Goal: Communication & Community: Answer question/provide support

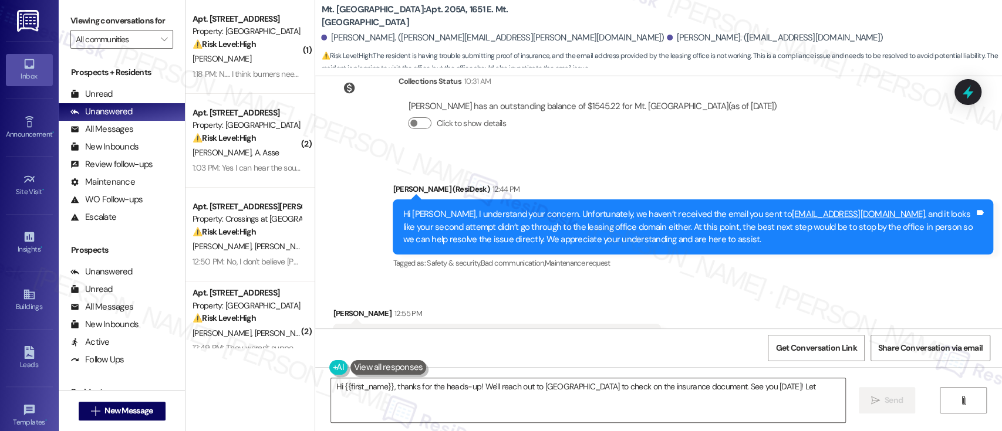
scroll to position [7075, 0]
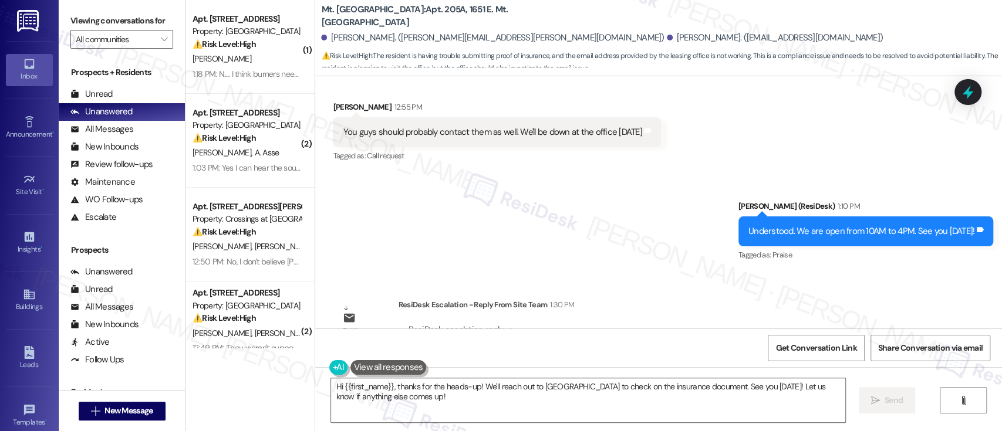
click at [583, 191] on div "Sent via SMS Emily (ResiDesk) 1:10 PM Understood. We are open from 10AM to 4PM.…" at bounding box center [658, 223] width 687 height 99
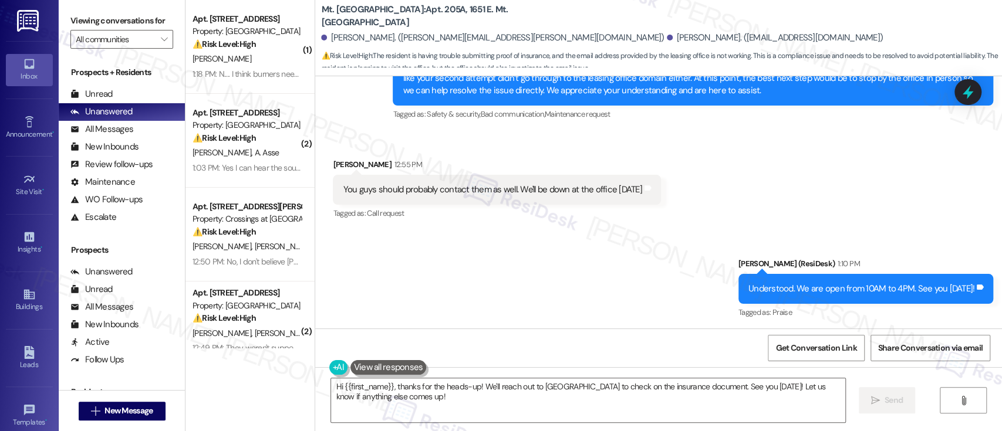
scroll to position [6997, 0]
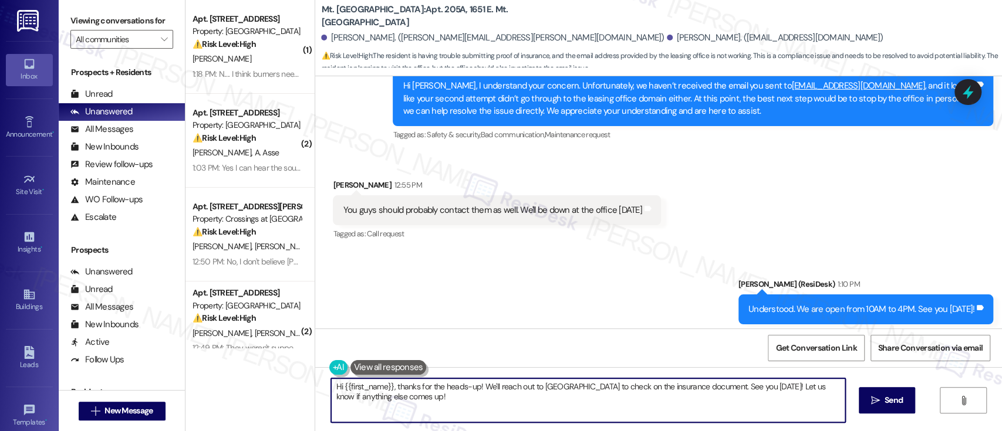
drag, startPoint x: 455, startPoint y: 403, endPoint x: 187, endPoint y: 378, distance: 269.9
click at [187, 378] on div "( 1 ) Apt. D308, 6901 Old York Rd Property: Bromley House ⚠️ Risk Level: High T…" at bounding box center [593, 215] width 816 height 431
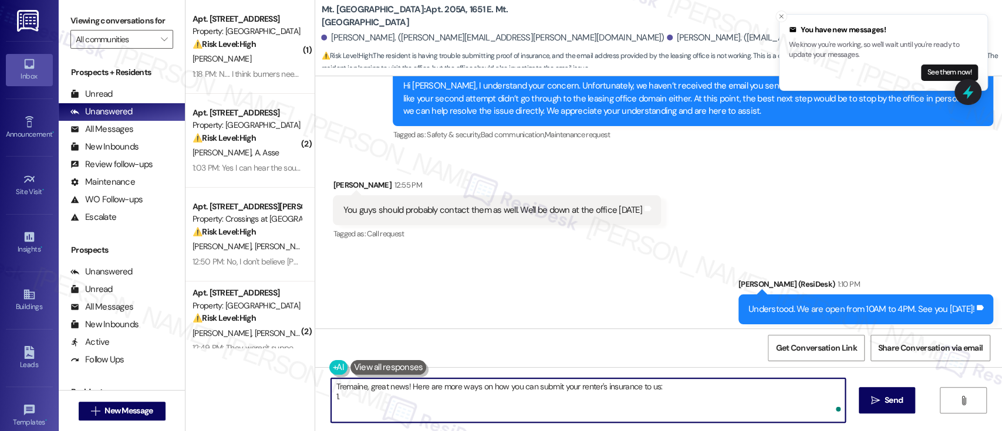
paste textarea "1651 E. Mt. Airy Ave, Unit 104A, Philadelphia, PA 19150. ndixon@comehometolindy…"
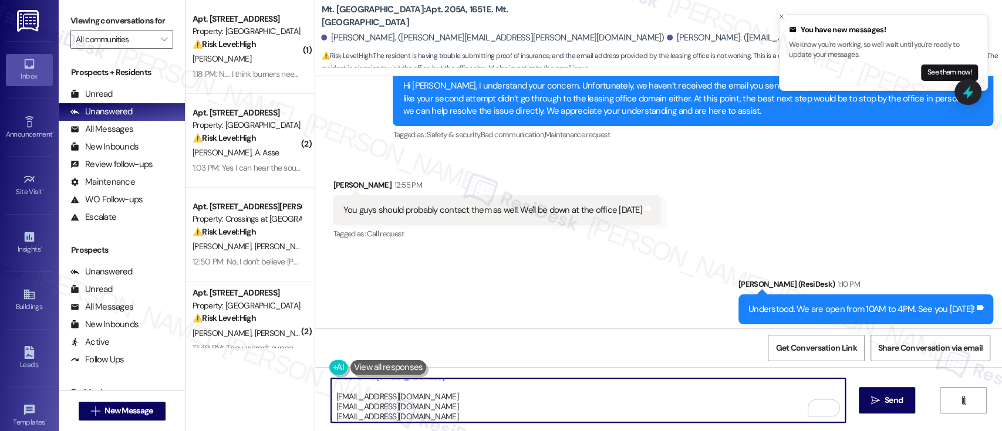
scroll to position [0, 0]
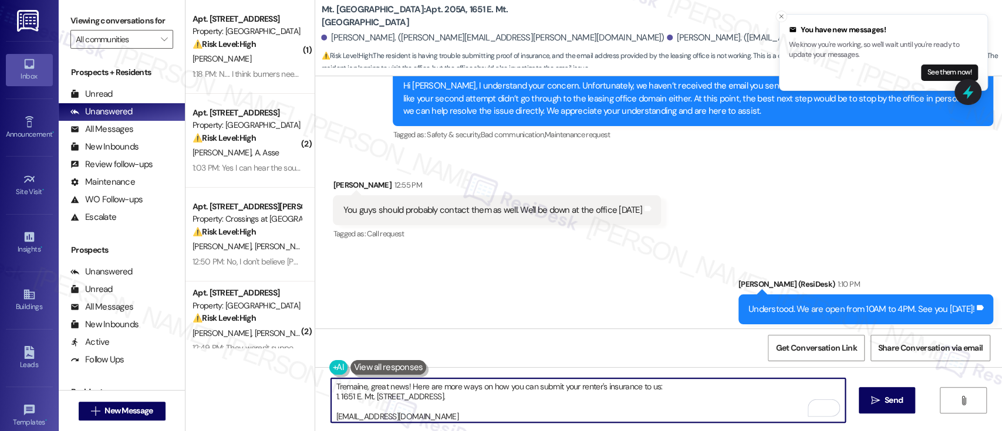
click at [333, 398] on textarea "Tremaine, great news! Here are more ways on how you can submit your renter's in…" at bounding box center [587, 400] width 513 height 44
click at [381, 407] on textarea "Tremaine, great news! Here are more ways on how you can submit your renter's in…" at bounding box center [587, 400] width 513 height 44
click at [675, 389] on textarea "Tremaine, great news! Here are more ways on how you can submit your renter's in…" at bounding box center [587, 400] width 513 height 44
click at [599, 407] on textarea "Tremaine, great news! Here are more ways on how you can submit your renter's in…" at bounding box center [587, 400] width 513 height 44
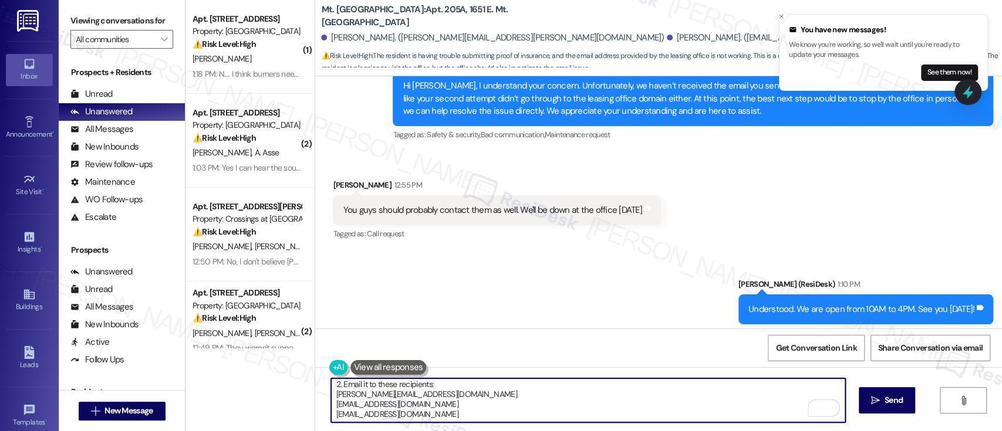
click at [608, 415] on textarea "Tremaine, great news! Here are more ways on how you can submit your renter's in…" at bounding box center [587, 400] width 513 height 44
type textarea "Tremaine, great news! Here are more ways on how you can submit your renter's in…"
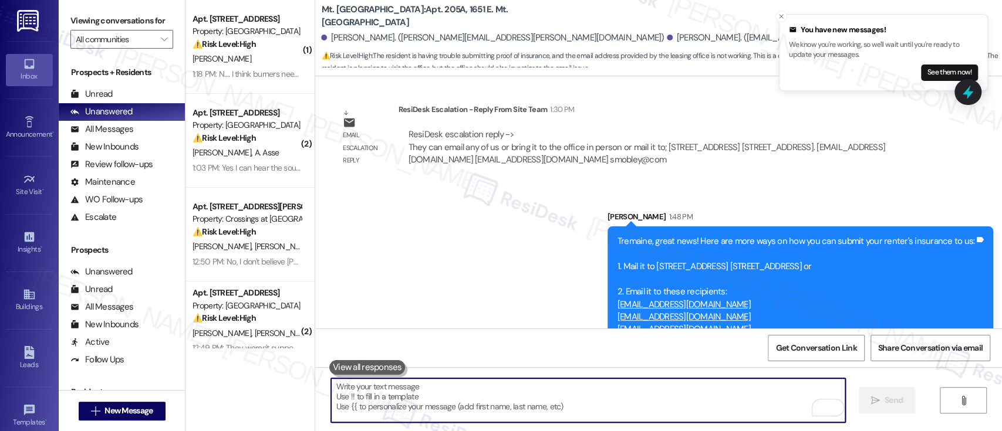
click at [496, 251] on div "Sent via SMS Sarah 1:48 PM Tremaine, great news! Here are more ways on how you …" at bounding box center [658, 281] width 687 height 195
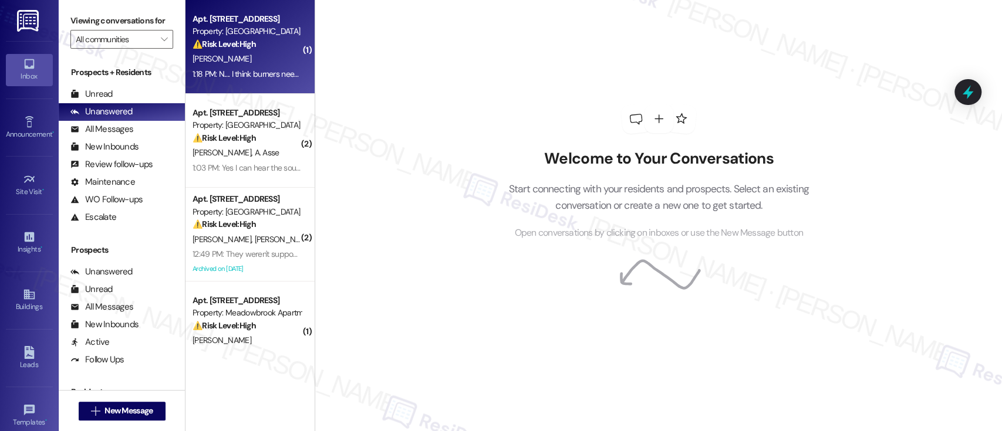
click at [268, 46] on div "⚠️ Risk Level: High The resident indicates that the stove repair was not comple…" at bounding box center [246, 44] width 109 height 12
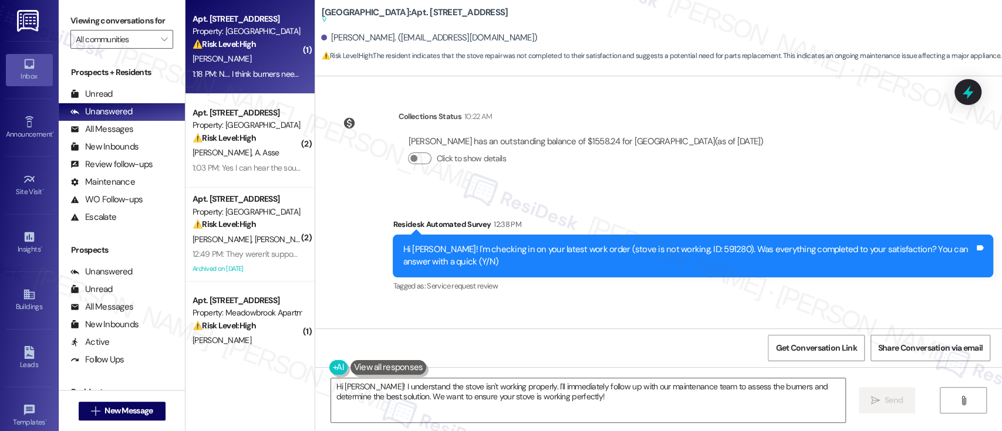
scroll to position [3485, 0]
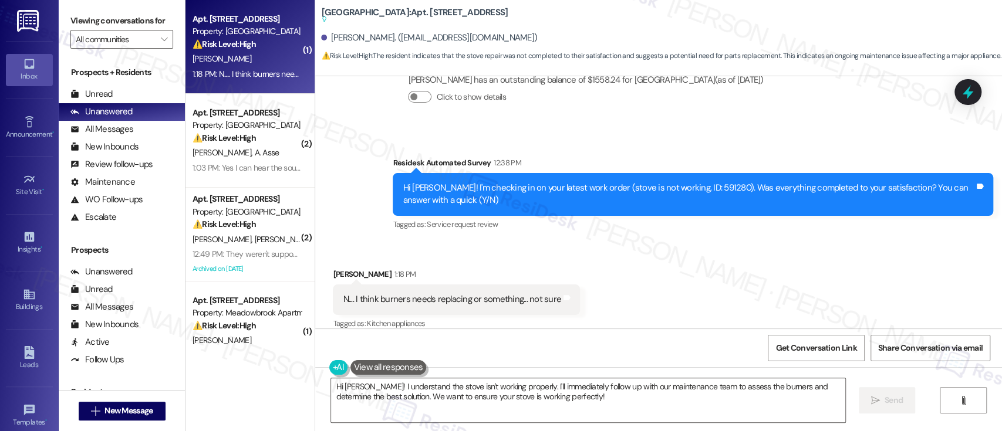
click at [527, 268] on div "Robert Kilson 1:18 PM" at bounding box center [456, 276] width 247 height 16
click at [516, 387] on textarea "Hi Robert! I understand the stove isn't working properly. I'll immediately foll…" at bounding box center [587, 400] width 513 height 44
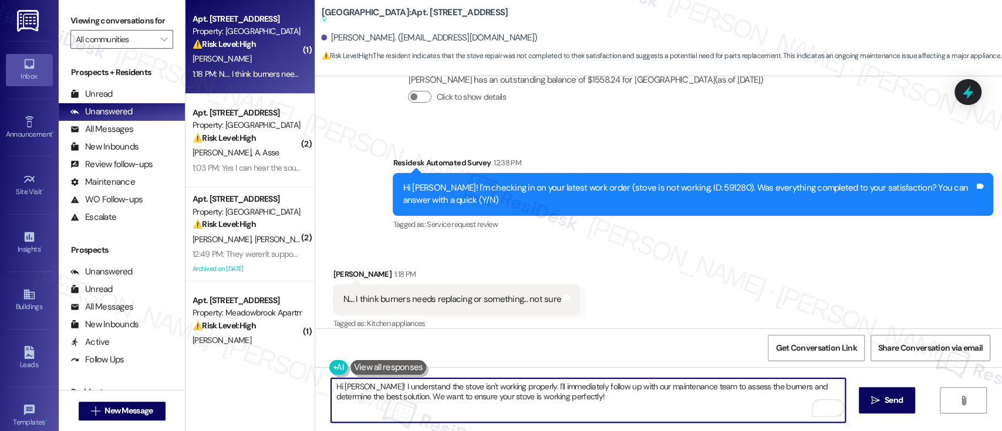
click at [599, 406] on textarea "Hi Robert! I understand the stove isn't working properly. I'll immediately foll…" at bounding box center [587, 400] width 513 height 44
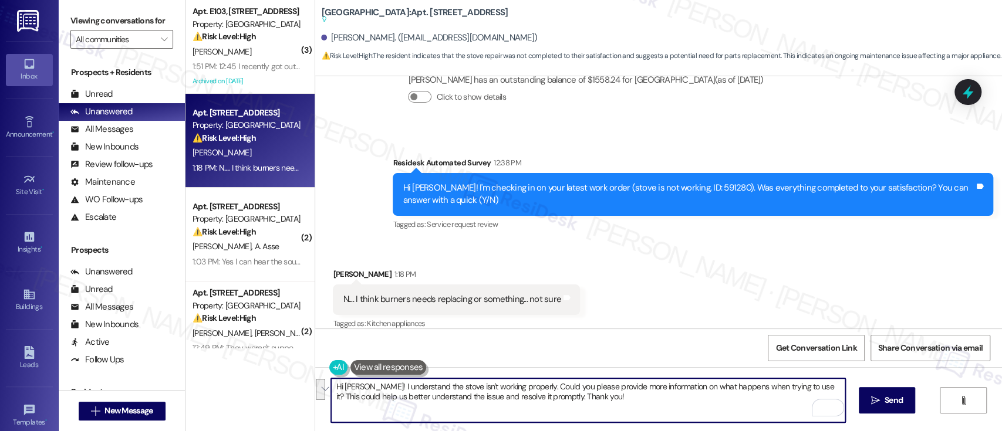
click at [681, 182] on div "Hi Robert! I'm checking in on your latest work order (stove is not working, ID:…" at bounding box center [689, 194] width 572 height 25
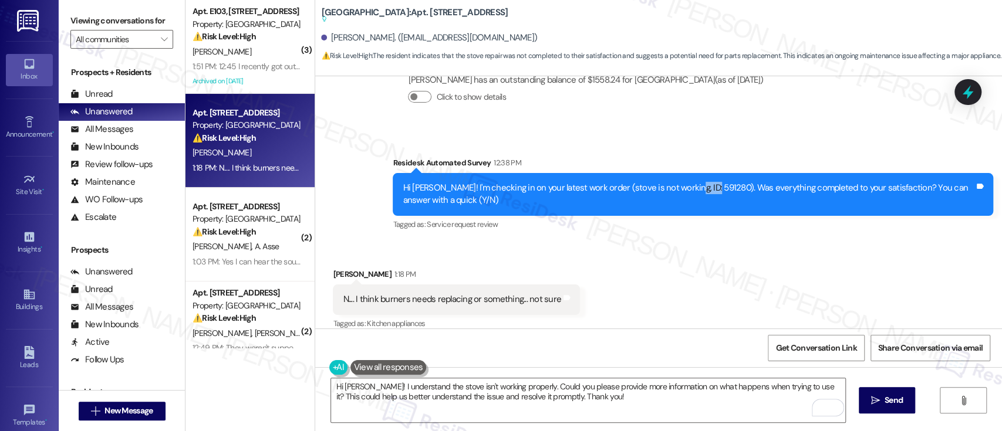
click at [681, 182] on div "Hi Robert! I'm checking in on your latest work order (stove is not working, ID:…" at bounding box center [689, 194] width 572 height 25
copy div "591280"
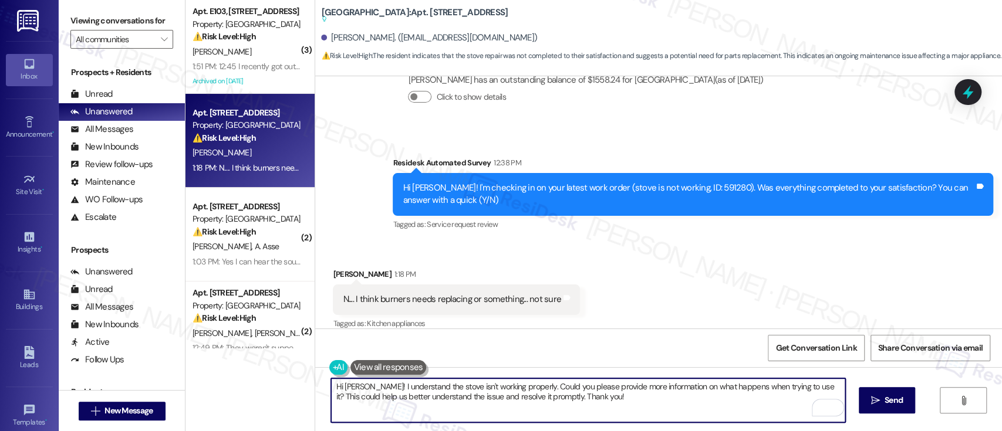
click at [625, 397] on textarea "Hi Robert! I understand the stove isn't working properly. Could you please prov…" at bounding box center [587, 400] width 513 height 44
paste textarea "’t working properly. Could you let us know what exactly happens when you try to…"
type textarea "Hi [PERSON_NAME]! I understand the stove isn’t working properly. Could you let …"
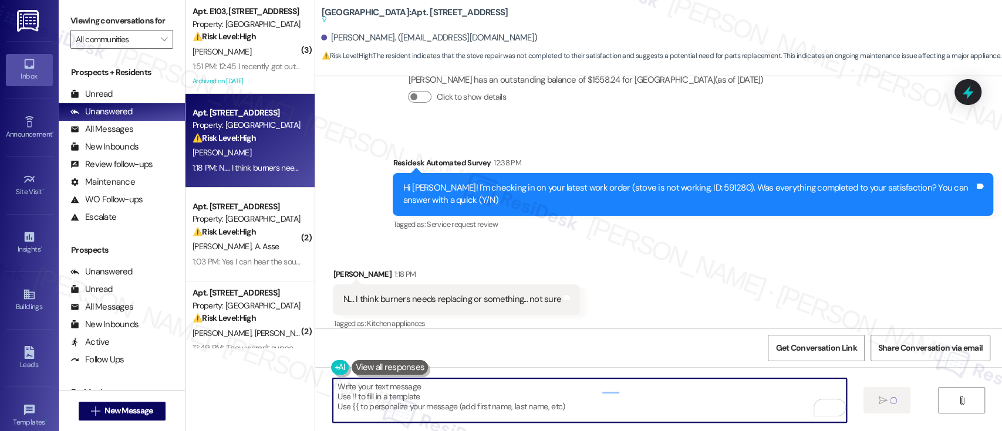
scroll to position [3450, 0]
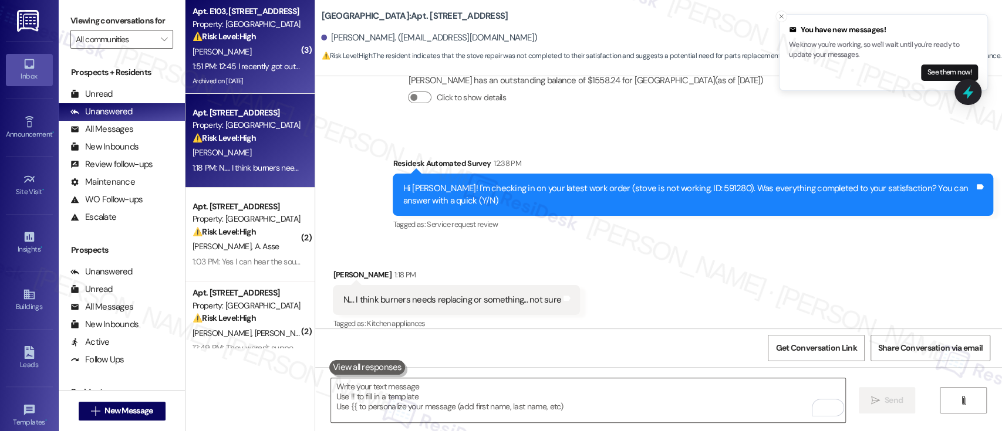
click at [231, 48] on div "S. Robinson" at bounding box center [246, 52] width 111 height 15
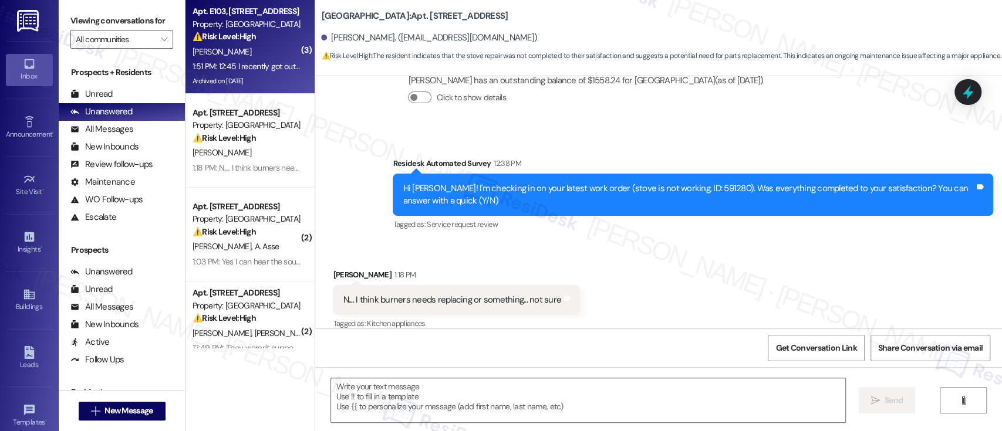
type textarea "Fetching suggested responses. Please feel free to read through the conversation…"
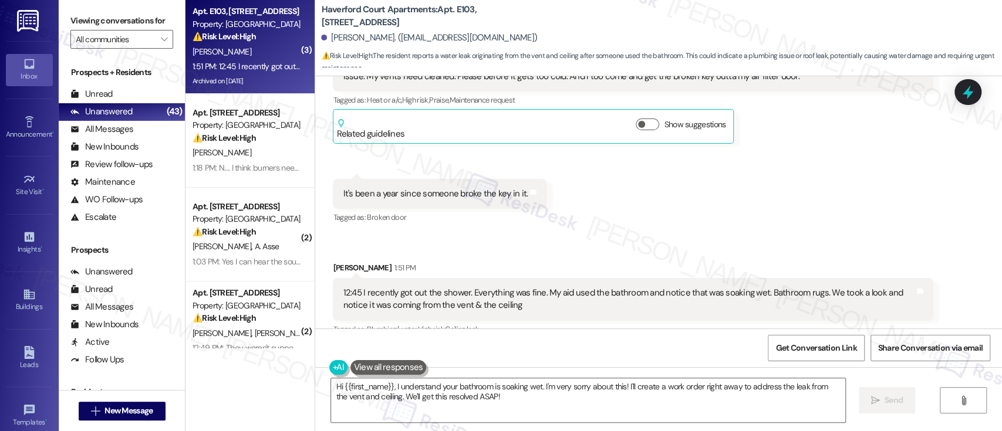
scroll to position [9319, 0]
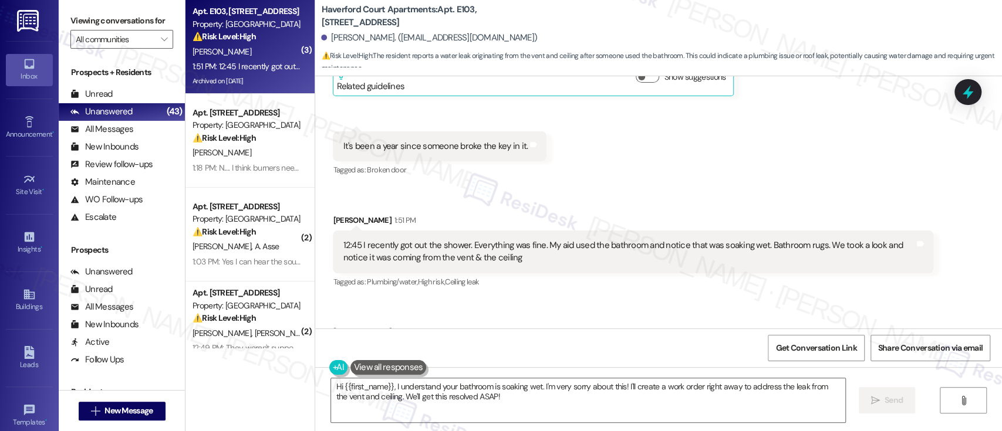
click at [452, 16] on b "Haverford Court Apartments: Apt. E103, 7400 Haverford Ave" at bounding box center [438, 16] width 235 height 25
copy b "E103"
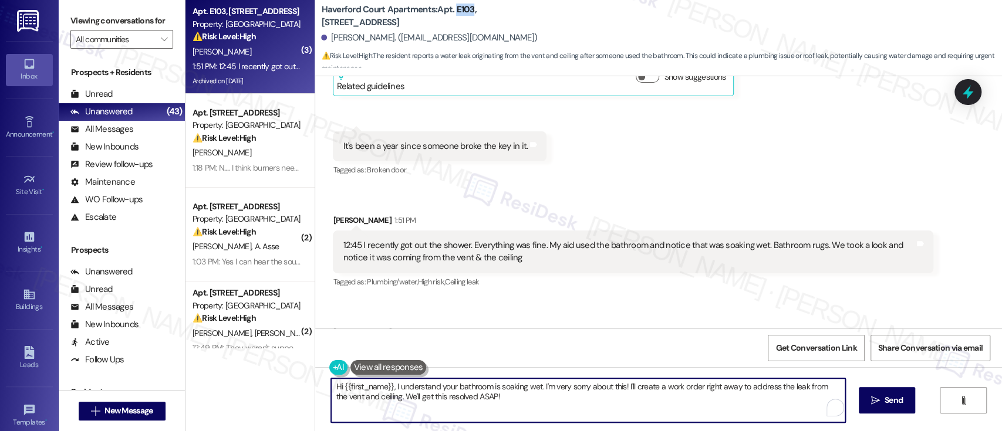
click at [690, 399] on textarea "Hi {{first_name}}, I understand your bathroom is soaking wet. I'm very sorry ab…" at bounding box center [587, 400] width 513 height 44
type textarea "Hi {{first_name}}, I understand your bathroom is soaking wet. I'm very sorry ab…"
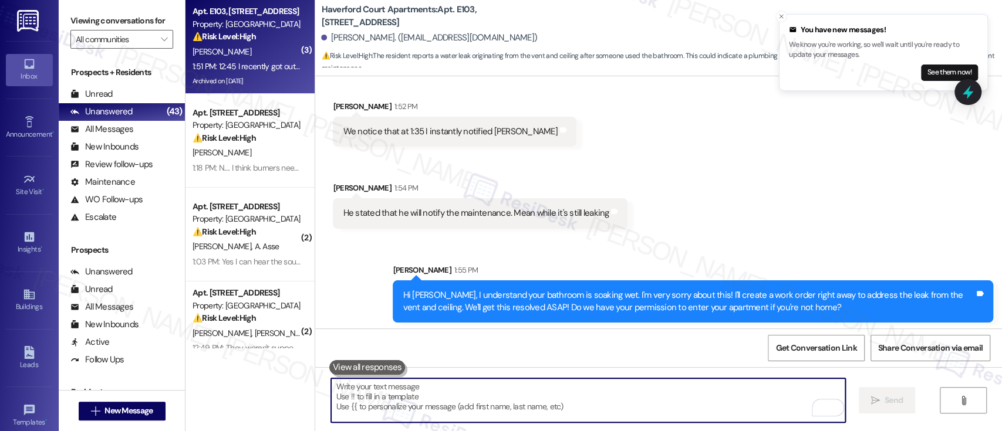
scroll to position [9577, 0]
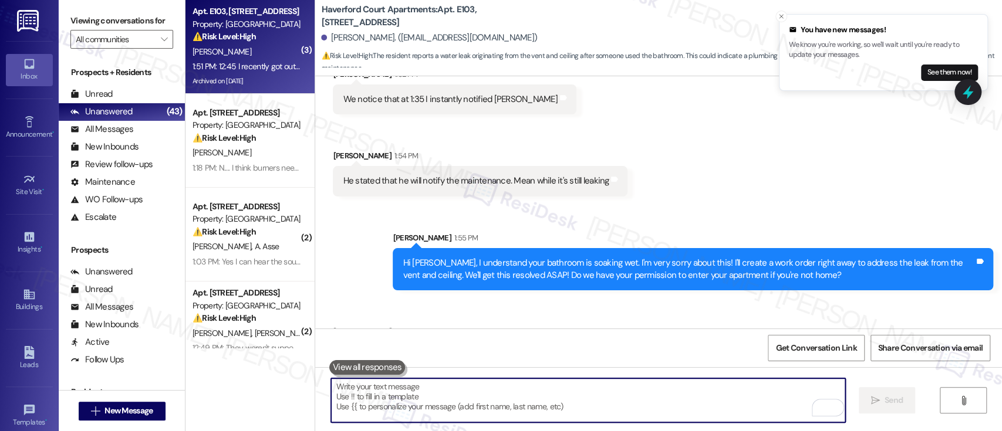
click at [465, 398] on textarea "To enrich screen reader interactions, please activate Accessibility in Grammarl…" at bounding box center [587, 400] width 513 height 44
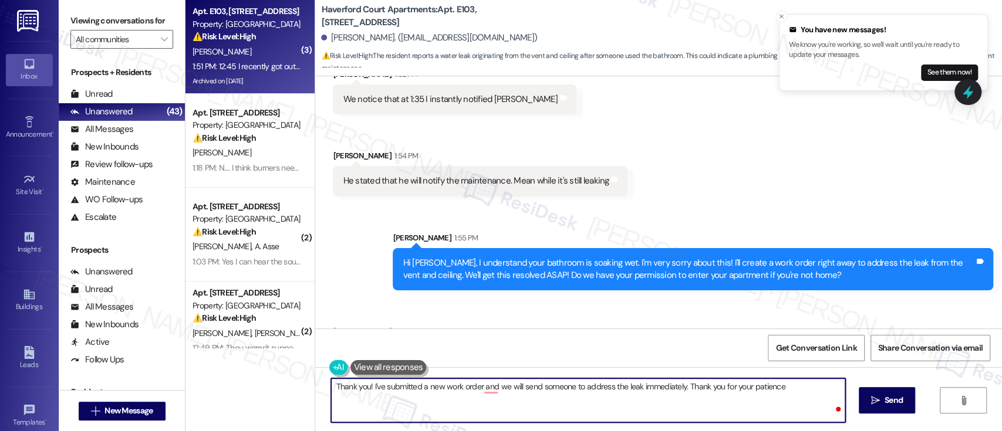
type textarea "Thank you! I've submitted a new work order and we will send someone to address …"
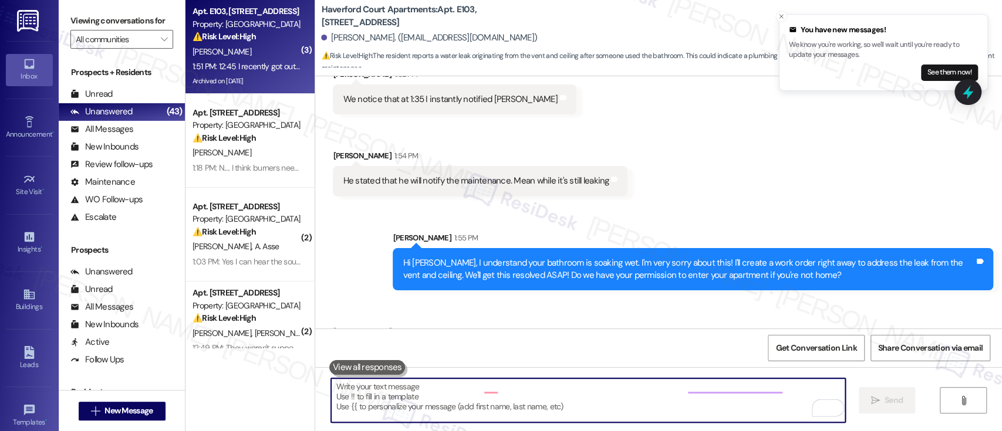
scroll to position [9576, 0]
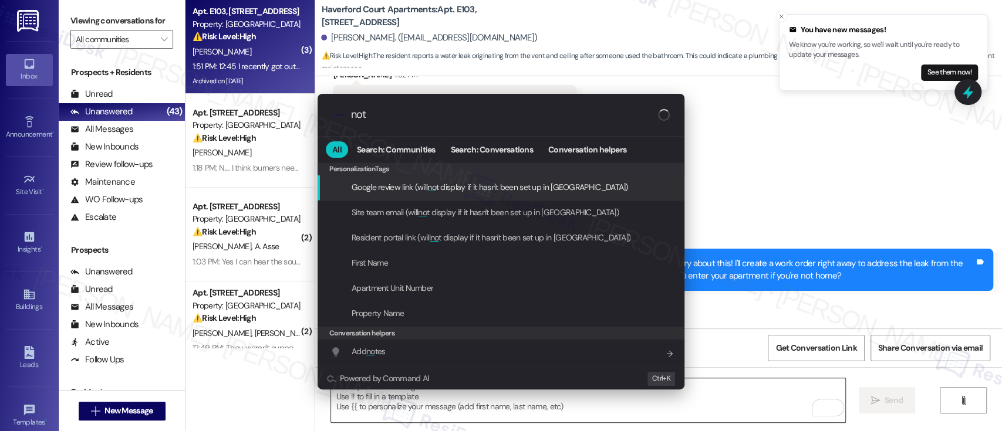
type input "note"
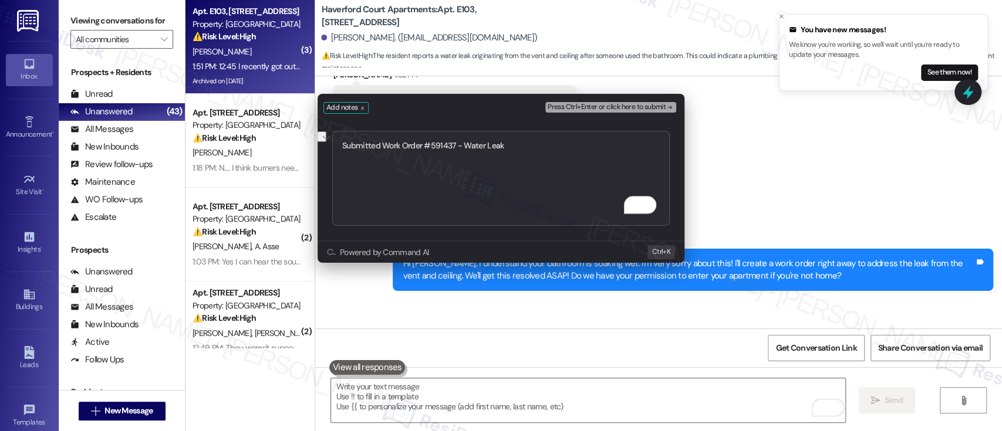
type textarea "Submitted Work Order #591437 - Water Leak"
click at [612, 107] on span "Press Ctrl+Enter or click here to submit" at bounding box center [606, 107] width 118 height 8
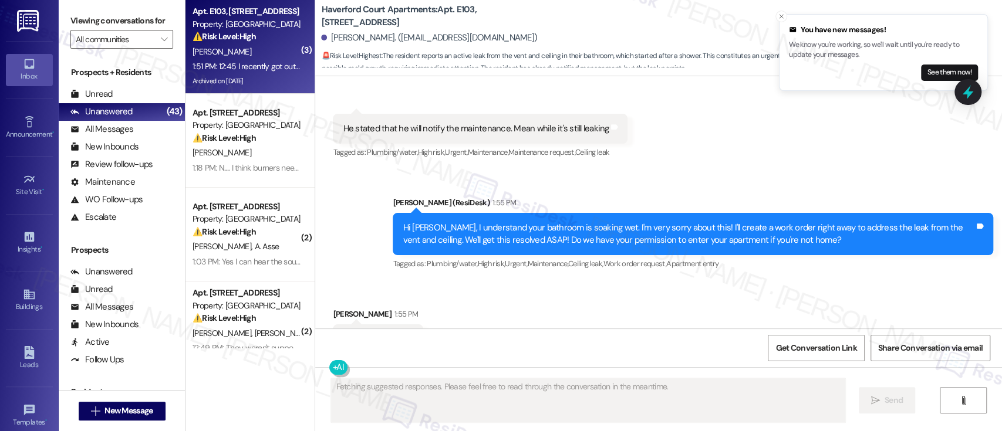
scroll to position [9613, 0]
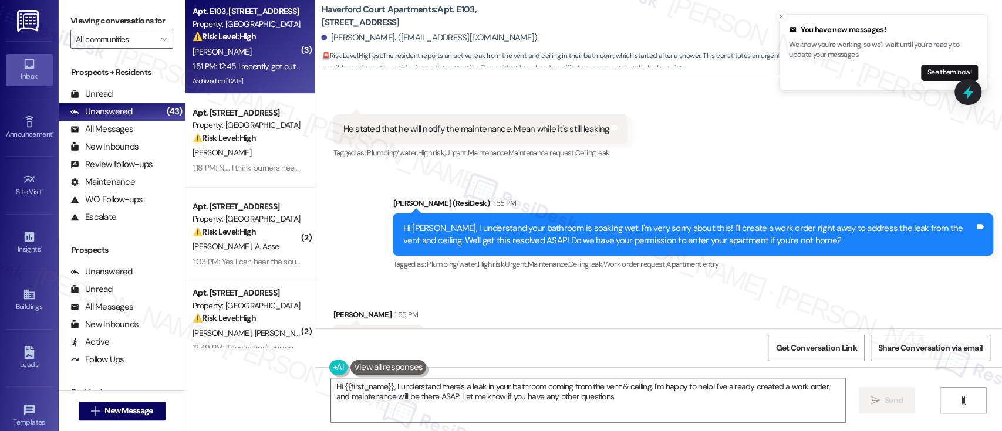
type textarea "Hi {{first_name}}, I understand there's a leak in your bathroom coming from the…"
drag, startPoint x: 560, startPoint y: 278, endPoint x: 563, endPoint y: 290, distance: 12.8
click at [560, 282] on div "Received via SMS Starr Robinson 1:55 PM Yes Tags and notes Tagged as: Positive …" at bounding box center [658, 331] width 687 height 99
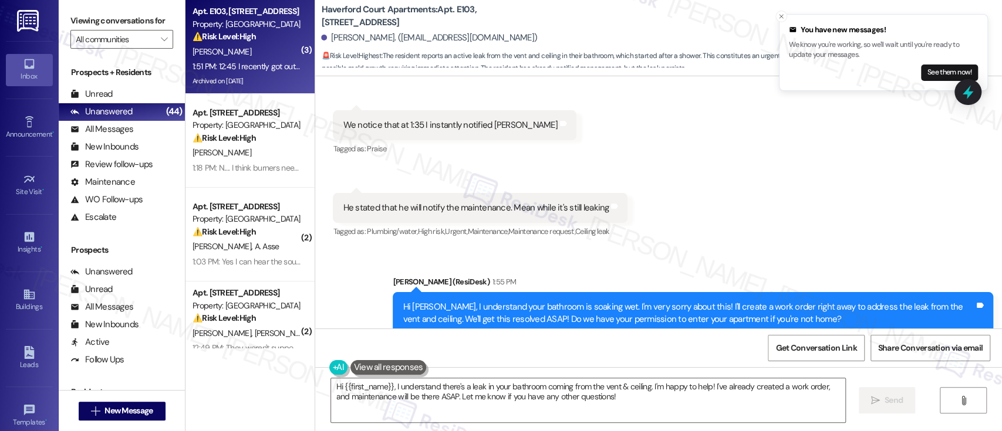
scroll to position [9811, 0]
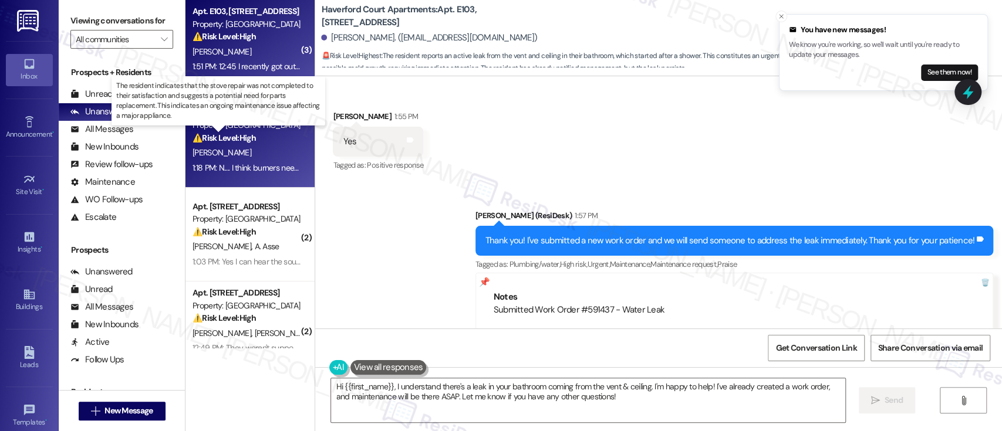
click at [235, 135] on strong "⚠️ Risk Level: High" at bounding box center [223, 138] width 63 height 11
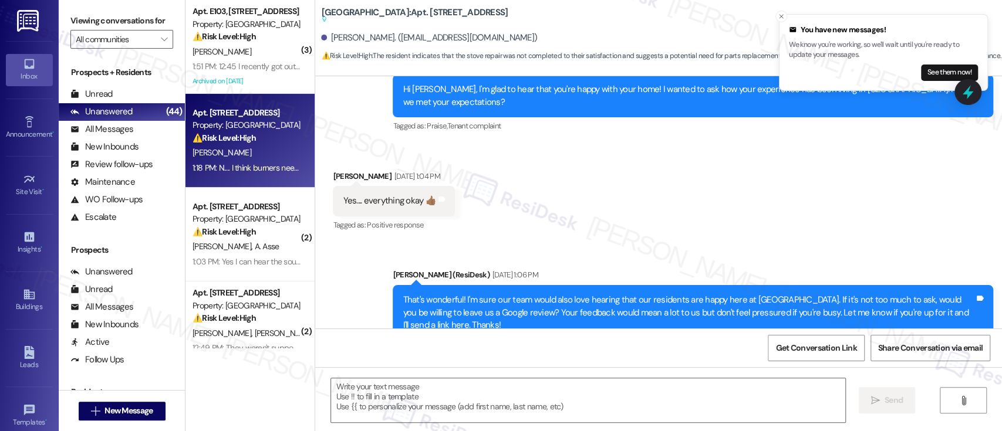
type textarea "Fetching suggested responses. Please feel free to read through the conversation…"
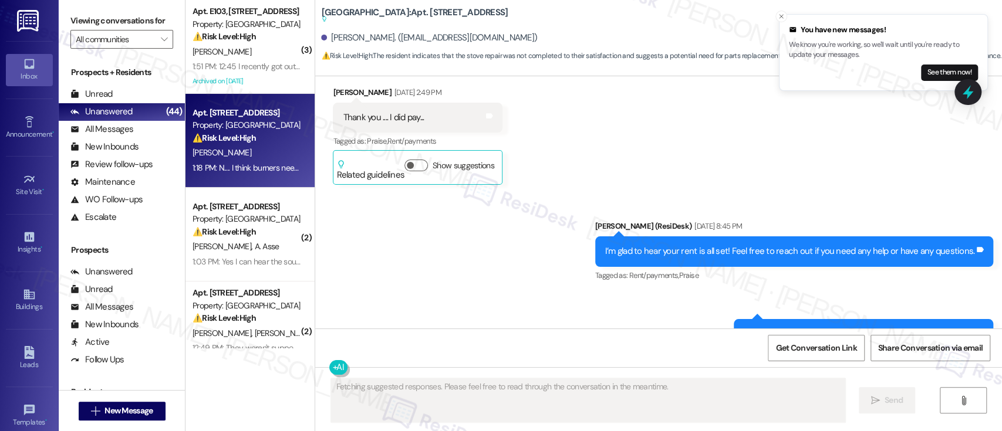
click at [230, 49] on div "S. Robinson" at bounding box center [246, 52] width 111 height 15
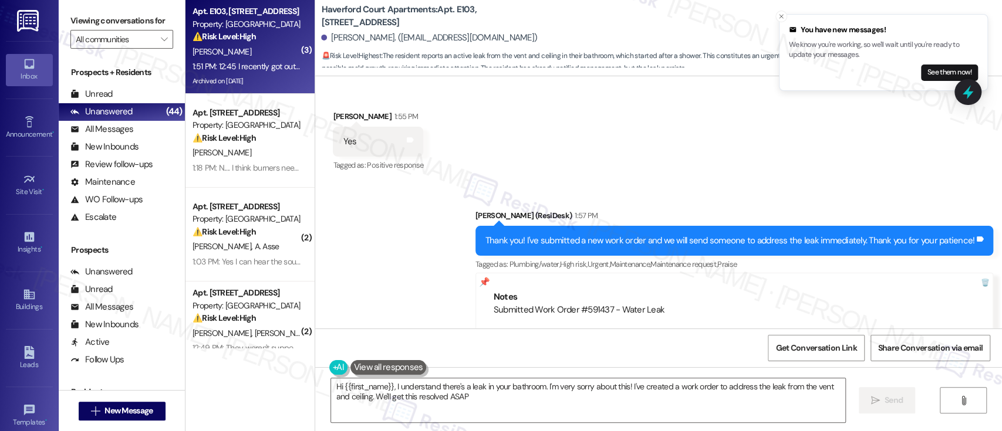
type textarea "Hi {{first_name}}, I understand there's a leak in your bathroom. I'm very sorry…"
drag, startPoint x: 677, startPoint y: 261, endPoint x: 482, endPoint y: 257, distance: 194.8
click at [482, 273] on div "Notes Submitted Work Order #591437 - Water Leak ---- From automated-surveys-lin…" at bounding box center [734, 322] width 518 height 99
copy div "Submitted Work Order #591437 - Water Leak"
click at [590, 110] on div "Received via SMS Starr Robinson 1:55 PM Yes Tags and notes Tagged as: Positive …" at bounding box center [658, 133] width 687 height 99
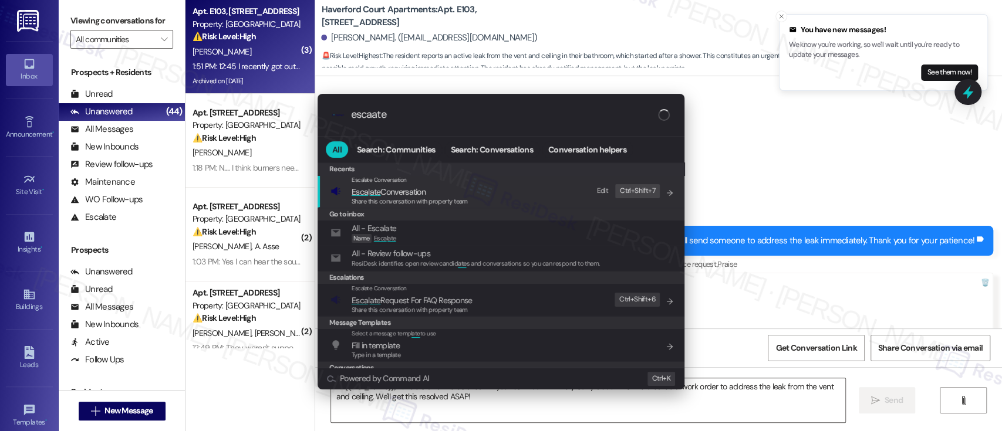
type input "escaate"
click at [448, 188] on span "Esca l ate Conversation" at bounding box center [409, 191] width 116 height 13
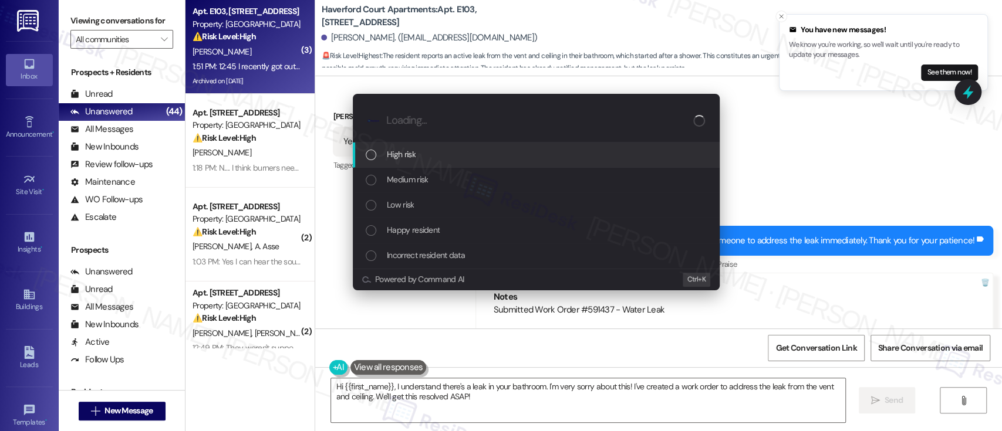
click at [434, 155] on div "High risk" at bounding box center [537, 154] width 343 height 13
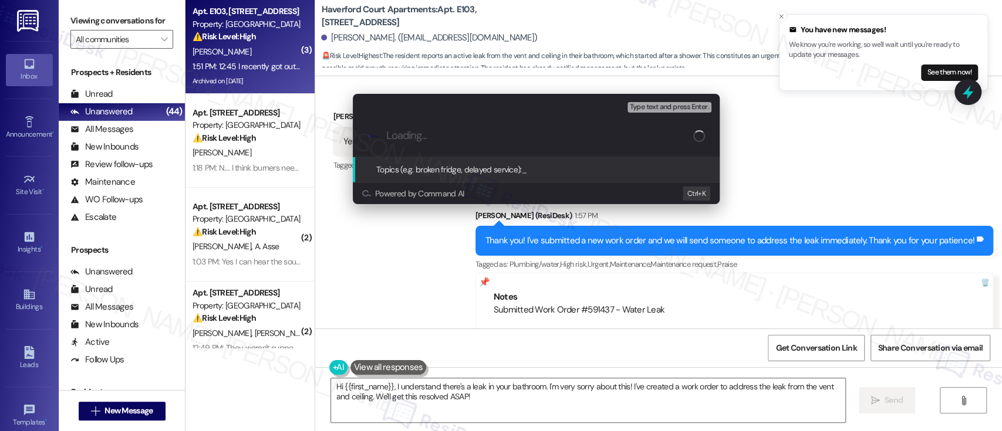
paste input "Submitted Work Order #591437 - Water Leak"
type input "Submitted Work Order #591437 - Water Leak"
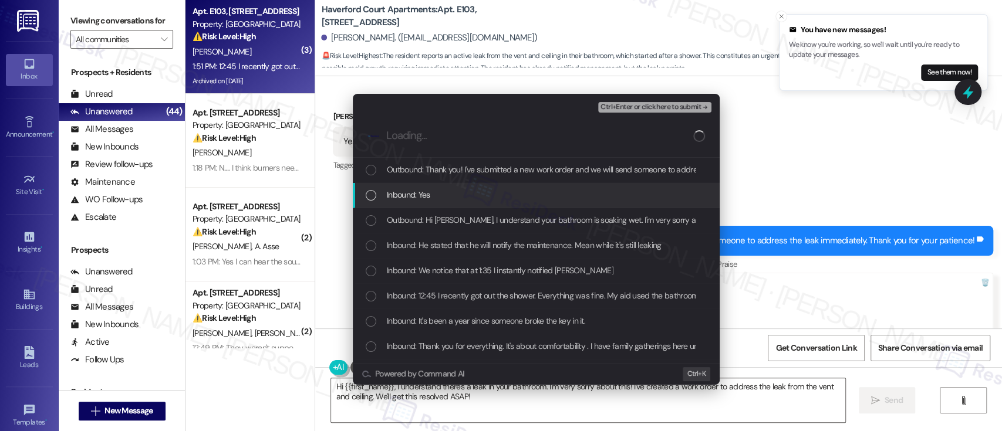
click at [422, 191] on span "Inbound: Yes" at bounding box center [408, 194] width 43 height 13
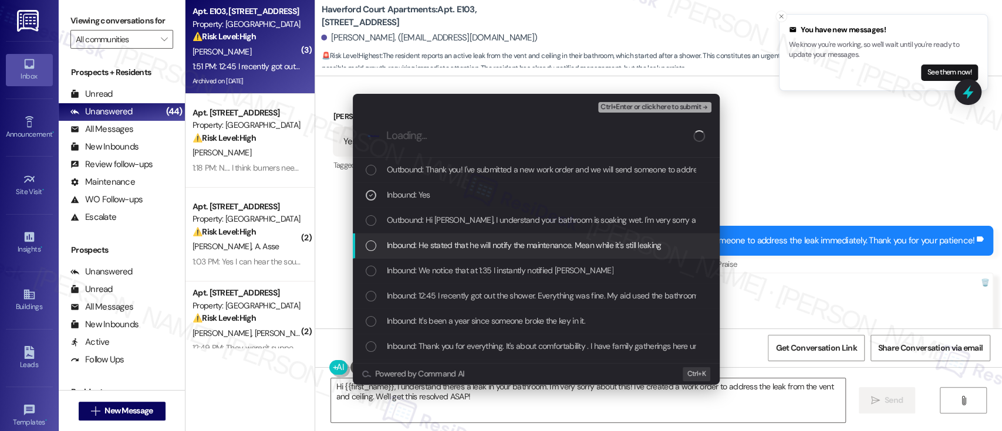
click at [454, 250] on span "Inbound: He stated that he will notify the maintenance. Mean while it's still l…" at bounding box center [524, 245] width 275 height 13
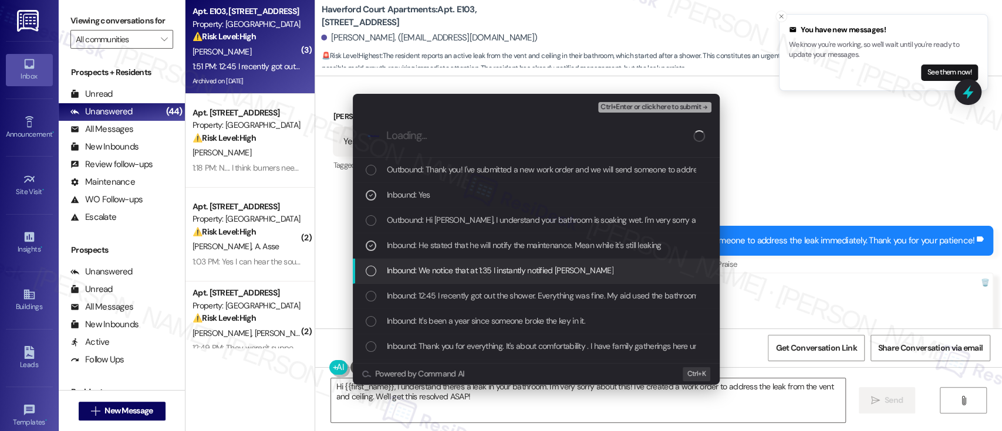
click at [453, 268] on span "Inbound: We notice that at 1:35 I instantly notified Mr Zack" at bounding box center [500, 270] width 226 height 13
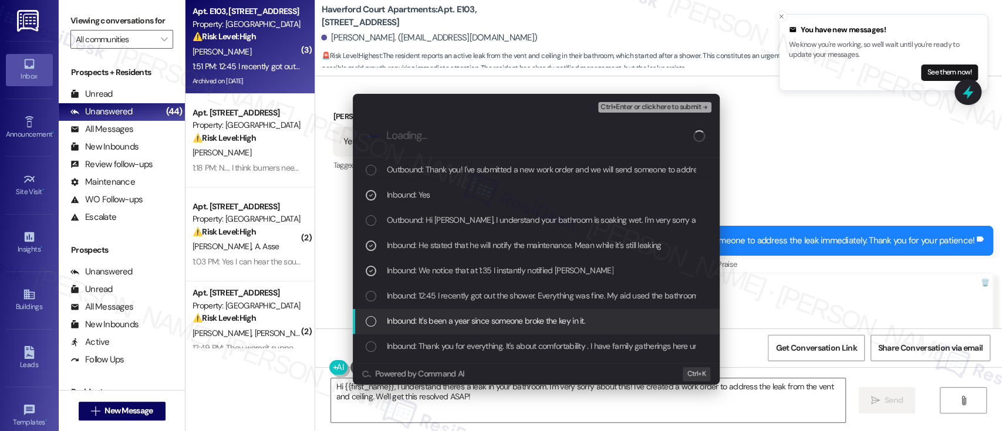
click at [452, 322] on span "Inbound: It's been a year since someone broke the key in it." at bounding box center [486, 321] width 198 height 13
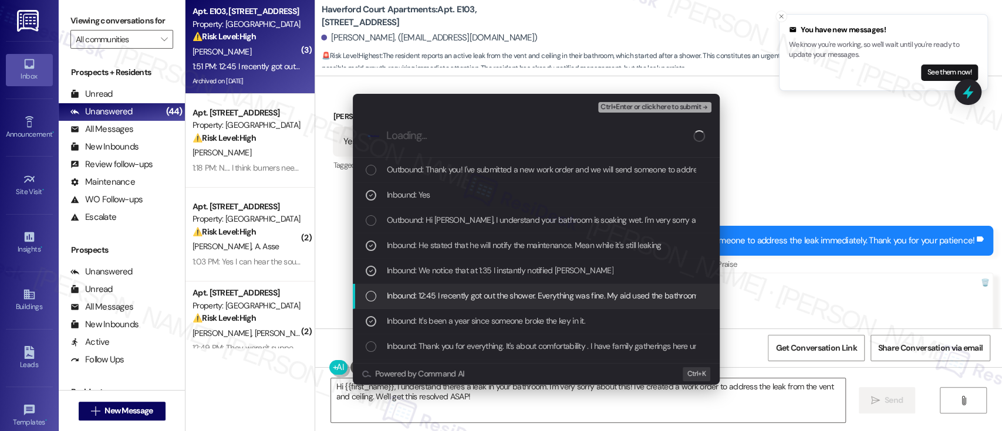
click at [457, 298] on span "Inbound: 12:45 I recently got out the shower. Everything was fine. My aid used …" at bounding box center [741, 295] width 708 height 13
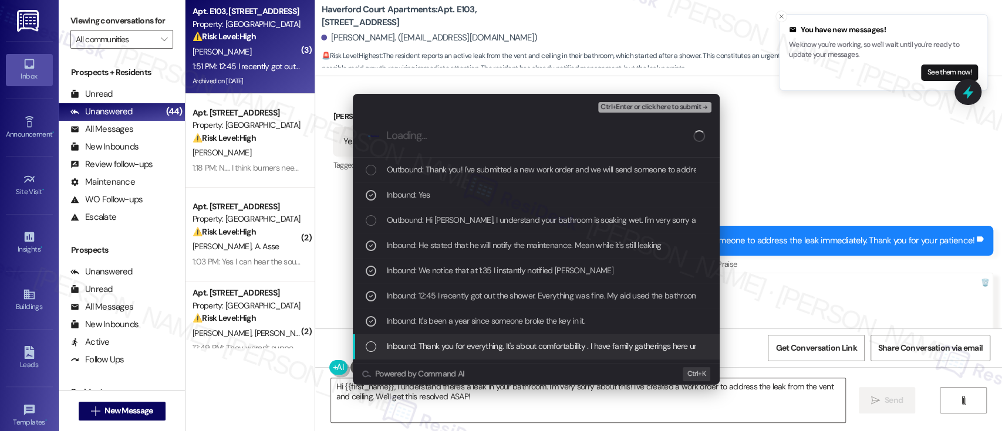
click at [444, 344] on span "Inbound: Thank you for everything. It's about comfortability . I have family ga…" at bounding box center [864, 346] width 955 height 13
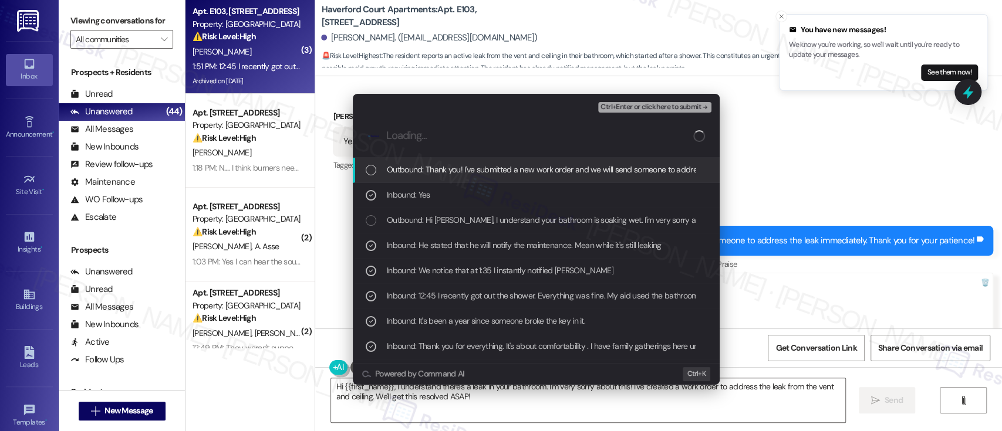
click at [662, 101] on div "Ctrl+Enter or click here to submit" at bounding box center [656, 107] width 116 height 15
click at [662, 103] on span "Ctrl+Enter or click here to submit" at bounding box center [650, 107] width 100 height 8
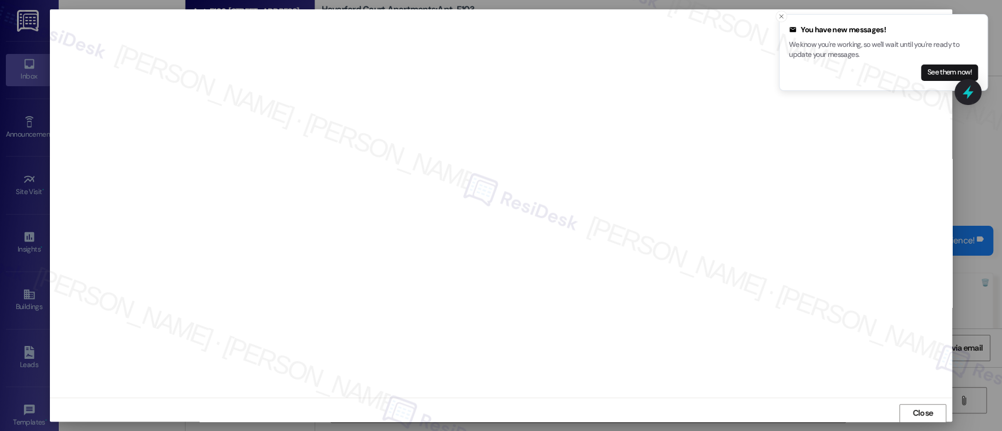
scroll to position [1, 0]
click at [783, 15] on icon "Close toast" at bounding box center [780, 16] width 7 height 7
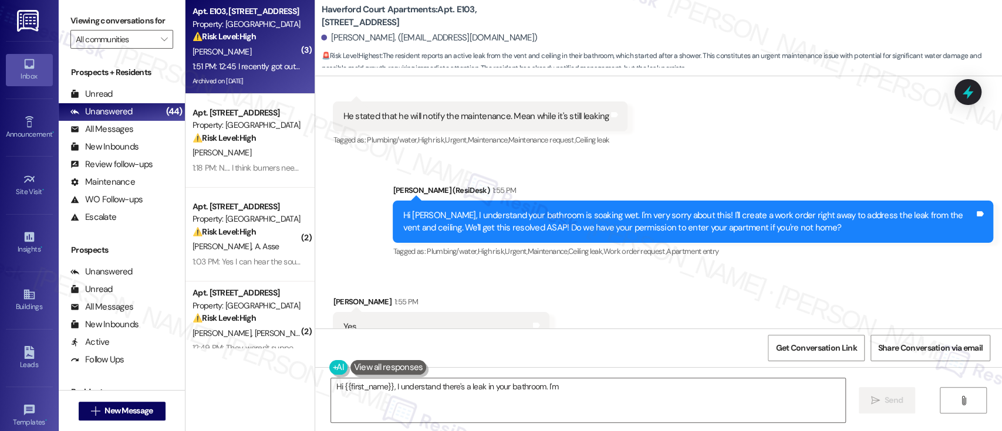
scroll to position [9613, 0]
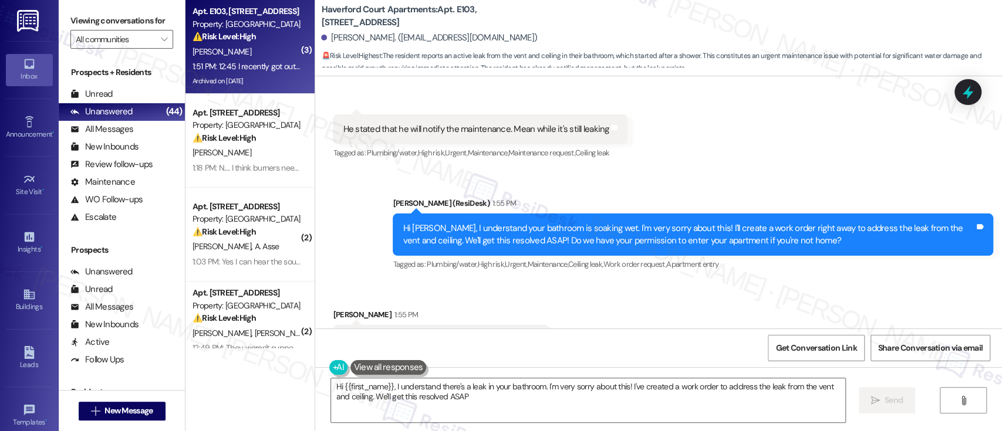
type textarea "Hi {{first_name}}, I understand there's a leak in your bathroom. I'm very sorry…"
click at [716, 282] on div "Received via SMS Starr Robinson 1:55 PM Yes Tags and notes Tagged as: Positive …" at bounding box center [658, 331] width 687 height 99
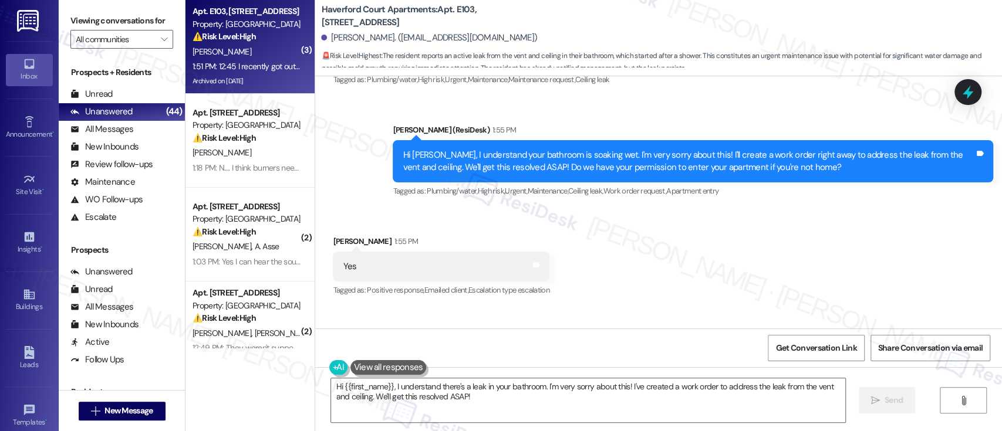
scroll to position [9655, 0]
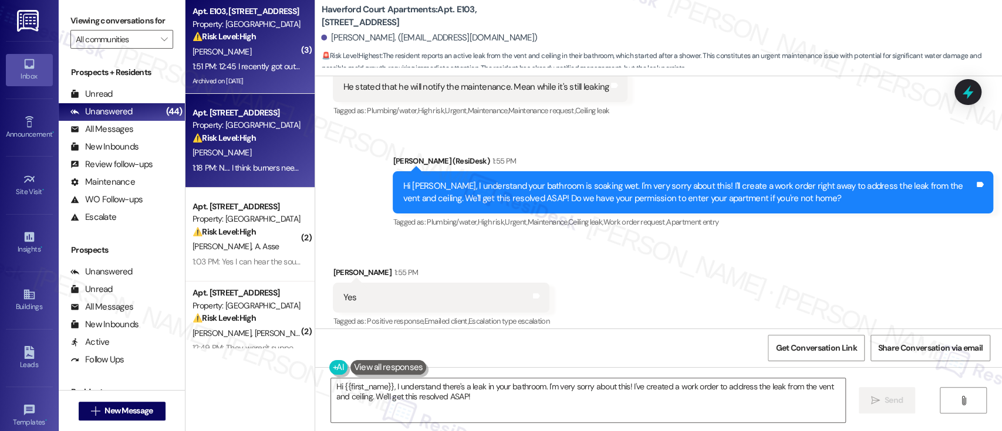
click at [207, 122] on div "Property: Bromley House" at bounding box center [246, 125] width 109 height 12
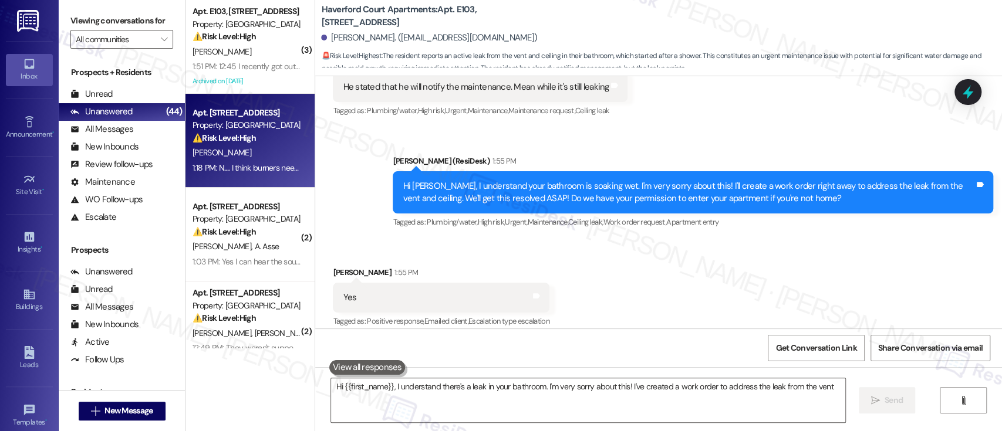
type textarea "Hi {{first_name}}, I understand there's a leak in your bathroom. I'm very sorry…"
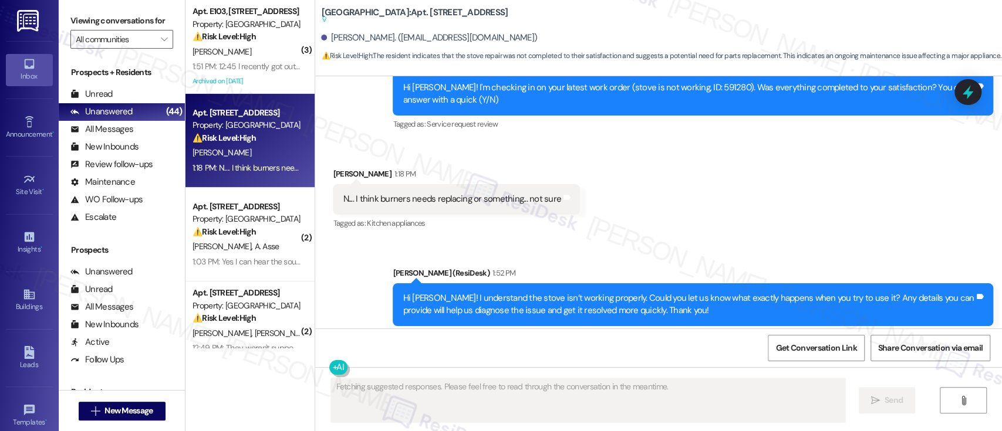
scroll to position [3597, 0]
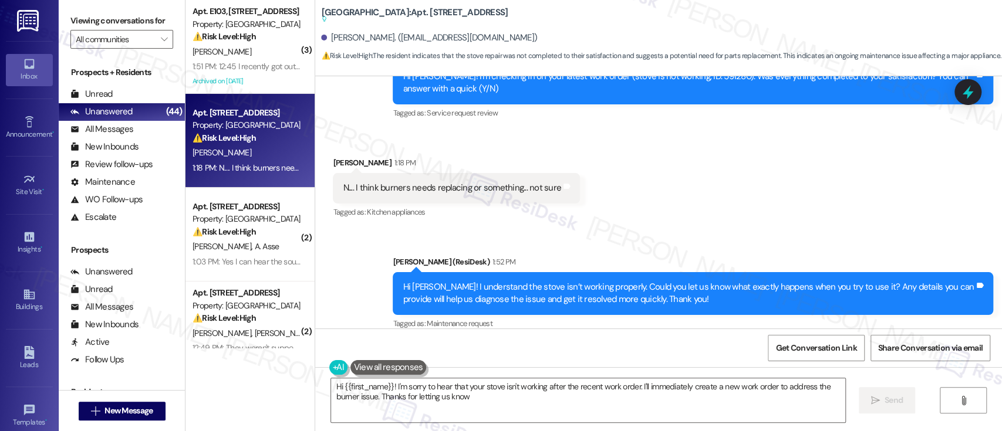
type textarea "Hi {{first_name}}! I'm sorry to hear that your stove isn't working after the re…"
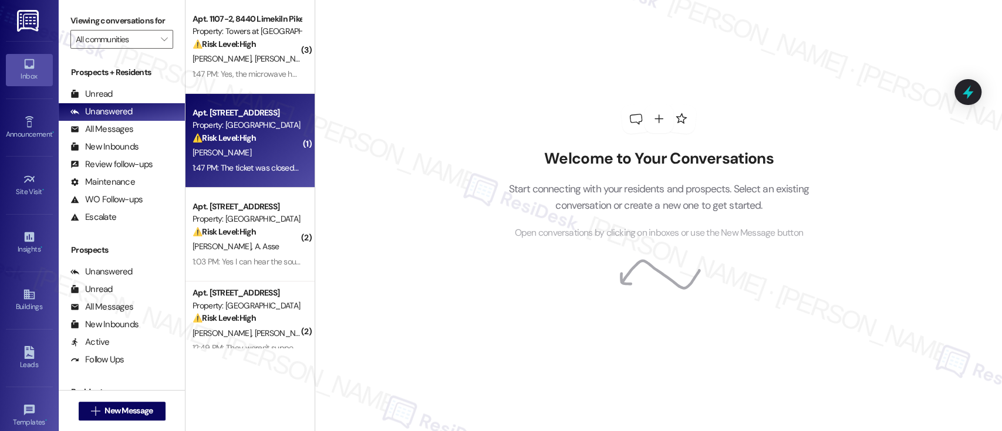
click at [258, 143] on div "⚠️ Risk Level: High The resident indicates that a maintenance issue (no cold wa…" at bounding box center [246, 138] width 109 height 12
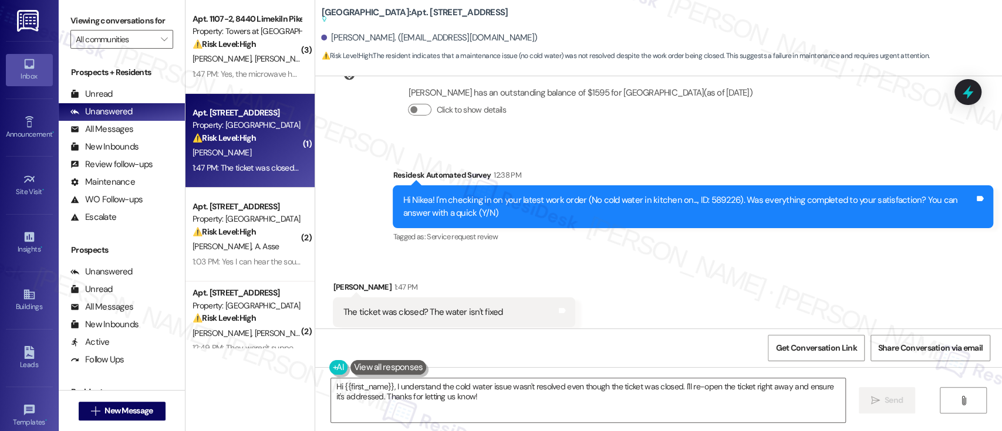
scroll to position [5051, 0]
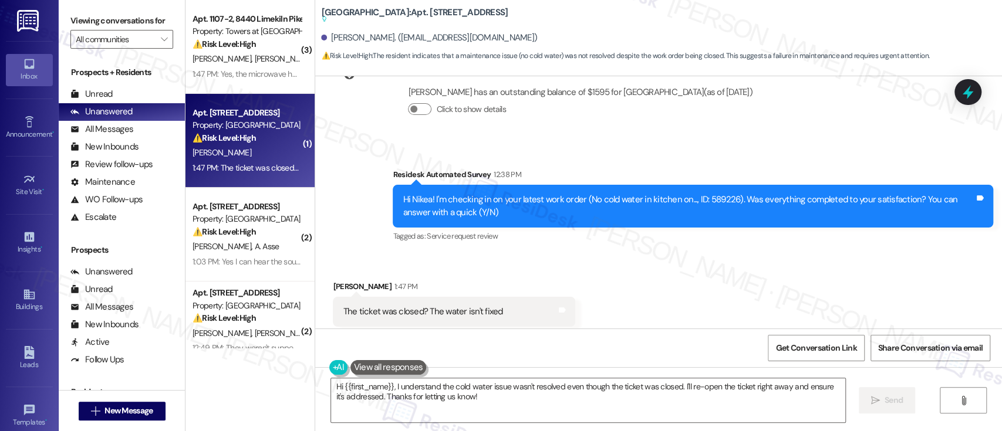
click at [704, 194] on div "Hi Nikea! I'm checking in on your latest work order (No cold water in kitchen o…" at bounding box center [689, 206] width 572 height 25
copy div "589226"
click at [938, 254] on div "Received via SMS Nikea Brennan 1:47 PM The ticket was closed? The water isn't f…" at bounding box center [658, 303] width 687 height 99
click at [685, 403] on textarea "Hi {{first_name}}, I understand the cold water issue wasn't resolved even thoug…" at bounding box center [587, 400] width 513 height 44
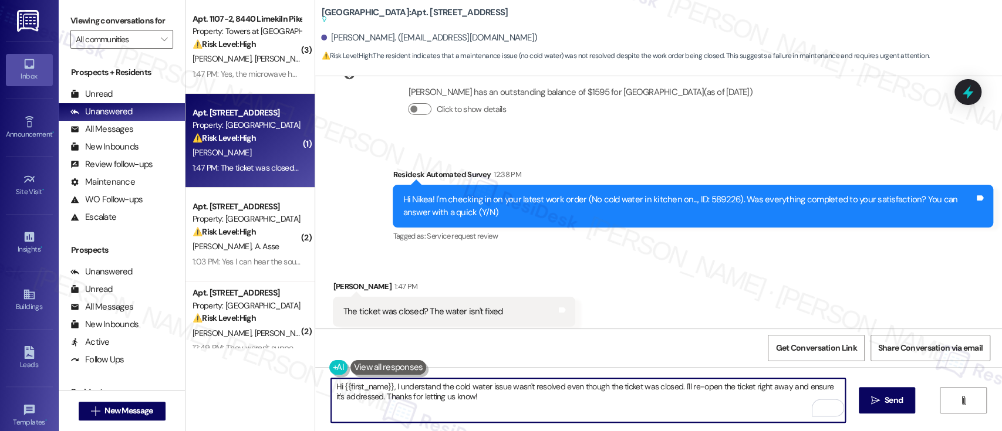
drag, startPoint x: 677, startPoint y: 390, endPoint x: 681, endPoint y: 401, distance: 12.4
click at [681, 401] on textarea "Hi {{first_name}}, I understand the cold water issue wasn't resolved even thoug…" at bounding box center [587, 400] width 513 height 44
click at [771, 390] on textarea "Hi {{first_name}}, I understand the cold water issue wasn't resolved even thoug…" at bounding box center [587, 400] width 513 height 44
type textarea "Hi {{first_name}}, I understand the cold water issue wasn't resolved even thoug…"
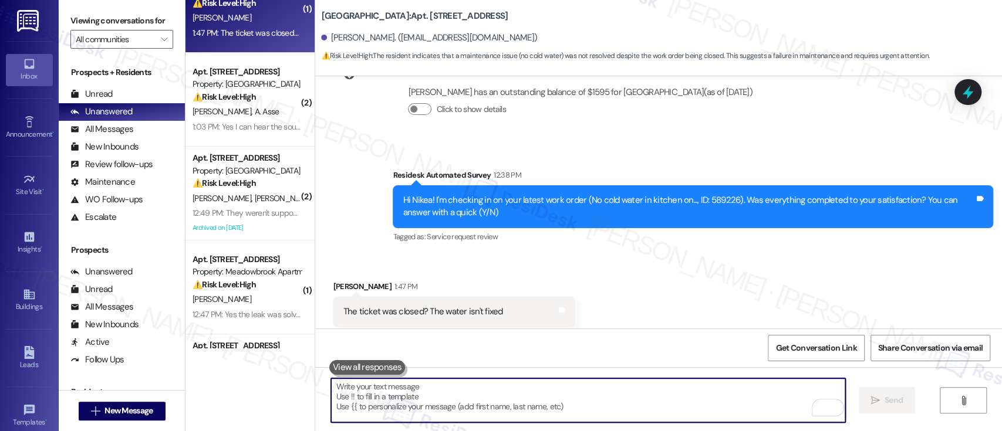
scroll to position [156, 0]
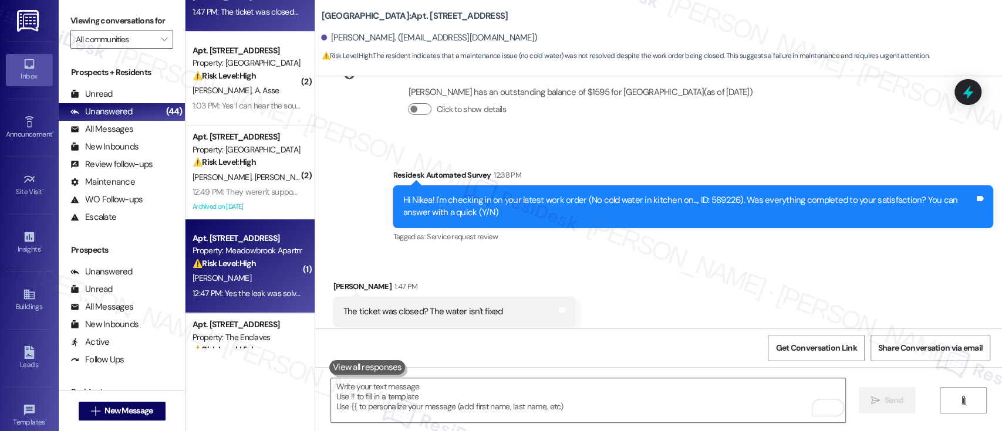
click at [262, 276] on div "S. Machuca" at bounding box center [246, 278] width 111 height 15
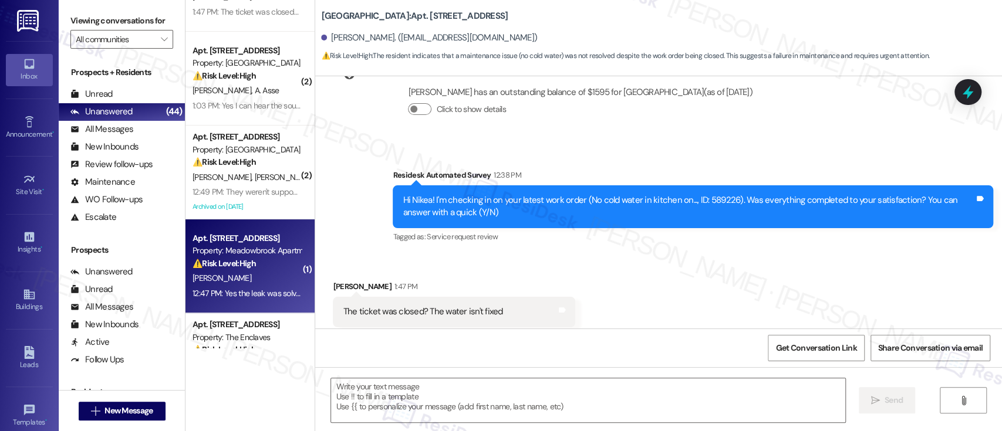
type textarea "Fetching suggested responses. Please feel free to read through the conversation…"
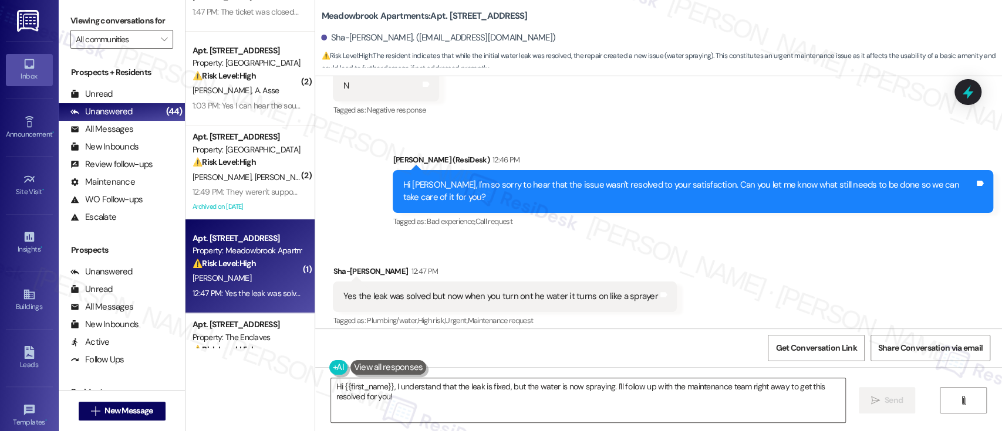
scroll to position [2868, 0]
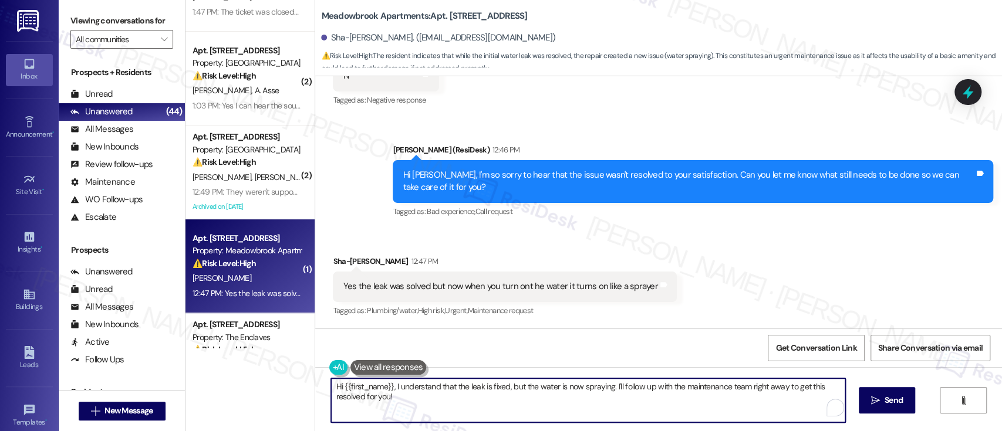
click at [542, 407] on textarea "Hi {{first_name}}, I understand that the leak is fixed, but the water is now sp…" at bounding box center [587, 400] width 513 height 44
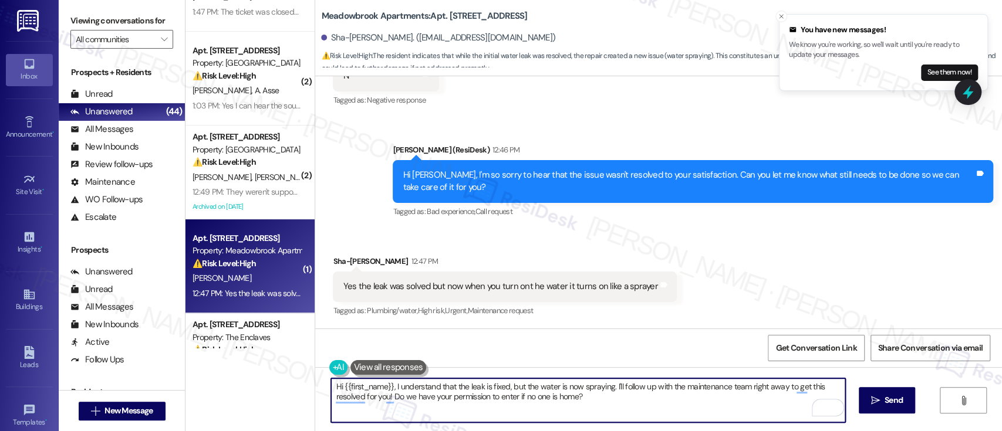
drag, startPoint x: 388, startPoint y: 387, endPoint x: 279, endPoint y: 387, distance: 109.1
click at [279, 387] on div "( 3 ) Apt. 1107-2, 8440 Limekiln Pike Property: Towers at Wyncote ⚠️ Risk Level…" at bounding box center [593, 215] width 816 height 431
type textarea "I understand that the leak is fixed, but the water is now spraying. I'll follow…"
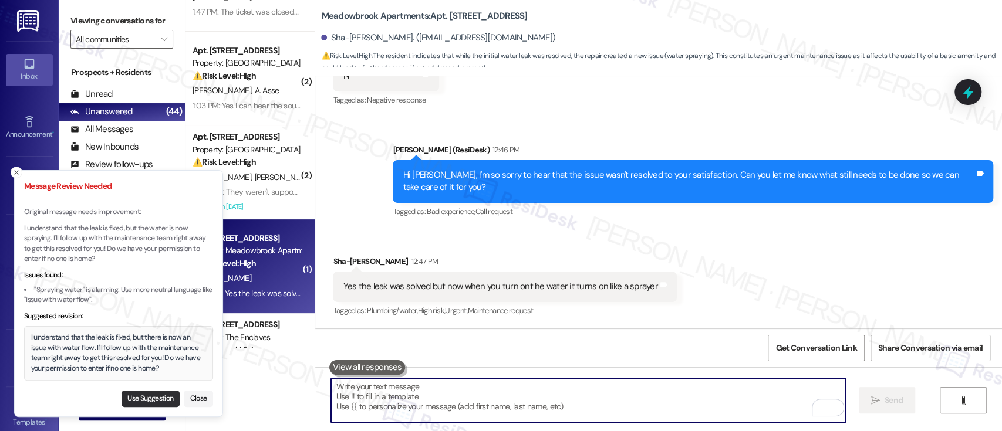
click at [154, 400] on button "Use Suggestion" at bounding box center [150, 399] width 58 height 16
type textarea "I understand that the leak is fixed, but there is now an issue with water flow.…"
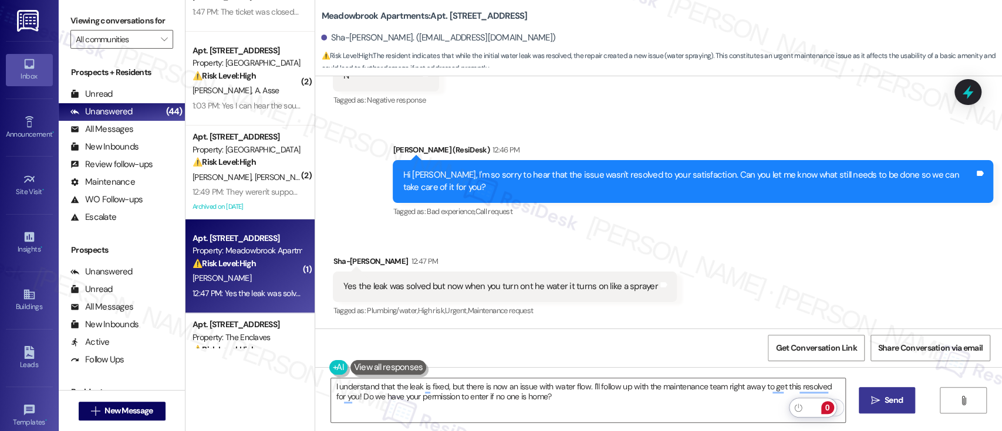
click at [873, 398] on icon "" at bounding box center [875, 400] width 9 height 9
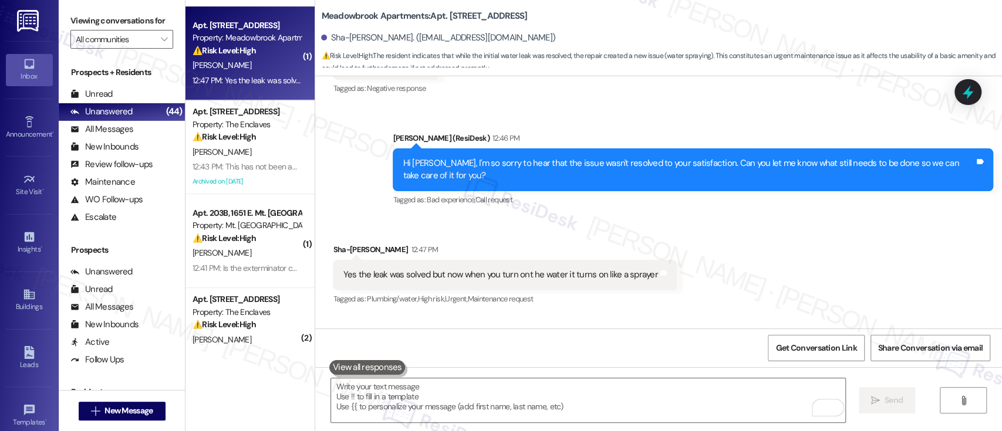
scroll to position [391, 0]
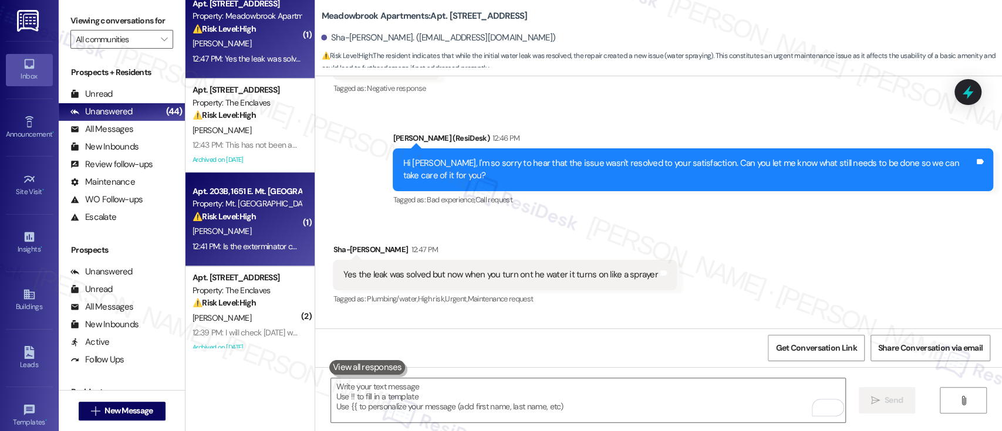
click at [249, 225] on div "K. Smith" at bounding box center [246, 231] width 111 height 15
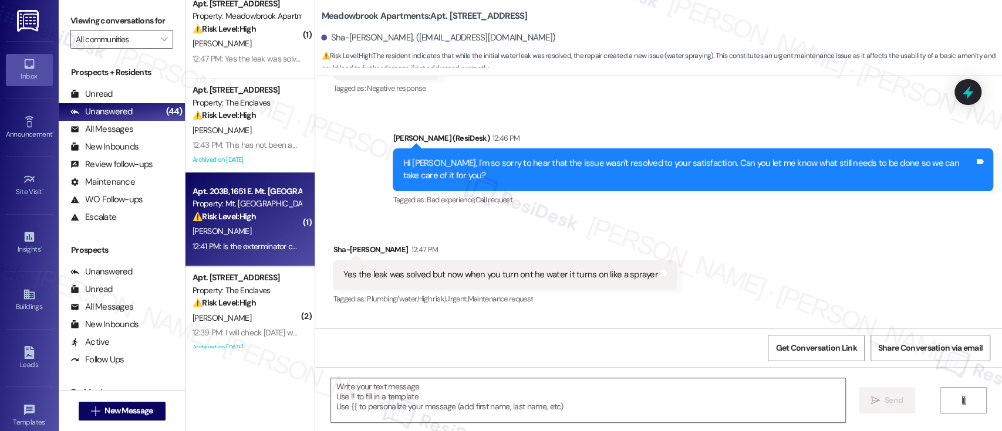
type textarea "Fetching suggested responses. Please feel free to read through the conversation…"
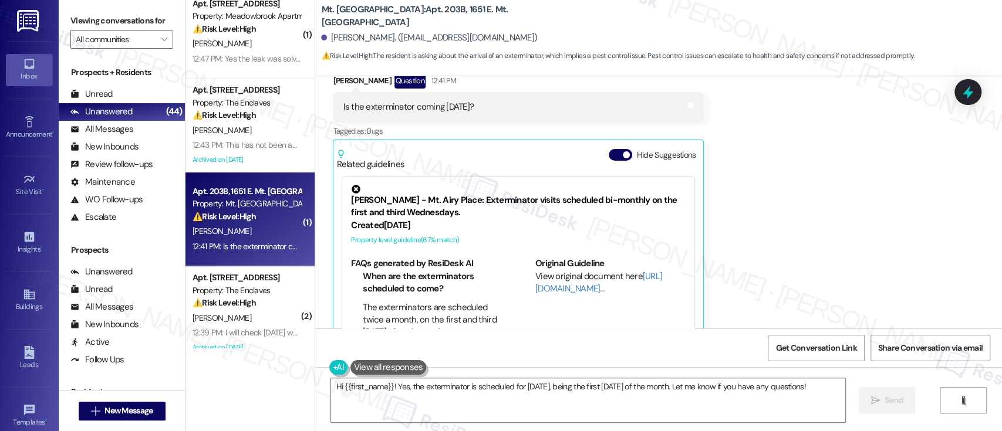
scroll to position [1479, 0]
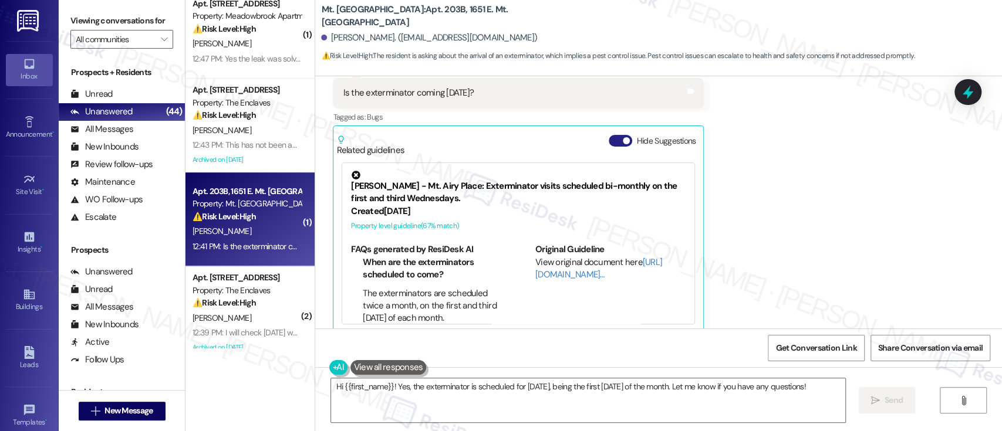
click at [609, 135] on button "Hide Suggestions" at bounding box center [619, 141] width 23 height 12
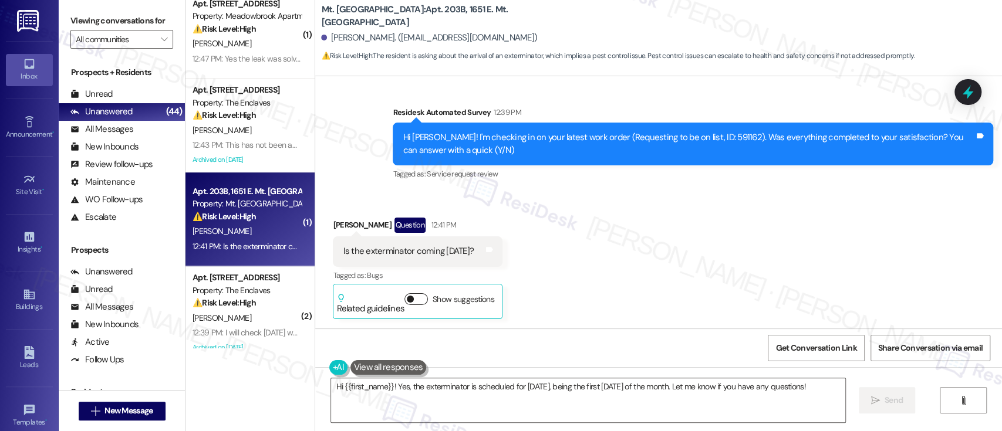
scroll to position [1307, 0]
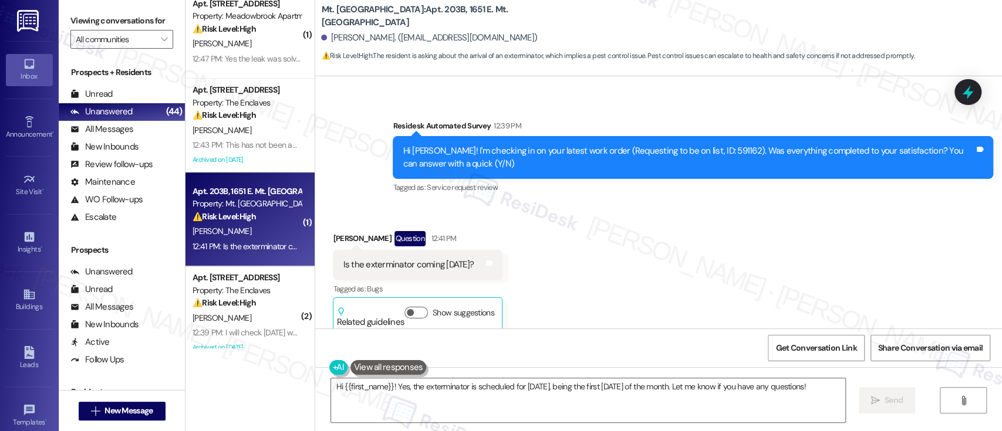
click at [700, 145] on div "Hi Kenneth! I'm checking in on your latest work order (Requesting to be on list…" at bounding box center [689, 157] width 572 height 25
click at [701, 145] on div "Hi Kenneth! I'm checking in on your latest work order (Requesting to be on list…" at bounding box center [689, 157] width 572 height 25
copy div "591162"
click at [724, 390] on textarea "Hi {{first_name}}! Yes, the exterminator is scheduled for today, being the firs…" at bounding box center [587, 400] width 513 height 44
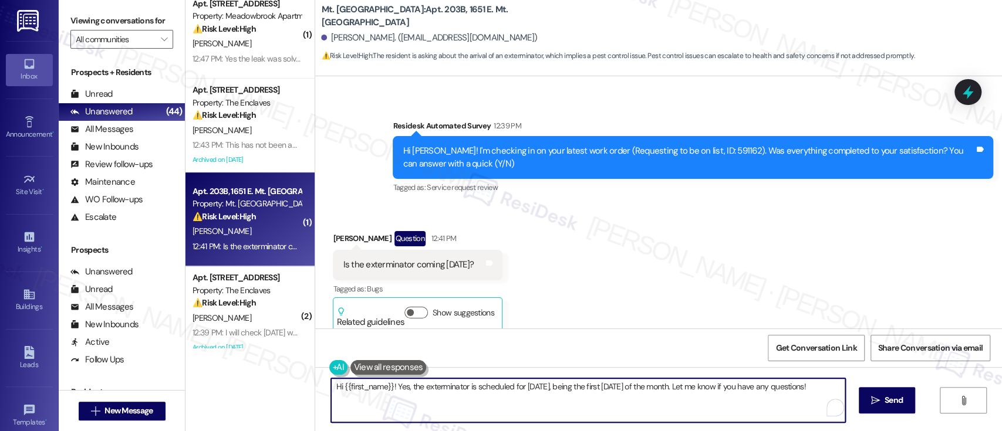
drag, startPoint x: 824, startPoint y: 388, endPoint x: 339, endPoint y: 388, distance: 484.7
click at [302, 388] on div "( 2 ) Apt. 306, 6301 N. 10th St Property: Regency House ⚠️ Risk Level: High The…" at bounding box center [593, 215] width 816 height 431
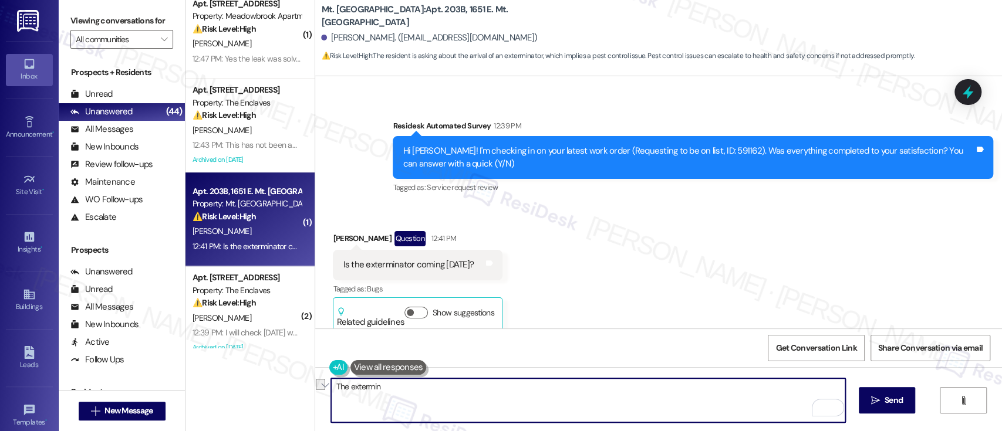
paste textarea "Extermination is scheduled twice a month, first and third wednesday"
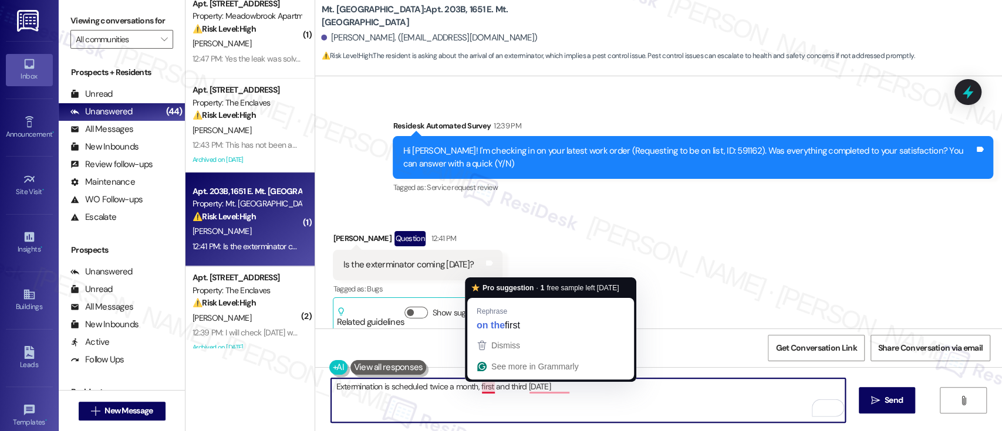
click at [482, 387] on textarea "Extermination is scheduled twice a month, first and third wednesday" at bounding box center [587, 400] width 513 height 44
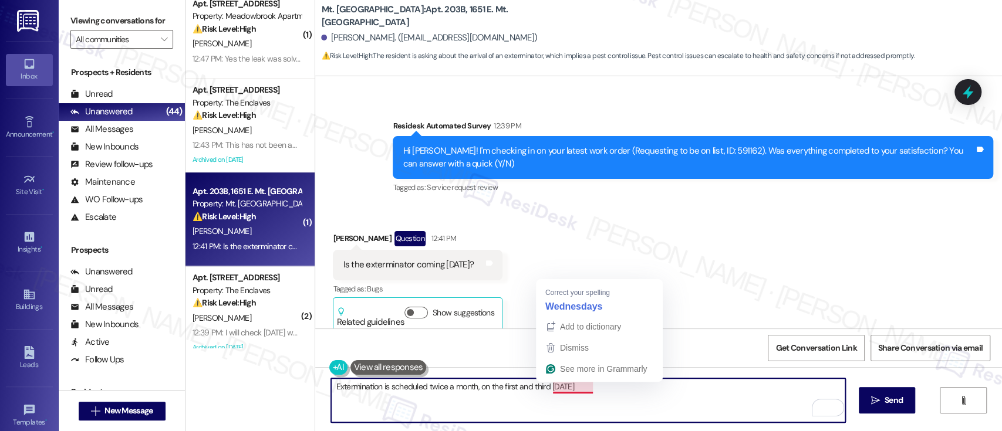
click at [561, 388] on textarea "Extermination is scheduled twice a month, on the first and third wednesday" at bounding box center [587, 400] width 513 height 44
click at [662, 401] on textarea "Extermination is scheduled twice a month, on the first and third Wednesday." at bounding box center [587, 400] width 513 height 44
paste textarea "s. Thank you for your understanding."
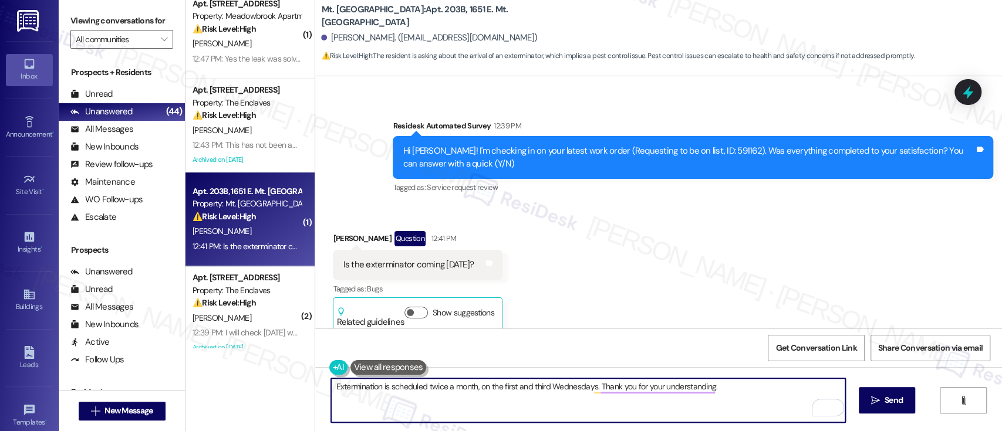
click at [331, 387] on textarea "Extermination is scheduled twice a month, on the first and third Wednesdays. Th…" at bounding box center [587, 400] width 513 height 44
type textarea "Kenneth, extermination is scheduled twice a month, on the first and third Wedne…"
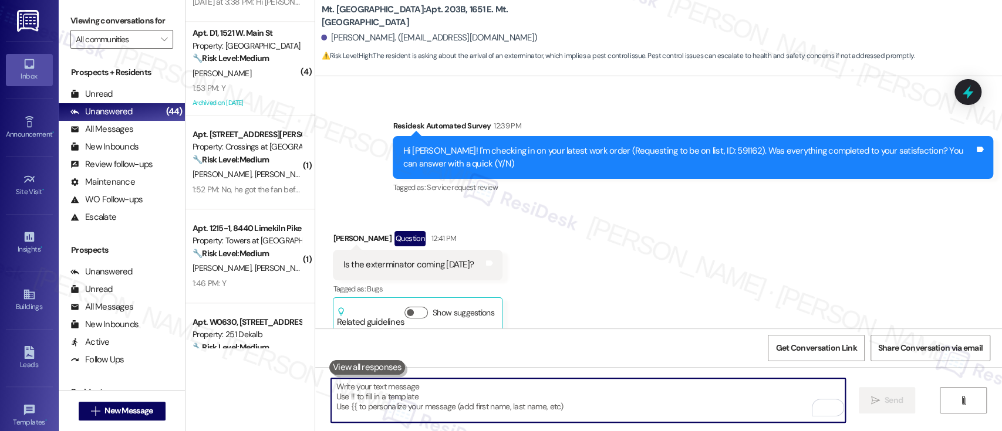
scroll to position [873, 0]
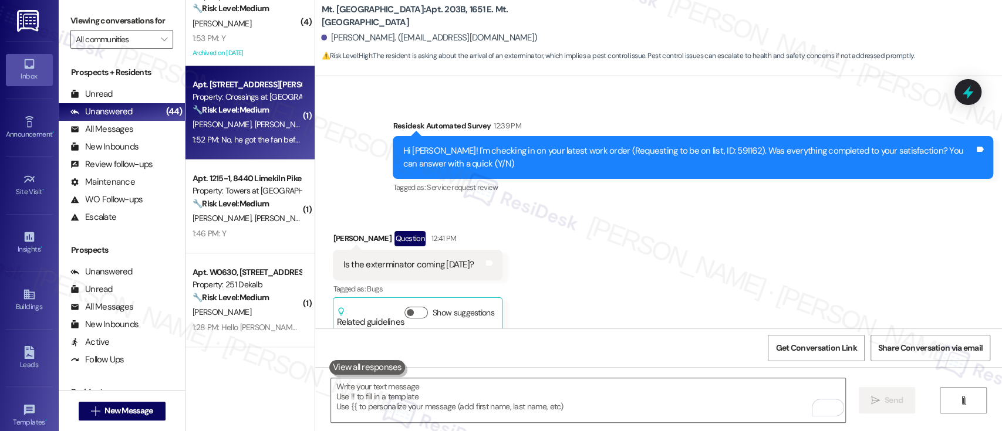
click at [255, 120] on span "M. Dunlap" at bounding box center [284, 124] width 59 height 11
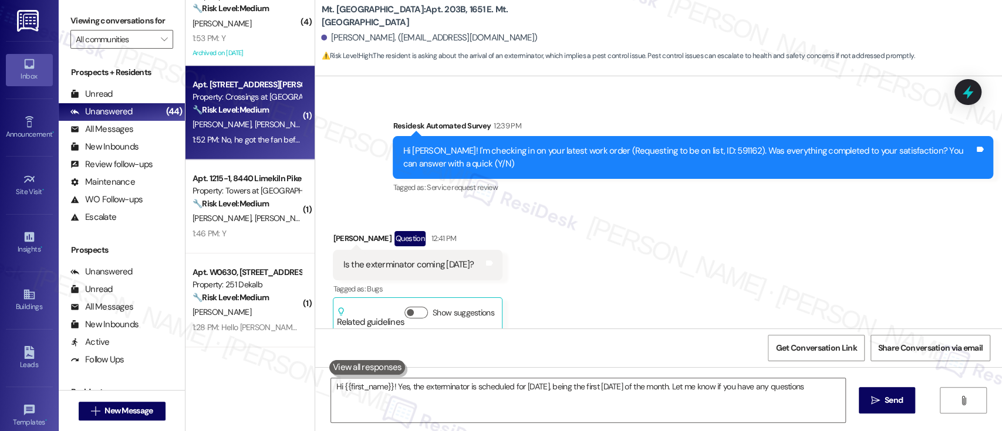
type textarea "Hi {{first_name}}! Yes, the exterminator is scheduled for today, being the firs…"
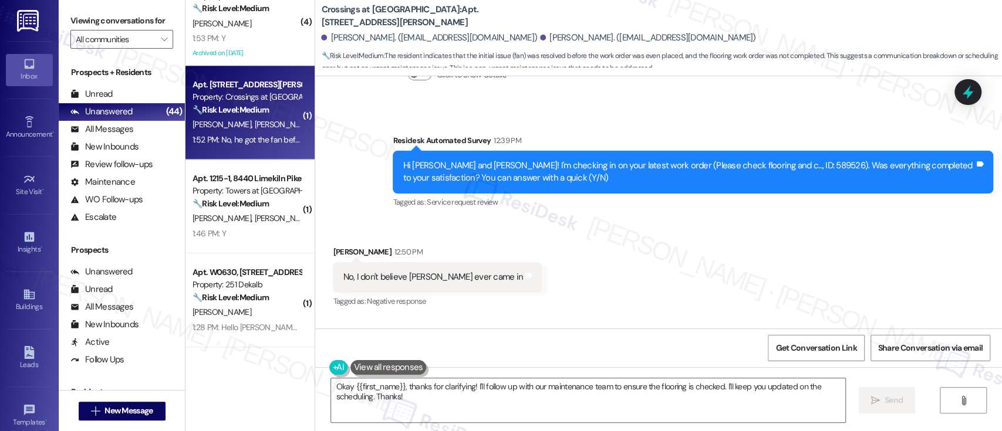
scroll to position [2323, 0]
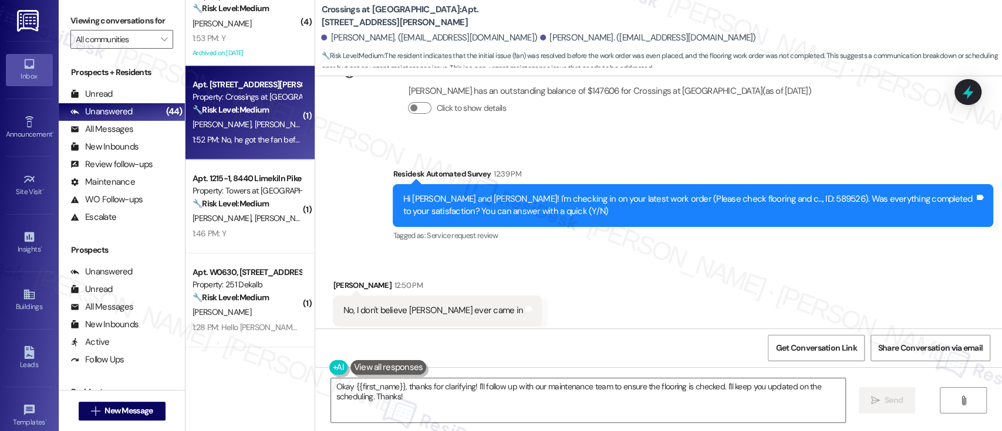
click at [760, 201] on div "Hi Maggie and Randall! I'm checking in on your latest work order (Please check …" at bounding box center [689, 205] width 572 height 25
copy div "589526"
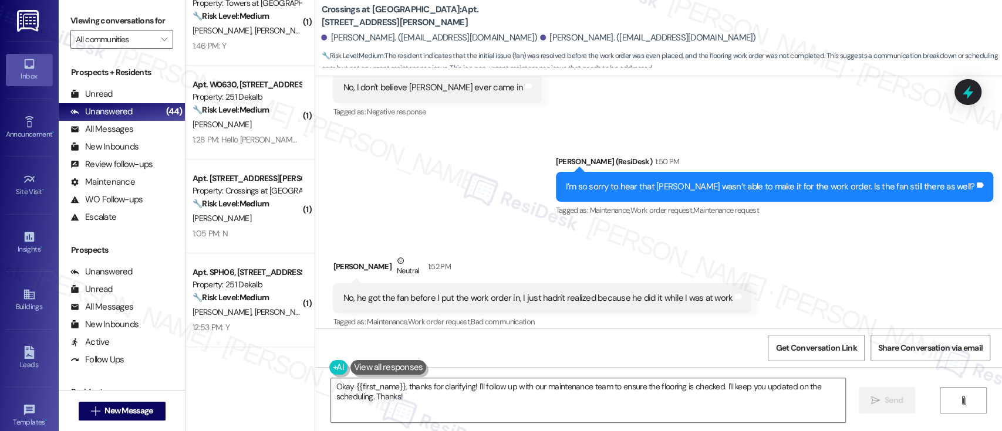
scroll to position [2558, 0]
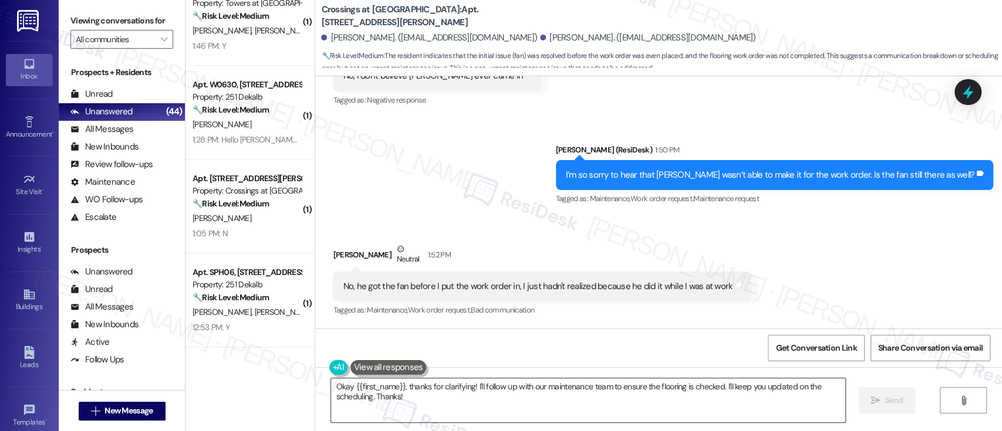
click at [554, 401] on textarea "Okay {{first_name}}, thanks for clarifying! I'll follow up with our maintenance…" at bounding box center [587, 400] width 513 height 44
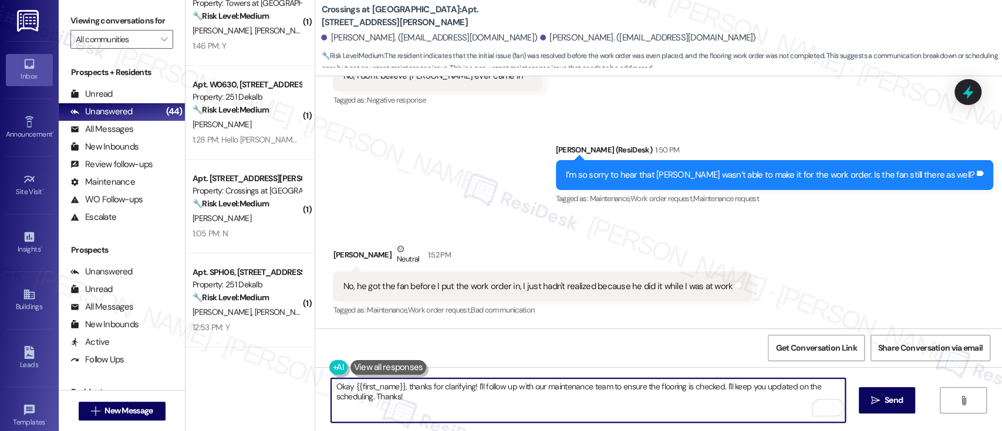
click at [468, 387] on textarea "Okay {{first_name}}, thanks for clarifying! I'll follow up with our maintenance…" at bounding box center [587, 400] width 513 height 44
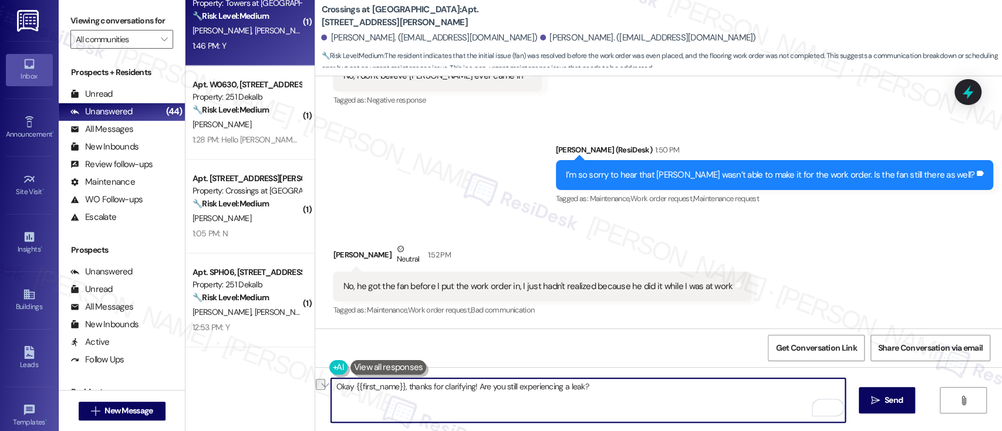
paste textarea ", {{first_name}}, thanks for clarifying! Are you still noticing any leaking"
type textarea "Okay, {{first_name}}, thanks for clarifying! Are you still noticing any leaking?"
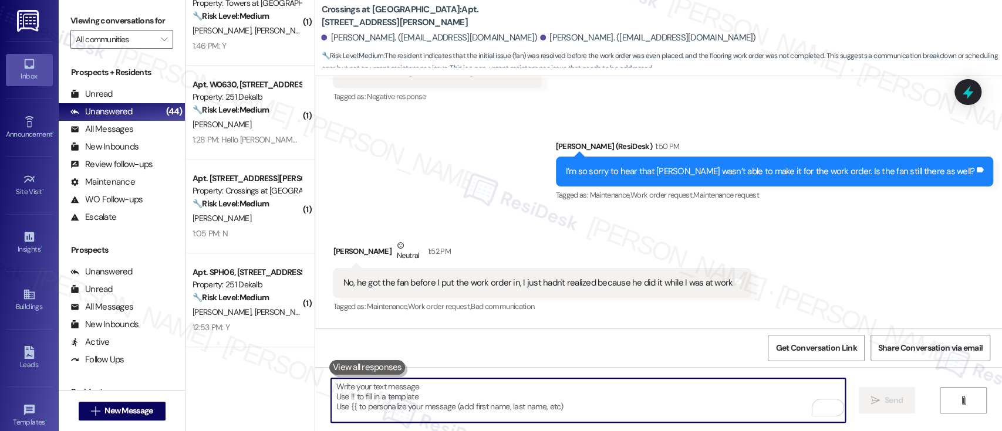
scroll to position [2639, 0]
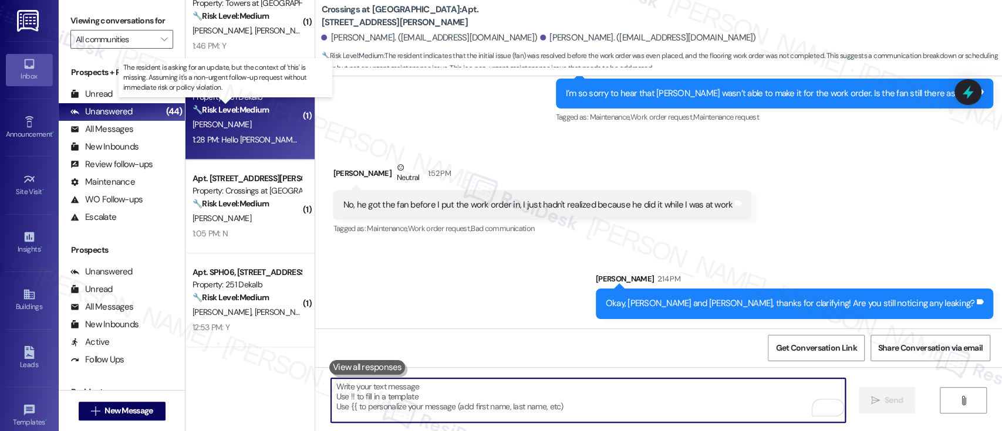
click at [245, 113] on strong "🔧 Risk Level: Medium" at bounding box center [230, 109] width 76 height 11
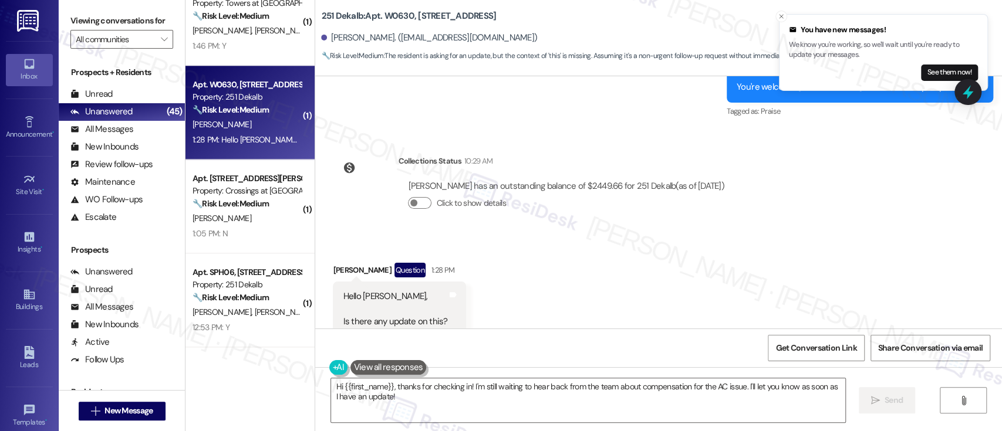
scroll to position [4803, 0]
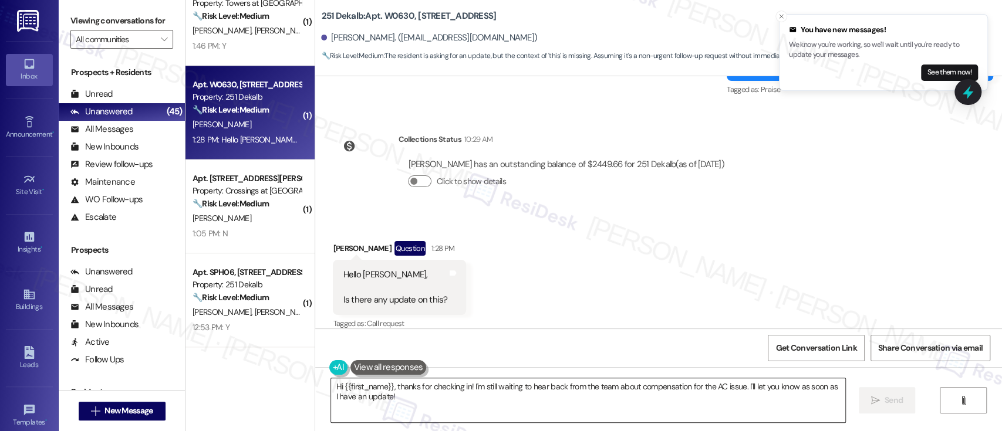
click at [739, 403] on textarea "Hi {{first_name}}, thanks for checking in! I'm still waiting to hear back from …" at bounding box center [587, 400] width 513 height 44
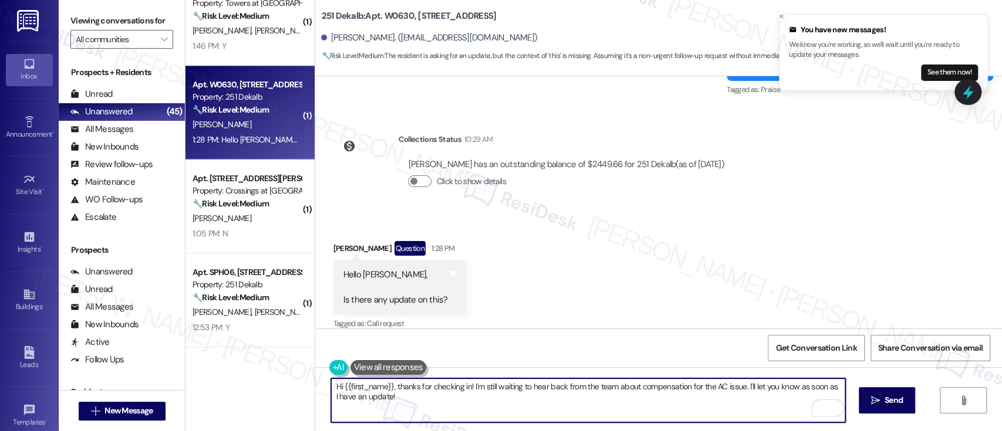
click at [750, 388] on textarea "Hi {{first_name}}, thanks for checking in! I'm still waiting to hear back from …" at bounding box center [587, 400] width 513 height 44
paste textarea "’m still waiting to hear back from the team regarding compensation for the AC i…"
type textarea "Hi {{first_name}}, thanks for checking in! I’m still waiting to hear back from …"
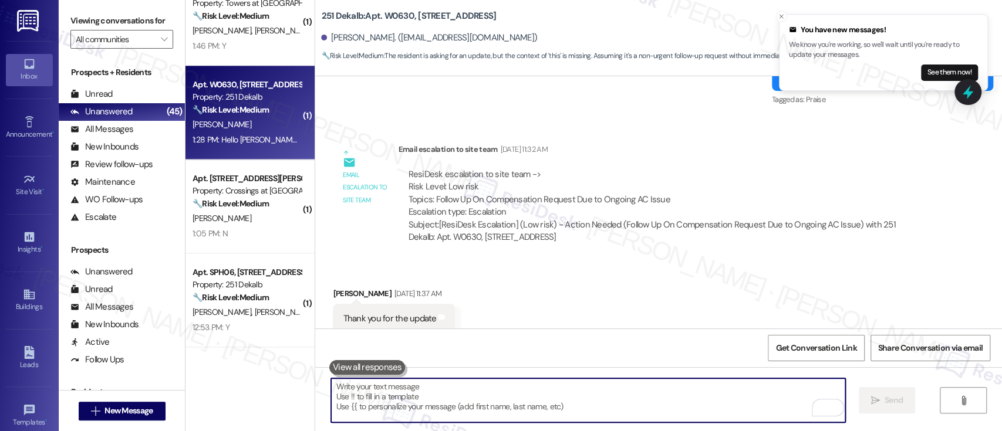
scroll to position [4471, 0]
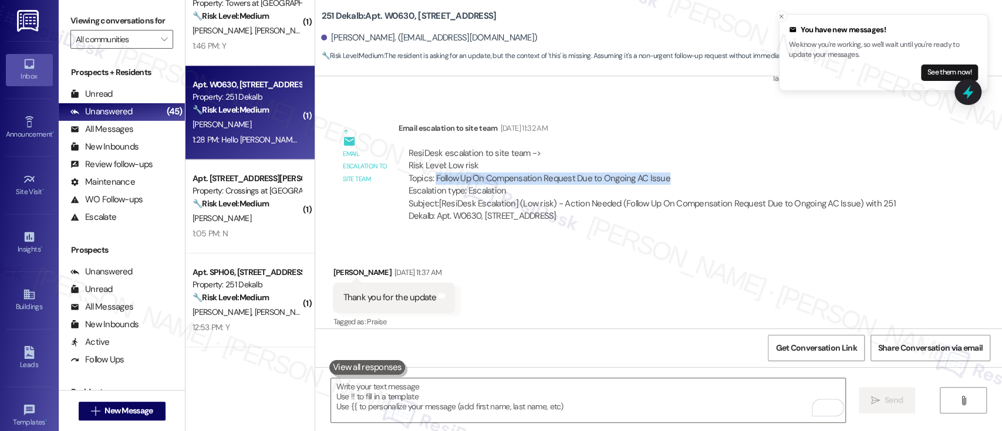
drag, startPoint x: 667, startPoint y: 165, endPoint x: 427, endPoint y: 164, distance: 240.0
click at [427, 164] on div "ResiDesk escalation to site team -> Risk Level: Low risk Topics: Follow Up On C…" at bounding box center [665, 172] width 515 height 50
copy div "Follow Up On Compensation Request Due to Ongoing AC Issue"
click at [657, 240] on div "Received via SMS Angellyn Rosario Aug 19, 2025 at 11:37 AM Thank you for the up…" at bounding box center [658, 289] width 687 height 99
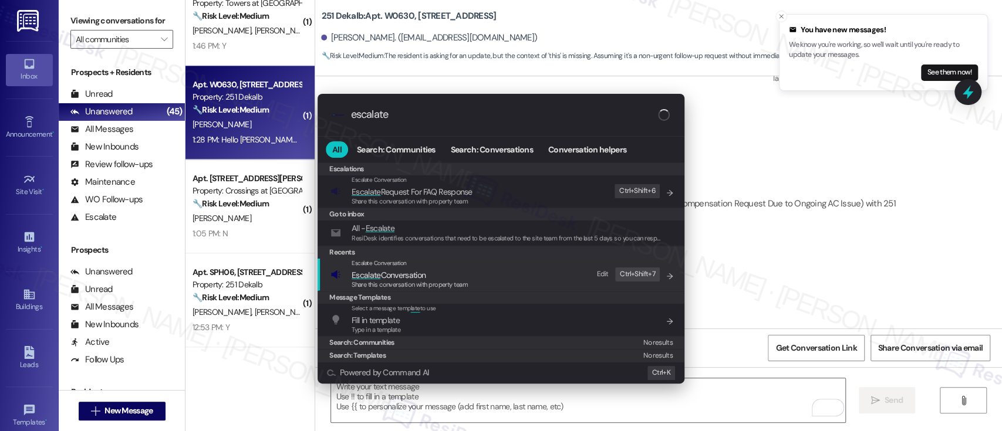
type input "escalate"
click at [465, 283] on span "Share this conversation with property team" at bounding box center [409, 284] width 116 height 8
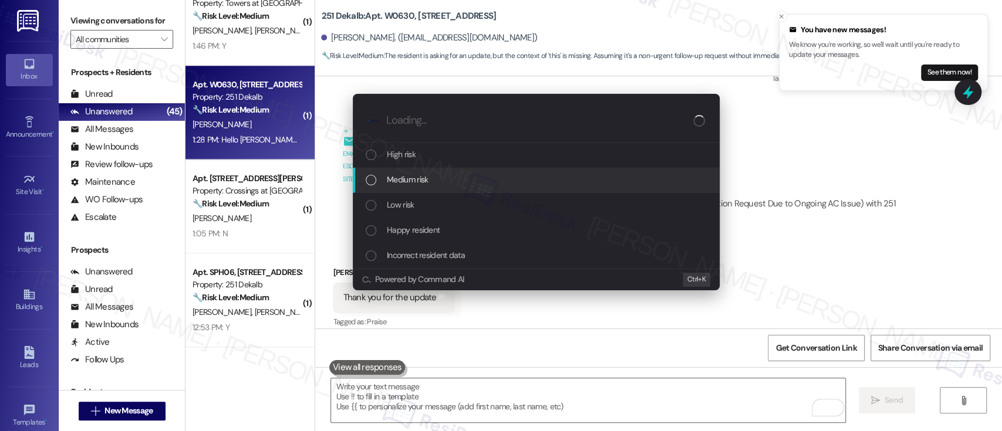
click at [401, 173] on span "Medium risk" at bounding box center [407, 179] width 41 height 13
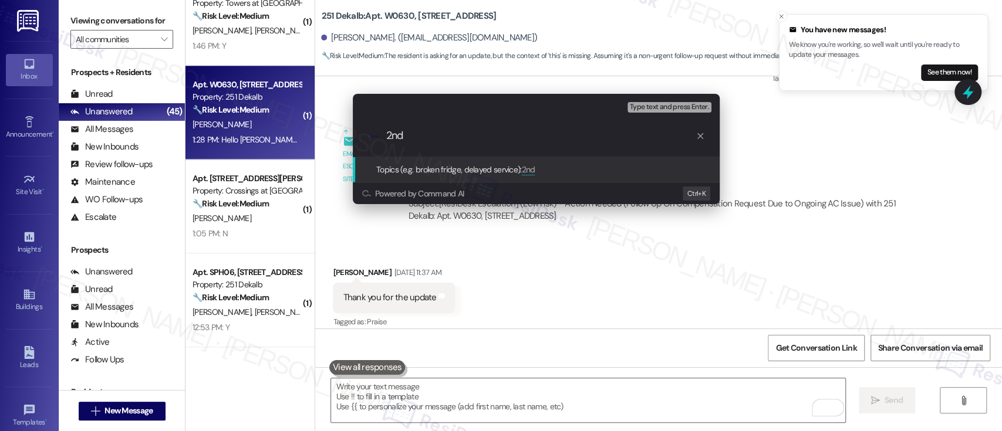
paste input "Follow Up On Compensation Request Due to Ongoing AC Issue"
type input "2nd Follow Up On Compensation Request Due to Ongoing AC Issue"
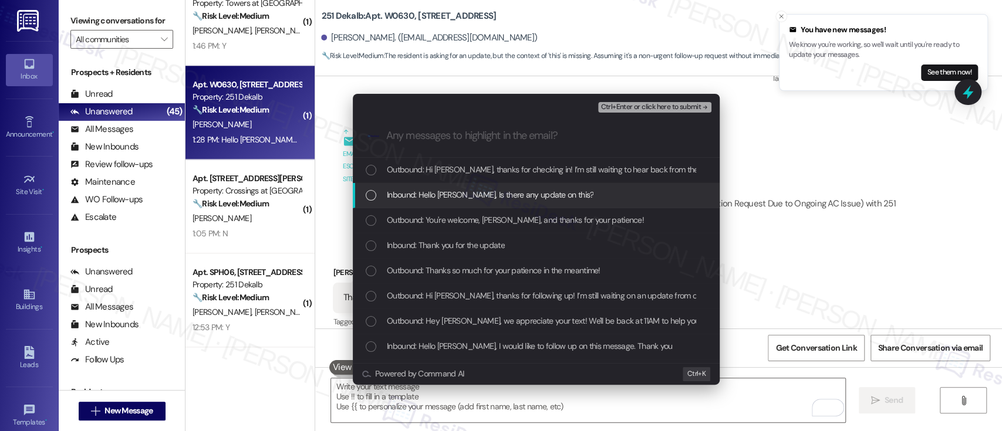
click at [405, 192] on span "Inbound: Hello Emily, Is there any update on this?" at bounding box center [490, 194] width 207 height 13
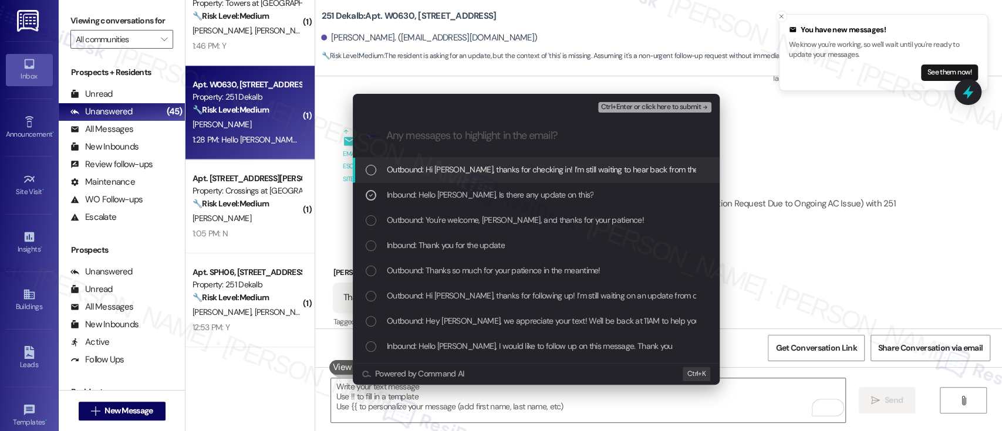
click at [663, 104] on span "Ctrl+Enter or click here to submit" at bounding box center [650, 107] width 100 height 8
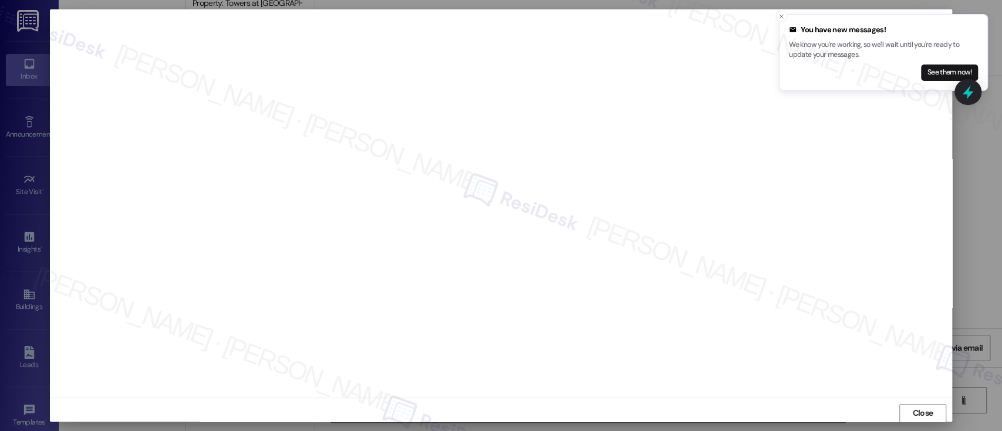
scroll to position [1, 0]
click at [782, 16] on icon "Close toast" at bounding box center [780, 16] width 7 height 7
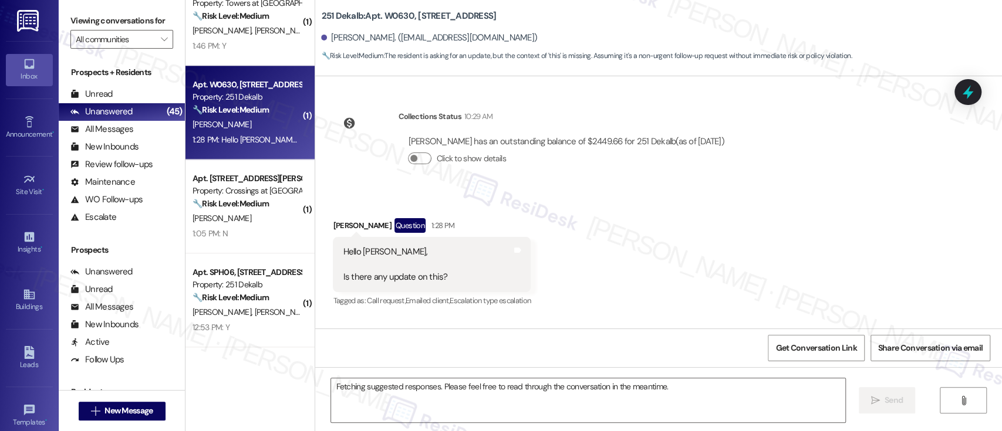
scroll to position [4802, 0]
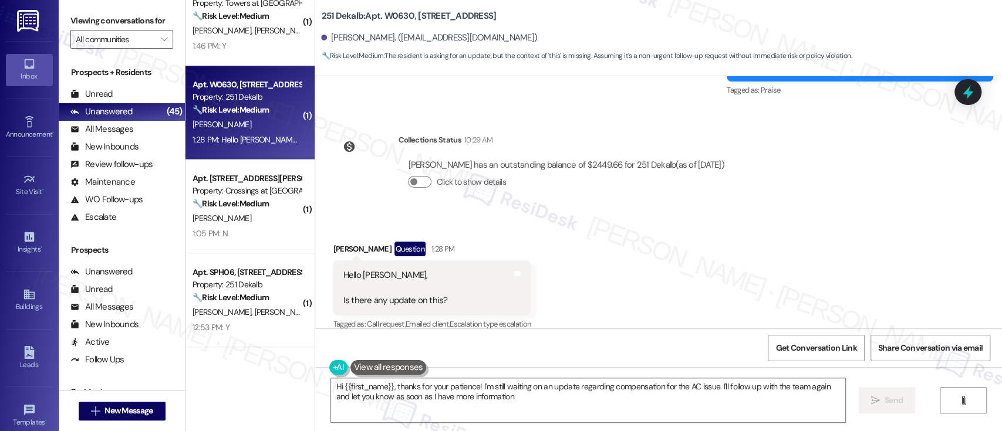
type textarea "Hi {{first_name}}, thanks for your patience! I'm still waiting on an update reg…"
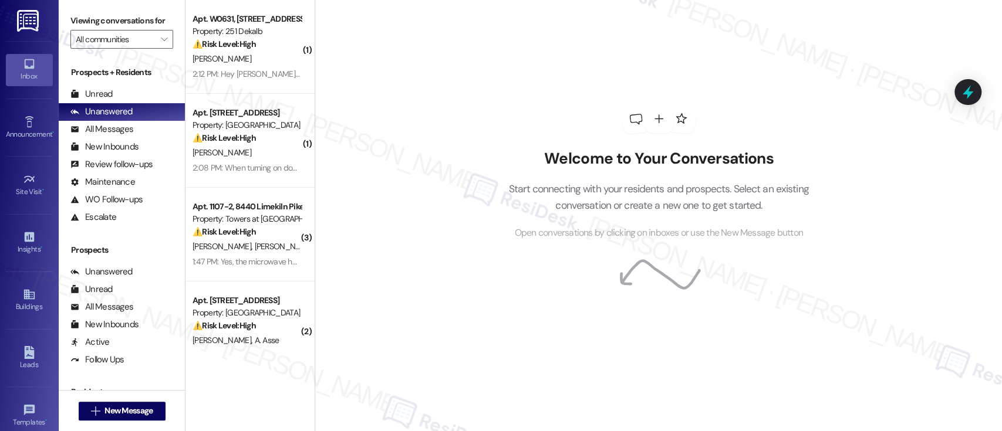
click at [657, 367] on div "Welcome to Your Conversations Start connecting with your residents and prospect…" at bounding box center [658, 215] width 687 height 431
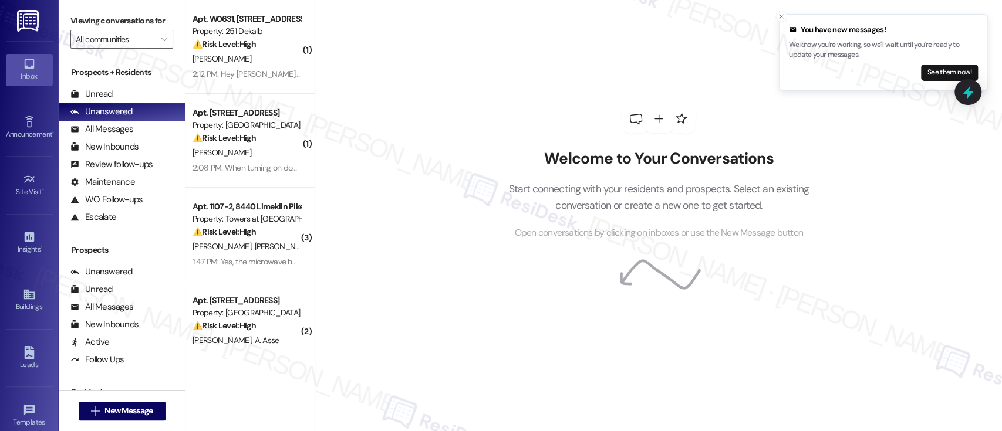
click at [804, 136] on div "Welcome to Your Conversations Start connecting with your residents and prospect…" at bounding box center [658, 172] width 352 height 345
drag, startPoint x: 780, startPoint y: 18, endPoint x: 721, endPoint y: 26, distance: 60.4
click at [779, 17] on icon "Close toast" at bounding box center [780, 16] width 7 height 7
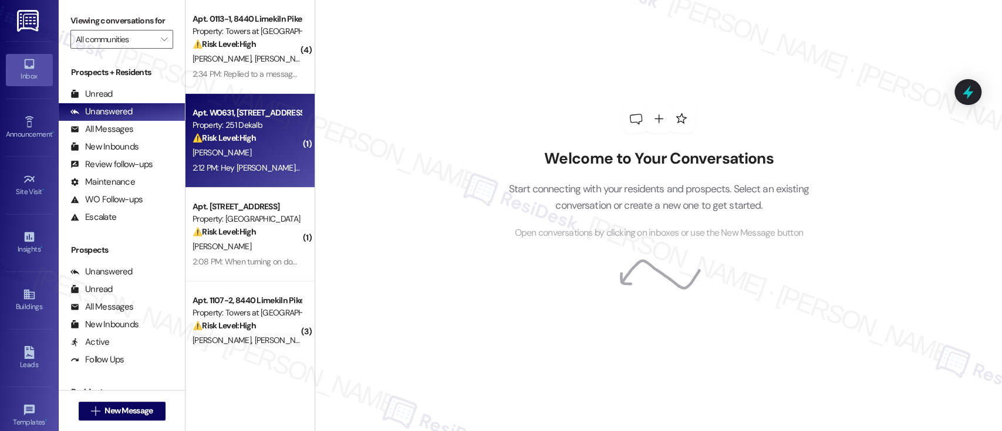
click at [248, 148] on div "[PERSON_NAME]" at bounding box center [246, 153] width 111 height 15
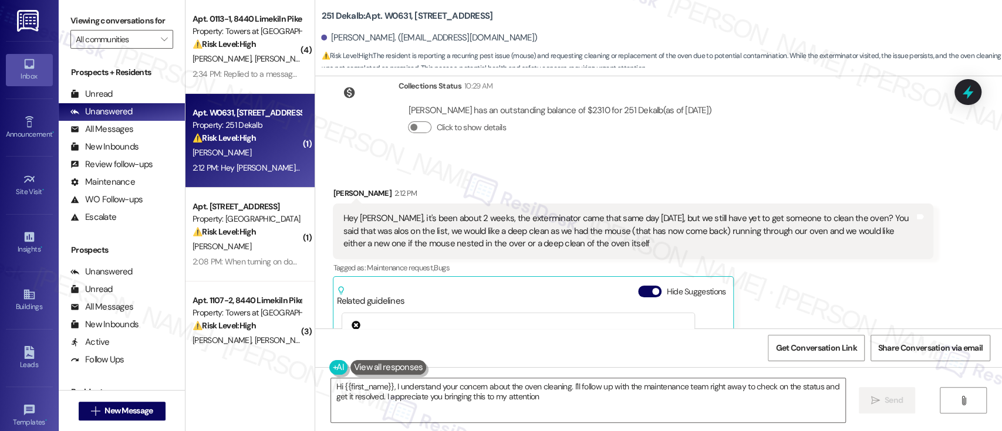
scroll to position [966, 0]
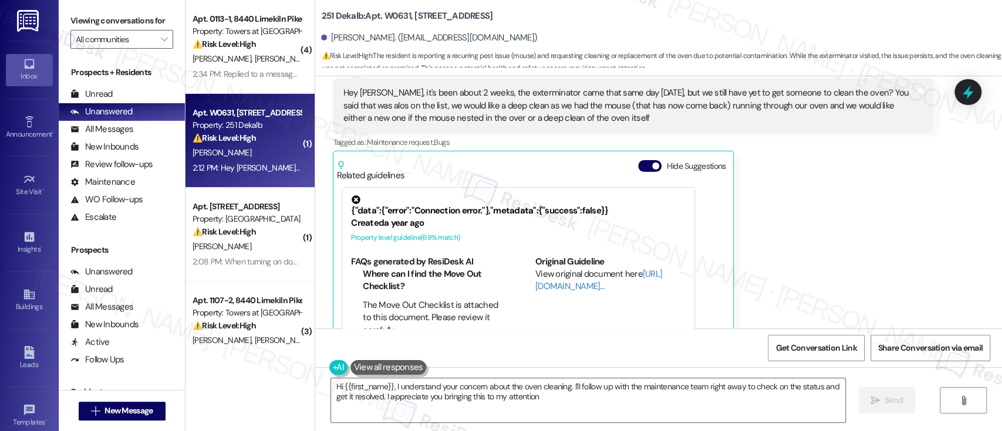
type textarea "Hi {{first_name}}, I understand your concern about the oven cleaning. I'll foll…"
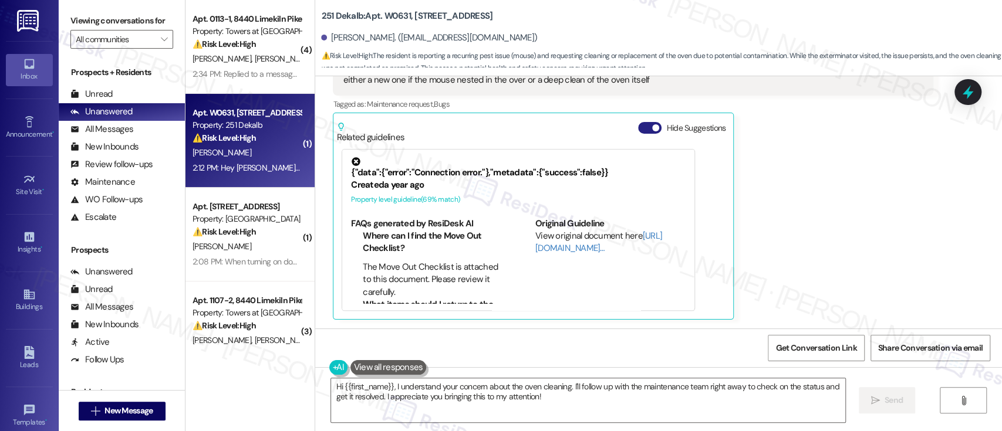
click at [641, 129] on button "Hide Suggestions" at bounding box center [649, 128] width 23 height 12
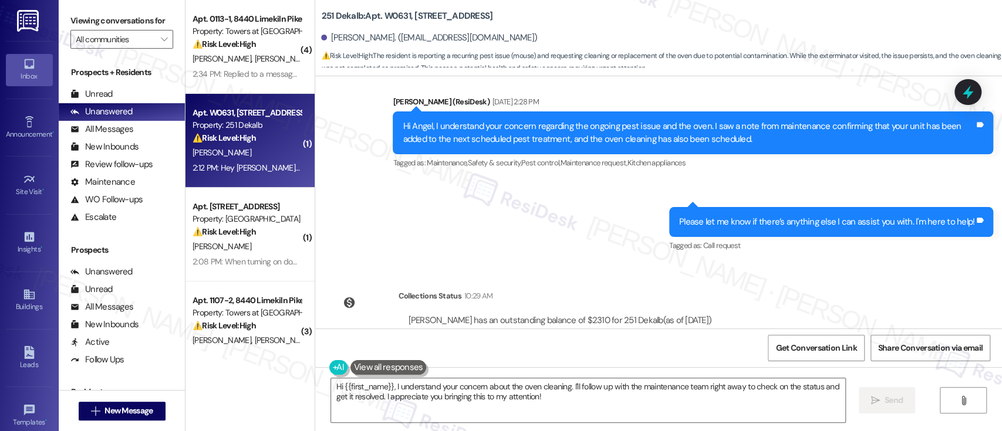
scroll to position [577, 0]
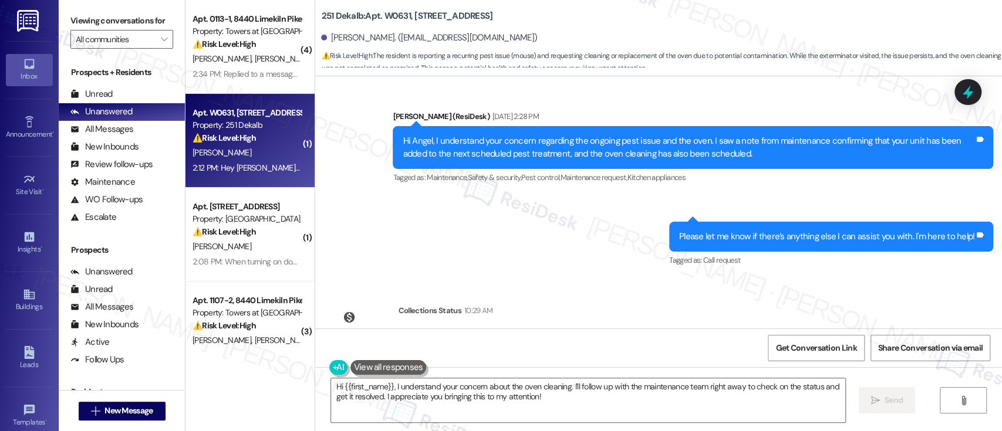
click at [389, 16] on b "251 Dekalb: Apt. W0631, [STREET_ADDRESS]" at bounding box center [406, 16] width 171 height 12
copy b "W0631"
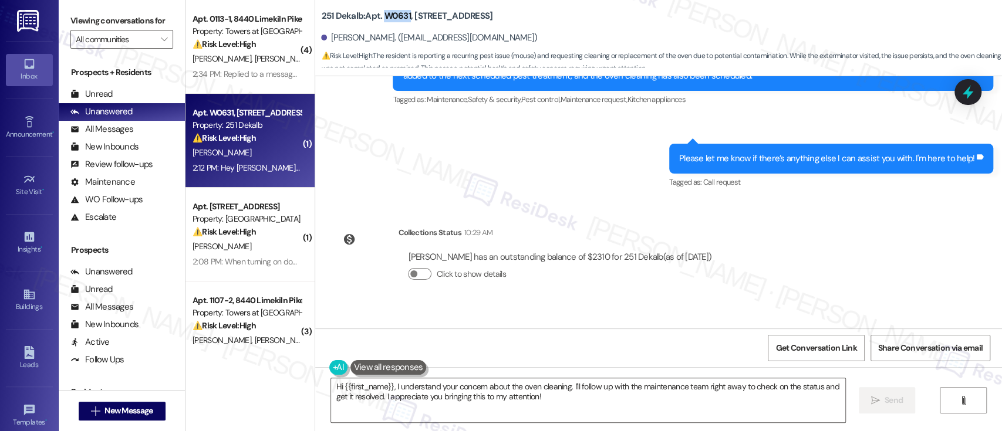
scroll to position [793, 0]
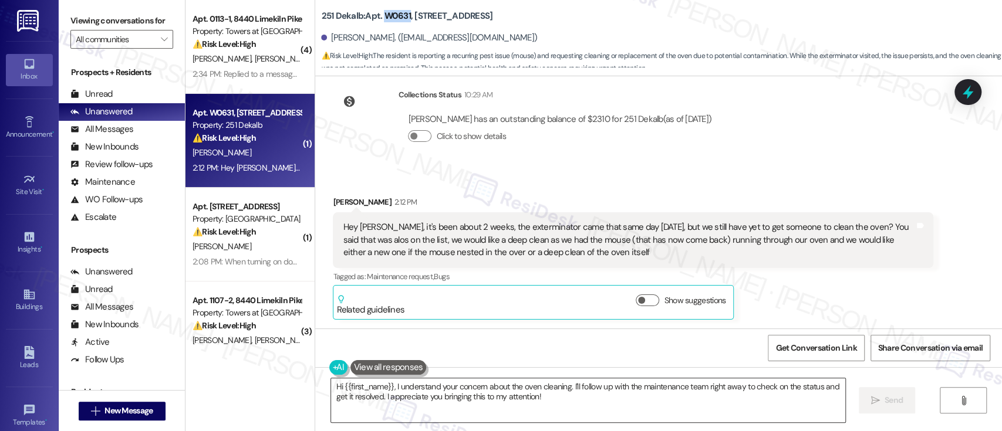
click at [386, 397] on textarea "Hi {{first_name}}, I understand your concern about the oven cleaning. I'll foll…" at bounding box center [587, 400] width 513 height 44
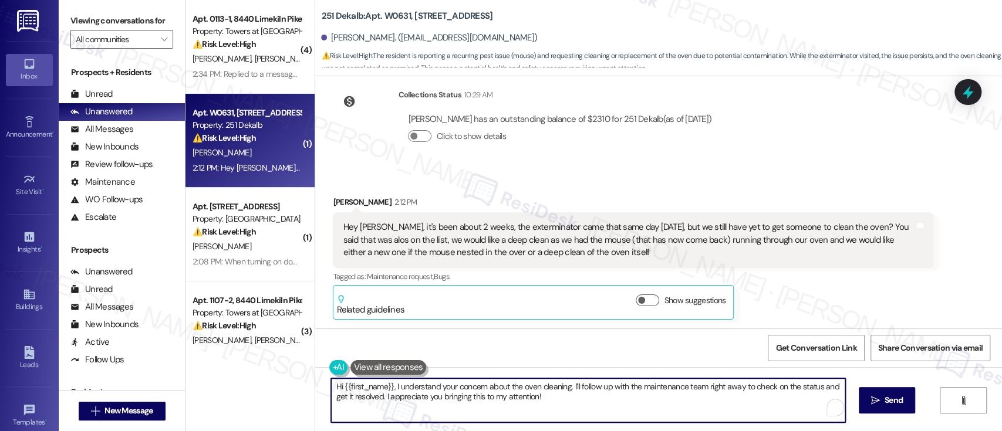
click at [671, 400] on textarea "Hi {{first_name}}, I understand your concern about the oven cleaning. I'll foll…" at bounding box center [587, 400] width 513 height 44
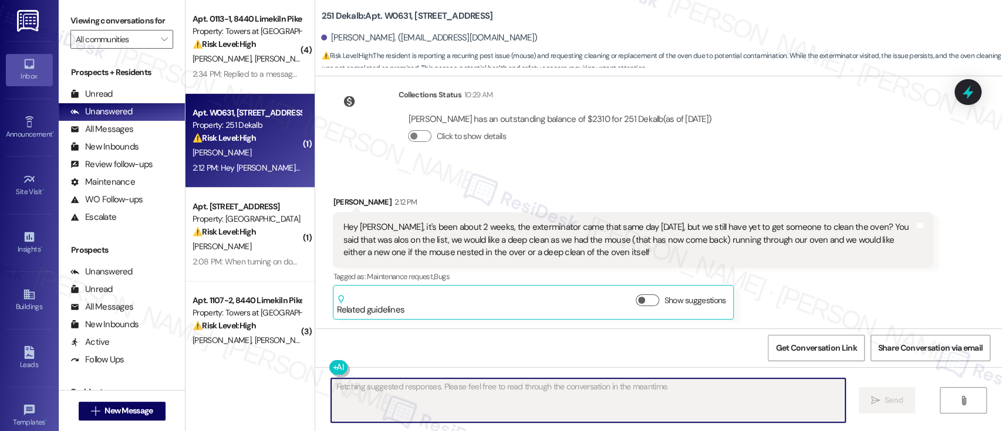
scroll to position [715, 0]
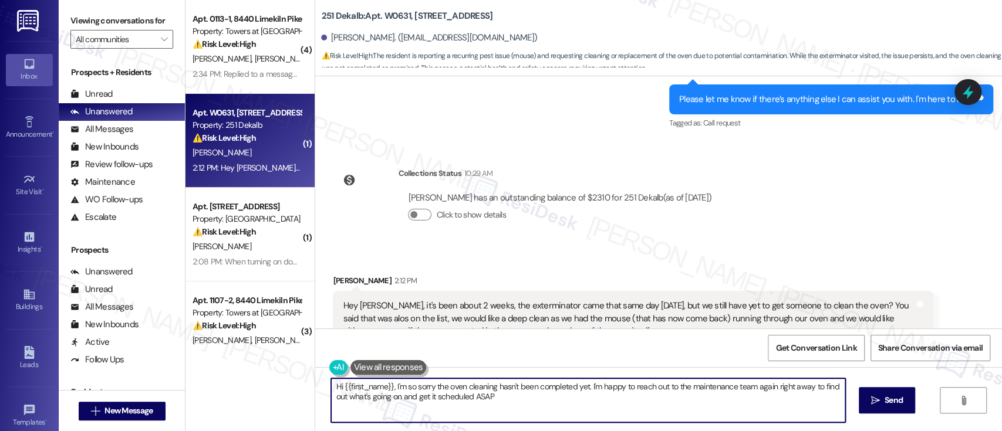
type textarea "Hi {{first_name}}, I'm so sorry the oven cleaning hasn't been completed yet. I'…"
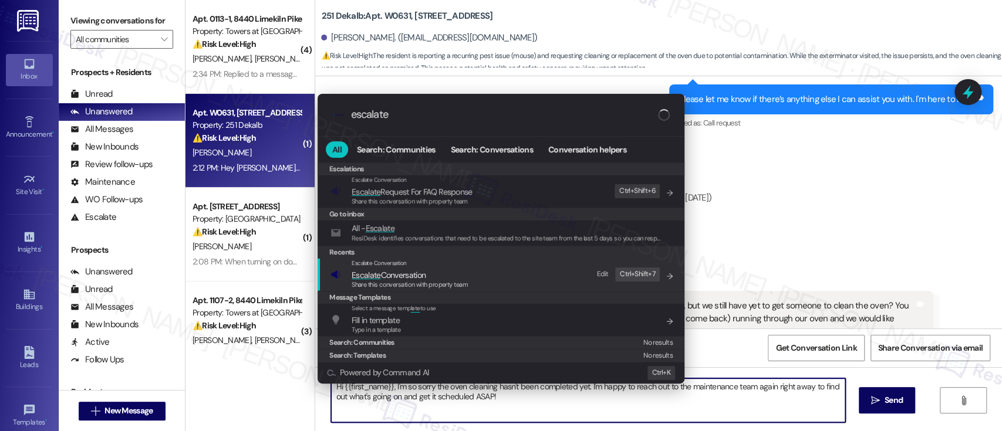
type input "escalate"
click at [449, 269] on span "Escalate Conversation" at bounding box center [409, 275] width 116 height 13
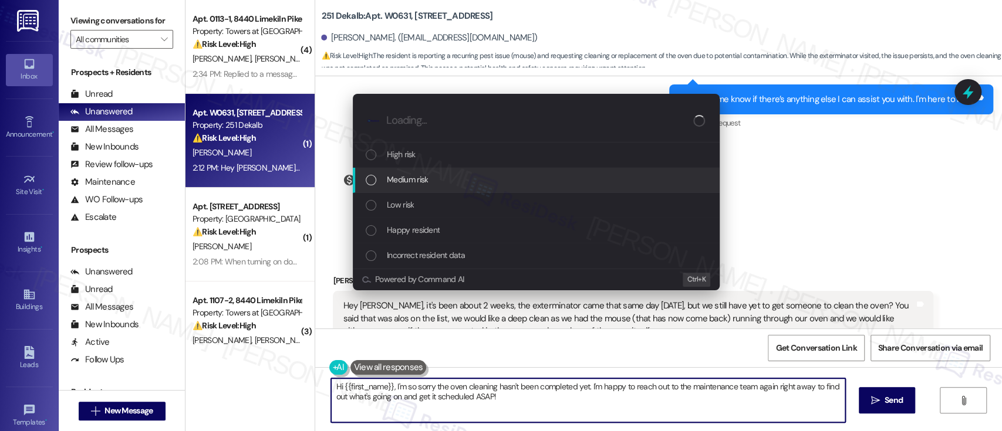
click at [413, 180] on span "Medium risk" at bounding box center [407, 179] width 41 height 13
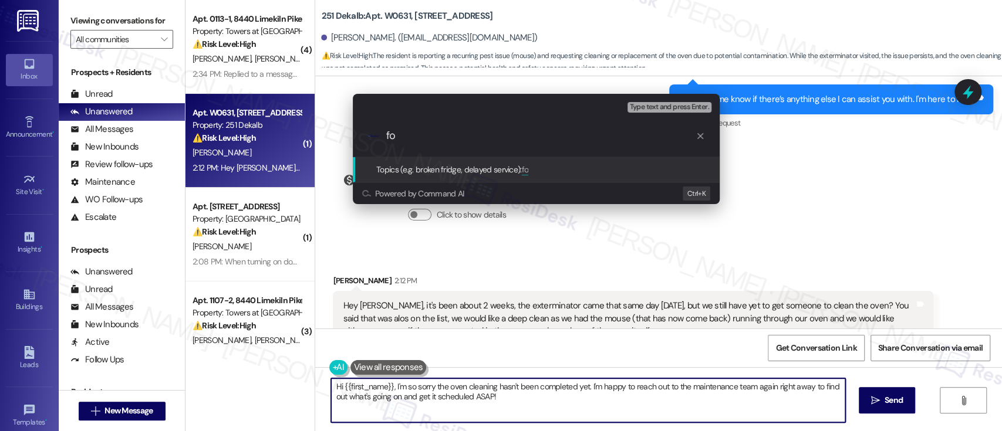
type input "f"
type input "Follow Up On Oven Cleaning"
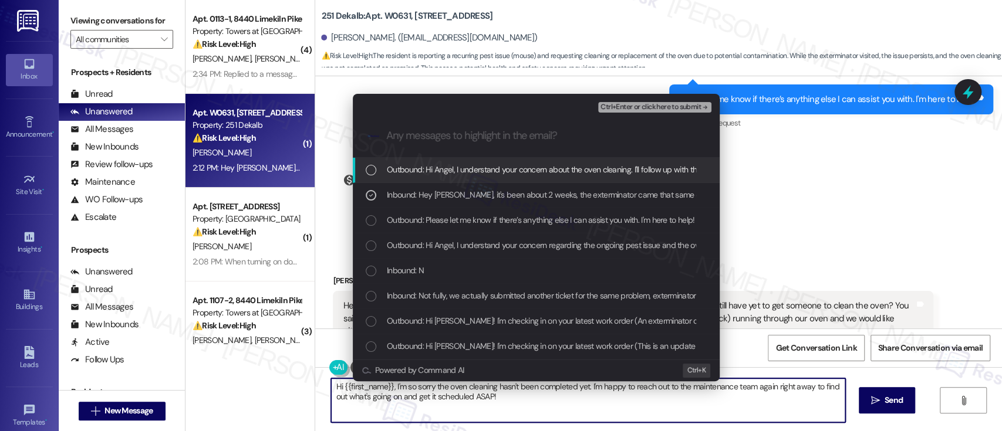
click at [636, 104] on span "Ctrl+Enter or click here to submit" at bounding box center [650, 107] width 100 height 8
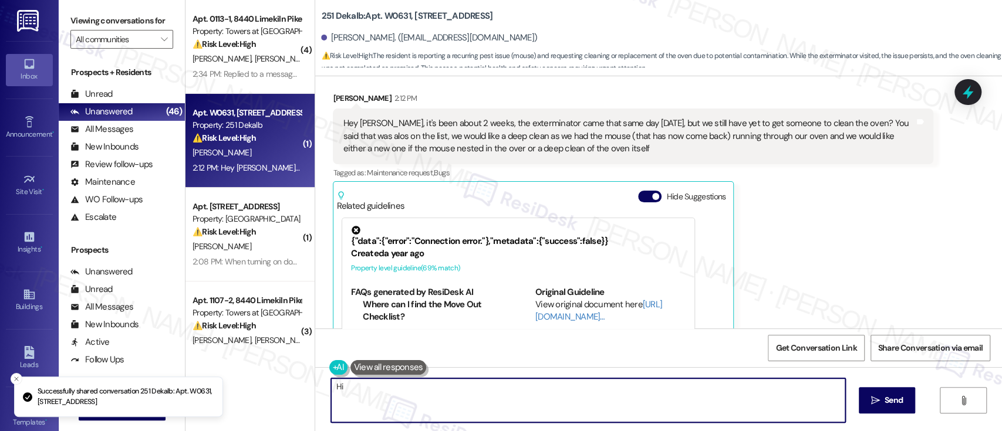
scroll to position [966, 0]
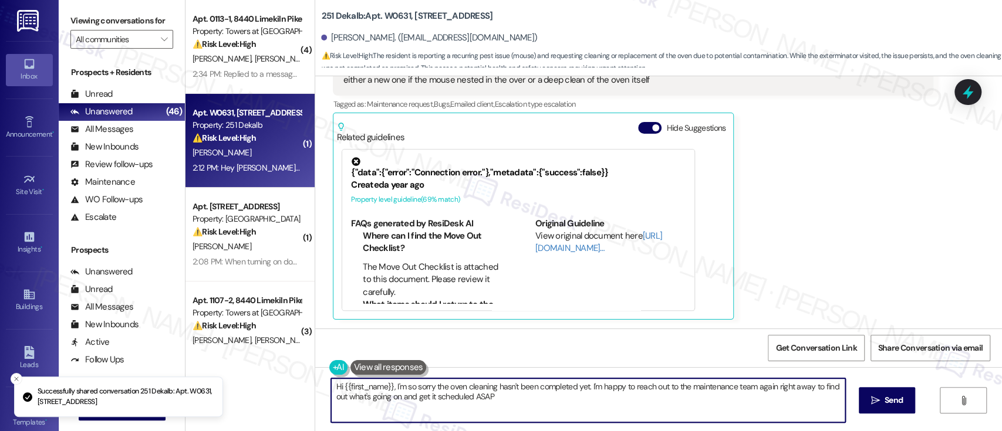
type textarea "Hi {{first_name}}, I'm so sorry the oven cleaning hasn't been completed yet. I'…"
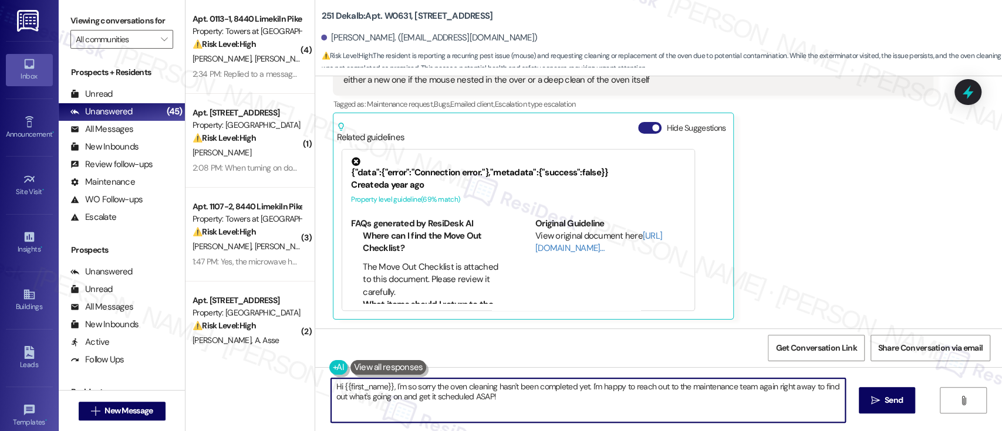
click at [638, 127] on button "Hide Suggestions" at bounding box center [649, 128] width 23 height 12
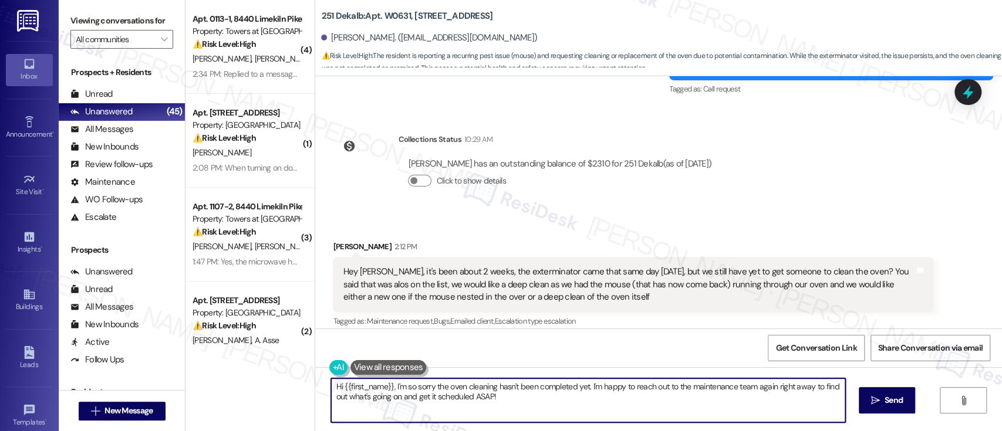
scroll to position [905, 0]
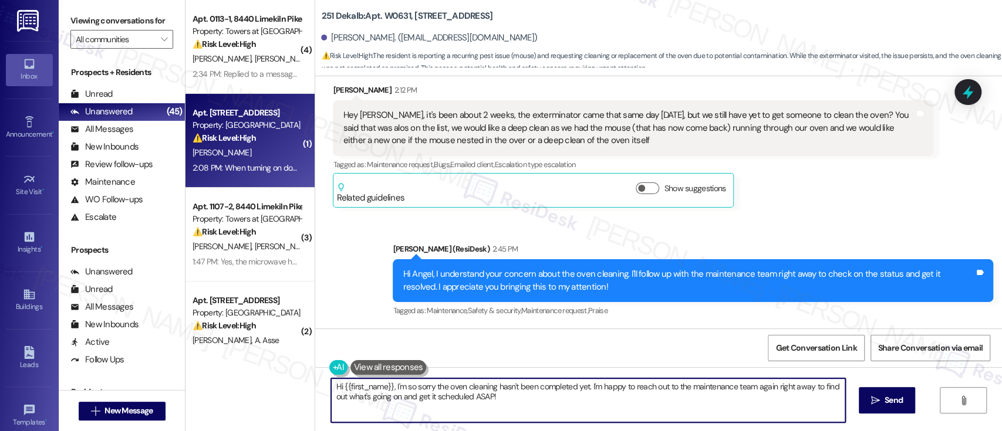
click at [257, 143] on div "⚠️ Risk Level: High The resident reports the stove is still not working correct…" at bounding box center [246, 138] width 109 height 12
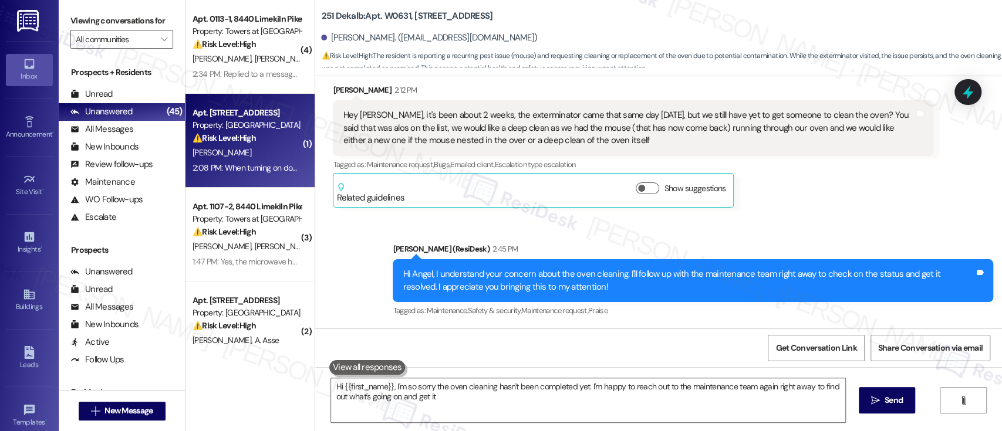
type textarea "Hi {{first_name}}, I'm so sorry the oven cleaning hasn't been completed yet. I'…"
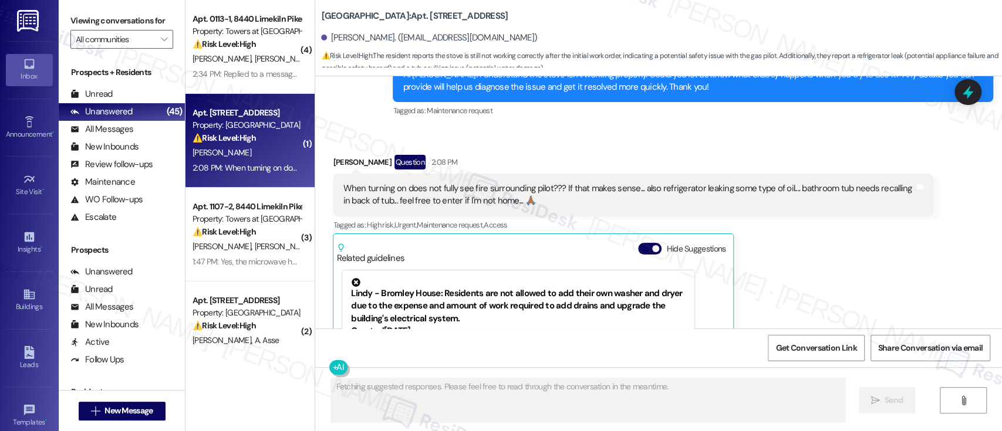
scroll to position [3883, 0]
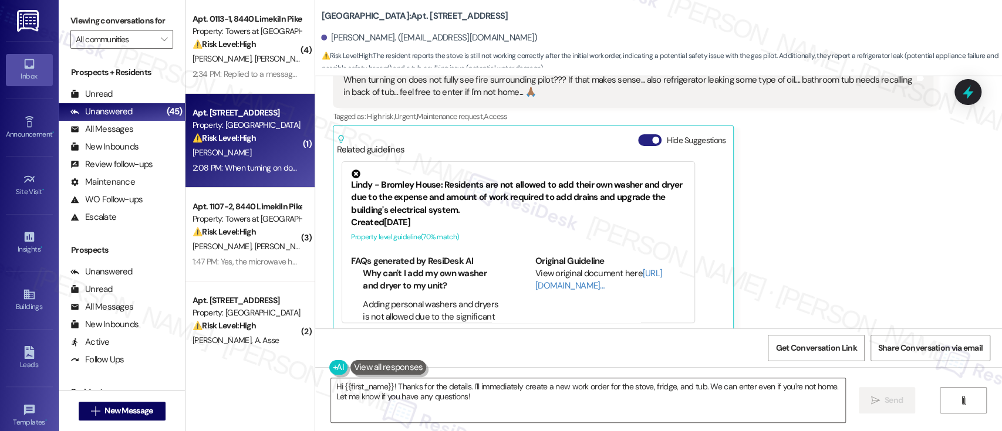
click at [638, 134] on button "Hide Suggestions" at bounding box center [649, 140] width 23 height 12
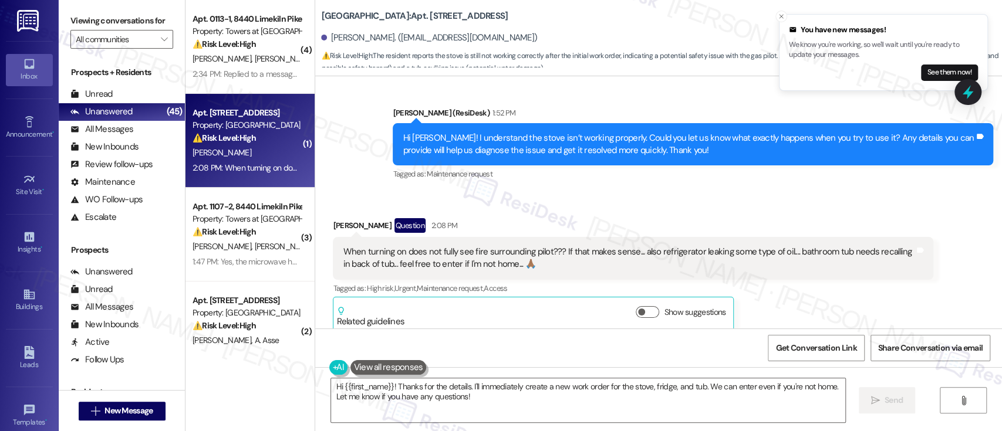
click at [643, 194] on div "Received via SMS Robert Kilson Question 2:08 PM When turning on does not fully …" at bounding box center [658, 266] width 687 height 149
click at [826, 280] on div "Tagged as: High risk , Click to highlight conversations about High risk Urgent …" at bounding box center [633, 288] width 600 height 17
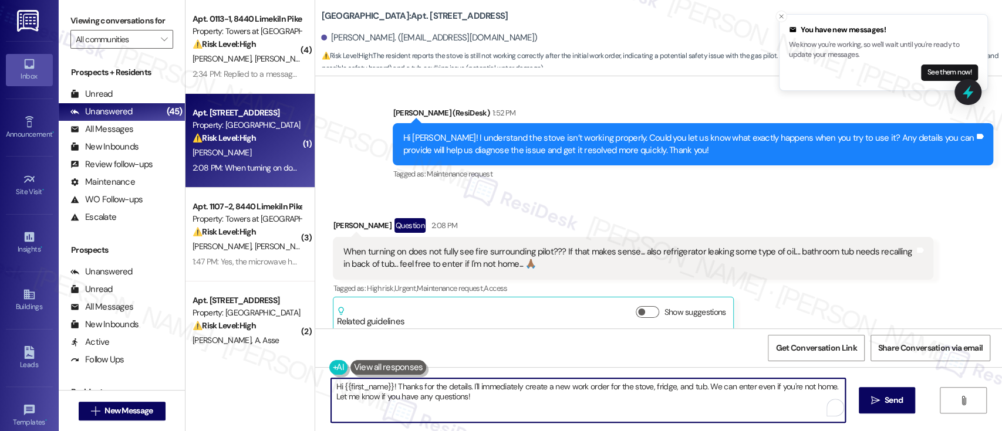
click at [560, 394] on textarea "Hi {{first_name}}! Thanks for the details. I'll immediately create a new work o…" at bounding box center [587, 400] width 513 height 44
click at [695, 388] on textarea "Hi {{first_name}}! Thanks for the details. I'll immediately create a new work o…" at bounding box center [587, 400] width 513 height 44
drag, startPoint x: 505, startPoint y: 398, endPoint x: 204, endPoint y: 398, distance: 301.0
click at [204, 398] on div "( 4 ) Apt. 0113-1, 8440 Limekiln Pike Property: Towers at Wyncote ⚠️ Risk Level…" at bounding box center [593, 215] width 816 height 431
click at [548, 404] on textarea "Hi {{first_name}}! Thanks for the details. I'll immediately create a new work o…" at bounding box center [587, 400] width 513 height 44
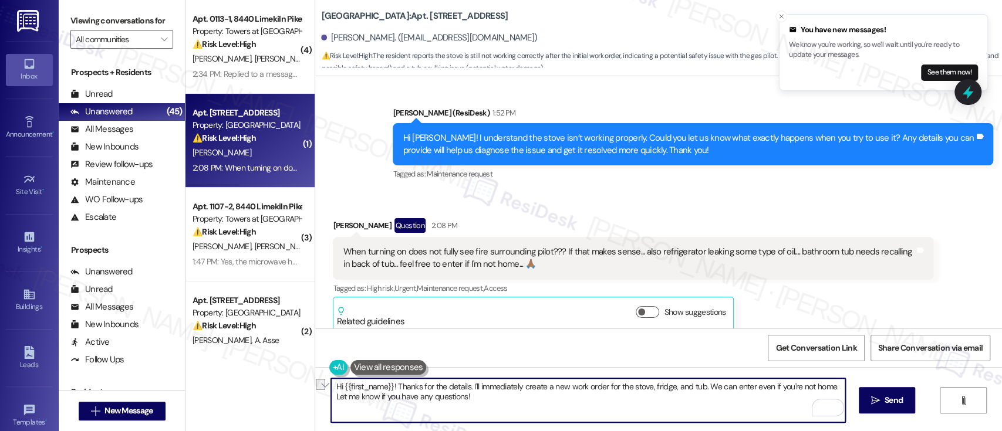
drag, startPoint x: 390, startPoint y: 387, endPoint x: 260, endPoint y: 388, distance: 130.3
click at [260, 388] on div "( 4 ) Apt. 0113-1, 8440 Limekiln Pike Property: Towers at Wyncote ⚠️ Risk Level…" at bounding box center [593, 215] width 816 height 431
click at [501, 404] on textarea "Thanks for the details. I'll immediately create a new work order for the stove,…" at bounding box center [587, 400] width 513 height 44
type textarea "Thanks for the details. I'll immediately create a new work order for the stove,…"
click at [873, 400] on icon "" at bounding box center [875, 400] width 9 height 9
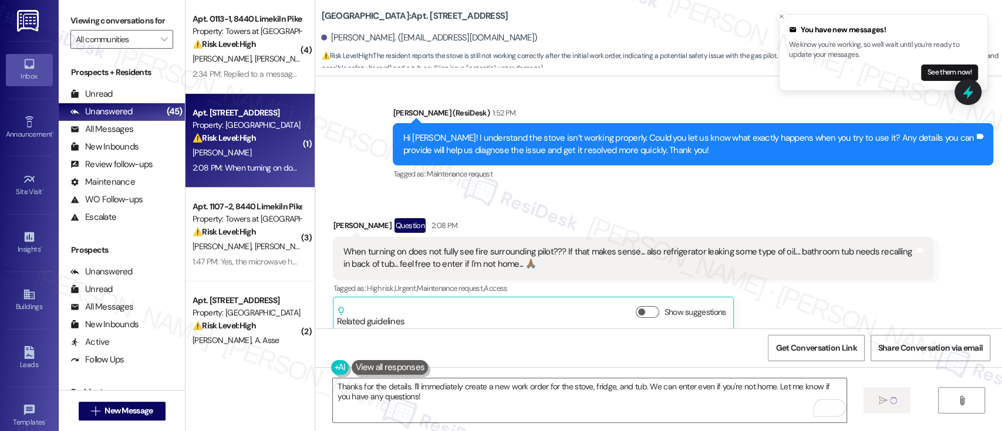
click at [403, 12] on b "Bromley House: Apt. D308, 6901 Old York Rd" at bounding box center [414, 16] width 187 height 12
copy b "D308"
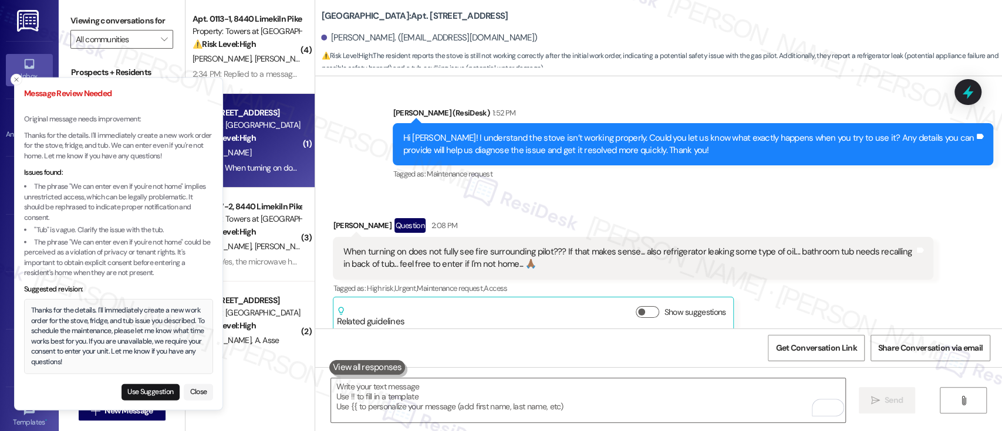
drag, startPoint x: 168, startPoint y: 165, endPoint x: 53, endPoint y: 143, distance: 117.3
click at [53, 143] on p "Thanks for the details. I'll immediately create a new work order for the stove,…" at bounding box center [118, 145] width 189 height 31
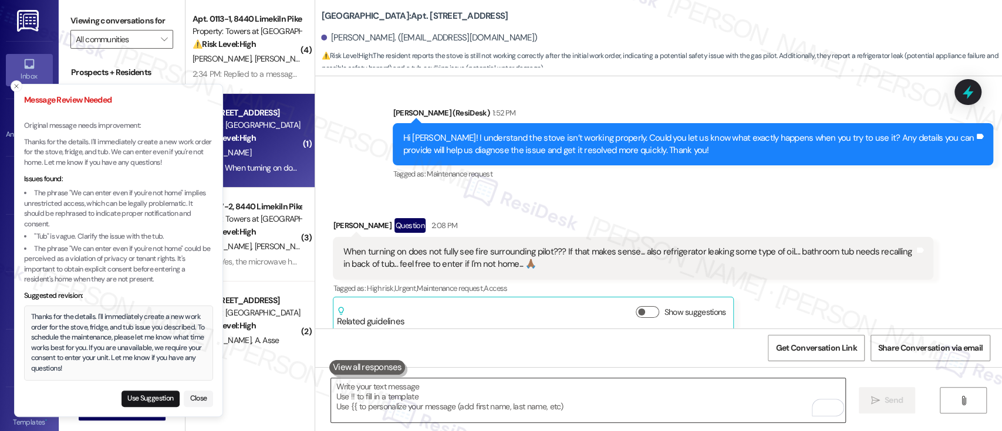
click at [526, 388] on textarea "To enrich screen reader interactions, please activate Accessibility in Grammarl…" at bounding box center [587, 400] width 513 height 44
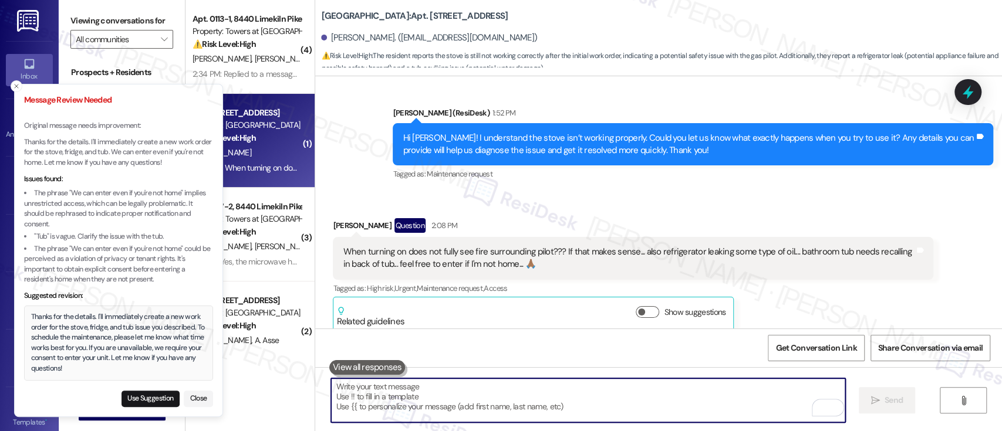
paste textarea "D308"
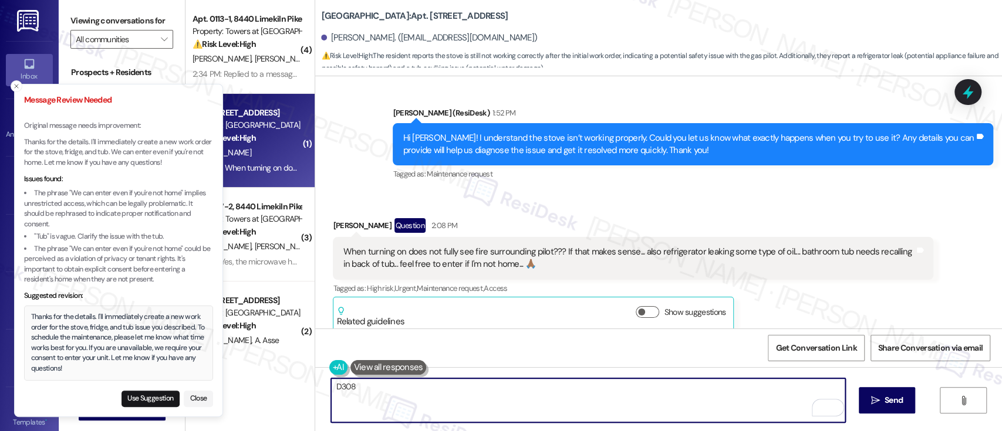
drag, startPoint x: 528, startPoint y: 402, endPoint x: 305, endPoint y: 393, distance: 222.6
click at [305, 393] on div "( 4 ) Apt. 0113-1, 8440 Limekiln Pike Property: Towers at Wyncote ⚠️ Risk Level…" at bounding box center [593, 215] width 816 height 431
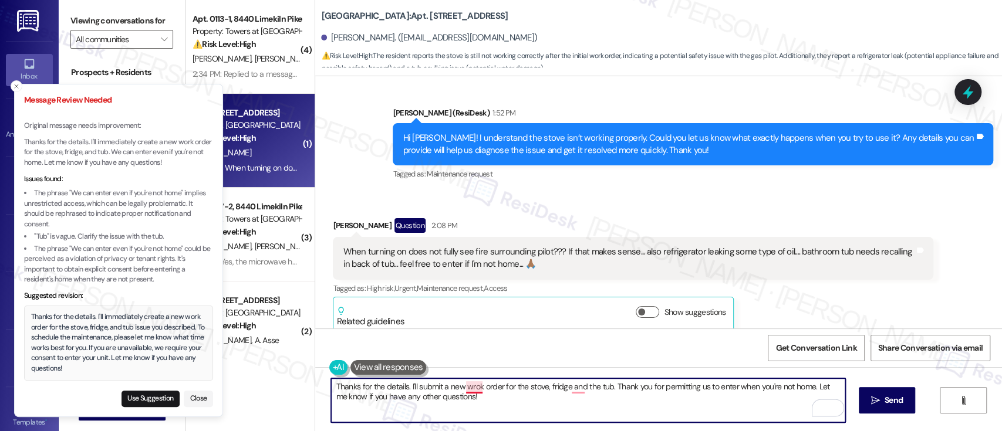
click at [465, 388] on textarea "Thanks for the details. I'll submit a new wrok order for the stove, fridge and …" at bounding box center [587, 400] width 513 height 44
click at [566, 387] on textarea "Thanks for the details. I'll submit a new work order for the stove, fridge and …" at bounding box center [587, 400] width 513 height 44
click at [652, 408] on textarea "Thanks for the details. I'll submit a new work order for the stove, fridge, and…" at bounding box center [587, 400] width 513 height 44
click at [587, 390] on textarea "Thanks for the details. I'll submit a new work order for the stove, fridge, and…" at bounding box center [587, 400] width 513 height 44
click at [681, 407] on textarea "Thanks for the details. I'll submit a new work order for the stove, fridge, and…" at bounding box center [587, 400] width 513 height 44
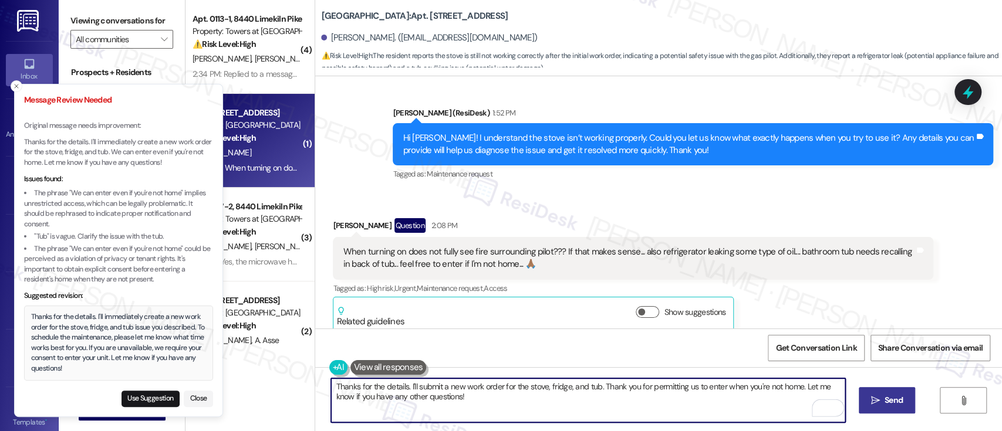
type textarea "Thanks for the details. I'll submit a new work order for the stove, fridge, and…"
click at [868, 405] on span " Send" at bounding box center [886, 400] width 37 height 12
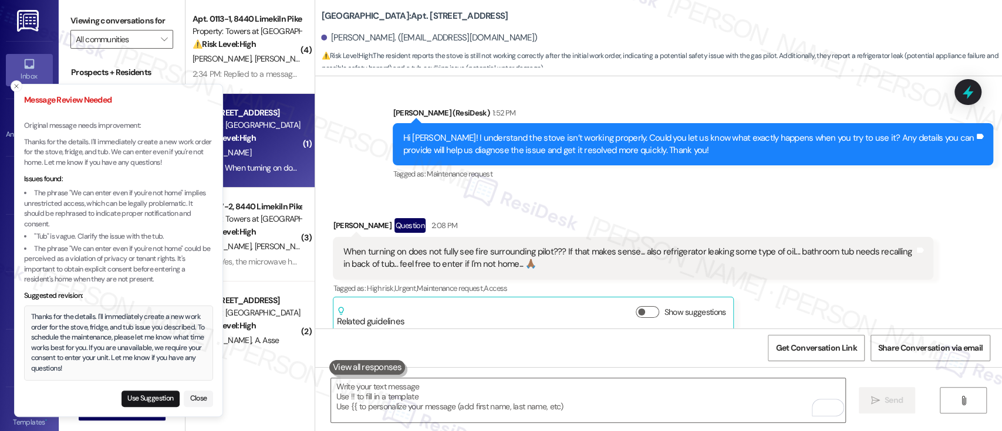
scroll to position [3711, 0]
drag, startPoint x: 205, startPoint y: 394, endPoint x: 477, endPoint y: 386, distance: 271.8
click at [205, 395] on button "Close" at bounding box center [198, 399] width 29 height 16
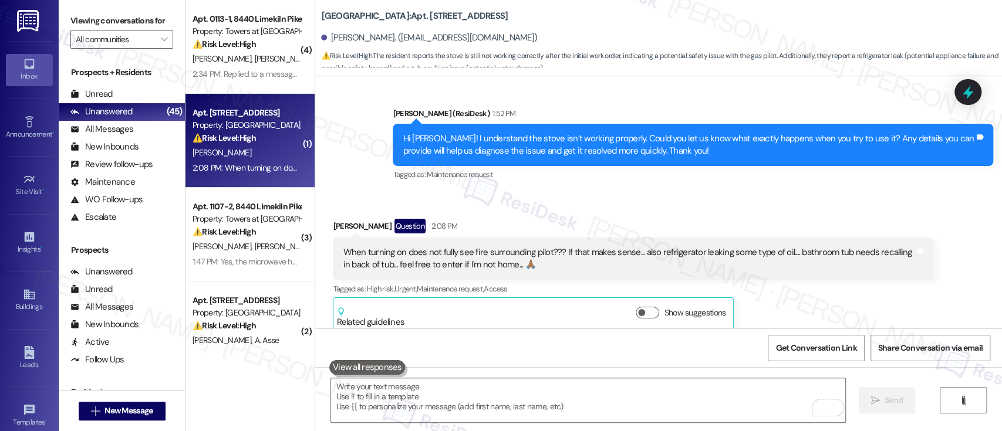
scroll to position [3806, 0]
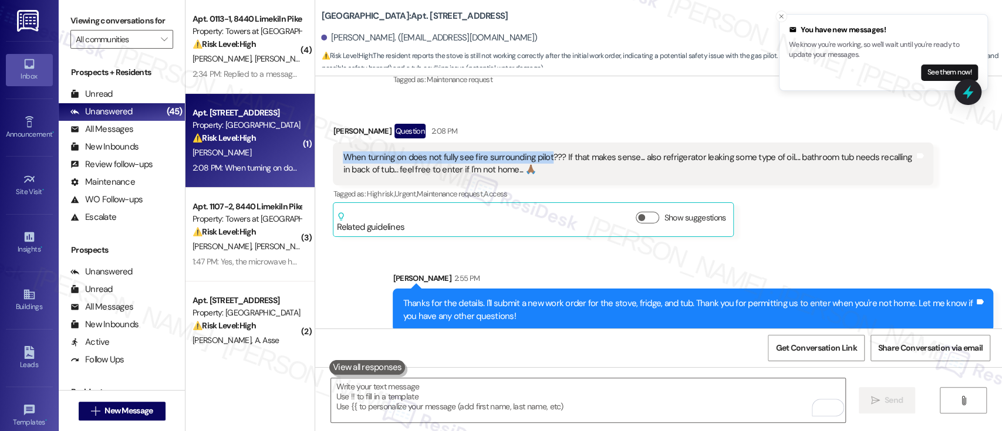
drag, startPoint x: 540, startPoint y: 143, endPoint x: 334, endPoint y: 143, distance: 206.0
click at [341, 151] on div "When turning on does not fully see fire surrounding pilot??? If that makes sens…" at bounding box center [628, 163] width 574 height 25
copy div "When turning on does not fully see fire surrounding pilot"
drag, startPoint x: 850, startPoint y: 164, endPoint x: 930, endPoint y: 232, distance: 105.3
click at [854, 168] on div "When turning on does not fully see fire surrounding pilot??? If that makes sens…" at bounding box center [633, 164] width 600 height 43
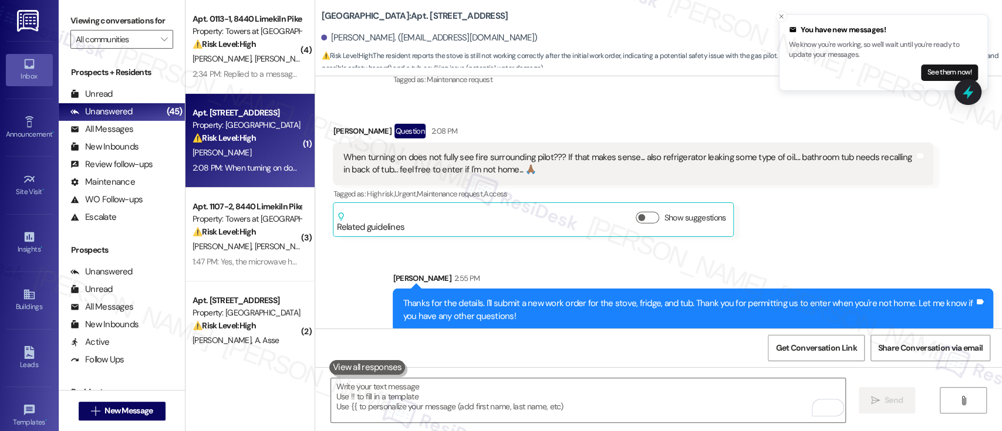
drag, startPoint x: 840, startPoint y: 209, endPoint x: 800, endPoint y: 148, distance: 72.1
click at [834, 178] on div "Robert Kilson Question 2:08 PM When turning on does not fully see fire surround…" at bounding box center [633, 181] width 600 height 114
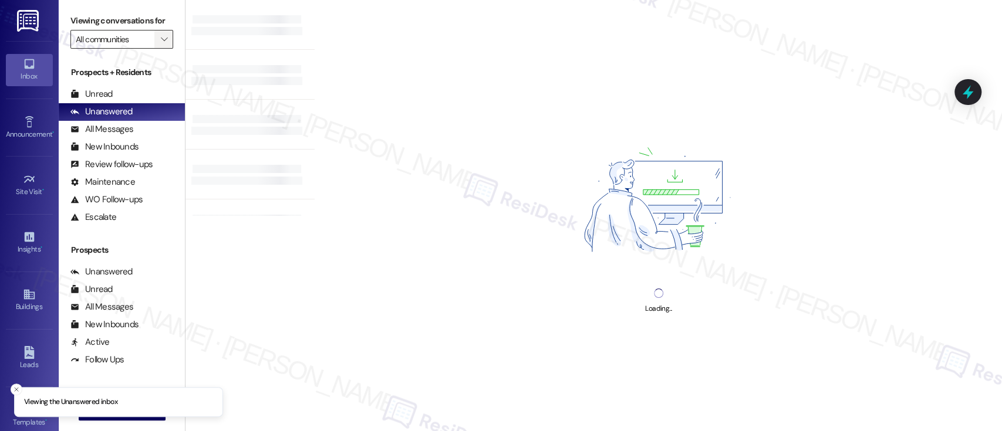
click at [161, 35] on icon "" at bounding box center [164, 39] width 6 height 9
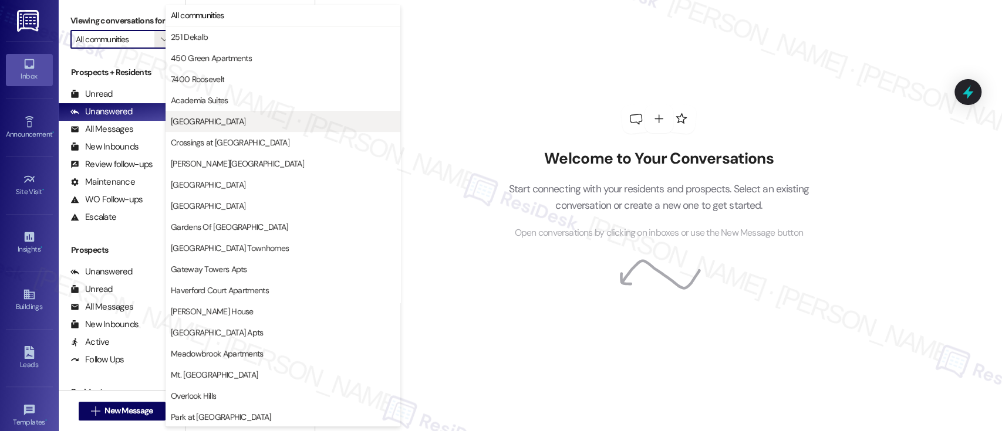
click at [211, 121] on span "[GEOGRAPHIC_DATA]" at bounding box center [208, 122] width 75 height 12
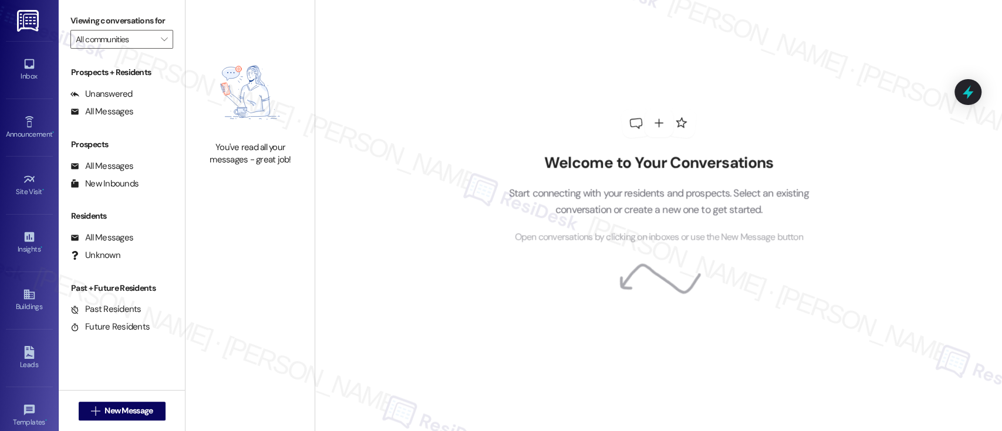
type input "[GEOGRAPHIC_DATA]"
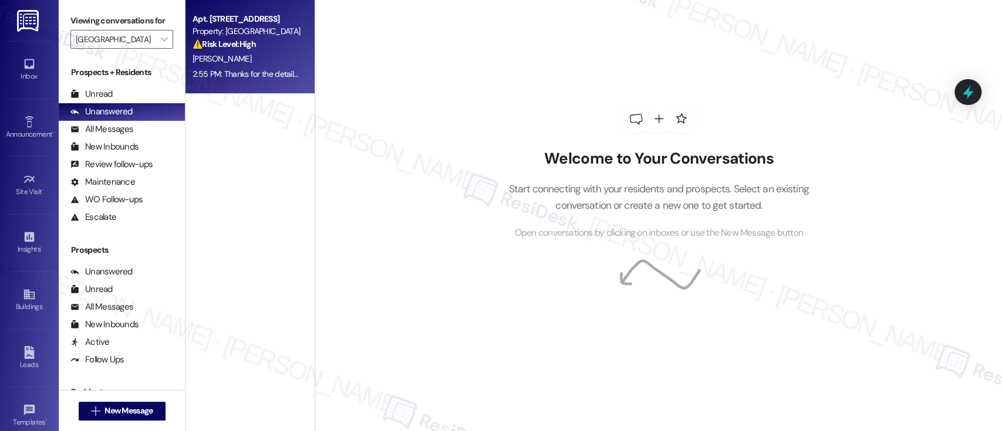
click at [234, 61] on div "[PERSON_NAME]" at bounding box center [246, 59] width 111 height 15
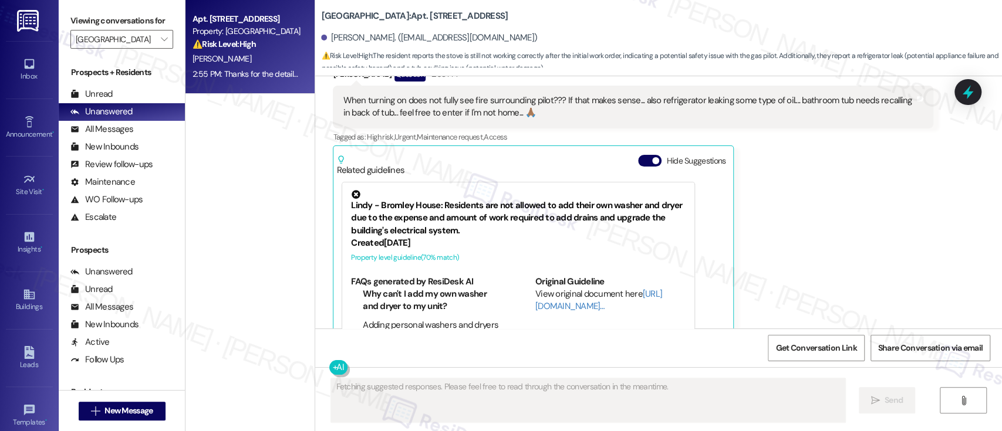
scroll to position [3839, 0]
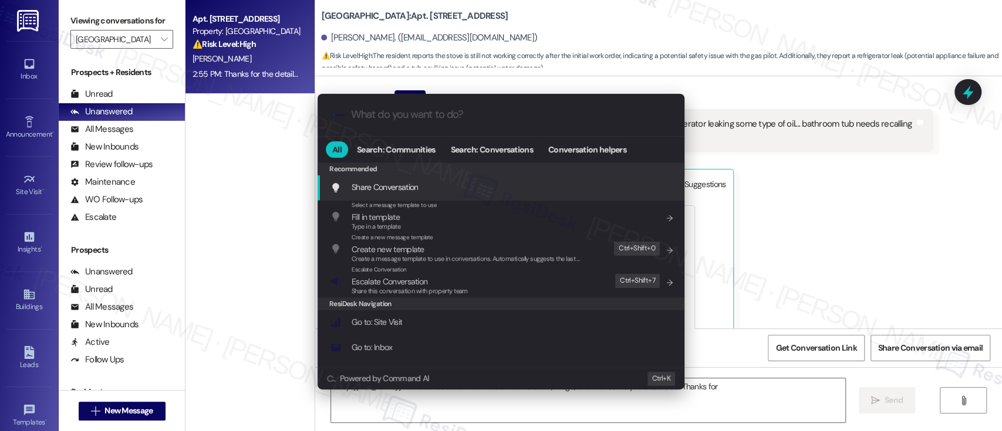
type textarea "Hey {{first_name}}! I've created a new work order for the stove, fridge, and tu…"
type input "no"
type textarea "Hey {{first_name}}! I've created a new work order for the stove, fridge, and tu…"
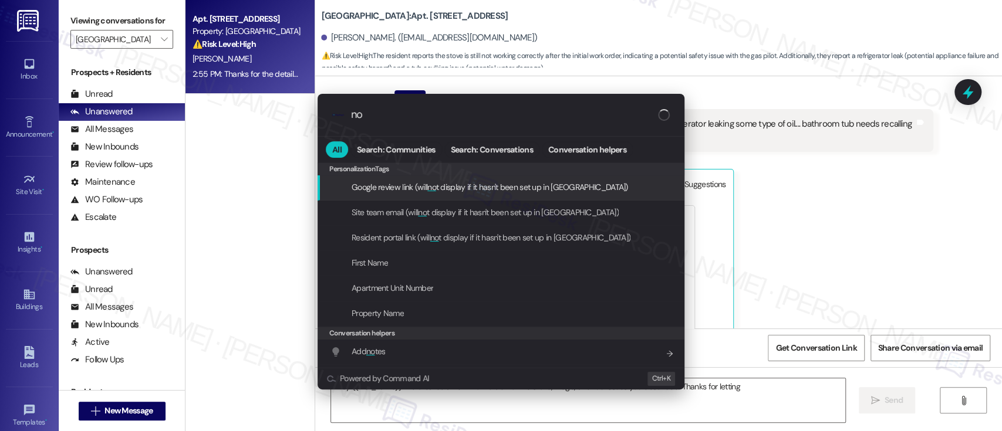
type input "not"
type textarea "Hey {{first_name}}! I've created a new work order for the stove, fridge, and tu…"
type input "note"
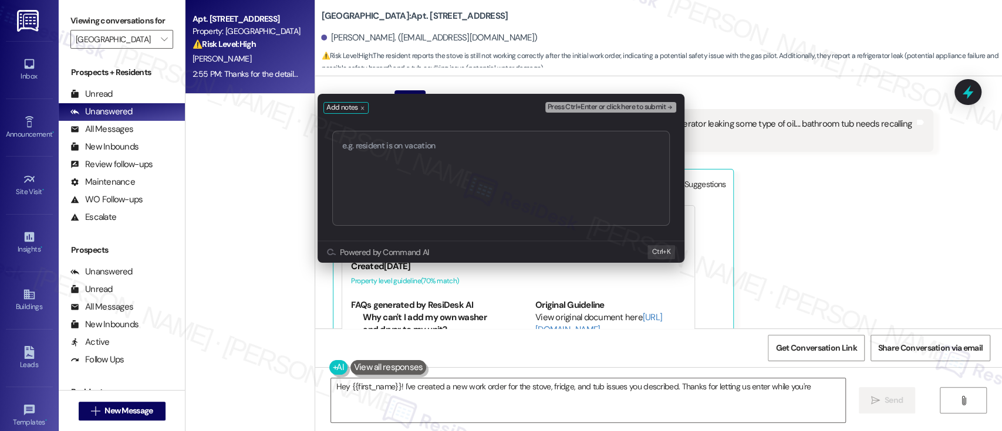
type textarea "Hey {{first_name}}! I've created a new work order for the stove, fridge, and tu…"
type textarea "Work Order #591452"
type textarea "Hey {{first_name}}! I've created a new work order for the stove, fridge, and tu…"
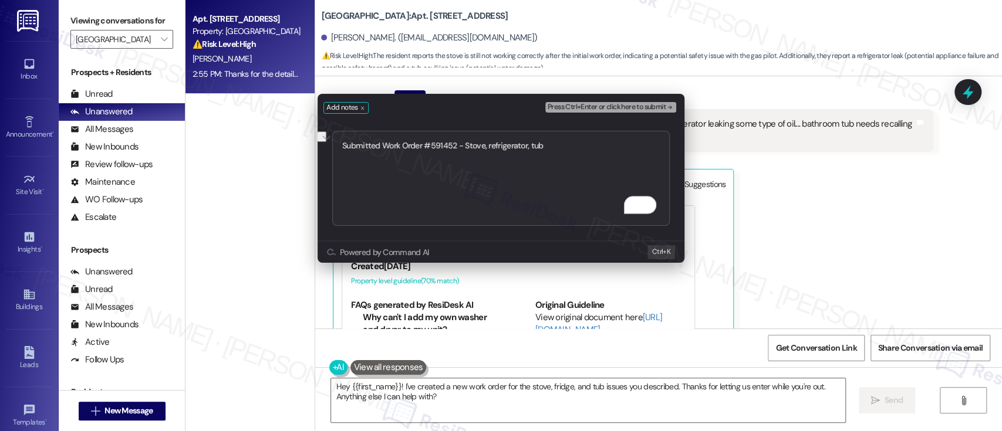
type textarea "Submitted Work Order #591452 - Stove, refrigerator, tub"
click at [667, 103] on icon "remove-block-press-ctrl+enter or click here to submit" at bounding box center [669, 107] width 8 height 8
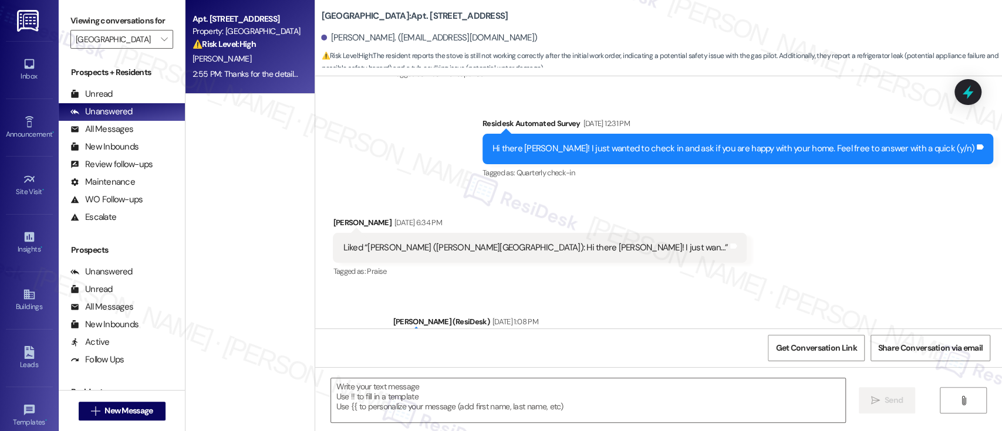
type textarea "Fetching suggested responses. Please feel free to read through the conversation…"
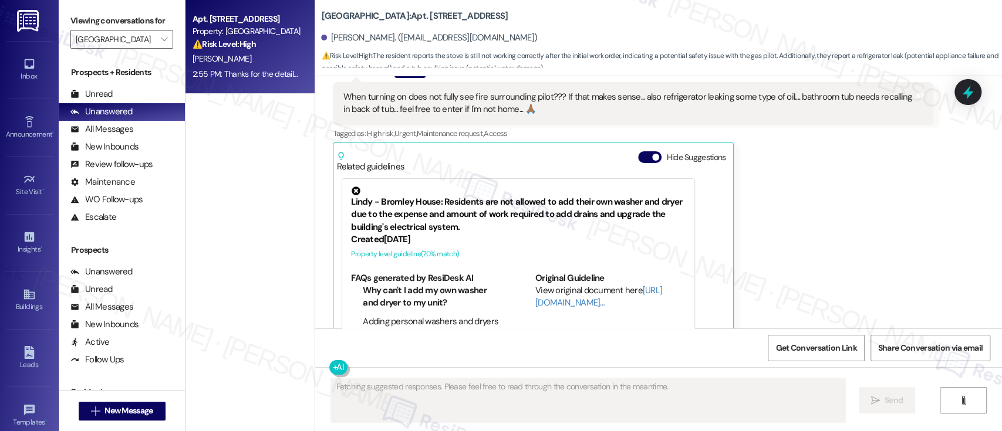
scroll to position [3883, 0]
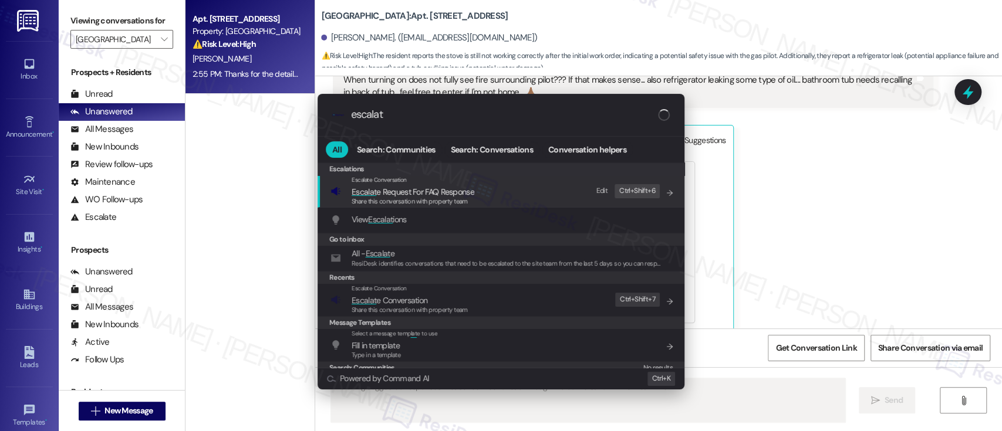
type input "escalate"
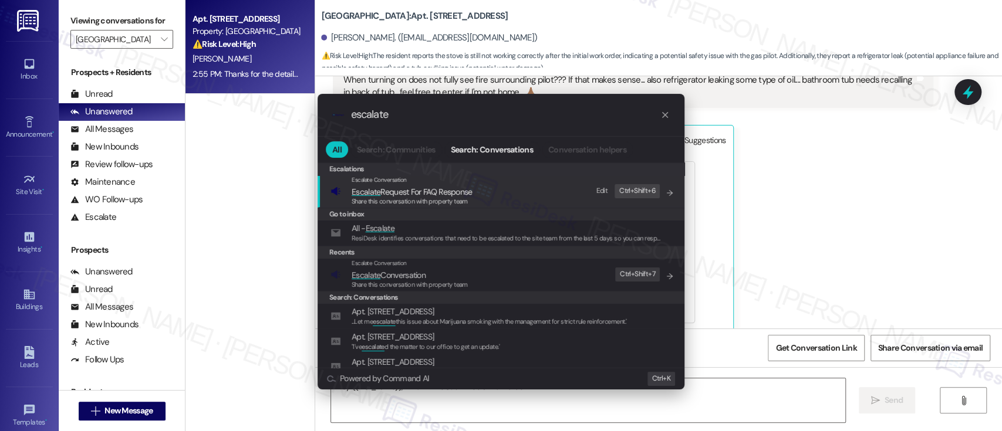
type textarea "Hey {{first_name}}, I'm on it! I've submitted a work order for"
type input "escalate"
type textarea "Hey {{first_name}}, I'm on it! I've submitted a work order for the"
click at [434, 275] on span "Escalate Conversation" at bounding box center [409, 275] width 116 height 13
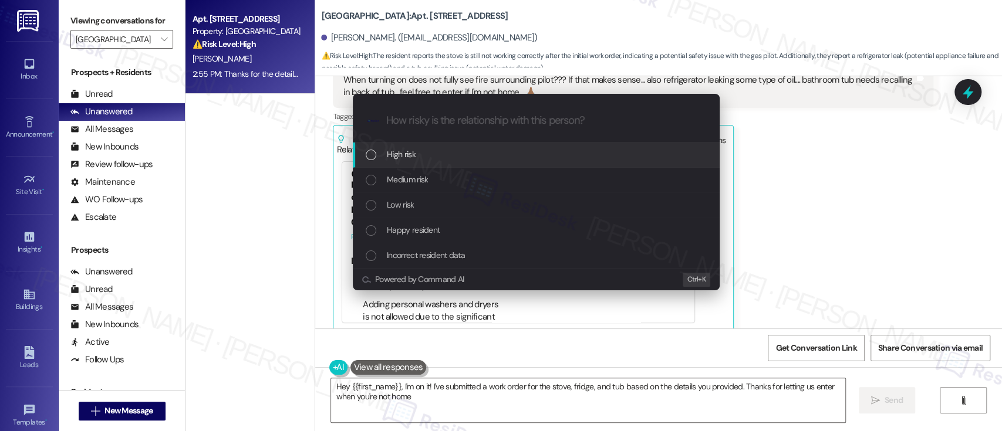
type textarea "Hey {{first_name}}, I'm on it! I've submitted a work order for the stove, fridg…"
click at [424, 184] on span "Medium risk" at bounding box center [407, 179] width 41 height 13
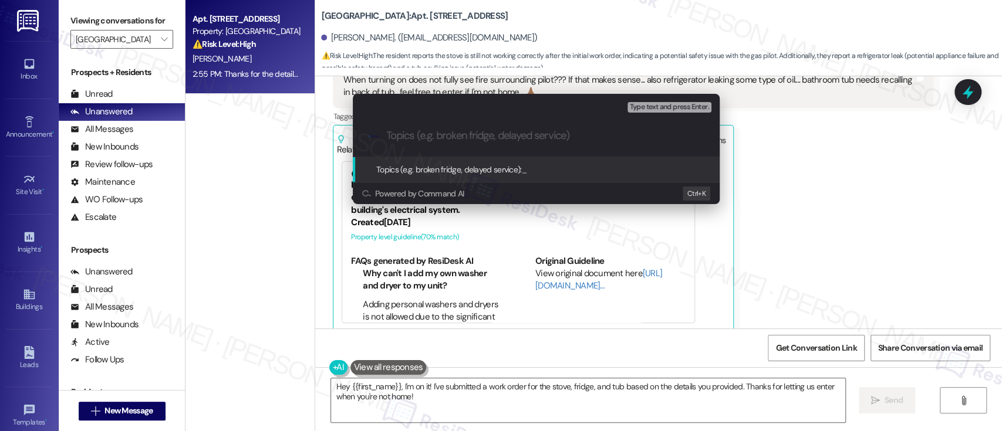
paste input "Submitted Work Order #591452 - Stove, refrigerator, tub"
type input "Submitted Work Order #591452 - Stove, refrigerator, tub"
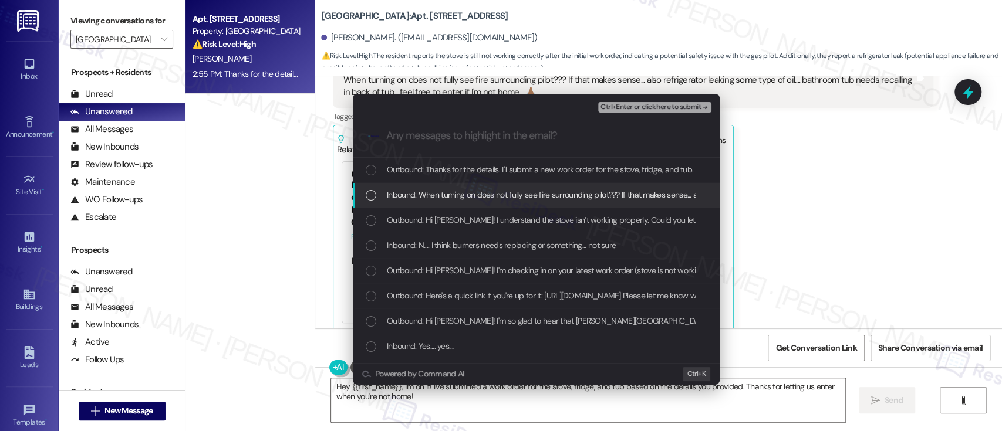
click at [448, 196] on span "Inbound: When turning on does not fully see fire surrounding pilot??? If that m…" at bounding box center [751, 194] width 728 height 13
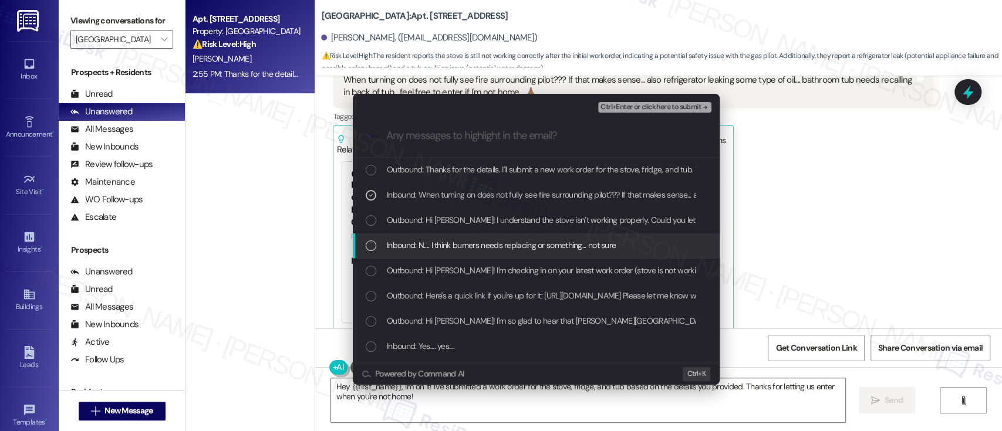
click at [556, 248] on span "Inbound: N.... I think burners needs replacing or something... not sure" at bounding box center [501, 245] width 229 height 13
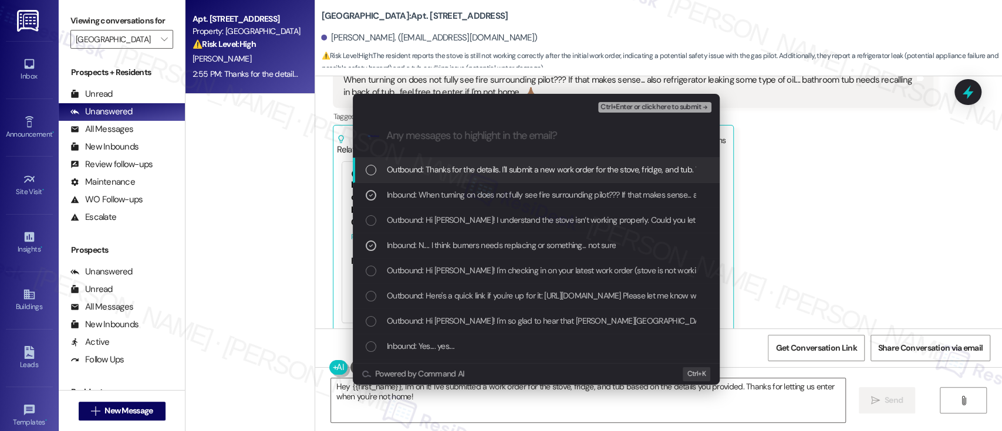
click at [672, 106] on span "Ctrl+Enter or click here to submit" at bounding box center [650, 107] width 100 height 8
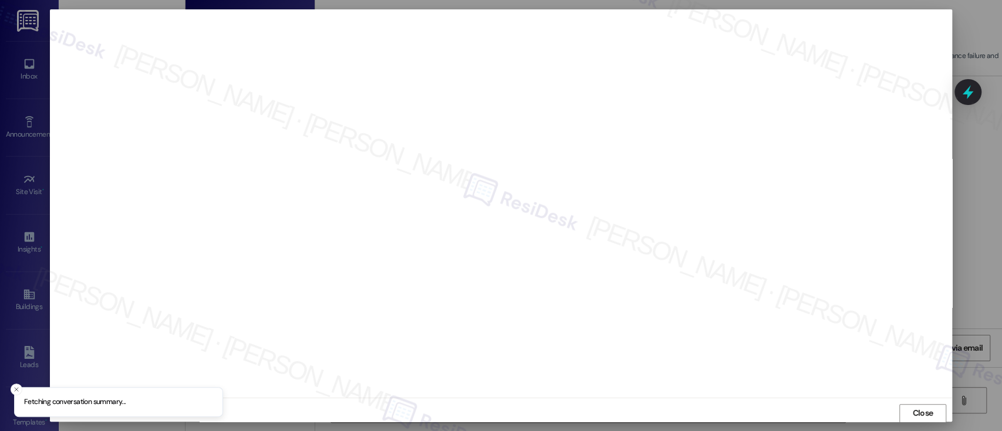
scroll to position [1, 0]
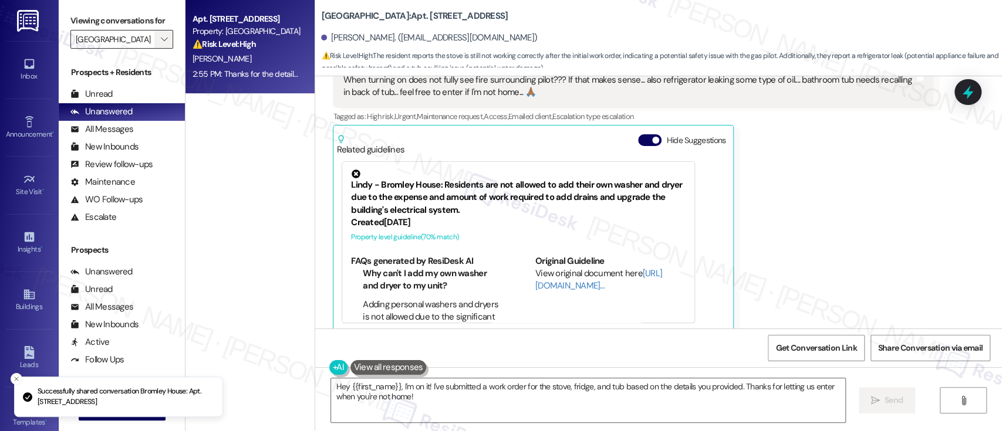
click at [158, 32] on span "" at bounding box center [163, 39] width 11 height 19
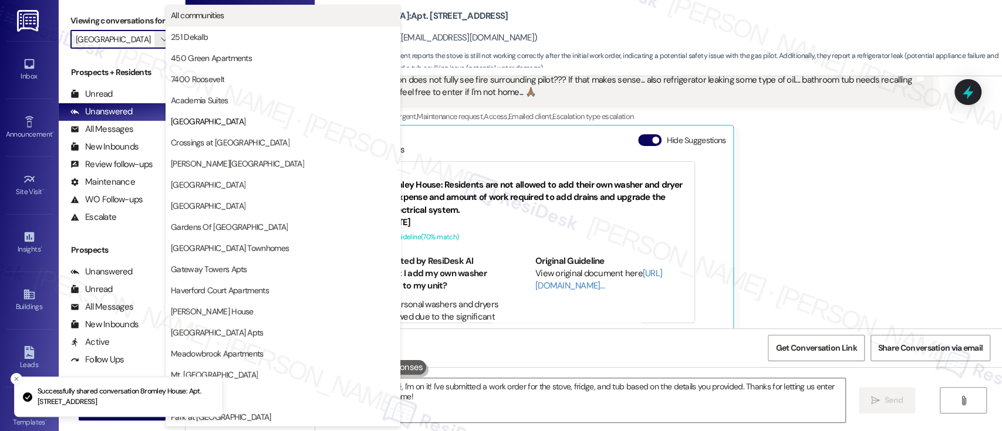
click at [203, 15] on span "All communities" at bounding box center [197, 15] width 53 height 12
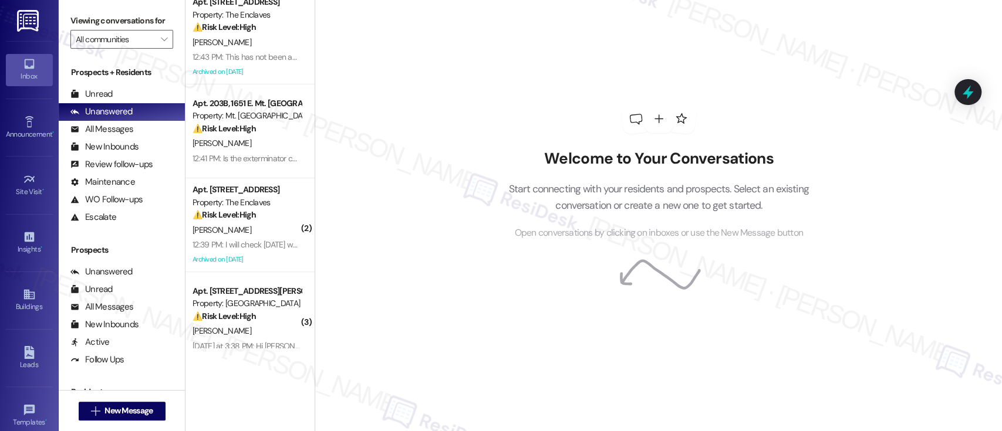
scroll to position [405, 0]
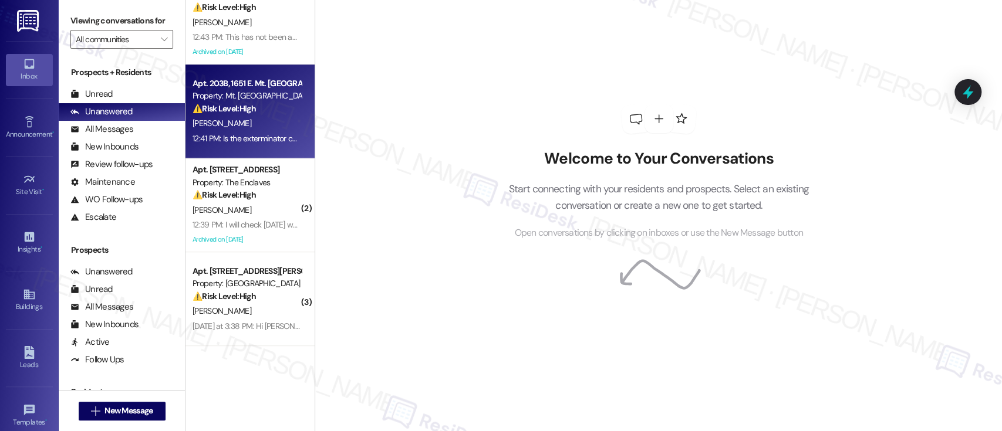
click at [246, 123] on div "[PERSON_NAME]" at bounding box center [246, 123] width 111 height 15
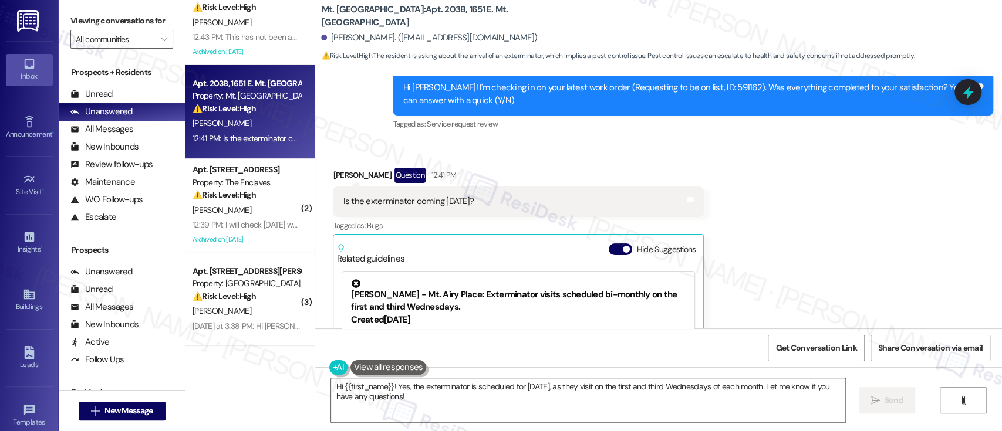
scroll to position [1479, 0]
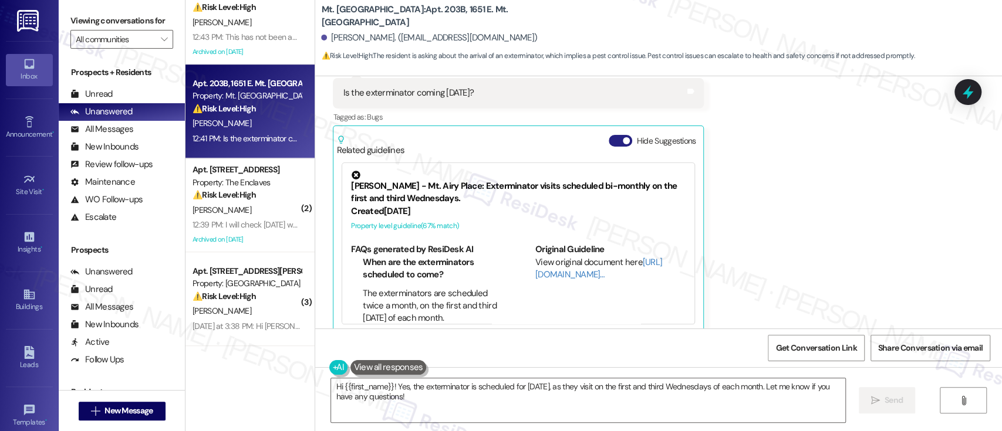
click at [608, 135] on button "Hide Suggestions" at bounding box center [619, 141] width 23 height 12
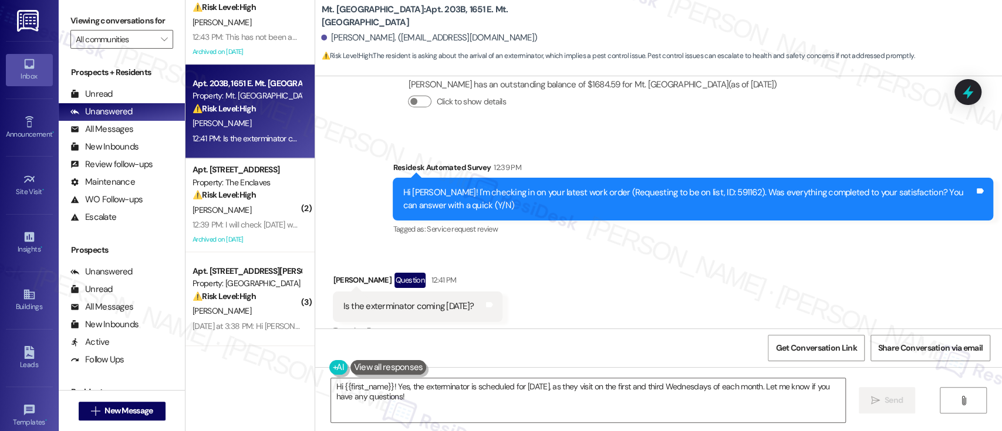
scroll to position [1307, 0]
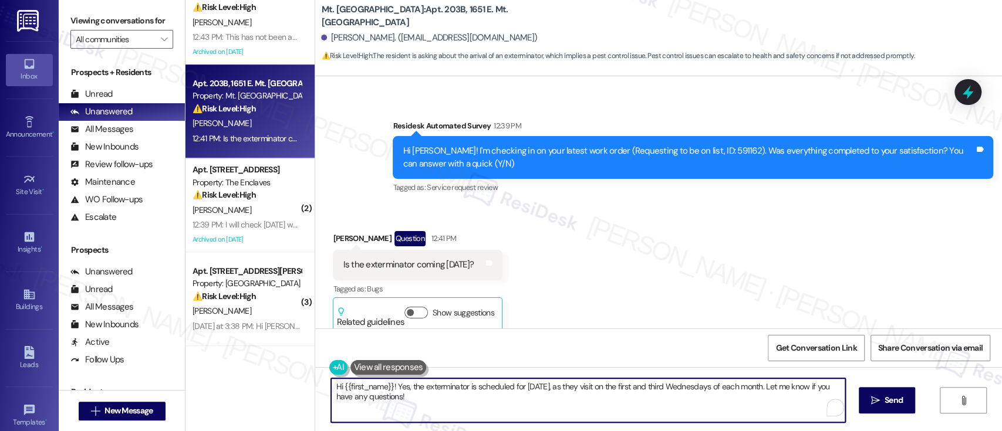
drag, startPoint x: 390, startPoint y: 386, endPoint x: 409, endPoint y: 420, distance: 39.2
click at [409, 420] on textarea "Hi {{first_name}}! Yes, the exterminator is scheduled for [DATE], as they visit…" at bounding box center [587, 400] width 513 height 44
paste textarea "Extermination is scheduled twice a month, on the first and third [DATE]. Thank …"
drag, startPoint x: 770, startPoint y: 390, endPoint x: 391, endPoint y: 387, distance: 379.1
click at [391, 387] on textarea "Hi {{first_name}}! Extermination is scheduled twice a month, on the first and t…" at bounding box center [587, 400] width 513 height 44
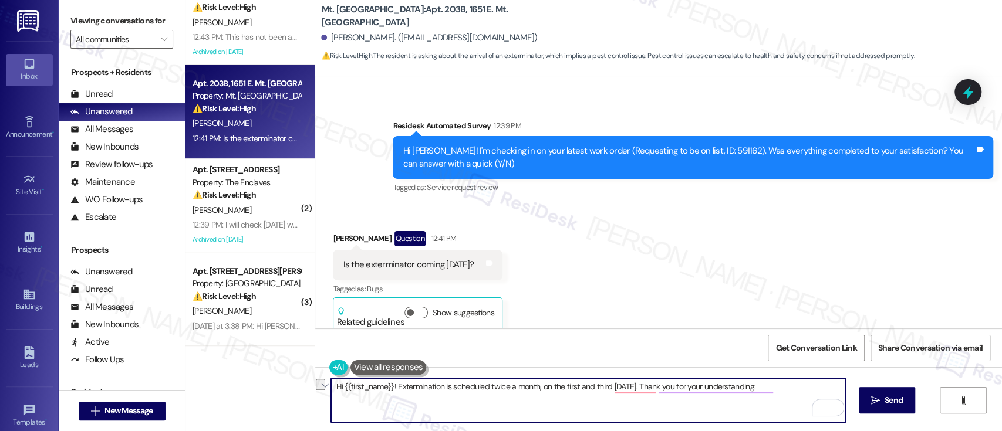
paste textarea "s"
type textarea "Hi {{first_name}}! Extermination is scheduled twice a month, on the first and t…"
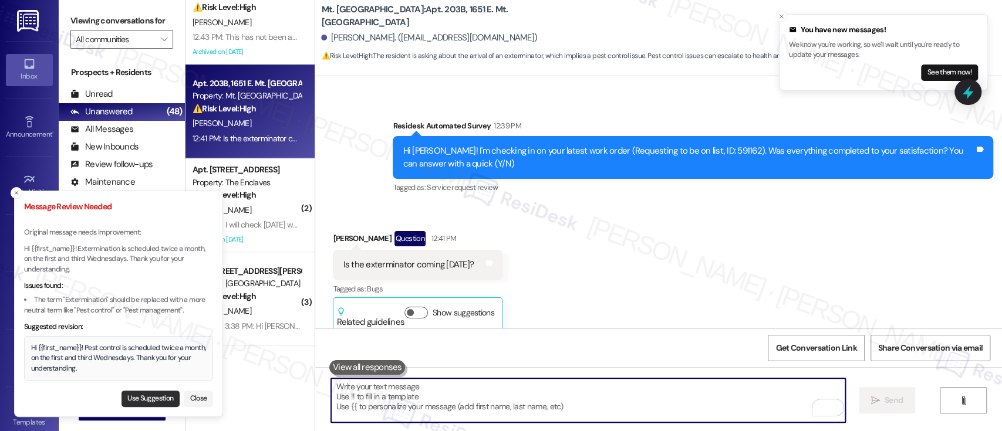
click at [144, 395] on button "Use Suggestion" at bounding box center [150, 399] width 58 height 16
type textarea "Hi {{first_name}}! Pest control is scheduled twice a month, on the first and th…"
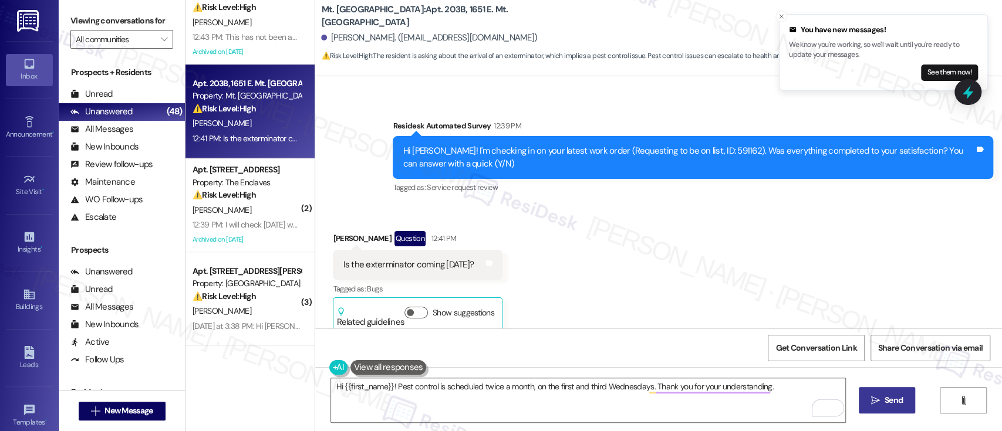
click at [897, 405] on span "Send" at bounding box center [893, 400] width 18 height 12
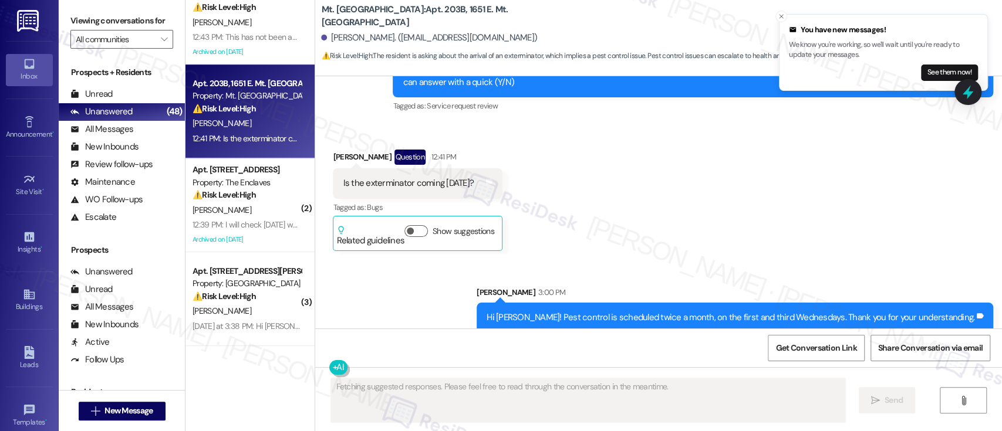
scroll to position [1389, 0]
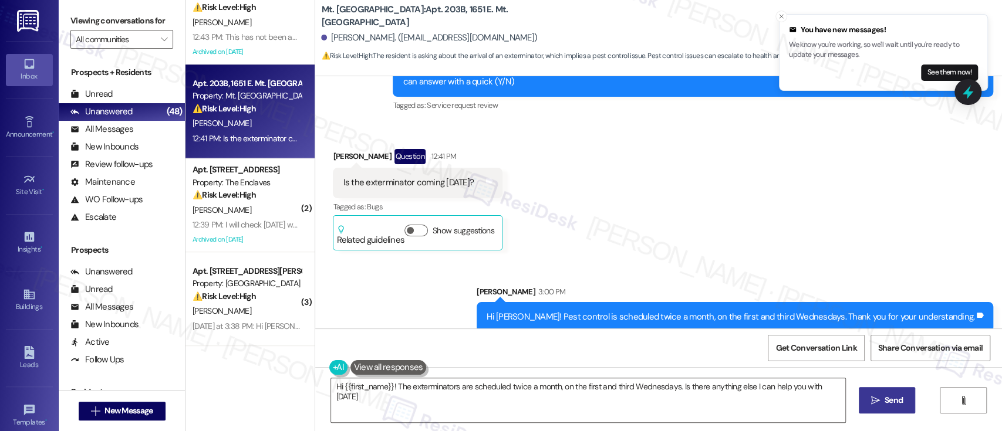
type textarea "Hi {{first_name}}! The exterminators are scheduled twice a month, on the first …"
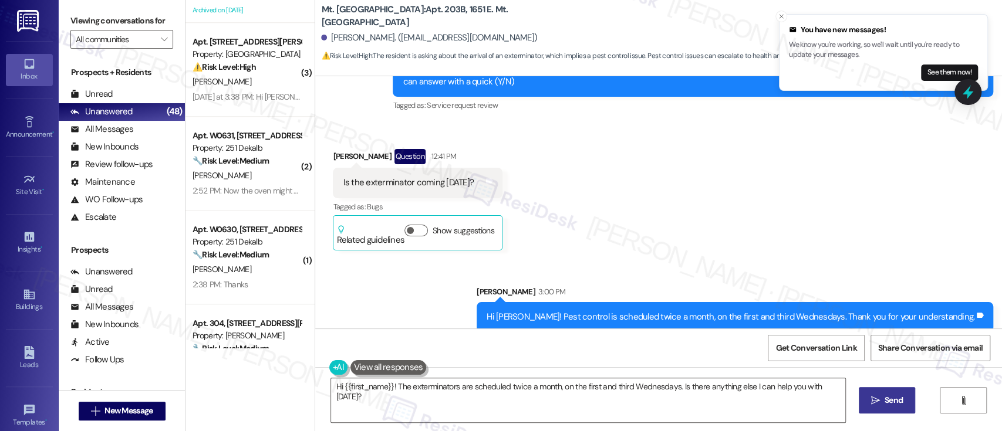
scroll to position [641, 0]
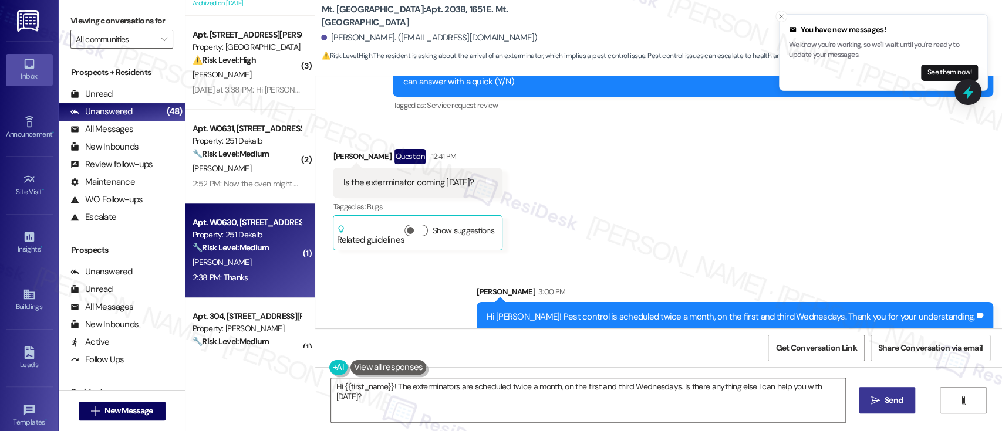
click at [260, 258] on div "A. Rosario" at bounding box center [246, 262] width 111 height 15
type textarea "Fetching suggested responses. Please feel free to read through the conversation…"
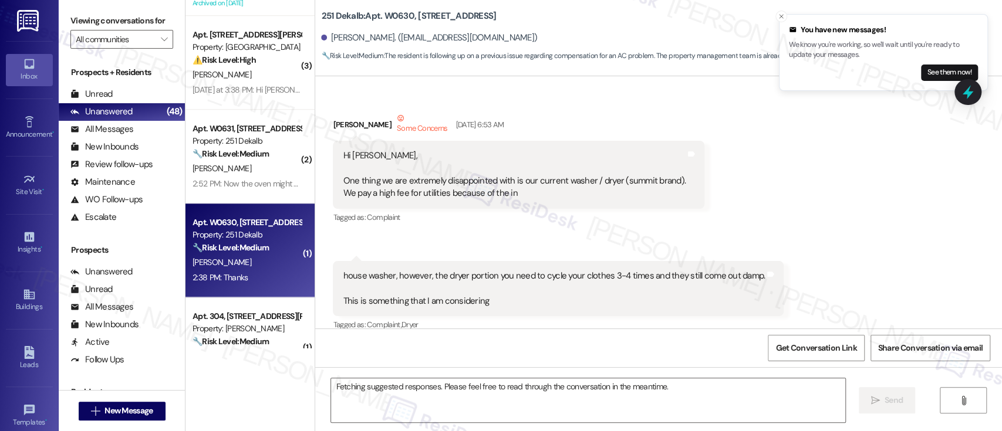
scroll to position [5158, 0]
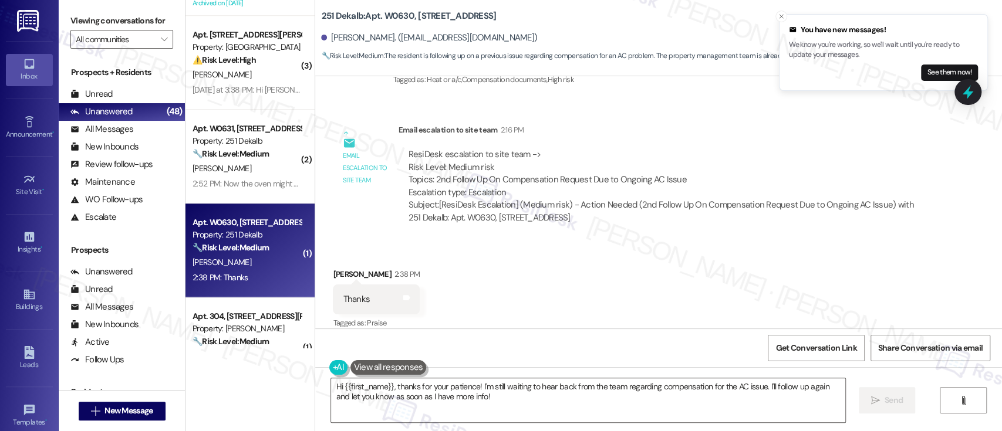
click at [763, 262] on div "Received via SMS Angellyn Rosario 2:38 PM Thanks Tags and notes Tagged as: Prai…" at bounding box center [658, 291] width 687 height 99
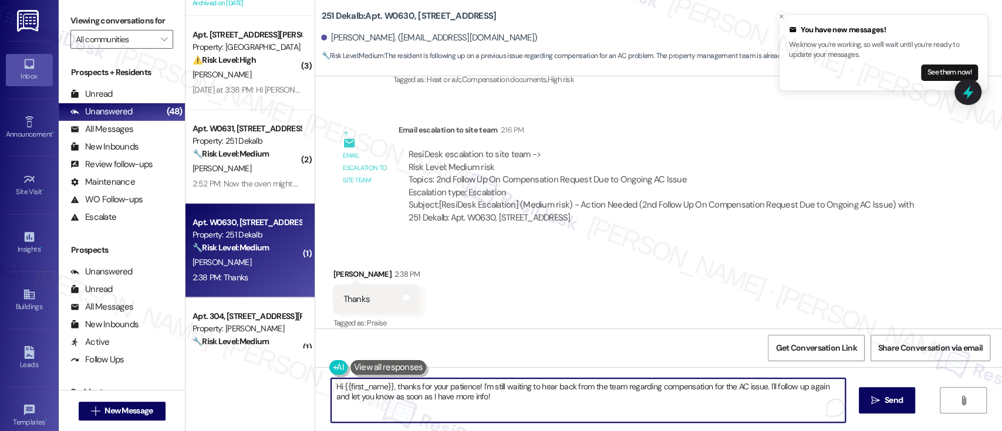
drag, startPoint x: 374, startPoint y: 401, endPoint x: 504, endPoint y: 372, distance: 132.8
click at [150, 374] on div "Viewing conversations for All communities  Prospects + Residents Unread (0) Un…" at bounding box center [530, 215] width 943 height 431
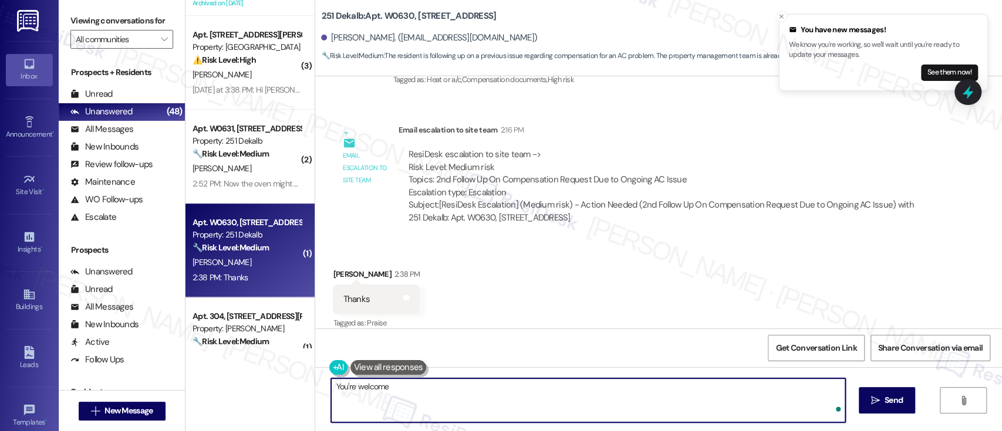
type textarea "You're welcome!"
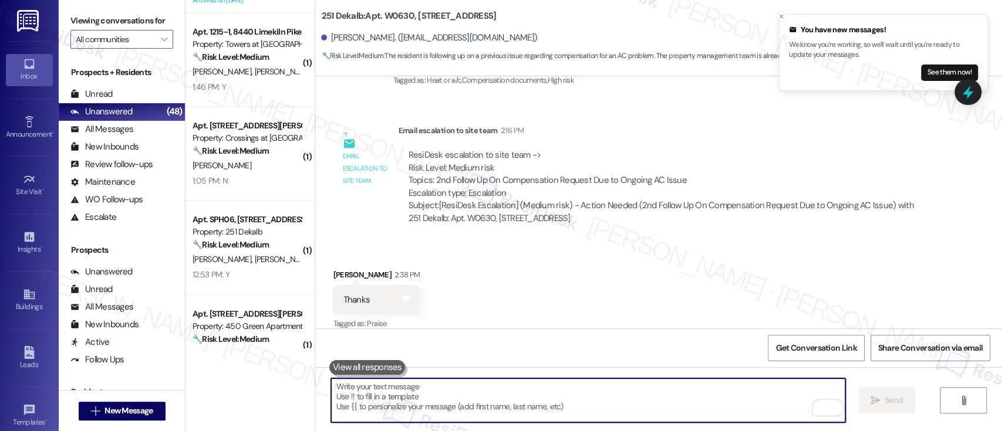
scroll to position [1208, 0]
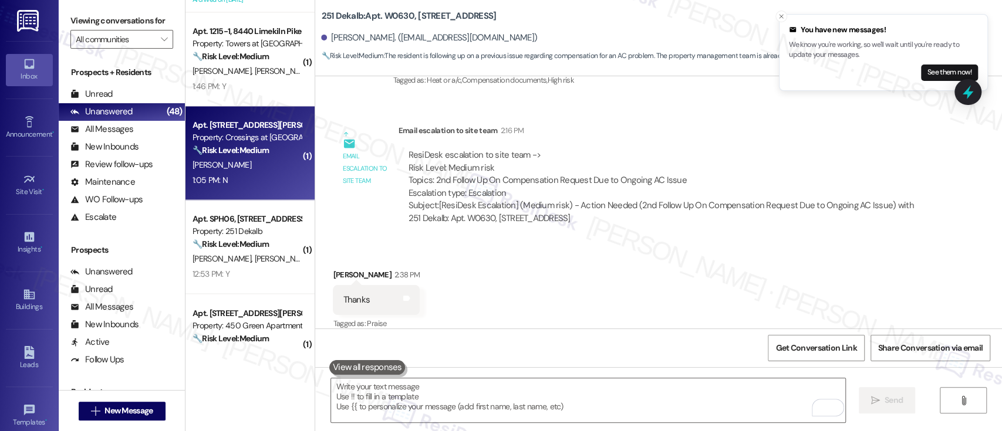
click at [274, 155] on div "🔧 Risk Level: Medium The resident responded negatively to a check-in regarding …" at bounding box center [246, 150] width 109 height 12
type textarea "Fetching suggested responses. Please feel free to read through the conversation…"
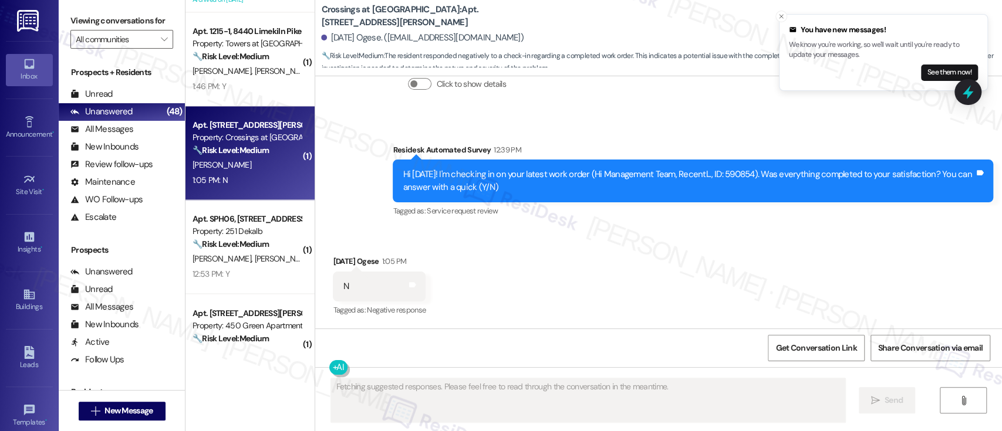
scroll to position [1230, 0]
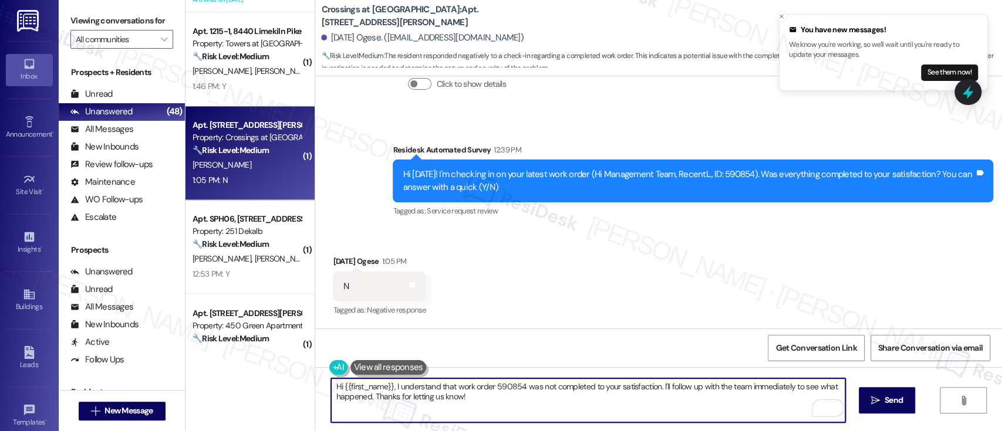
drag, startPoint x: 505, startPoint y: 400, endPoint x: 388, endPoint y: 387, distance: 118.1
click at [388, 387] on textarea "Hi {{first_name}}, I understand that work order 590854 was not completed to you…" at bounding box center [587, 400] width 513 height 44
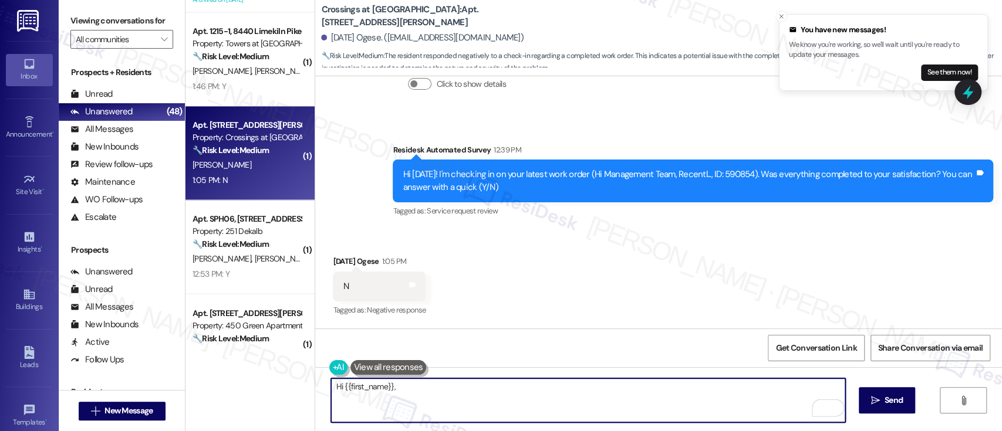
paste textarea "I'm so sorry to hear that the issue wasn't resolved to your satisfaction. Can y…"
type textarea "Hi {{first_name}}, I'm so sorry to hear that the issue wasn't resolved to your …"
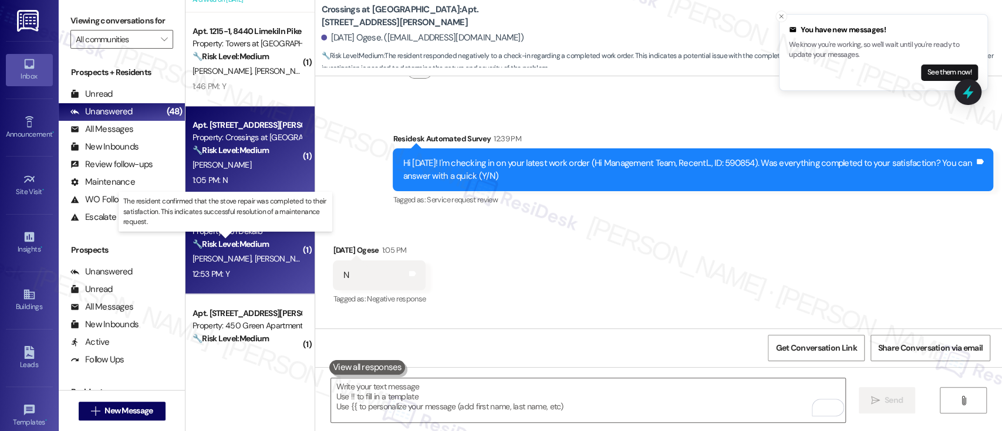
click at [231, 247] on strong "🔧 Risk Level: Medium" at bounding box center [230, 244] width 76 height 11
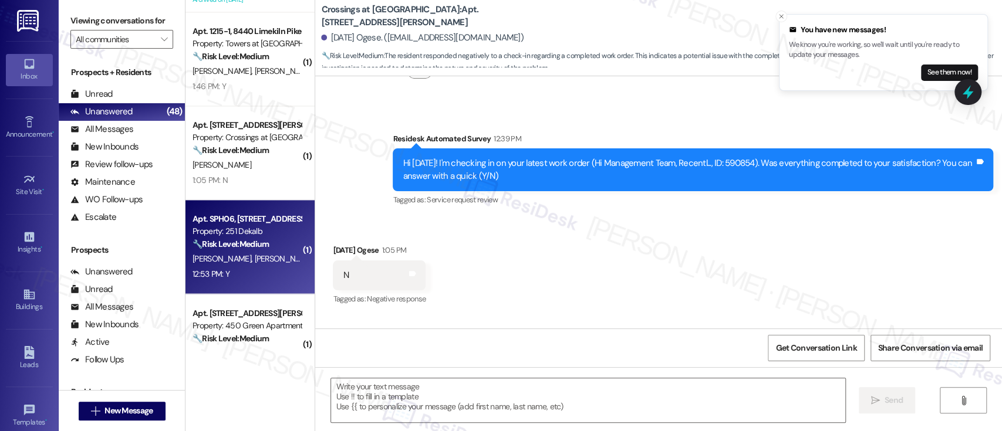
type textarea "Fetching suggested responses. Please feel free to read through the conversation…"
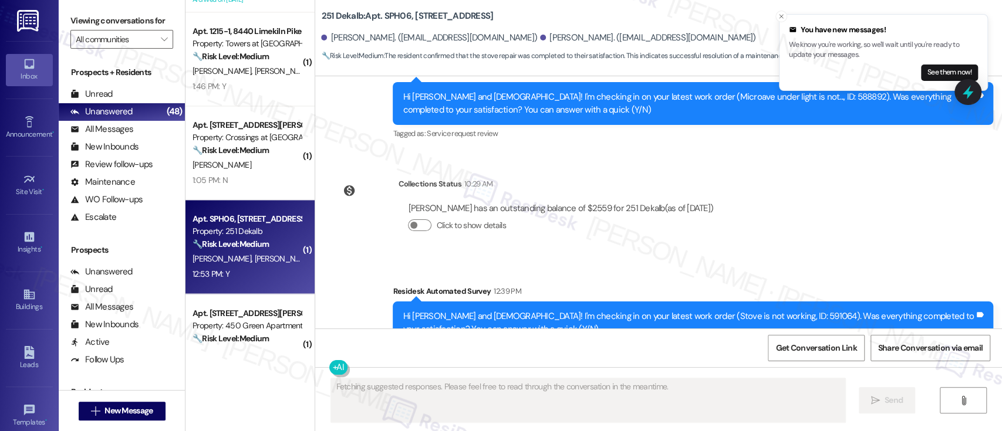
scroll to position [4423, 0]
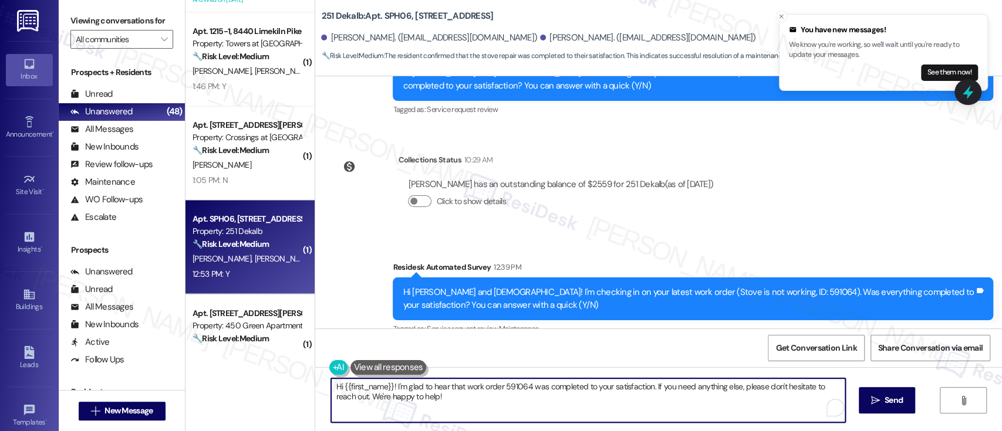
click at [460, 400] on textarea "Hi {{first_name}}! I'm glad to hear that work order 591064 was completed to you…" at bounding box center [587, 400] width 513 height 44
drag, startPoint x: 389, startPoint y: 387, endPoint x: 220, endPoint y: 387, distance: 169.0
click at [220, 387] on div "( 1 ) Apt. 304, 1320 W. Somerville Ave Property: YONO 🔧 Risk Level: Medium The …" at bounding box center [593, 215] width 816 height 431
type textarea "I'm glad to hear that work order 591064 was completed to your satisfaction. If …"
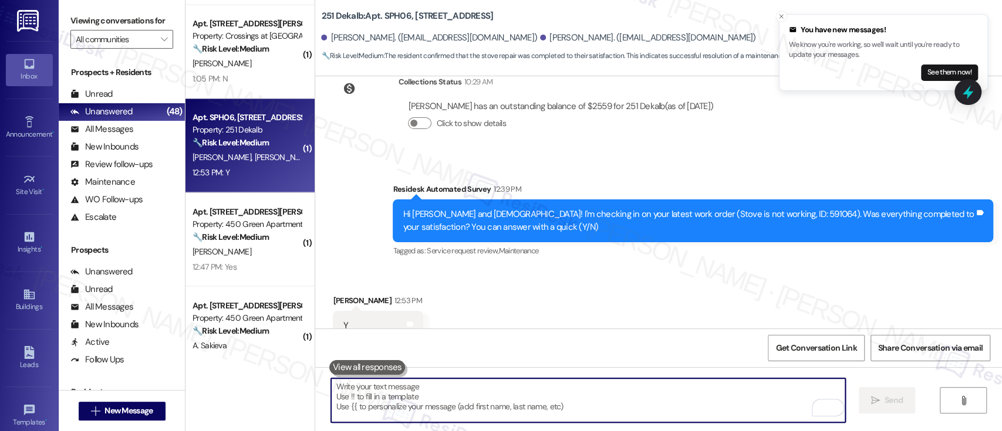
scroll to position [1323, 0]
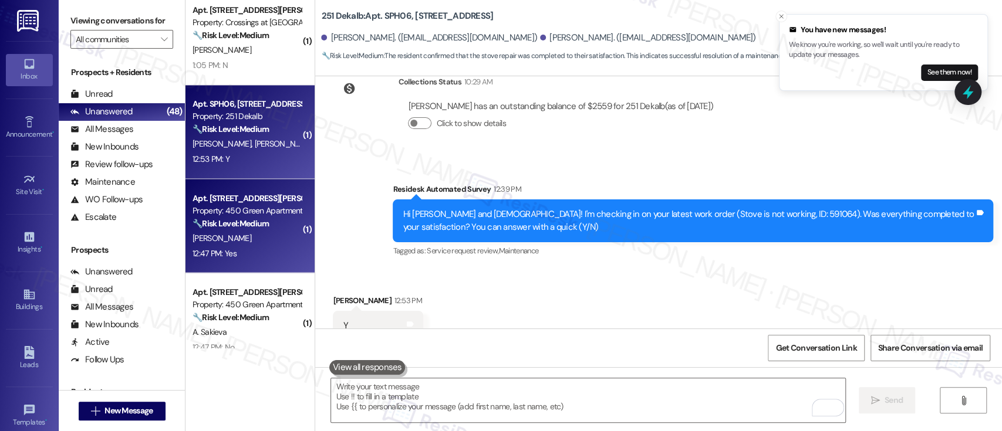
click at [269, 203] on div "Apt. [STREET_ADDRESS][PERSON_NAME]" at bounding box center [246, 198] width 109 height 12
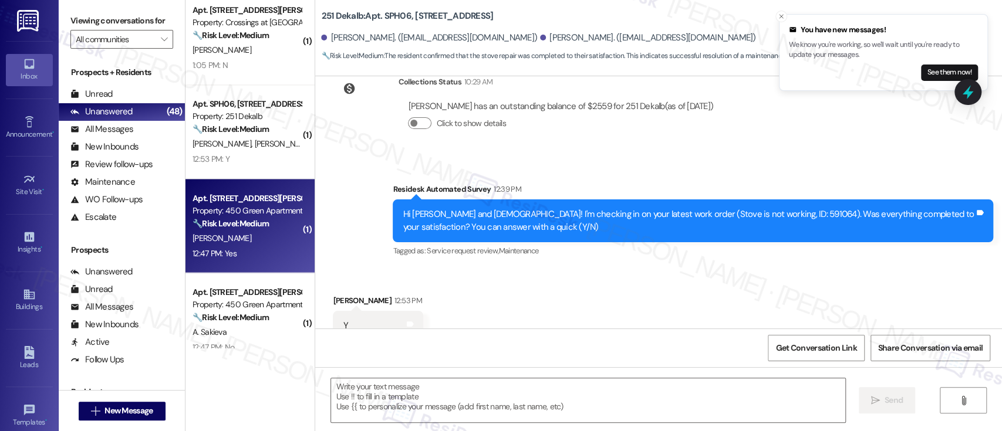
type textarea "Fetching suggested responses. Please feel free to read through the conversation…"
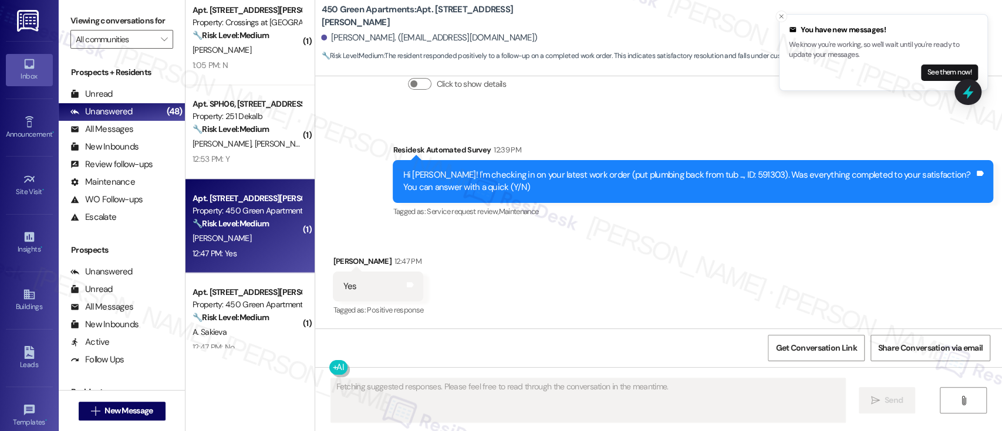
scroll to position [256, 0]
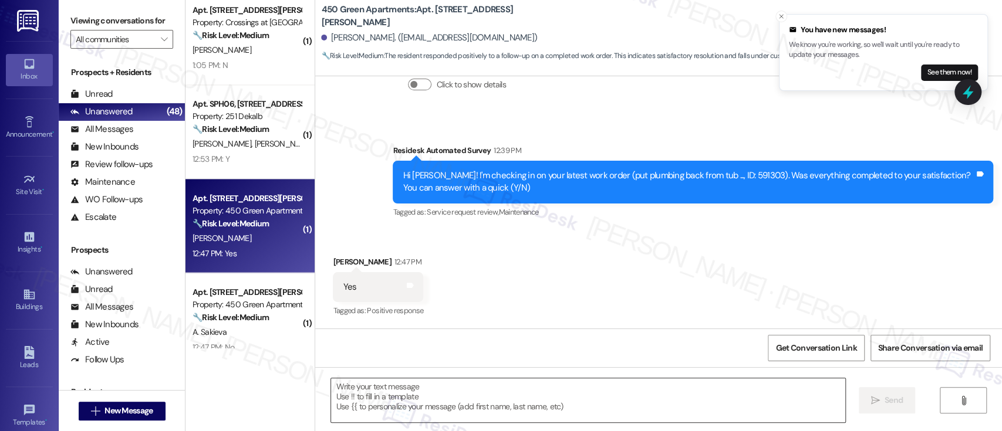
click at [593, 400] on textarea at bounding box center [587, 400] width 513 height 44
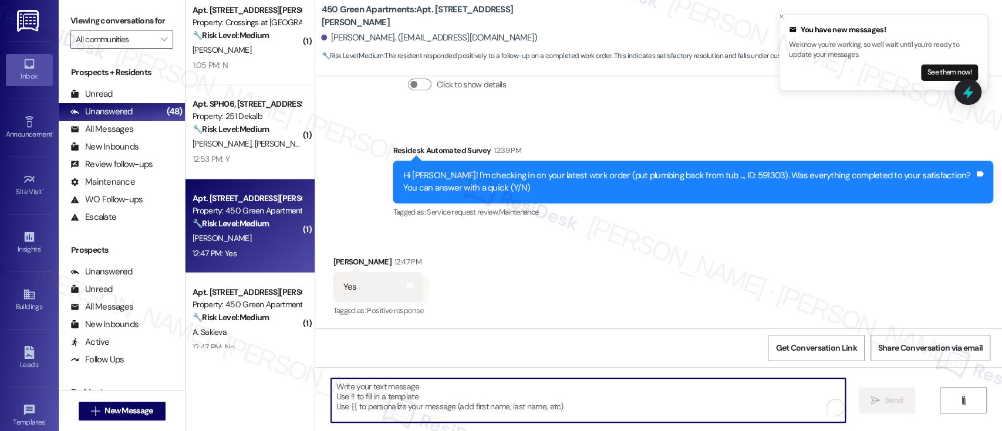
paste textarea "I'm so sorry to hear that the issue wasn't resolved to your satisfaction. Can y…"
type textarea "I'm so sorry to hear that the issue wasn't resolved to your satisfaction. Can y…"
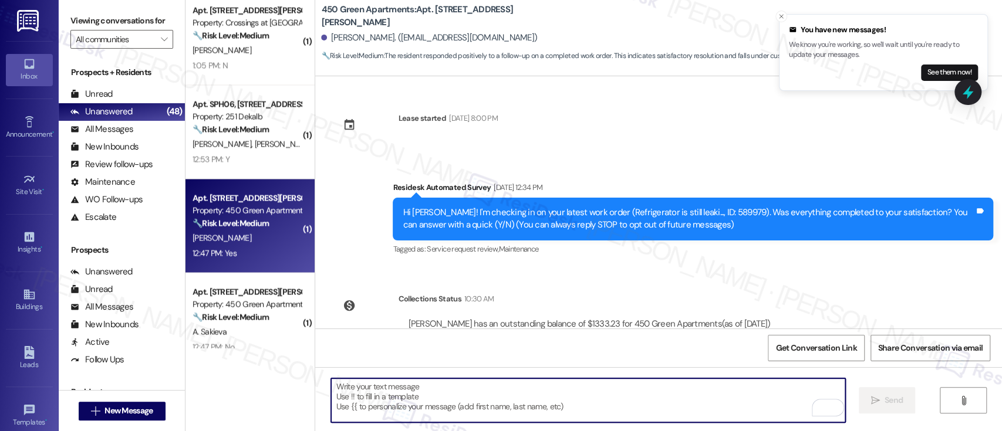
scroll to position [256, 0]
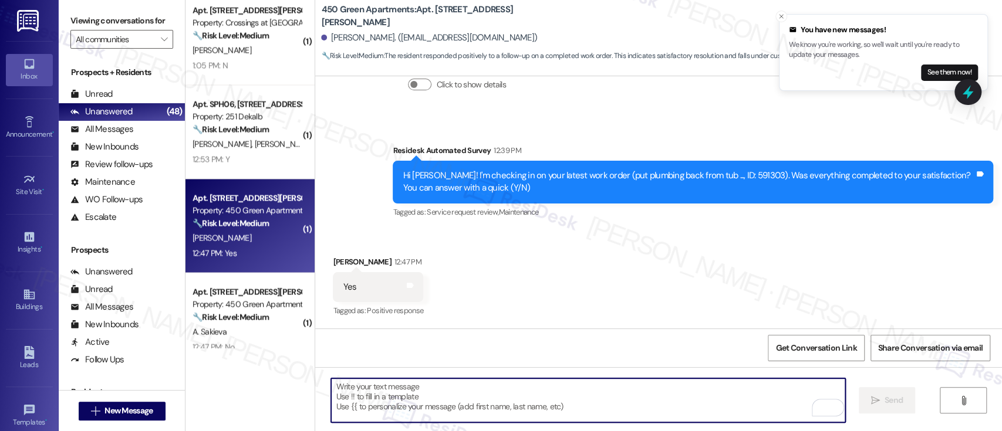
click at [502, 399] on textarea "To enrich screen reader interactions, please activate Accessibility in Grammarl…" at bounding box center [587, 400] width 513 height 44
paste textarea "Great to hear it, {{first_name}}! We want to make sure you are satisfied and co…"
type textarea "Great to hear it, {{first_name}}! We want to make sure you are satisfied and co…"
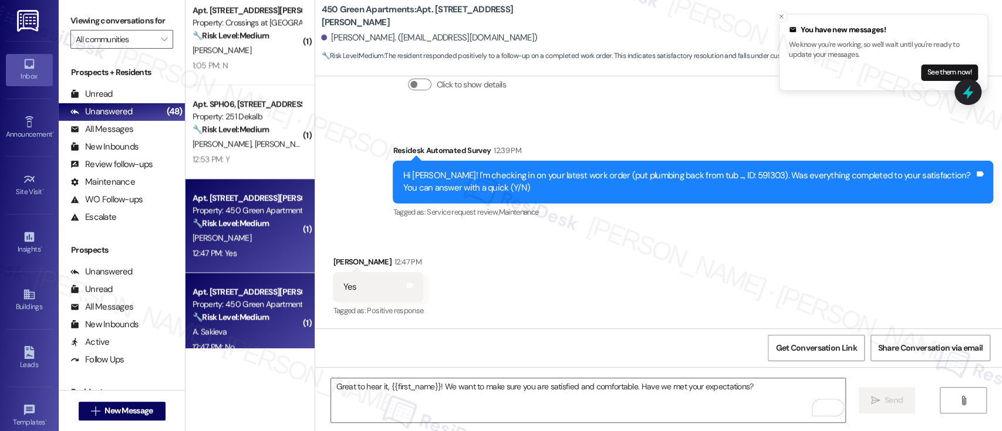
click at [211, 311] on div "🔧 Risk Level: Medium The resident responded negatively to a satisfaction check …" at bounding box center [246, 317] width 109 height 12
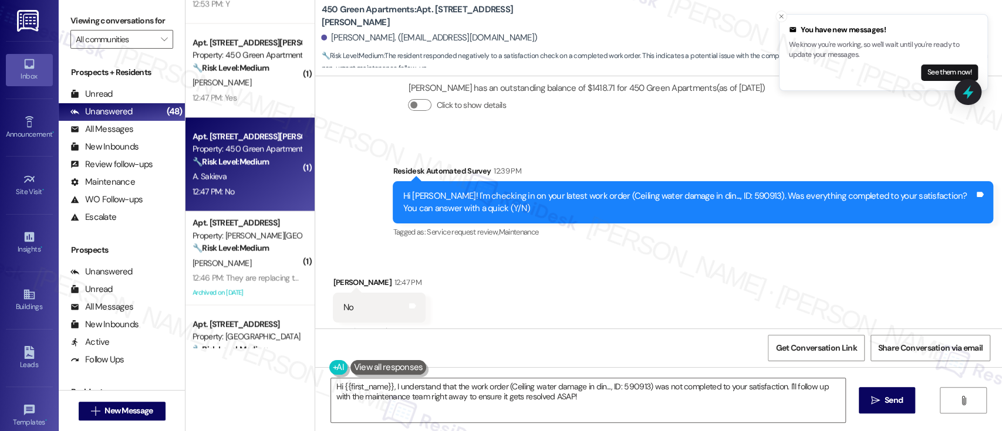
scroll to position [760, 0]
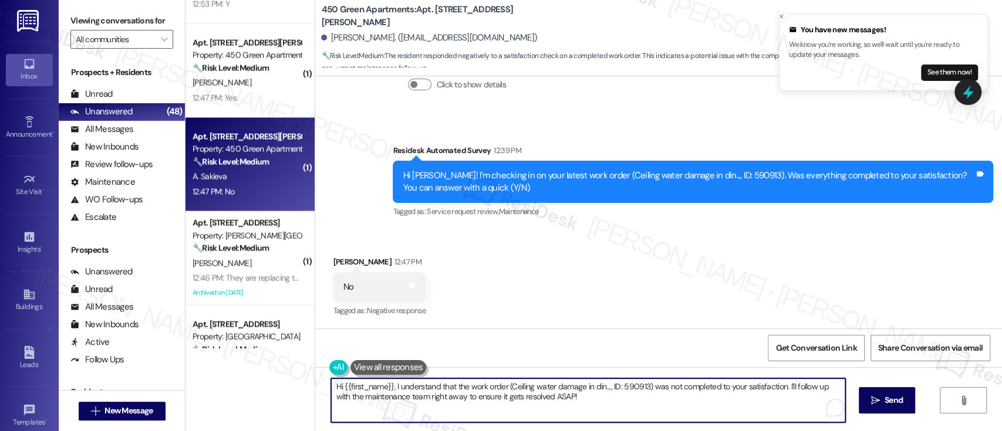
click at [586, 410] on textarea "Hi {{first_name}}, I understand that the work order (Ceiling water damage in di…" at bounding box center [587, 400] width 513 height 44
paste textarea "I'm so sorry to hear that the issue wasn't resolved to your satisfaction. Can y…"
type textarea "I'm so sorry to hear that the issue wasn't resolved to your satisfaction. Can y…"
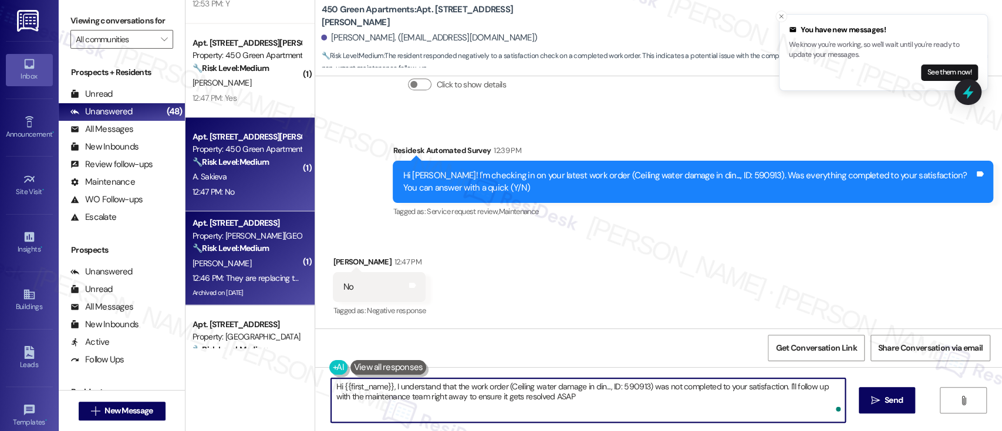
type textarea "Hi {{first_name}}, I understand that the work order (Ceiling water damage in di…"
click at [260, 256] on div "[PERSON_NAME]" at bounding box center [246, 263] width 111 height 15
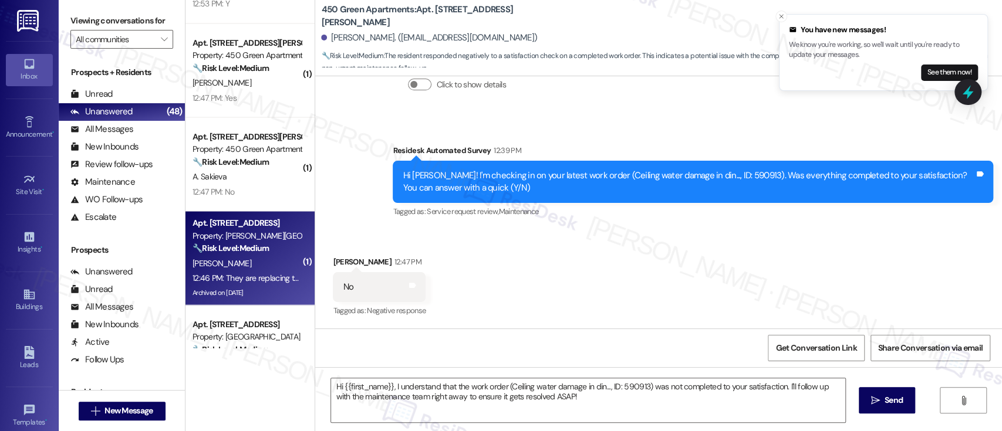
type textarea "Fetching suggested responses. Please feel free to read through the conversation…"
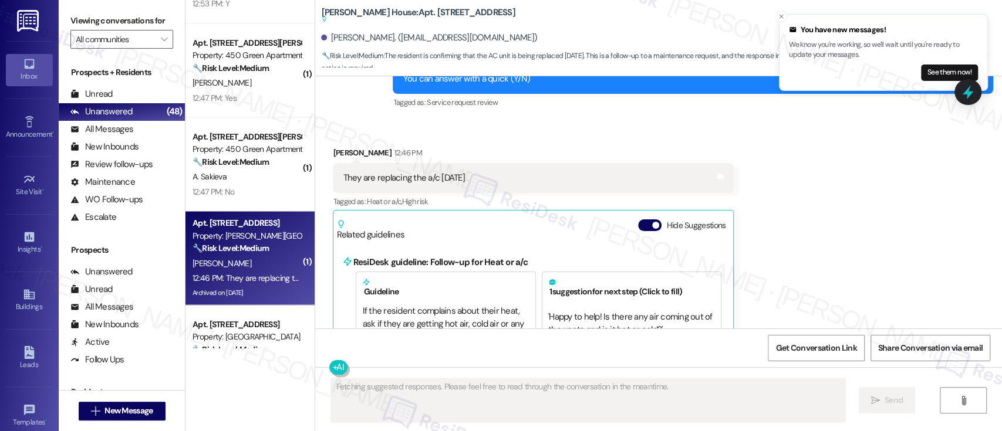
scroll to position [11937, 0]
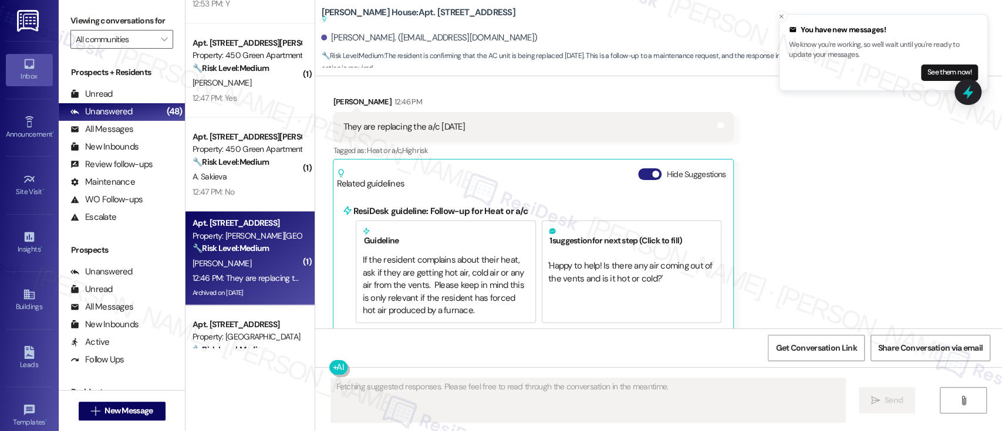
click at [638, 168] on button "Hide Suggestions" at bounding box center [649, 174] width 23 height 12
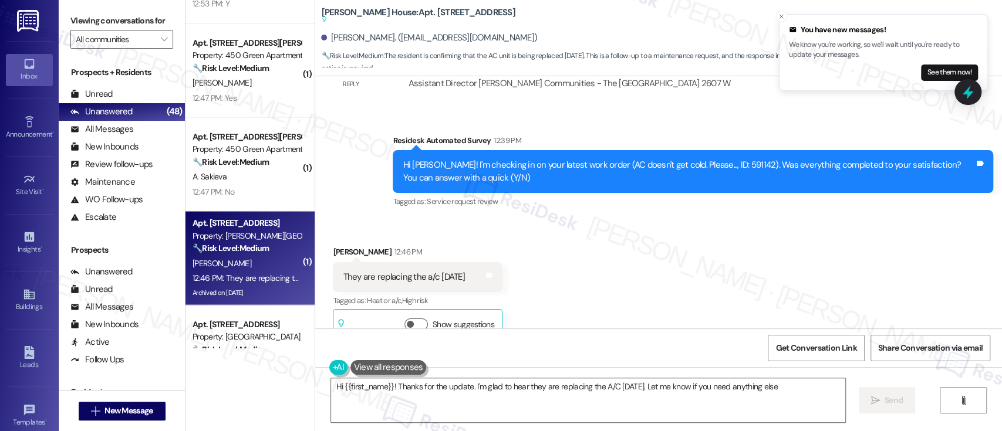
type textarea "Hi {{first_name}}! Thanks for the update. I'm glad to hear they are replacing t…"
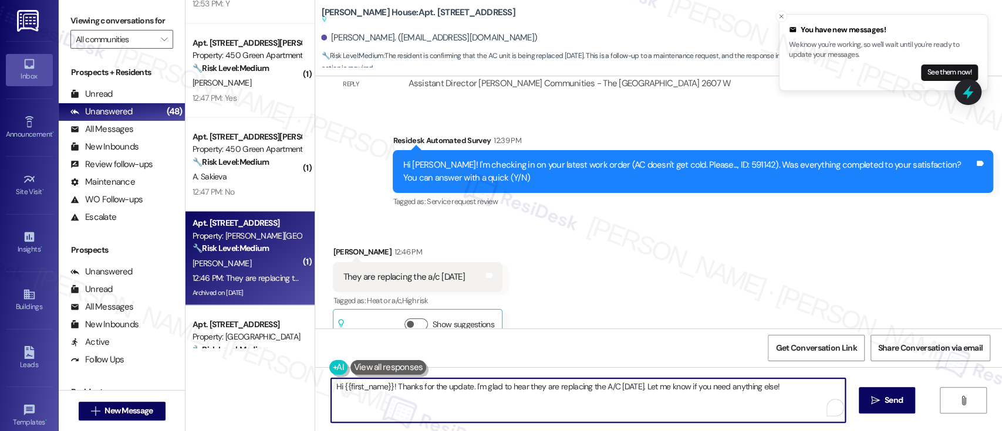
click at [679, 412] on textarea "Hi {{first_name}}! Thanks for the update. I'm glad to hear they are replacing t…" at bounding box center [587, 400] width 513 height 44
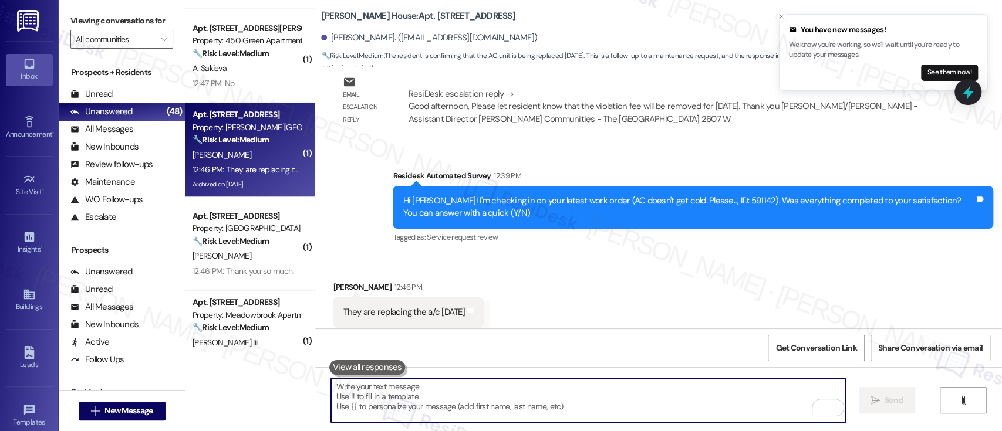
scroll to position [1600, 0]
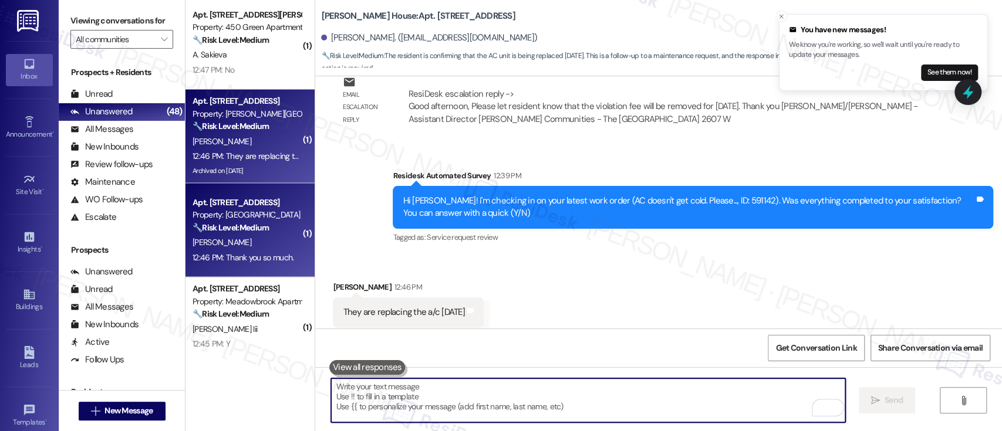
click at [285, 248] on div "[PERSON_NAME]" at bounding box center [246, 242] width 111 height 15
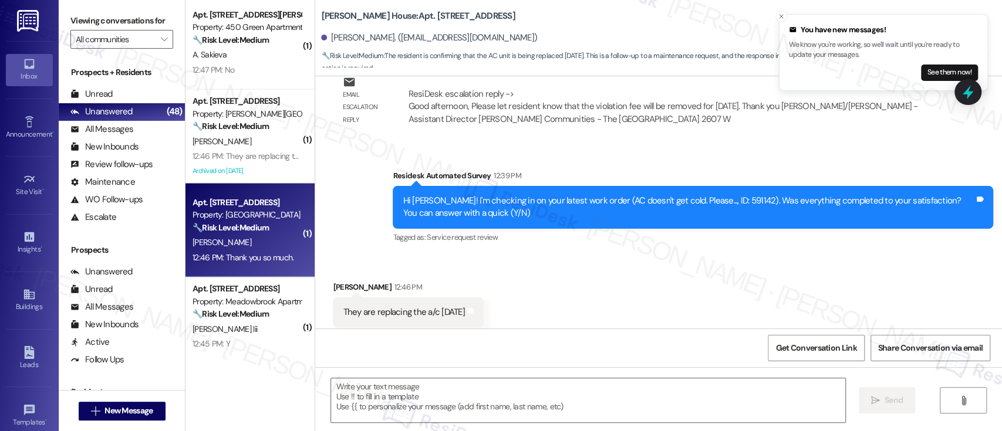
type textarea "Fetching suggested responses. Please feel free to read through the conversation…"
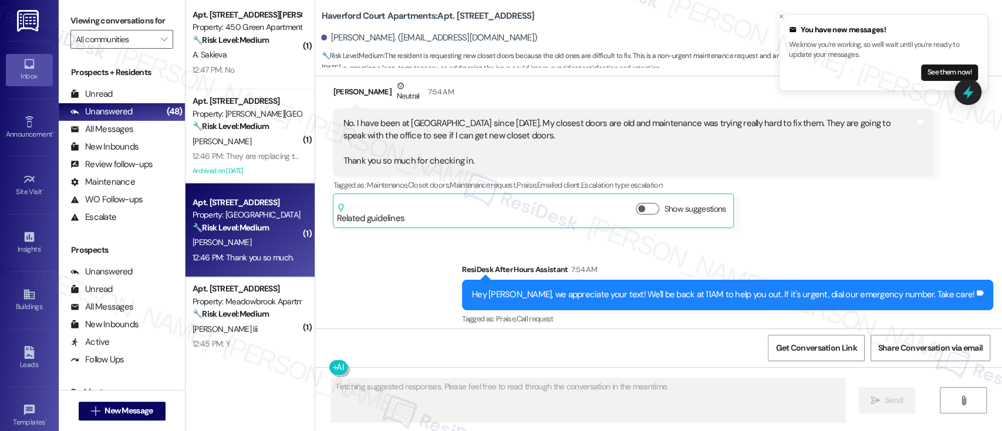
scroll to position [8131, 0]
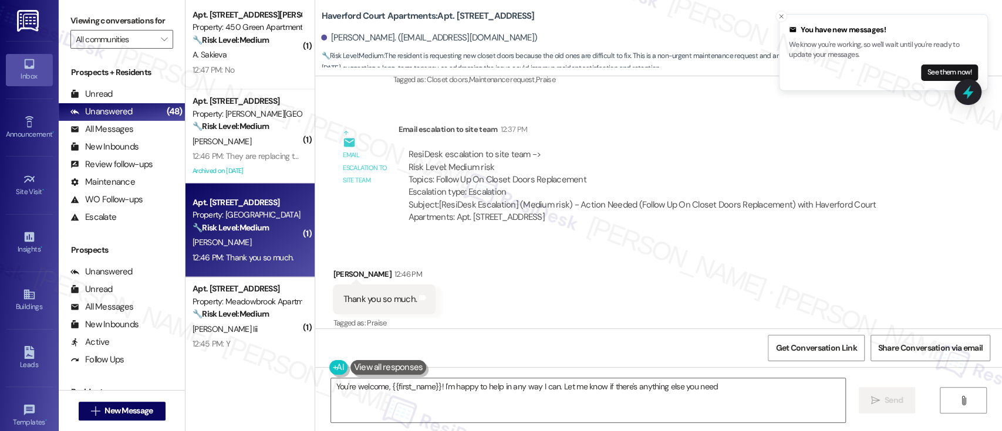
type textarea "You're welcome, {{first_name}}! I'm happy to help in any way I can. Let me know…"
drag, startPoint x: 481, startPoint y: 401, endPoint x: 460, endPoint y: 401, distance: 20.5
click at [480, 402] on textarea "You're welcome, {{first_name}}! I'm happy to help in any way I can. Let me know…" at bounding box center [587, 400] width 513 height 44
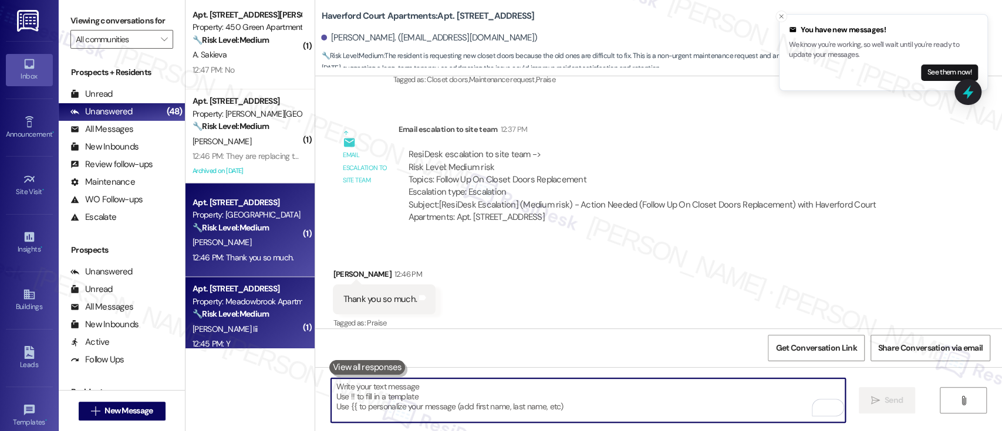
click at [223, 305] on div "Property: Meadowbrook Apartments" at bounding box center [246, 302] width 109 height 12
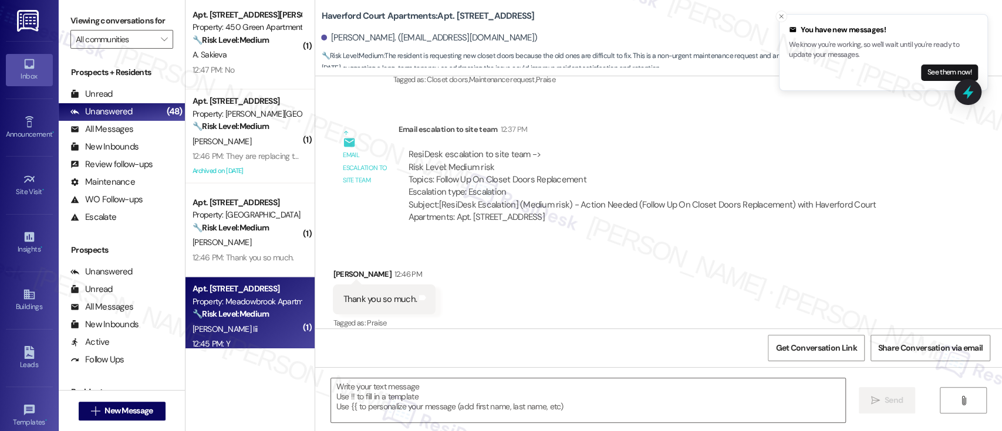
type textarea "Fetching suggested responses. Please feel free to read through the conversation…"
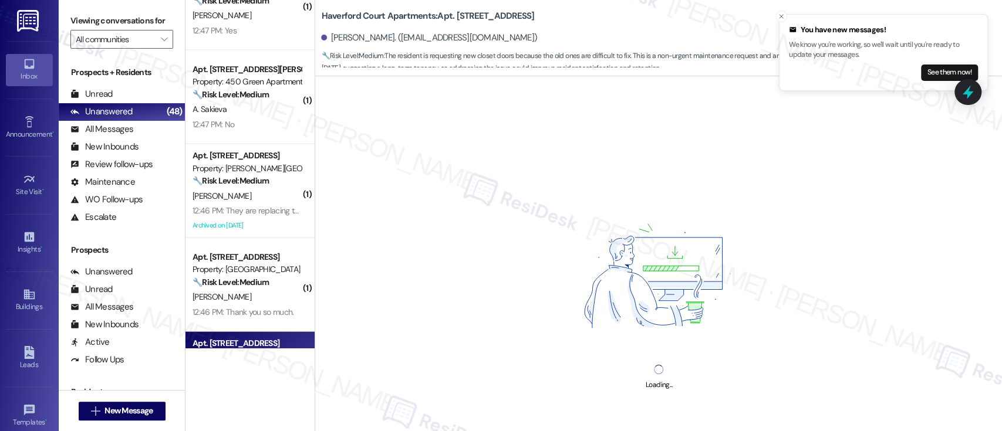
scroll to position [1521, 0]
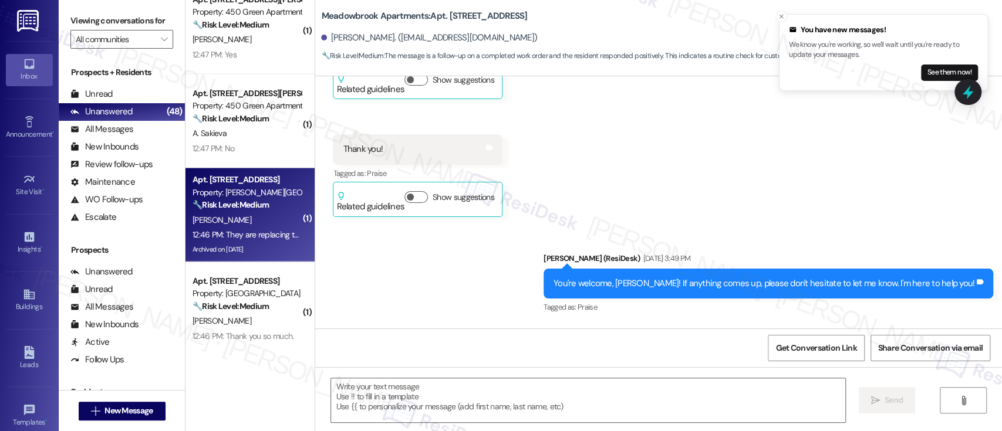
type textarea "Fetching suggested responses. Please feel free to read through the conversation…"
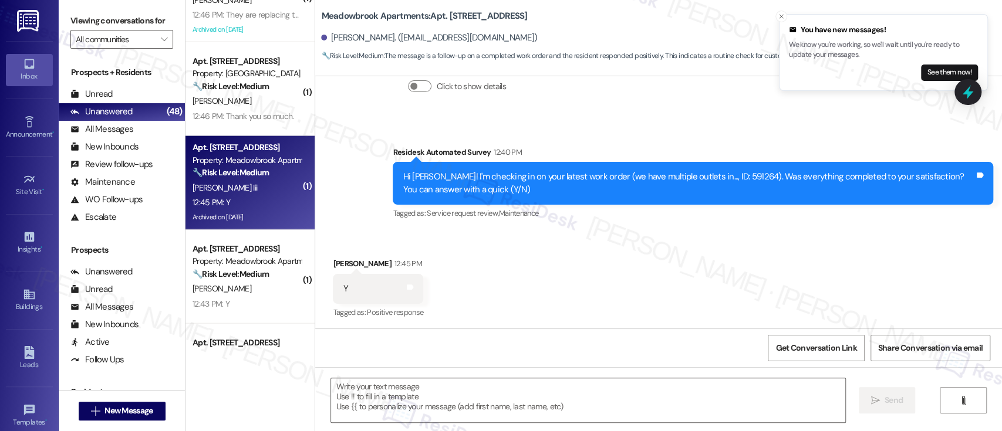
scroll to position [1756, 0]
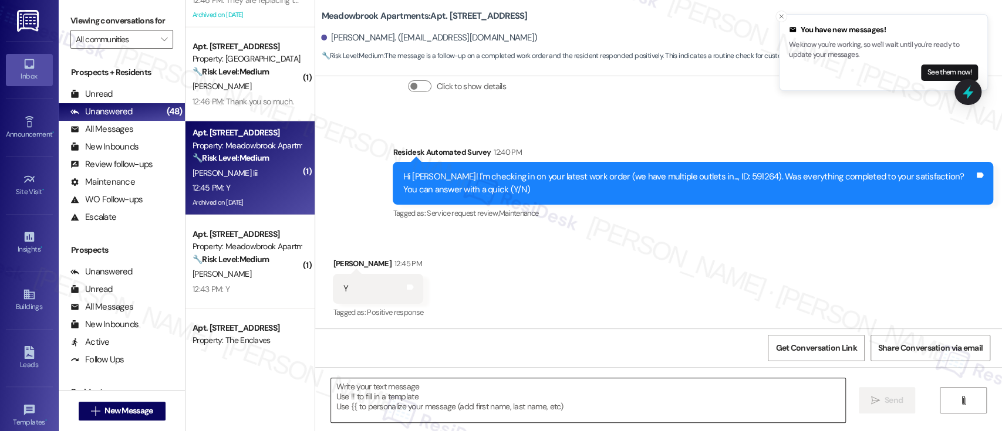
click at [464, 393] on textarea at bounding box center [587, 400] width 513 height 44
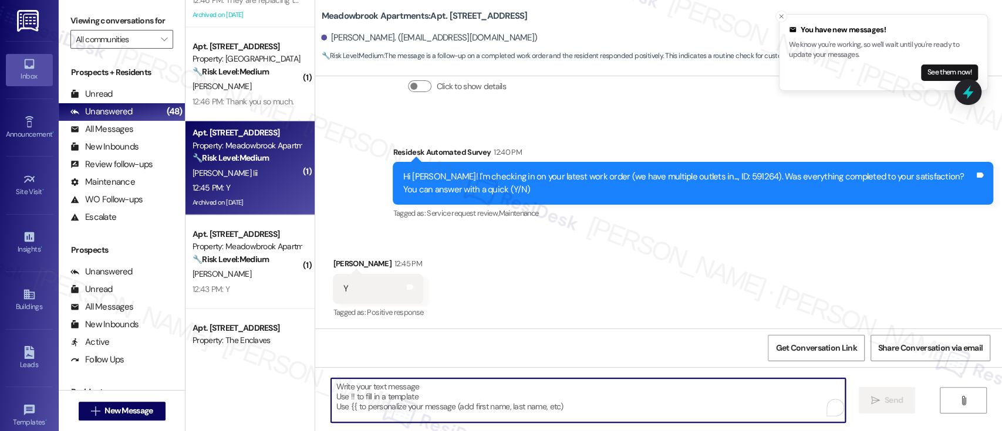
paste textarea "I'm so sorry to hear that the issue wasn't resolved to your satisfaction. Can y…"
type textarea "I'm so sorry to hear that the issue wasn't resolved to your satisfaction. Can y…"
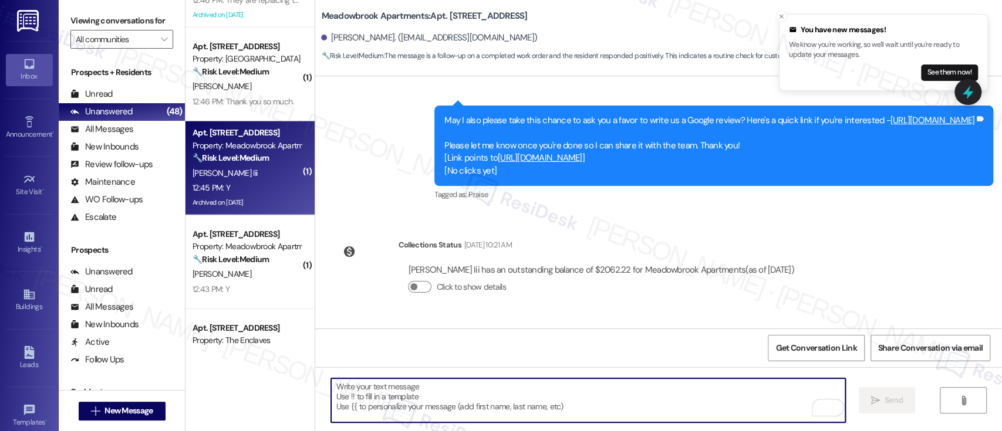
scroll to position [5456, 0]
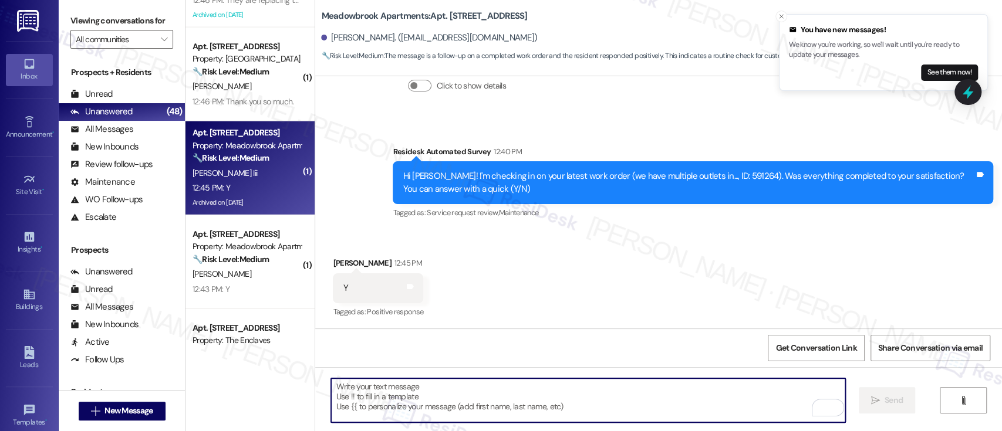
click at [540, 398] on textarea "To enrich screen reader interactions, please activate Accessibility in Grammarl…" at bounding box center [587, 400] width 513 height 44
paste textarea "Great to hear it, {{first_name}}! We want to make sure you are satisfied and co…"
type textarea "Great to hear it, {{first_name}}! We want to make sure you are satisfied and co…"
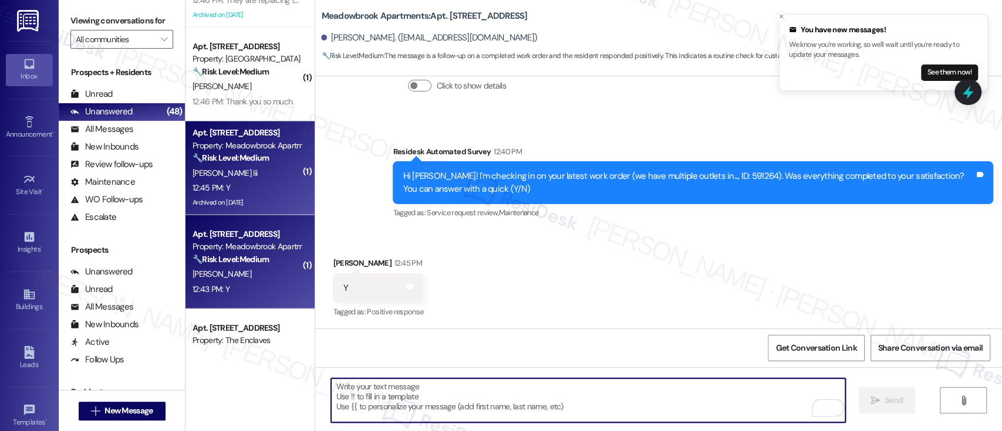
scroll to position [5455, 0]
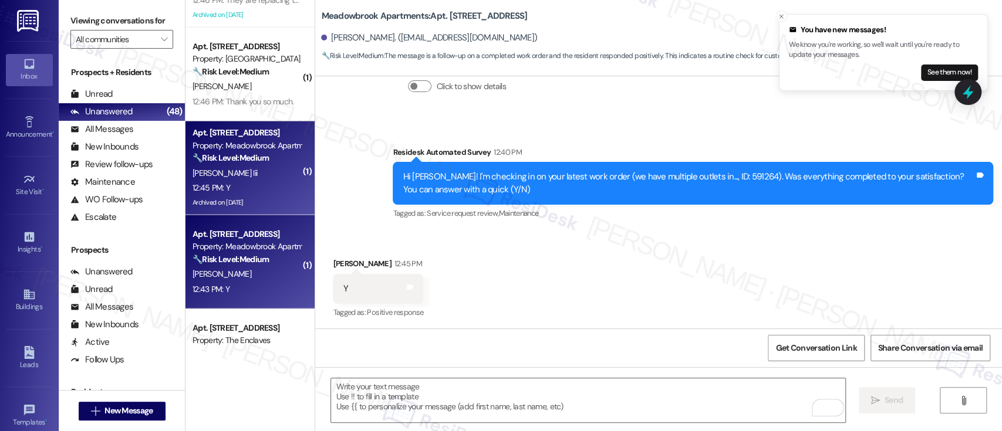
click at [268, 253] on div "🔧 Risk Level: Medium The resident confirmed the work order was completed to the…" at bounding box center [246, 259] width 109 height 12
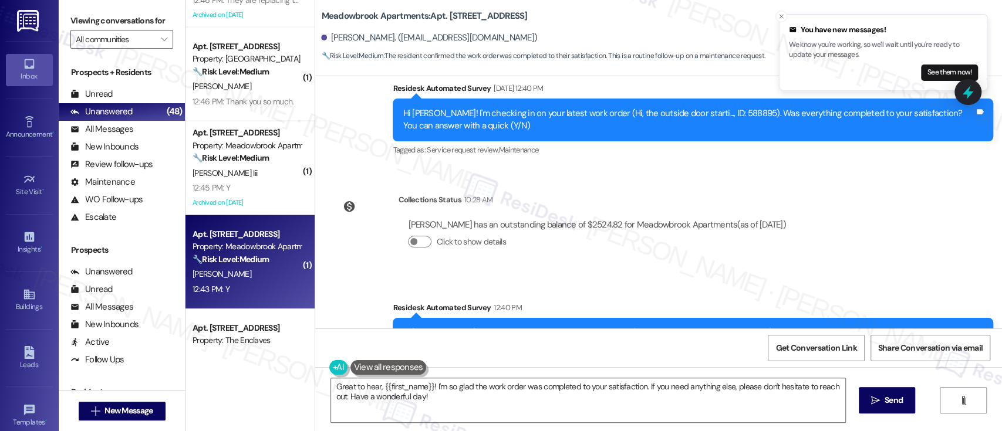
scroll to position [573, 0]
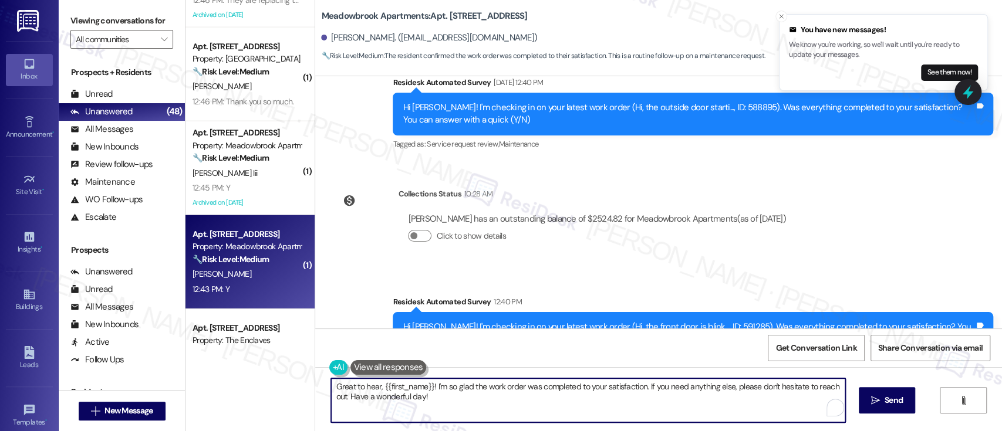
drag, startPoint x: 493, startPoint y: 401, endPoint x: 43, endPoint y: 334, distance: 455.0
click at [43, 334] on div "Inbox Go to Inbox Announcement • Send A Text Announcement Site Visit • Go to Si…" at bounding box center [501, 215] width 1002 height 431
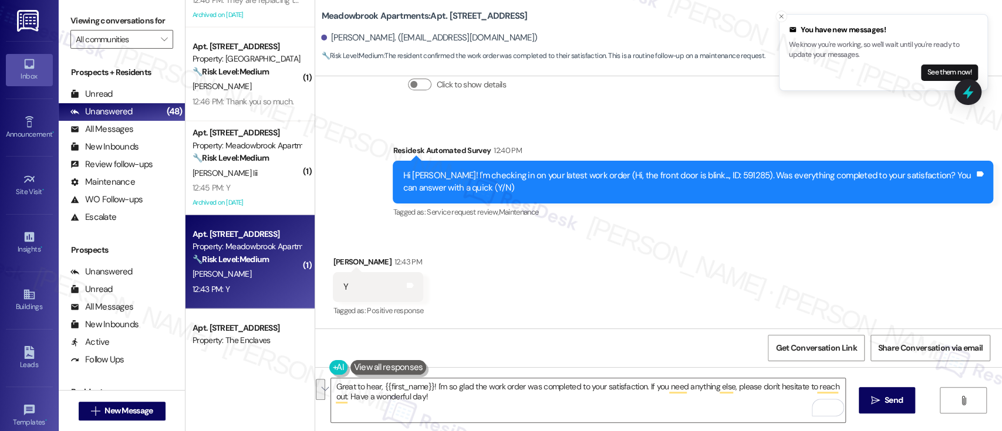
click at [573, 275] on div "Received via SMS Edward Lennon 12:43 PM Y Tags and notes Tagged as: Positive re…" at bounding box center [658, 278] width 687 height 99
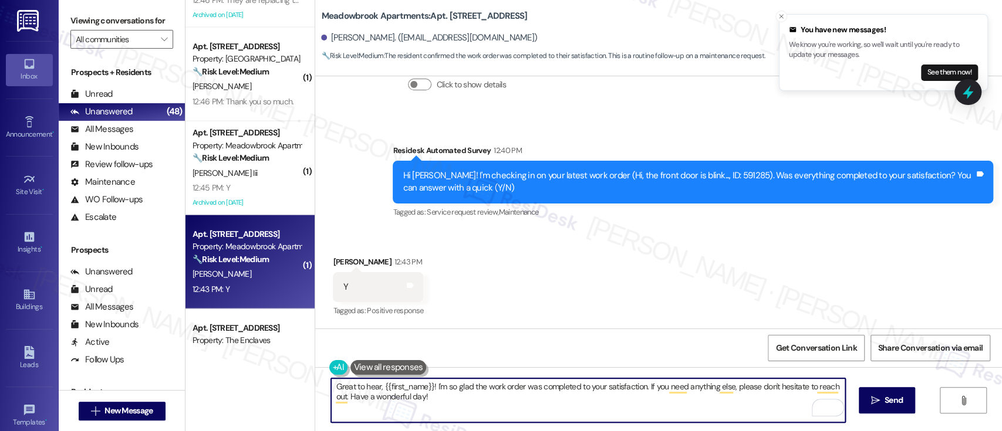
click at [638, 408] on textarea "Great to hear, {{first_name}}! I'm so glad the work order was completed to your…" at bounding box center [587, 400] width 513 height 44
drag, startPoint x: 628, startPoint y: 406, endPoint x: 182, endPoint y: 367, distance: 448.2
click at [185, 367] on div "( 1 ) Apt. D100, 450 Forrest Ave Property: 450 Green Apartments 🔧 Risk Level: M…" at bounding box center [593, 215] width 816 height 431
paste textarea "it, {{first_name}}! We want to make sure you are satisfied and comfortable. Hav…"
type textarea "Great to hear it, {{first_name}}! We want to make sure you are satisfied and co…"
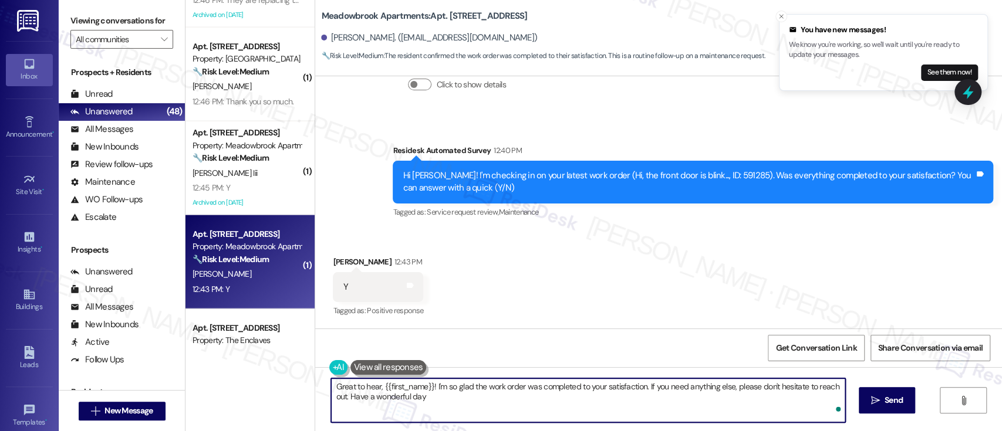
type textarea "Great to hear, {{first_name}}! I'm so glad the work order was completed to your…"
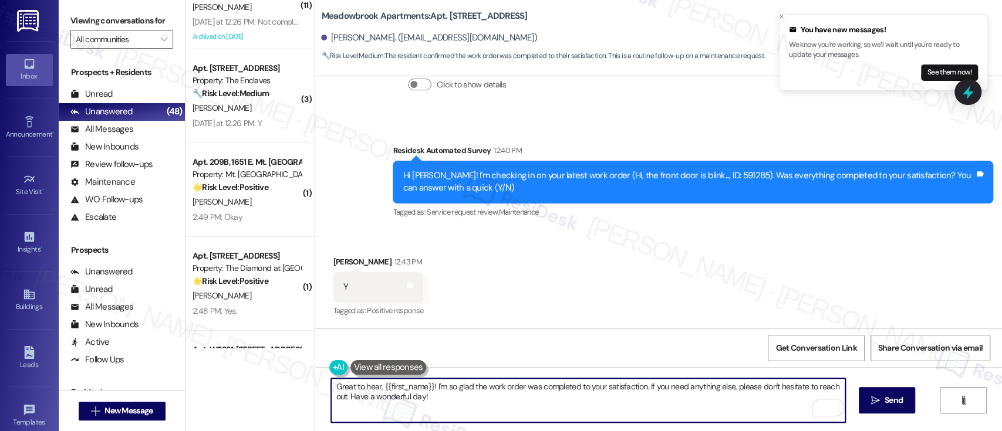
scroll to position [2687, 0]
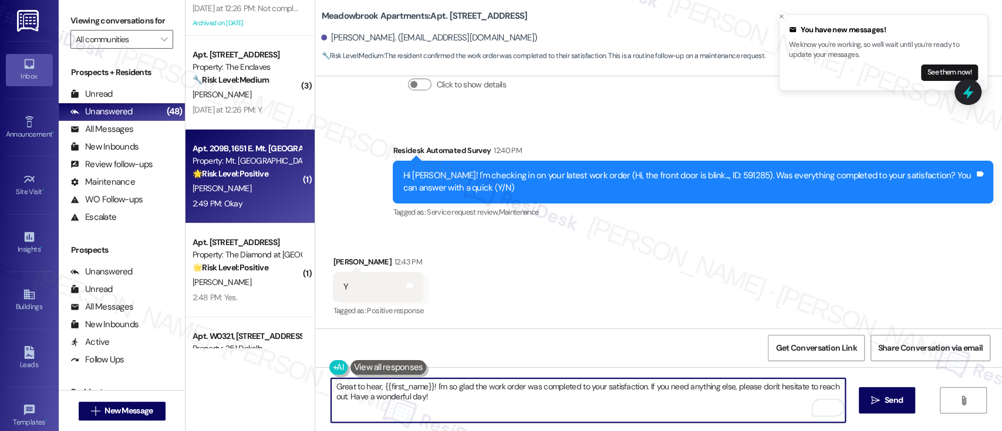
click at [259, 189] on div "S. Williams" at bounding box center [246, 188] width 111 height 15
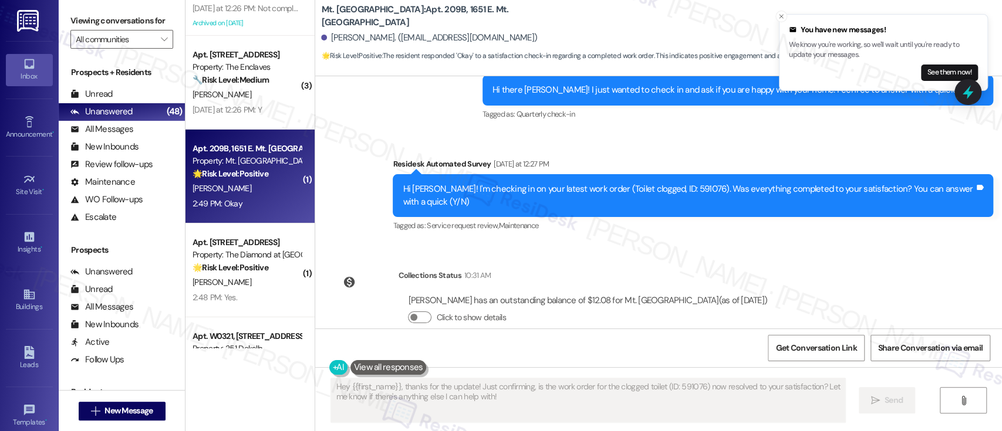
scroll to position [1764, 0]
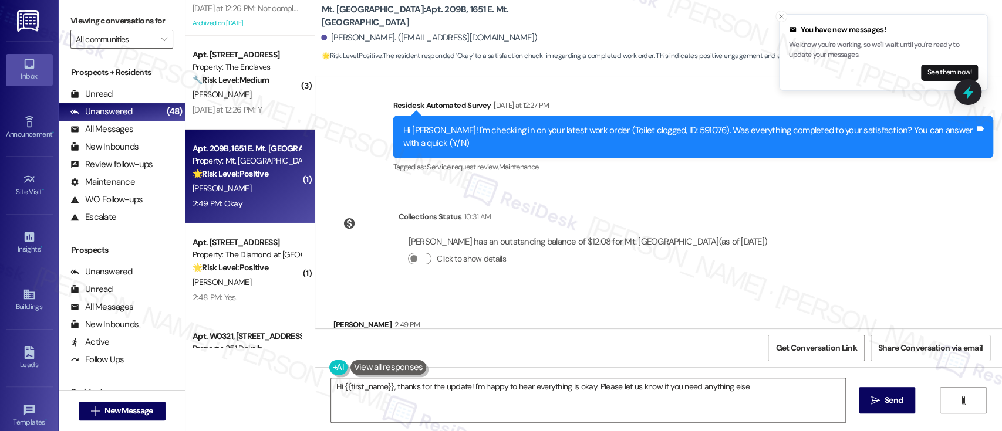
type textarea "Hi {{first_name}}, thanks for the update! I'm happy to hear everything is okay.…"
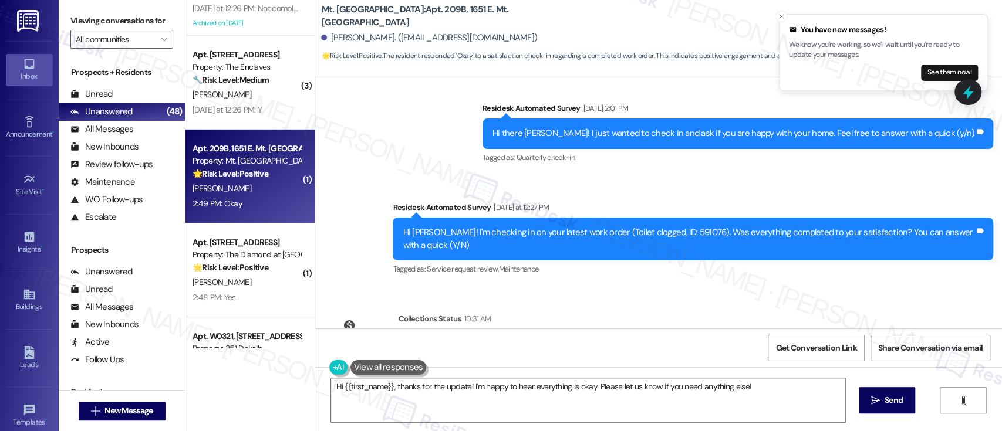
scroll to position [1685, 0]
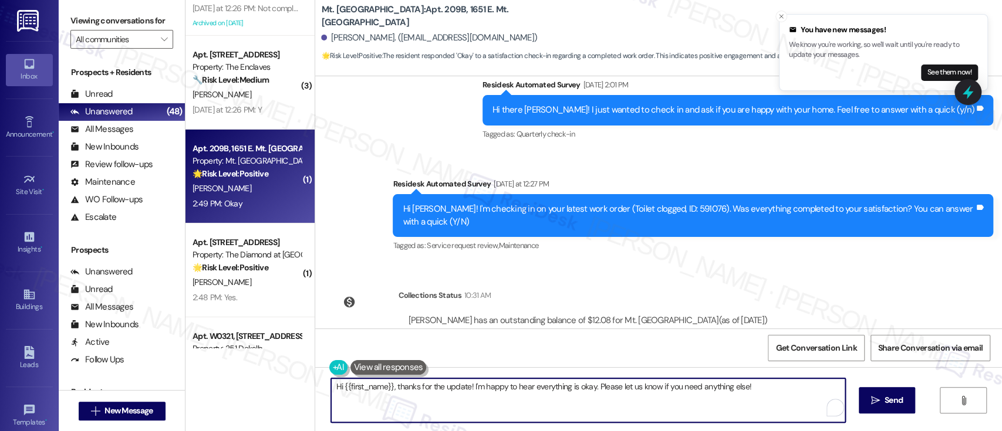
click at [647, 395] on textarea "Hi {{first_name}}, thanks for the update! I'm happy to hear everything is okay.…" at bounding box center [587, 400] width 513 height 44
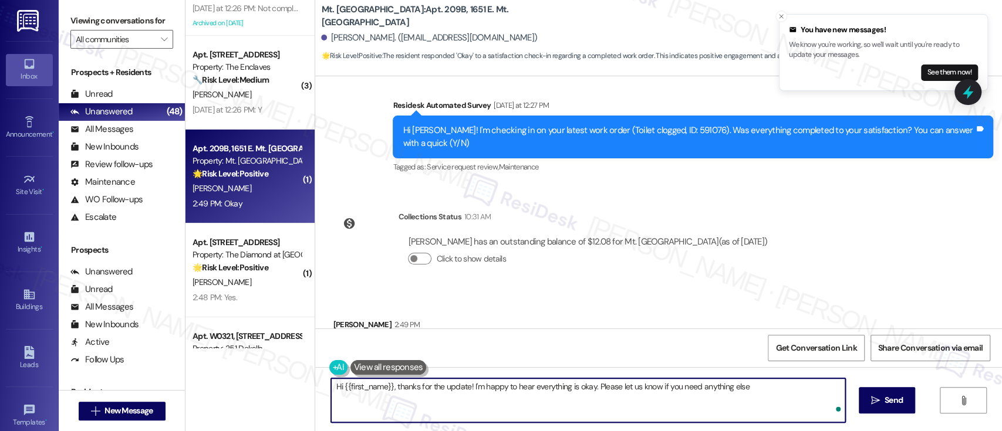
type textarea "Hi {{first_name}}, thanks for the update! I'm happy to hear everything is okay.…"
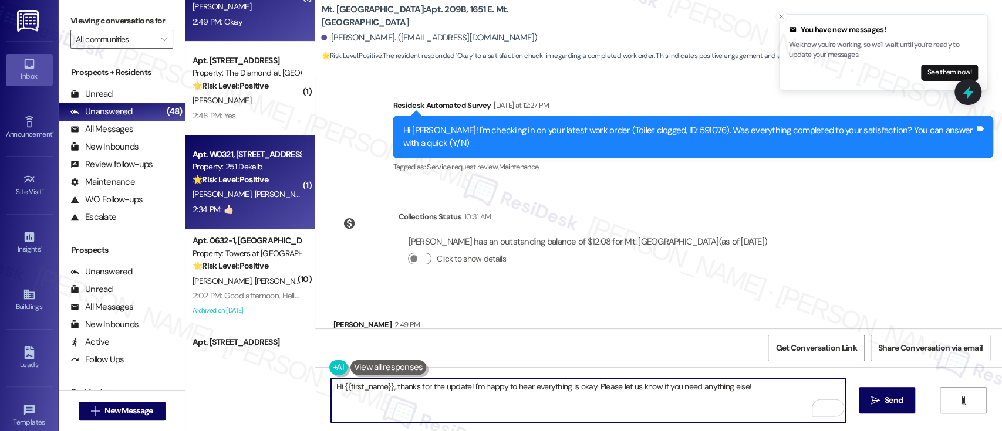
scroll to position [2876, 0]
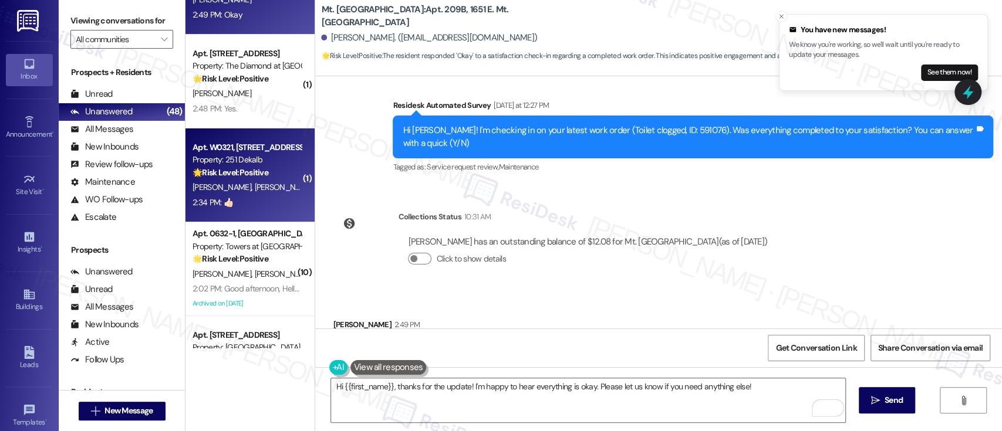
click at [268, 190] on div "C. Carcaci J. Graber" at bounding box center [246, 187] width 111 height 15
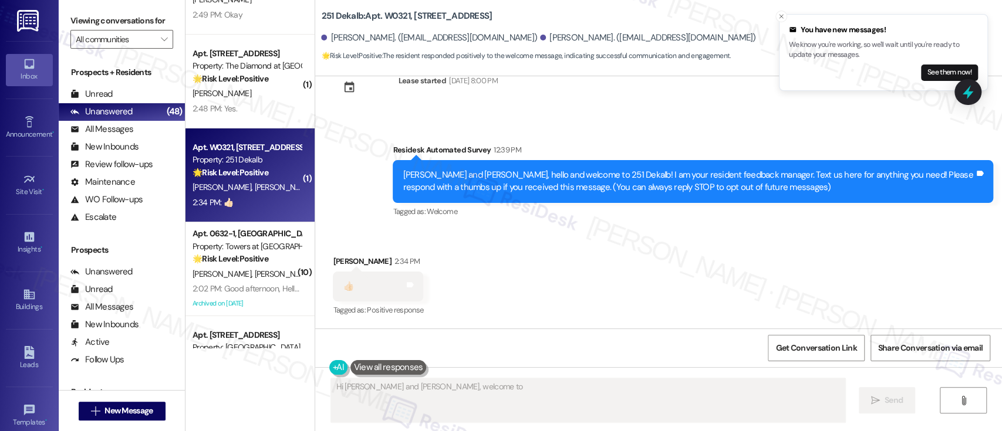
scroll to position [38, 0]
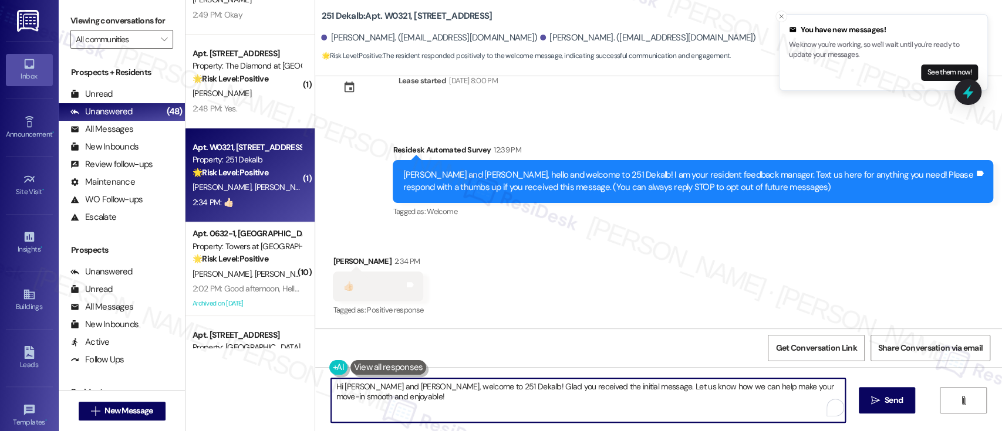
click at [407, 387] on textarea "Hi Christina and John, welcome to 251 Dekalb! Glad you received the initial mes…" at bounding box center [587, 400] width 513 height 44
drag, startPoint x: 398, startPoint y: 387, endPoint x: 368, endPoint y: 383, distance: 30.8
click at [368, 383] on textarea "Hi Christina and John, welcome to 251 Dekalb! Glad you received the initial mes…" at bounding box center [587, 400] width 513 height 44
type textarea "Hi [PERSON_NAME], welcome to 251 Dekalb! Glad you received the initial message.…"
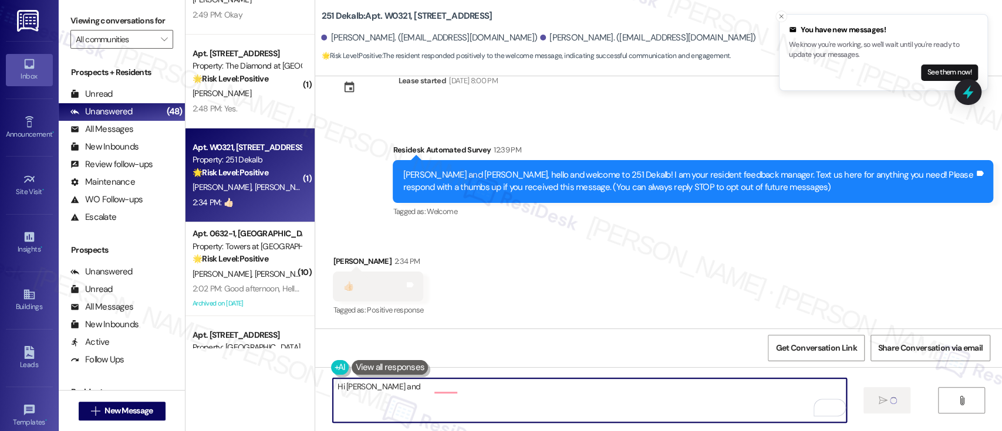
scroll to position [119, 0]
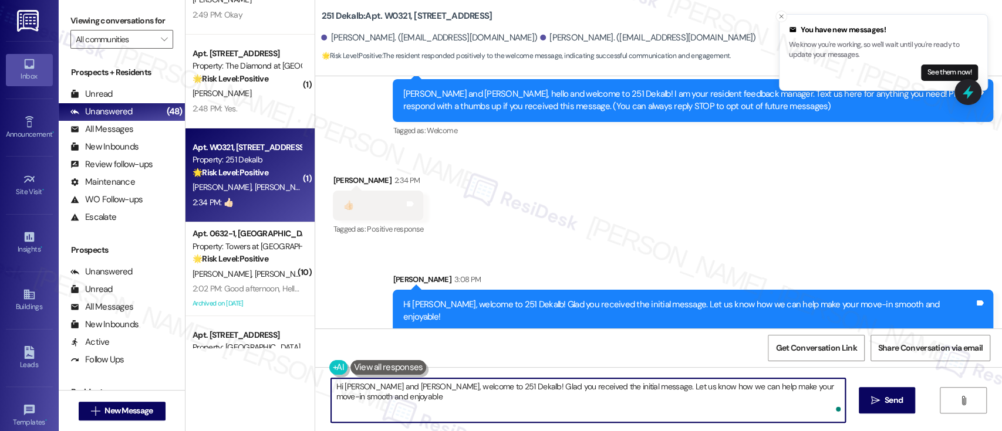
type textarea "Hi Christina and John, welcome to 251 Dekalb! Glad you received the initial mes…"
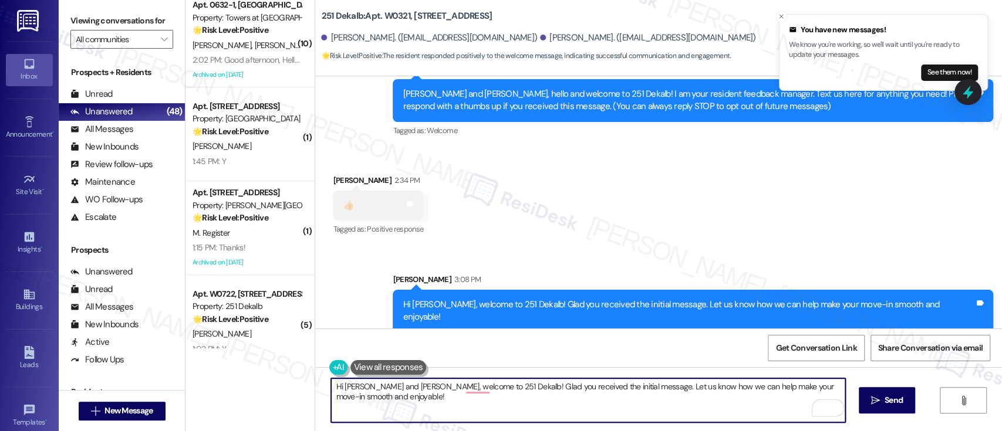
scroll to position [3105, 0]
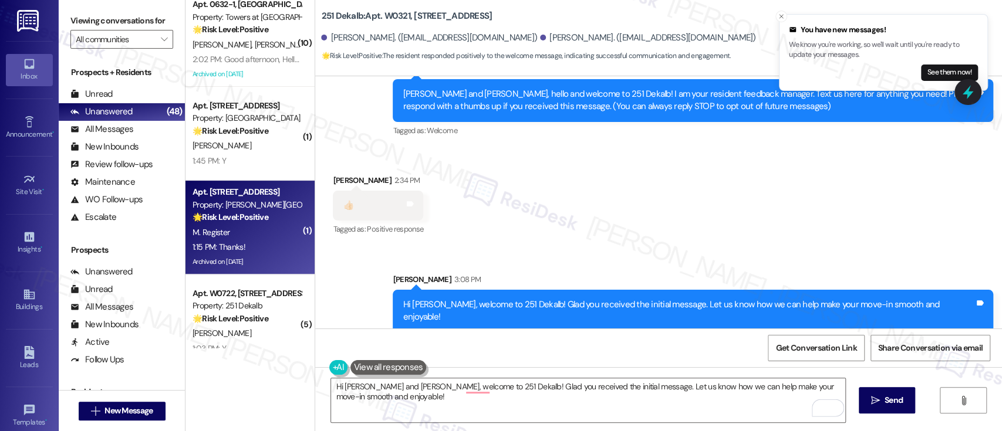
click at [246, 228] on div "M. Register" at bounding box center [246, 232] width 111 height 15
type textarea "Fetching suggested responses. Please feel free to read through the conversation…"
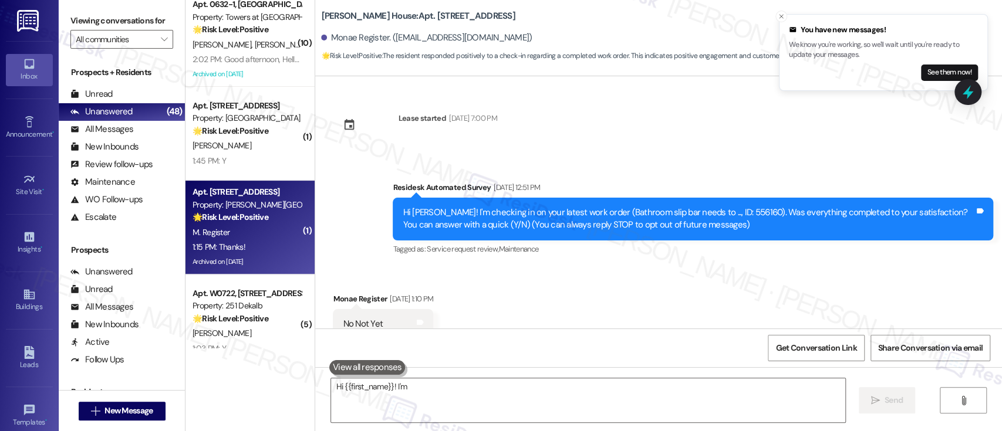
scroll to position [6273, 0]
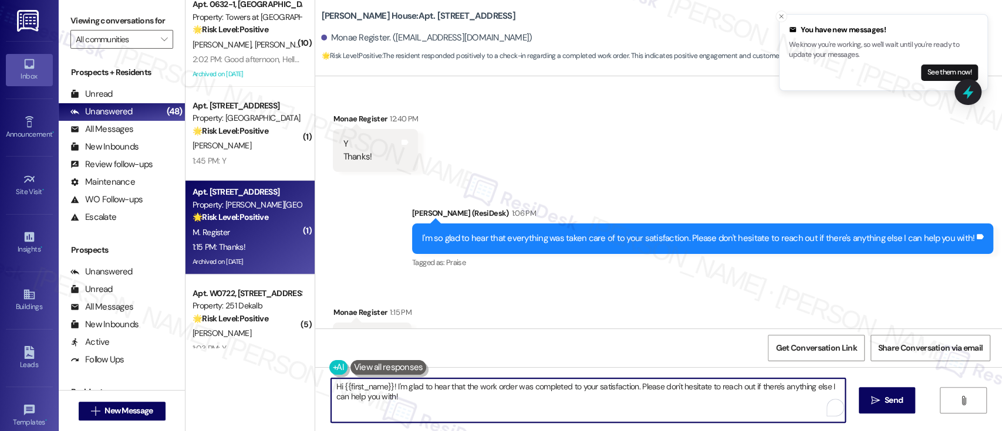
drag, startPoint x: 452, startPoint y: 402, endPoint x: 495, endPoint y: 330, distance: 83.6
click at [242, 330] on div "( 1 ) Apt. 141, 723 Wheatland St Property: The Diamond at Phoenixville 🌟 Risk L…" at bounding box center [593, 215] width 816 height 431
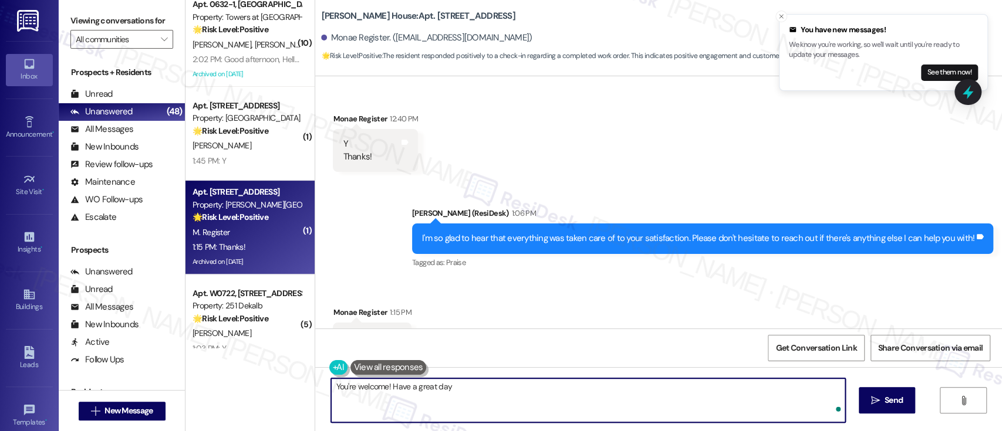
type textarea "You're welcome! Have a great day!"
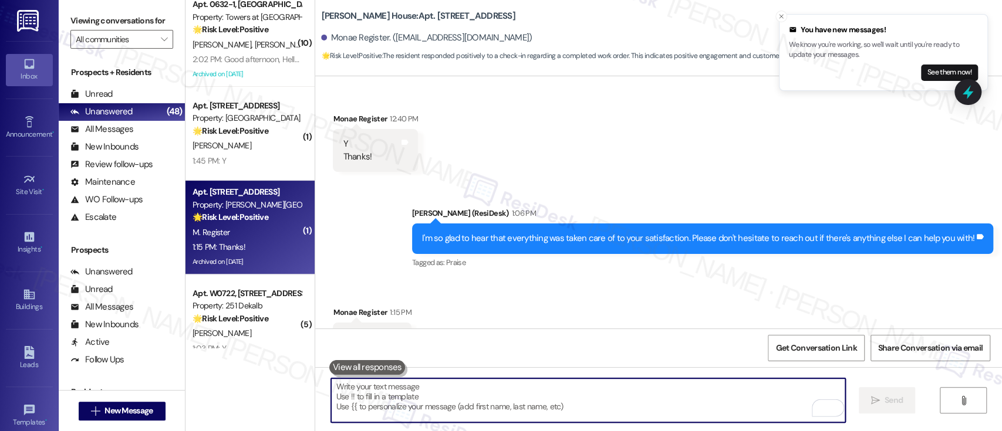
type textarea "Fetching suggested responses. Please feel free to read through the conversation…"
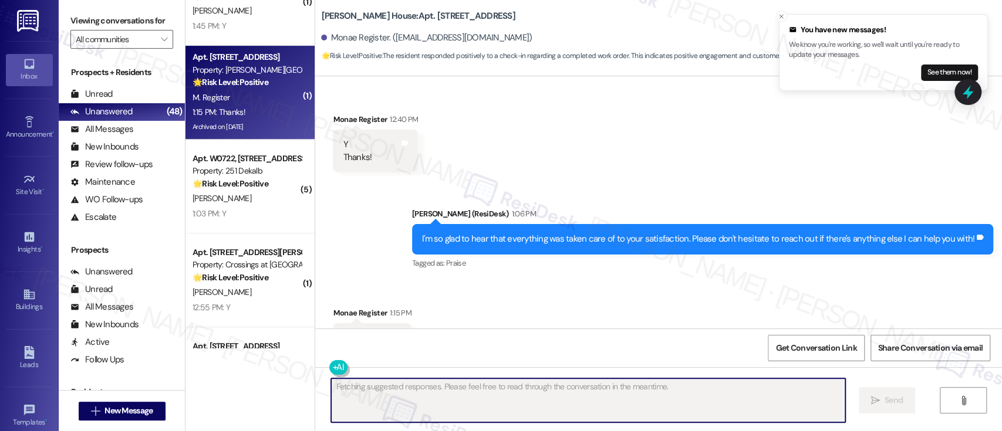
scroll to position [3247, 0]
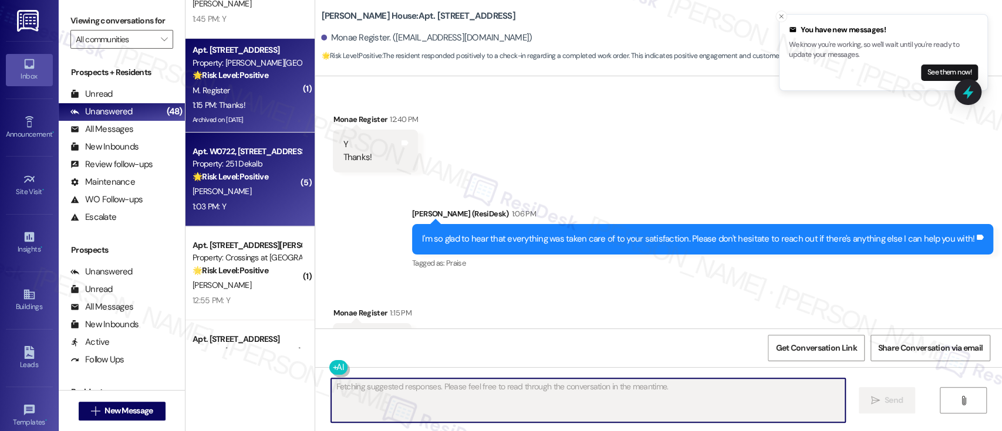
click at [267, 195] on div "J. Penalver" at bounding box center [246, 191] width 111 height 15
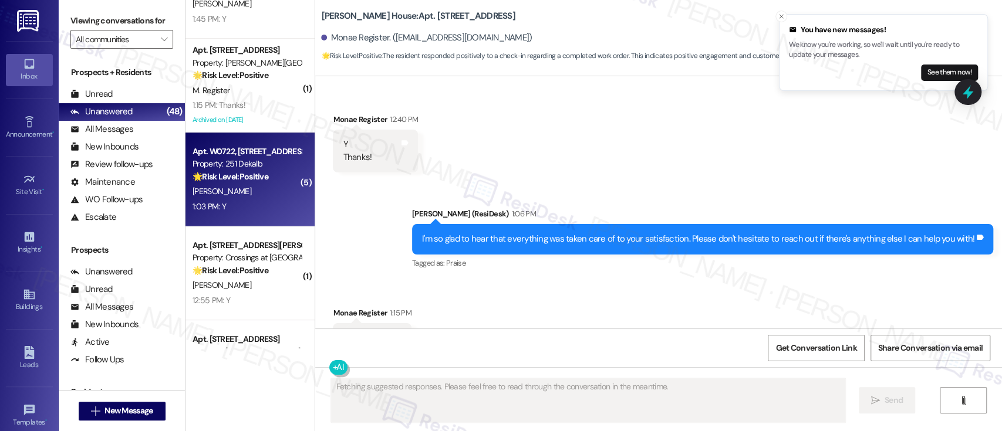
scroll to position [1601, 0]
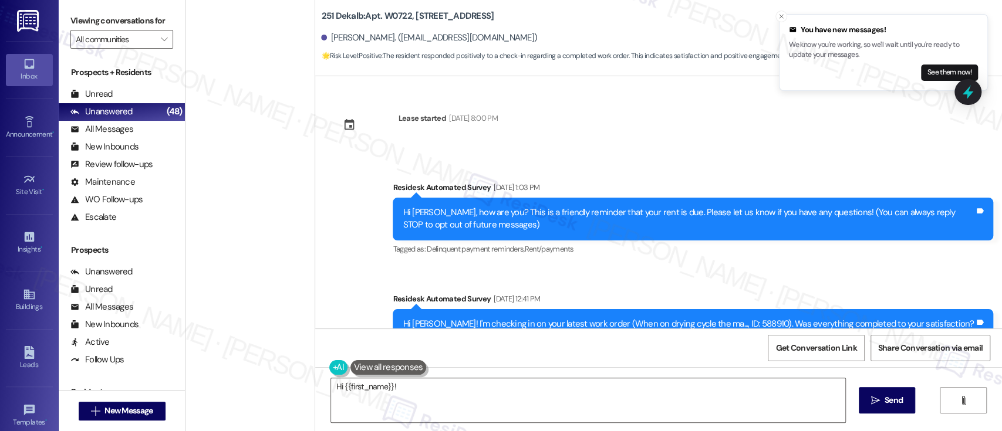
scroll to position [1601, 0]
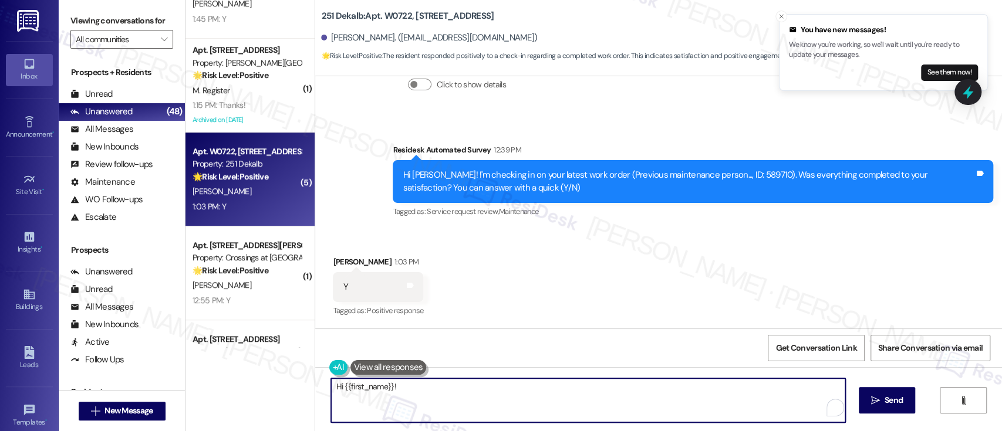
click at [498, 400] on textarea "Hi {{first_name}}! I'm glad to hear the previous work order was completed to yo…" at bounding box center [587, 400] width 513 height 44
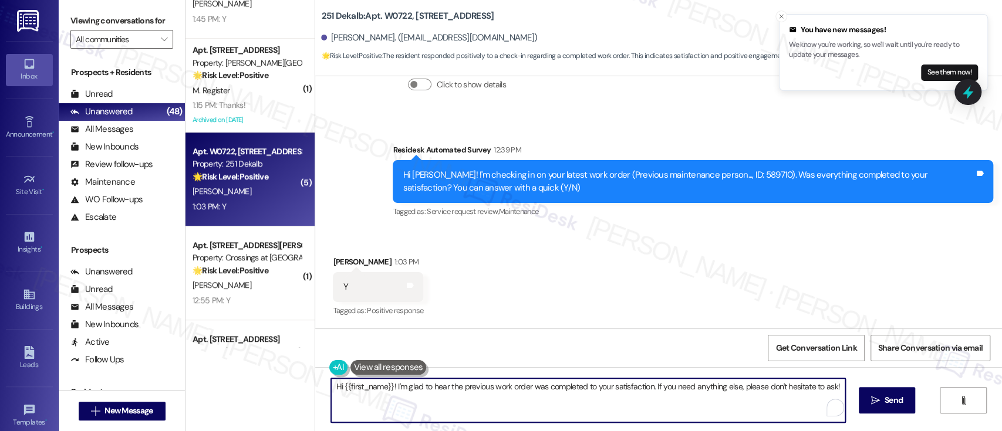
paste textarea "Great to hear it, {{first_name}}! We want to make sure you are satisfied and co…"
type textarea "Great to hear it, {{first_name}}! We want to make sure you are satisfied and co…"
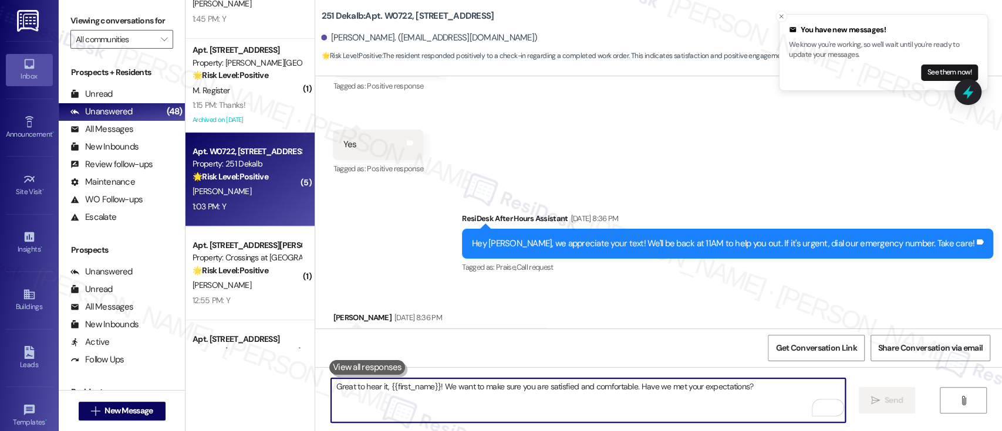
scroll to position [948, 0]
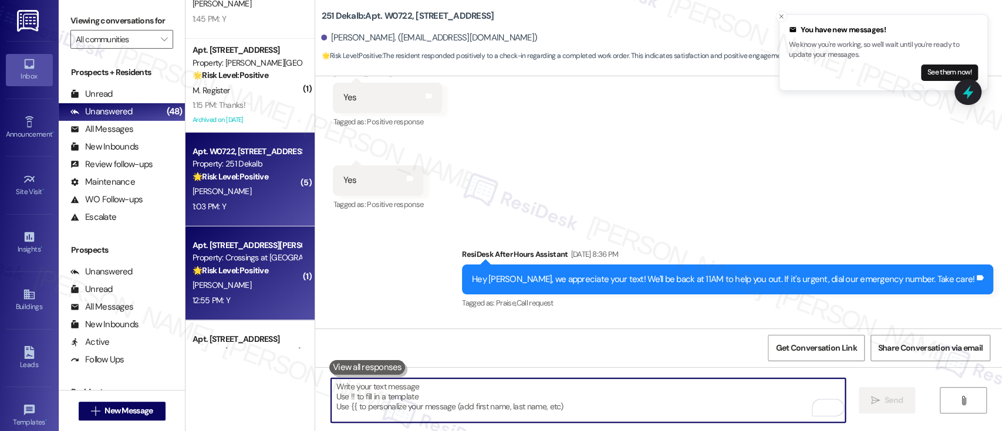
click at [260, 265] on strong "🌟 Risk Level: Positive" at bounding box center [230, 270] width 76 height 11
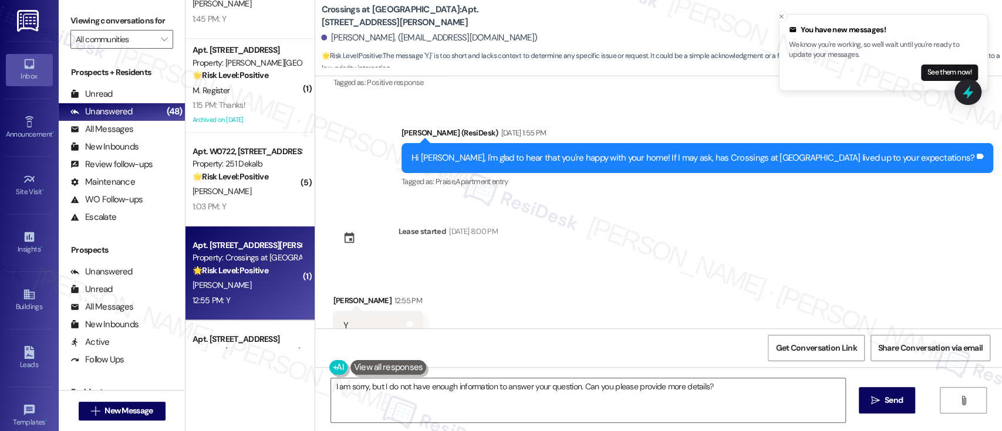
scroll to position [1098, 0]
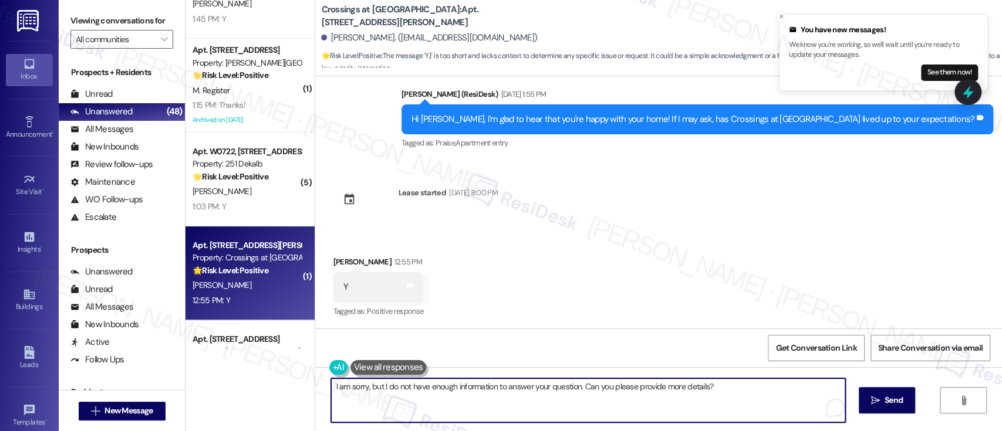
click at [549, 413] on textarea "I am sorry, but I do not have enough information to answer your question. Can y…" at bounding box center [587, 400] width 513 height 44
paste textarea "'m so glad to hear that everything was taken care of to your satisfaction. Plea…"
type textarea "I'm so glad to hear that everything was taken care of to your satisfaction. Ple…"
type textarea "I am sorry, but I do not have enough information to answer your question. Can y…"
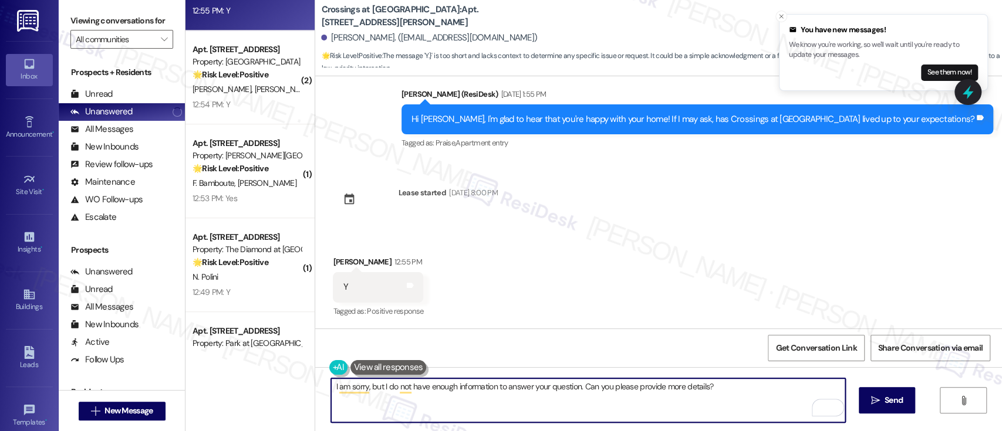
scroll to position [3544, 0]
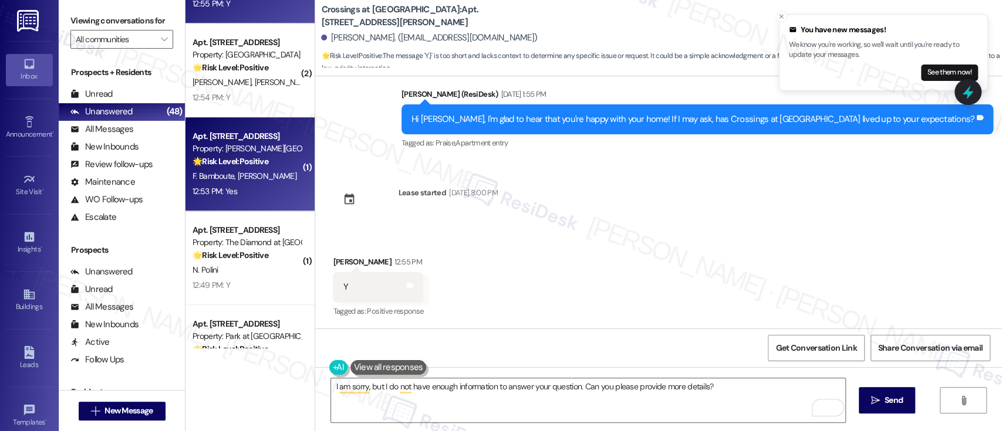
click at [242, 176] on span "[PERSON_NAME]" at bounding box center [267, 176] width 59 height 11
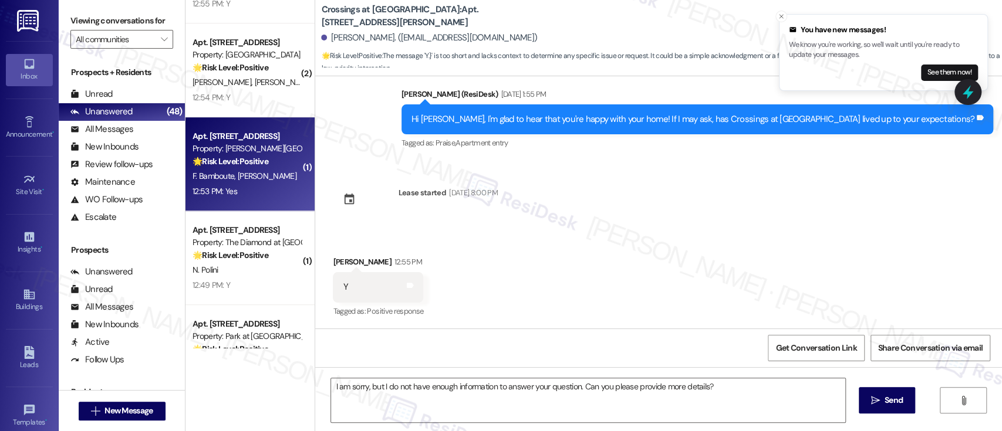
type textarea "Fetching suggested responses. Please feel free to read through the conversation…"
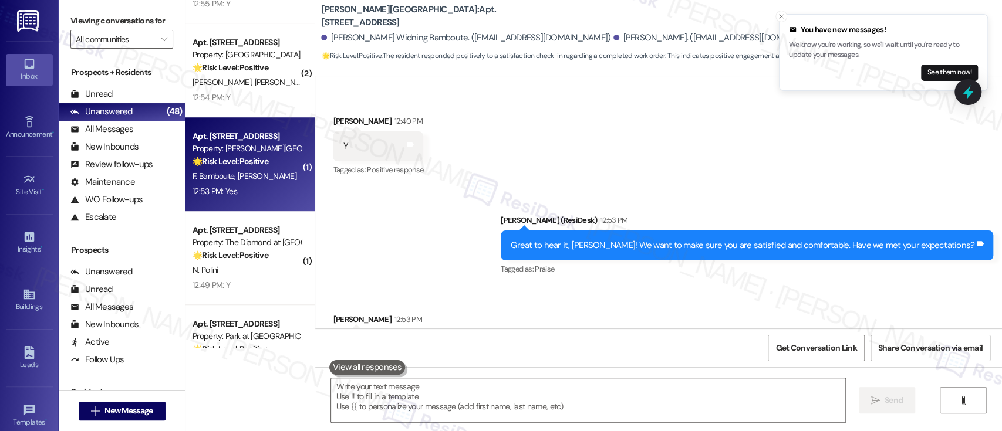
scroll to position [235, 0]
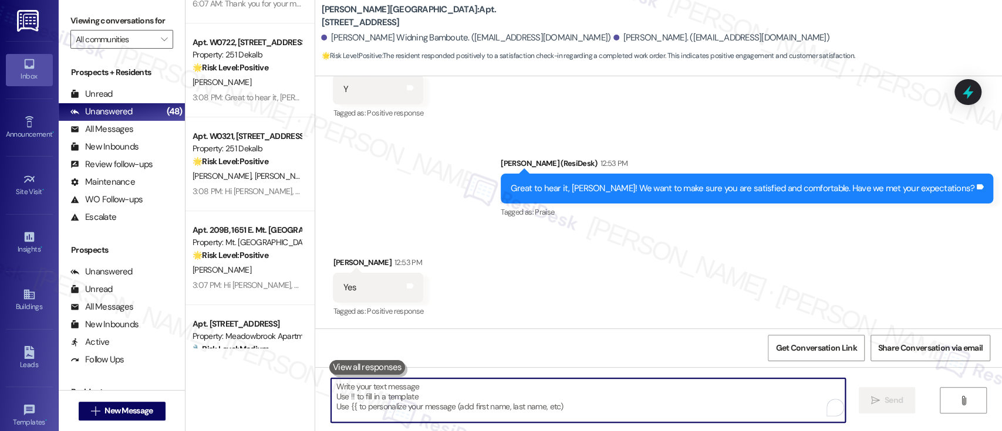
click at [587, 398] on textarea "To enrich screen reader interactions, please activate Accessibility in Grammarl…" at bounding box center [587, 400] width 513 height 44
paste textarea "That's wonderful! We strive to provide an excellent living experience. If you d…"
type textarea "That's wonderful! We strive to provide an excellent living experience. If you d…"
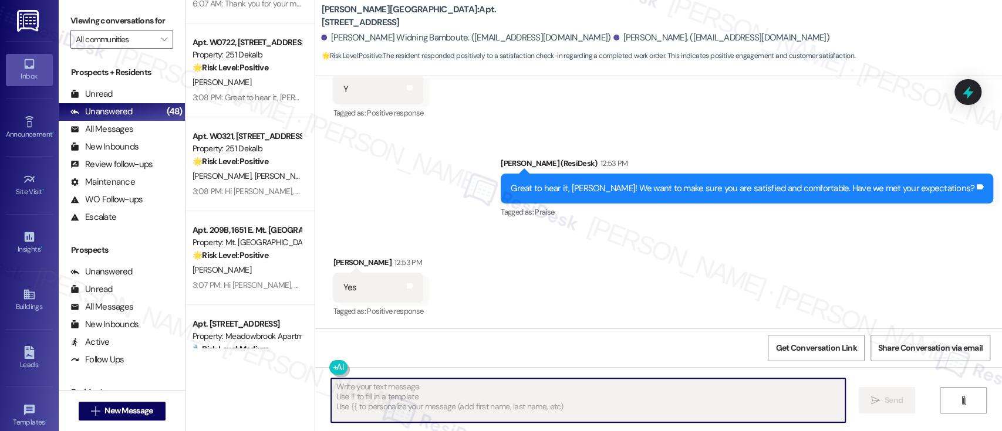
type textarea "Fetching suggested responses. Please feel free to read through the conversation…"
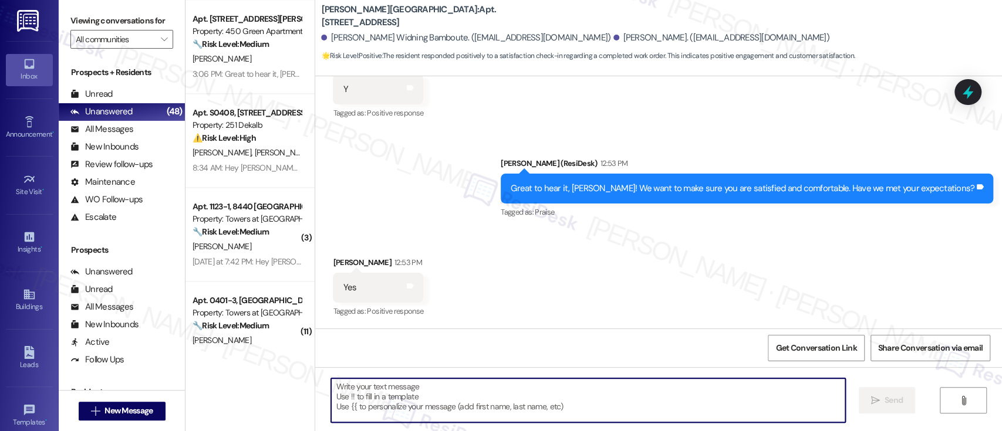
scroll to position [4158, 0]
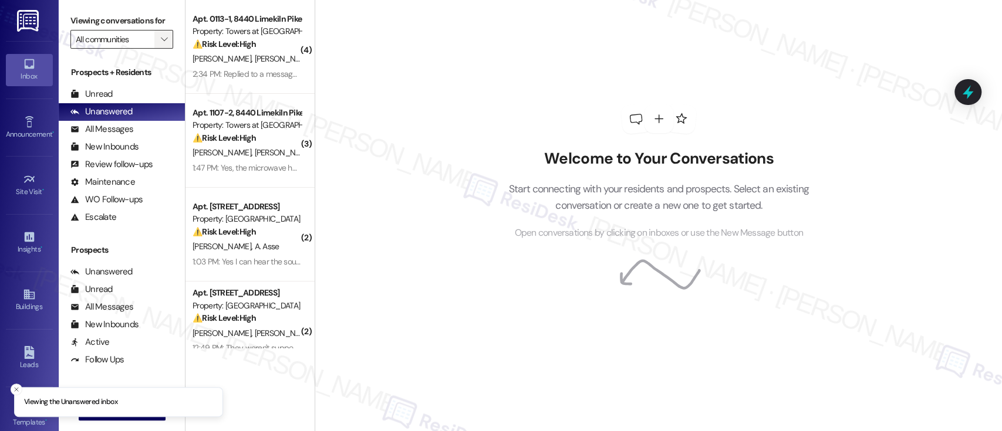
click at [154, 36] on button "" at bounding box center [163, 39] width 19 height 19
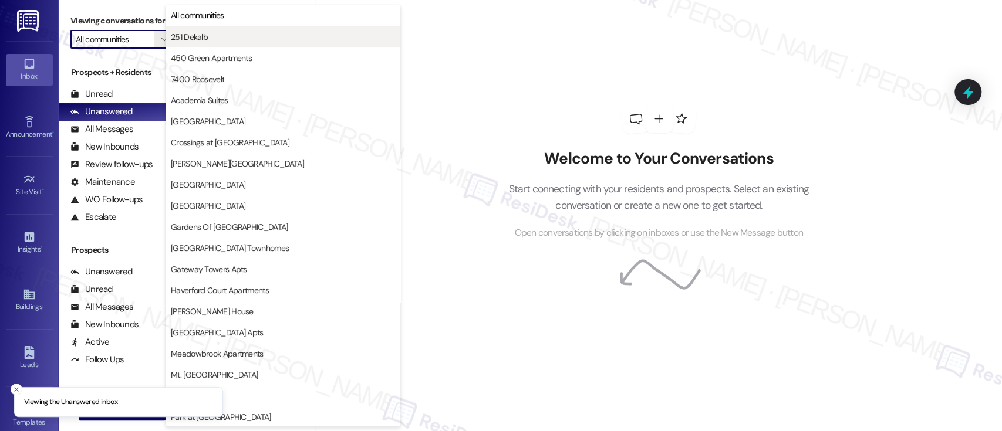
click at [205, 37] on span "251 Dekalb" at bounding box center [189, 37] width 37 height 12
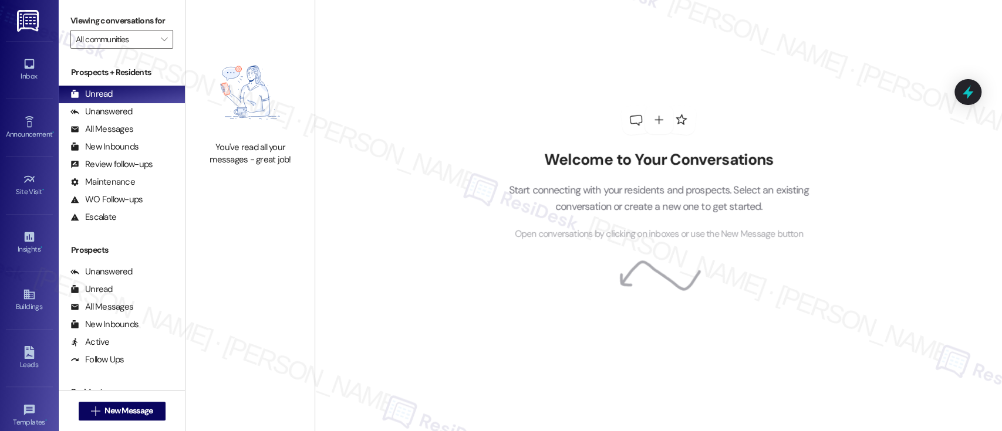
type input "251 Dekalb"
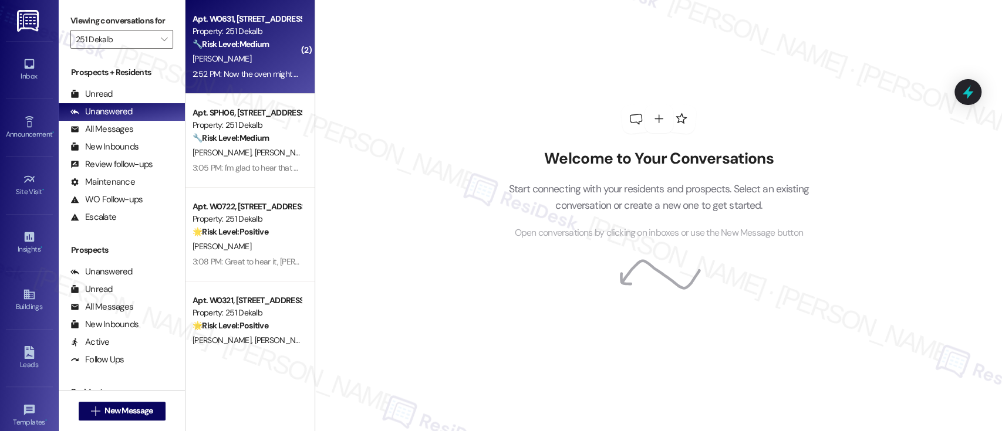
click at [241, 56] on div "[PERSON_NAME]" at bounding box center [246, 59] width 111 height 15
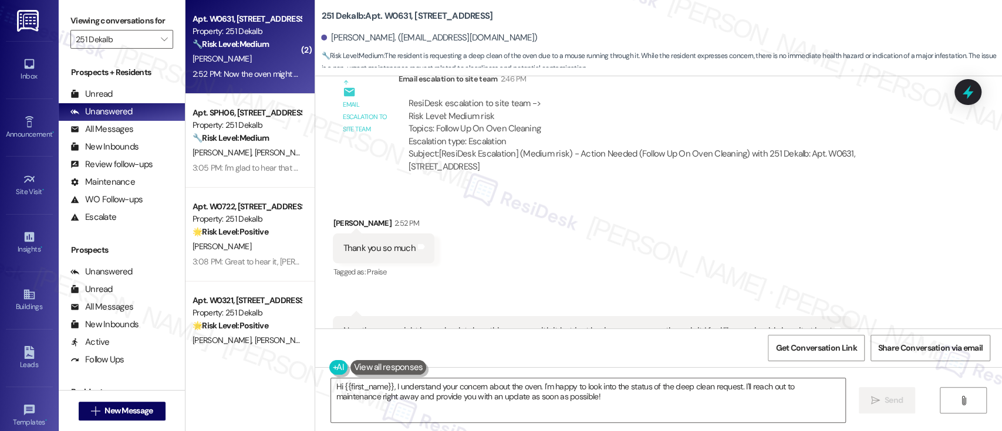
scroll to position [1266, 0]
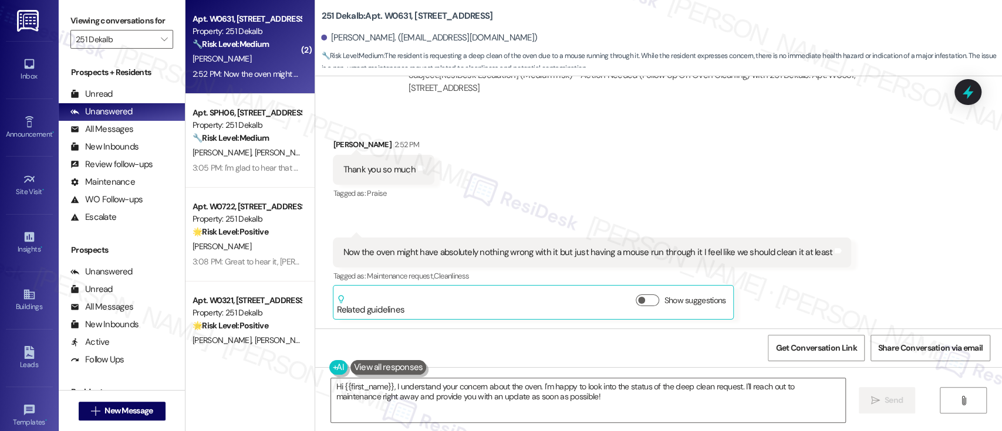
click at [753, 194] on div "Received via SMS [PERSON_NAME] 2:52 PM Thank you so much Tags and notes Tagged …" at bounding box center [658, 220] width 687 height 217
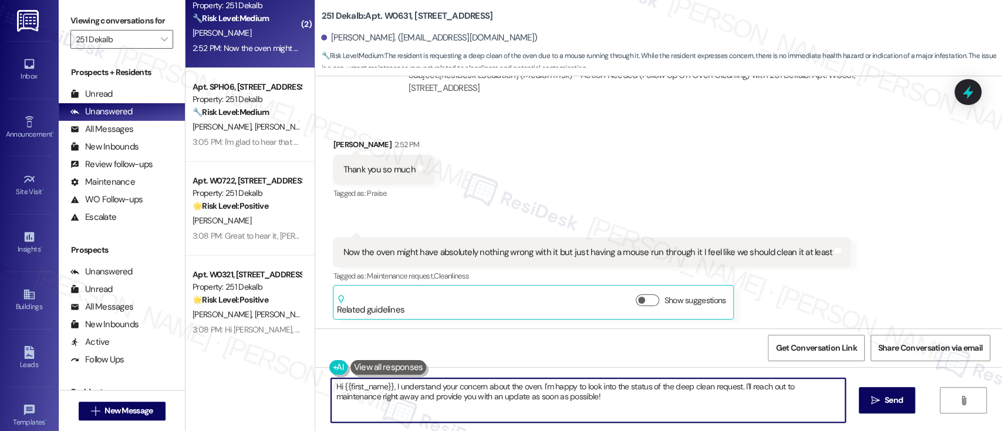
drag, startPoint x: 303, startPoint y: 343, endPoint x: 291, endPoint y: 339, distance: 12.4
click at [290, 339] on div "( 2 ) Apt. W0631, [STREET_ADDRESS] Property: 251 Dekalb 🔧 Risk Level: Medium Th…" at bounding box center [593, 215] width 816 height 431
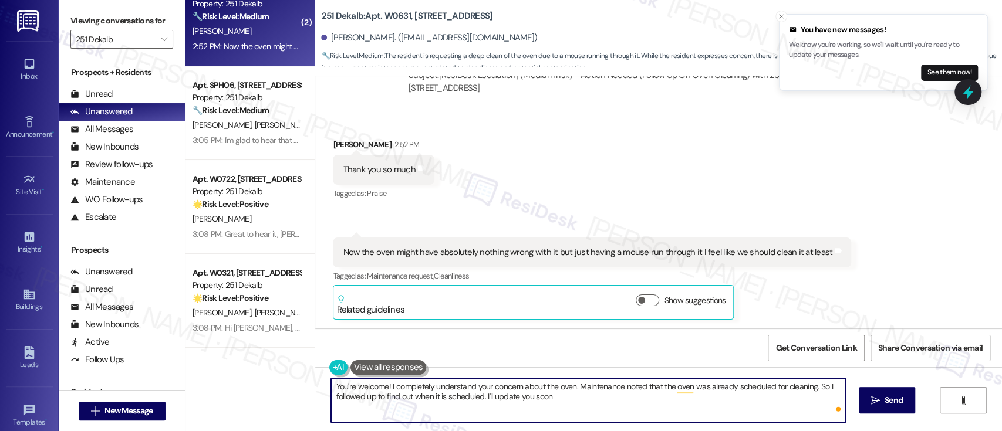
type textarea "You're welcome! I completely understand your concern about the oven. Maintenanc…"
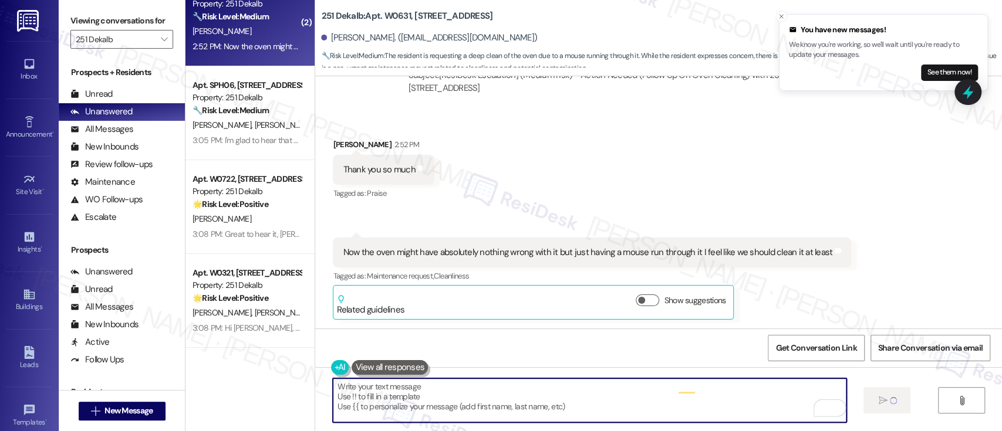
scroll to position [1266, 0]
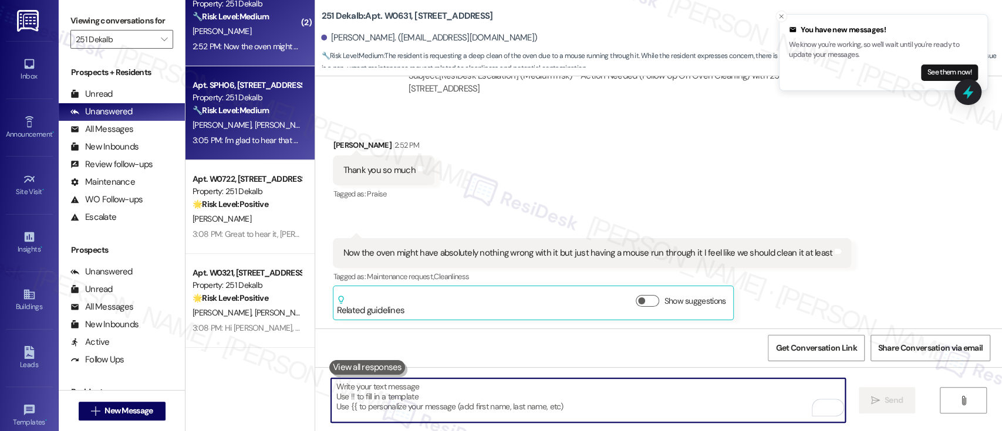
click at [236, 110] on strong "🔧 Risk Level: Medium" at bounding box center [230, 110] width 76 height 11
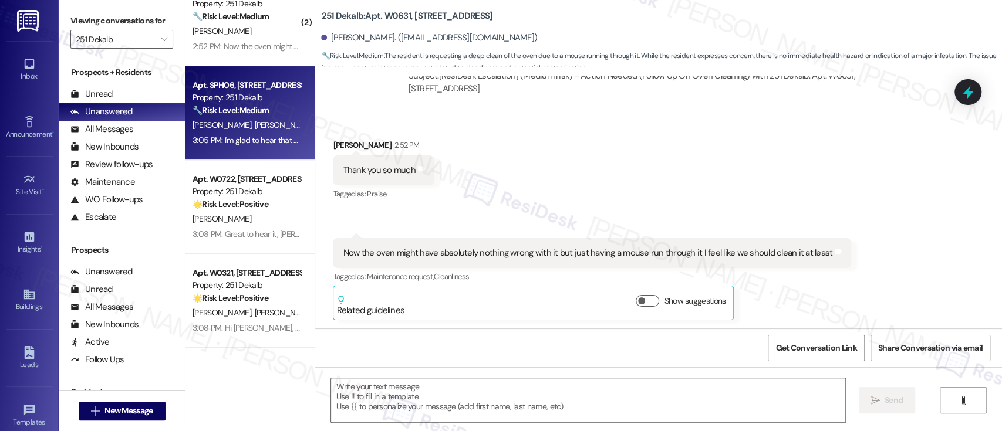
type textarea "Fetching suggested responses. Please feel free to read through the conversation…"
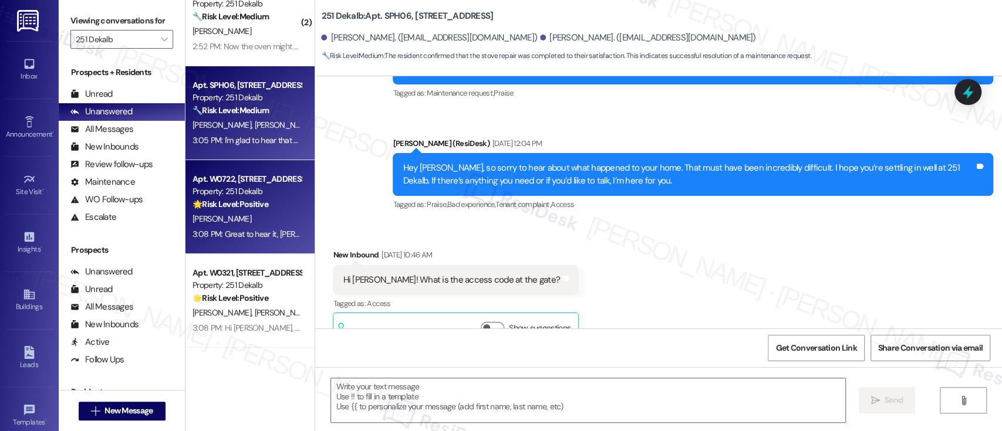
type textarea "Fetching suggested responses. Please feel free to read through the conversation…"
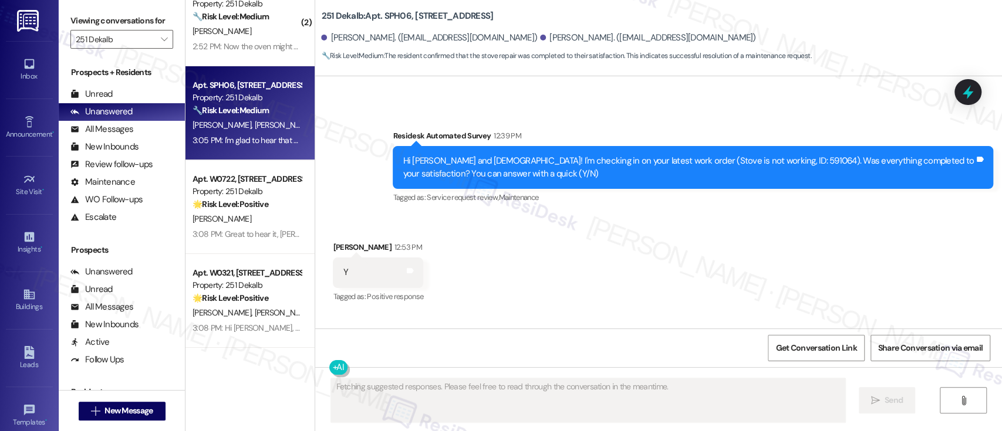
scroll to position [4579, 0]
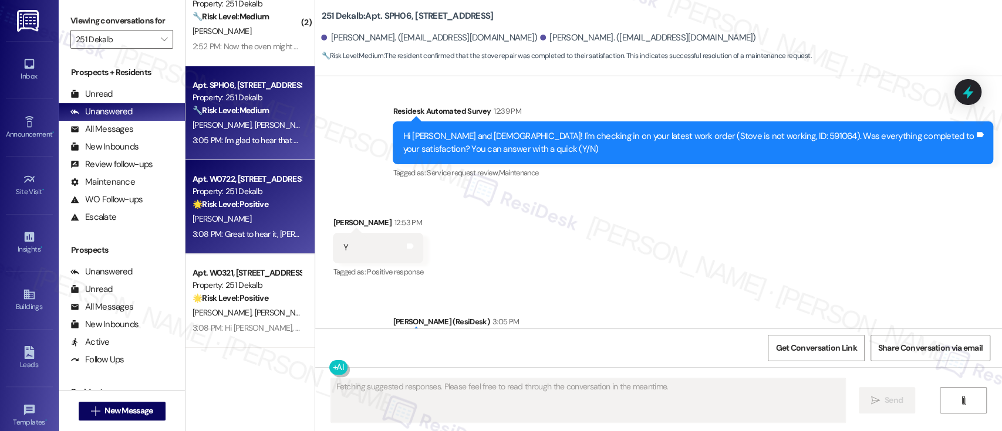
click at [261, 199] on strong "🌟 Risk Level: Positive" at bounding box center [230, 204] width 76 height 11
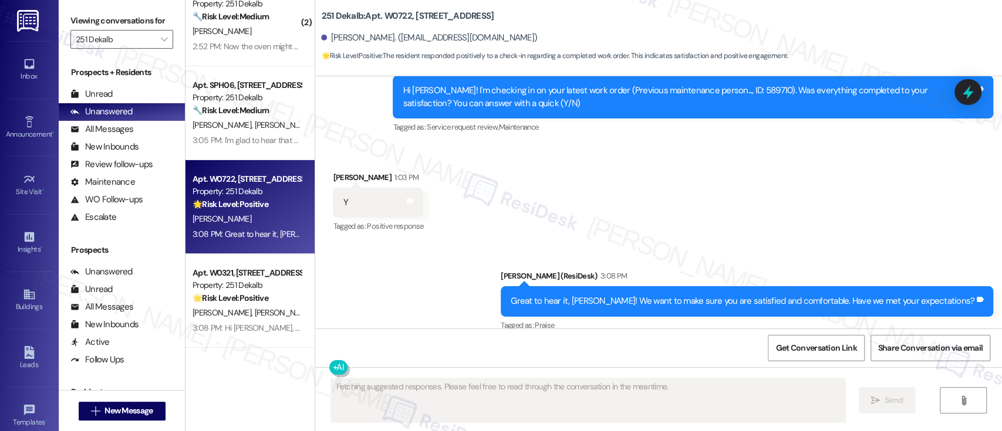
scroll to position [1700, 0]
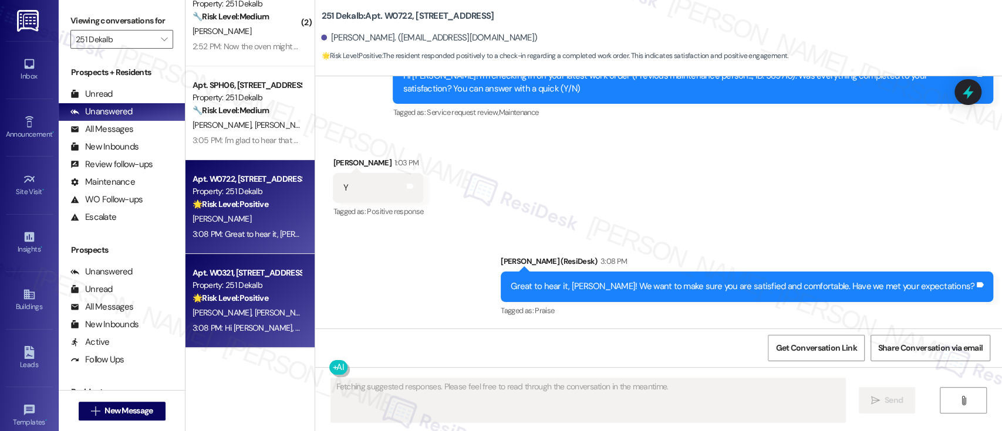
click at [241, 285] on div "Property: 251 Dekalb" at bounding box center [246, 285] width 109 height 12
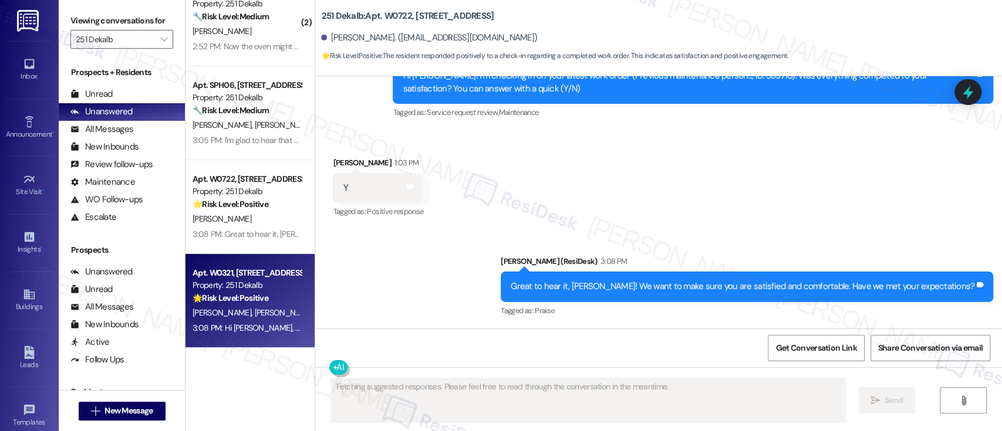
scroll to position [136, 0]
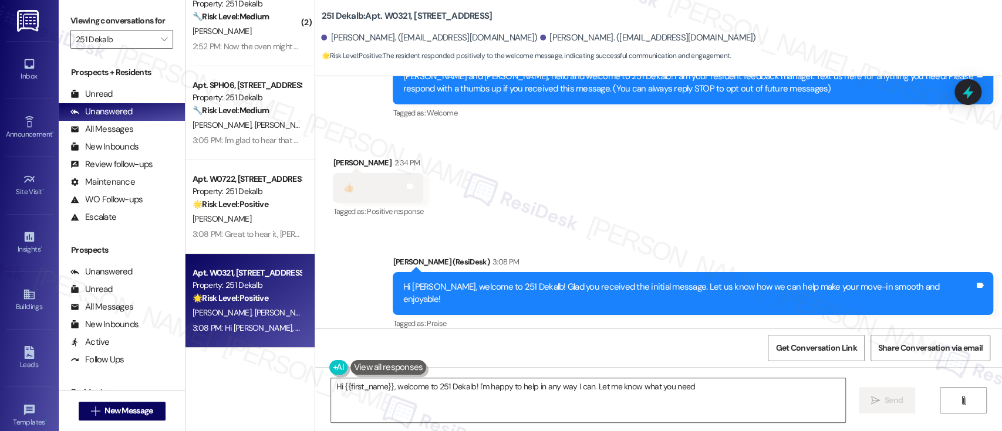
type textarea "Hi {{first_name}}, welcome to 251 Dekalb! I'm happy to help in any way I can. L…"
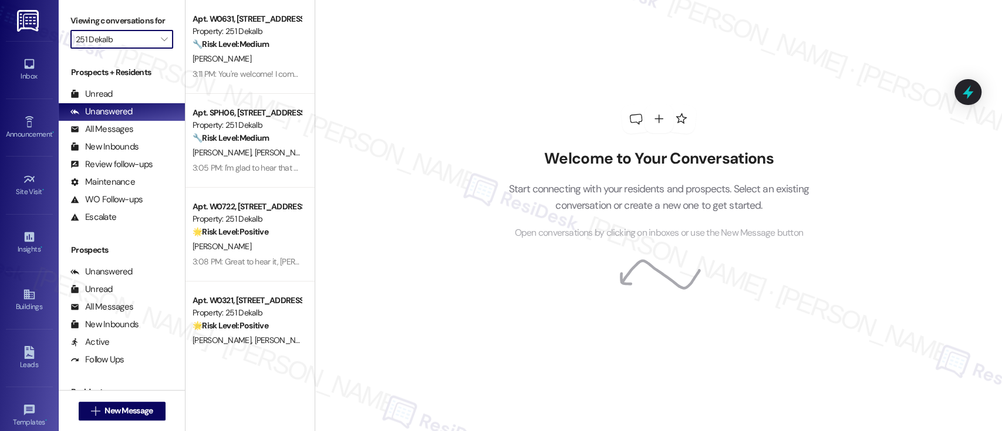
click at [142, 41] on input "251 Dekalb" at bounding box center [115, 39] width 79 height 19
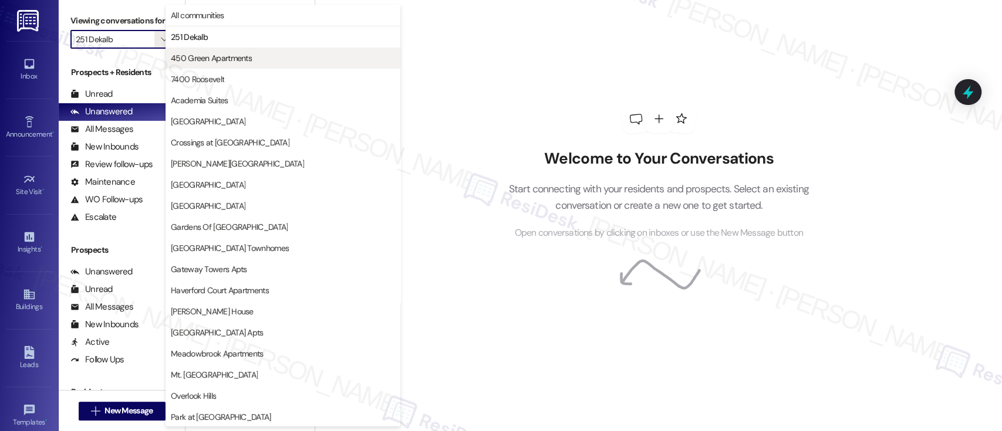
click at [218, 58] on span "450 Green Apartments" at bounding box center [211, 58] width 81 height 12
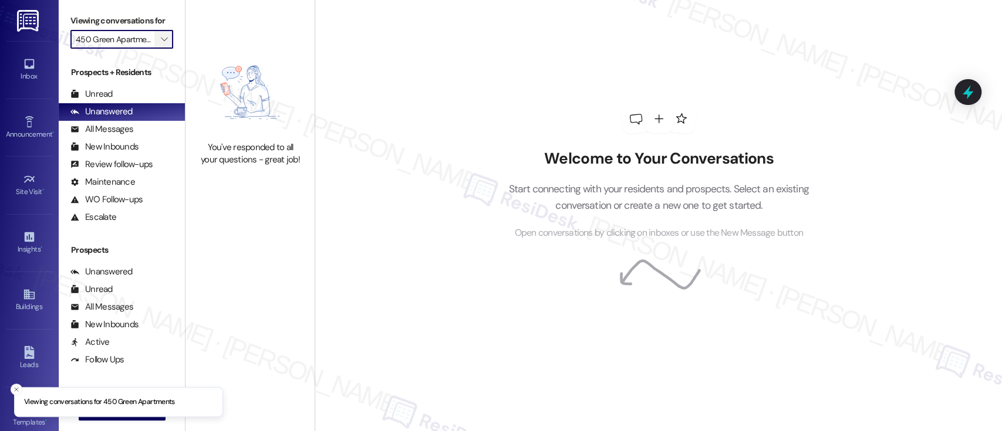
click at [161, 43] on icon "" at bounding box center [164, 39] width 6 height 9
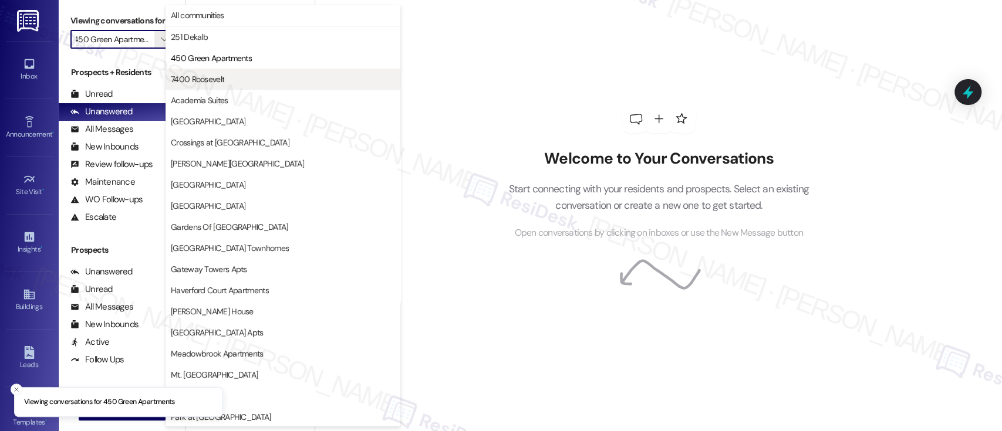
click at [188, 79] on span "7400 Roosevelt" at bounding box center [197, 79] width 53 height 12
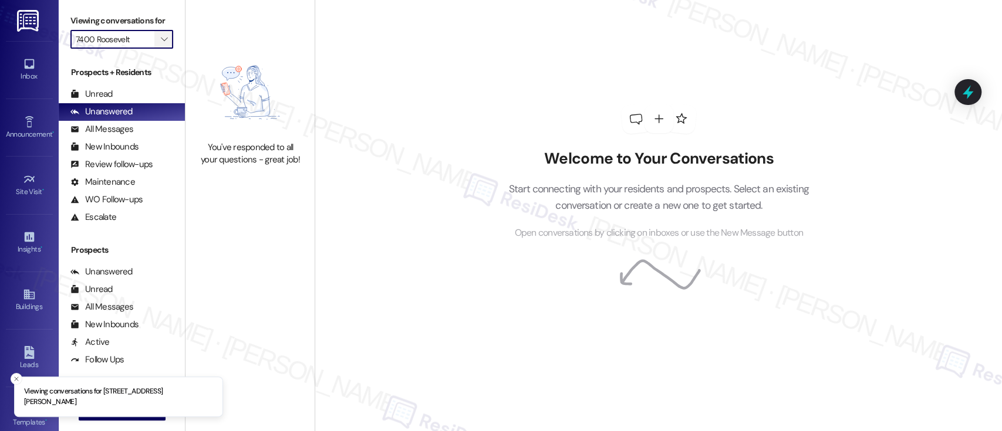
click at [161, 43] on icon "" at bounding box center [164, 39] width 6 height 9
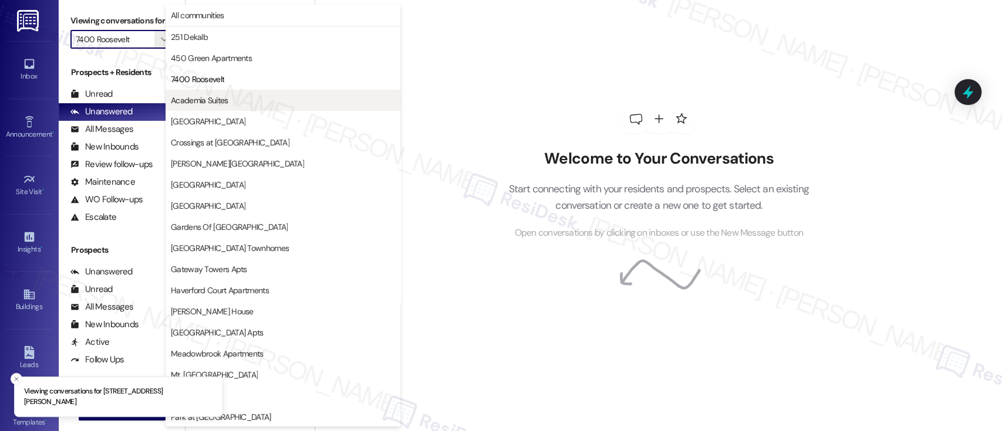
click at [202, 100] on span "Academia Suites" at bounding box center [200, 100] width 58 height 12
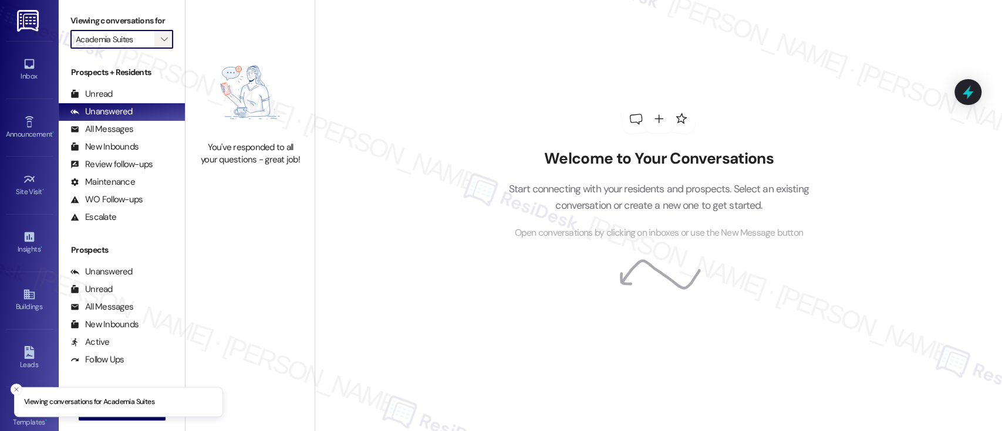
click at [161, 40] on icon "" at bounding box center [164, 39] width 6 height 9
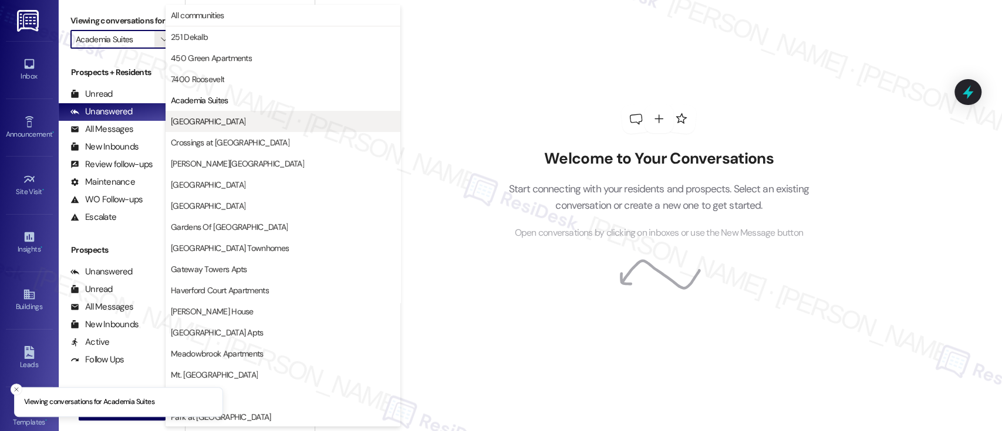
click at [197, 121] on span "[GEOGRAPHIC_DATA]" at bounding box center [208, 122] width 75 height 12
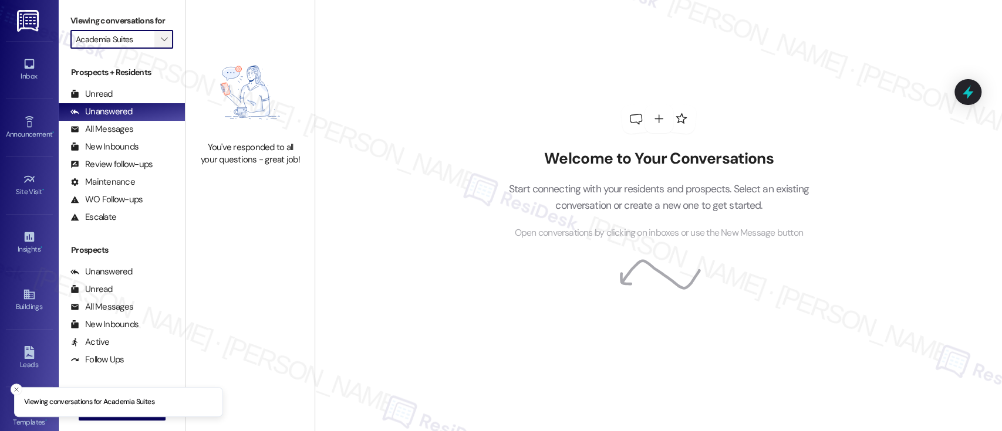
type input "[GEOGRAPHIC_DATA]"
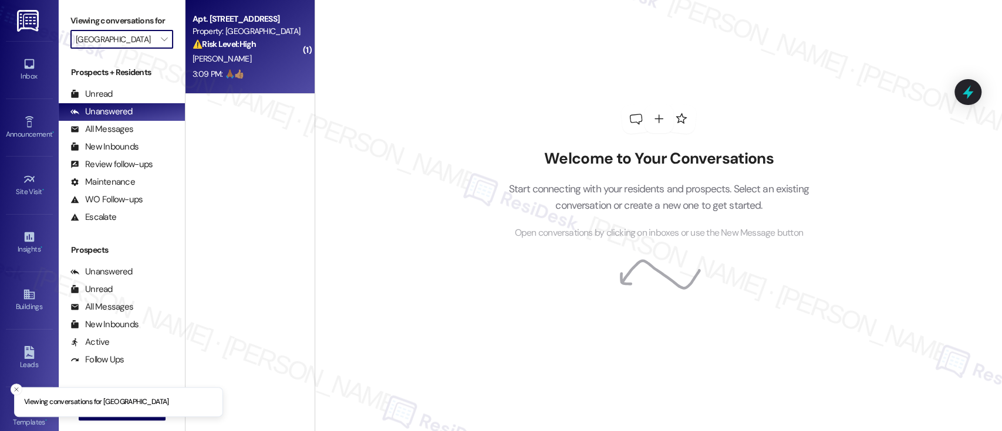
click at [235, 48] on strong "⚠️ Risk Level: High" at bounding box center [223, 44] width 63 height 11
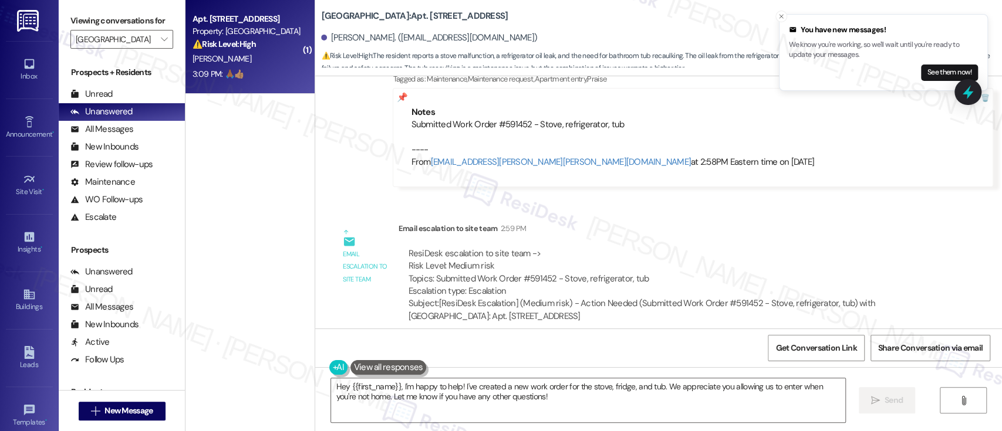
scroll to position [4087, 0]
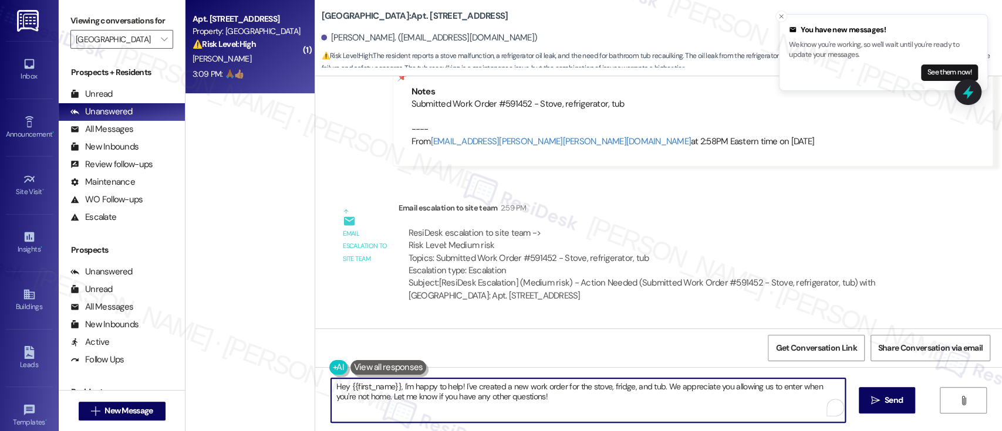
drag, startPoint x: 542, startPoint y: 404, endPoint x: 237, endPoint y: 330, distance: 313.9
click at [198, 337] on div "( 1 ) Apt. D308, 6901 Old York Rd Property: Bromley House ⚠️ Risk Level: High T…" at bounding box center [593, 215] width 816 height 431
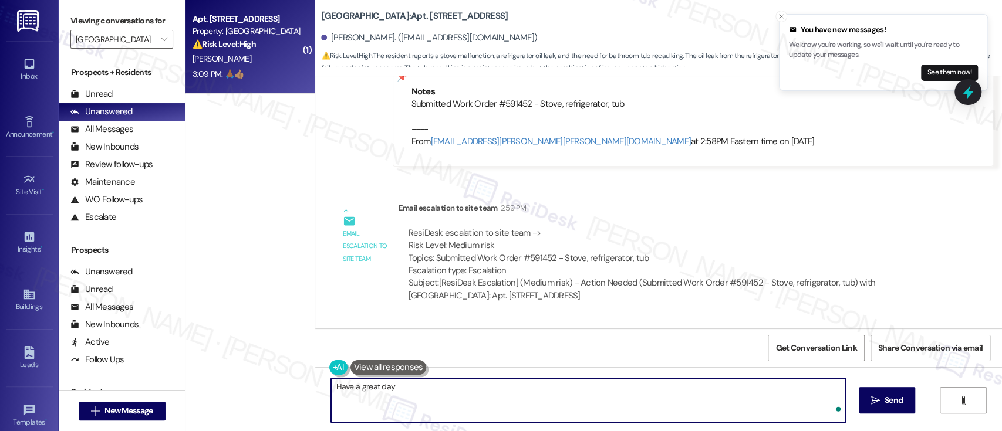
type textarea "Have a great day!"
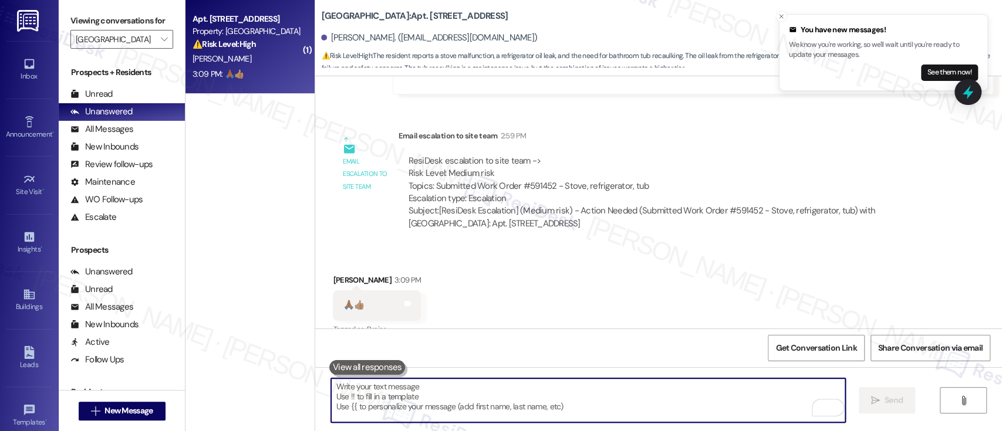
scroll to position [4165, 0]
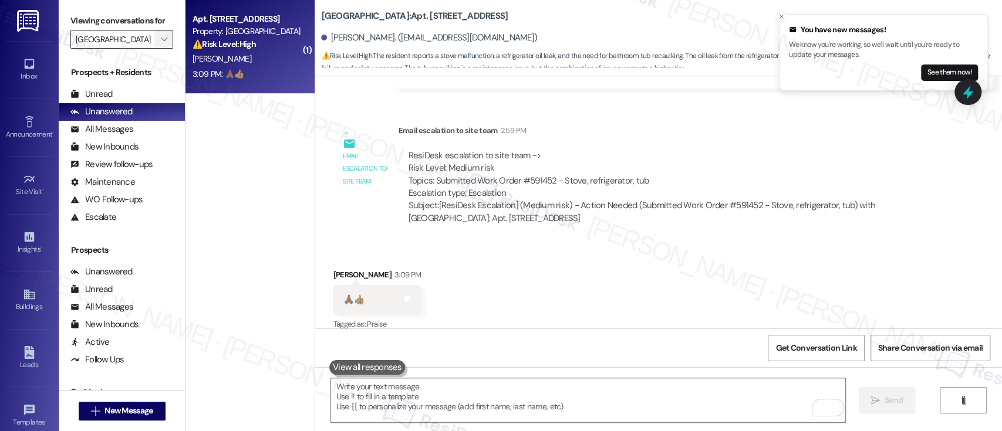
click at [165, 35] on button "" at bounding box center [163, 39] width 19 height 19
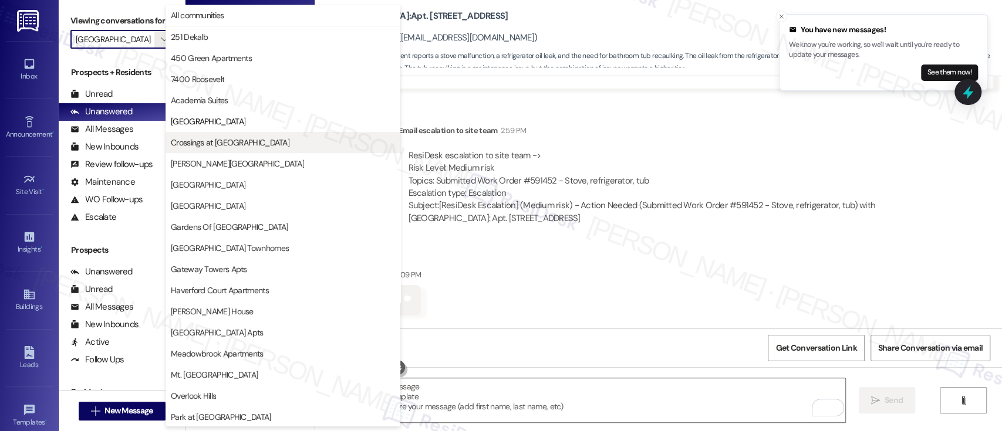
click at [198, 137] on span "Crossings at [GEOGRAPHIC_DATA]" at bounding box center [230, 143] width 119 height 12
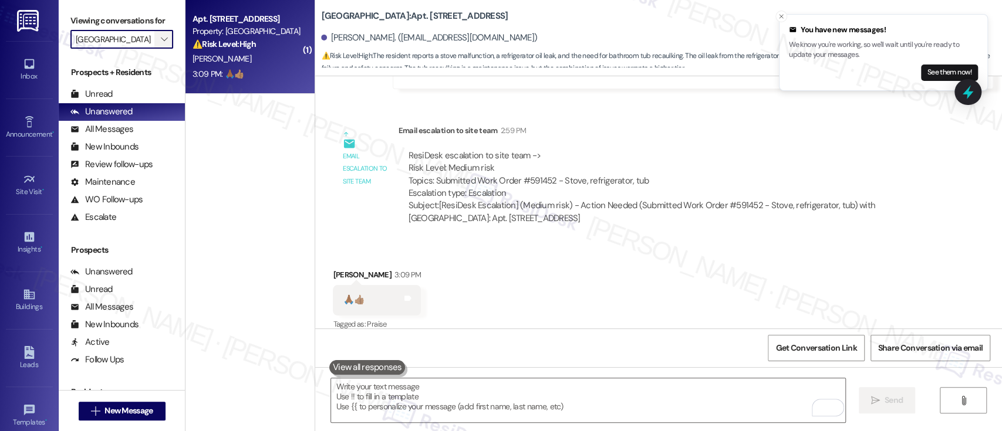
type input "Crossings at [GEOGRAPHIC_DATA]"
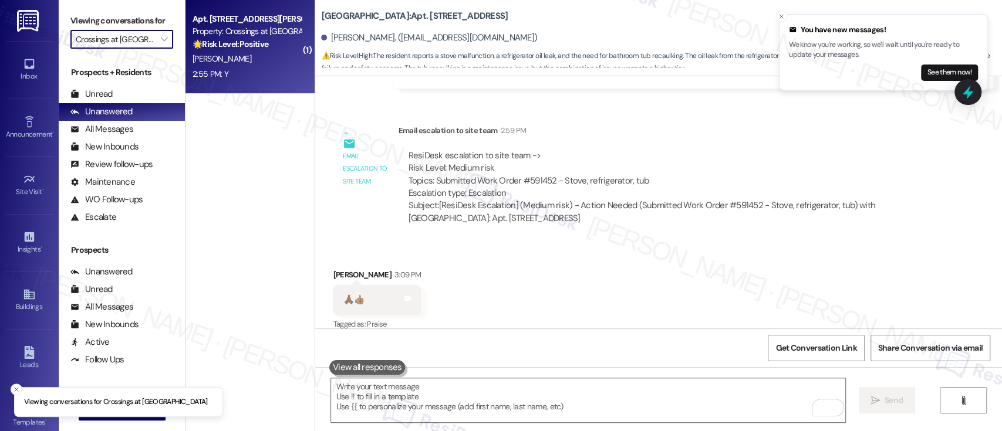
click at [222, 36] on div "Property: Crossings at Stanbridge" at bounding box center [246, 31] width 109 height 12
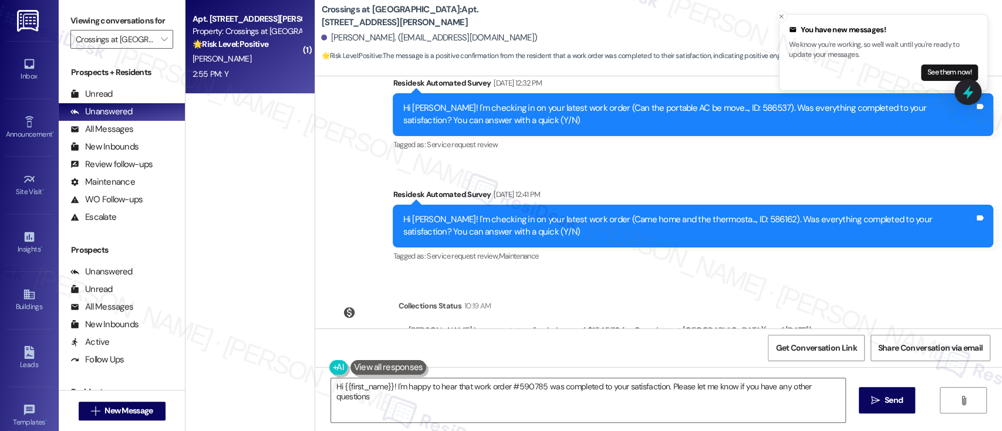
type textarea "Hi {{first_name}}! I'm happy to hear that work order #590785 was completed to y…"
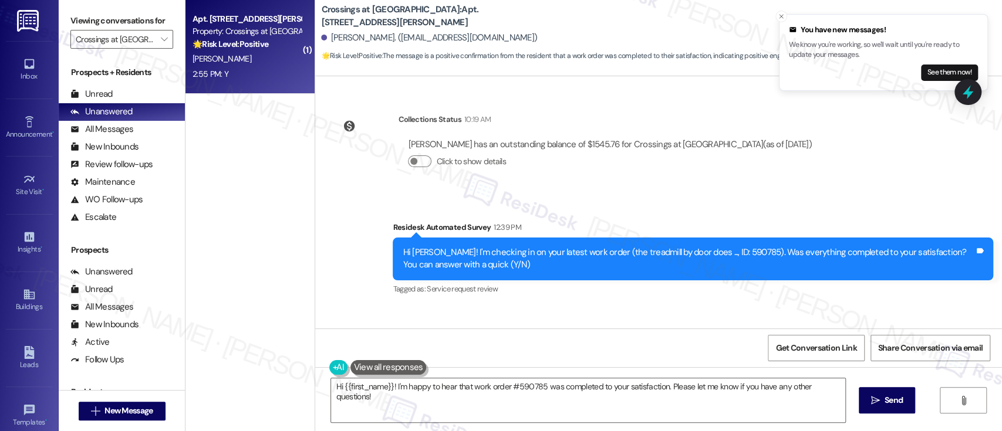
scroll to position [4696, 0]
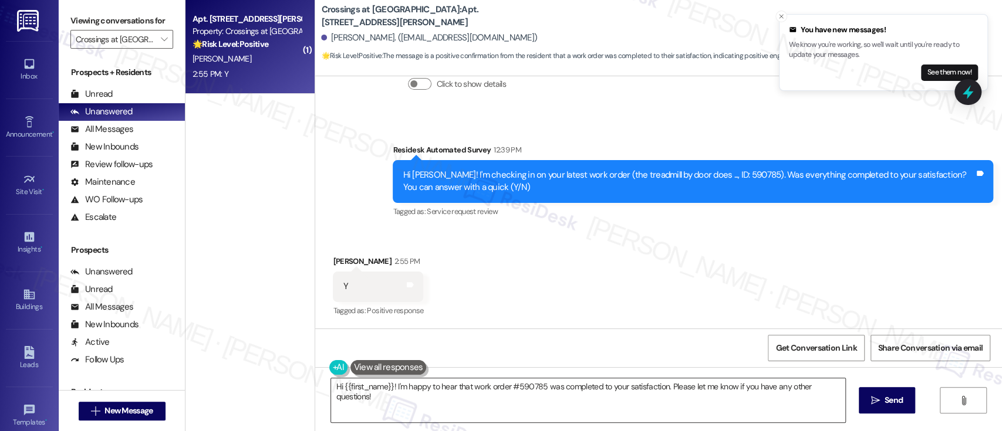
click at [694, 407] on textarea "Hi {{first_name}}! I'm happy to hear that work order #590785 was completed to y…" at bounding box center [587, 400] width 513 height 44
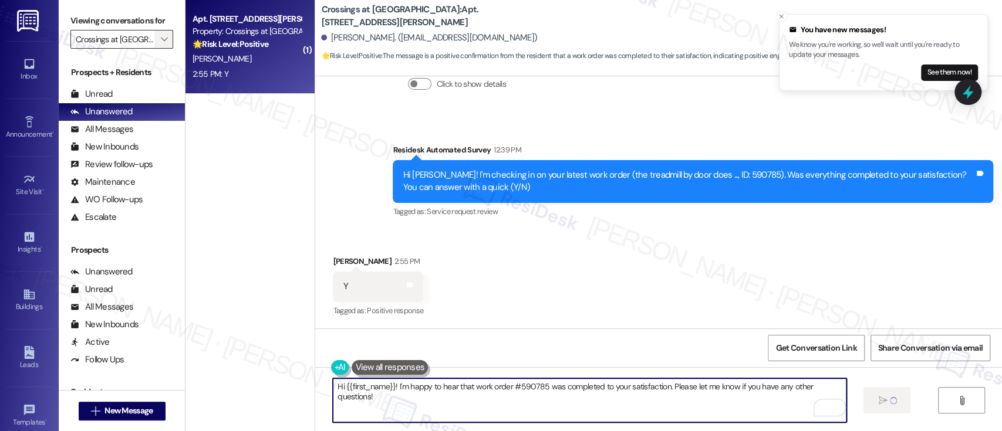
click at [161, 40] on icon "" at bounding box center [164, 39] width 6 height 9
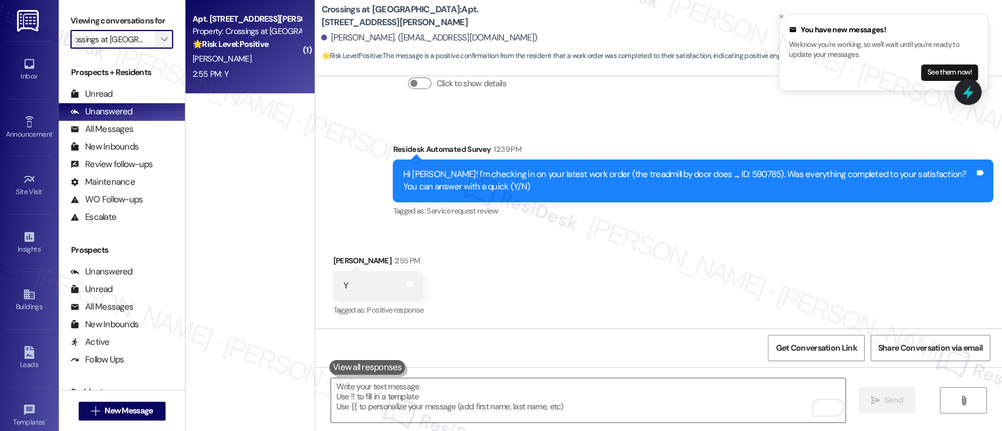
scroll to position [4695, 0]
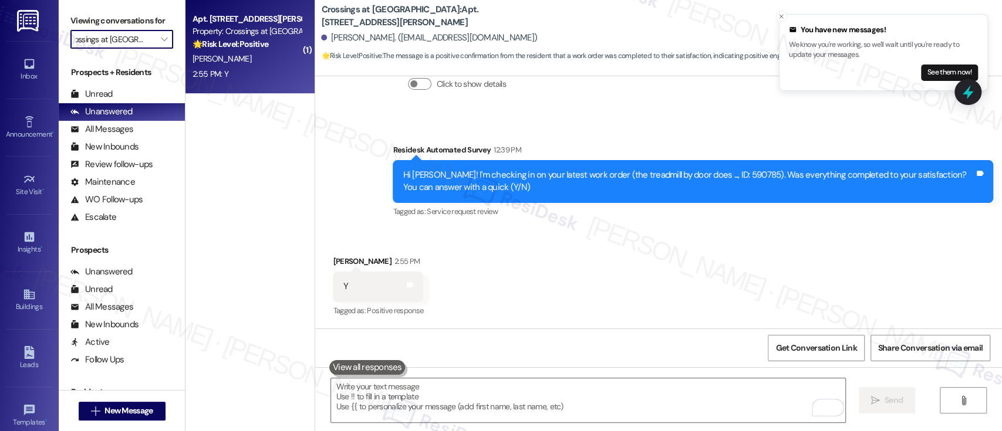
click at [144, 32] on input "Crossings at [GEOGRAPHIC_DATA]" at bounding box center [115, 39] width 79 height 19
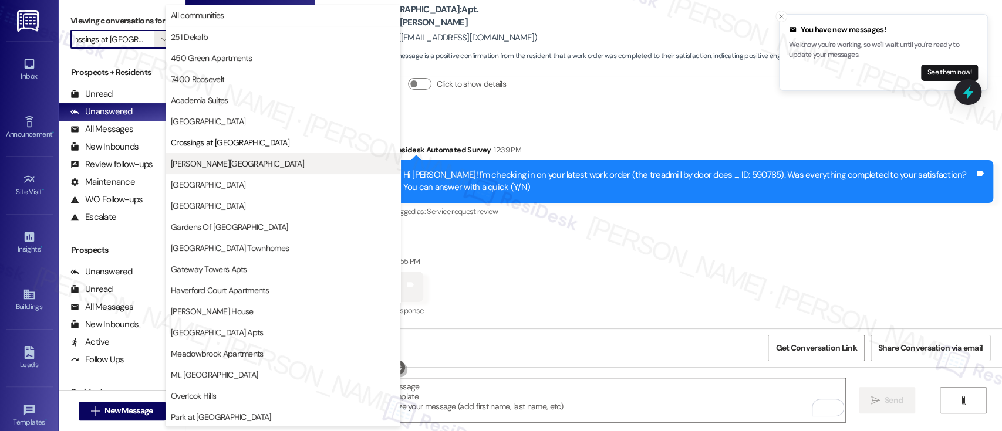
click at [225, 171] on button "[PERSON_NAME][GEOGRAPHIC_DATA]" at bounding box center [282, 163] width 235 height 21
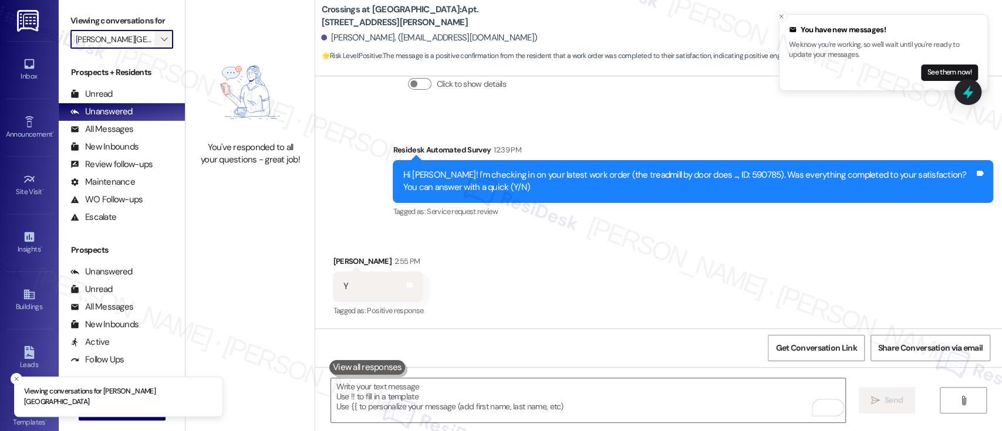
click at [161, 40] on icon "" at bounding box center [164, 39] width 6 height 9
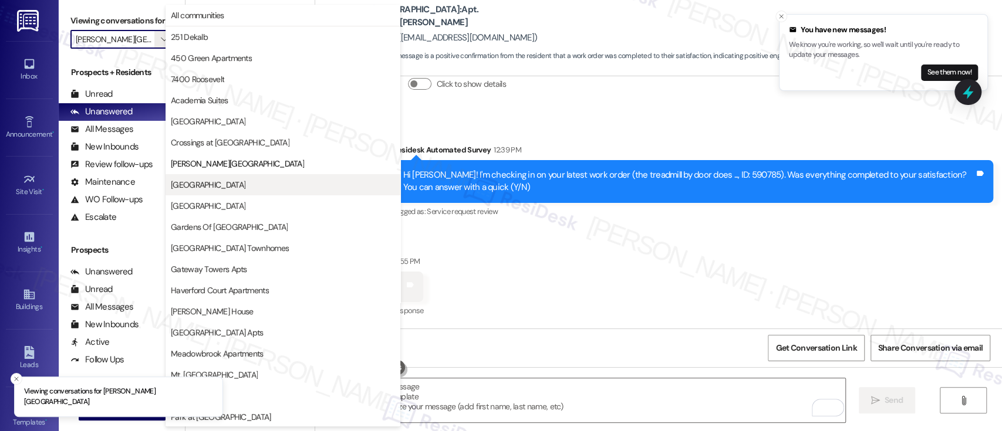
click at [207, 180] on span "[GEOGRAPHIC_DATA]" at bounding box center [283, 185] width 224 height 12
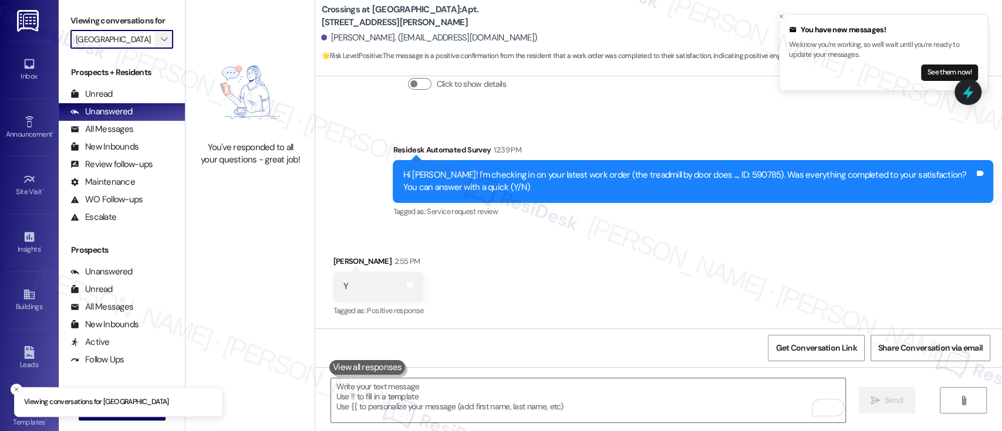
click at [161, 38] on icon "" at bounding box center [164, 39] width 6 height 9
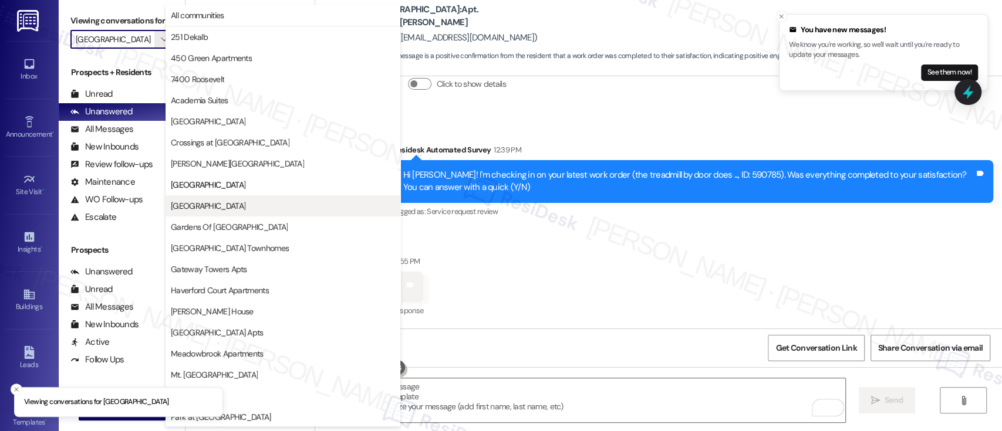
click at [224, 202] on span "[GEOGRAPHIC_DATA]" at bounding box center [208, 206] width 75 height 12
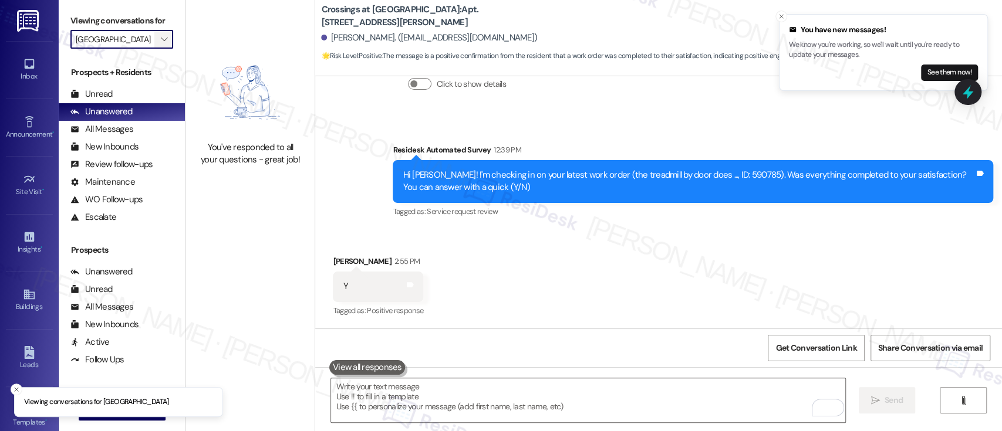
click at [161, 36] on icon "" at bounding box center [164, 39] width 6 height 9
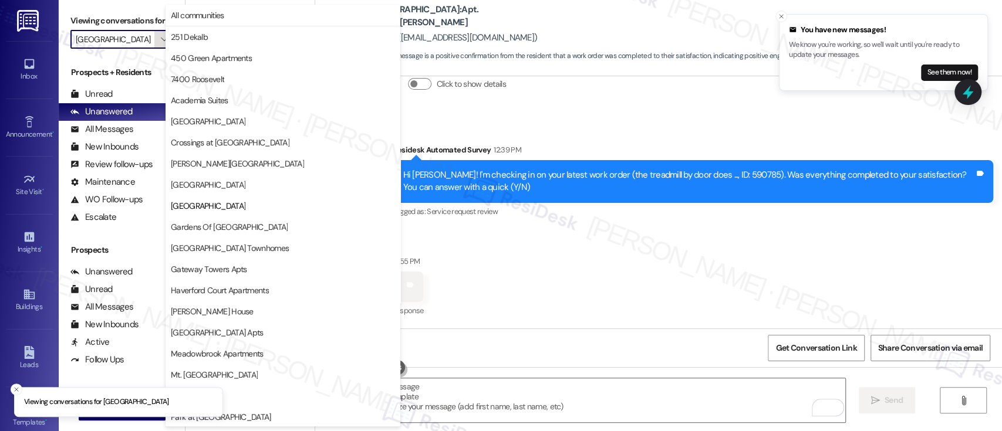
scroll to position [191, 0]
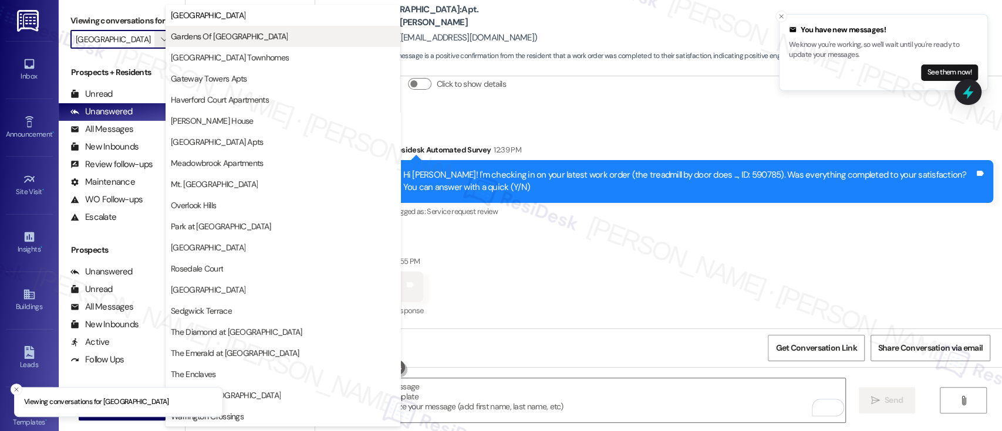
click at [210, 37] on span "Gardens Of [GEOGRAPHIC_DATA]" at bounding box center [229, 37] width 117 height 12
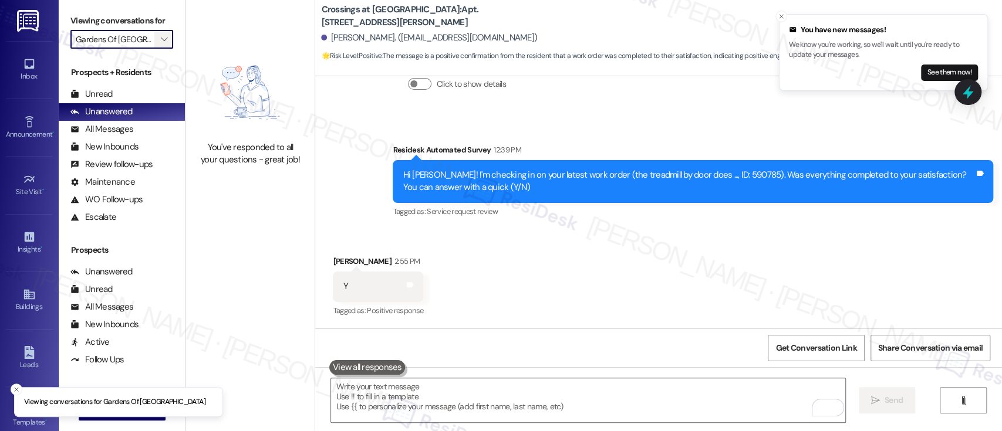
click at [154, 40] on button "" at bounding box center [163, 39] width 19 height 19
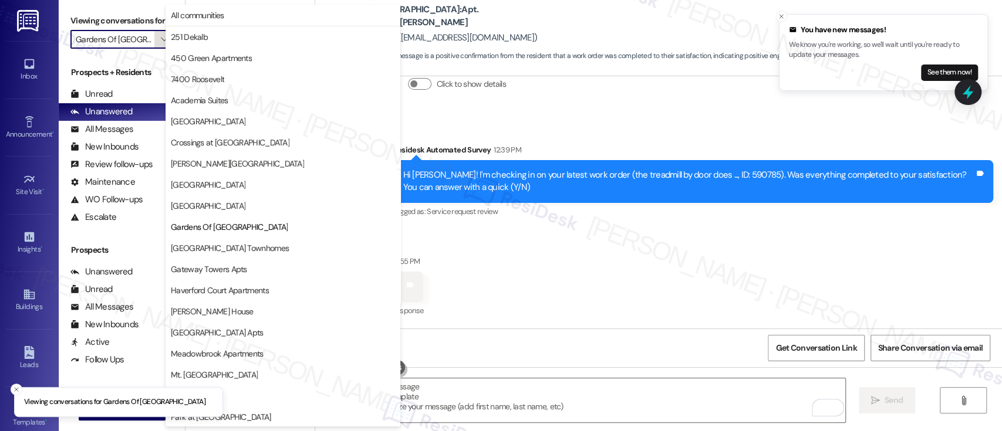
scroll to position [191, 0]
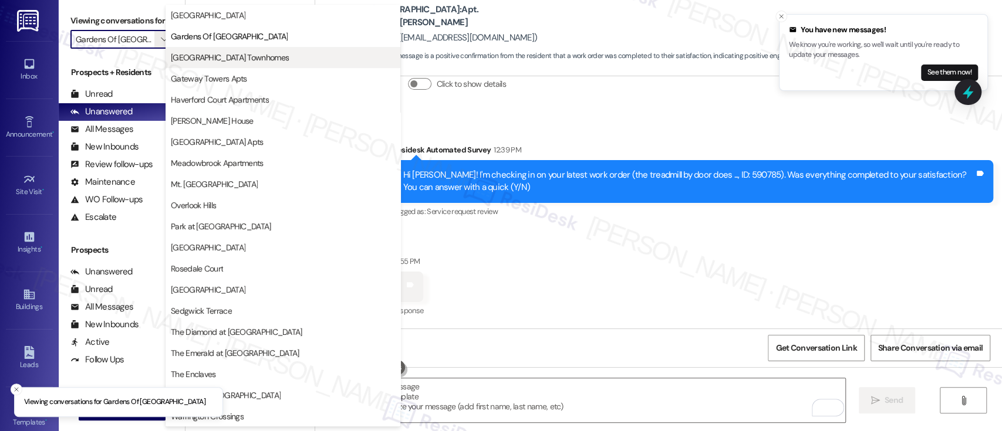
click at [201, 55] on span "[GEOGRAPHIC_DATA] Townhomes" at bounding box center [230, 58] width 118 height 12
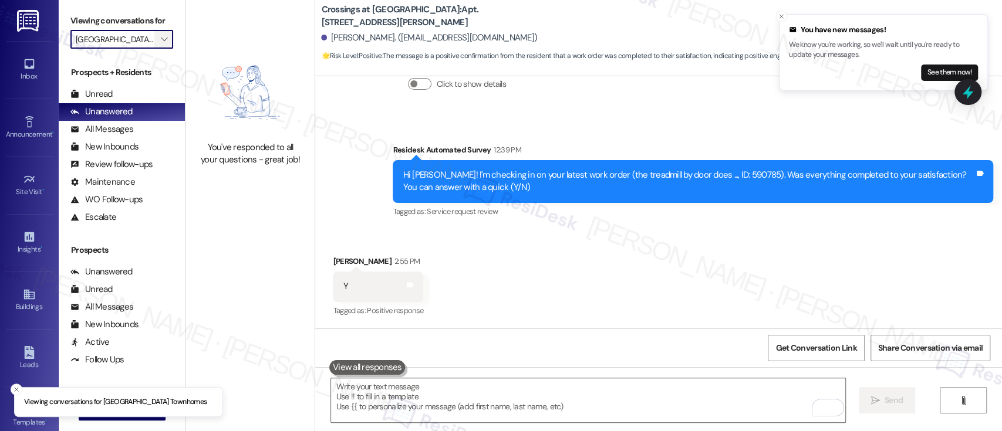
click at [158, 33] on span "" at bounding box center [163, 39] width 11 height 19
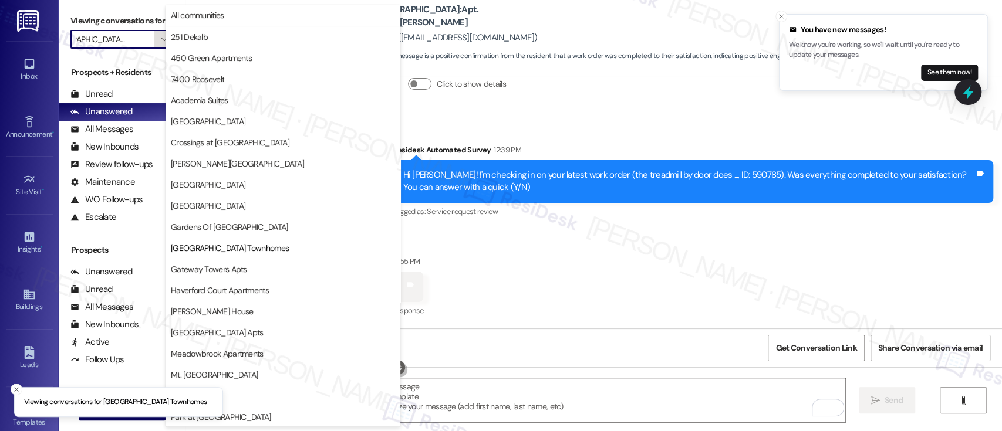
scroll to position [191, 0]
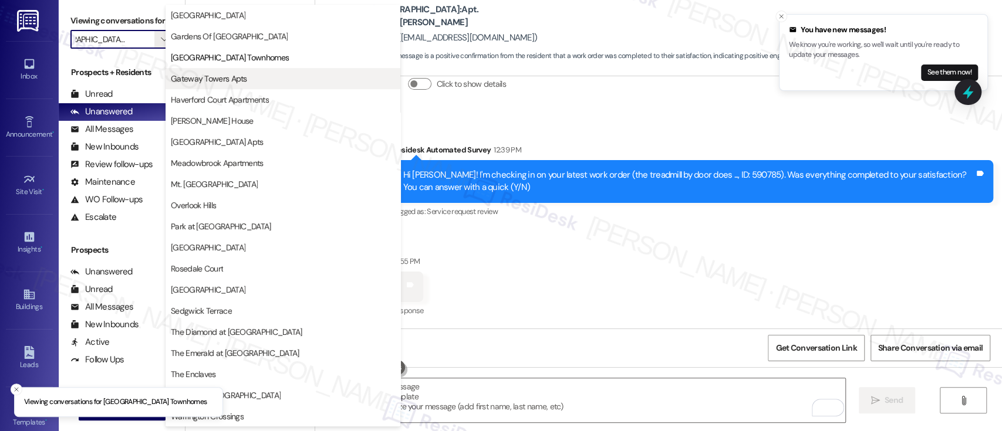
click at [201, 77] on span "Gateway Towers Apts" at bounding box center [209, 79] width 76 height 12
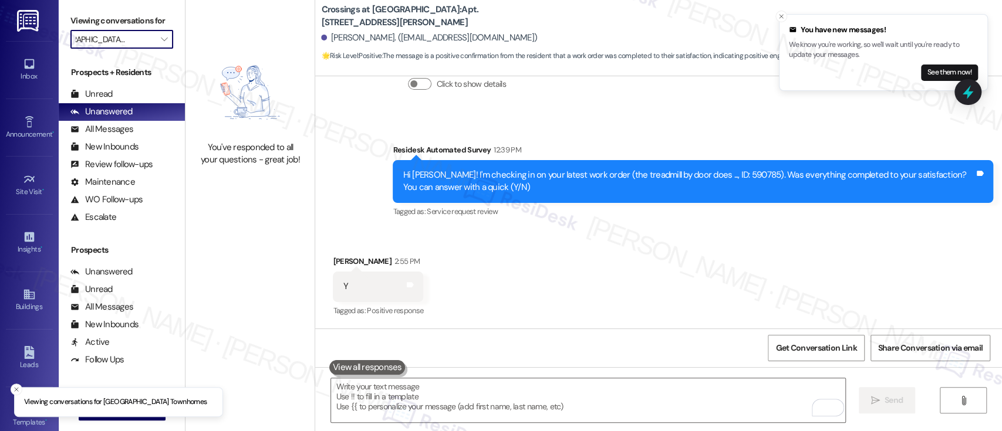
type input "Gateway Towers Apts"
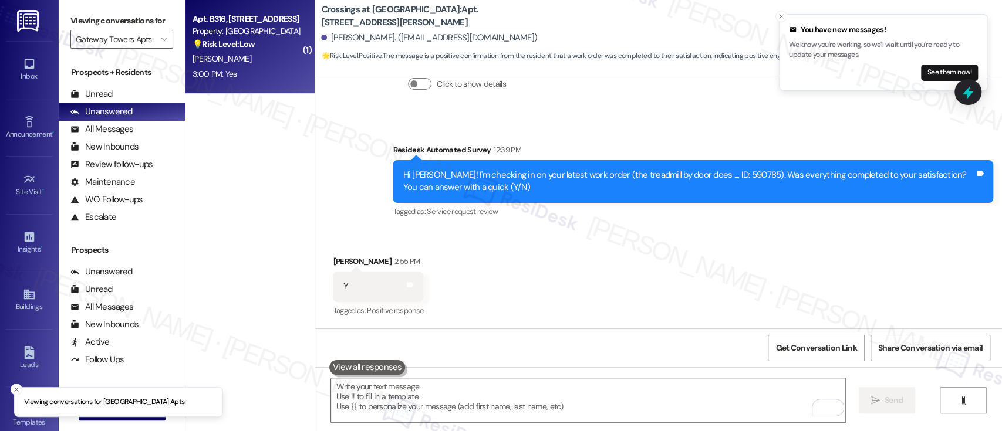
click at [214, 45] on strong "💡 Risk Level: Low" at bounding box center [223, 44] width 62 height 11
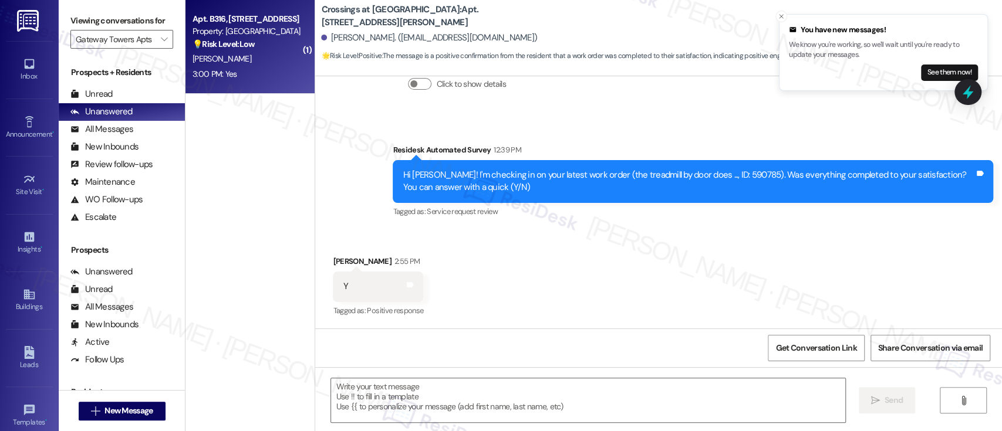
type textarea "Fetching suggested responses. Please feel free to read through the conversation…"
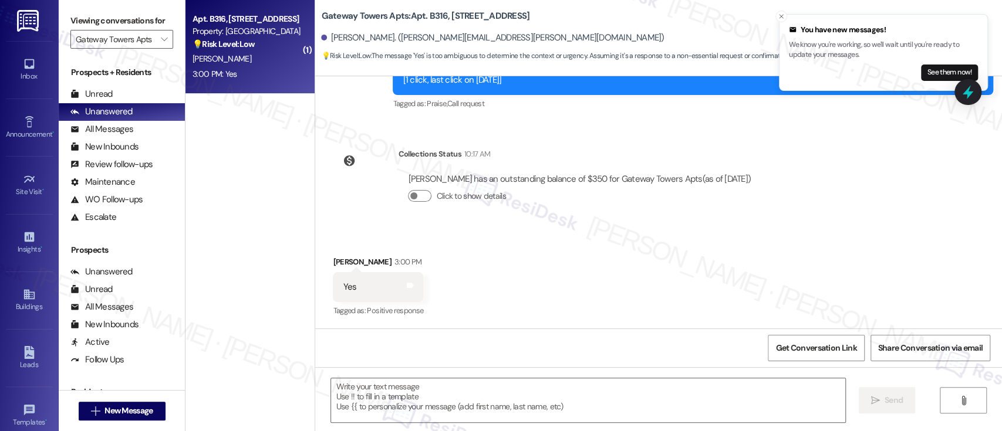
scroll to position [513, 0]
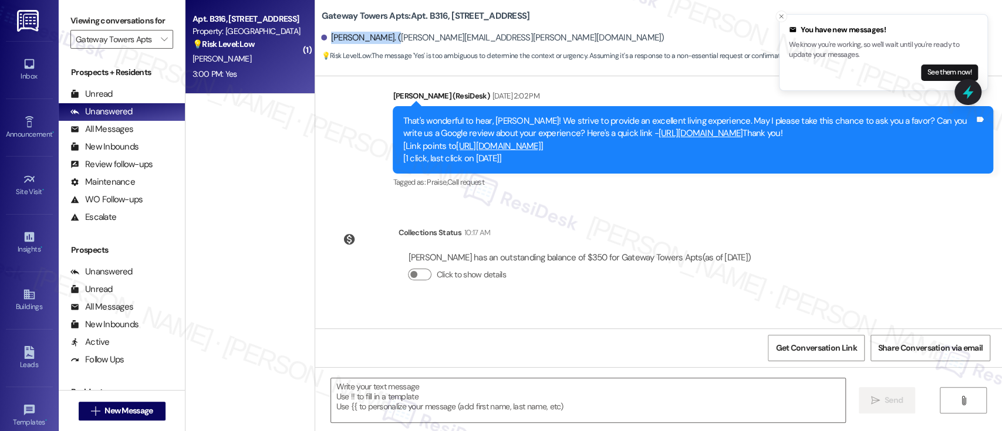
drag, startPoint x: 387, startPoint y: 37, endPoint x: 324, endPoint y: 36, distance: 63.4
click at [324, 36] on div "Raymond Grinnell. (ray.grinnell@gmail.com)" at bounding box center [492, 38] width 343 height 12
copy div "Raymond Grinnell"
click at [126, 406] on span "New Message" at bounding box center [128, 411] width 48 height 12
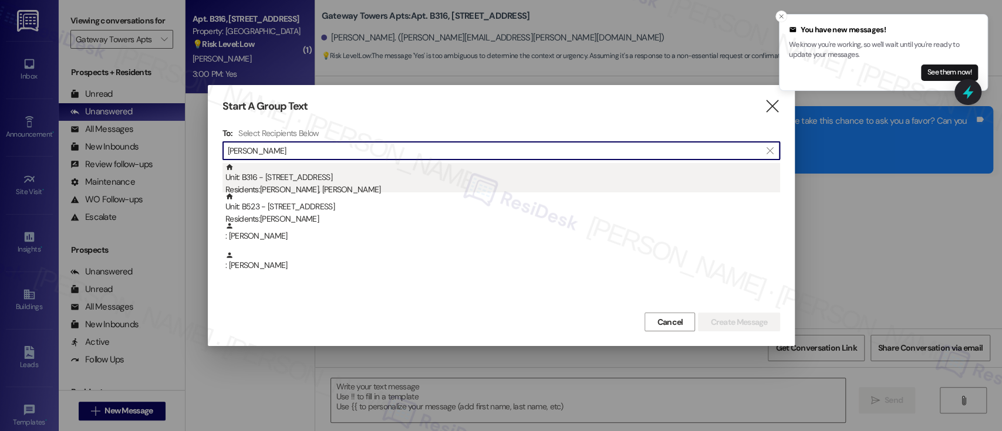
type input "Raymond Grinnell"
click at [567, 187] on div "Residents: Raymond Grinnell, Lucas Barrera" at bounding box center [502, 190] width 554 height 12
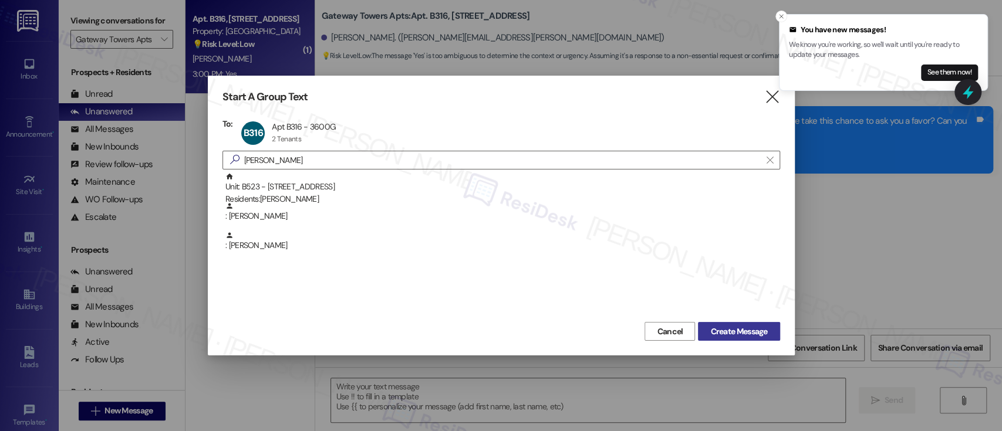
click at [758, 339] on button "Create Message" at bounding box center [739, 331] width 82 height 19
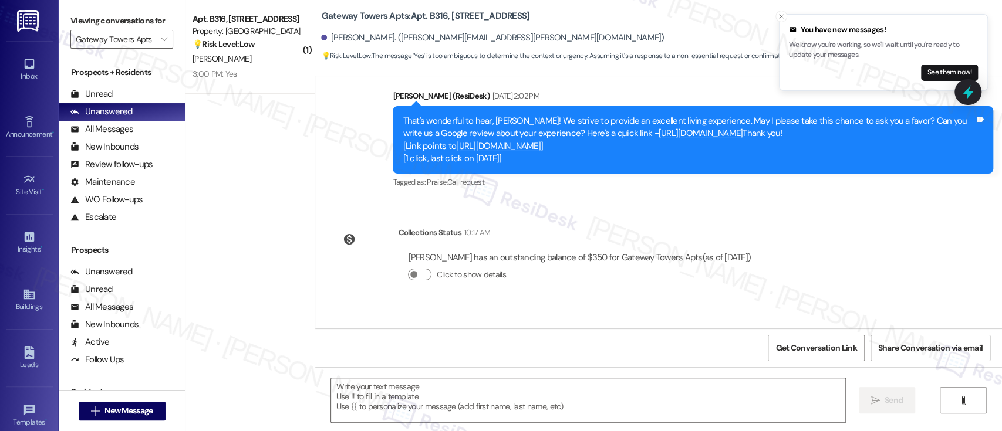
type textarea "Fetching suggested responses. Please feel free to read through the conversation…"
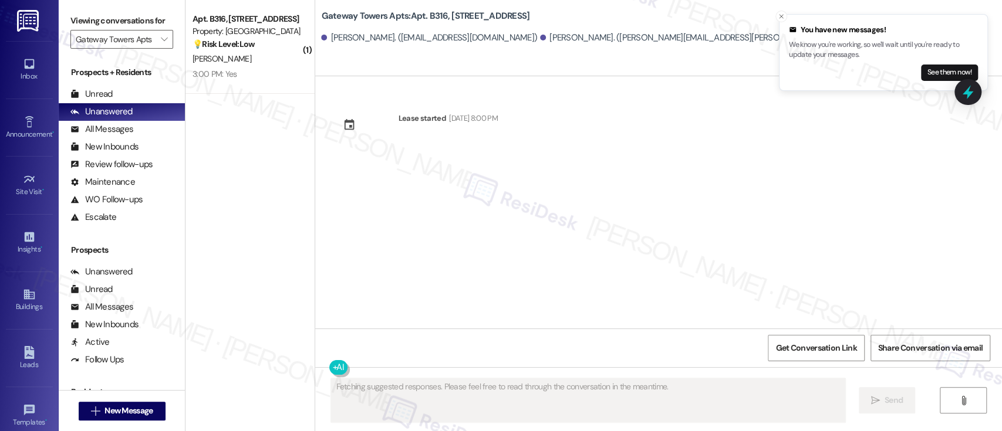
scroll to position [0, 0]
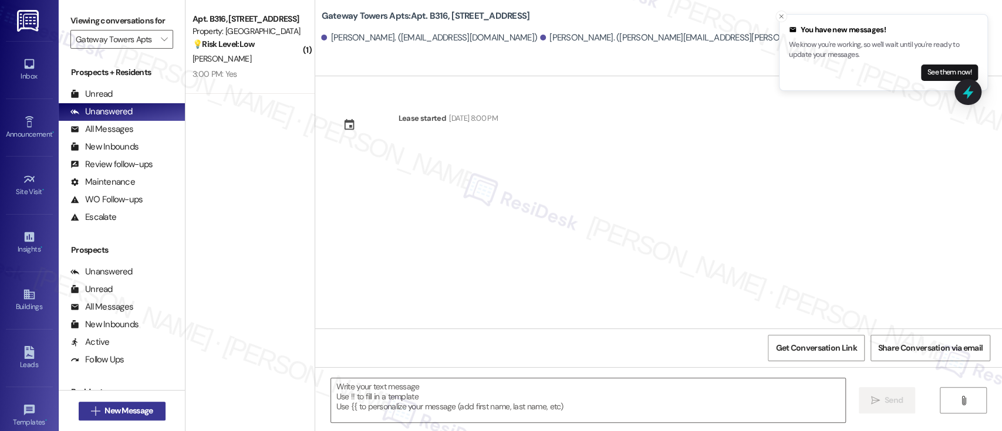
click at [134, 405] on span "New Message" at bounding box center [128, 411] width 48 height 12
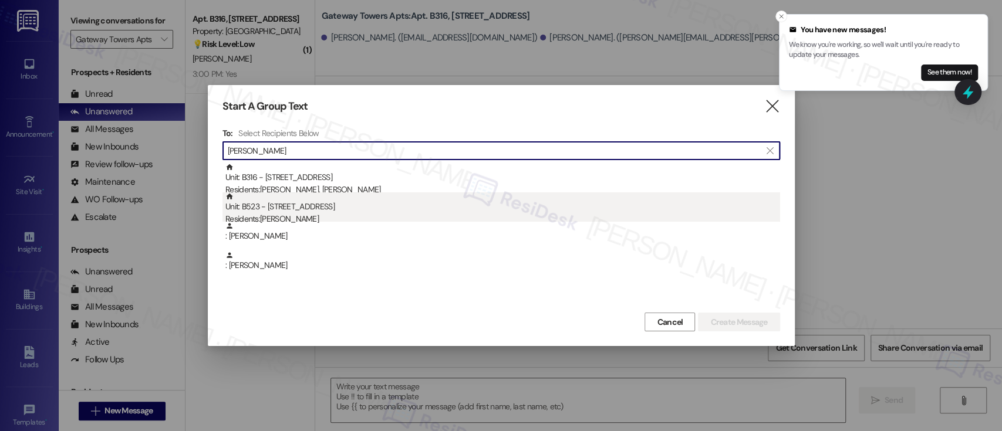
type input "Raymond Grinnell"
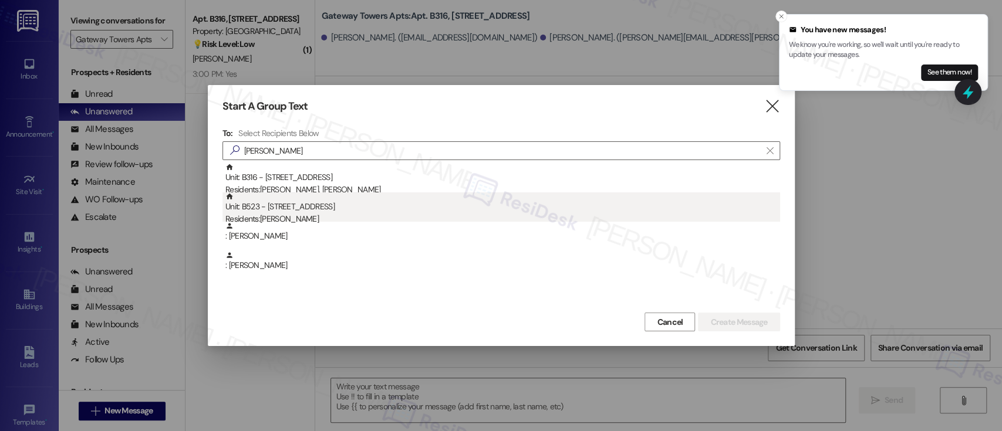
click at [327, 208] on div "Unit: B523 - 3600 Gateway Drive Residents: Raymond Grinnell" at bounding box center [502, 208] width 554 height 33
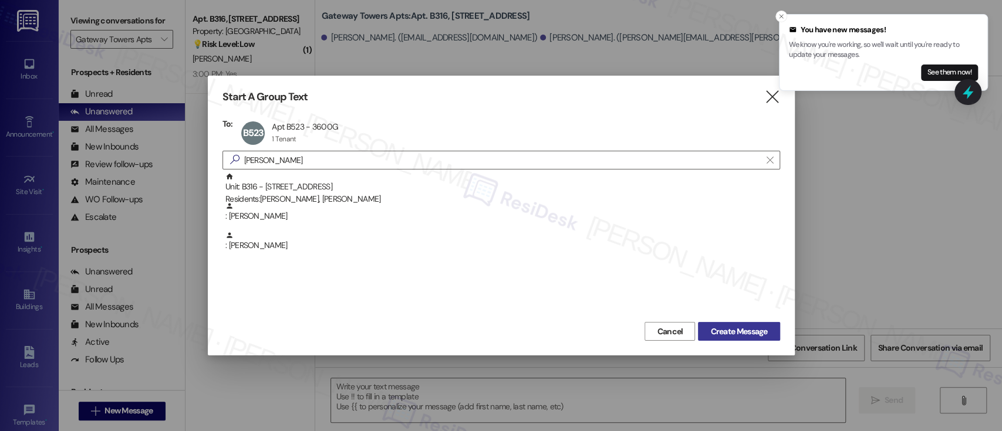
click at [766, 331] on span "Create Message" at bounding box center [738, 332] width 57 height 12
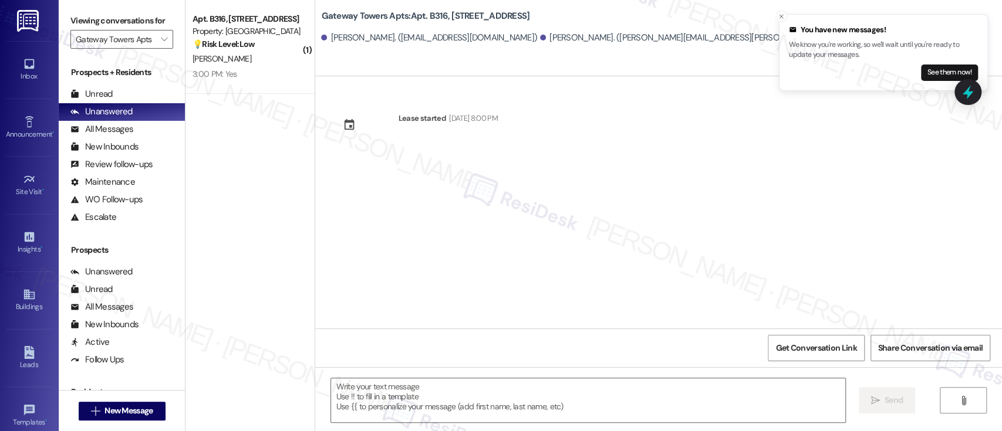
type textarea "Fetching suggested responses. Please feel free to read through the conversation…"
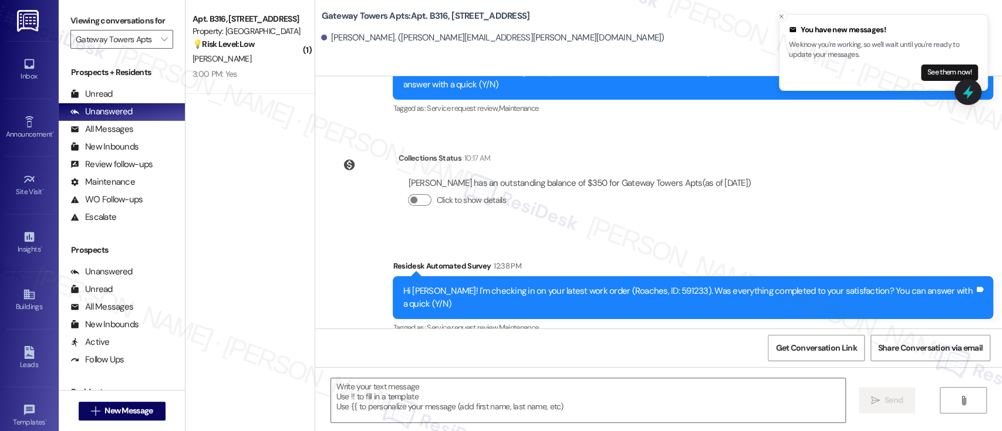
scroll to position [381, 0]
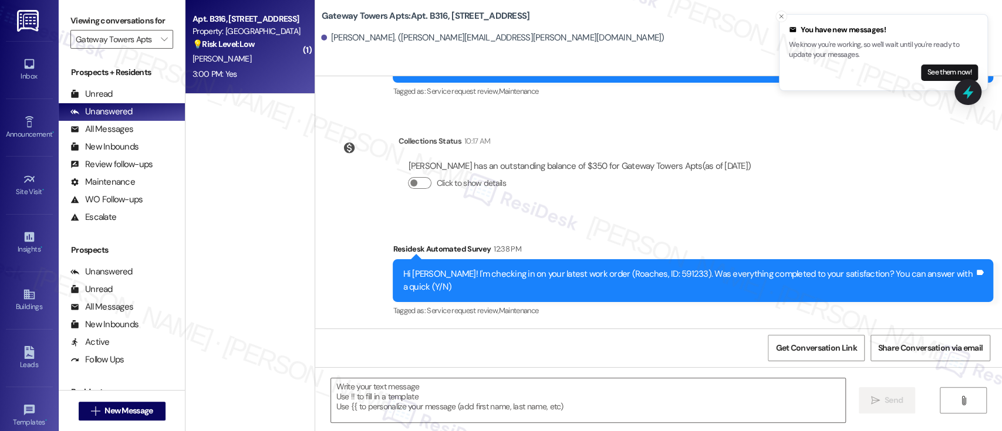
click at [256, 52] on div "R. Grinnell" at bounding box center [246, 59] width 111 height 15
type textarea "Fetching suggested responses. Please feel free to read through the conversation…"
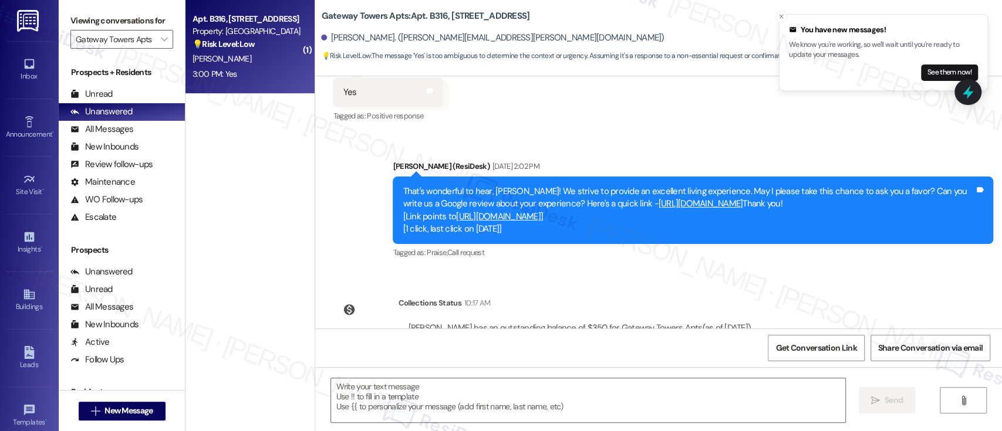
scroll to position [357, 0]
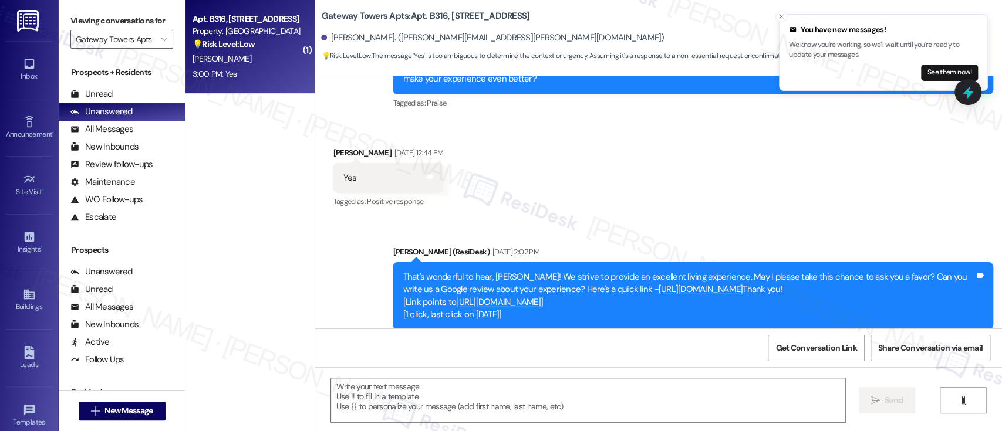
click at [717, 290] on link "https://www.theresidesk.com/links/review-l1MXuPqio" at bounding box center [700, 289] width 84 height 12
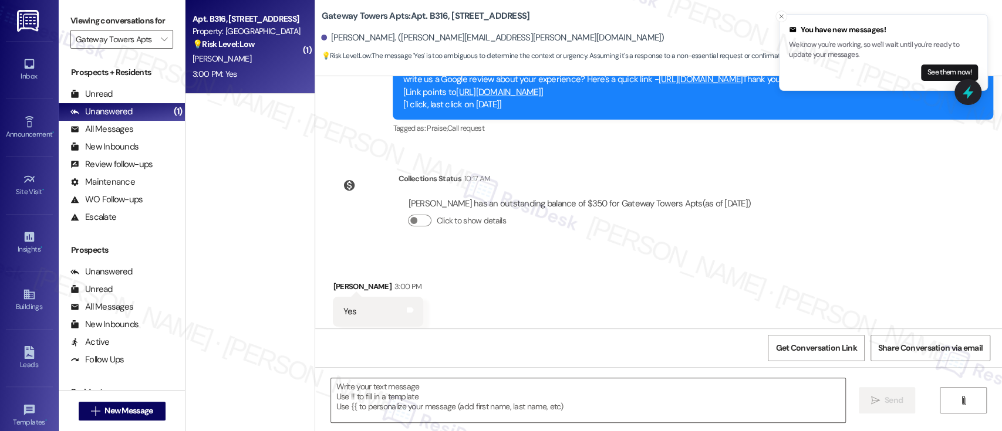
scroll to position [591, 0]
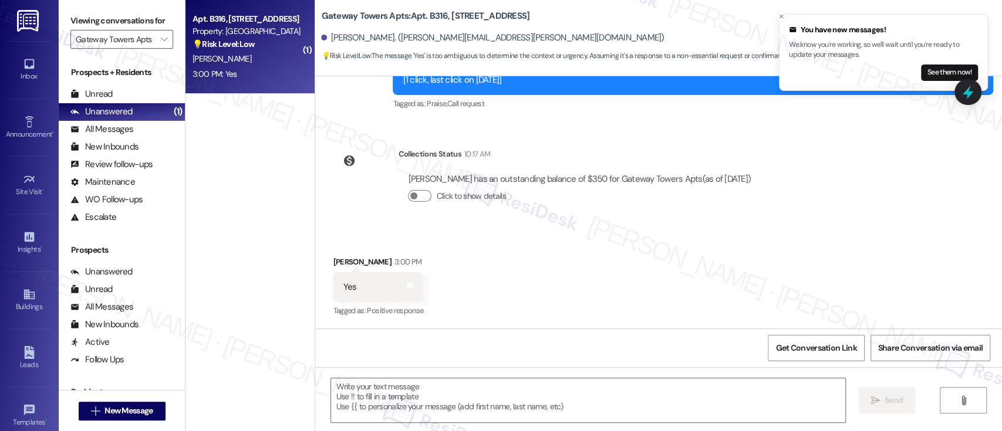
click at [700, 262] on div "Received via SMS Raymond Grinnell 3:00 PM Yes Tags and notes Tagged as: Positiv…" at bounding box center [658, 278] width 687 height 99
click at [454, 395] on textarea at bounding box center [587, 400] width 513 height 44
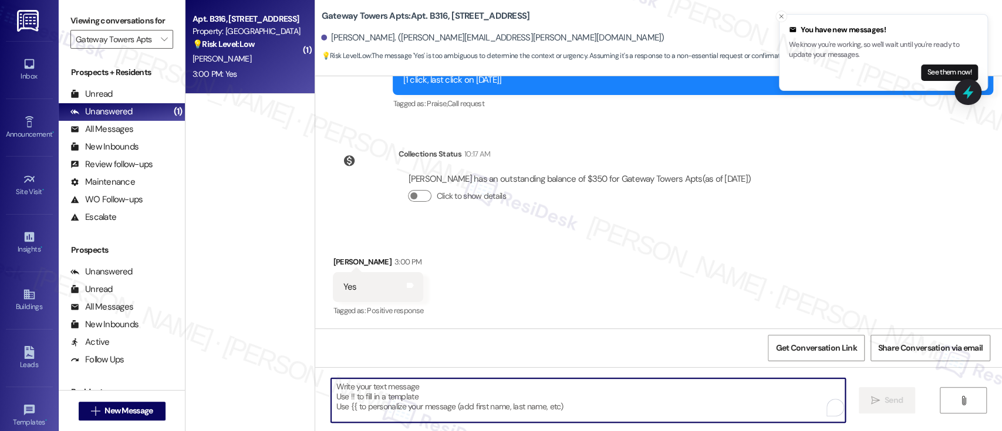
paste textarea "I'm so glad to hear that everything was taken care of to your satisfaction. Ple…"
type textarea "I'm so glad to hear that everything was taken care of to your satisfaction. Ple…"
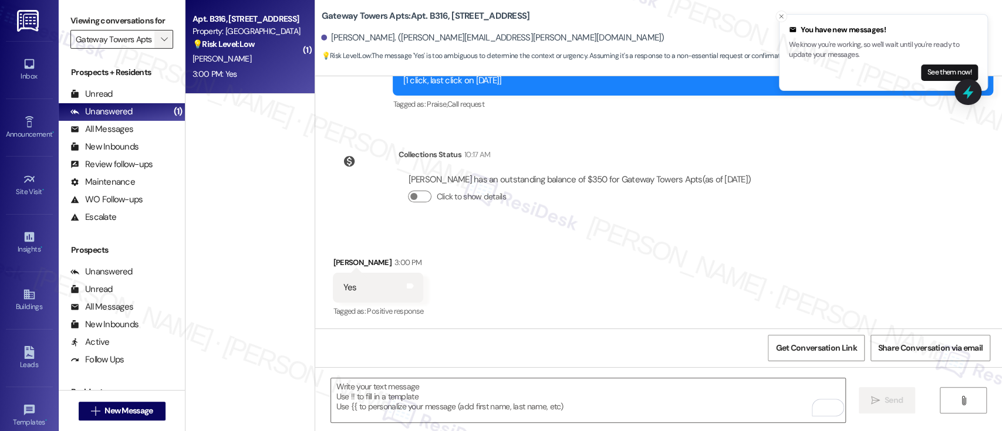
click at [158, 31] on span "" at bounding box center [163, 39] width 11 height 19
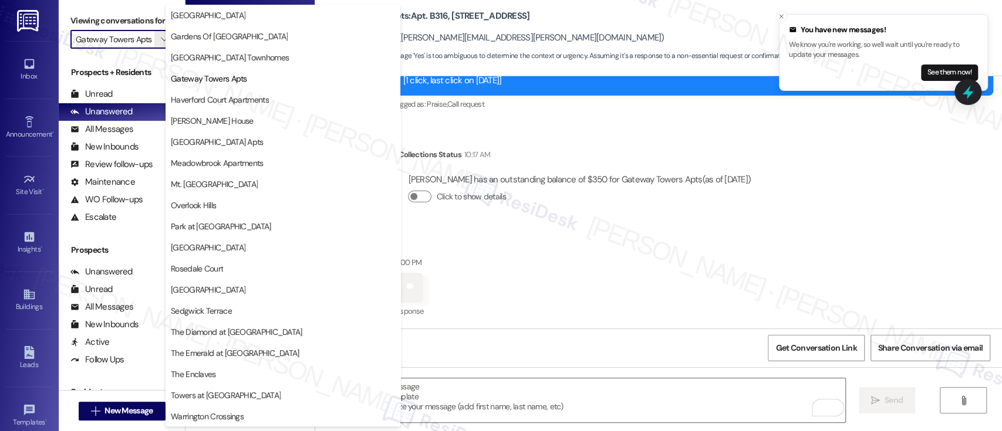
scroll to position [0, 0]
drag, startPoint x: 900, startPoint y: 251, endPoint x: 921, endPoint y: 249, distance: 20.7
click at [901, 251] on div "Received via SMS Raymond Grinnell 3:00 PM Yes Tags and notes Tagged as: Positiv…" at bounding box center [658, 279] width 687 height 99
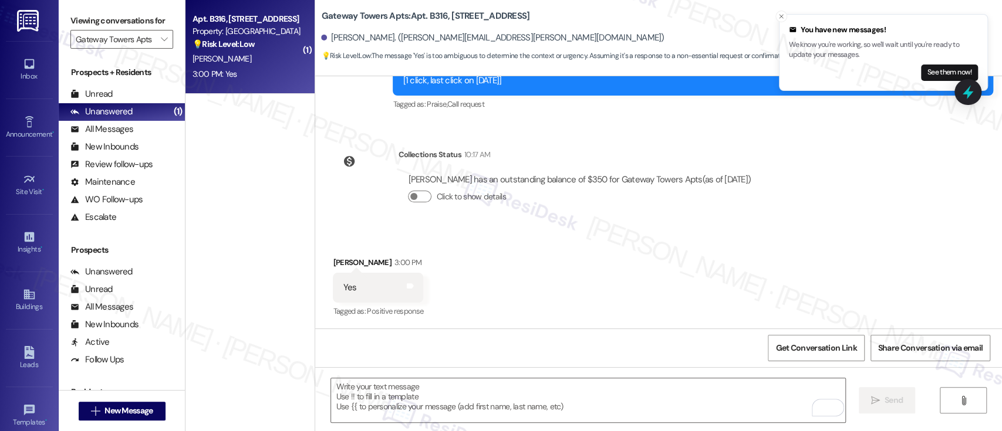
scroll to position [673, 0]
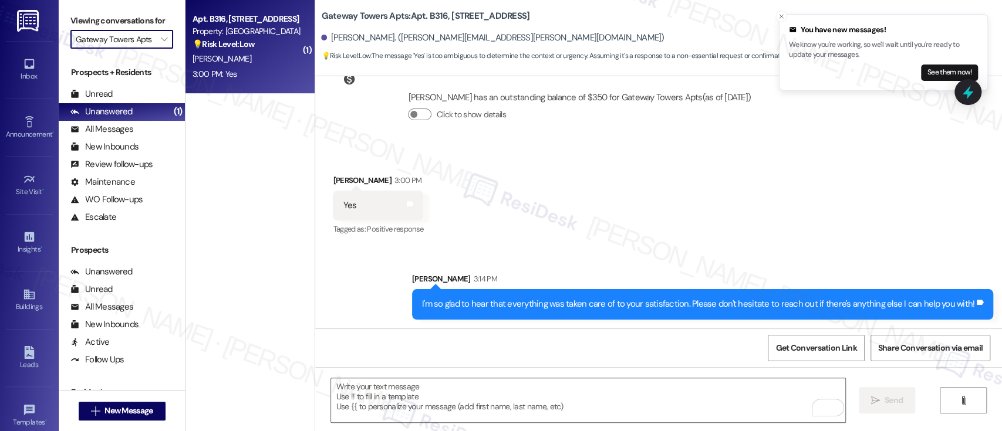
click at [135, 40] on input "Gateway Towers Apts" at bounding box center [115, 39] width 79 height 19
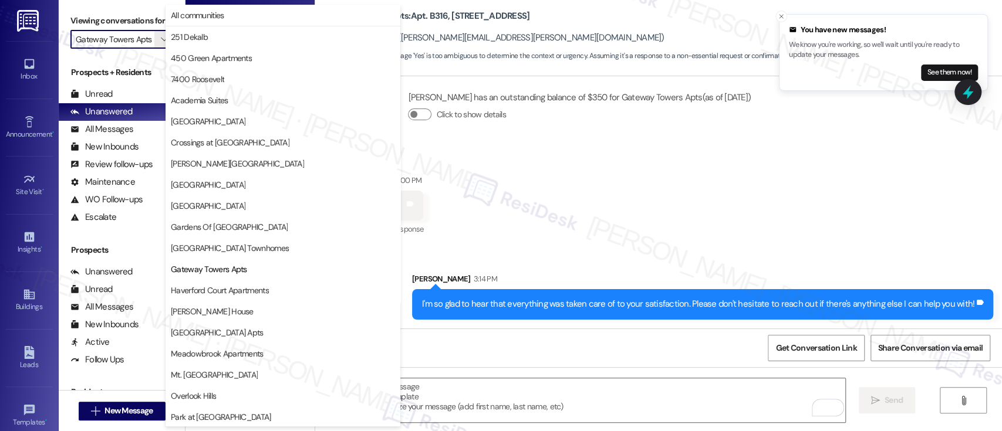
scroll to position [191, 0]
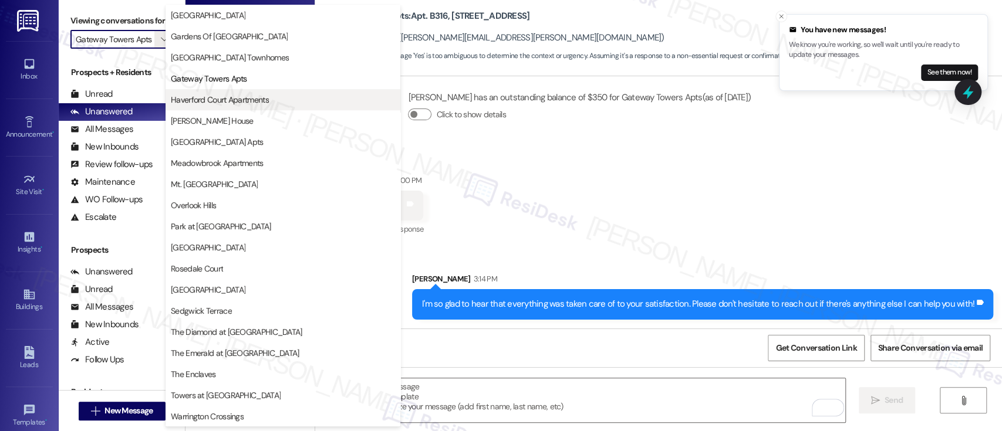
click at [201, 96] on span "Haverford Court Apartments" at bounding box center [220, 100] width 98 height 12
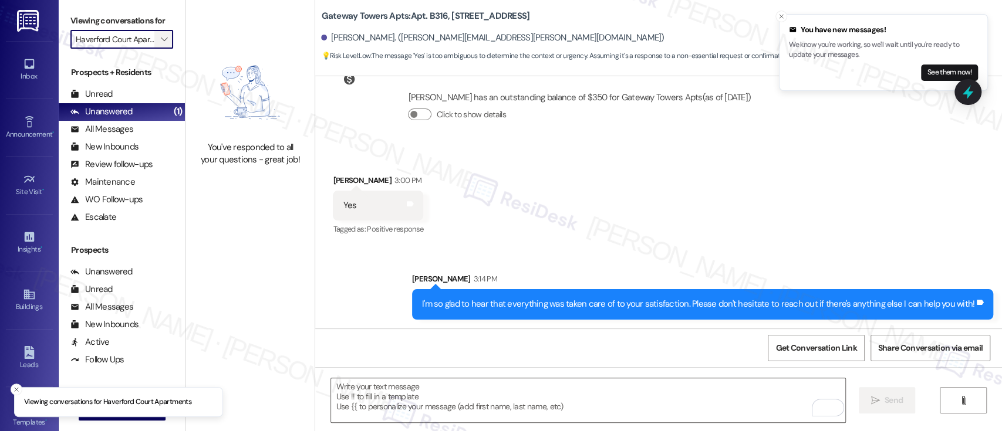
click at [161, 36] on icon "" at bounding box center [164, 39] width 6 height 9
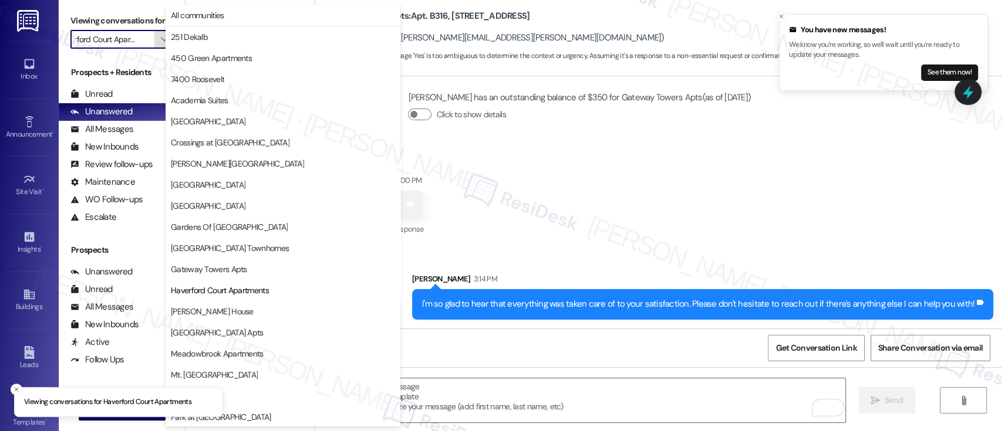
scroll to position [191, 0]
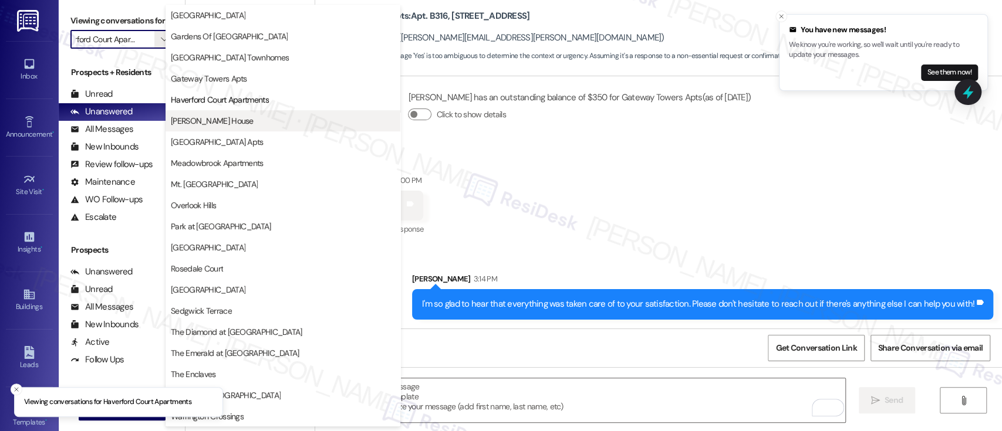
click at [202, 118] on span "[PERSON_NAME] House" at bounding box center [212, 121] width 83 height 12
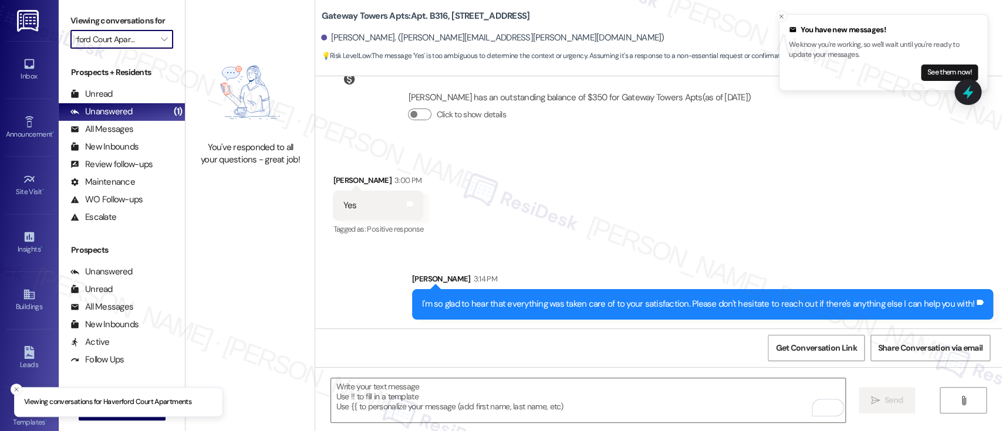
type input "[PERSON_NAME] House"
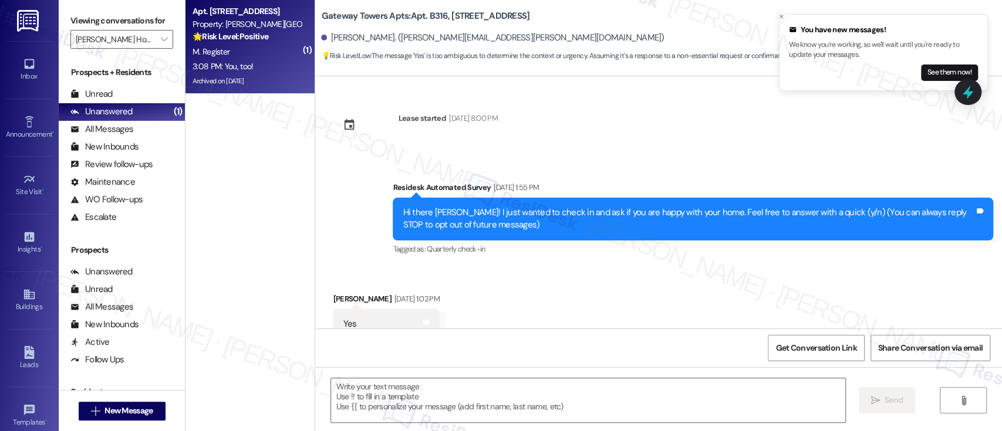
click at [231, 36] on strong "🌟 Risk Level: Positive" at bounding box center [230, 36] width 76 height 11
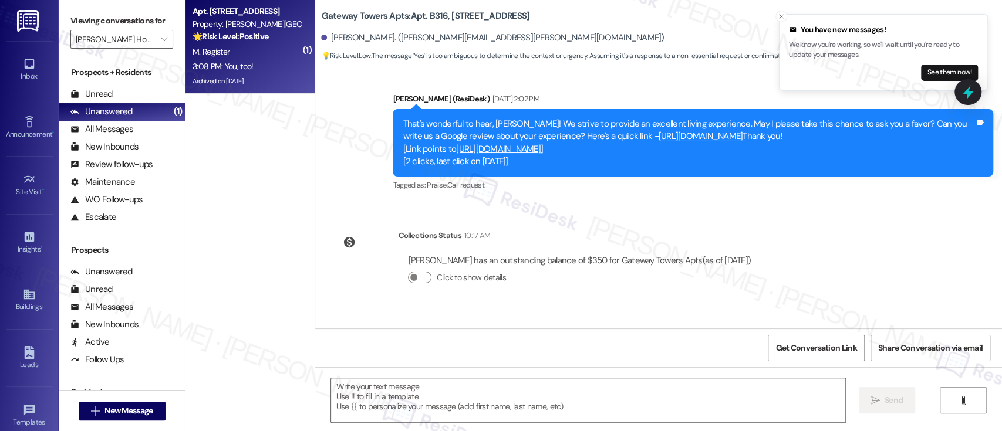
scroll to position [591, 0]
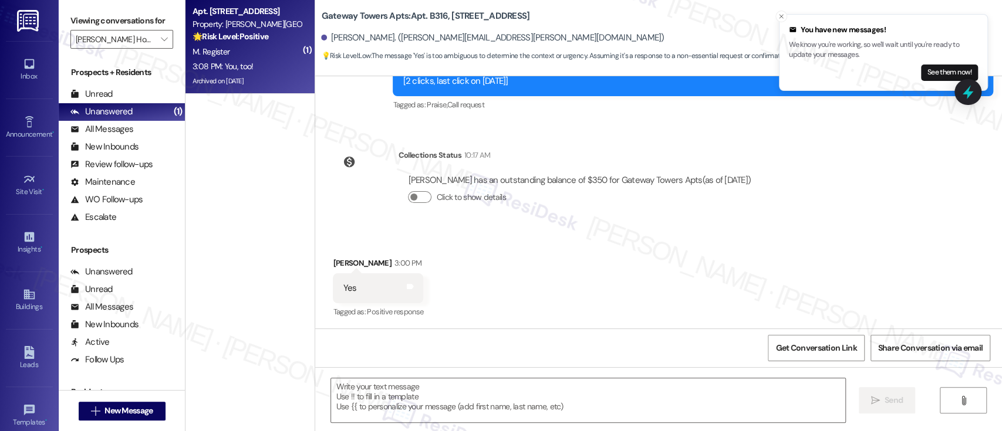
type textarea "Fetching suggested responses. Please feel free to read through the conversation…"
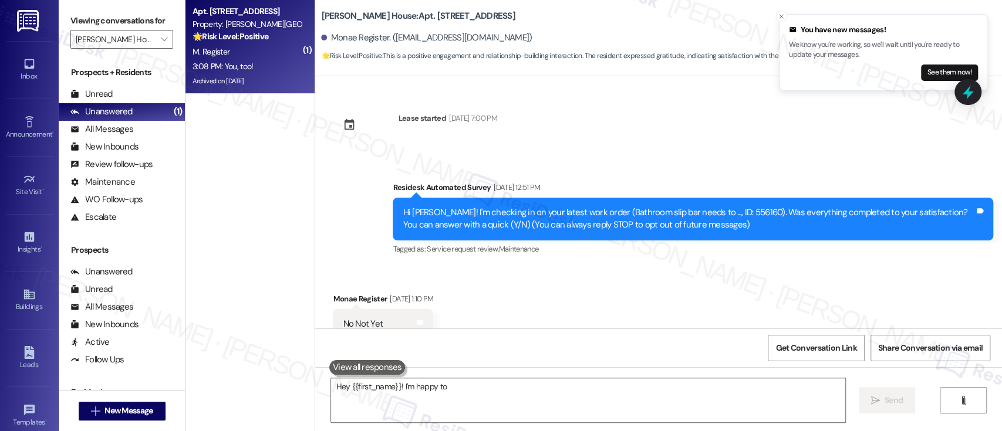
scroll to position [6471, 0]
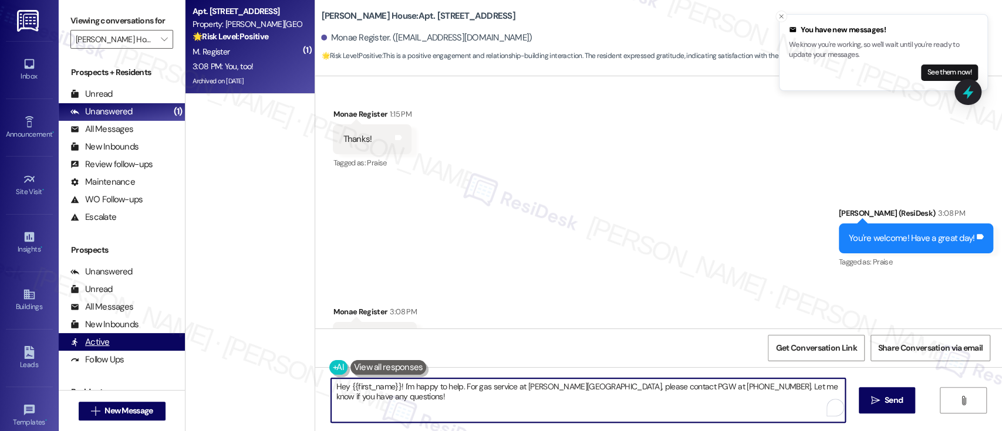
drag, startPoint x: 410, startPoint y: 405, endPoint x: 137, endPoint y: 334, distance: 281.2
click at [137, 334] on div "Viewing conversations for Joshua House  Prospects + Residents Unread (0) Unrea…" at bounding box center [530, 215] width 943 height 431
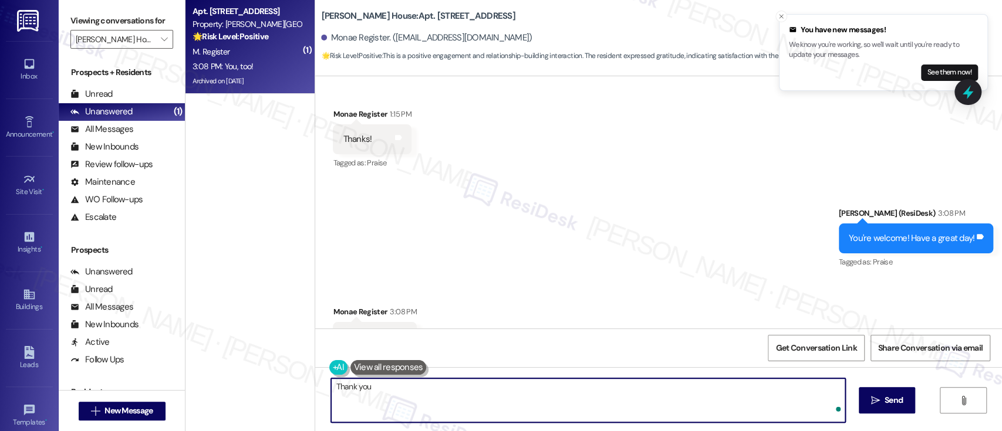
type textarea "Thank you!"
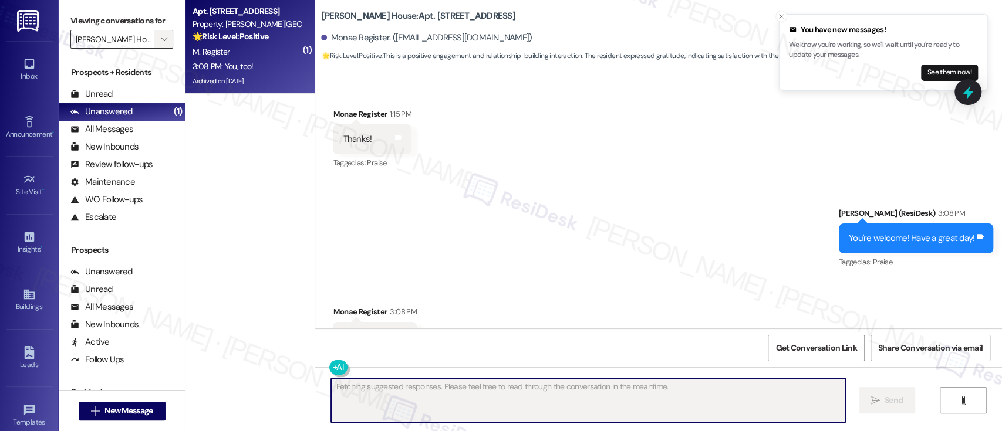
scroll to position [6471, 0]
click at [158, 35] on span "" at bounding box center [163, 39] width 11 height 19
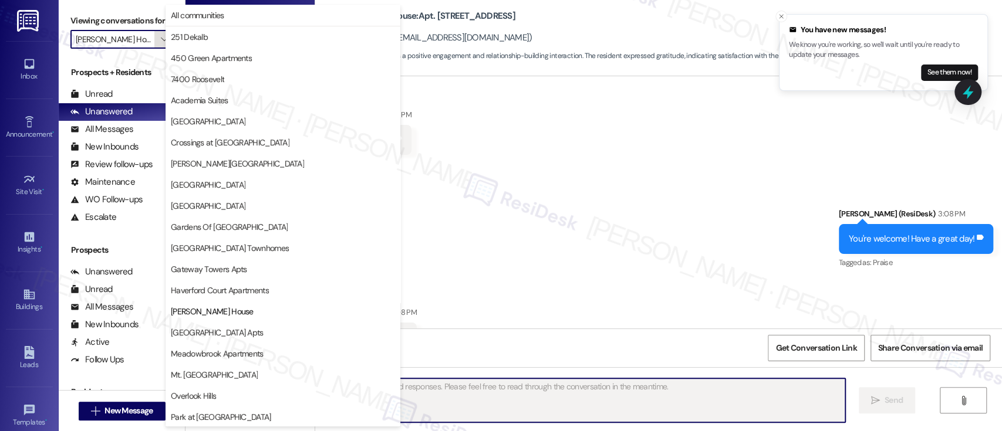
scroll to position [191, 0]
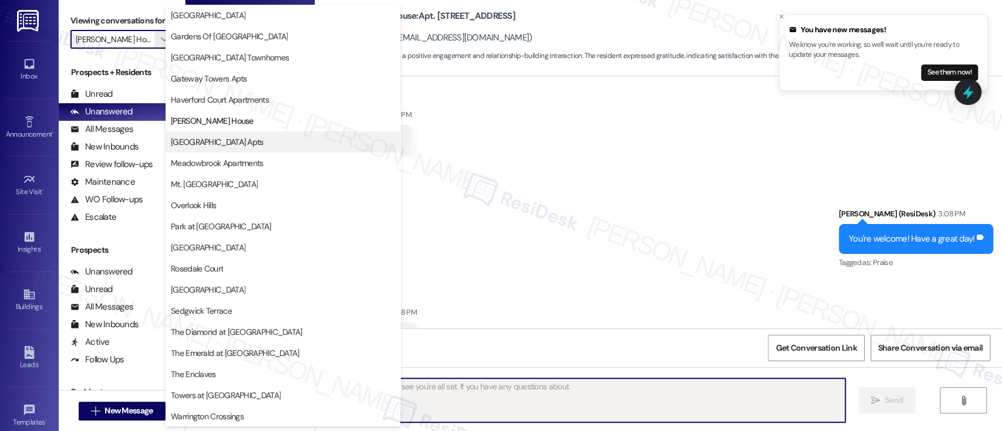
click at [181, 140] on span "[GEOGRAPHIC_DATA] Apts" at bounding box center [217, 142] width 93 height 12
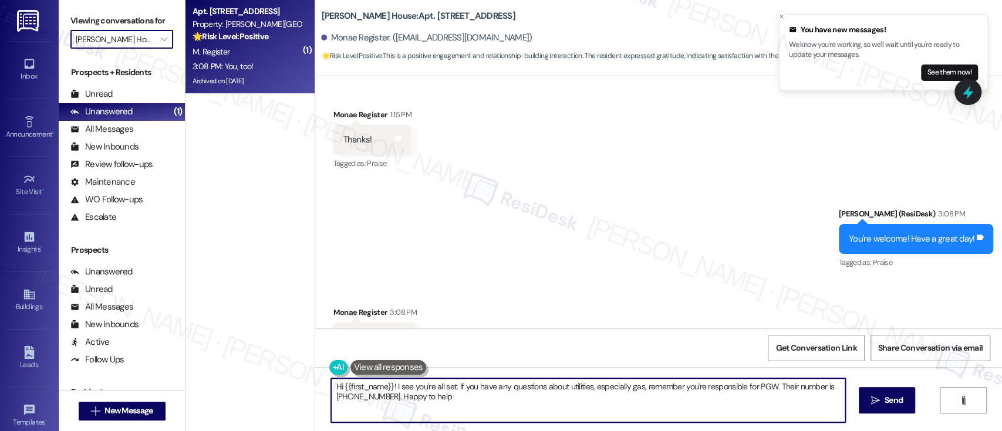
type textarea "Hi {{first_name}}! I see you're all set. If you have any questions about utilit…"
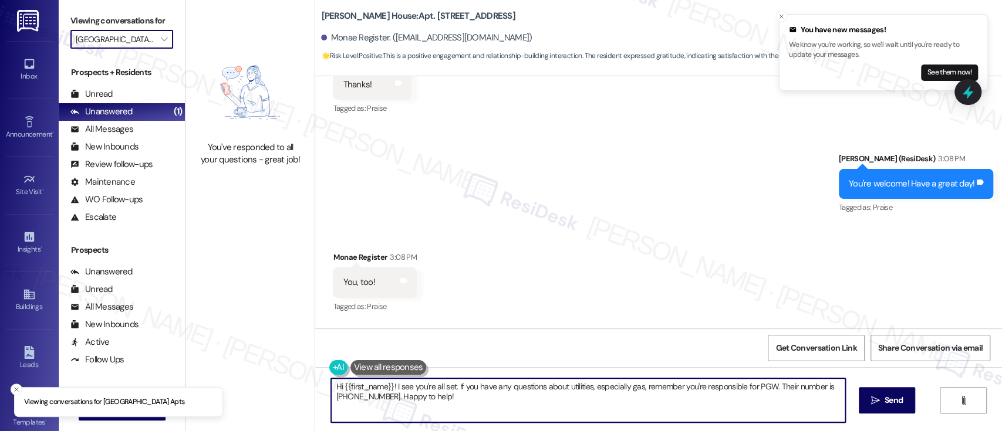
scroll to position [6553, 0]
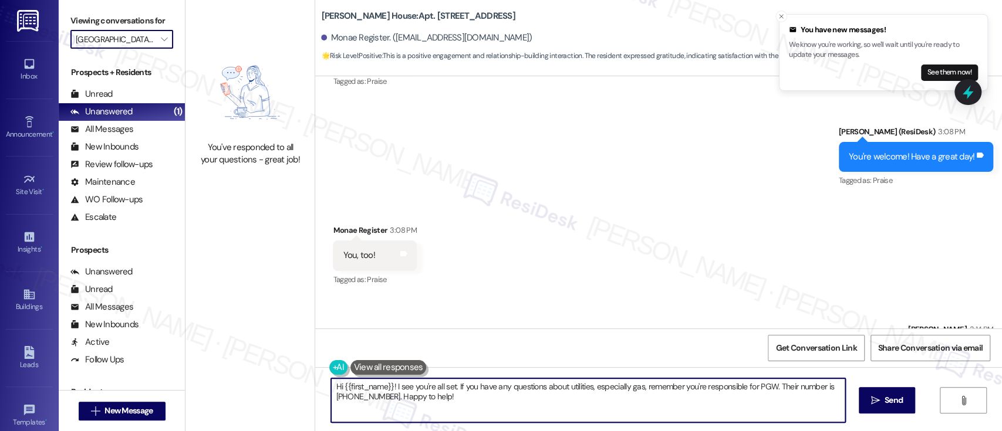
click at [143, 36] on input "[GEOGRAPHIC_DATA] Apts" at bounding box center [115, 39] width 79 height 19
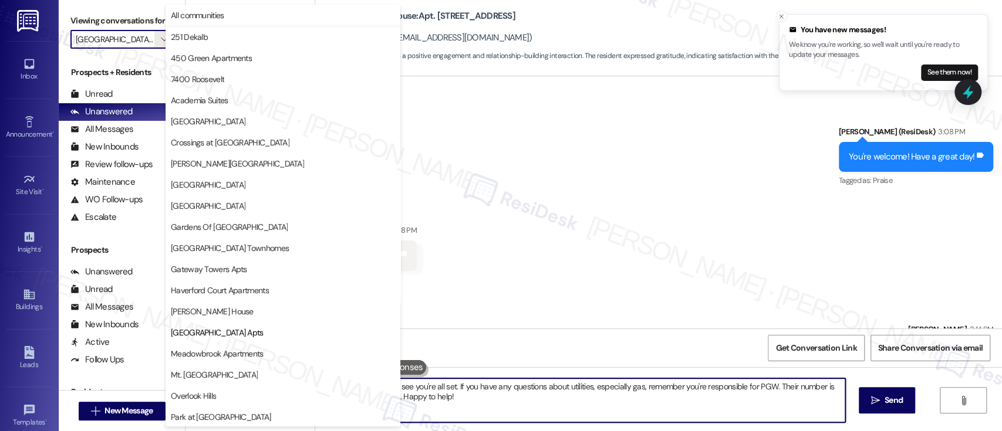
scroll to position [191, 0]
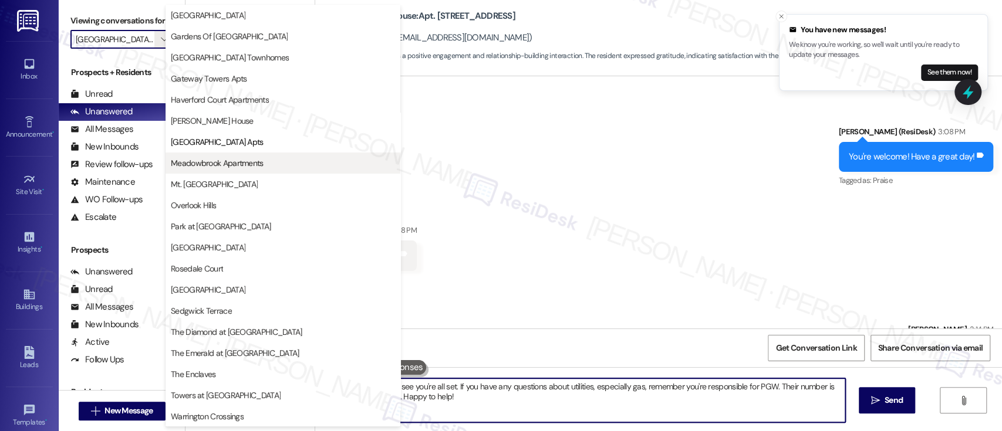
click at [208, 157] on span "Meadowbrook Apartments" at bounding box center [217, 163] width 93 height 12
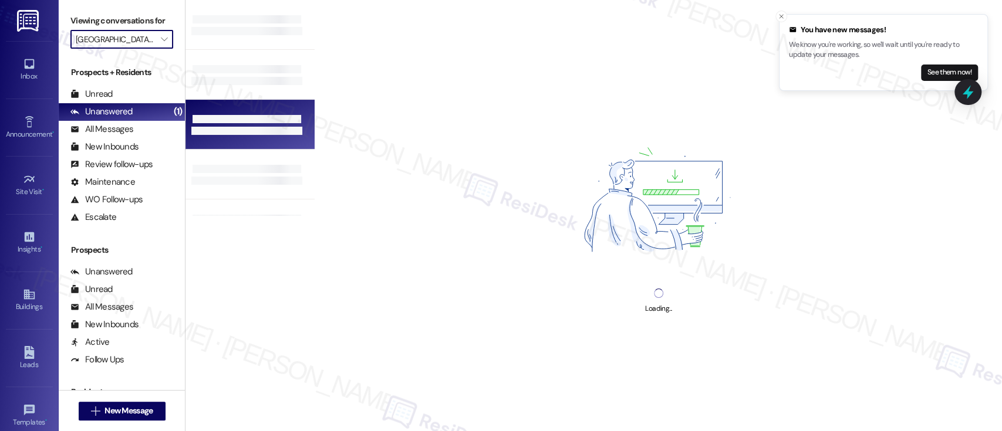
type input "Meadowbrook Apartments"
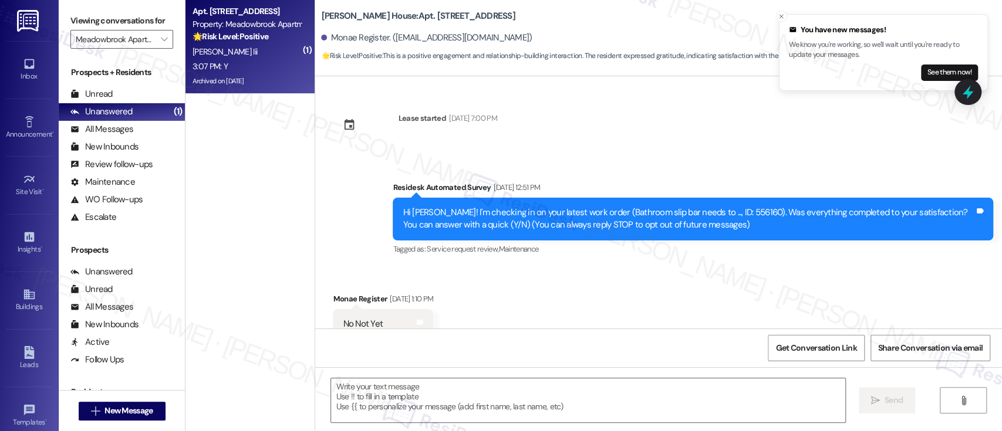
click at [286, 46] on div "A. Adinolfi Iii" at bounding box center [246, 52] width 111 height 15
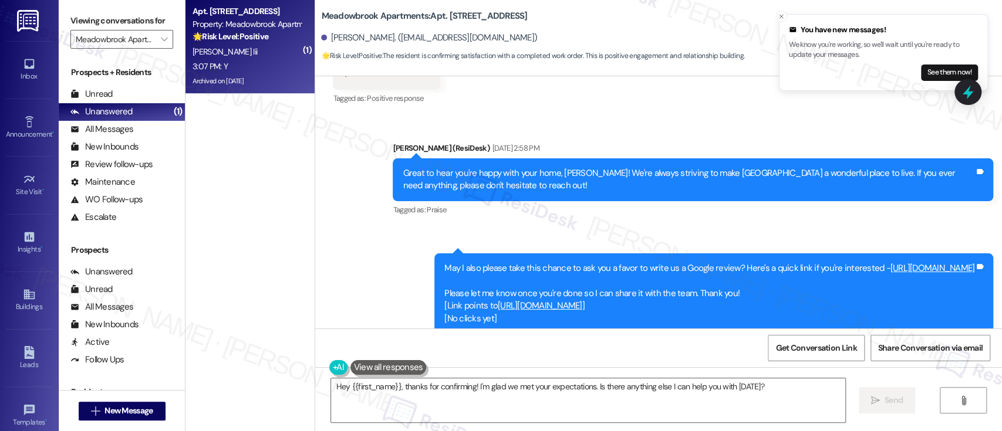
scroll to position [5654, 0]
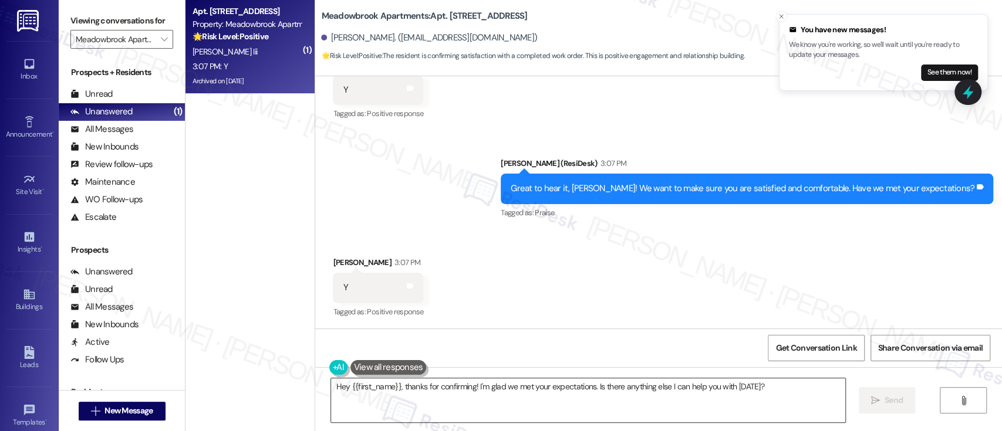
click at [467, 395] on textarea "Hey {{first_name}}, thanks for confirming! I'm glad we met your expectations. I…" at bounding box center [587, 400] width 513 height 44
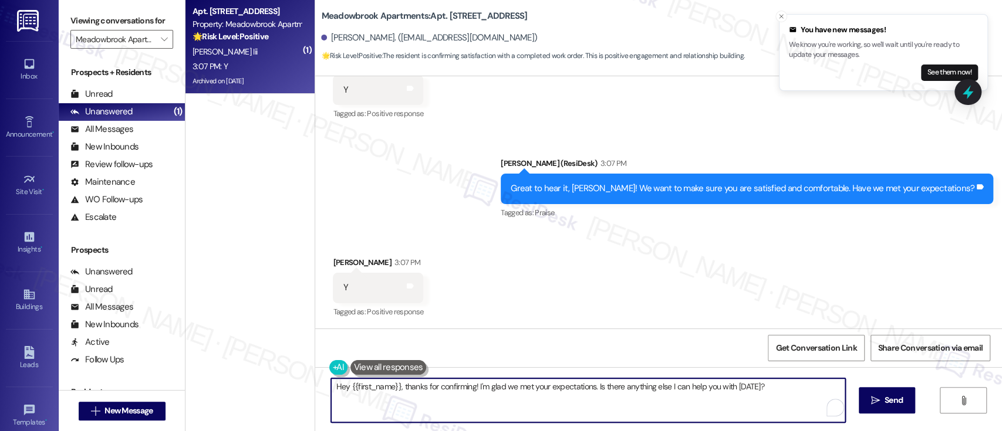
paste textarea "That's wonderful! We strive to provide an excellent living experience. If you d…"
type textarea "That's wonderful! We strive to provide an excellent living experience. If you d…"
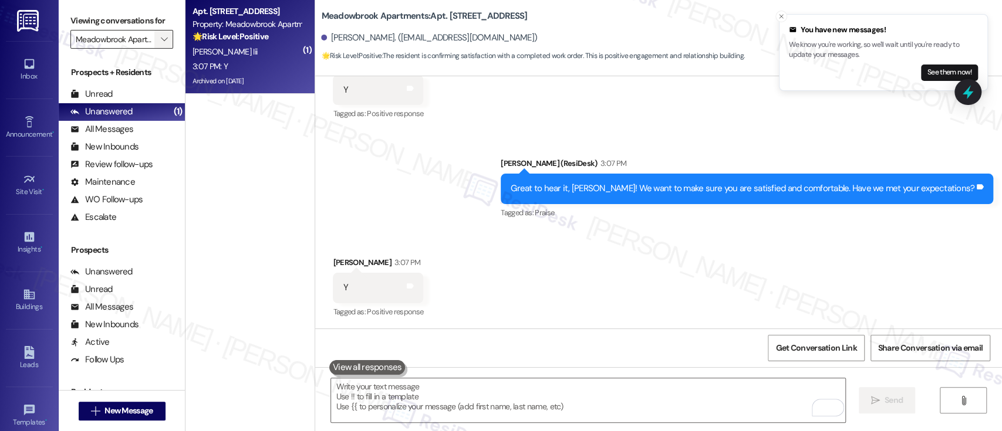
click at [163, 39] on button "" at bounding box center [163, 39] width 19 height 19
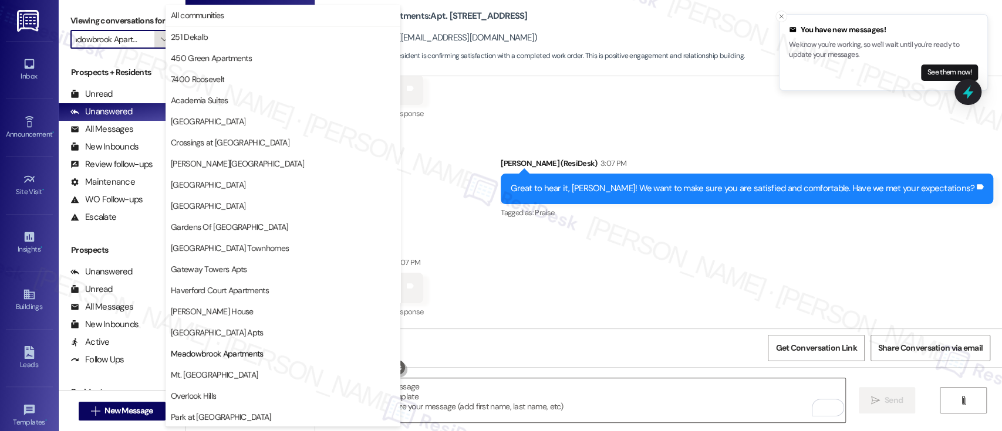
scroll to position [191, 0]
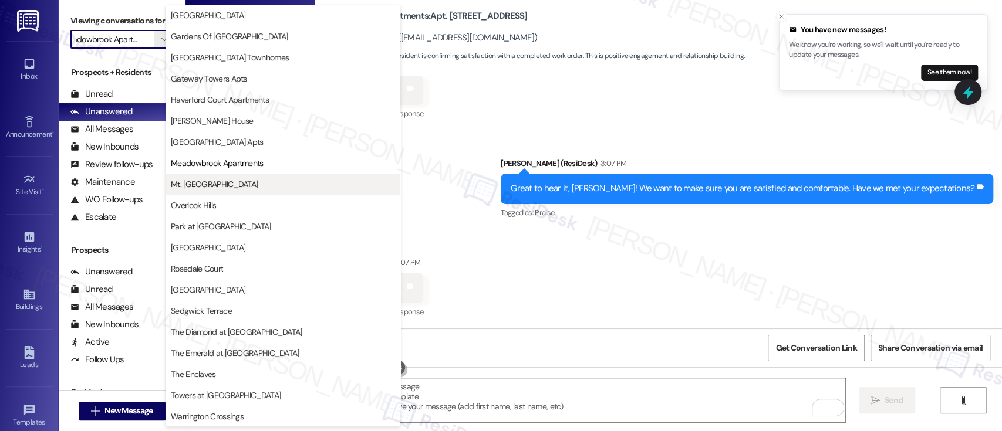
click at [206, 180] on span "Mt. [GEOGRAPHIC_DATA]" at bounding box center [214, 184] width 87 height 12
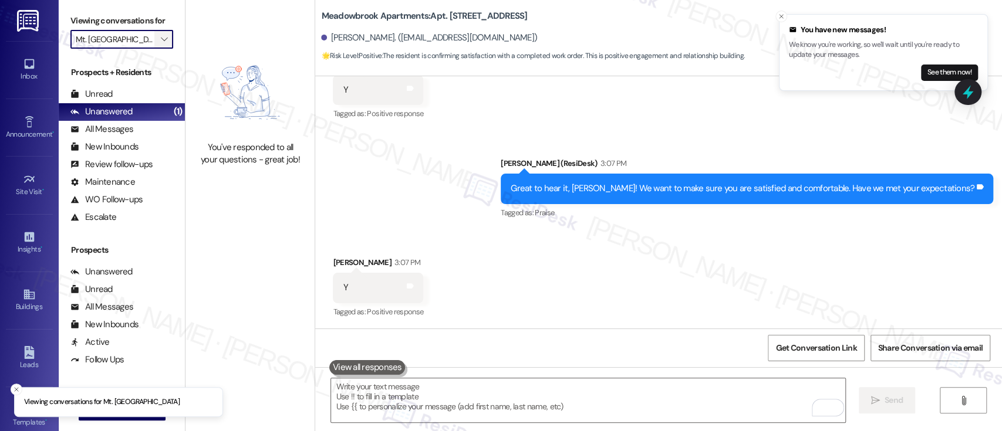
click at [161, 38] on icon "" at bounding box center [164, 39] width 6 height 9
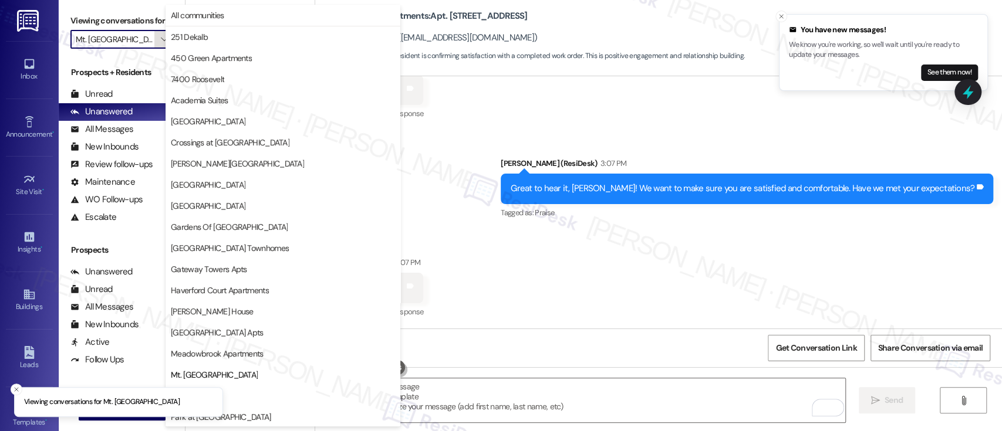
scroll to position [191, 0]
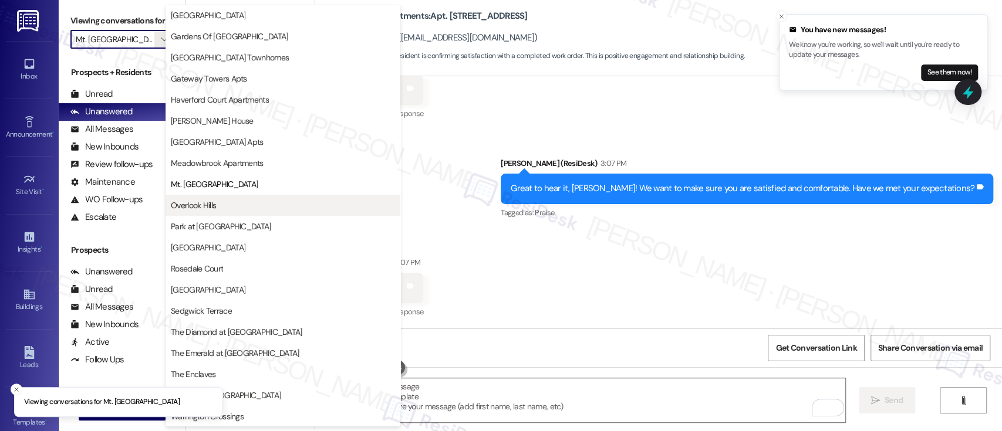
click at [183, 207] on span "Overlook Hills" at bounding box center [193, 206] width 45 height 12
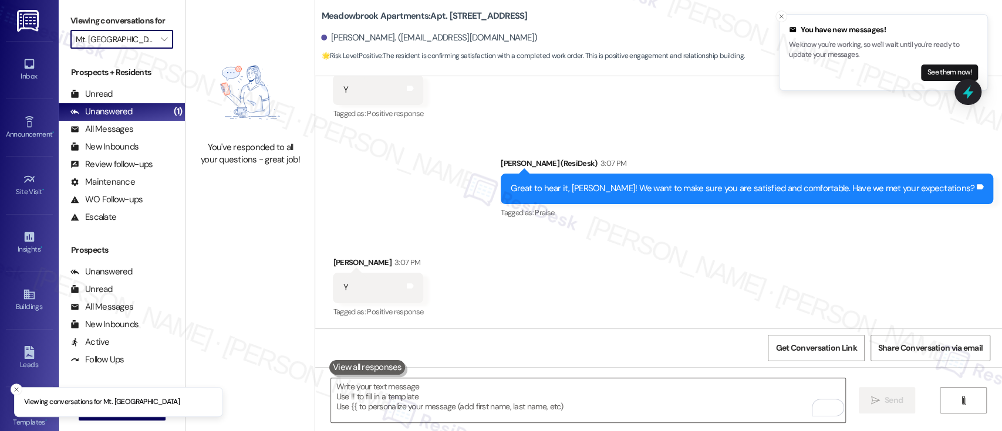
type input "Overlook Hills"
click at [161, 35] on icon "" at bounding box center [164, 39] width 6 height 9
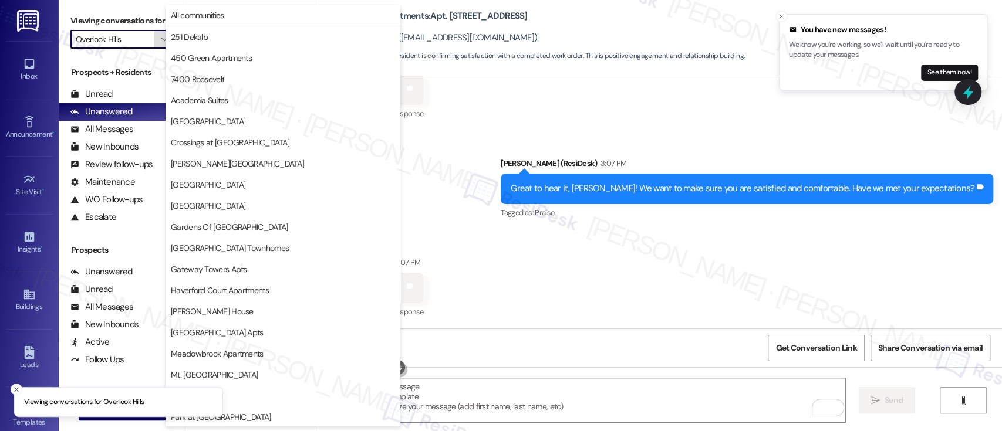
scroll to position [191, 0]
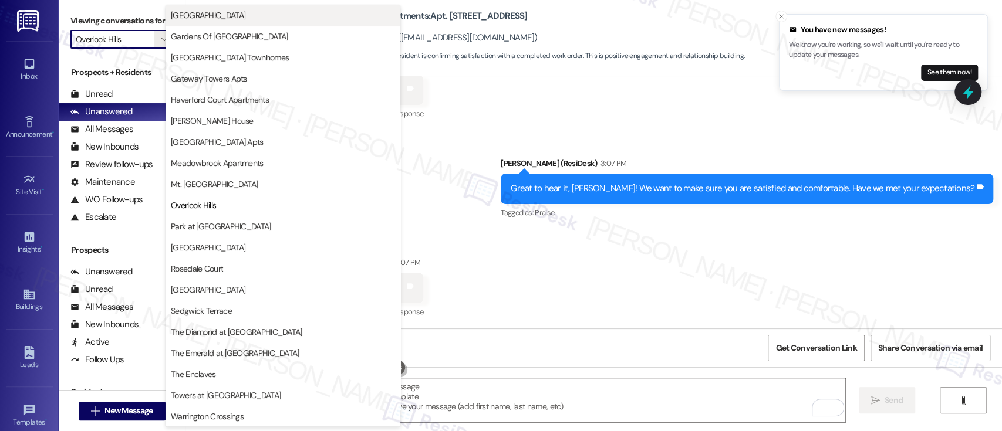
drag, startPoint x: 396, startPoint y: 155, endPoint x: 395, endPoint y: 12, distance: 143.8
click at [395, 12] on div "Fountain Gardens Gardens Of Mt Airy Gateway Airport Townhomes Gateway Towers Ap…" at bounding box center [282, 110] width 235 height 211
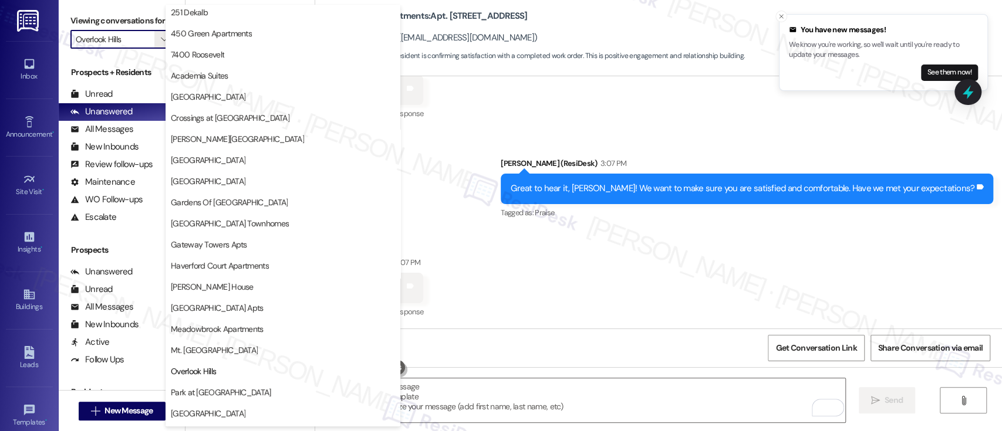
scroll to position [0, 0]
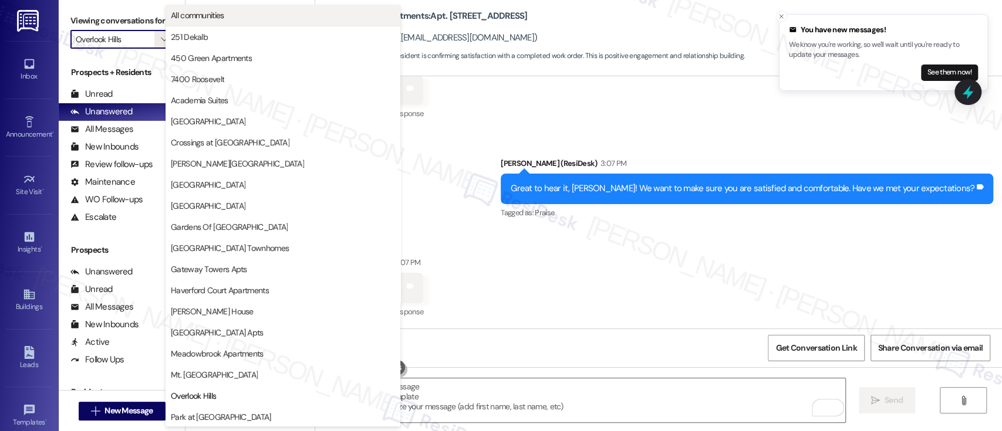
click at [222, 16] on span "All communities" at bounding box center [197, 15] width 53 height 12
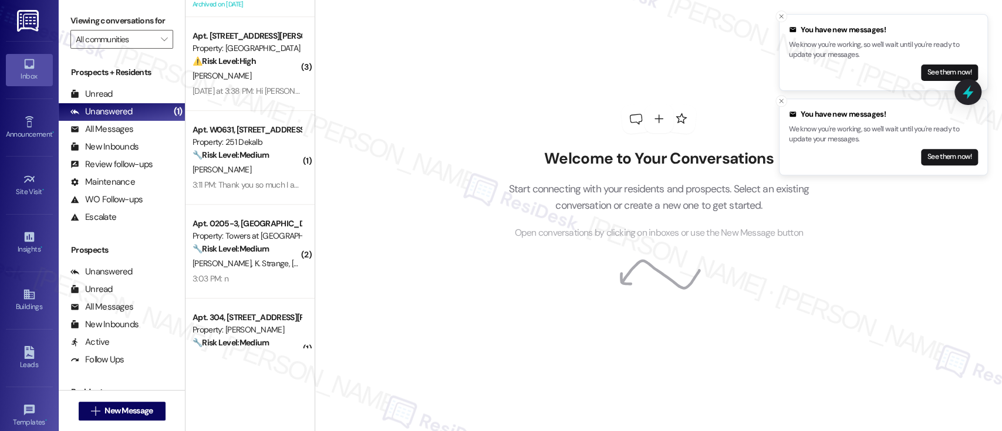
scroll to position [552, 0]
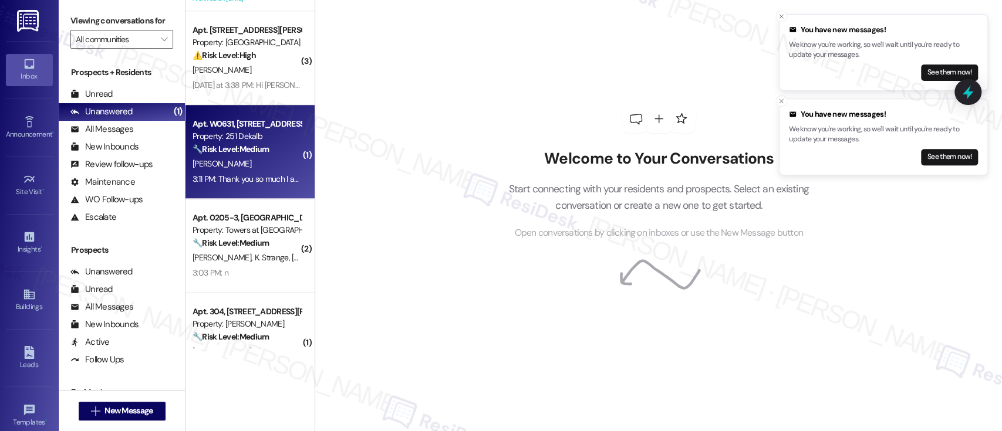
click at [240, 151] on strong "🔧 Risk Level: Medium" at bounding box center [230, 149] width 76 height 11
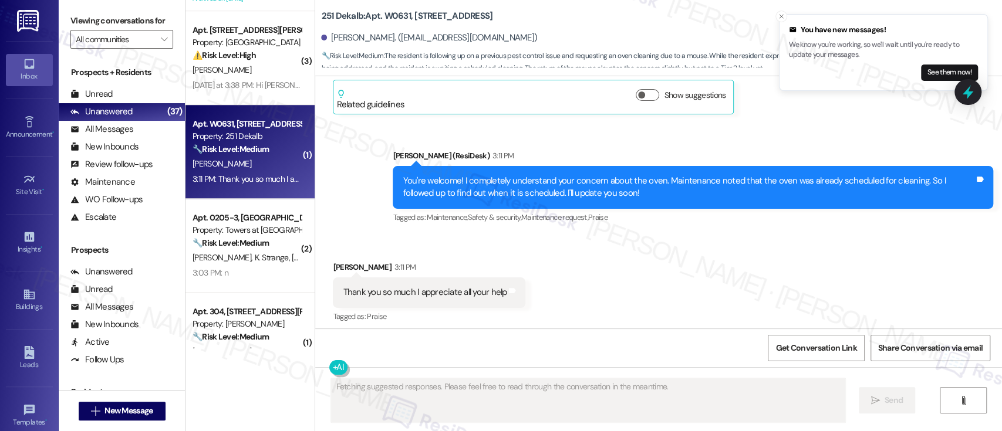
scroll to position [1477, 0]
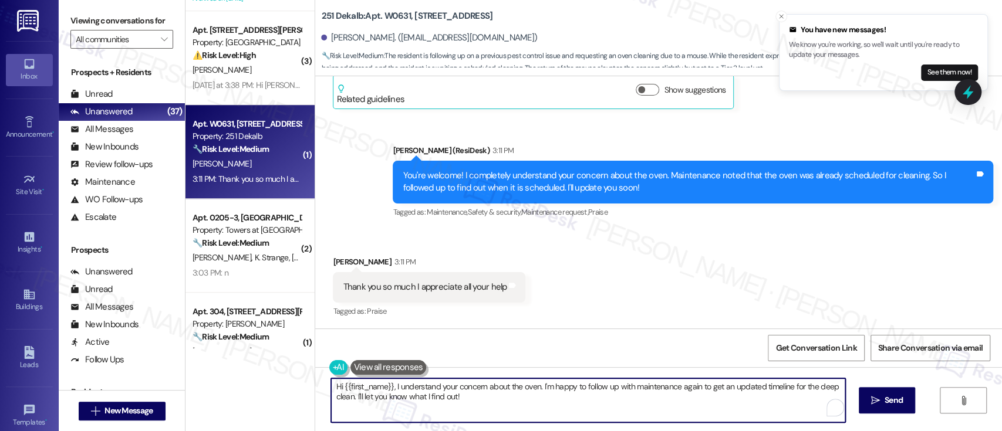
drag, startPoint x: 498, startPoint y: 395, endPoint x: 176, endPoint y: 346, distance: 325.3
click at [176, 346] on div "Viewing conversations for All communities  Prospects + Residents Unread (0) Un…" at bounding box center [530, 215] width 943 height 431
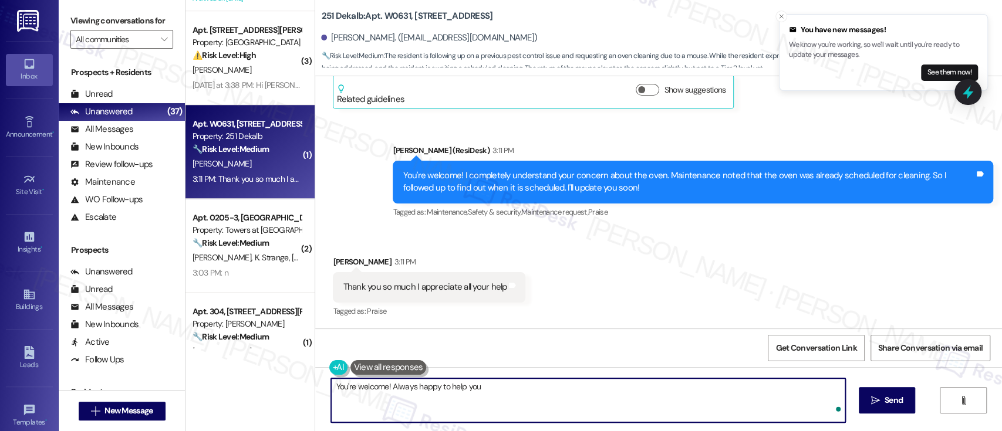
type textarea "You're welcome! Always happy to help you!"
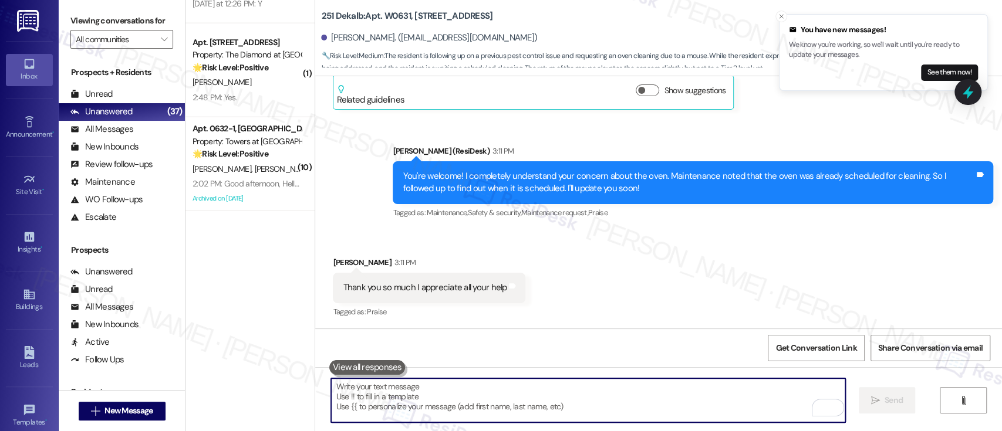
scroll to position [1000, 0]
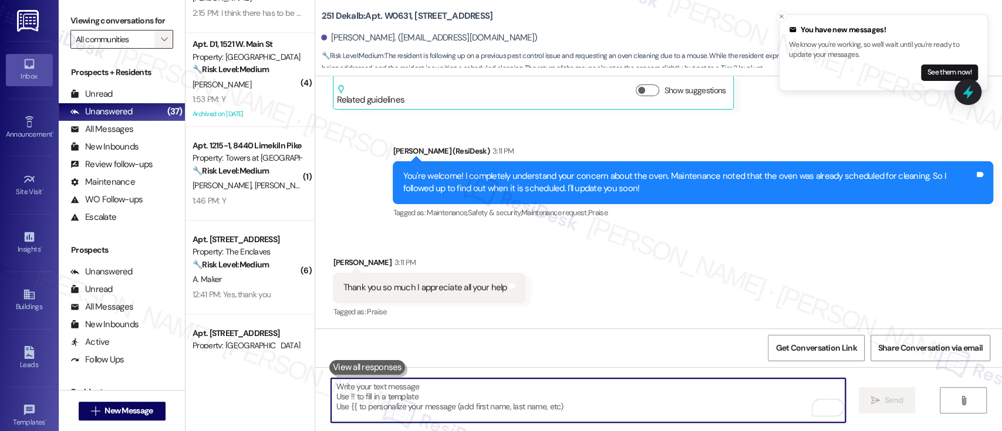
click at [161, 41] on icon "" at bounding box center [164, 39] width 6 height 9
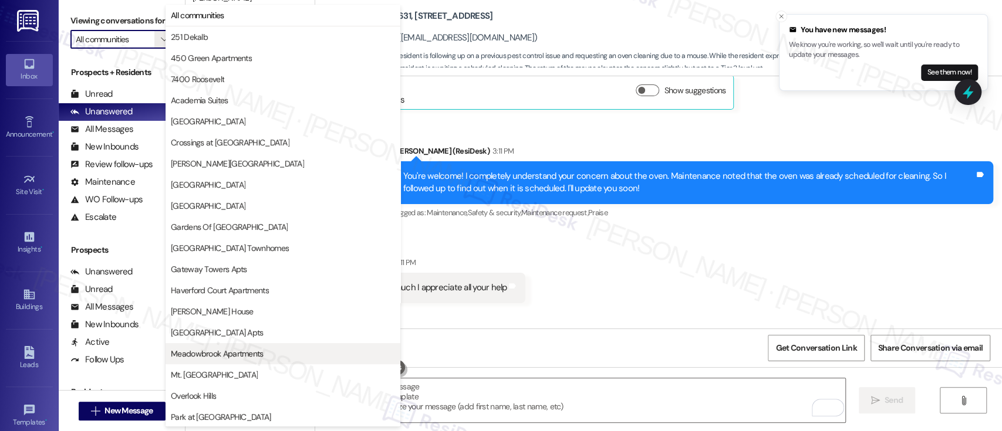
scroll to position [78, 0]
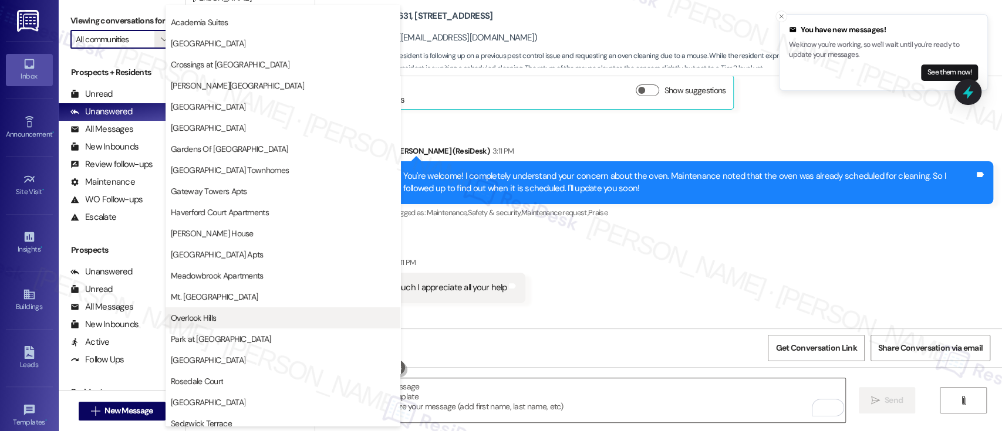
click at [224, 312] on span "Overlook Hills" at bounding box center [283, 318] width 224 height 12
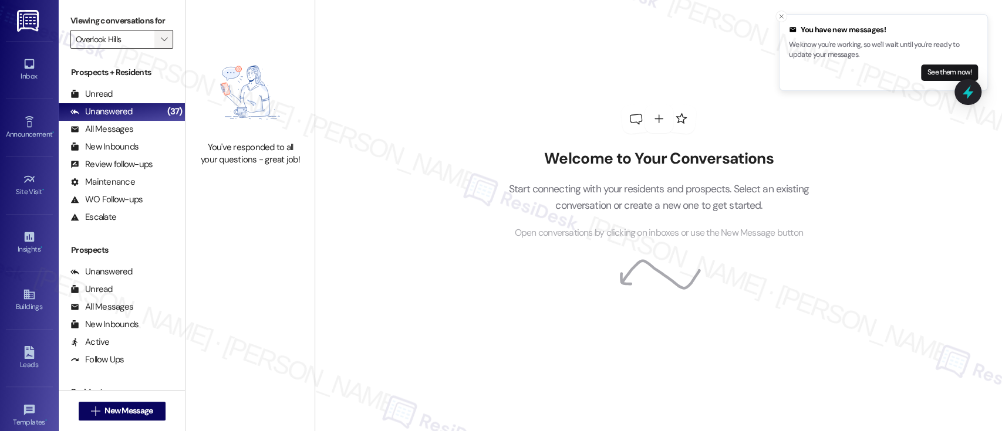
click at [161, 35] on icon "" at bounding box center [164, 39] width 6 height 9
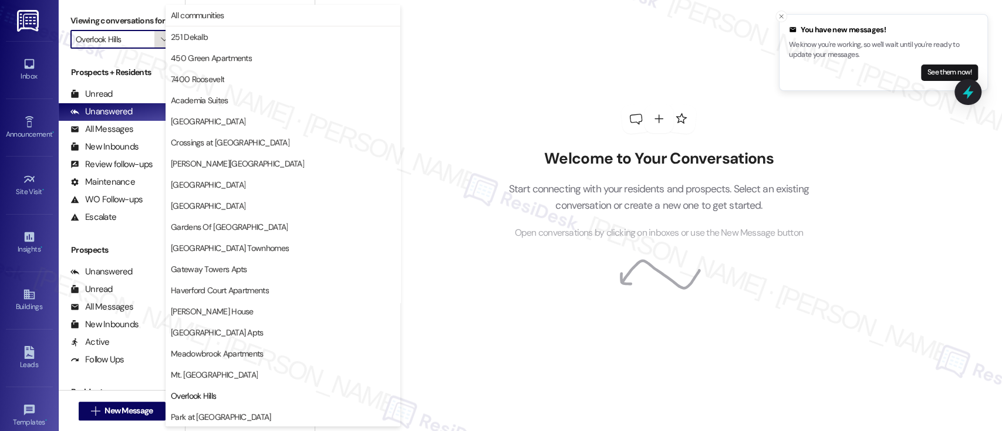
scroll to position [191, 0]
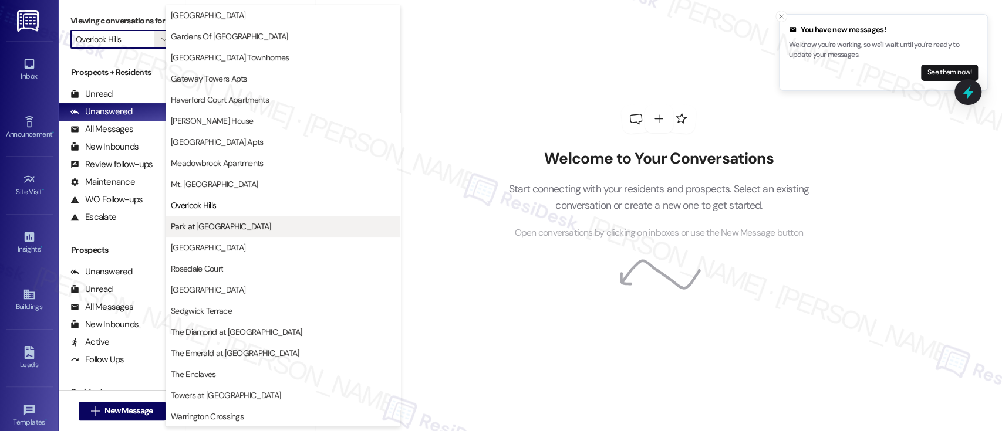
click at [217, 233] on button "Park at [GEOGRAPHIC_DATA]" at bounding box center [282, 226] width 235 height 21
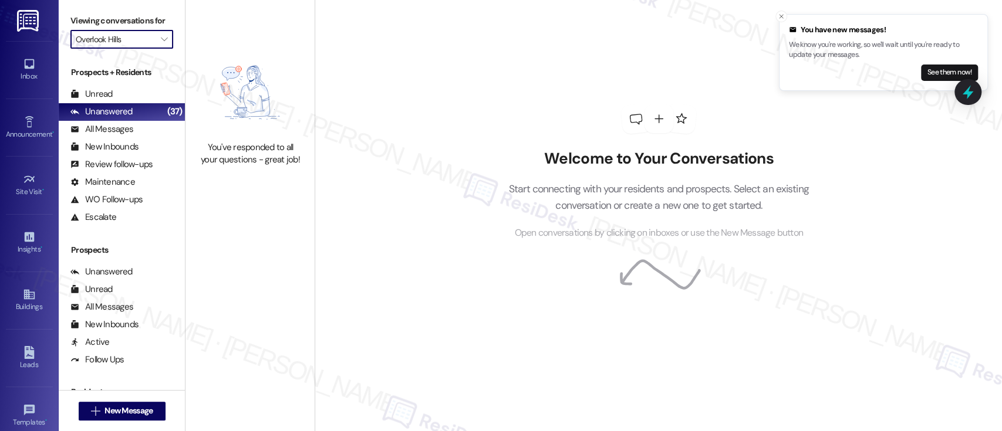
type input "Park at [GEOGRAPHIC_DATA]"
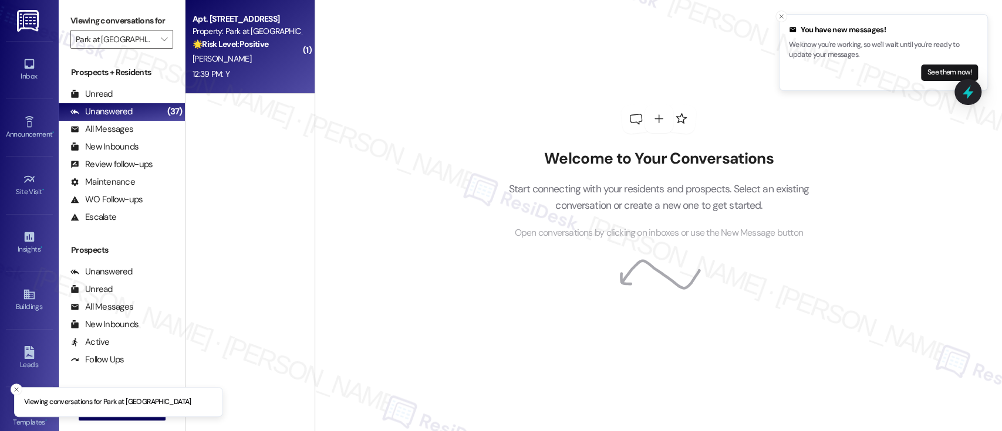
click at [228, 56] on div "C. James Iii" at bounding box center [246, 59] width 111 height 15
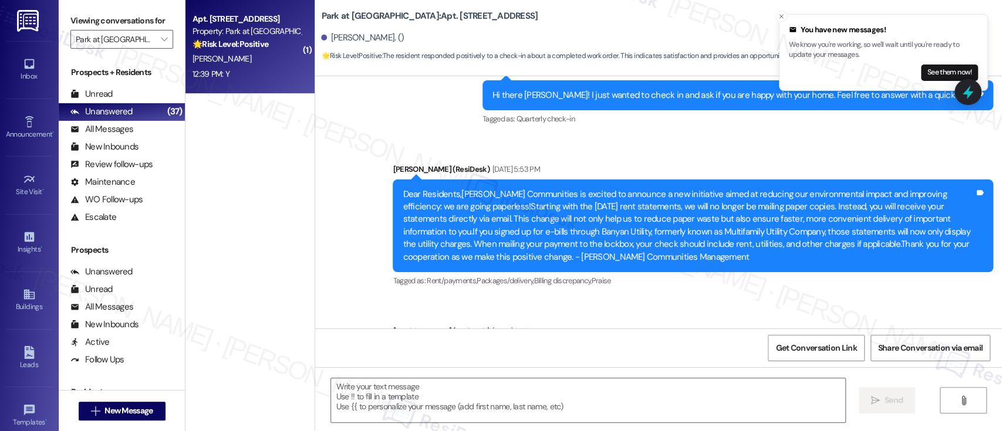
type textarea "Fetching suggested responses. Please feel free to read through the conversation…"
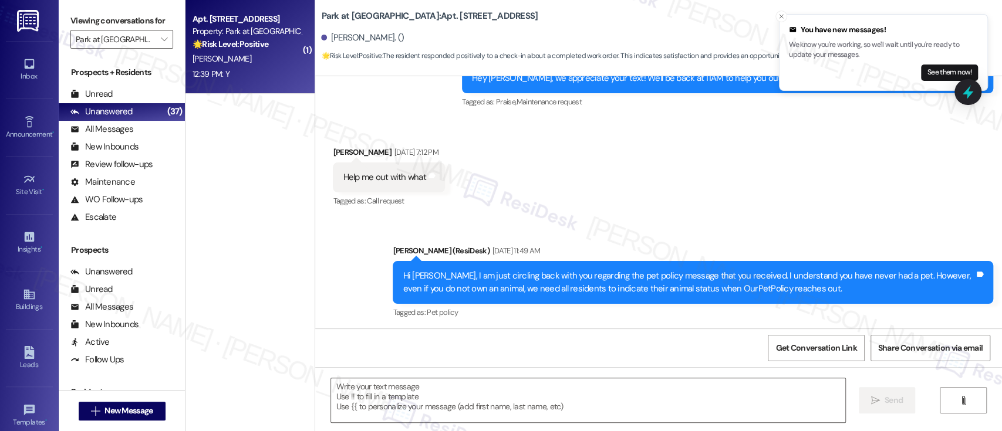
scroll to position [2838, 0]
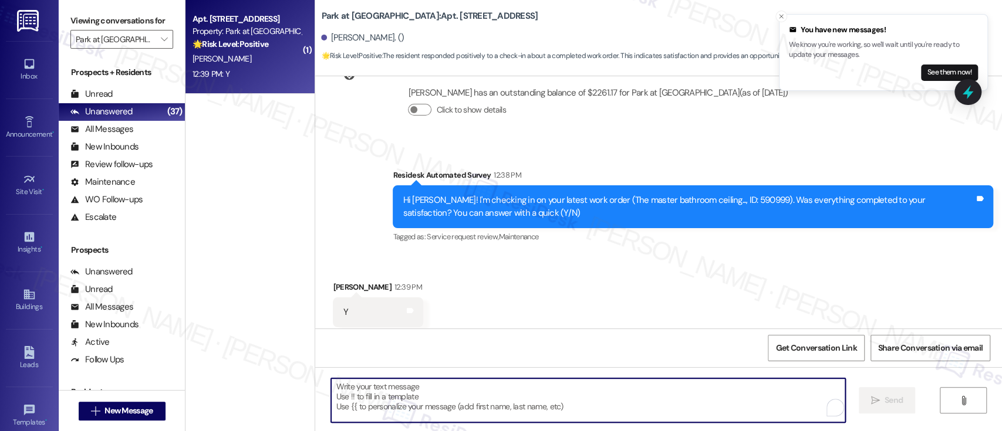
click at [551, 385] on textarea "To enrich screen reader interactions, please activate Accessibility in Grammarl…" at bounding box center [587, 400] width 513 height 44
paste textarea "I'm so glad to hear that everything was taken care of to your satisfaction. Ple…"
type textarea "I'm so glad to hear that everything was taken care of to your satisfaction. Ple…"
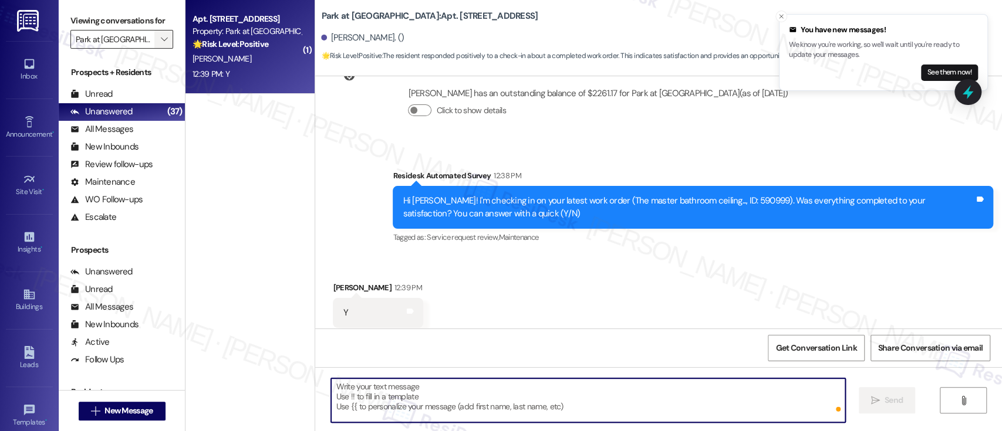
click at [158, 33] on span "" at bounding box center [163, 39] width 11 height 19
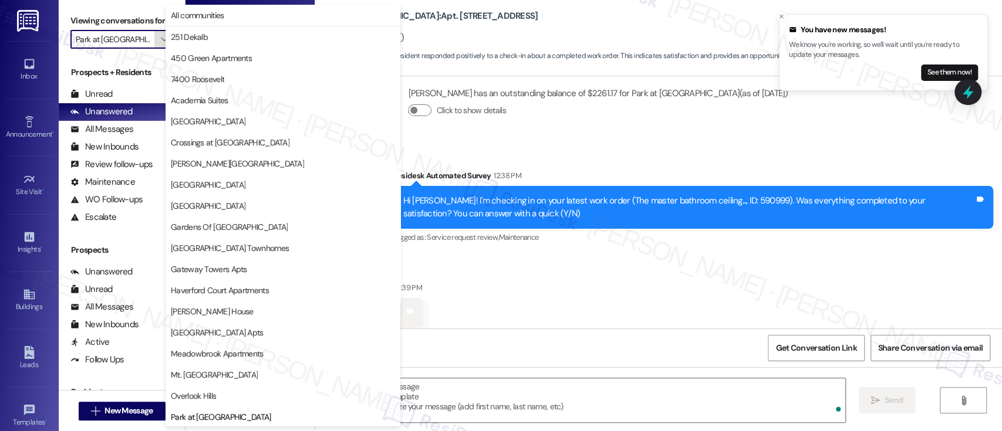
scroll to position [276, 0]
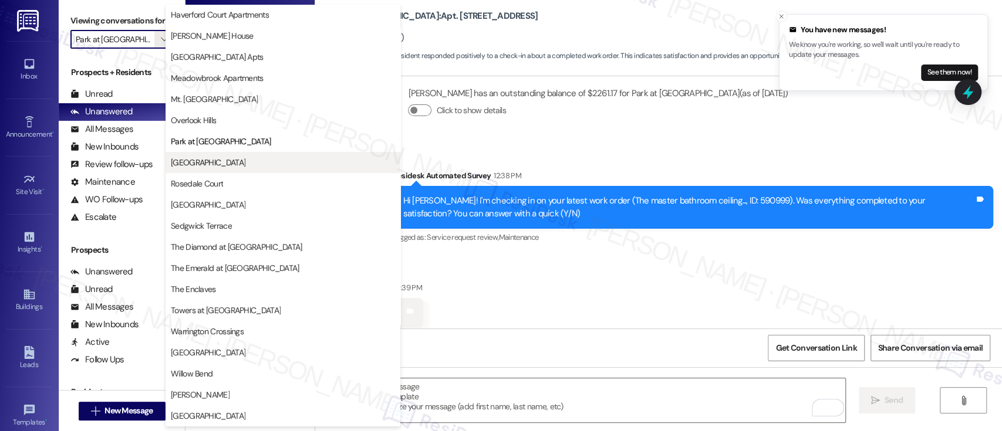
click at [197, 168] on span "[GEOGRAPHIC_DATA]" at bounding box center [208, 163] width 75 height 12
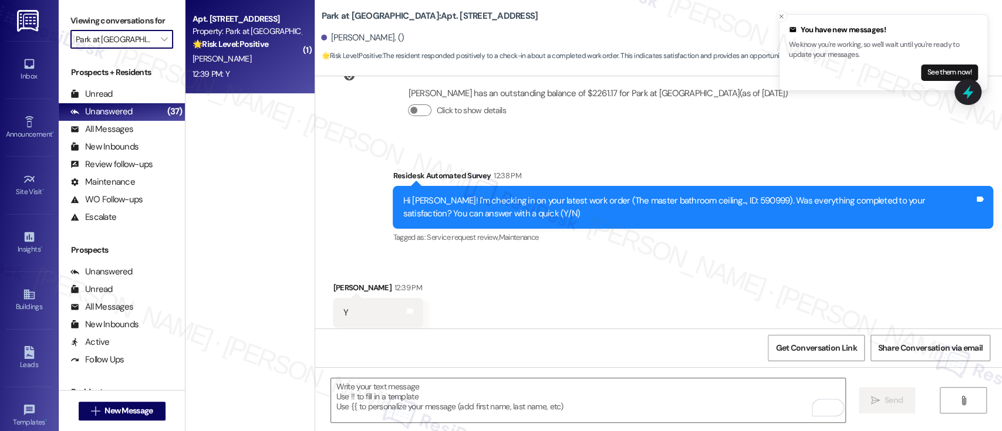
type input "[GEOGRAPHIC_DATA]"
click at [280, 37] on div "Property: Regency House" at bounding box center [246, 31] width 109 height 12
type textarea "Fetching suggested responses. Please feel free to read through the conversation…"
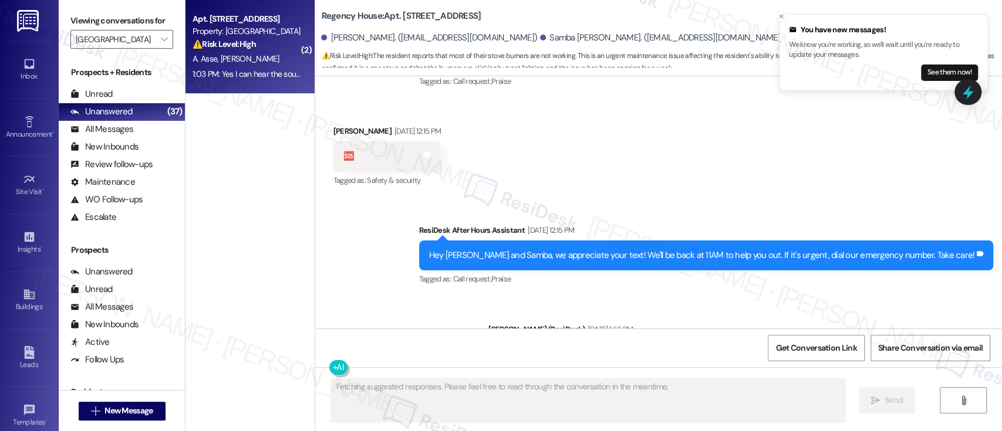
scroll to position [8141, 0]
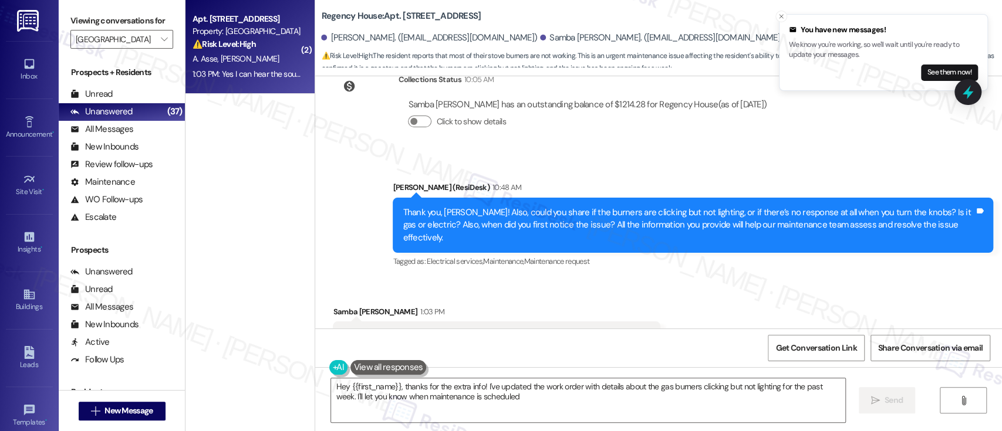
type textarea "Hey {{first_name}}, thanks for the extra info! I've updated the work order with…"
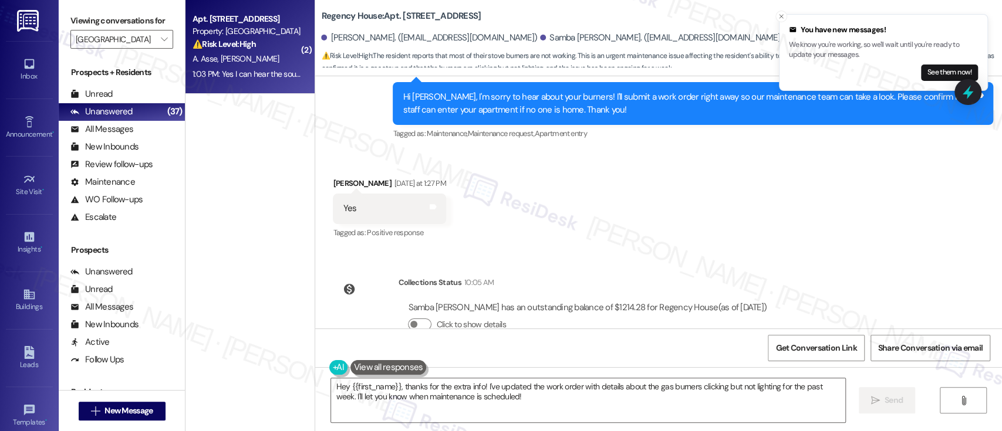
scroll to position [7907, 0]
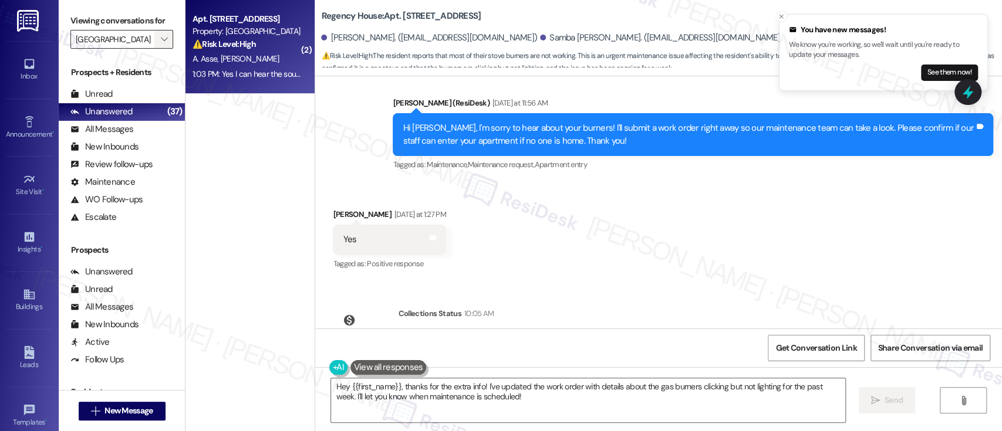
click at [161, 39] on icon "" at bounding box center [164, 39] width 6 height 9
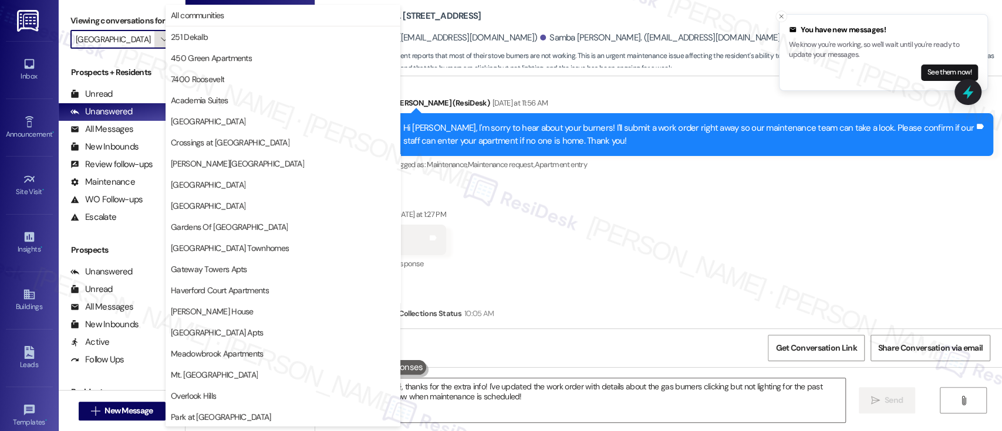
scroll to position [276, 0]
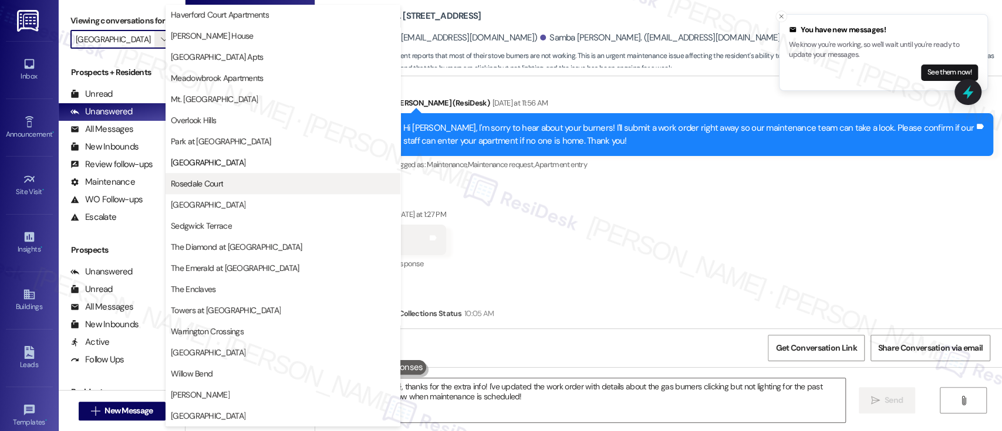
click at [201, 179] on span "Rosedale Court" at bounding box center [197, 184] width 52 height 12
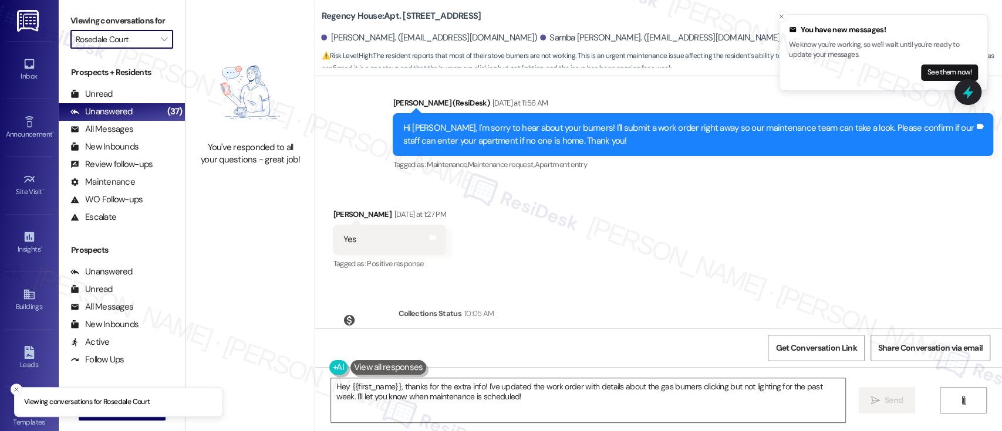
click at [144, 43] on input "Rosedale Court" at bounding box center [115, 39] width 79 height 19
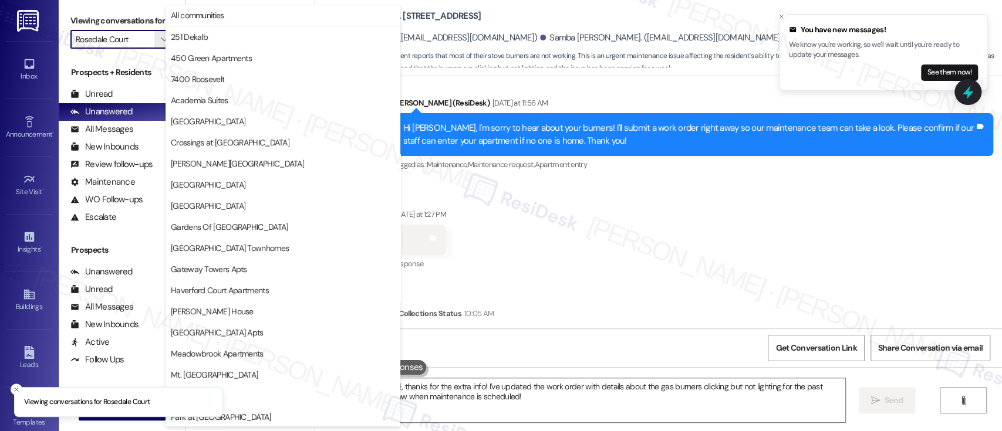
scroll to position [276, 0]
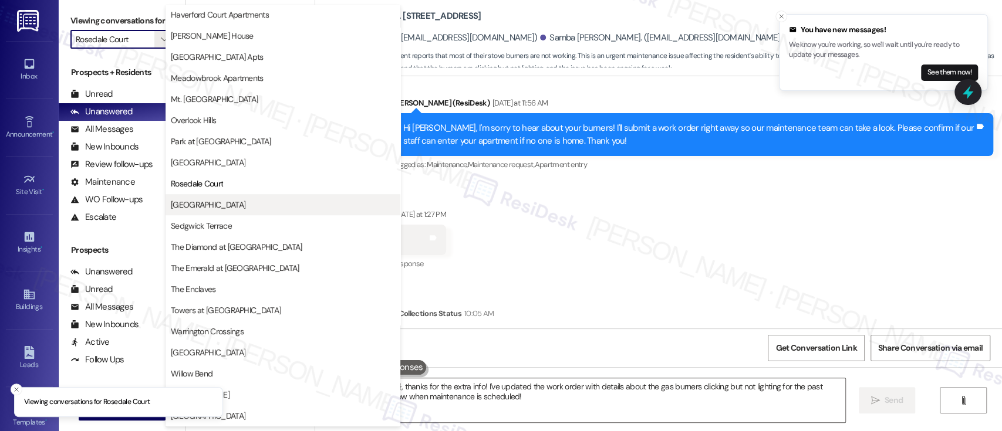
click at [222, 200] on span "[GEOGRAPHIC_DATA]" at bounding box center [208, 205] width 75 height 12
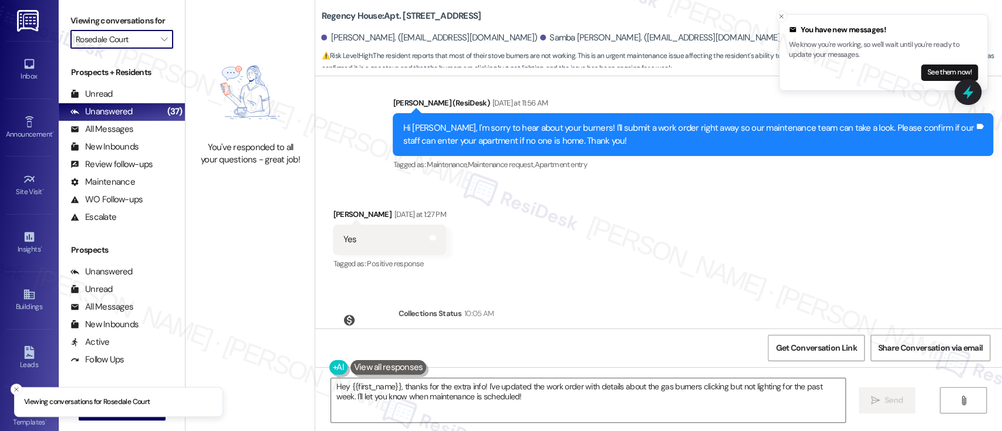
type input "[GEOGRAPHIC_DATA]"
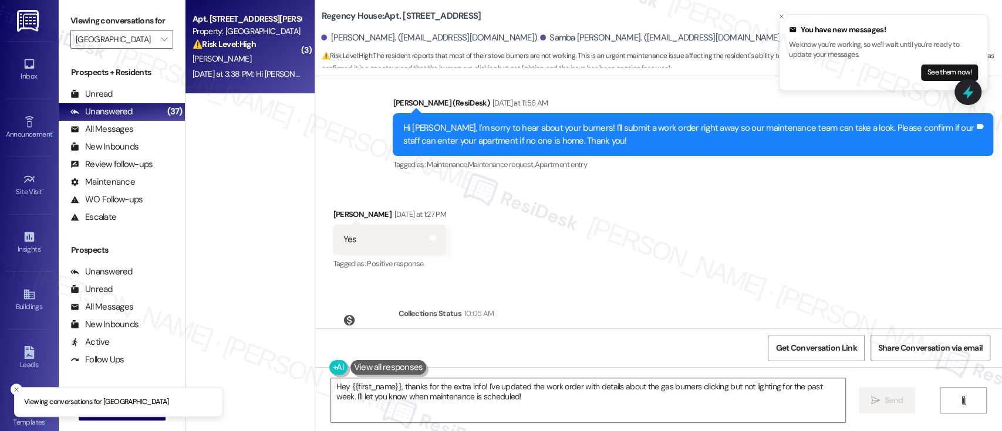
click at [255, 58] on div "M. Stender" at bounding box center [246, 59] width 111 height 15
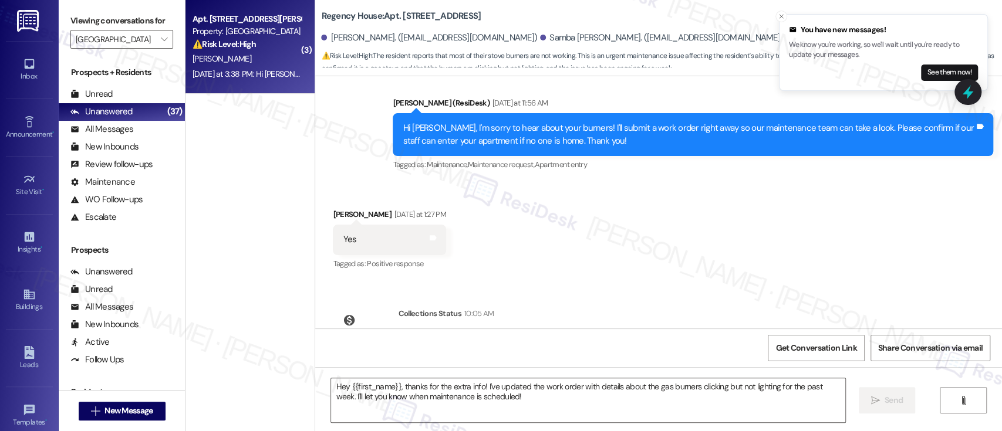
type textarea "Fetching suggested responses. Please feel free to read through the conversation…"
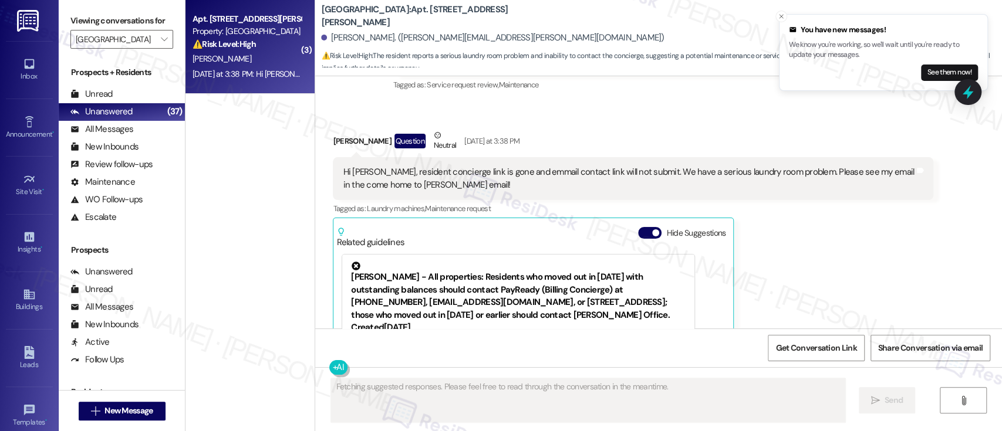
scroll to position [5769, 0]
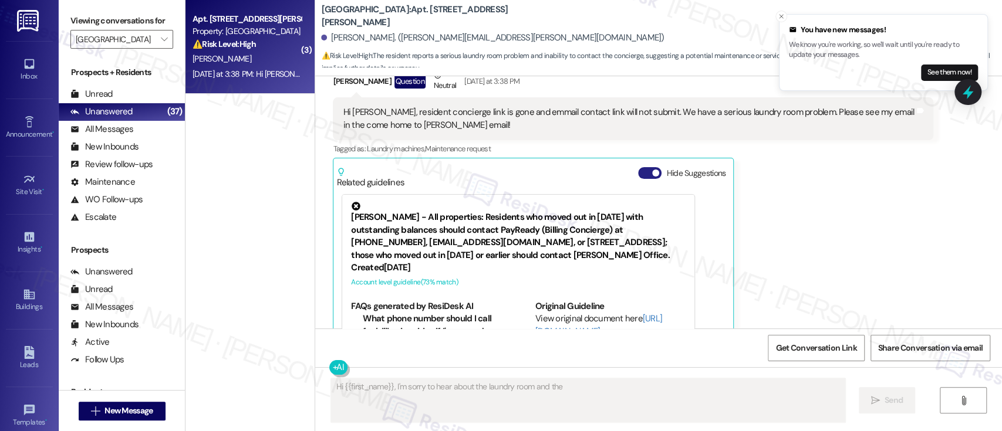
click at [638, 167] on button "Hide Suggestions" at bounding box center [649, 173] width 23 height 12
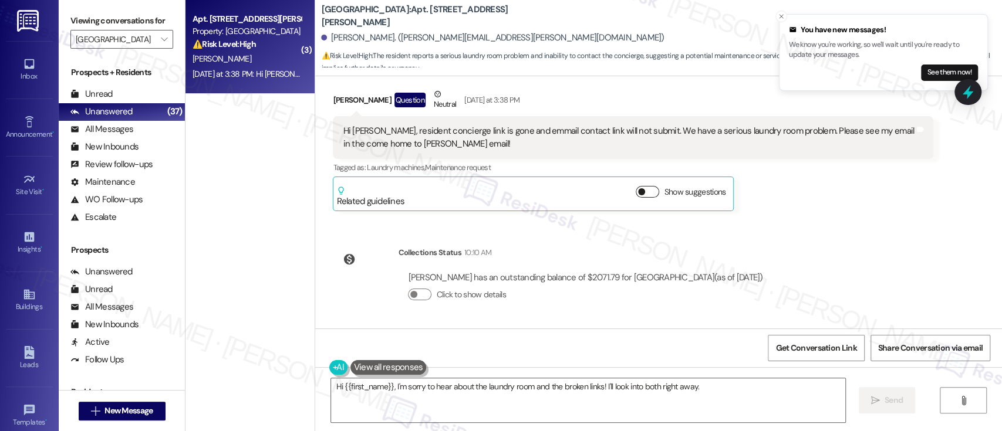
scroll to position [5674, 0]
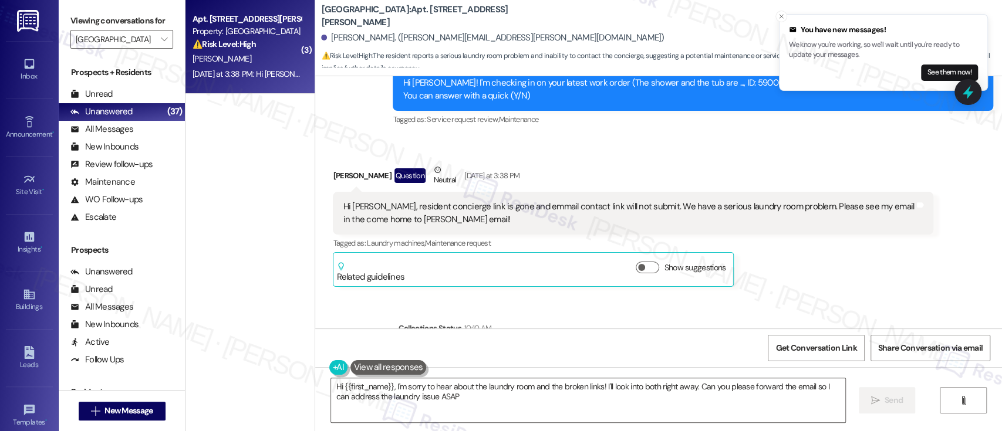
type textarea "Hi {{first_name}}, I'm sorry to hear about the laundry room and the broken link…"
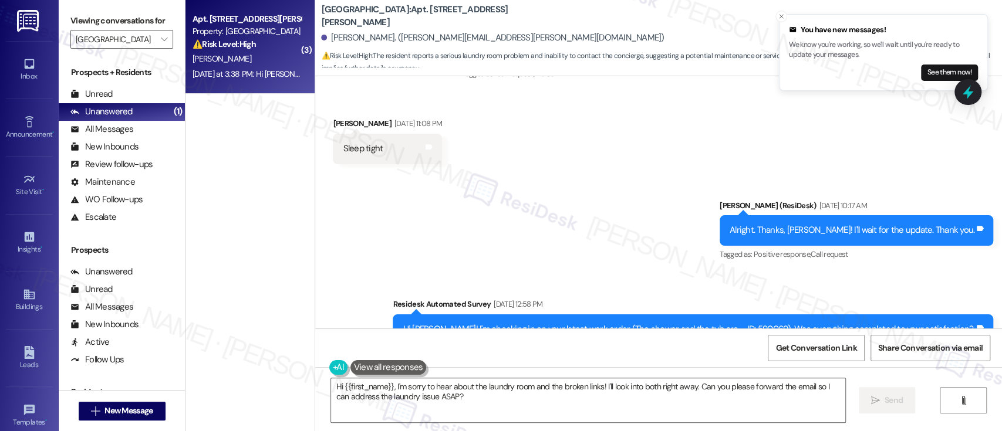
scroll to position [5354, 0]
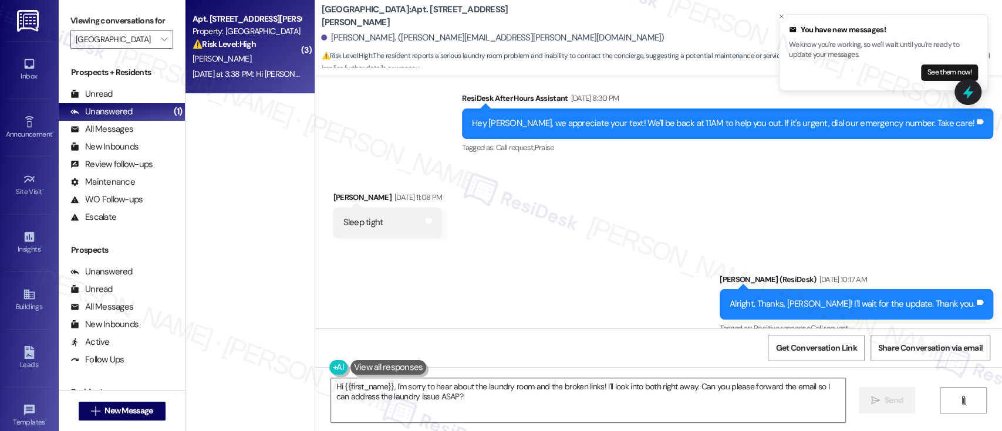
click at [151, 29] on label "Viewing conversations for" at bounding box center [121, 21] width 103 height 18
click at [158, 33] on span "" at bounding box center [163, 39] width 11 height 19
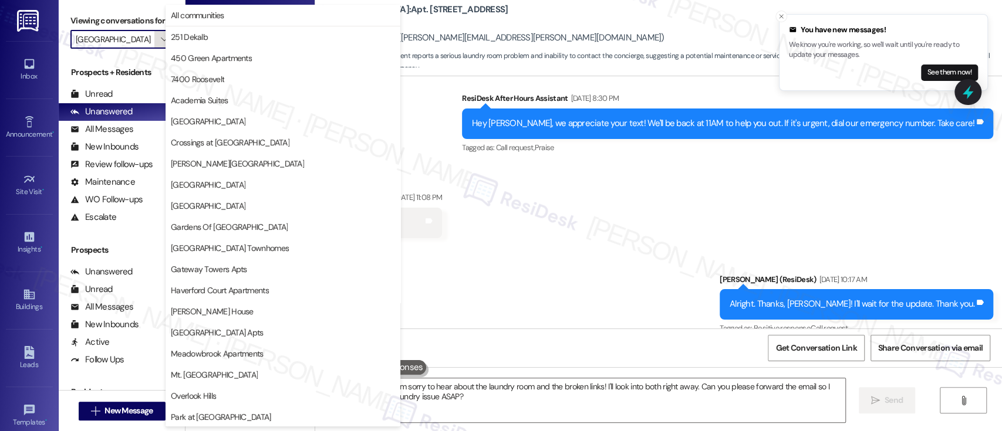
scroll to position [276, 0]
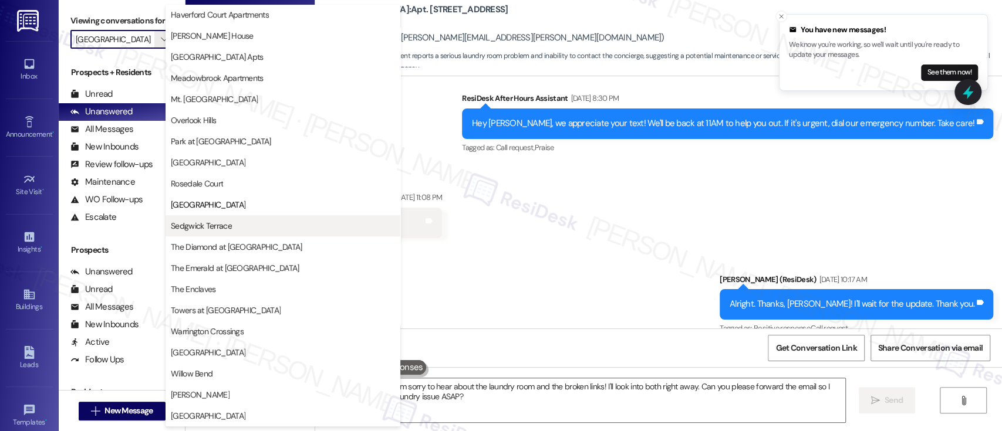
click at [229, 218] on button "Sedgwick Terrace" at bounding box center [282, 225] width 235 height 21
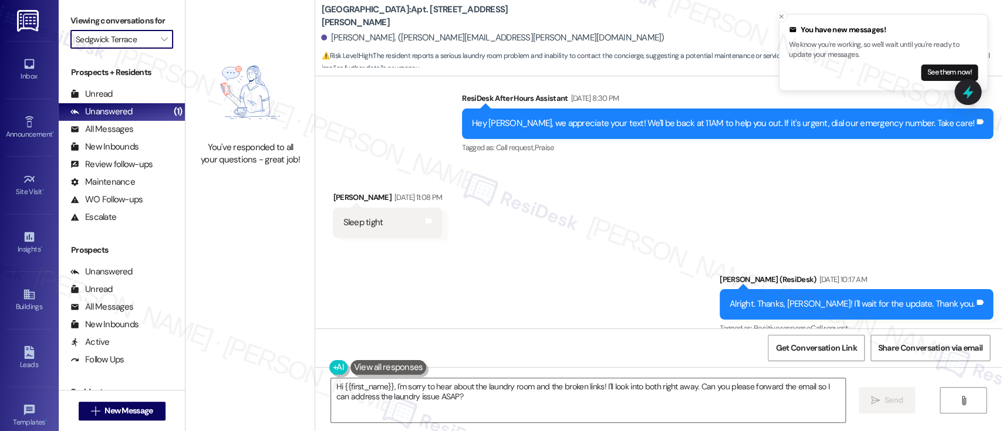
click at [141, 31] on input "Sedgwick Terrace" at bounding box center [115, 39] width 79 height 19
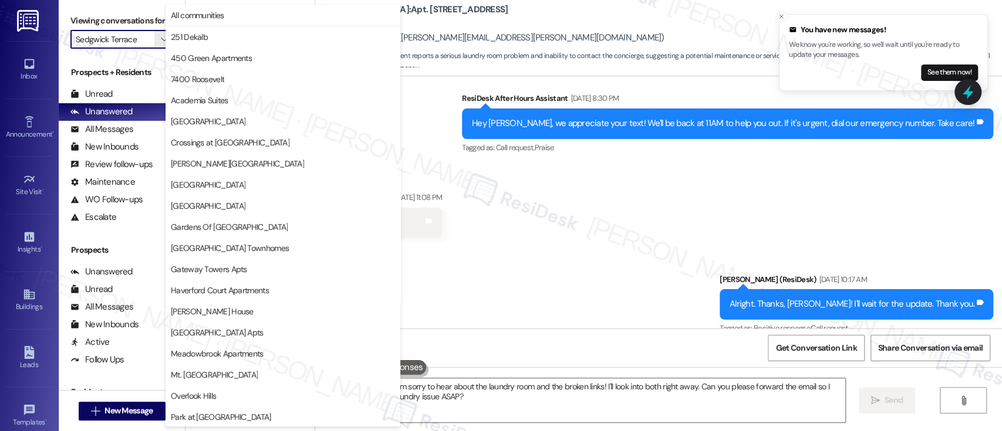
scroll to position [276, 0]
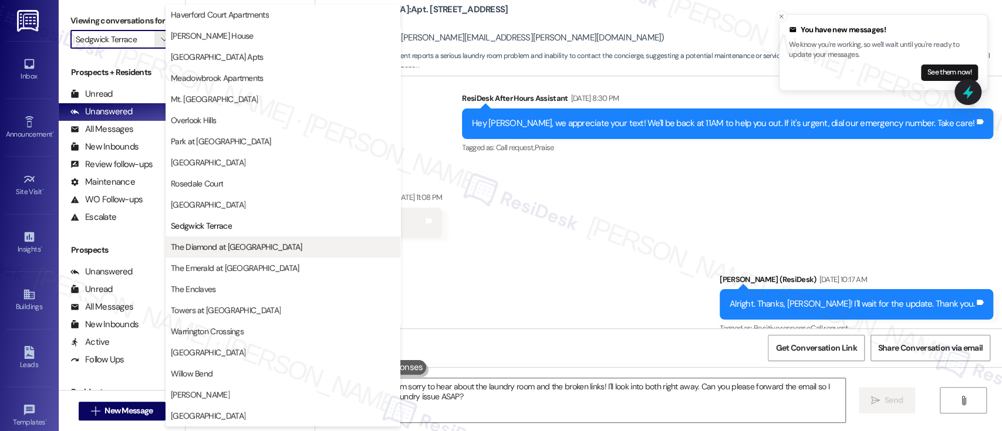
click at [215, 245] on span "The Diamond at [GEOGRAPHIC_DATA]" at bounding box center [236, 247] width 131 height 12
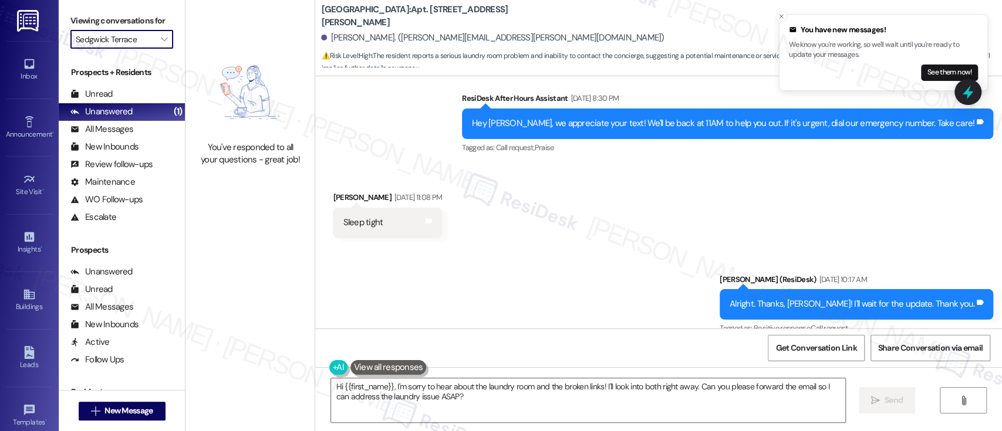
type input "The Diamond at [GEOGRAPHIC_DATA]"
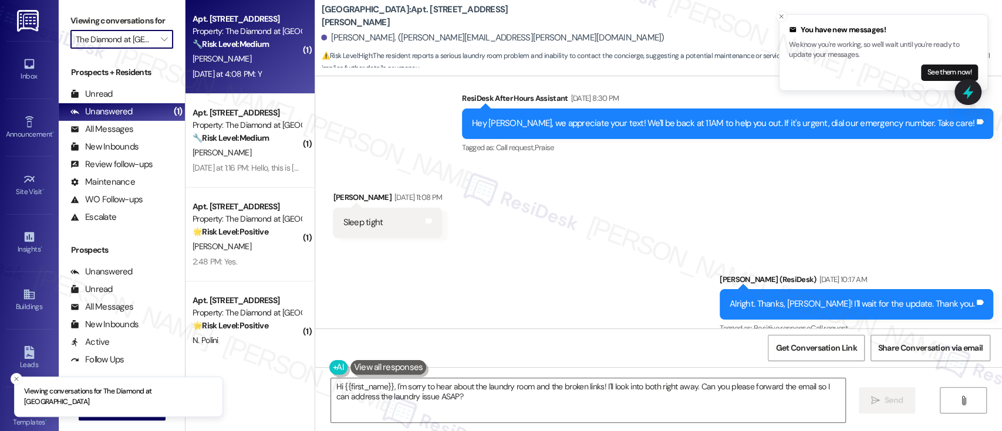
click at [228, 64] on span "A. Janczewski" at bounding box center [221, 58] width 59 height 11
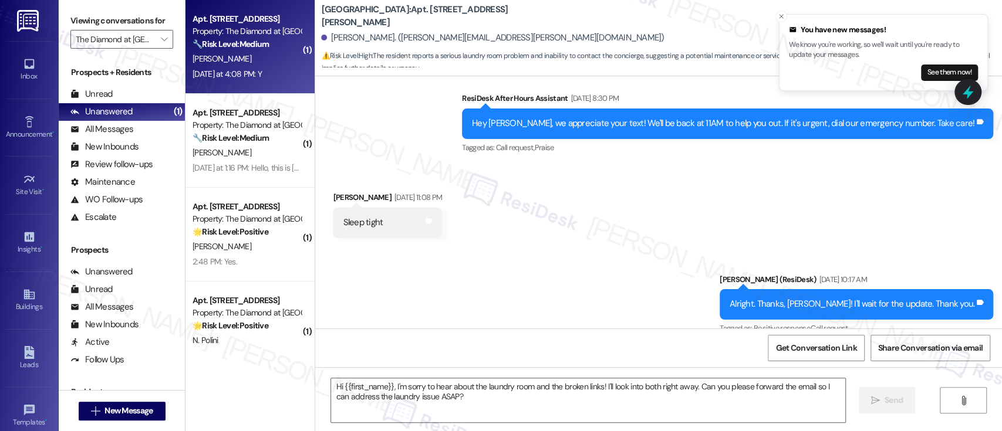
type textarea "Fetching suggested responses. Please feel free to read through the conversation…"
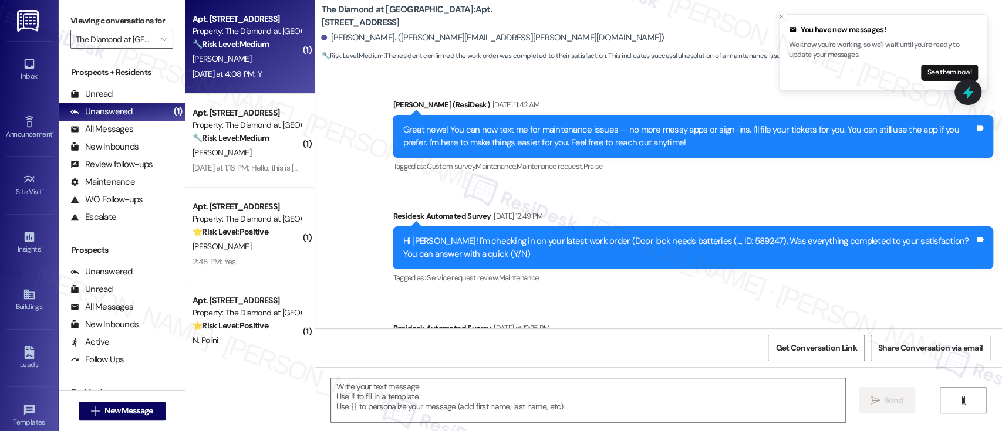
scroll to position [865, 0]
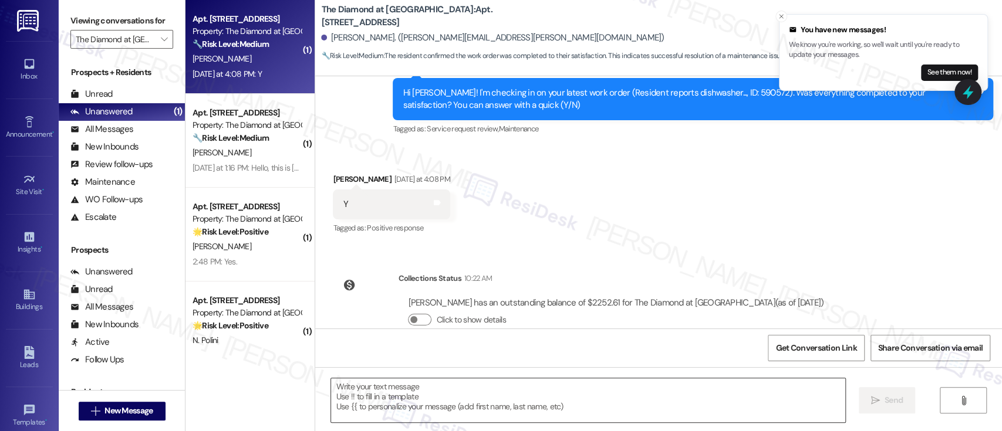
click at [567, 401] on textarea at bounding box center [587, 400] width 513 height 44
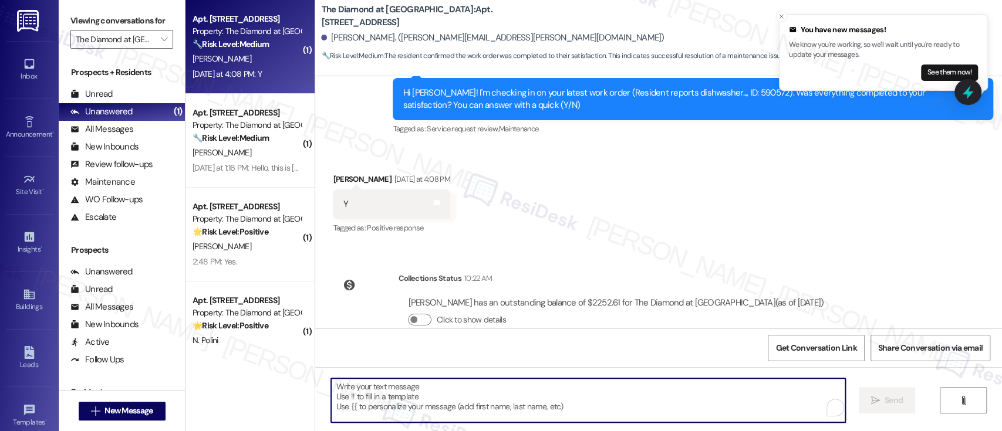
paste textarea "Great to hear it, {{first_name}}! We want to make sure you are satisfied and co…"
type textarea "Great to hear it, {{first_name}}! We want to make sure you are satisfied and co…"
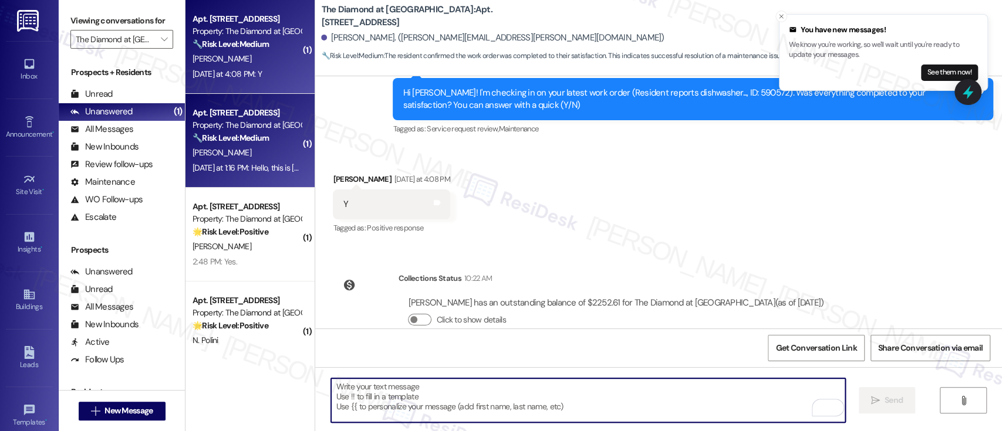
click at [269, 143] on div "🔧 Risk Level: Medium The resident is expressing frustration with the frequency …" at bounding box center [246, 138] width 109 height 12
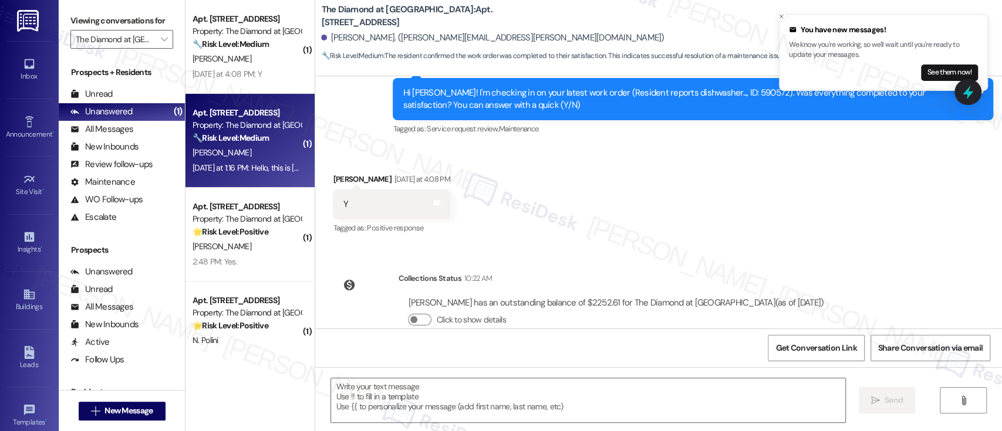
type textarea "Fetching suggested responses. Please feel free to read through the conversation…"
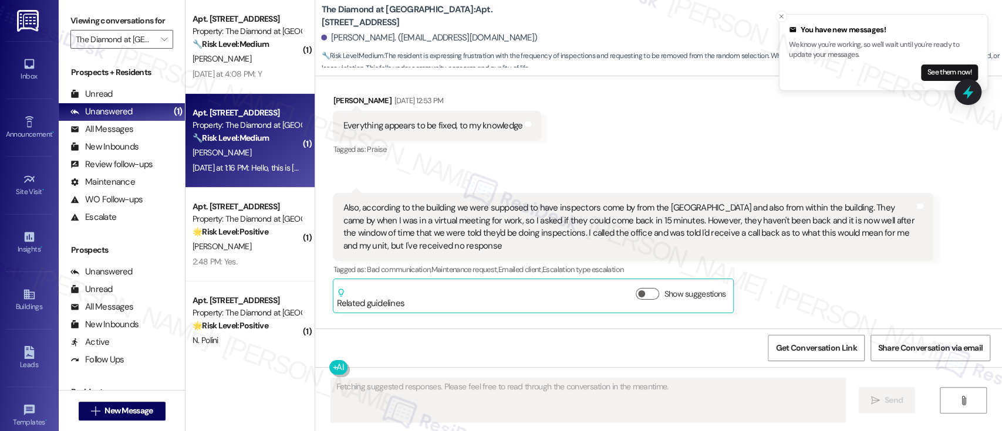
scroll to position [3572, 0]
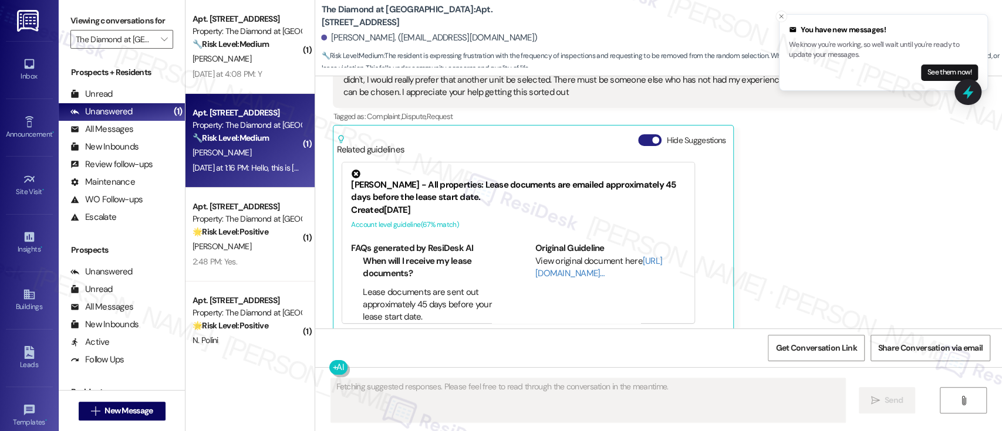
click at [652, 137] on span "button" at bounding box center [655, 140] width 7 height 7
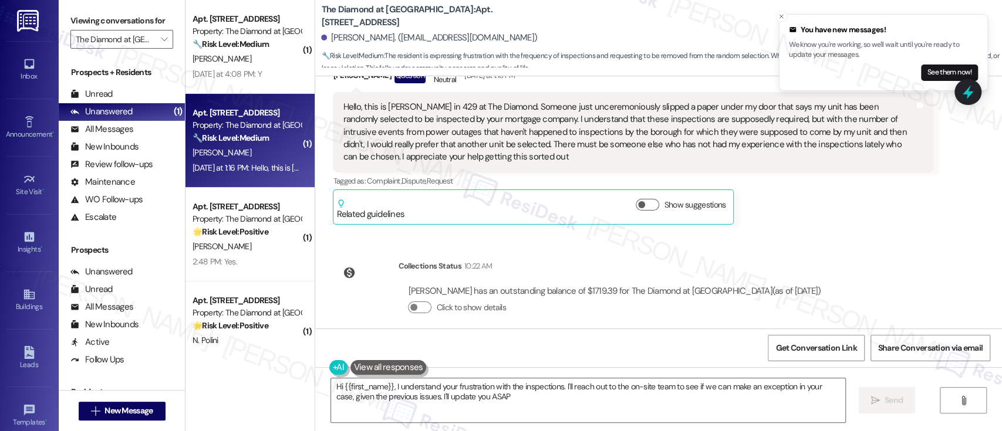
type textarea "Hi {{first_name}}, I understand your frustration with the inspections. I'll rea…"
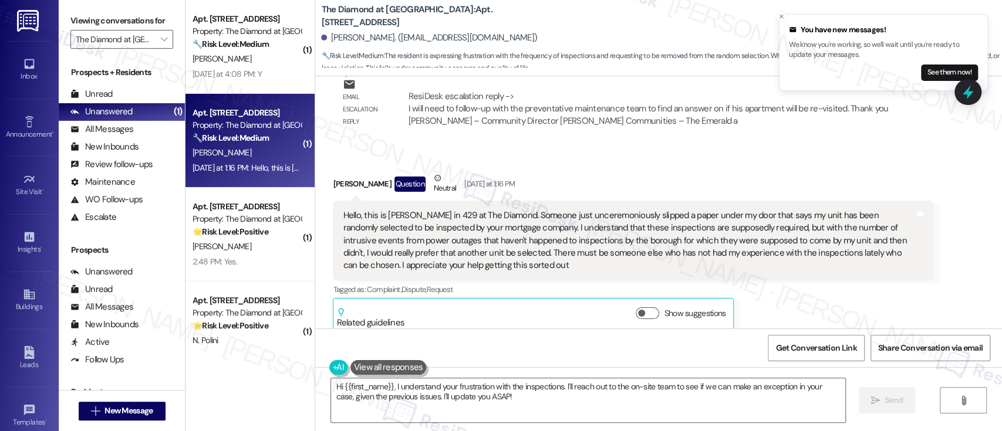
scroll to position [3507, 0]
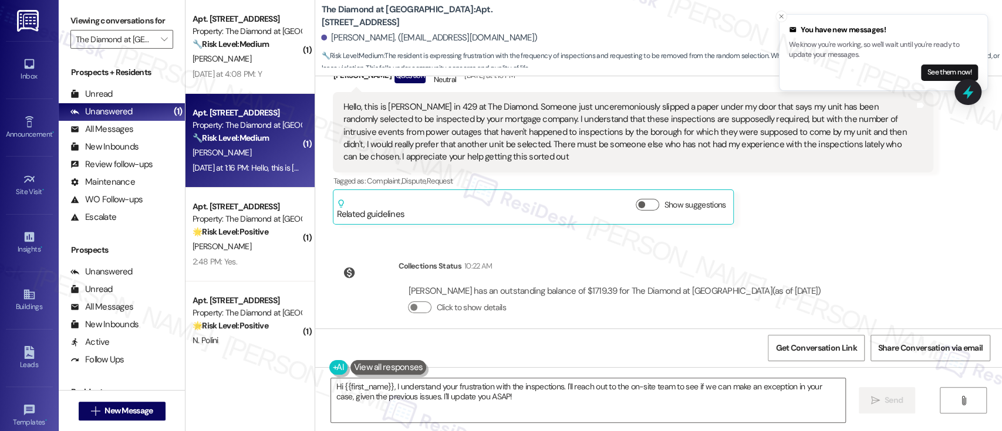
click at [853, 272] on div "Lease started [DATE] 8:00 PM Announcement, sent via SMS [PERSON_NAME] (ResiDesk…" at bounding box center [658, 202] width 687 height 252
click at [510, 395] on textarea "Hi {{first_name}}, I understand your frustration with the inspections. I'll rea…" at bounding box center [587, 400] width 513 height 44
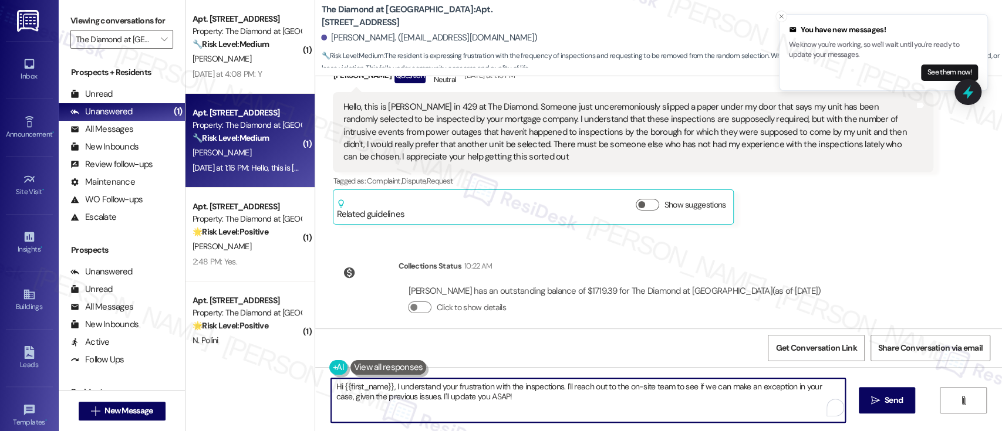
click at [597, 383] on textarea "Hi {{first_name}}, I understand your frustration with the inspections. I'll rea…" at bounding box center [587, 400] width 513 height 44
click at [675, 388] on textarea "Hi {{first_name}}, I understand your frustration with the inspections. I'll rea…" at bounding box center [587, 400] width 513 height 44
click at [556, 407] on textarea "Hi {{first_name}}, I understand your frustration with the inspections. I'll rea…" at bounding box center [587, 400] width 513 height 44
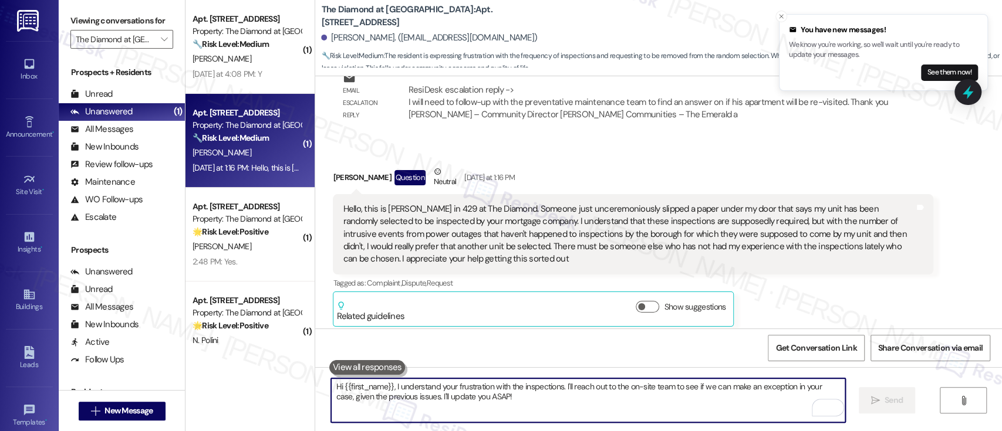
scroll to position [3399, 0]
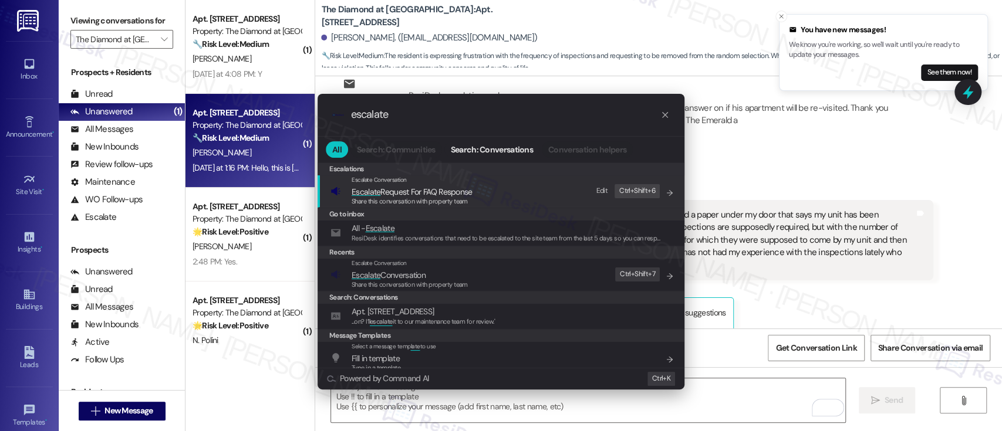
type input "escalate"
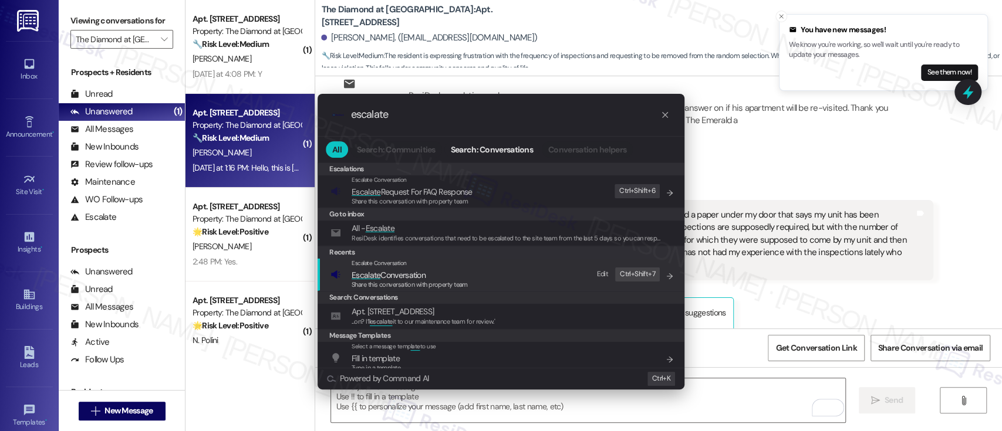
click at [422, 275] on span "Escalate Conversation" at bounding box center [388, 275] width 74 height 11
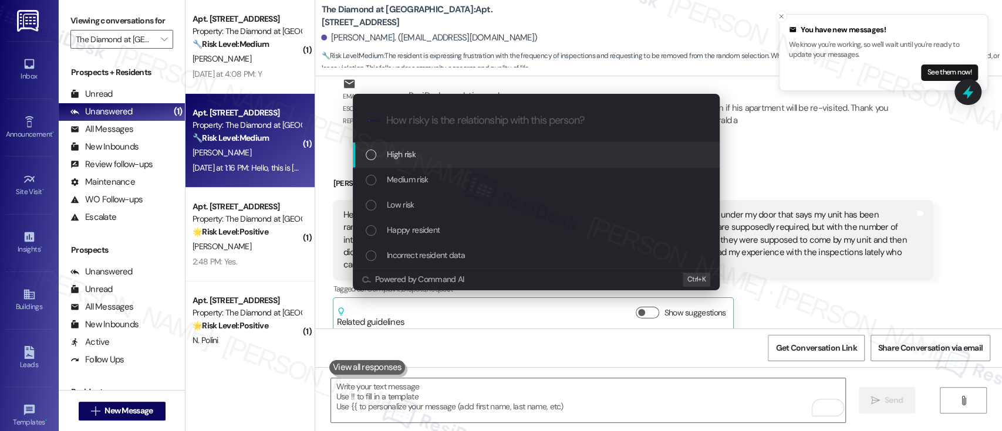
click at [418, 152] on div "High risk" at bounding box center [537, 154] width 343 height 13
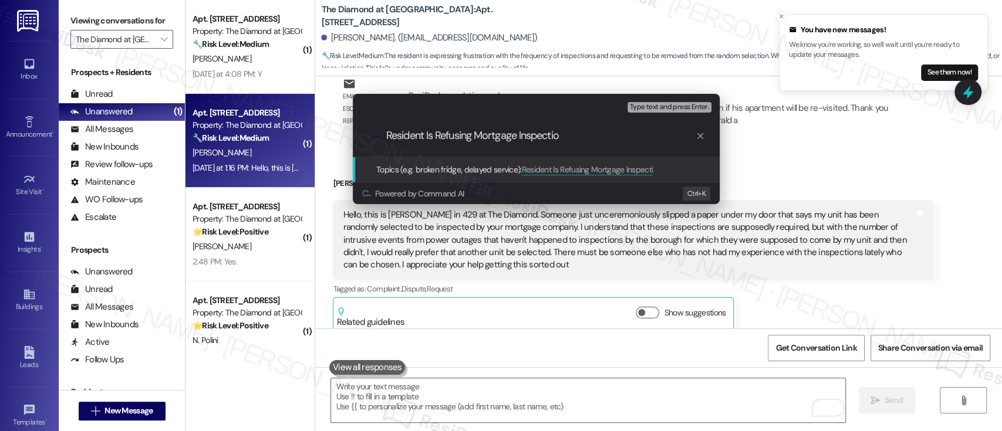
type input "Resident Is Refusing Mortgage Inspection"
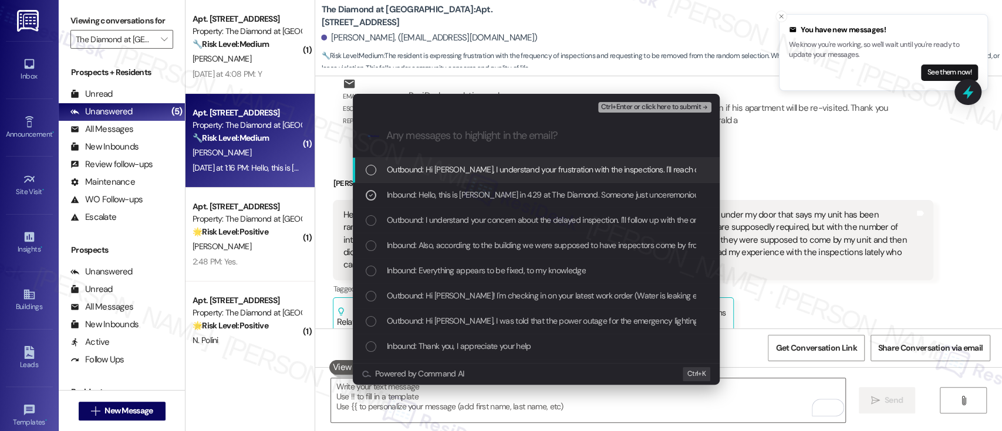
click at [644, 109] on span "Ctrl+Enter or click here to submit" at bounding box center [650, 107] width 100 height 8
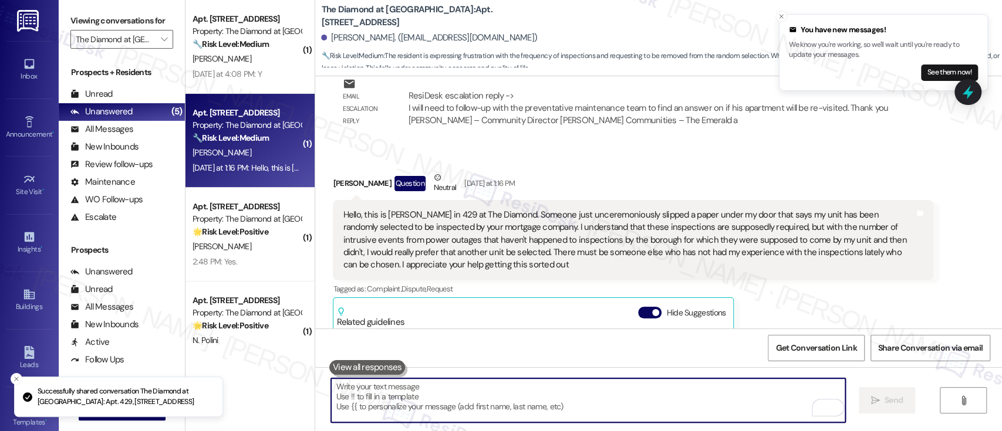
scroll to position [3572, 0]
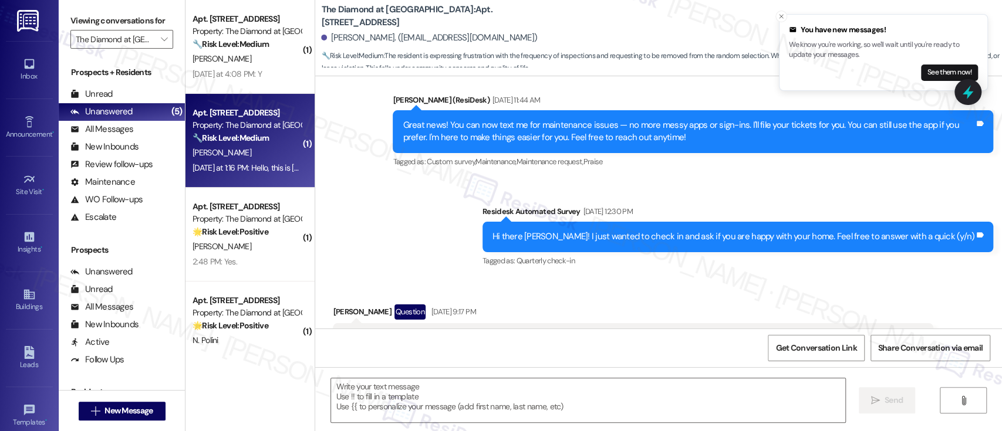
type textarea "Fetching suggested responses. Please feel free to read through the conversation…"
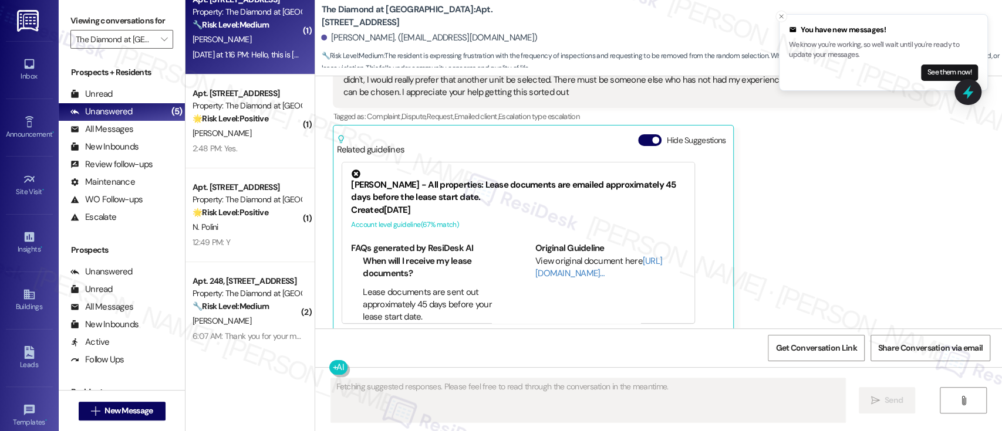
scroll to position [121, 0]
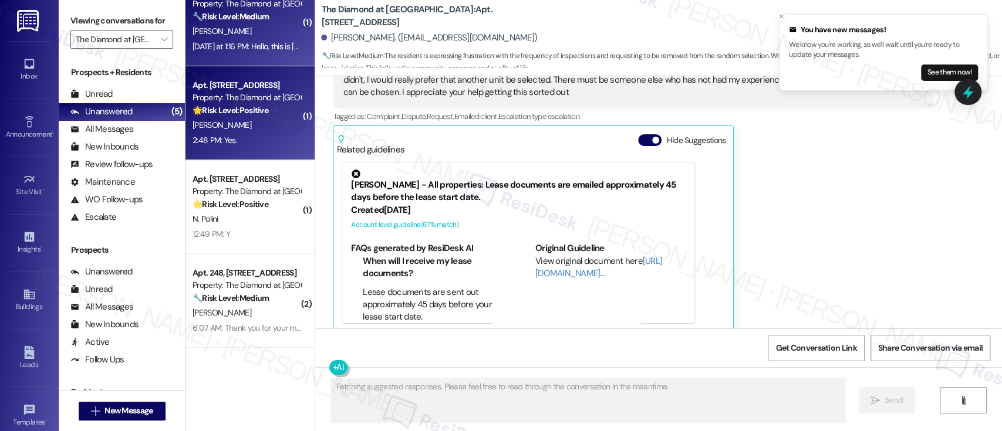
click at [219, 107] on strong "🌟 Risk Level: Positive" at bounding box center [230, 110] width 76 height 11
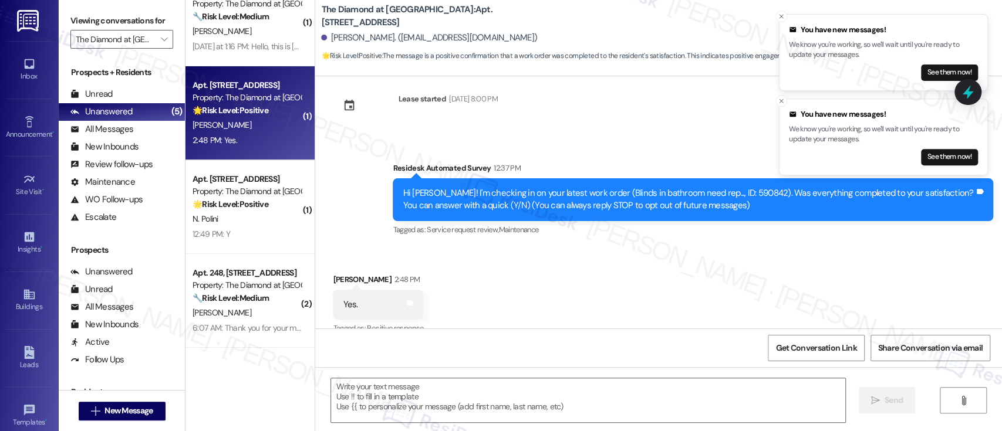
scroll to position [38, 0]
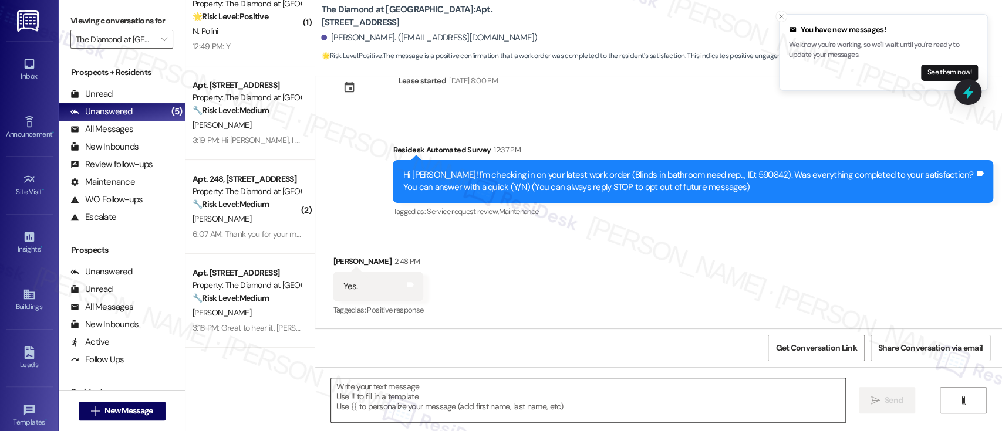
click at [540, 399] on textarea at bounding box center [587, 400] width 513 height 44
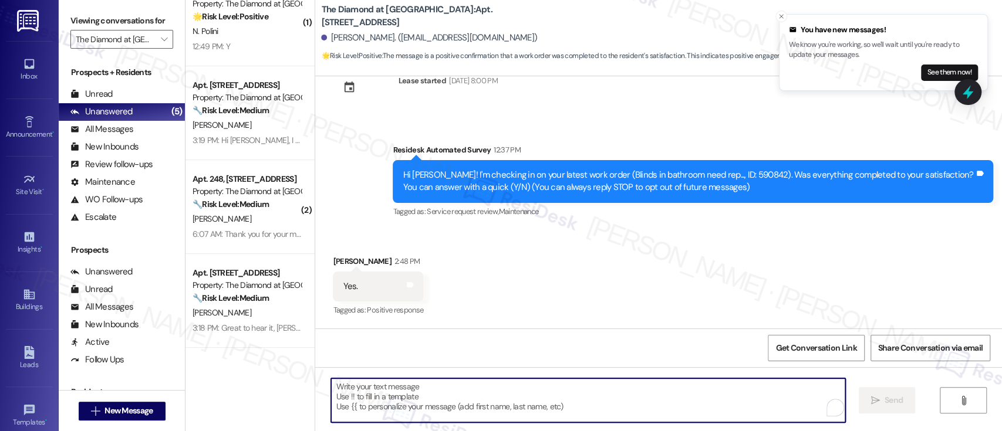
paste textarea "Great to hear it, {{first_name}}! We want to make sure you are satisfied and co…"
type textarea "Great to hear it, {{first_name}}! We want to make sure you are satisfied and co…"
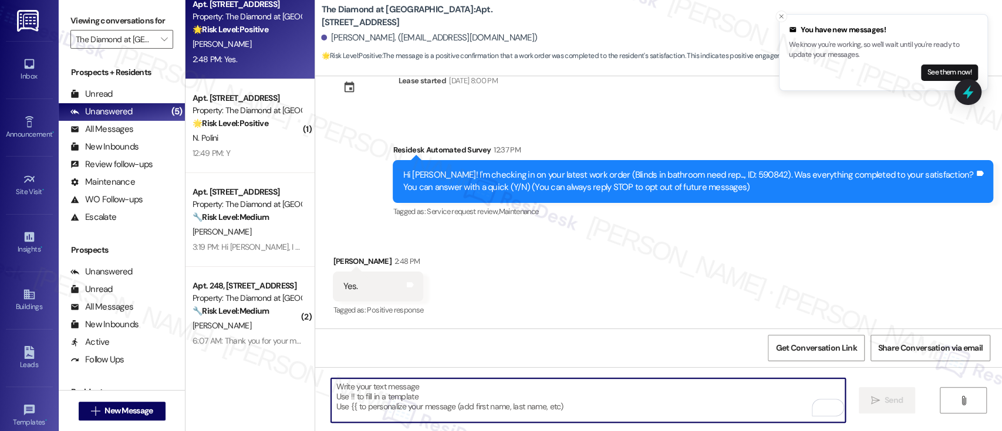
scroll to position [0, 0]
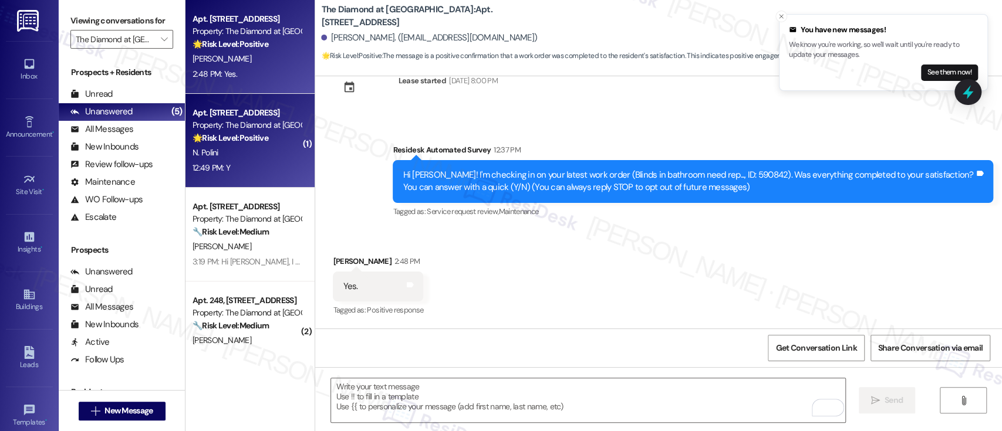
click at [236, 148] on div "N. Polini" at bounding box center [246, 153] width 111 height 15
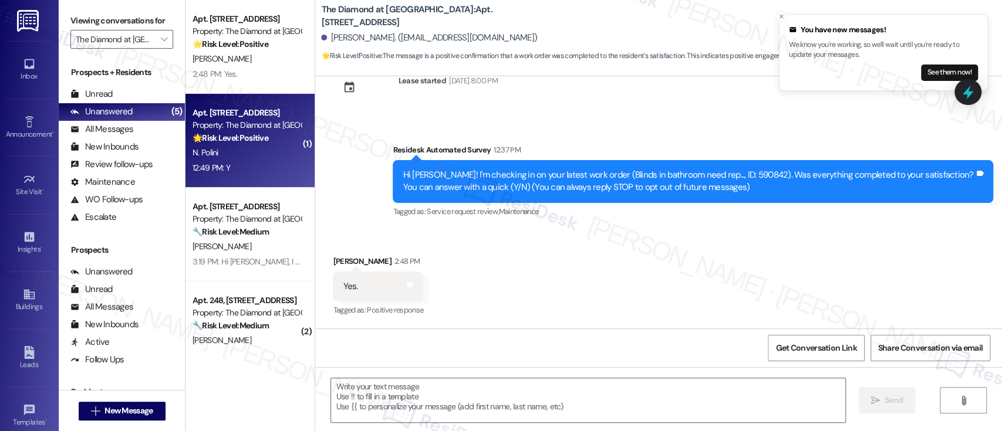
type textarea "Fetching suggested responses. Please feel free to read through the conversation…"
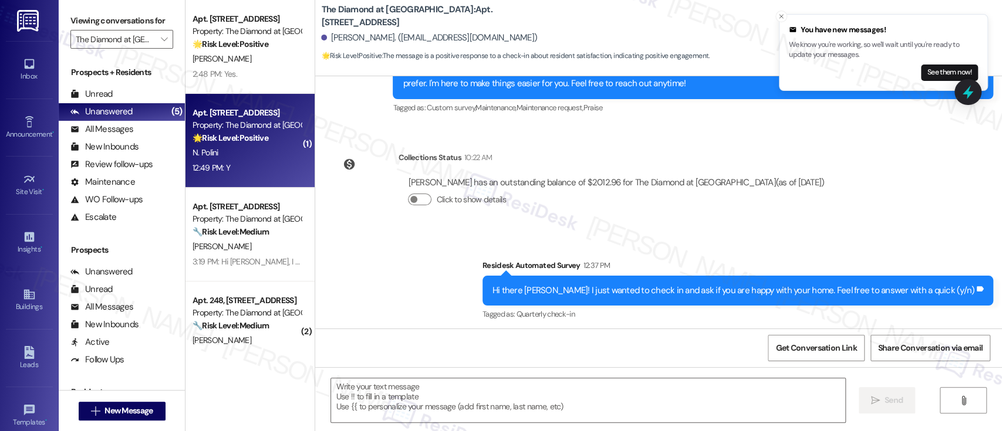
scroll to position [414, 0]
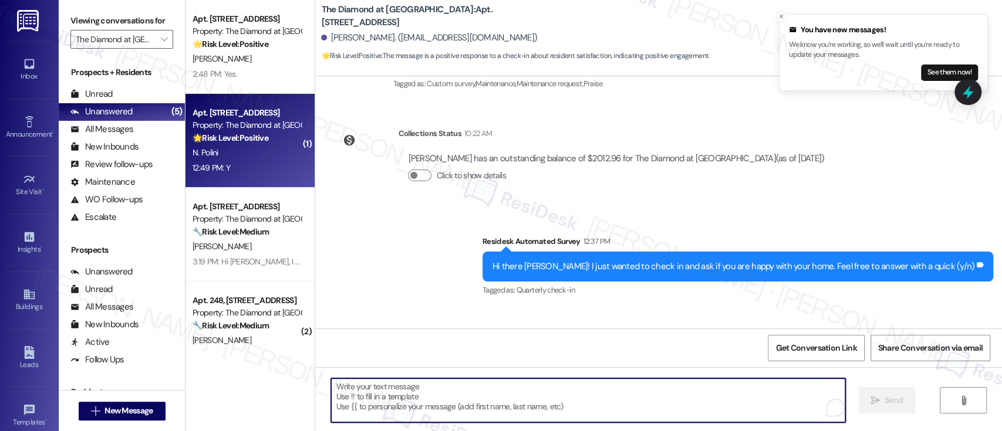
click at [471, 397] on textarea "To enrich screen reader interactions, please activate Accessibility in Grammarl…" at bounding box center [587, 400] width 513 height 44
paste textarea "Great to hear it, {{first_name}}! We want to make sure you are satisfied and co…"
type textarea "Great to hear it, {{first_name}}! We want to make sure you are satisfied and co…"
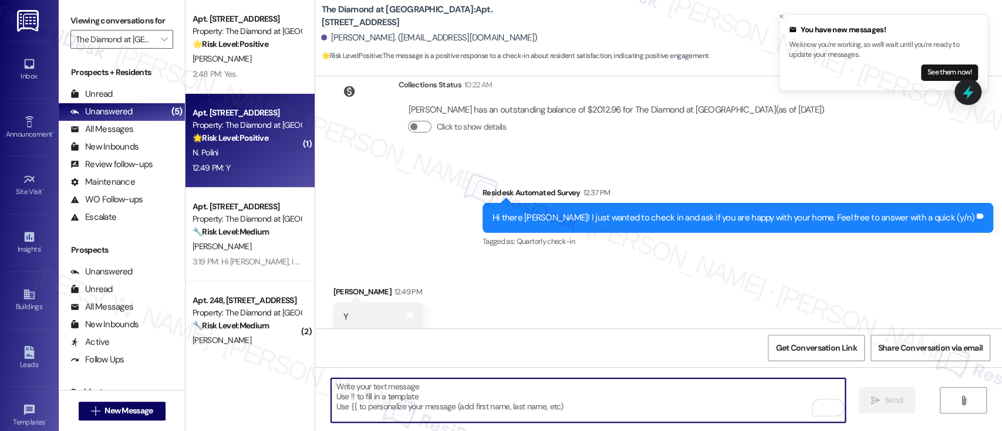
scroll to position [492, 0]
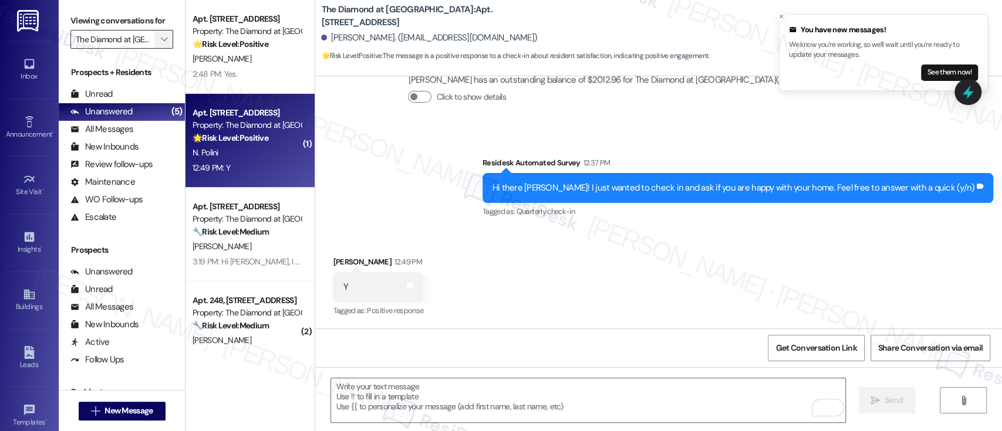
click at [161, 39] on span "" at bounding box center [163, 39] width 11 height 19
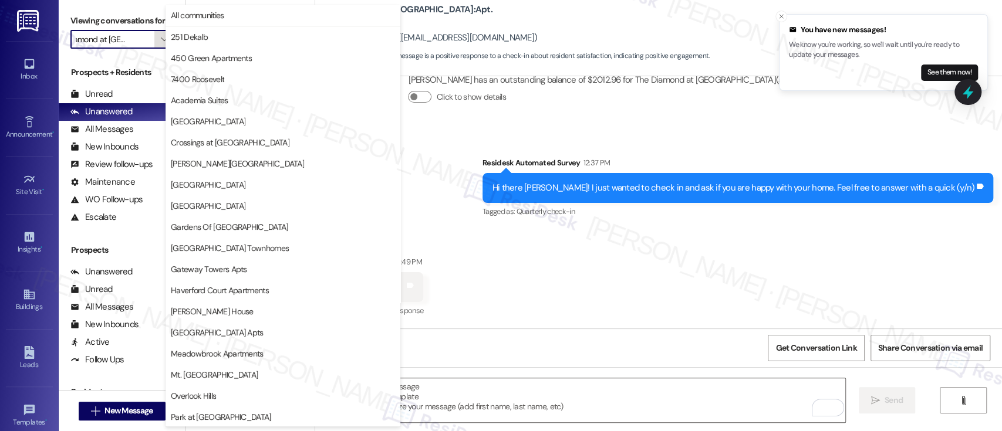
scroll to position [276, 0]
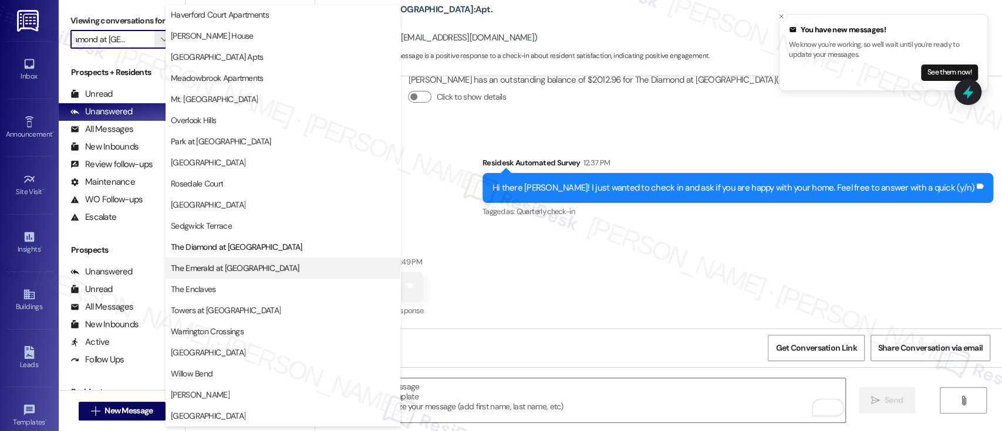
click at [193, 272] on span "The Emerald at [GEOGRAPHIC_DATA]" at bounding box center [235, 268] width 129 height 12
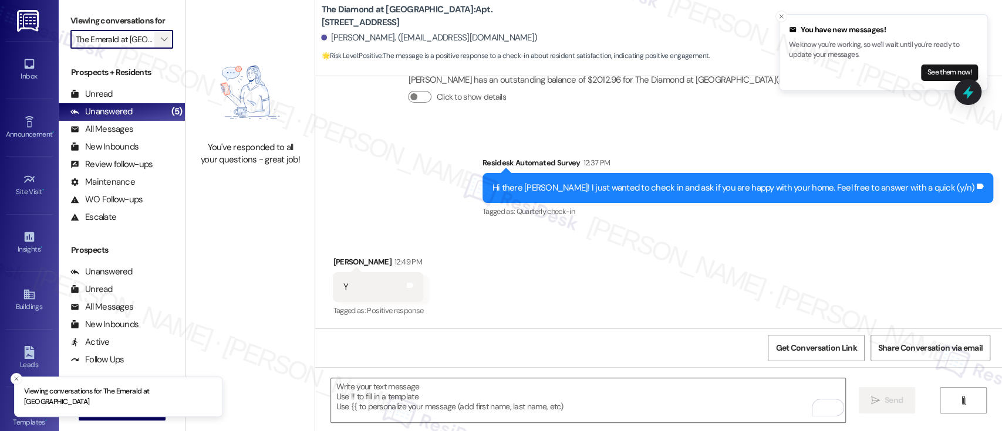
click at [158, 40] on span "" at bounding box center [163, 39] width 11 height 19
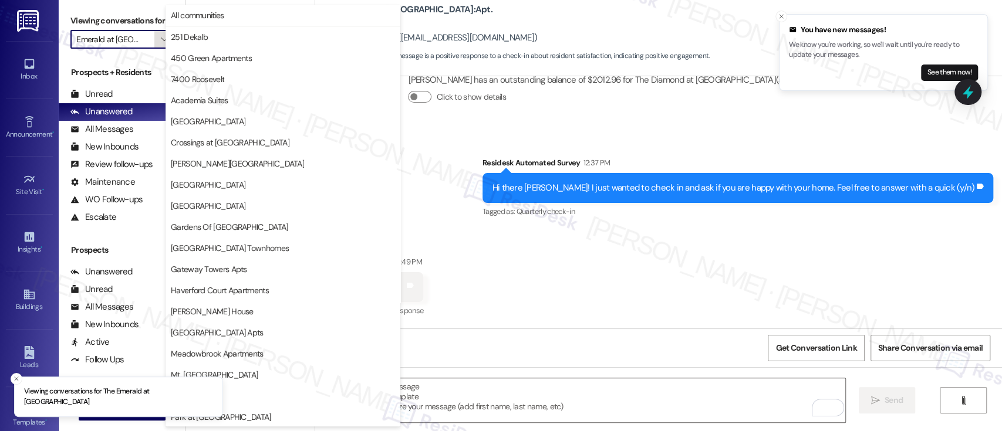
scroll to position [276, 0]
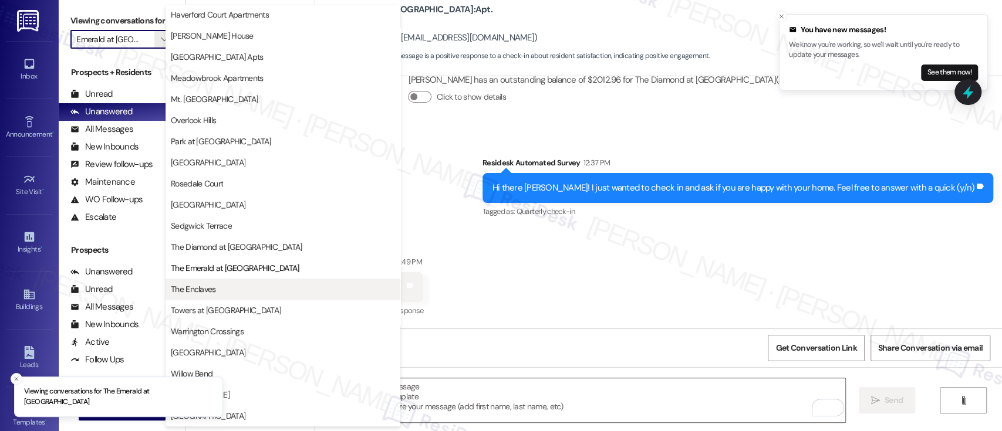
click at [197, 285] on span "The Enclaves" at bounding box center [193, 289] width 45 height 12
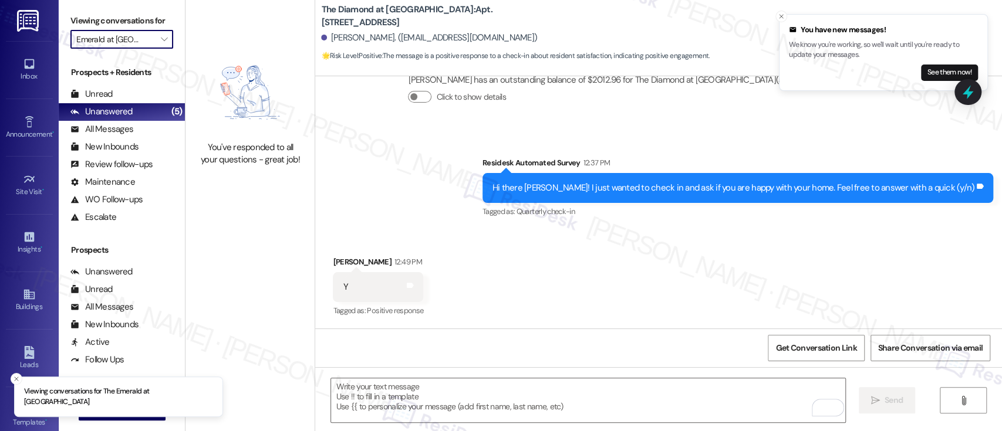
type input "The Enclaves"
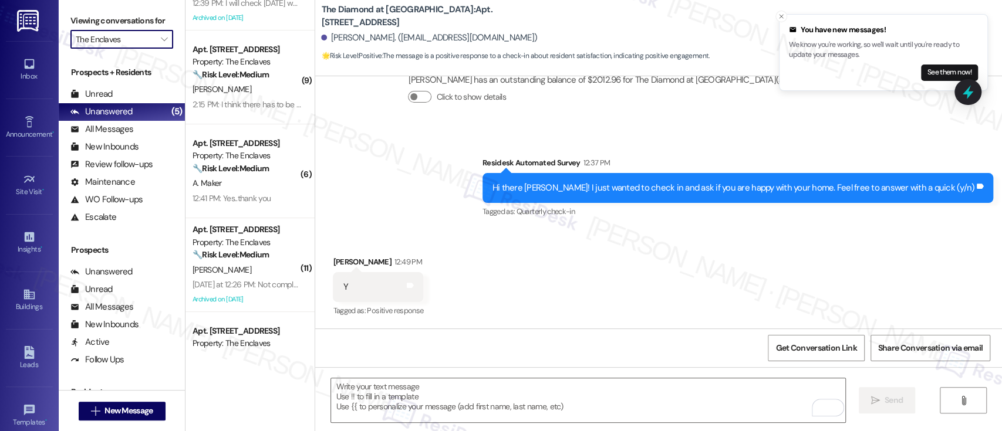
scroll to position [215, 0]
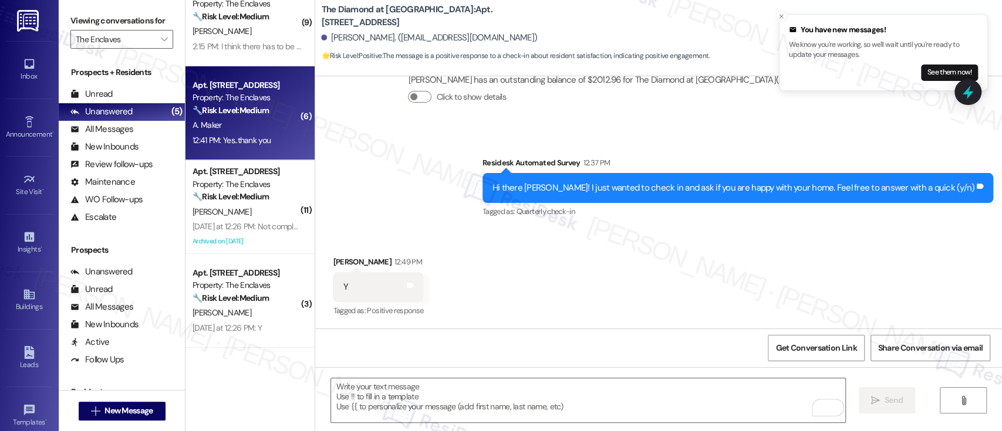
click at [268, 143] on div "12:41 PM: Yes..thank you 12:41 PM: Yes..thank you" at bounding box center [246, 140] width 111 height 15
type textarea "Fetching suggested responses. Please feel free to read through the conversation…"
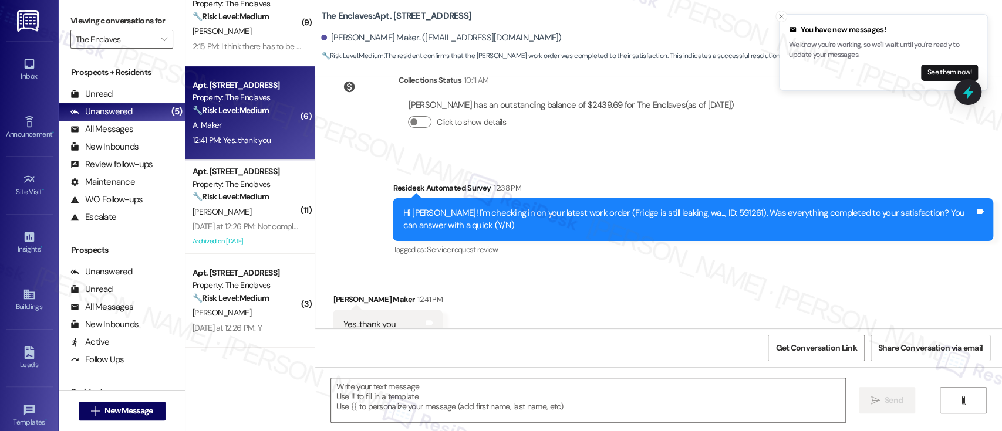
scroll to position [3149, 0]
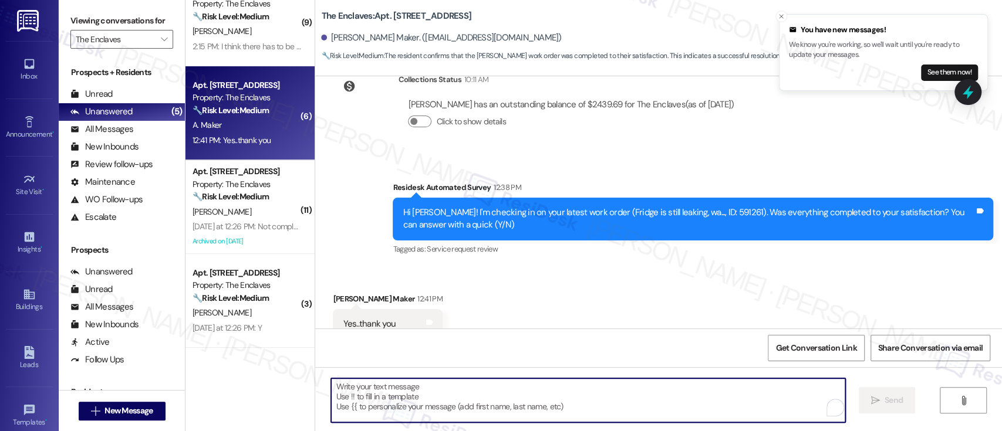
click at [597, 406] on textarea "To enrich screen reader interactions, please activate Accessibility in Grammarl…" at bounding box center [587, 400] width 513 height 44
paste textarea "Great to hear it, {{first_name}}! We want to make sure you are satisfied and co…"
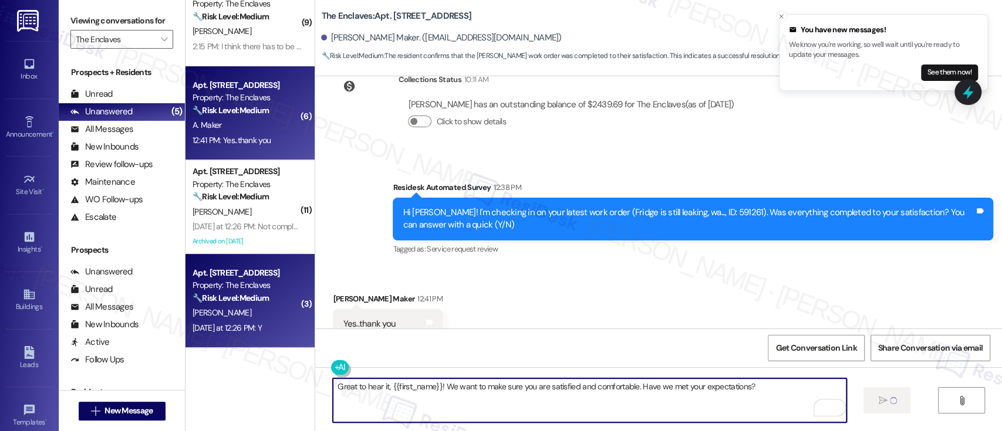
type textarea "Great to hear it, {{first_name}}! We want to make sure you are satisfied and co…"
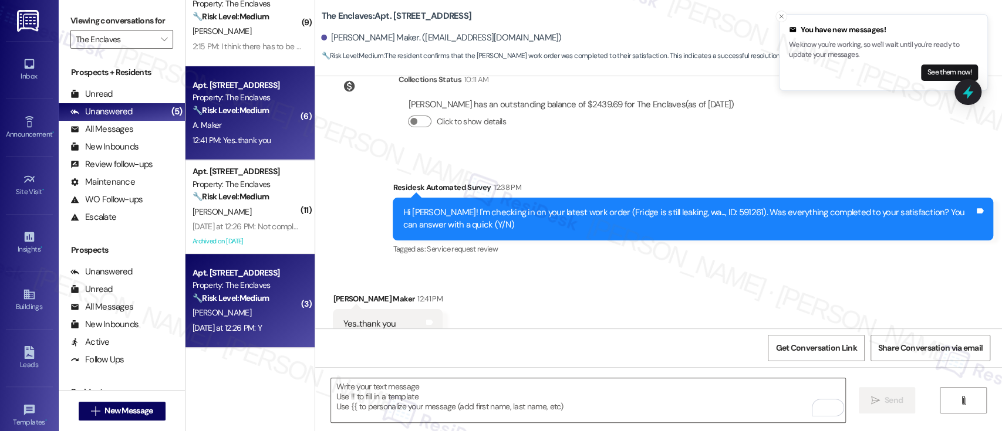
click at [224, 297] on strong "🔧 Risk Level: Medium" at bounding box center [230, 298] width 76 height 11
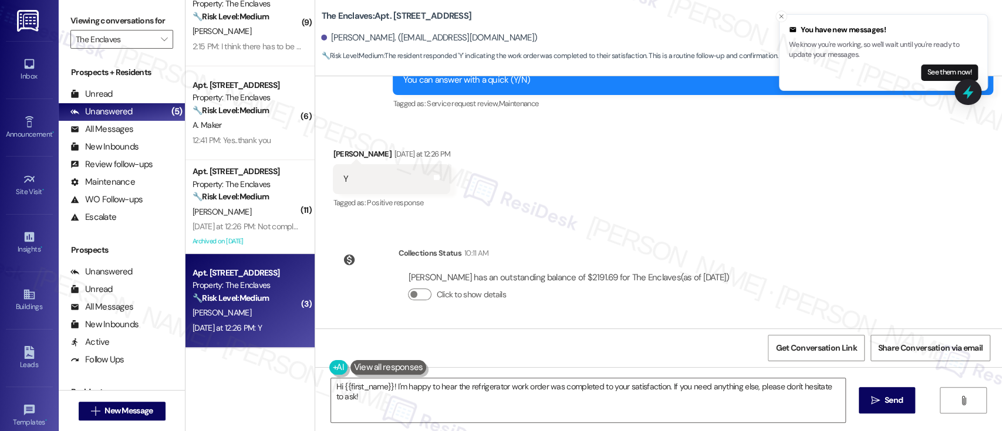
scroll to position [1868, 0]
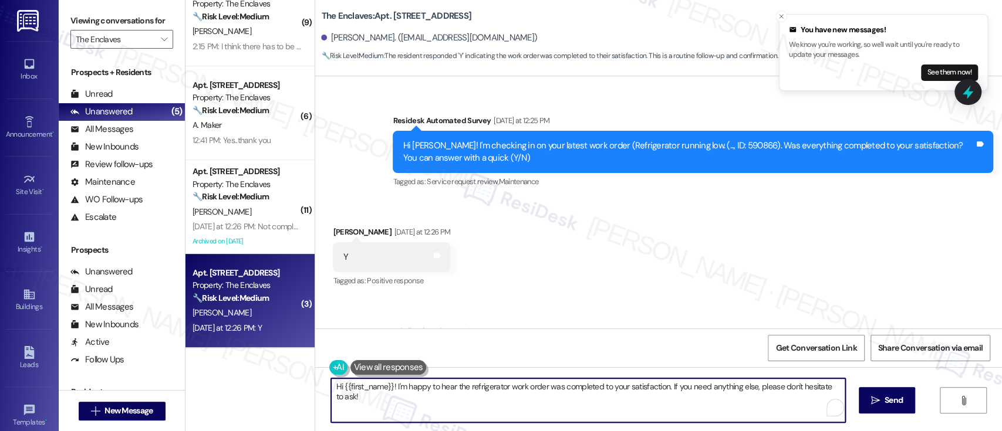
click at [589, 407] on textarea "Hi {{first_name}}! I'm happy to hear the refrigerator work order was completed …" at bounding box center [587, 400] width 513 height 44
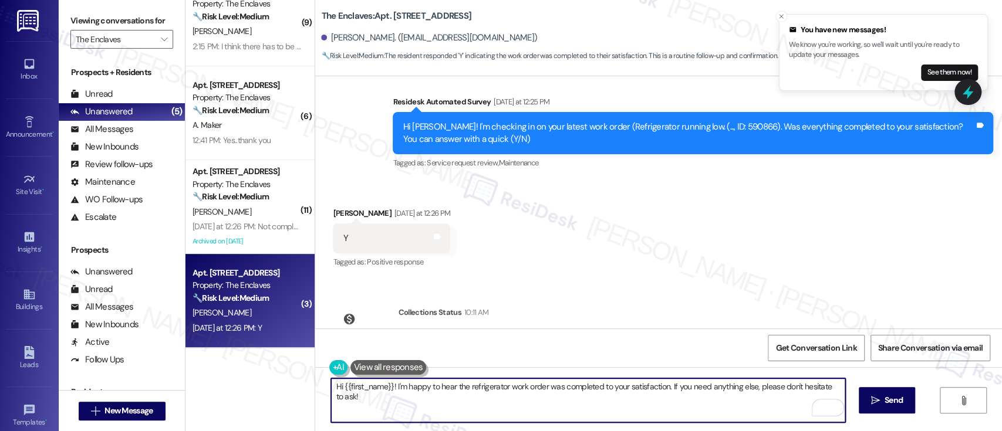
scroll to position [1946, 0]
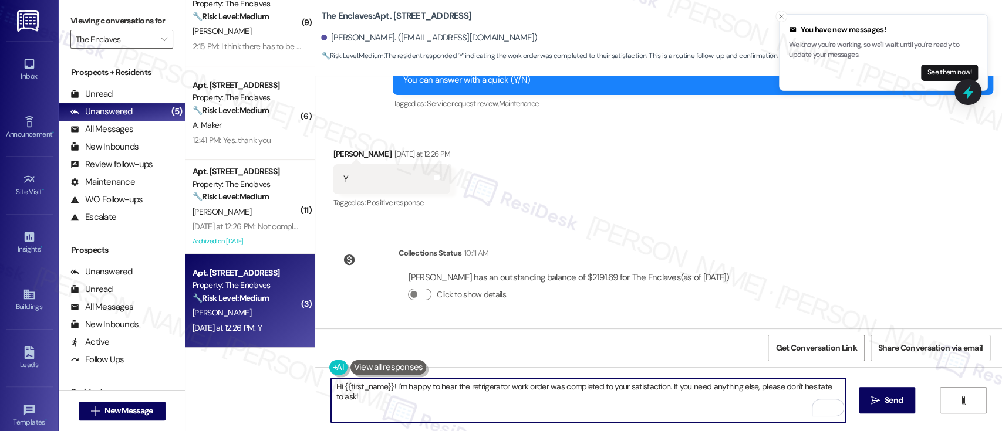
click at [697, 413] on textarea "Hi {{first_name}}! I'm happy to hear the refrigerator work order was completed …" at bounding box center [587, 400] width 513 height 44
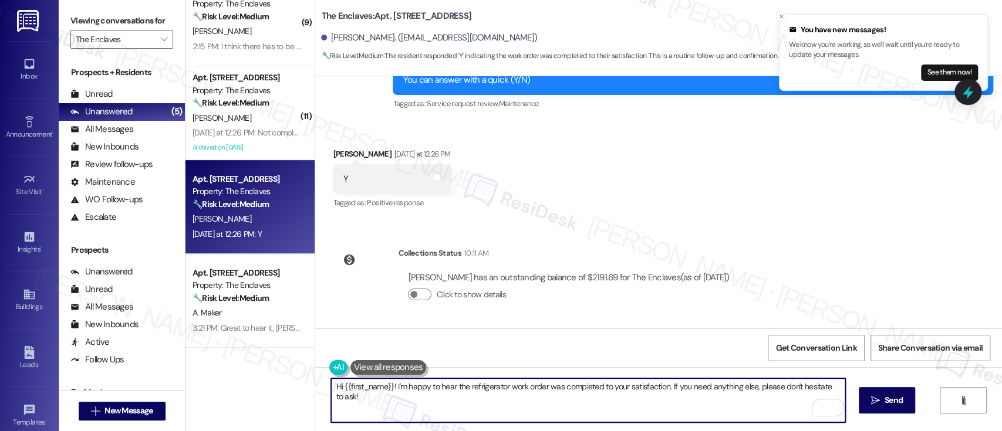
click at [654, 400] on textarea "Hi {{first_name}}! I'm happy to hear the refrigerator work order was completed …" at bounding box center [587, 400] width 513 height 44
click at [664, 387] on textarea "Hi {{first_name}}! I'm happy to hear the refrigerator work order was completed …" at bounding box center [587, 400] width 513 height 44
paste textarea "don’t mind, would you be willing to share your feedback as a Google review? It …"
type textarea "Hi {{first_name}}! I'm happy to hear the refrigerator work order was completed …"
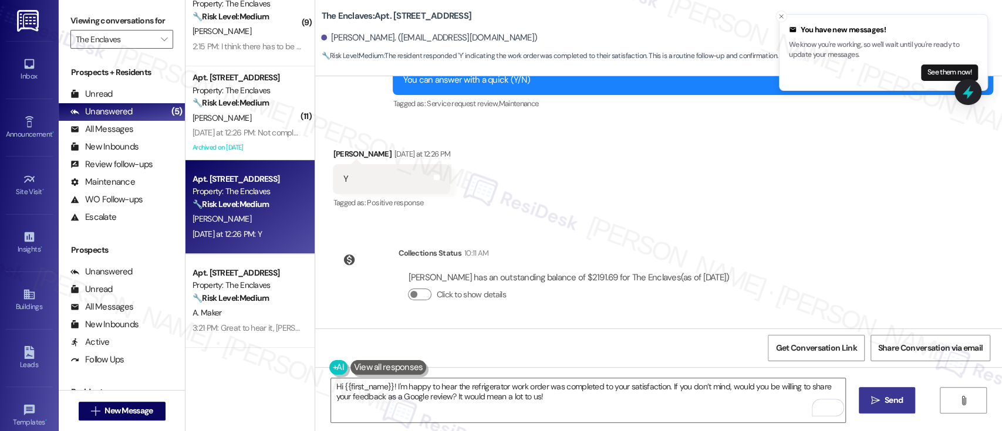
click at [875, 401] on icon "" at bounding box center [875, 400] width 9 height 9
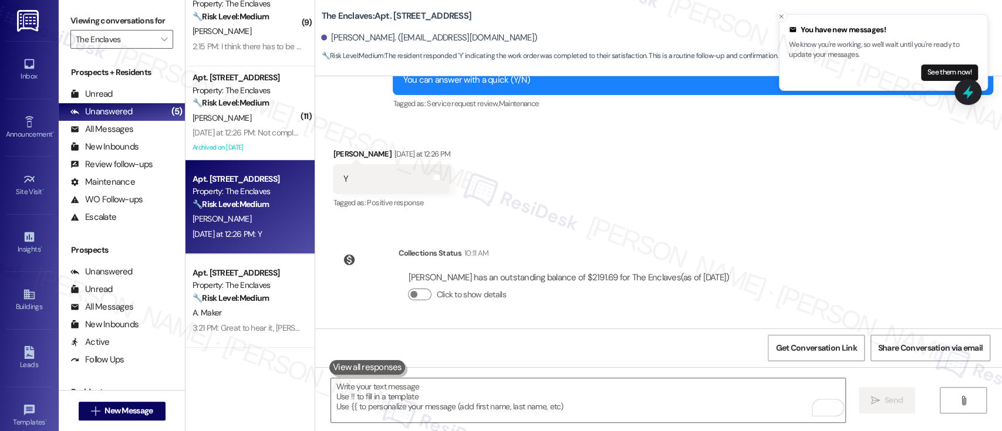
scroll to position [1838, 0]
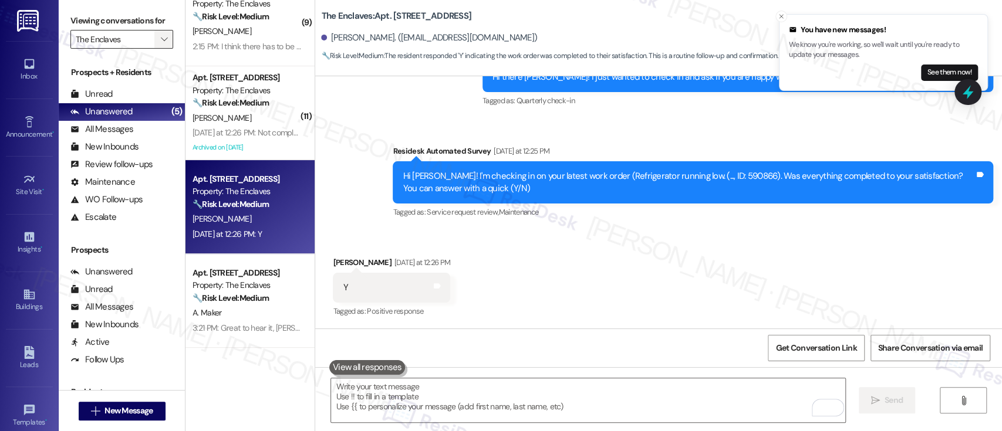
click at [160, 45] on span "" at bounding box center [163, 39] width 11 height 19
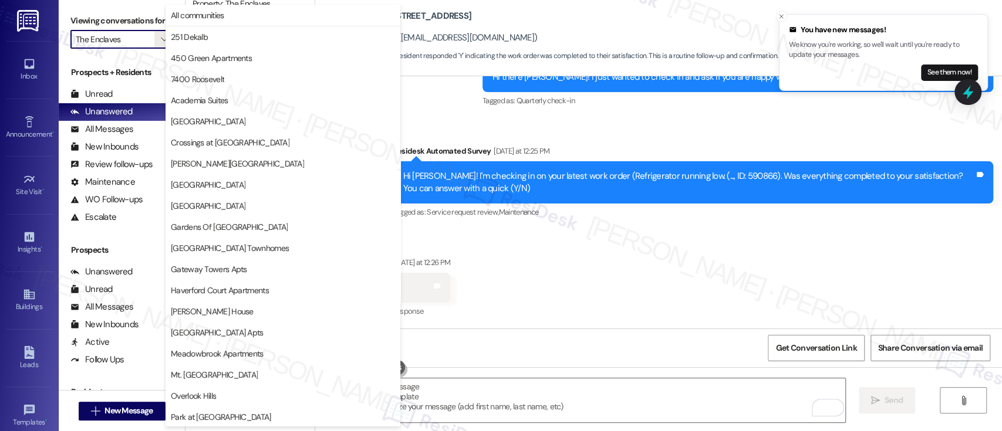
scroll to position [276, 0]
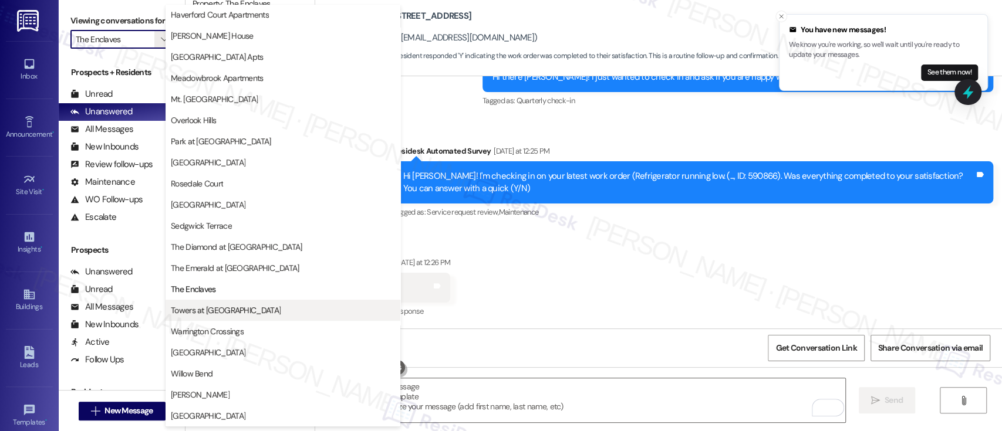
click at [209, 311] on span "Towers at [GEOGRAPHIC_DATA]" at bounding box center [226, 311] width 110 height 12
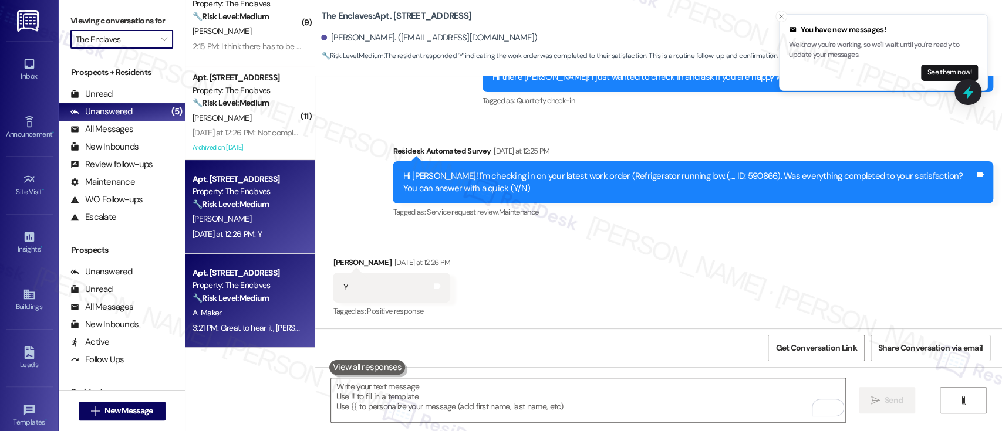
type input "Towers at [GEOGRAPHIC_DATA]"
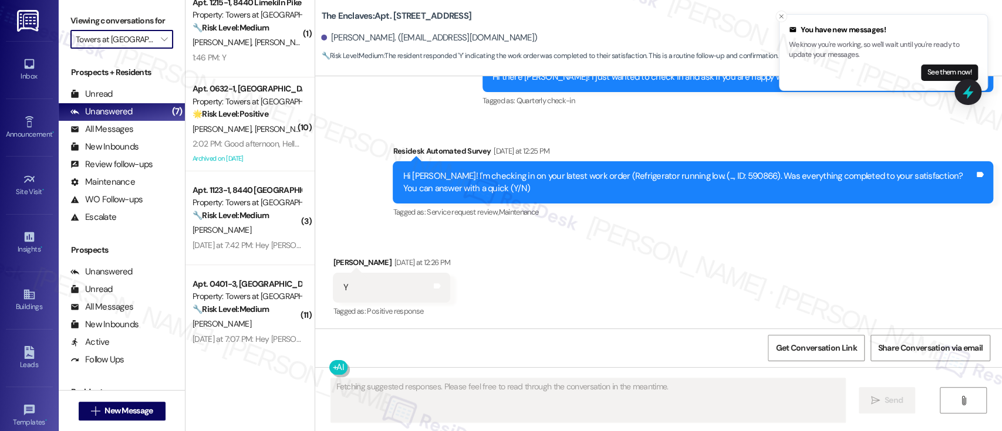
scroll to position [309, 0]
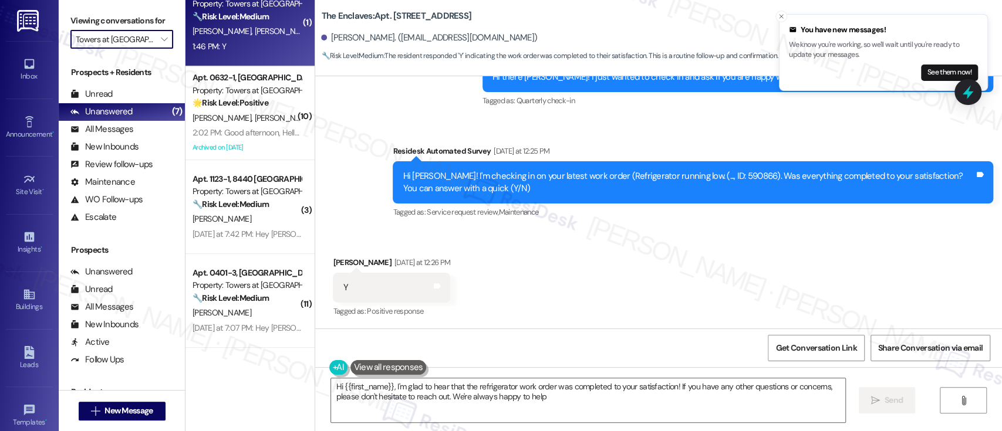
type textarea "Hi {{first_name}}, I'm glad to hear that the refrigerator work order was comple…"
click at [246, 36] on div "T. Zadori G. Zadori" at bounding box center [246, 31] width 111 height 15
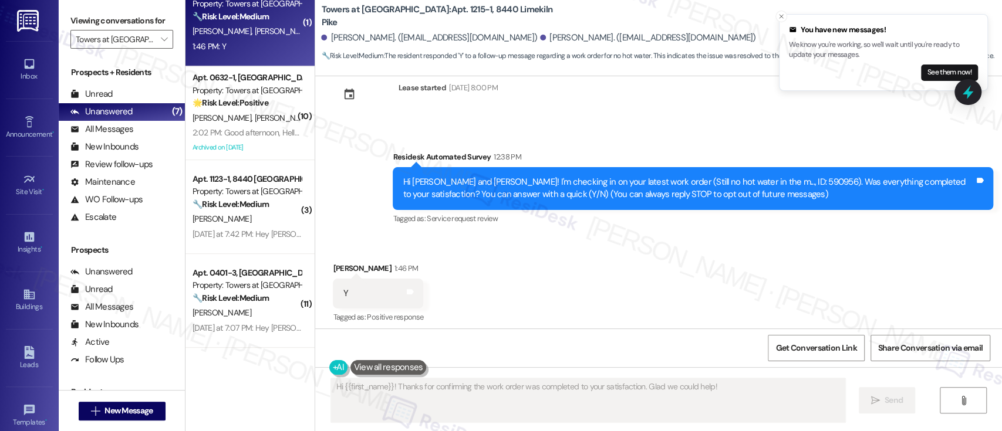
scroll to position [38, 0]
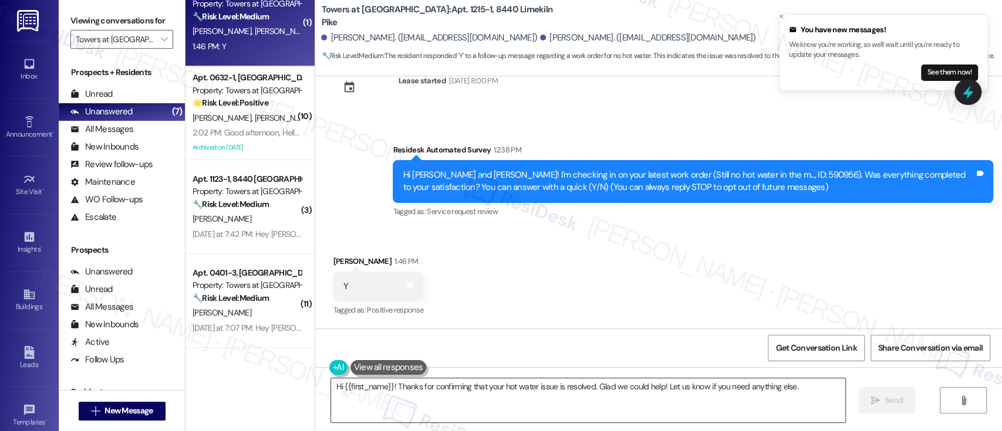
click at [667, 388] on textarea "Hi {{first_name}}! Thanks for confirming that your hot water issue is resolved.…" at bounding box center [587, 400] width 513 height 44
click at [333, 259] on div "Gabrielle Zadori 1:46 PM" at bounding box center [378, 263] width 90 height 16
copy div "Gabrielle"
click at [360, 383] on textarea "Hi {{first_name}}! Thanks for confirming that your hot water issue is resolved.…" at bounding box center [587, 400] width 513 height 44
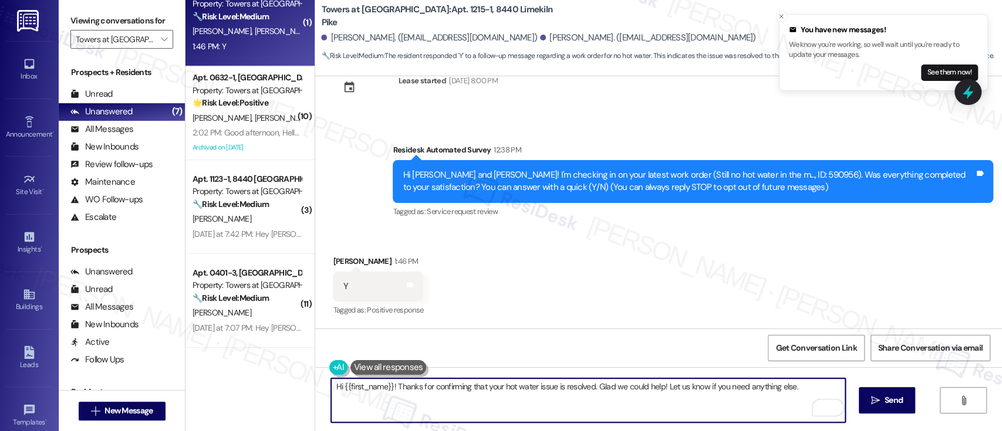
click at [360, 383] on textarea "Hi {{first_name}}! Thanks for confirming that your hot water issue is resolved.…" at bounding box center [587, 400] width 513 height 44
paste textarea "Gabrielle"
type textarea "Hi Gabrielle! Thanks for confirming that your hot water issue is resolved. Glad…"
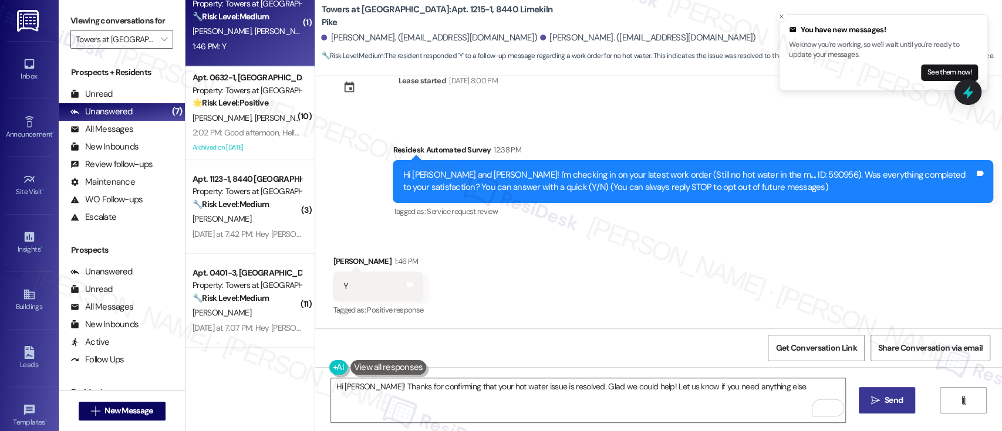
click at [884, 404] on span "Send" at bounding box center [893, 400] width 18 height 12
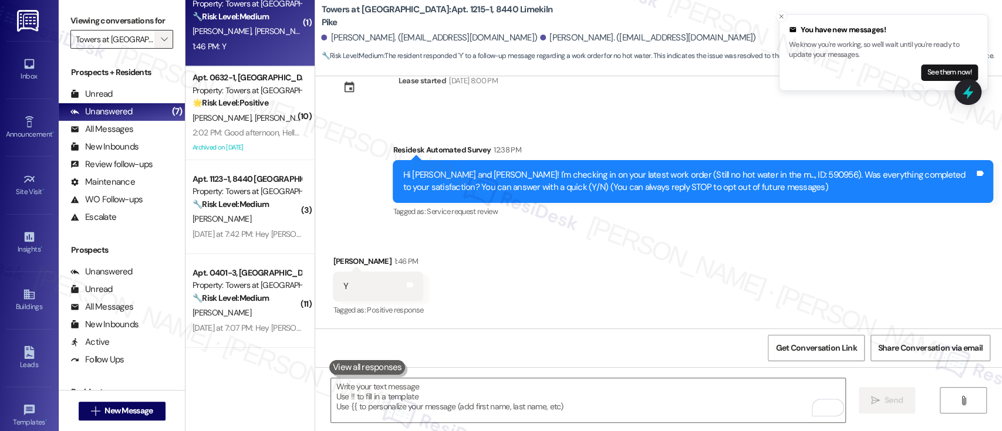
click at [158, 38] on span "" at bounding box center [163, 39] width 11 height 19
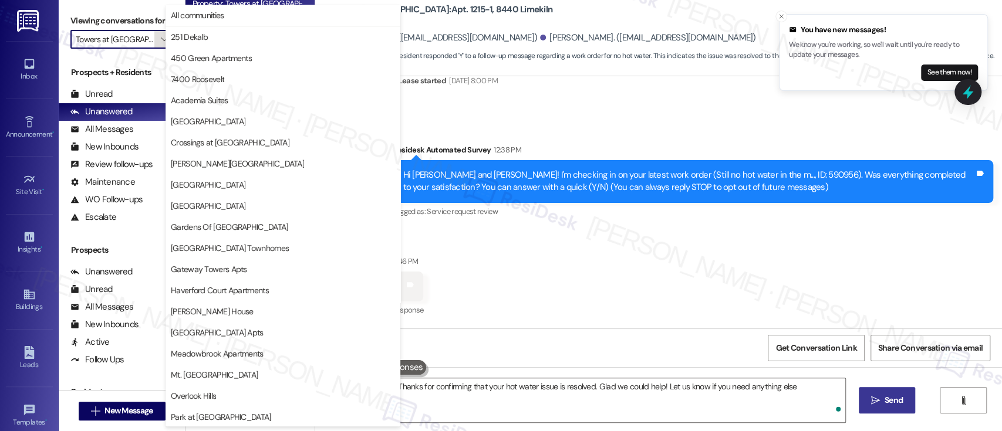
type textarea "Hi {{first_name}}! Thanks for confirming that your hot water issue is resolved.…"
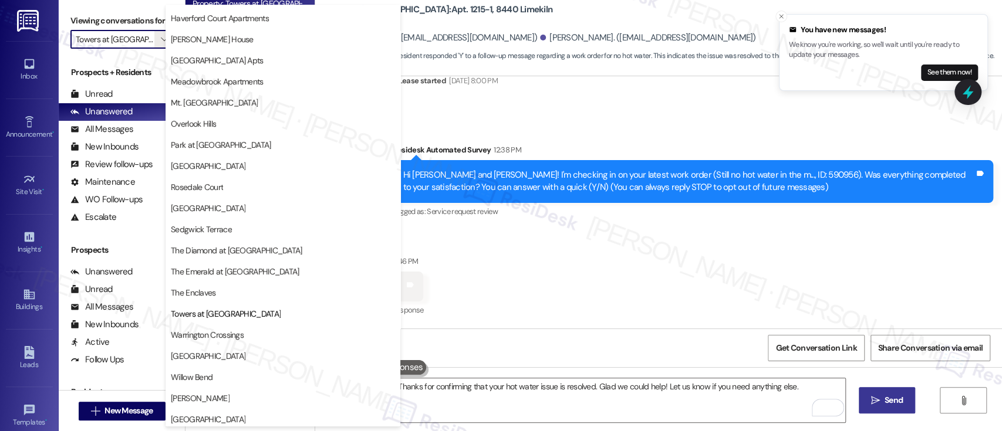
scroll to position [276, 0]
click at [239, 330] on span "Warrington Crossings" at bounding box center [207, 332] width 73 height 12
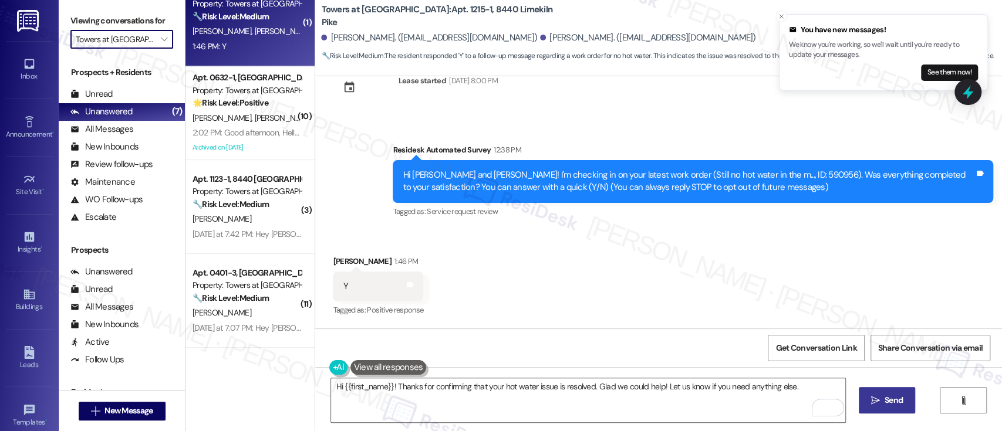
type input "Warrington Crossings"
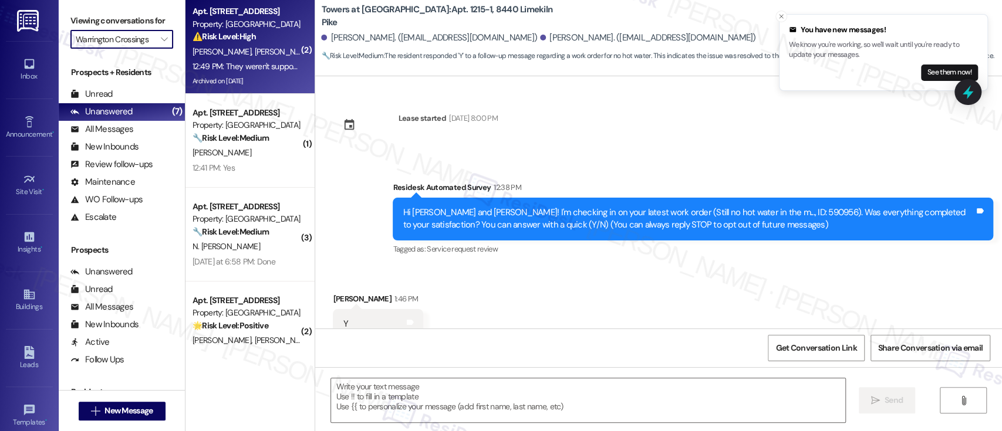
type textarea "Fetching suggested responses. Please feel free to read through the conversation…"
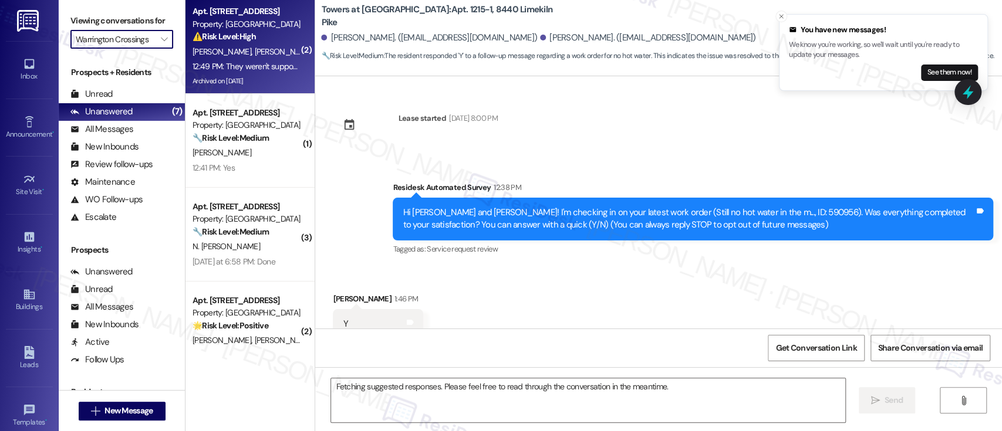
scroll to position [37, 0]
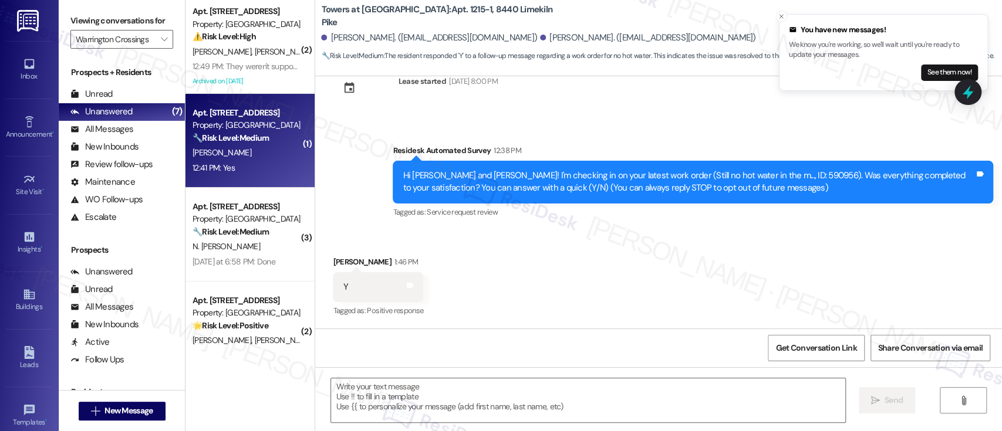
click at [245, 147] on div "E. Palladino" at bounding box center [246, 153] width 111 height 15
type textarea "Fetching suggested responses. Please feel free to read through the conversation…"
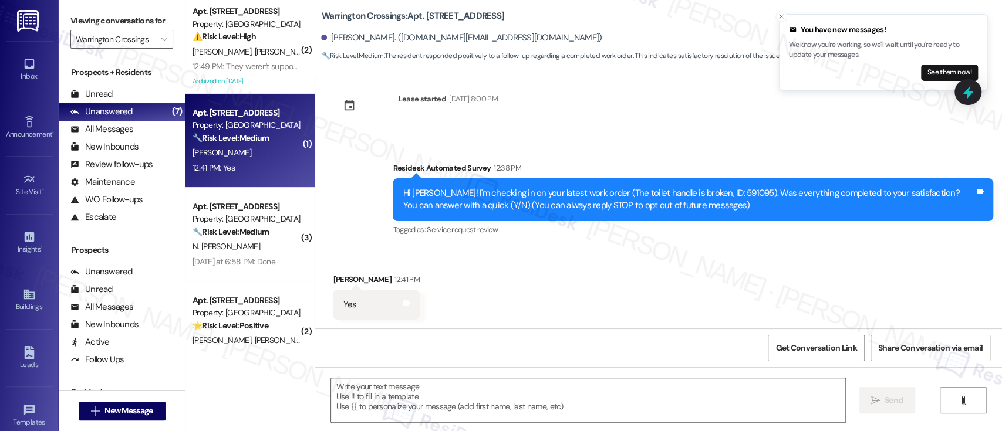
scroll to position [20, 0]
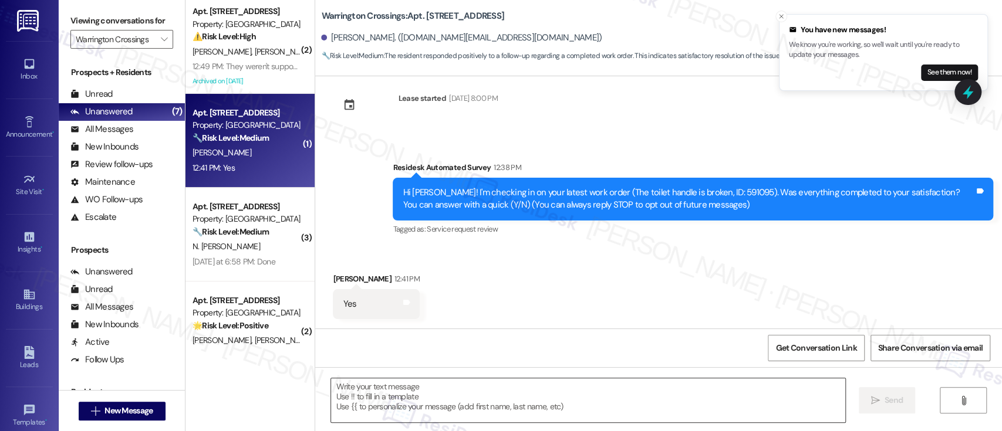
click at [552, 392] on textarea at bounding box center [587, 400] width 513 height 44
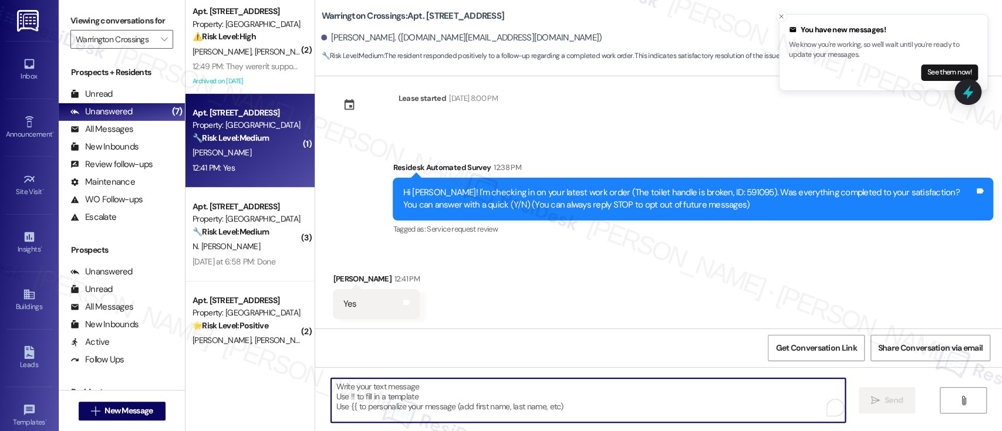
paste textarea "Great to hear it, {{first_name}}! We want to make sure you are satisfied and co…"
type textarea "Great to hear it, {{first_name}}! We want to make sure you are satisfied and co…"
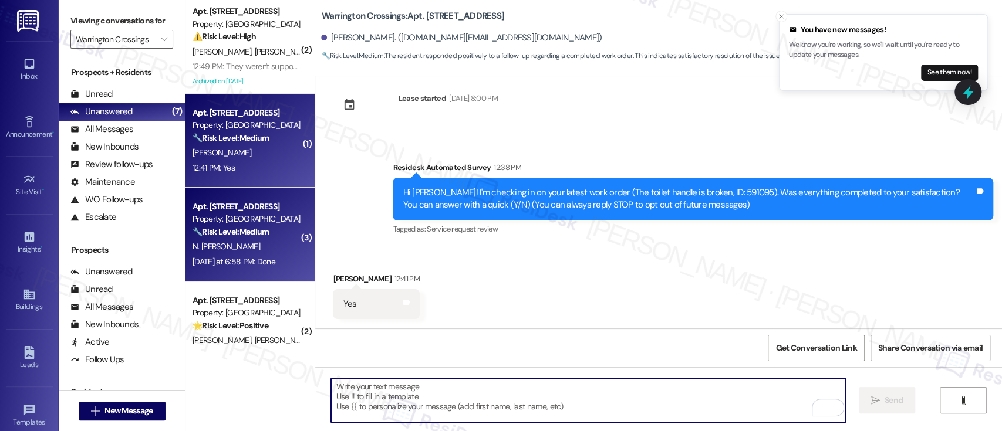
scroll to position [19, 0]
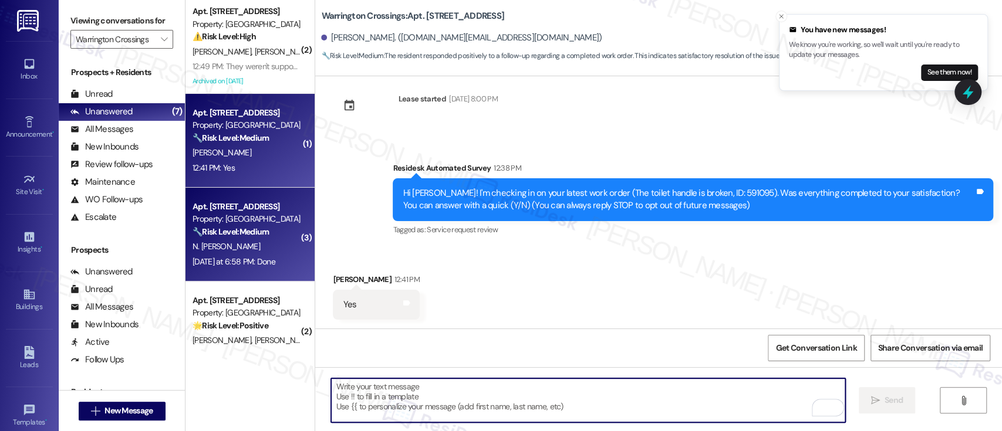
click at [244, 236] on strong "🔧 Risk Level: Medium" at bounding box center [230, 231] width 76 height 11
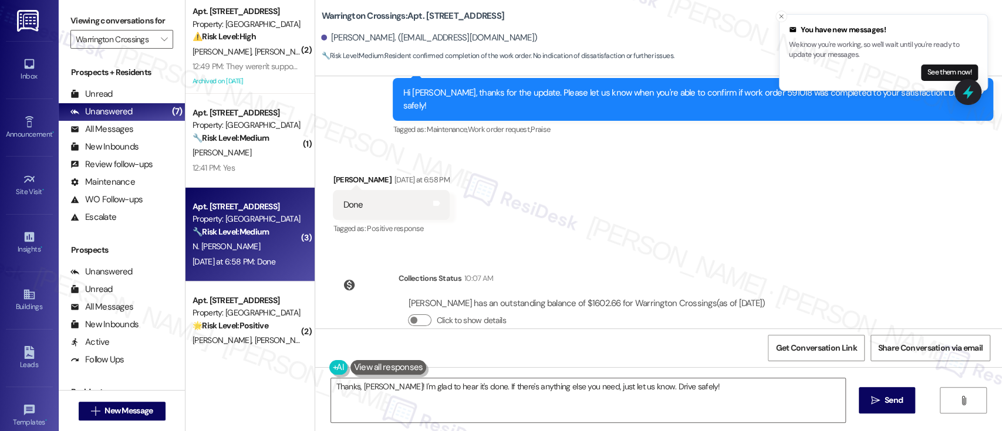
scroll to position [2558, 0]
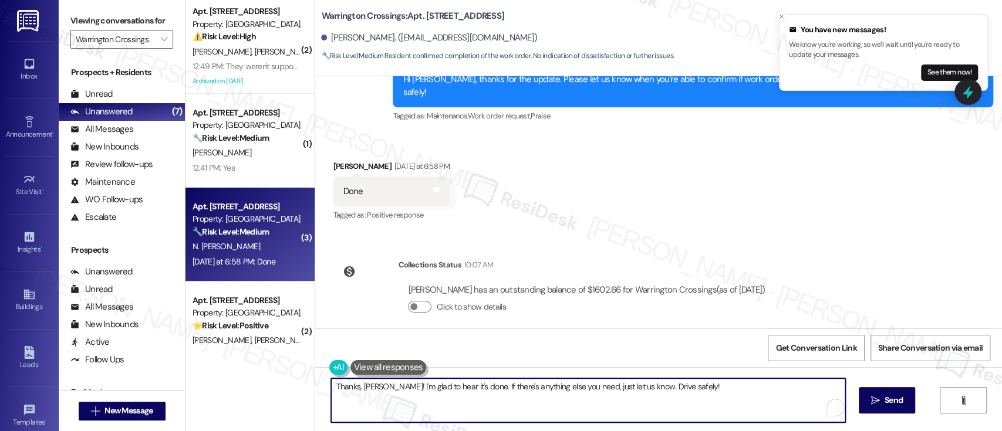
click at [688, 390] on textarea "Thanks, Naveen! I'm glad to hear it's done. If there's anything else you need, …" at bounding box center [587, 400] width 513 height 44
click at [637, 388] on textarea "Thanks, Naveen! I'm glad to hear it's done. If there's anything else you need, …" at bounding box center [587, 400] width 513 height 44
type textarea "Thanks, Naveen! I'm glad to hear it's done. If there's anything else you need, …"
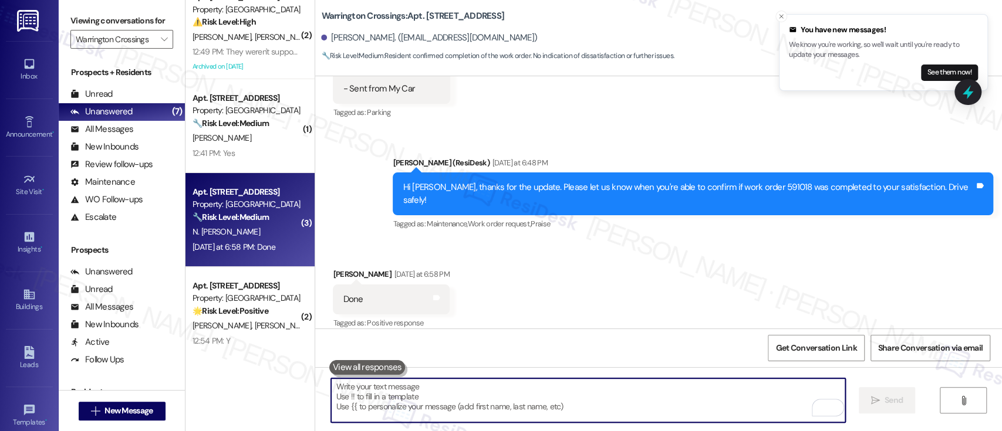
scroll to position [28, 0]
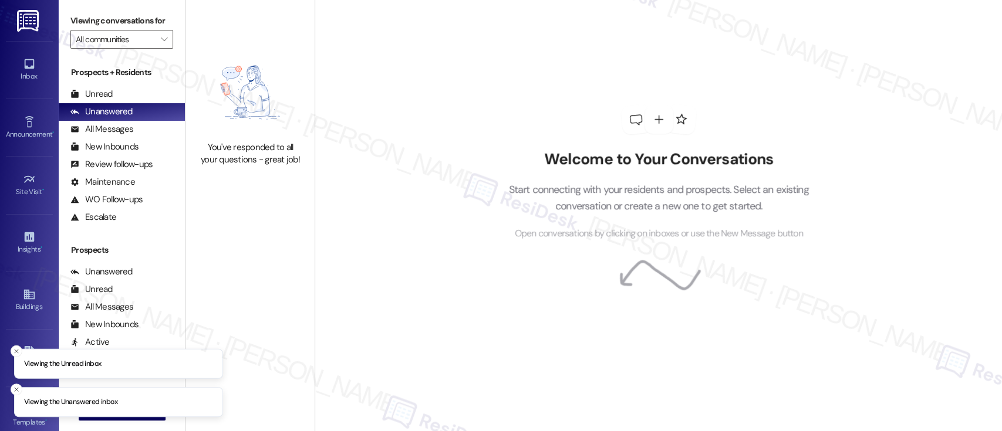
type input "Warrington Crossings"
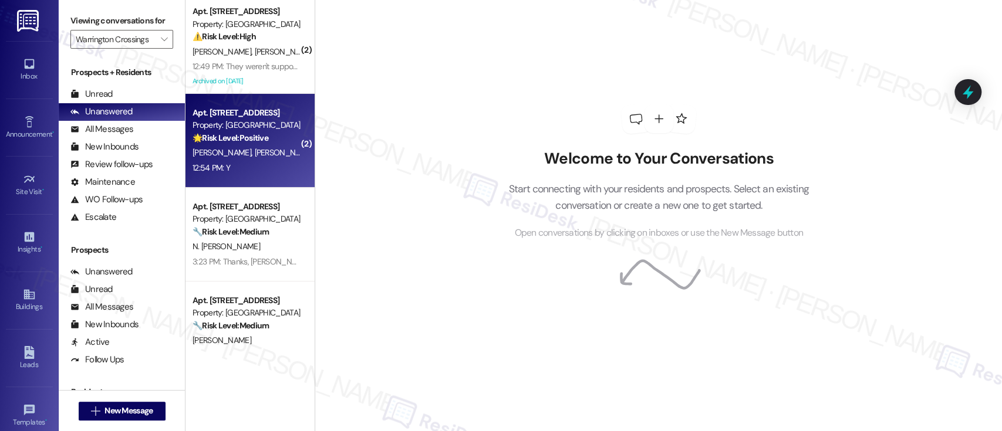
click at [266, 134] on div "🌟 Risk Level: Positive The resident responded positively to a check-in regardin…" at bounding box center [246, 138] width 109 height 12
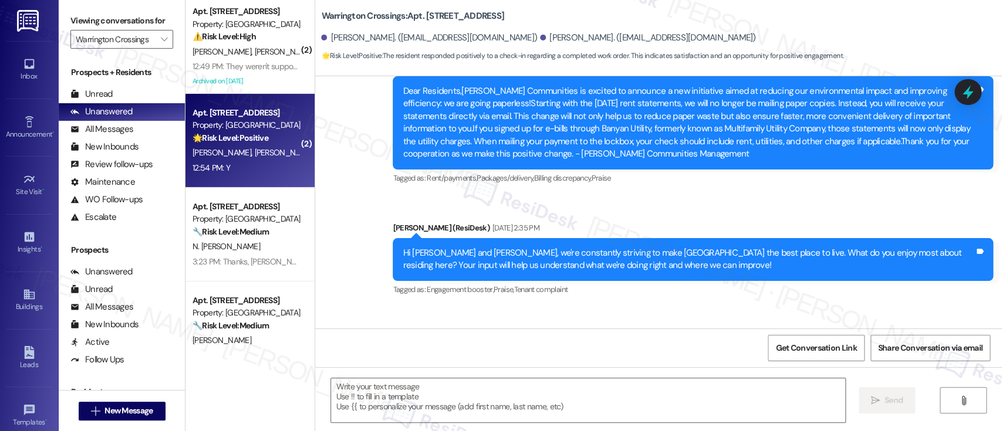
type textarea "Fetching suggested responses. Please feel free to read through the conversation…"
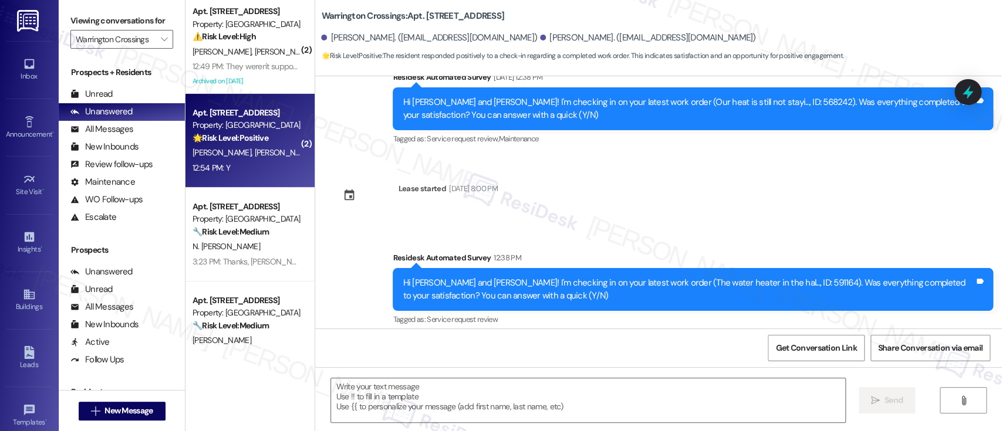
scroll to position [1617, 0]
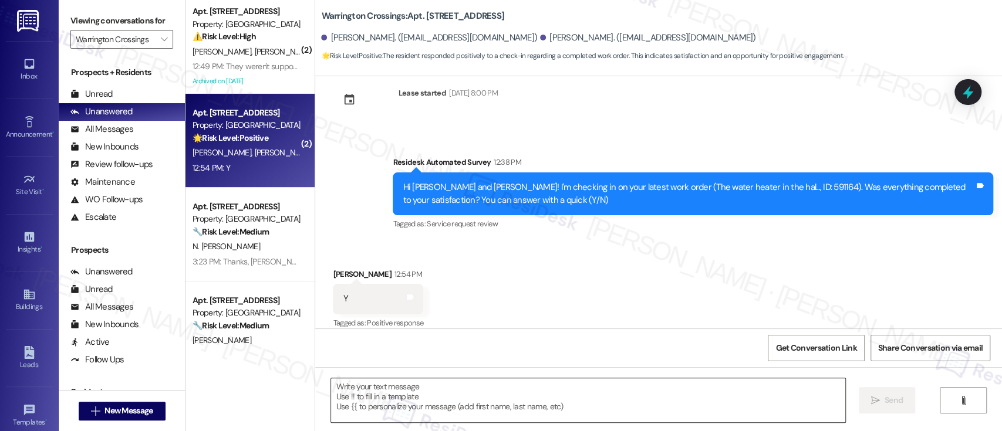
click at [572, 386] on textarea at bounding box center [587, 400] width 513 height 44
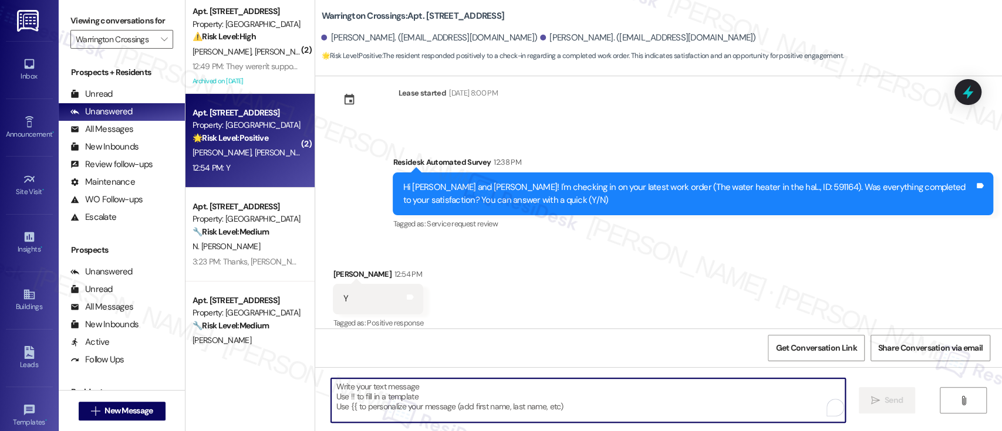
paste textarea "Great to hear it, {{first_name}}! We want to make sure you are satisfied and co…"
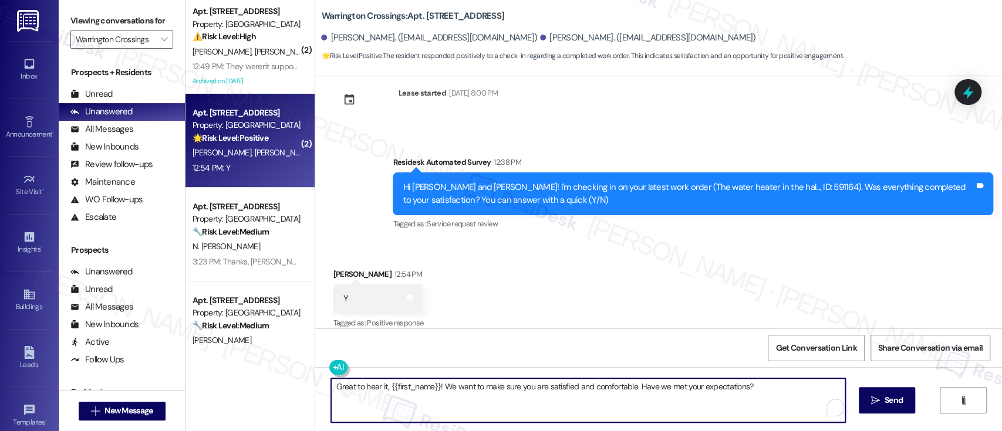
click at [414, 387] on textarea "Great to hear it, {{first_name}}! We want to make sure you are satisfied and co…" at bounding box center [587, 400] width 513 height 44
click at [413, 387] on textarea "Great to hear it, {{first_name}}! We want to make sure you are satisfied and co…" at bounding box center [587, 400] width 513 height 44
type textarea "Great to hear it, [PERSON_NAME]! We want to make sure you are satisfied and com…"
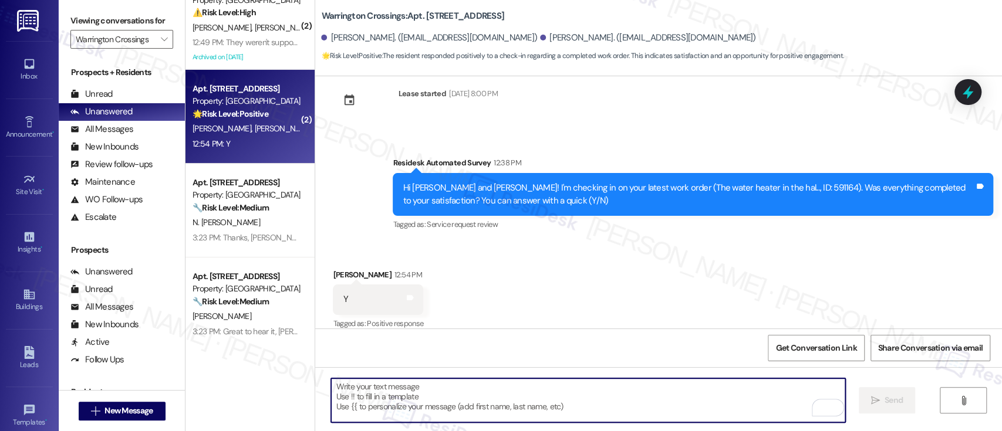
scroll to position [28, 0]
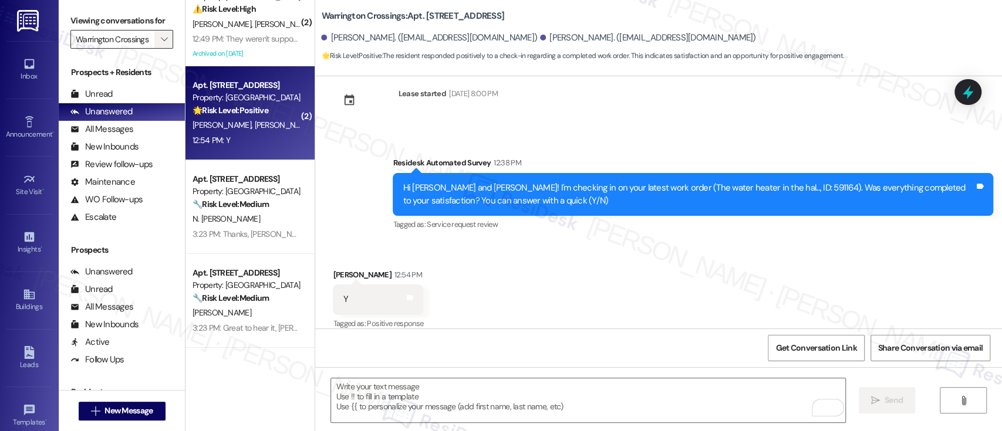
click at [154, 36] on button "" at bounding box center [163, 39] width 19 height 19
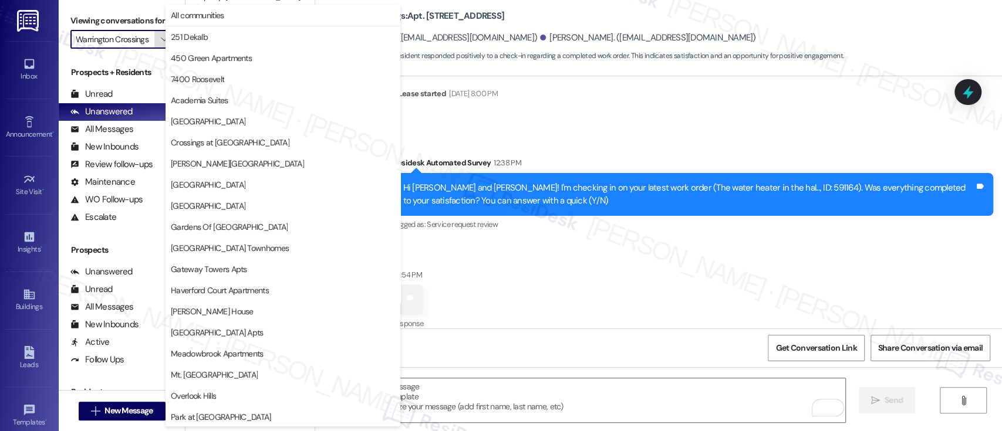
scroll to position [276, 0]
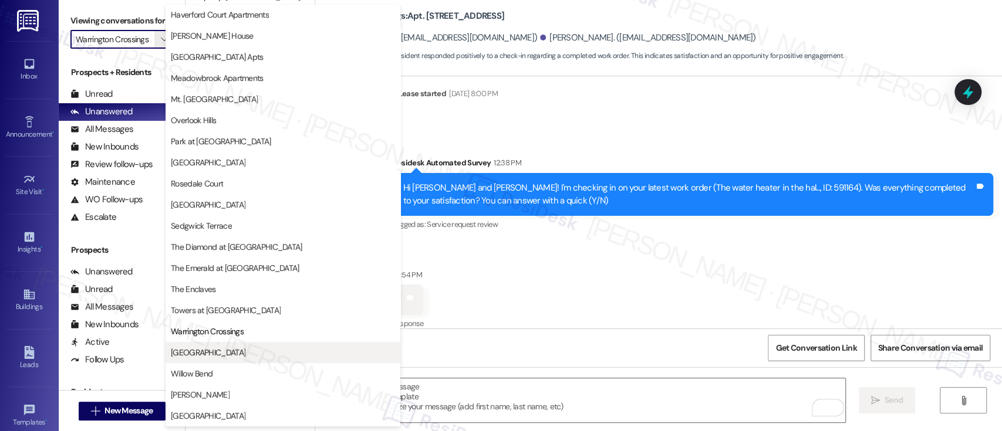
click at [272, 347] on span "[GEOGRAPHIC_DATA]" at bounding box center [283, 353] width 224 height 12
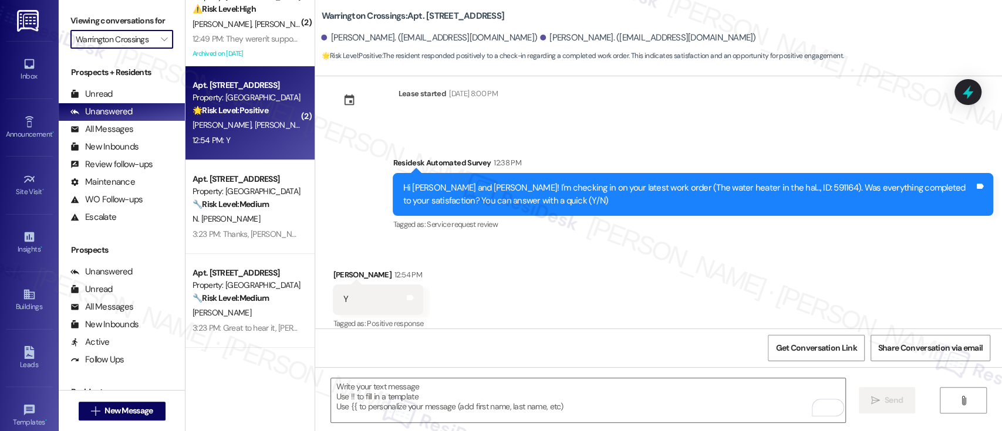
type input "[GEOGRAPHIC_DATA]"
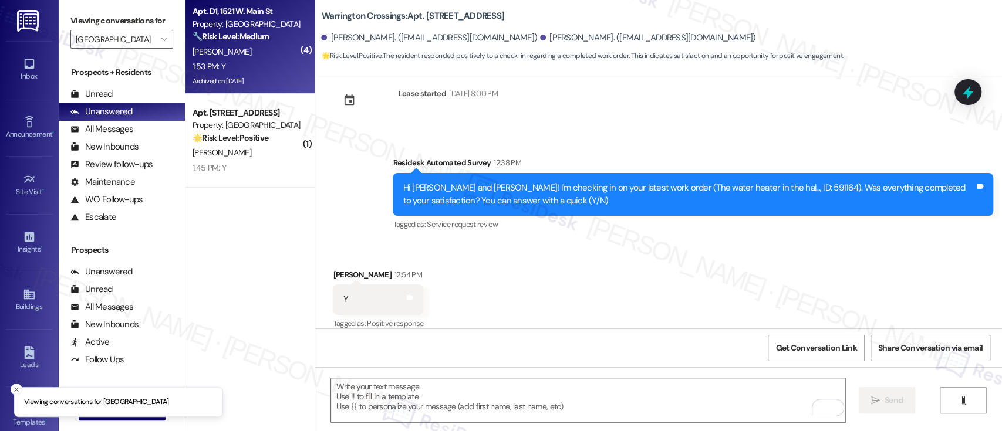
click at [272, 33] on div "🔧 Risk Level: Medium The resident confirmed that the maintenance work order was…" at bounding box center [246, 37] width 109 height 12
type textarea "Fetching suggested responses. Please feel free to read through the conversation…"
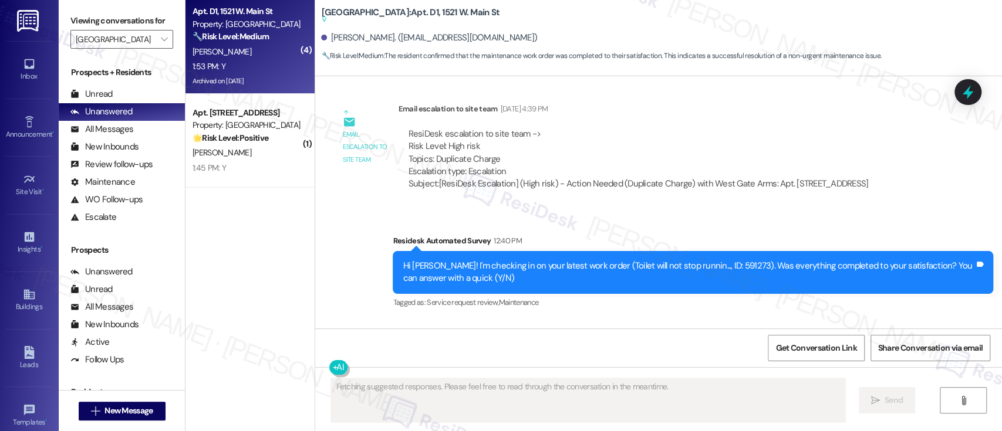
scroll to position [17981, 0]
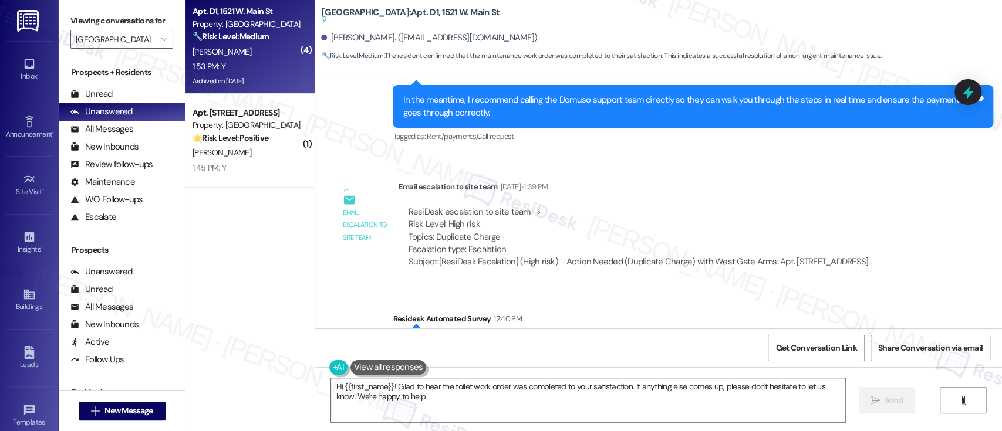
type textarea "Hi {{first_name}}! Glad to hear the toilet work order was completed to your sat…"
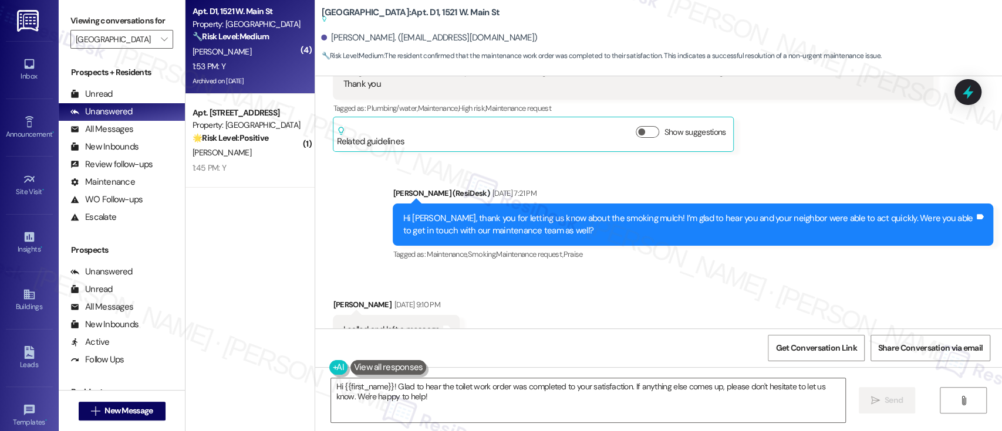
scroll to position [18059, 0]
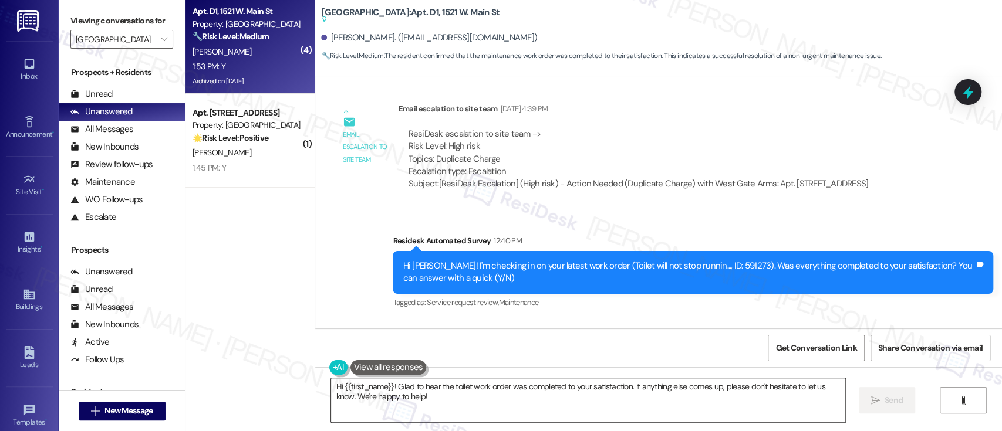
click at [641, 400] on textarea "Hi {{first_name}}! Glad to hear the toilet work order was completed to your sat…" at bounding box center [587, 400] width 513 height 44
click at [868, 402] on span " Send" at bounding box center [886, 400] width 37 height 12
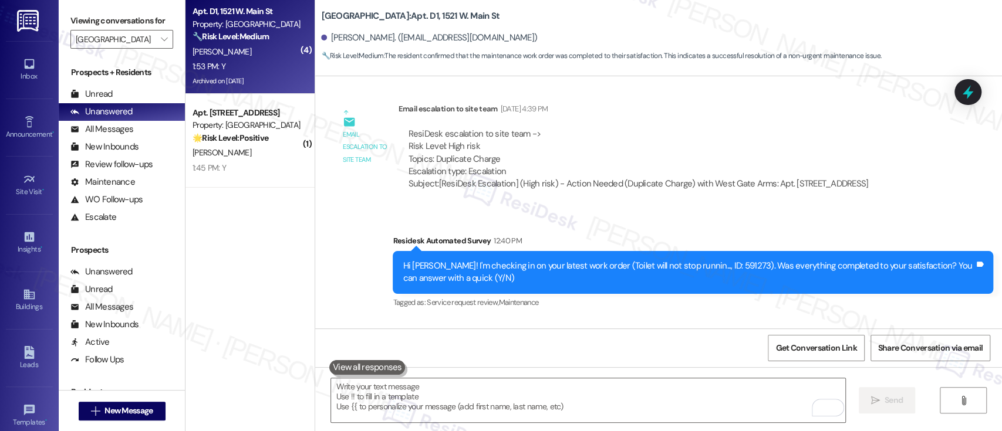
scroll to position [18058, 0]
click at [597, 406] on textarea "To enrich screen reader interactions, please activate Accessibility in Grammarl…" at bounding box center [587, 400] width 513 height 44
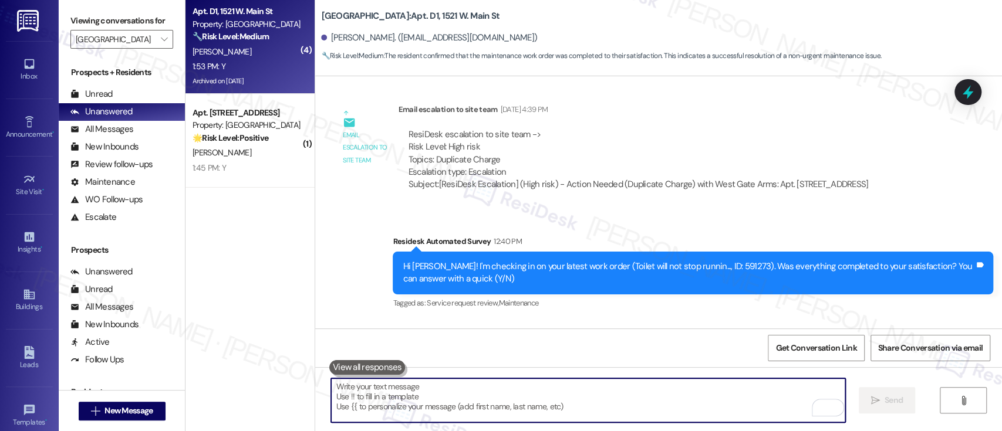
paste textarea "If you don’t mind, would you be willing to share your feedback as a Google revi…"
type textarea "If you don’t mind, would you be willing to share your feedback as a Google revi…"
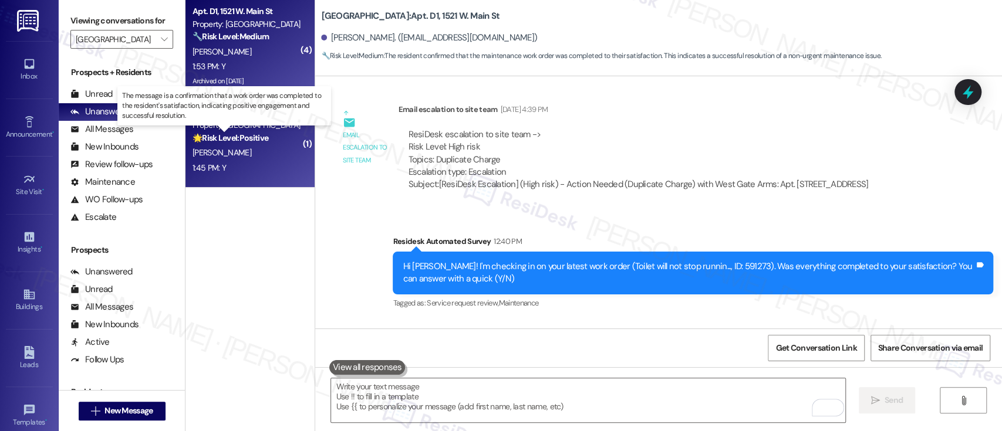
click at [253, 135] on strong "🌟 Risk Level: Positive" at bounding box center [230, 138] width 76 height 11
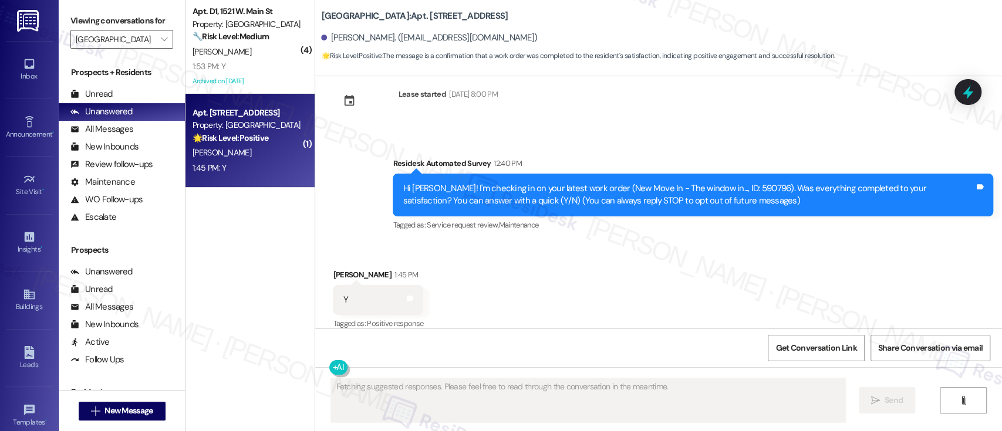
scroll to position [38, 0]
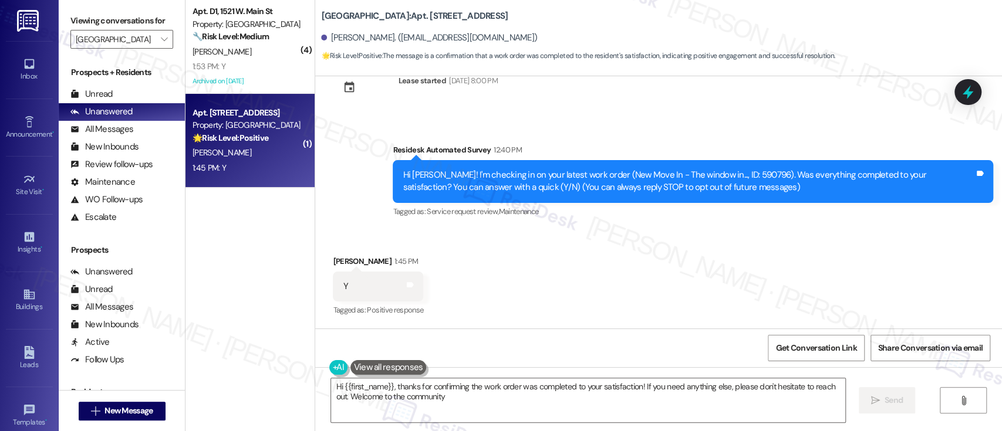
type textarea "Hi {{first_name}}, thanks for confirming the work order was completed to your s…"
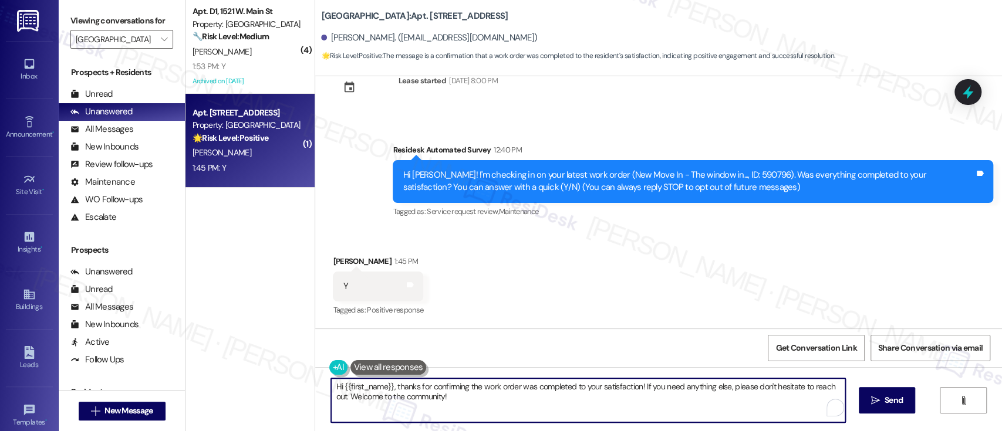
click at [454, 405] on textarea "Hi {{first_name}}, thanks for confirming the work order was completed to your s…" at bounding box center [587, 400] width 513 height 44
click at [895, 402] on span "Send" at bounding box center [893, 400] width 18 height 12
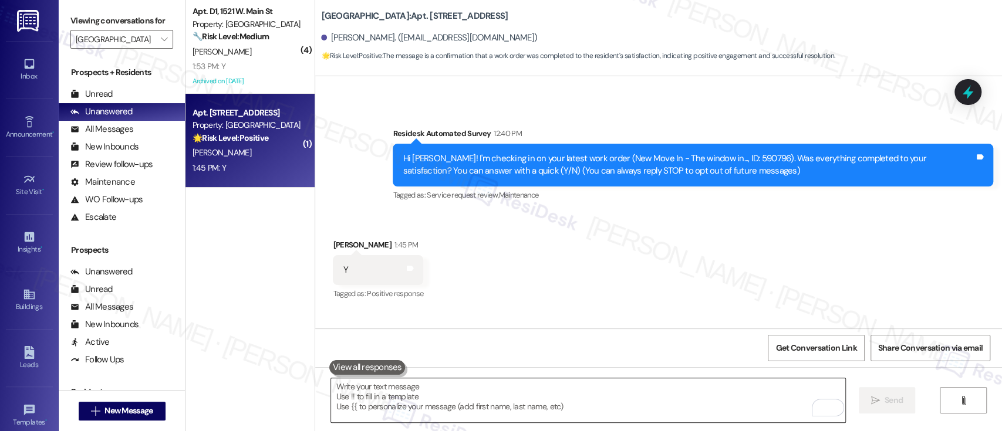
scroll to position [78, 0]
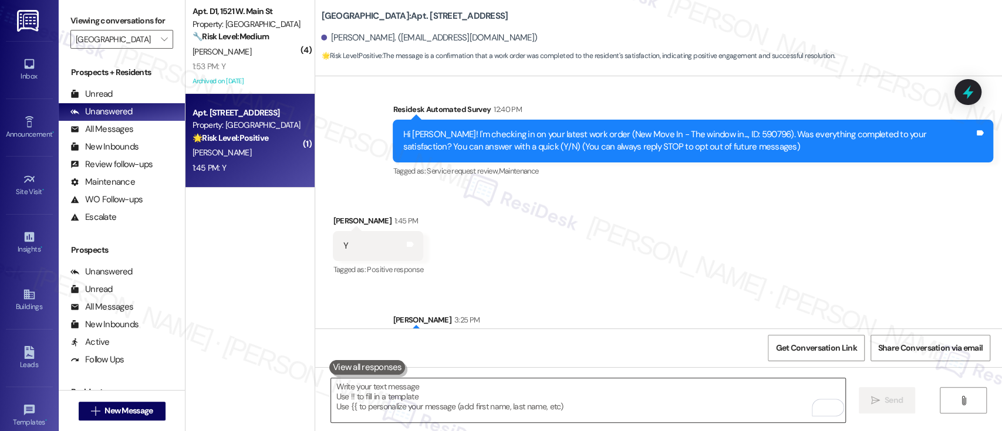
click at [667, 390] on textarea "To enrich screen reader interactions, please activate Accessibility in Grammarl…" at bounding box center [587, 400] width 513 height 44
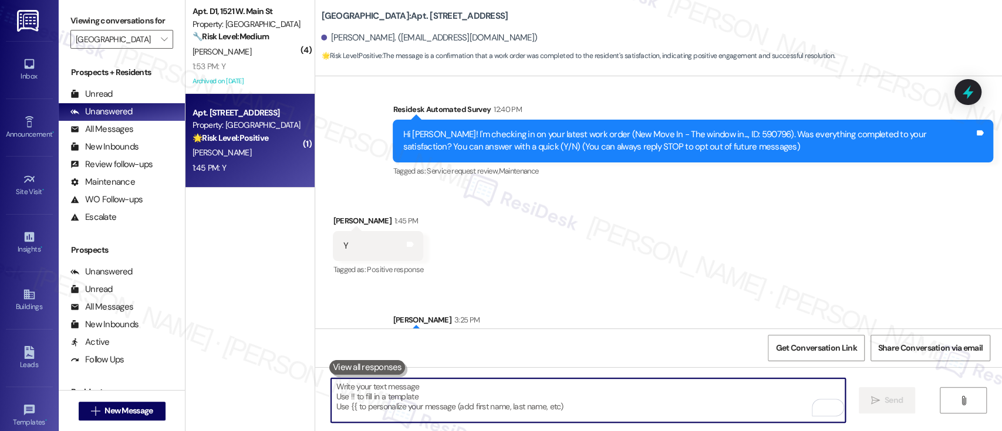
paste textarea "If you don’t mind, would you be willing to share your feedback as a Google revi…"
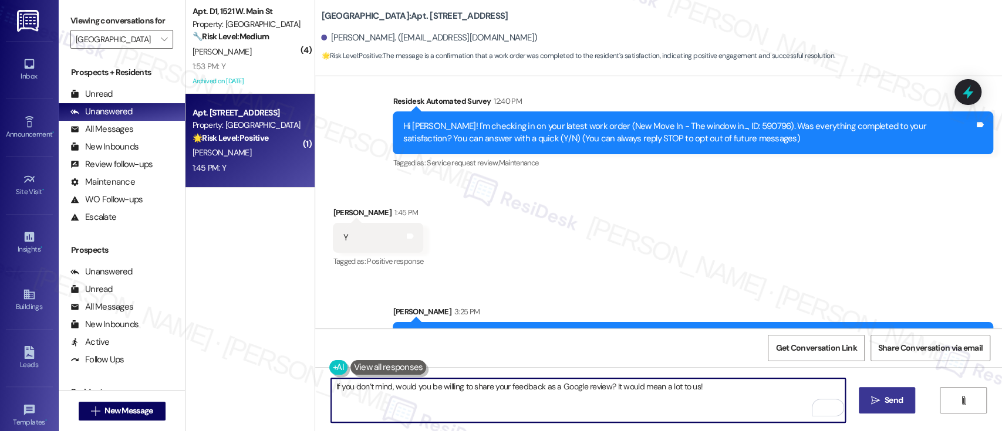
scroll to position [131, 0]
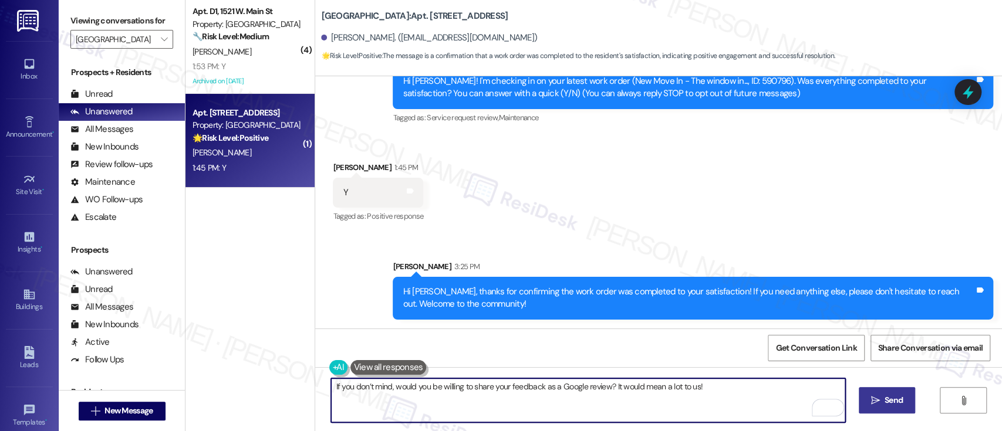
type textarea "If you don’t mind, would you be willing to share your feedback as a Google revi…"
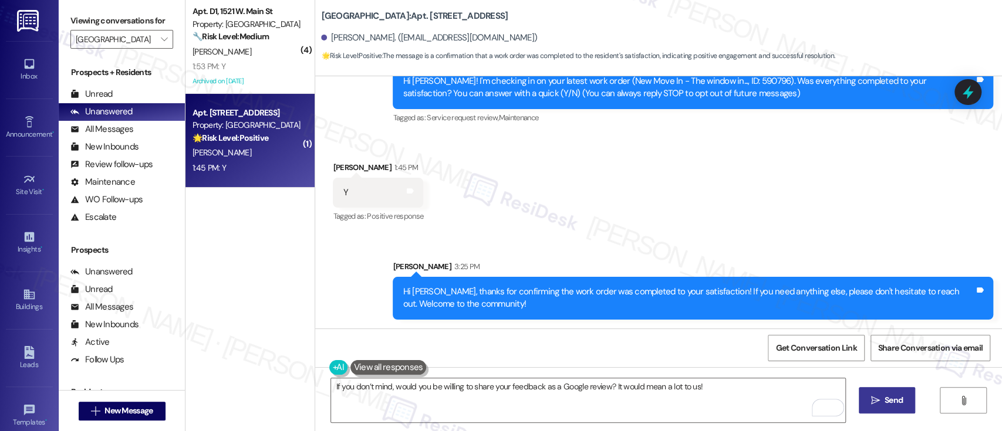
click at [871, 406] on span " Send" at bounding box center [886, 400] width 37 height 12
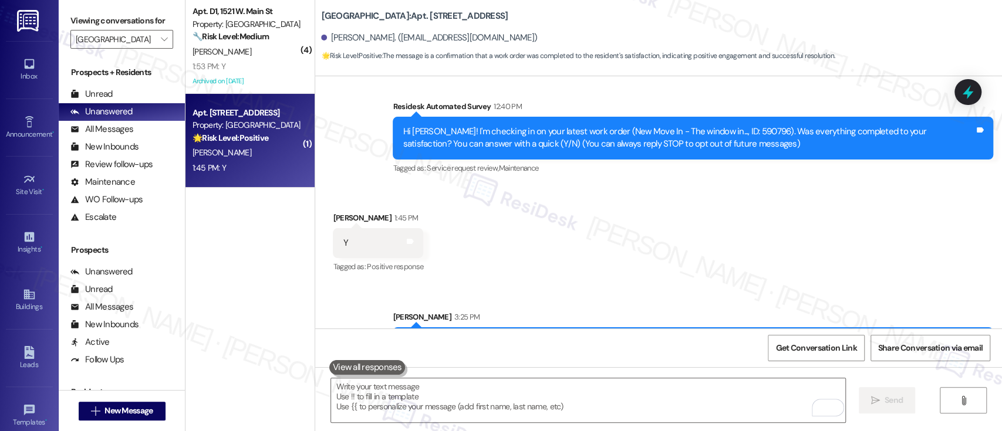
scroll to position [37, 0]
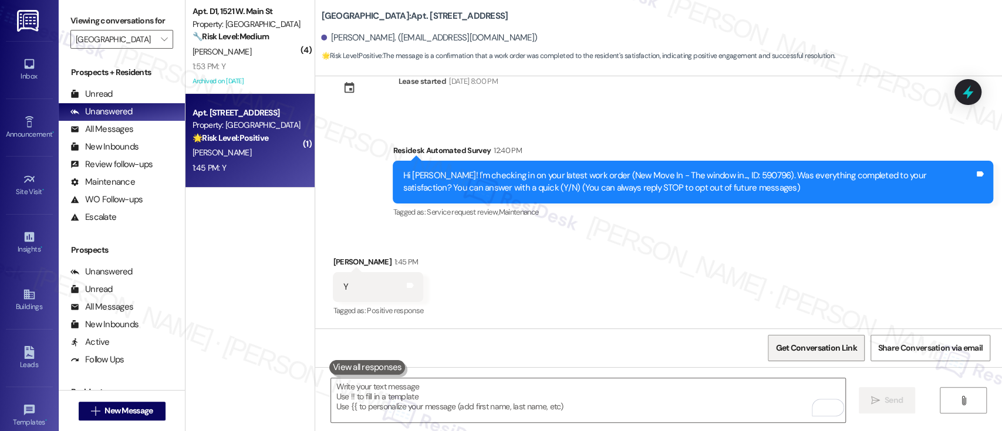
click at [782, 338] on span "Get Conversation Link" at bounding box center [816, 348] width 86 height 25
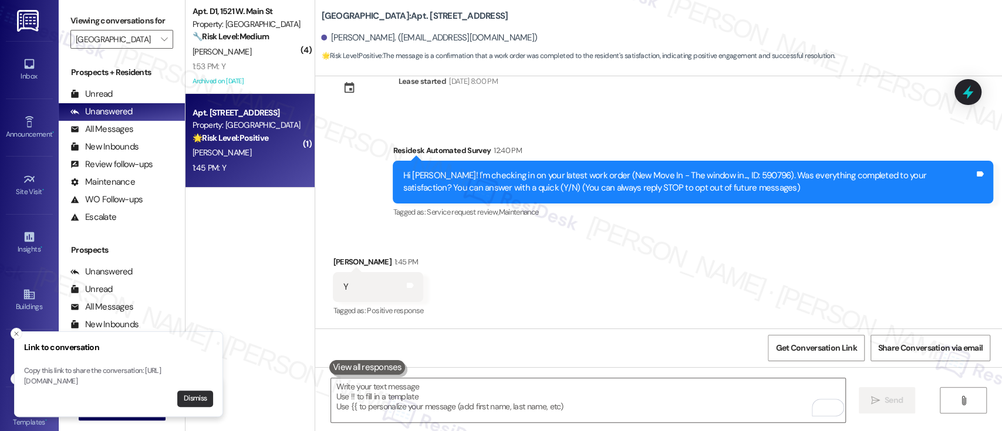
click at [198, 400] on button "Dismiss" at bounding box center [195, 399] width 36 height 16
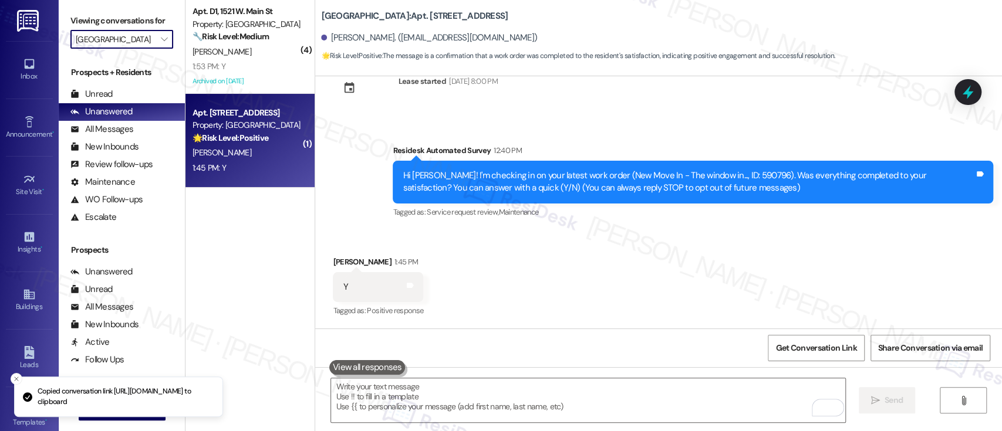
click at [145, 41] on input "West Gate Arms" at bounding box center [115, 39] width 79 height 19
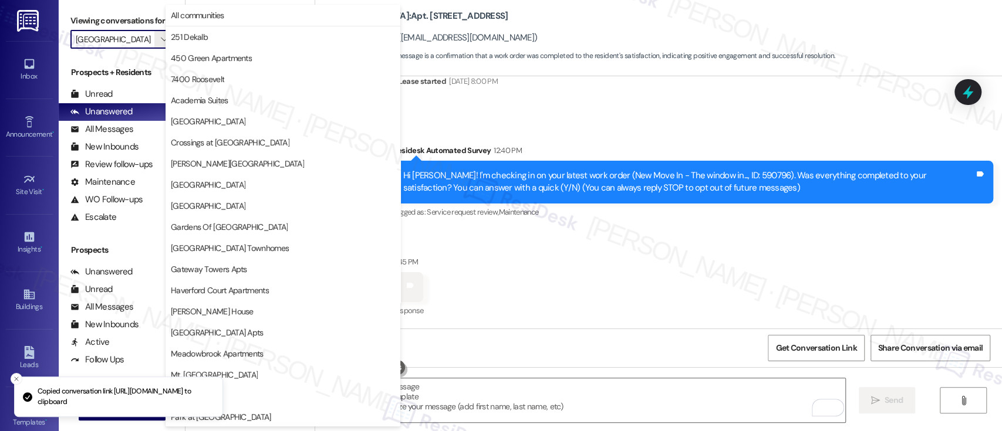
scroll to position [276, 0]
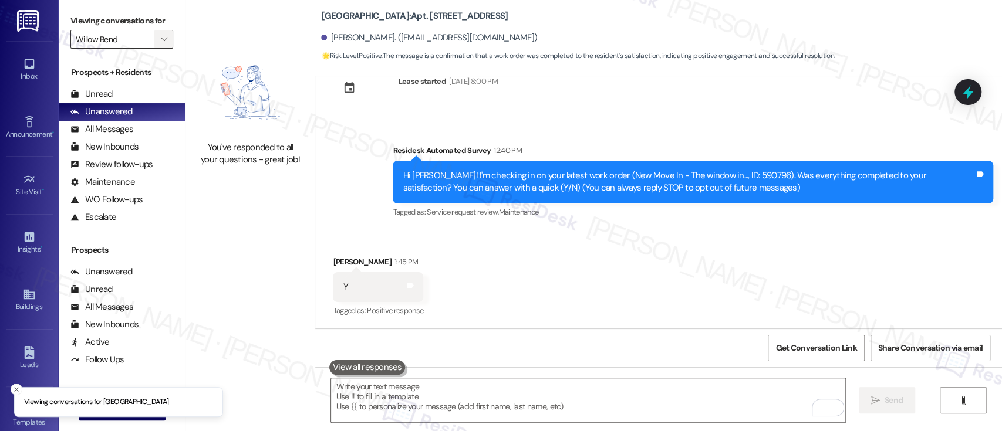
click at [160, 38] on span "" at bounding box center [163, 39] width 11 height 19
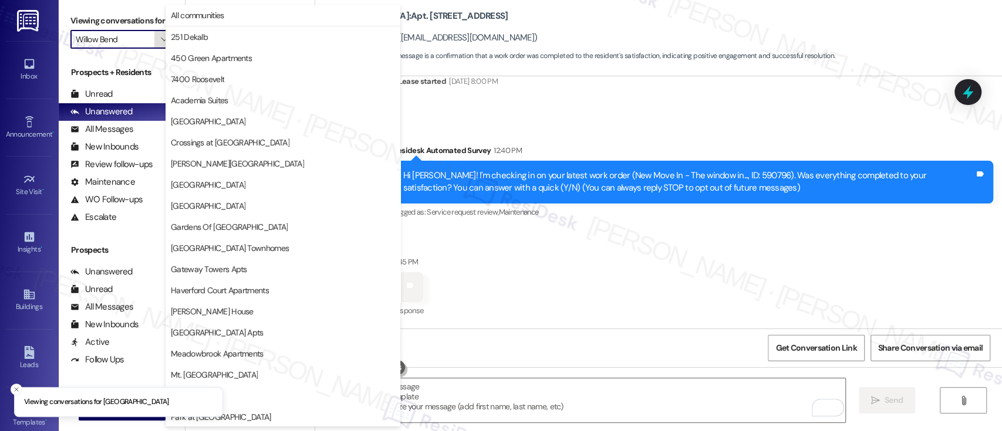
scroll to position [276, 0]
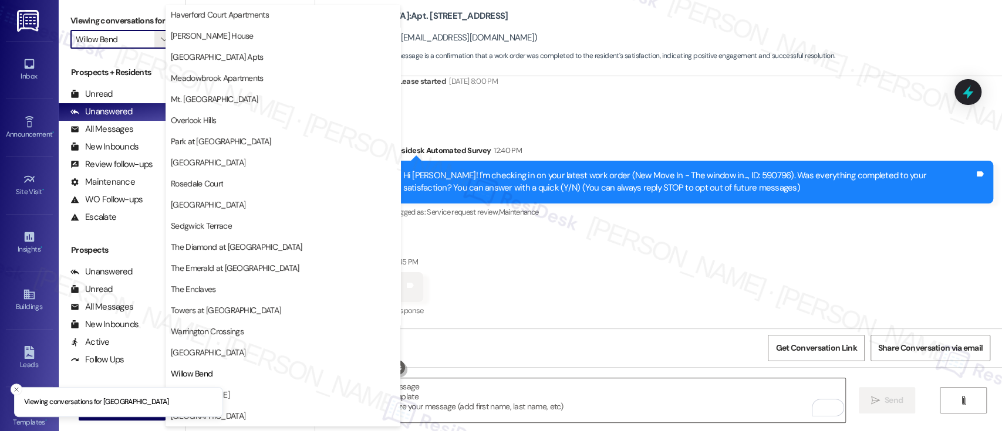
click at [305, 393] on span "YONO" at bounding box center [283, 395] width 224 height 12
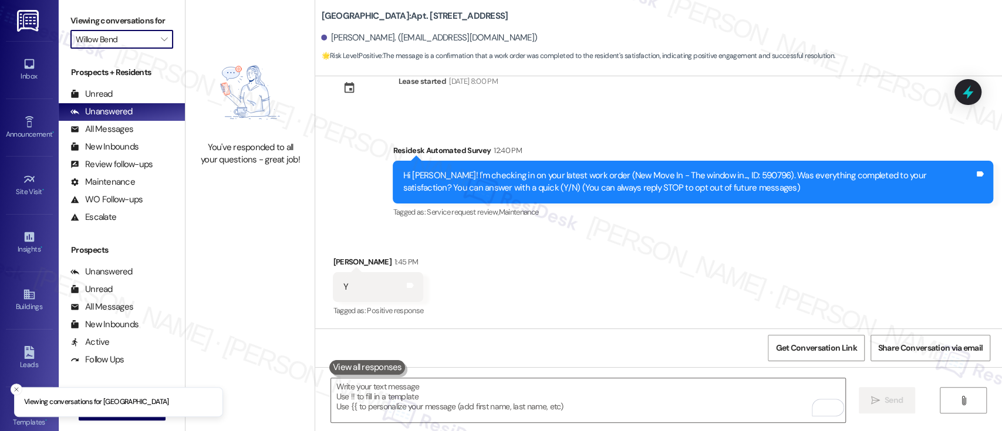
type input "YONO"
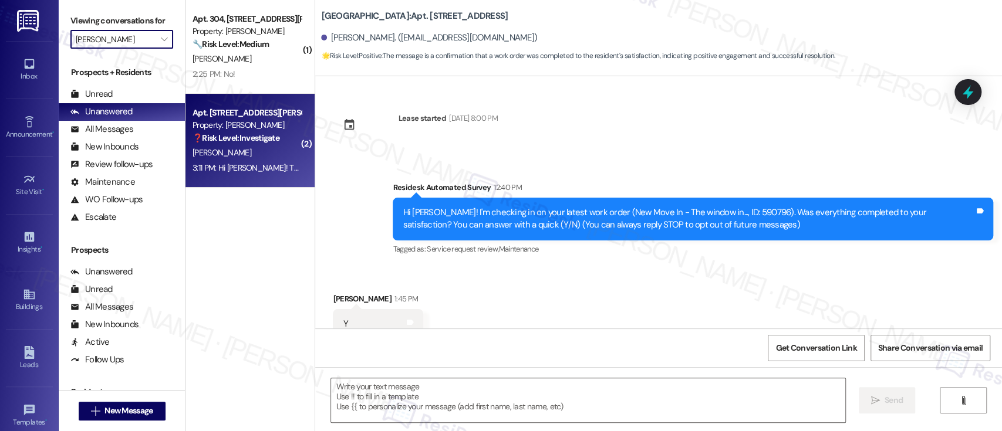
scroll to position [37, 0]
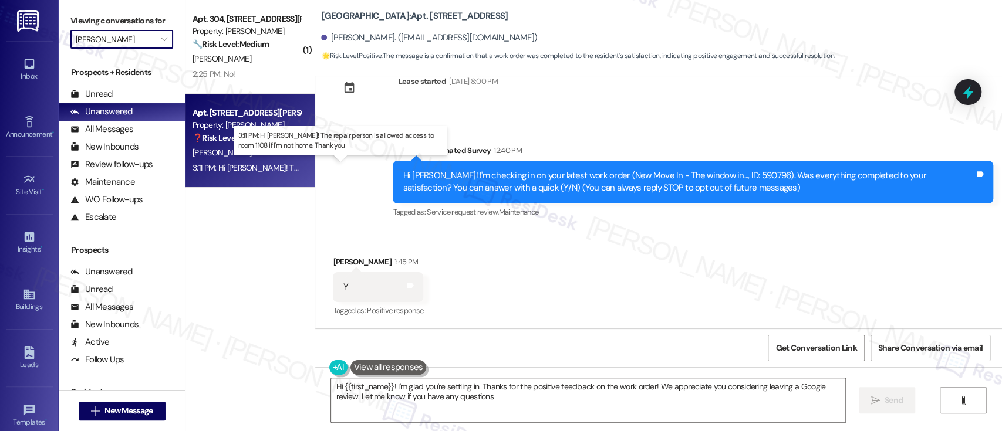
type textarea "Hi {{first_name}}! I'm glad you're settling in. Thanks for the positive feedbac…"
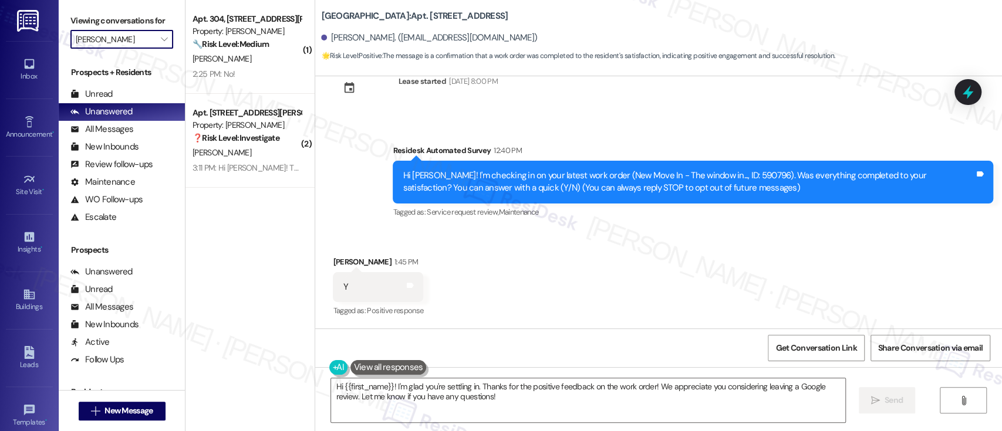
scroll to position [231, 0]
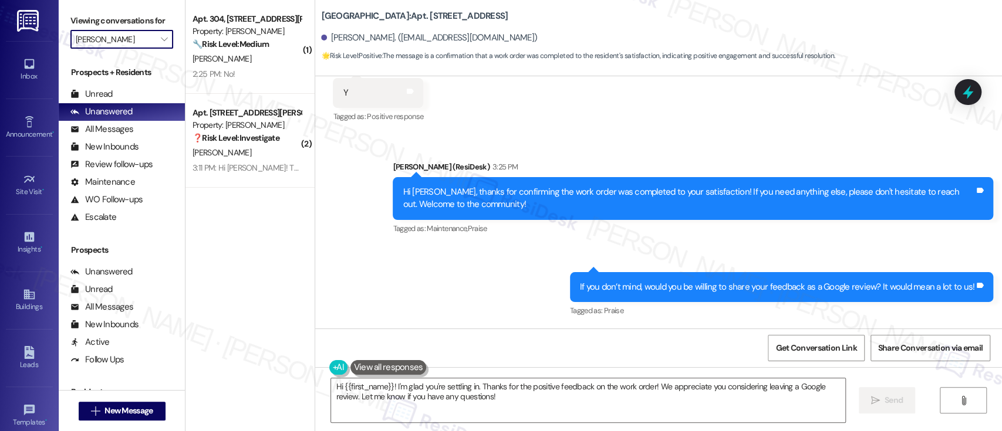
click at [142, 38] on input "YONO" at bounding box center [115, 39] width 79 height 19
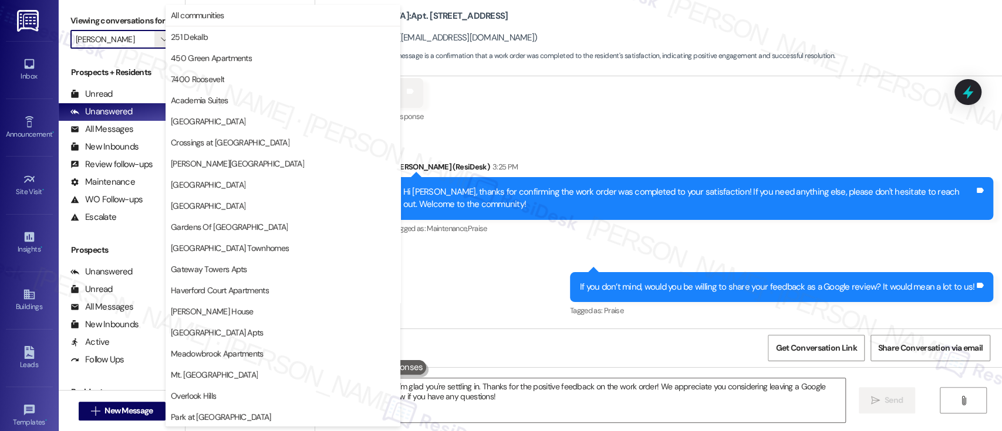
scroll to position [276, 0]
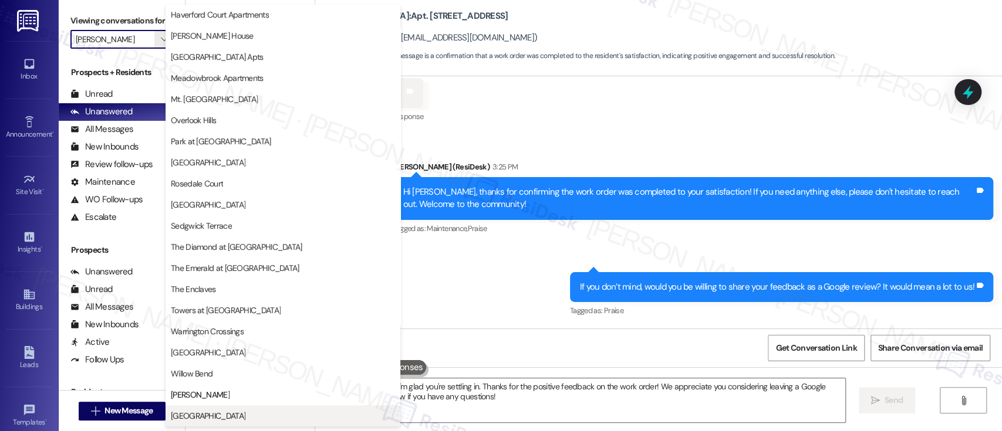
click at [216, 410] on span "York House" at bounding box center [283, 416] width 224 height 12
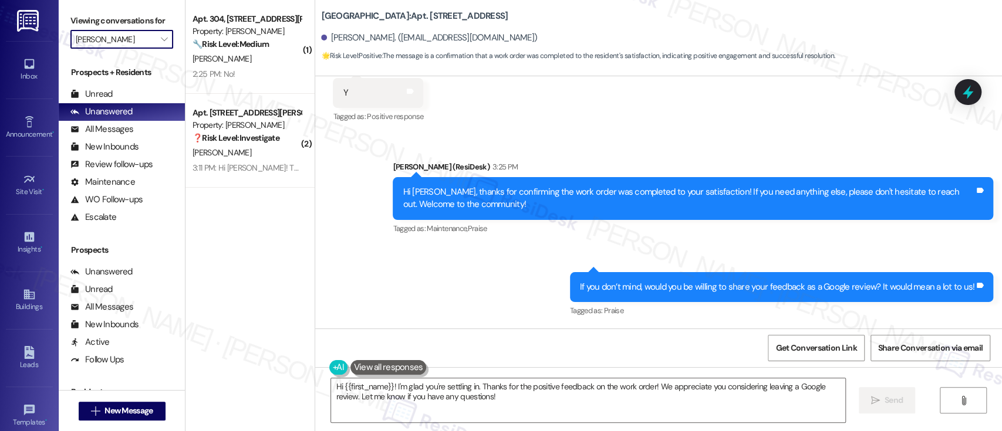
type input "York House"
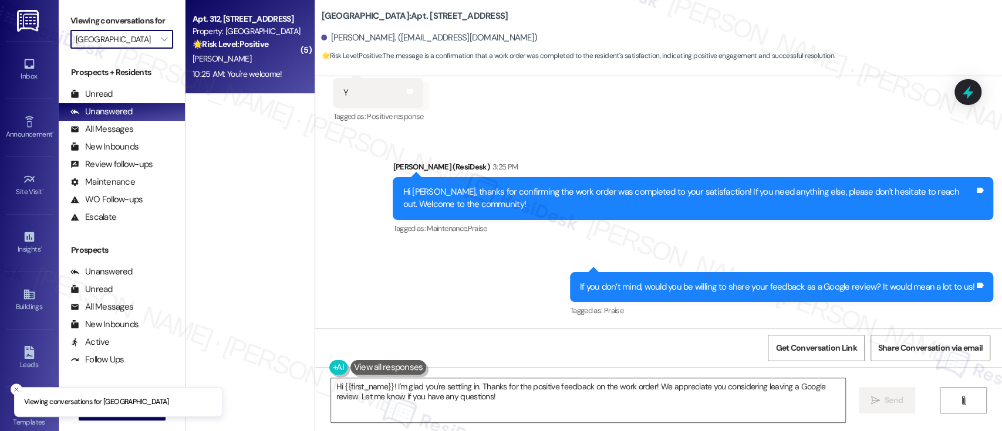
click at [236, 26] on div "Property: York House" at bounding box center [246, 31] width 109 height 12
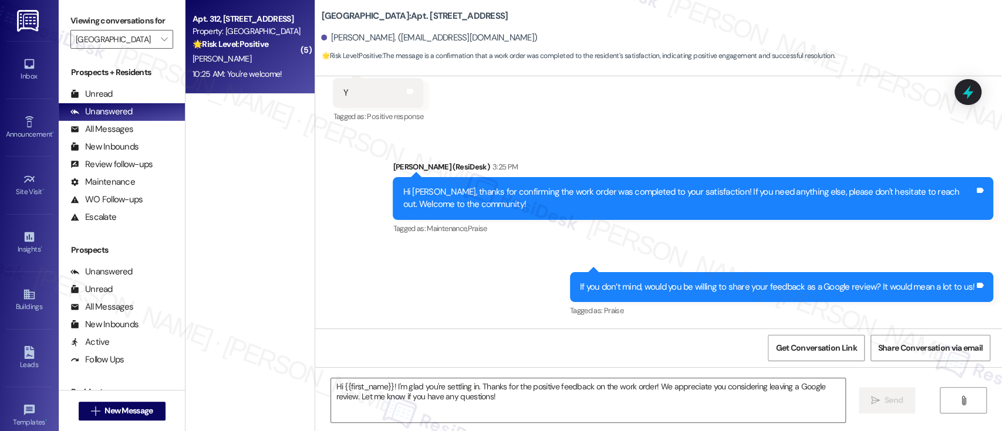
type textarea "Fetching suggested responses. Please feel free to read through the conversation…"
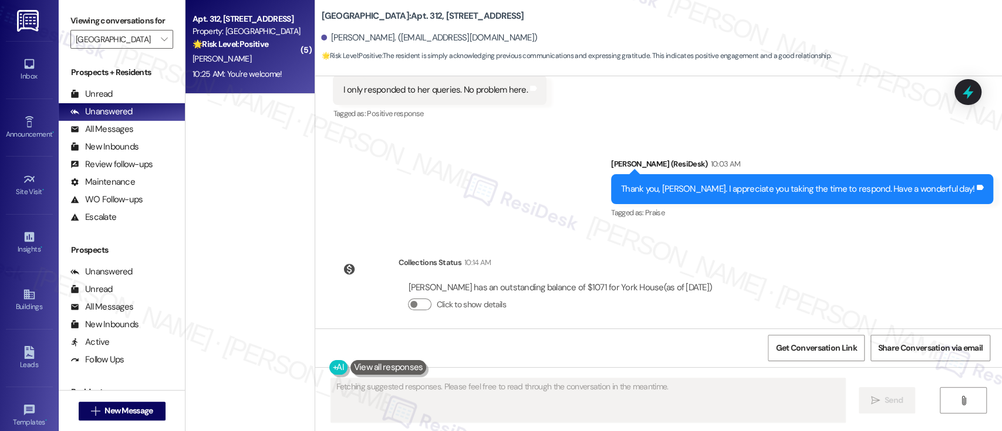
scroll to position [904, 0]
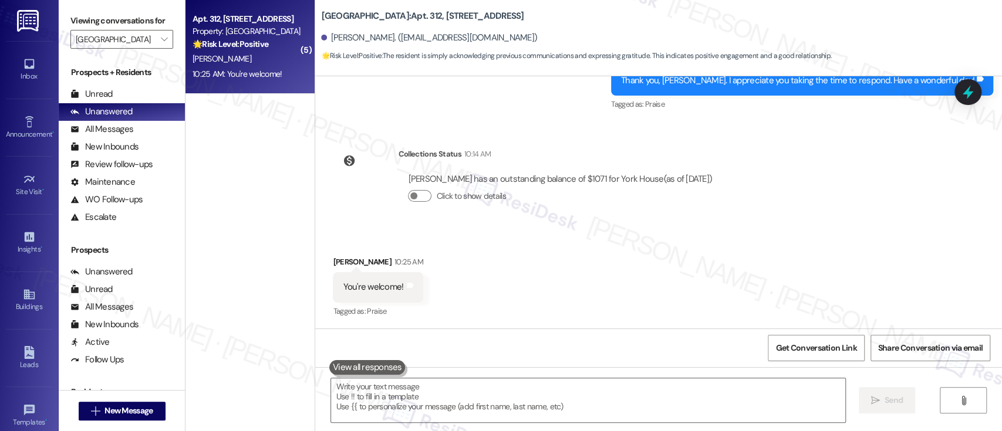
click at [776, 232] on div "Received via SMS Lenez Ward 10:25 AM You're welcome! Tags and notes Tagged as: …" at bounding box center [658, 278] width 687 height 99
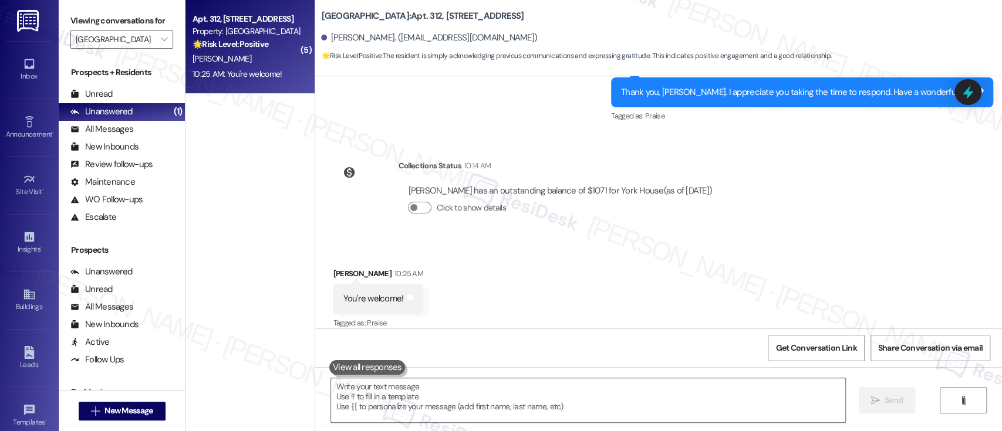
scroll to position [905, 0]
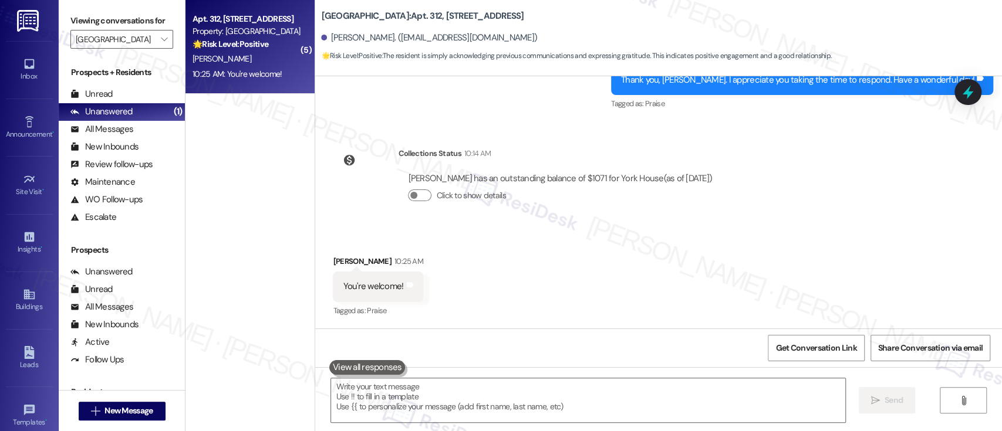
click at [691, 289] on div "Received via SMS Lenez Ward 10:25 AM You're welcome! Tags and notes Tagged as: …" at bounding box center [658, 278] width 687 height 99
click at [647, 391] on textarea at bounding box center [587, 400] width 513 height 44
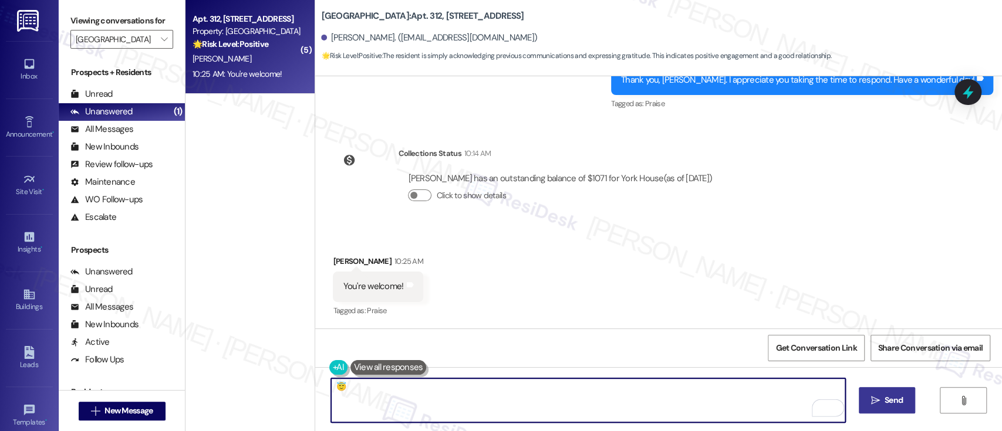
type textarea "😇"
click at [882, 397] on span "Send" at bounding box center [893, 400] width 23 height 12
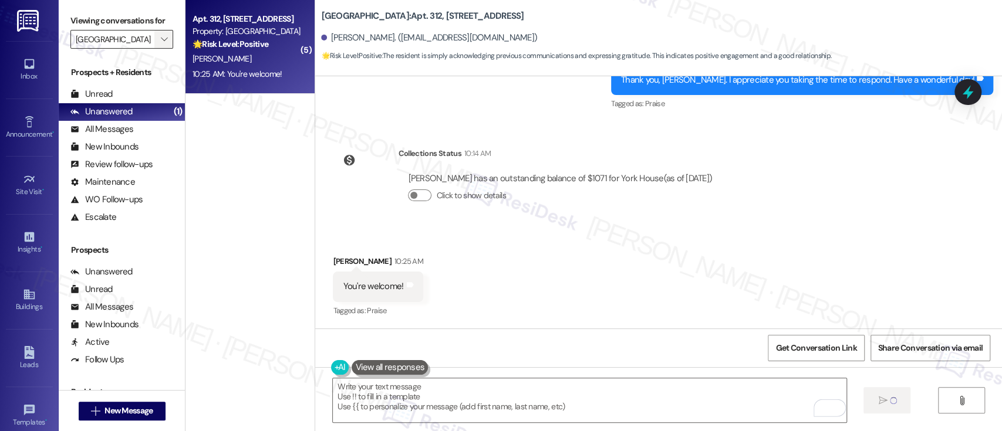
type textarea "Fetching suggested responses. Please feel free to read through the conversation…"
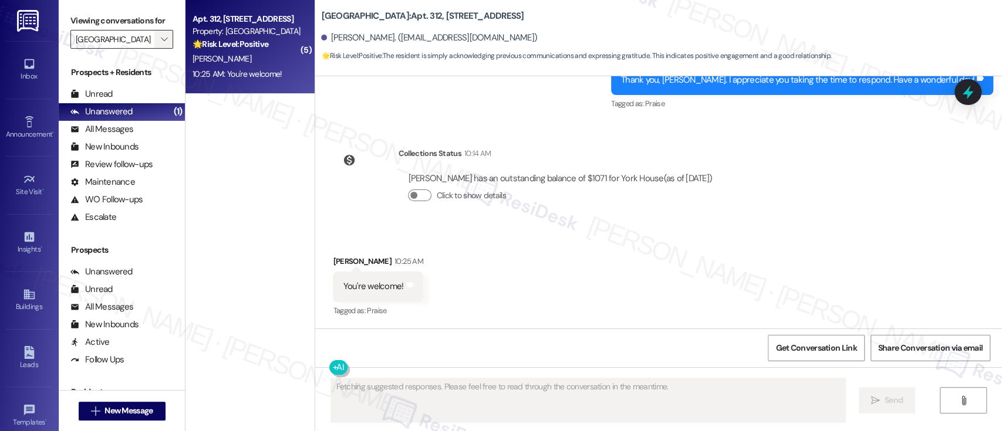
scroll to position [904, 0]
click at [154, 34] on button "" at bounding box center [163, 39] width 19 height 19
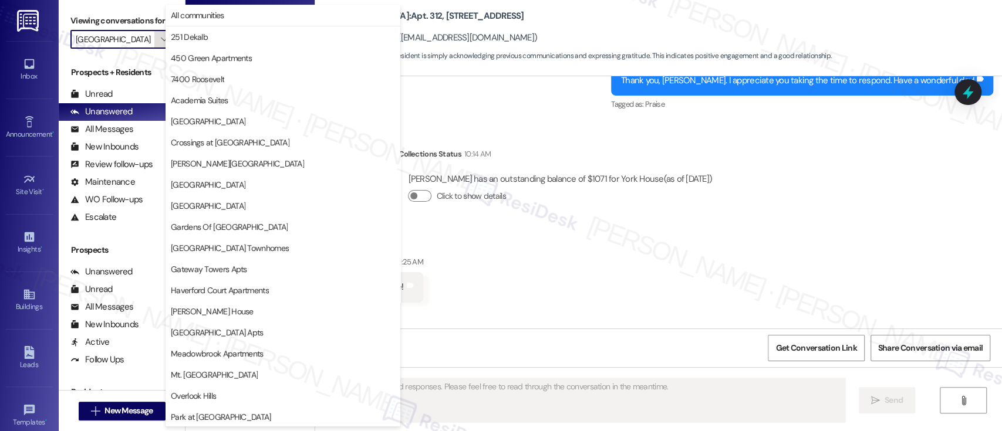
scroll to position [276, 0]
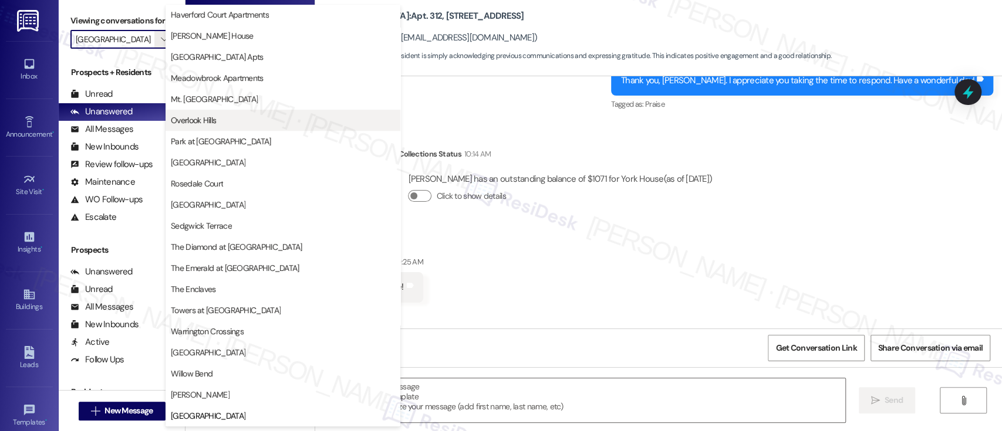
click at [219, 117] on span "Overlook Hills" at bounding box center [283, 120] width 224 height 12
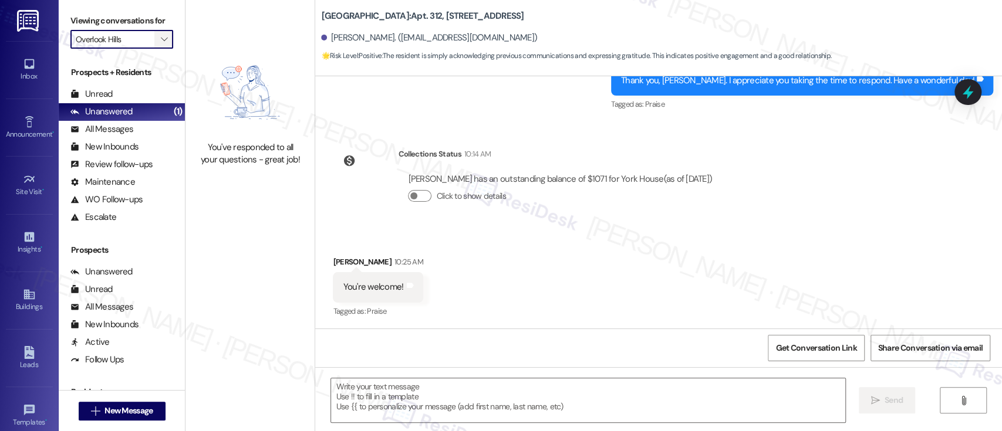
click at [154, 40] on button "" at bounding box center [163, 39] width 19 height 19
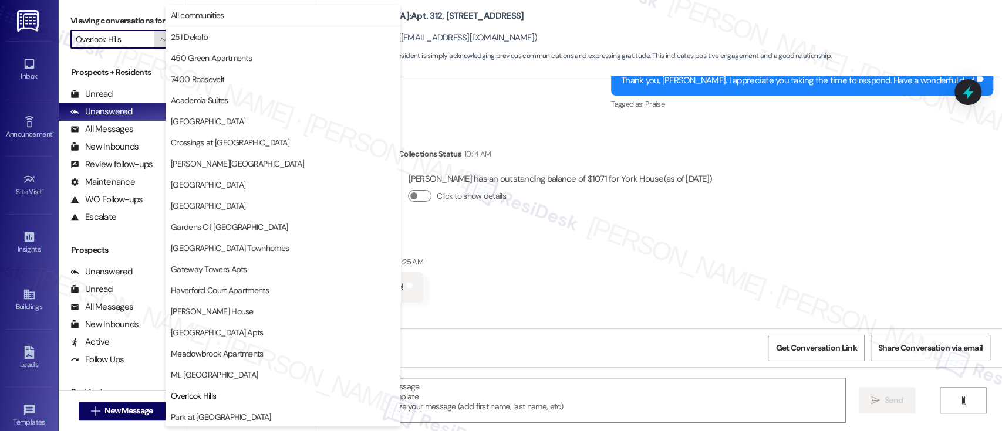
scroll to position [191, 0]
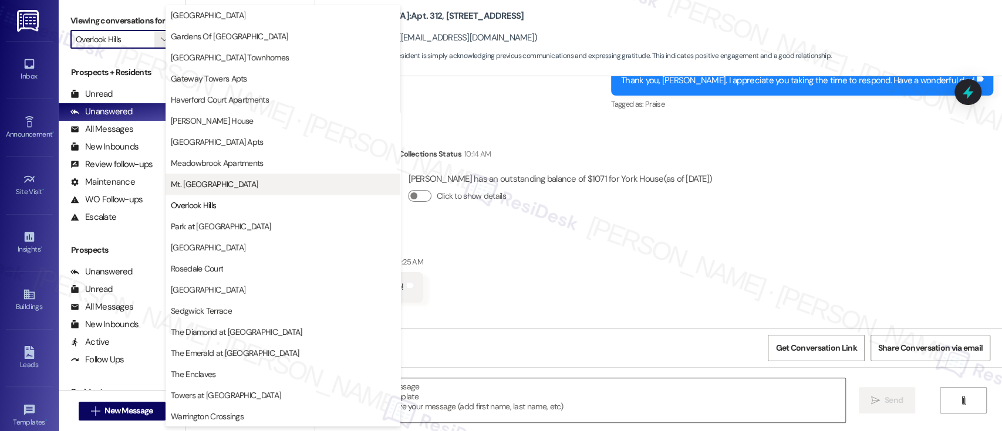
click at [214, 183] on span "Mt. Airy Place" at bounding box center [214, 184] width 87 height 12
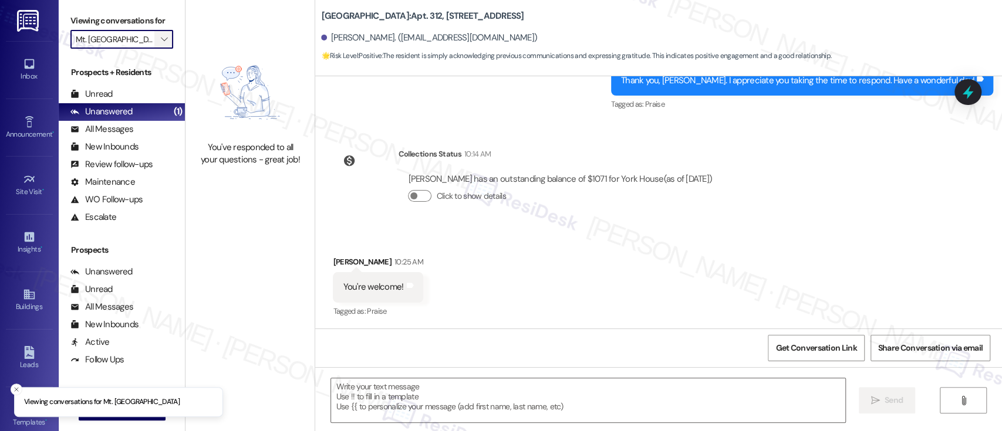
click at [161, 36] on icon "" at bounding box center [164, 39] width 6 height 9
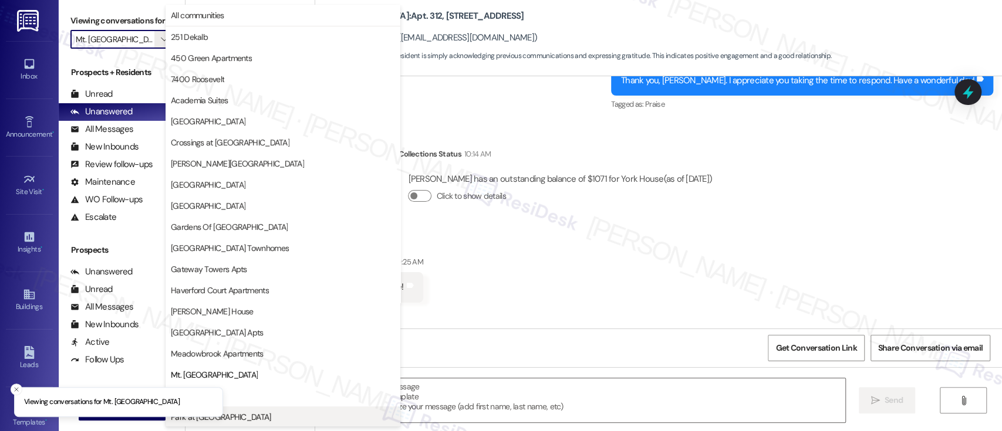
scroll to position [191, 0]
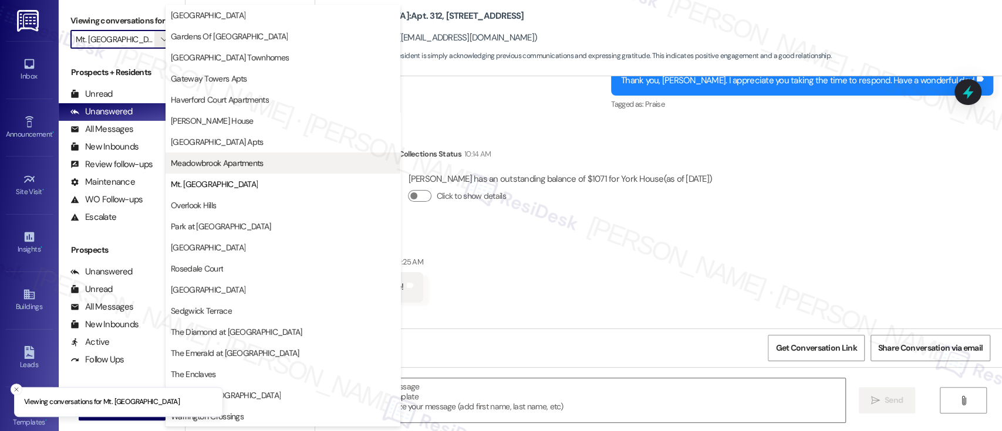
click at [232, 163] on span "Meadowbrook Apartments" at bounding box center [217, 163] width 93 height 12
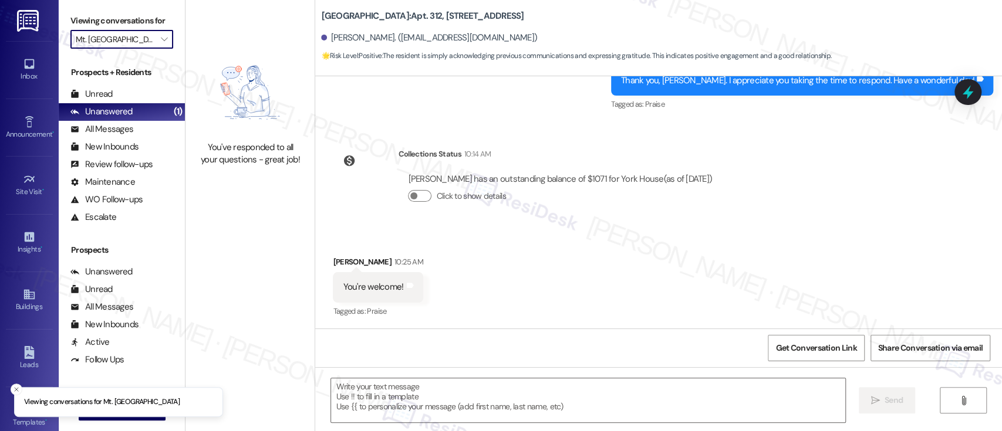
type input "Meadowbrook Apartments"
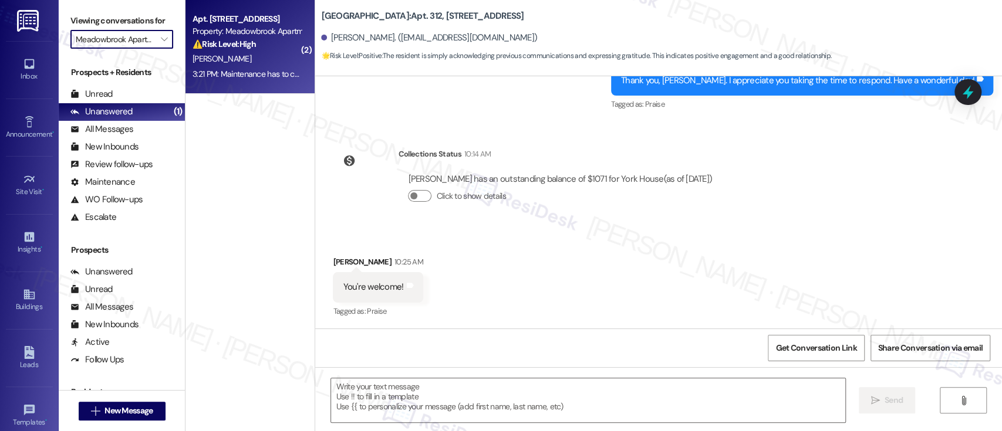
click at [210, 58] on span "S. Nothnagel" at bounding box center [221, 58] width 59 height 11
type textarea "Fetching suggested responses. Please feel free to read through the conversation…"
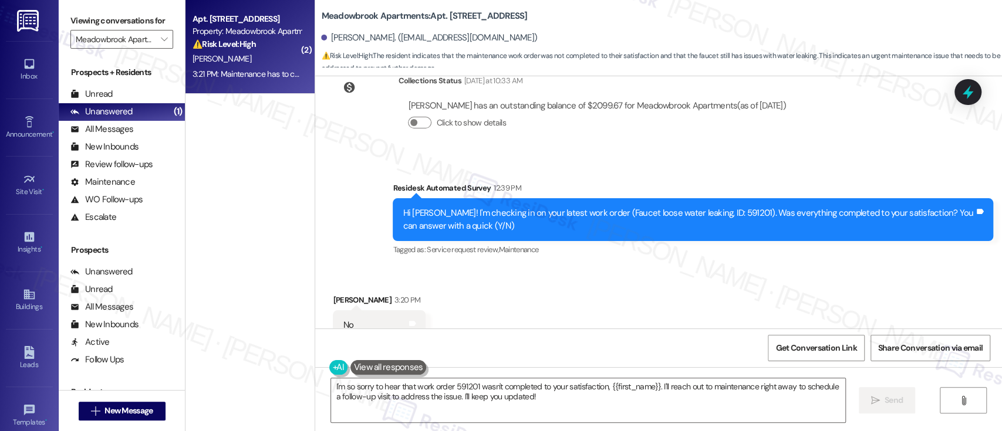
scroll to position [6354, 0]
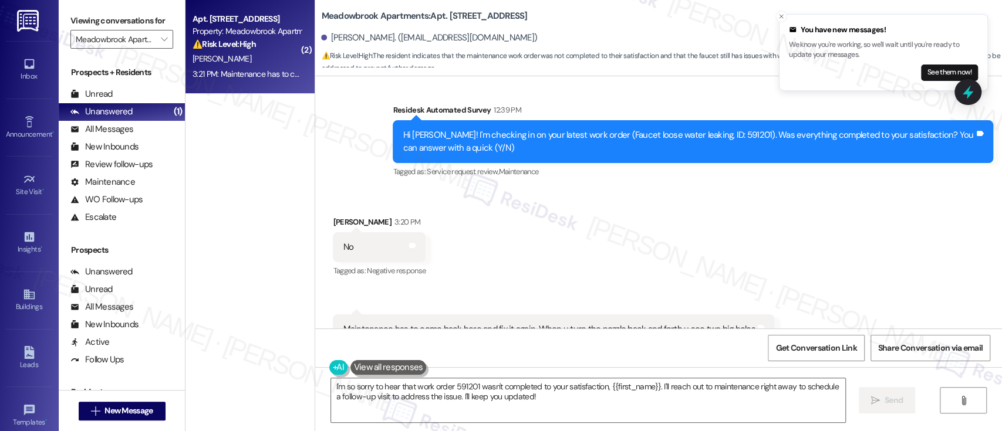
click at [655, 232] on div "Received via SMS Susan Nothnagel 3:20 PM No Tags and notes Tagged as: Negative …" at bounding box center [658, 298] width 687 height 217
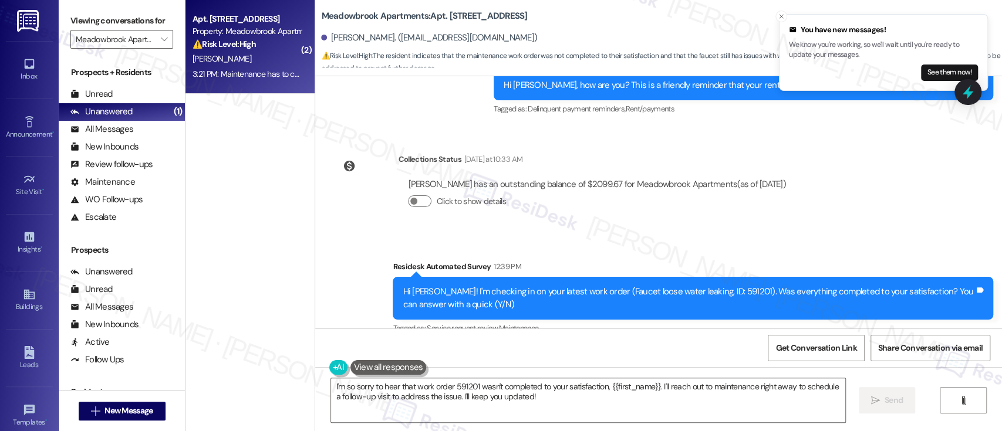
click at [701, 291] on div "Hi Susan! I'm checking in on your latest work order (Faucet loose water leaking…" at bounding box center [689, 298] width 572 height 25
copy div "591201"
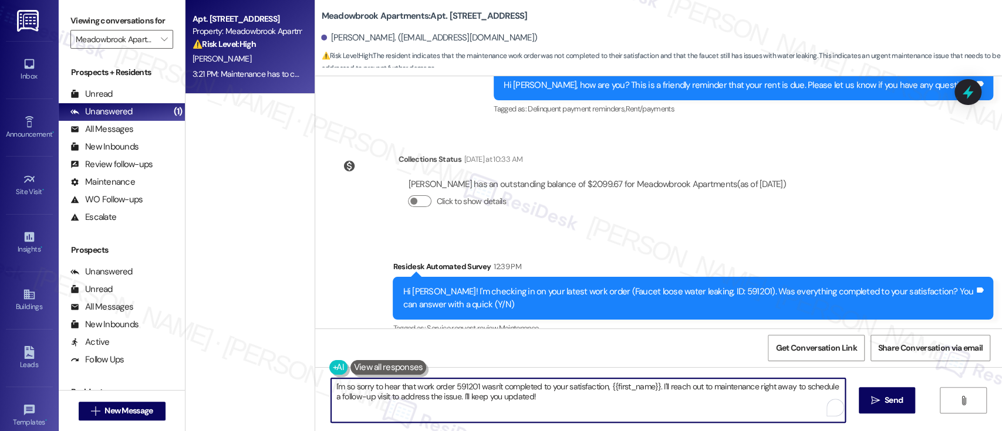
drag, startPoint x: 656, startPoint y: 387, endPoint x: 658, endPoint y: 406, distance: 19.5
click at [658, 406] on textarea "I'm so sorry to hear that work order 591201 wasn't completed to your satisfacti…" at bounding box center [587, 400] width 513 height 44
paste textarea "#591201 wasn’t completed to your satisfaction, {{first_name}}. I understand the…"
type textarea "I'm so sorry to hear that work order #591201 wasn’t completed to your satisfact…"
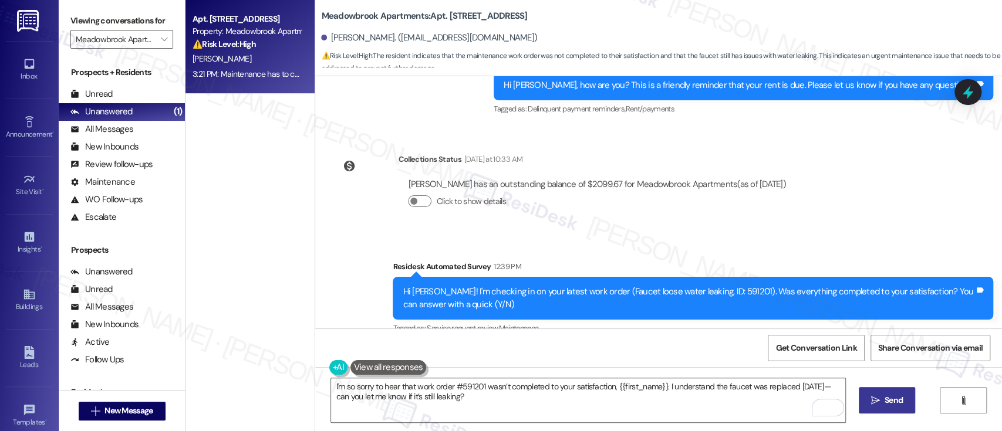
click at [882, 405] on span "Send" at bounding box center [893, 400] width 23 height 12
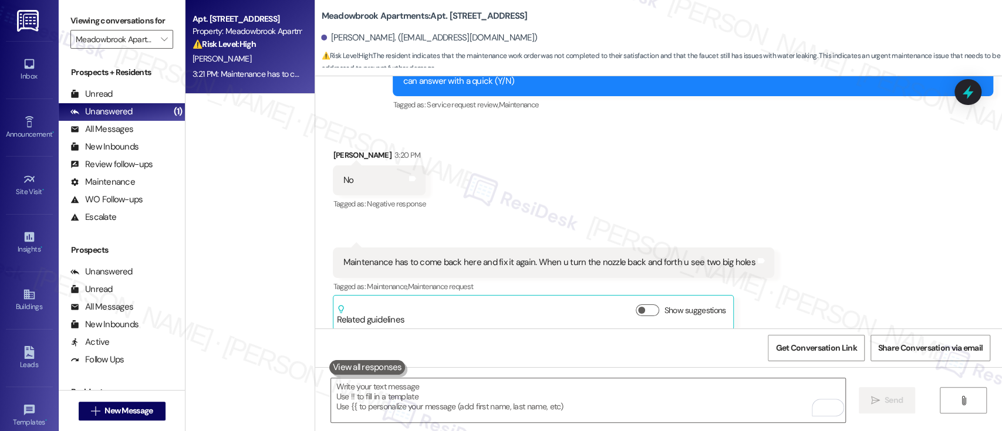
scroll to position [6432, 0]
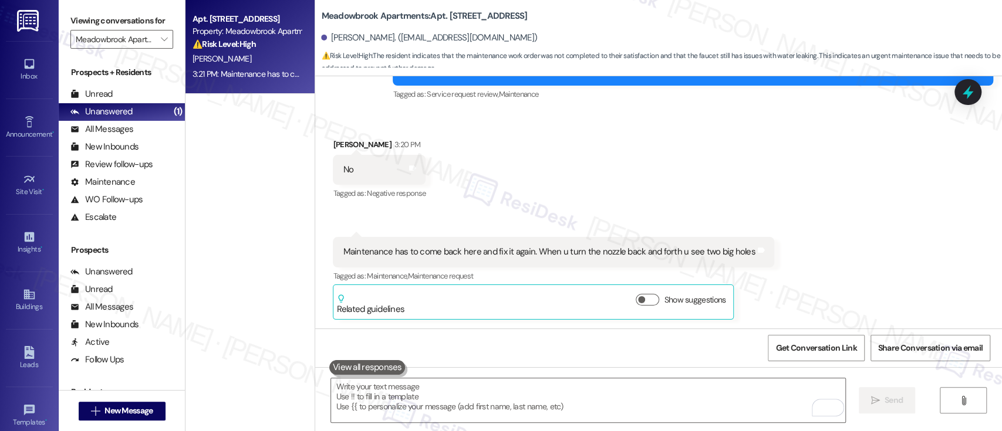
click at [168, 40] on div "Viewing conversations for Meadowbrook Apartments " at bounding box center [122, 30] width 126 height 60
click at [164, 39] on button "" at bounding box center [163, 39] width 19 height 19
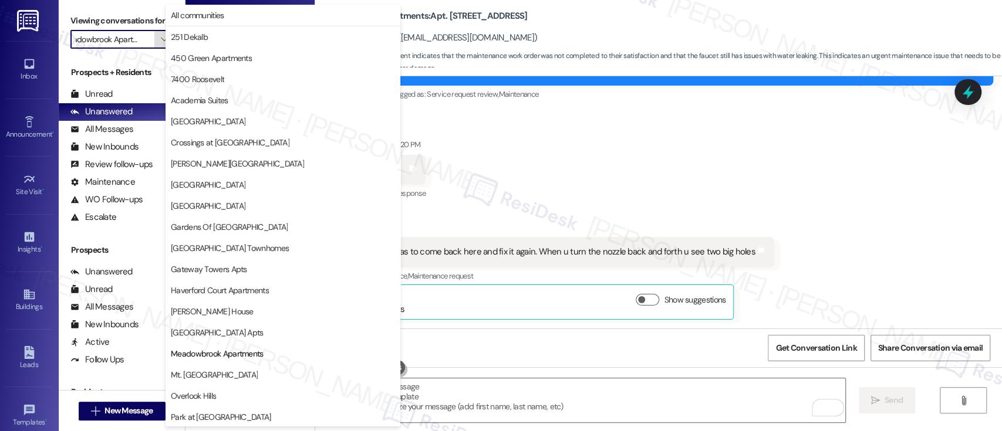
scroll to position [191, 0]
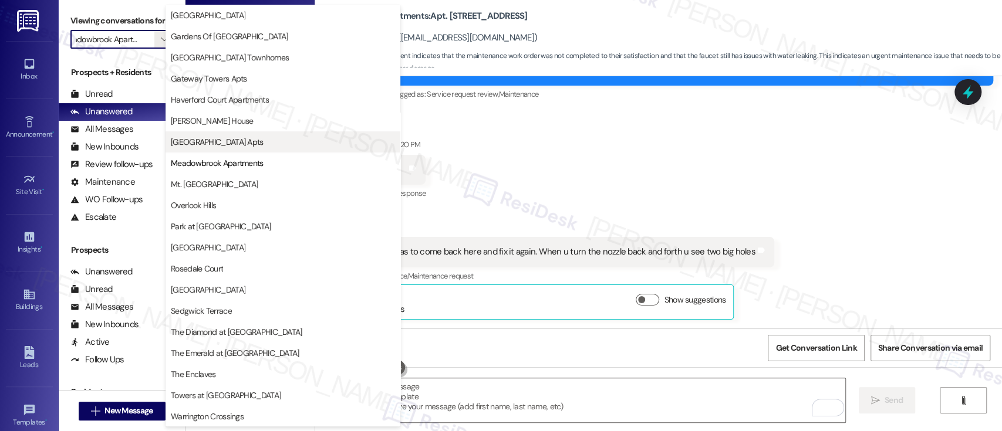
click at [219, 138] on span "Longwood Manor Apts" at bounding box center [217, 142] width 93 height 12
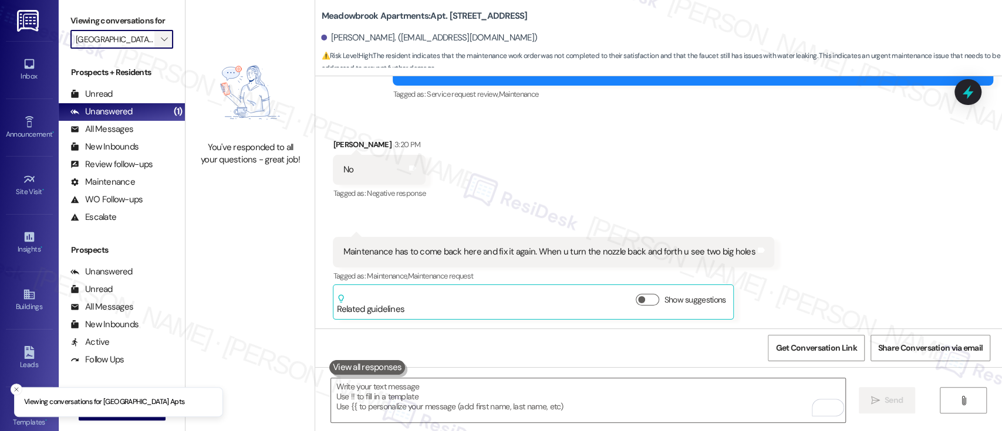
click at [161, 36] on icon "" at bounding box center [164, 39] width 6 height 9
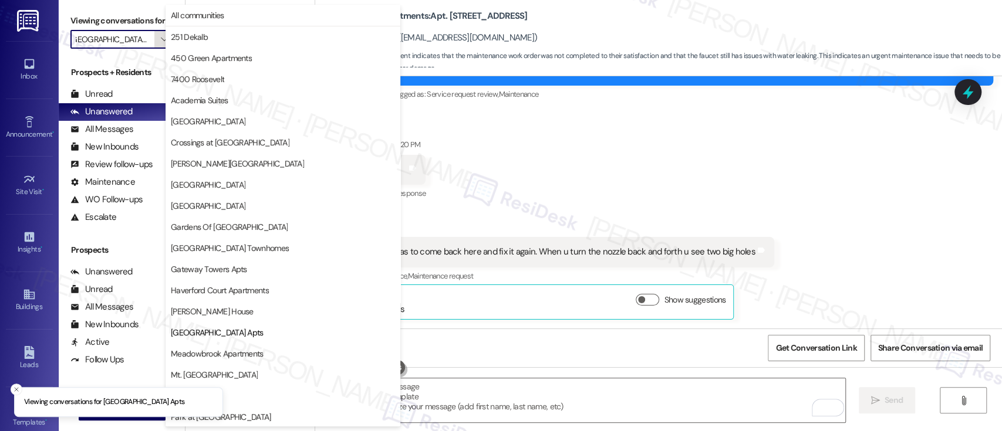
scroll to position [191, 0]
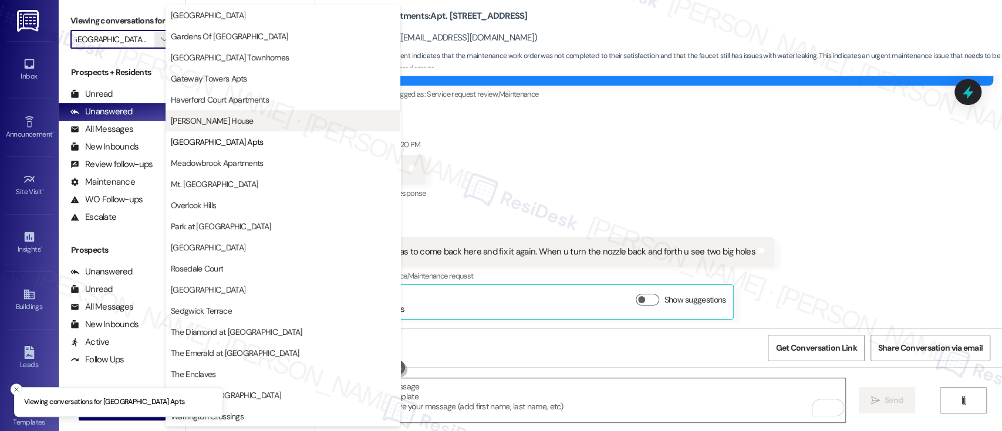
click at [197, 120] on span "Joshua House" at bounding box center [212, 121] width 83 height 12
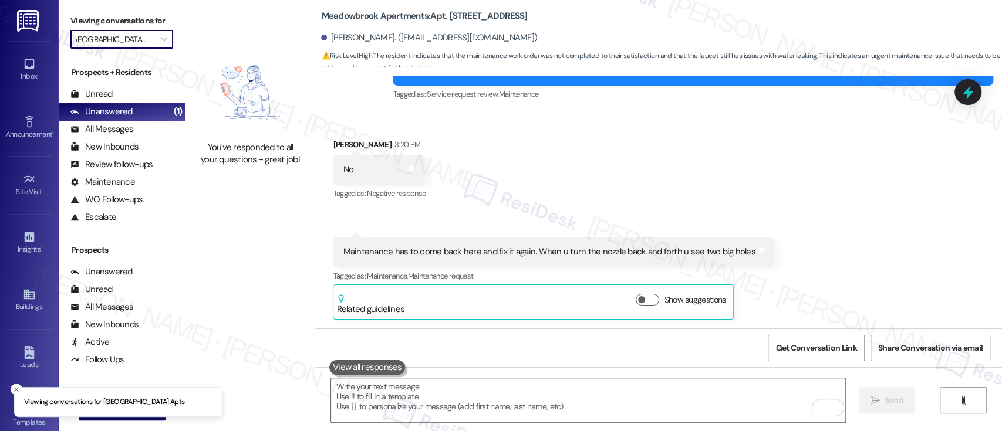
type input "Joshua House"
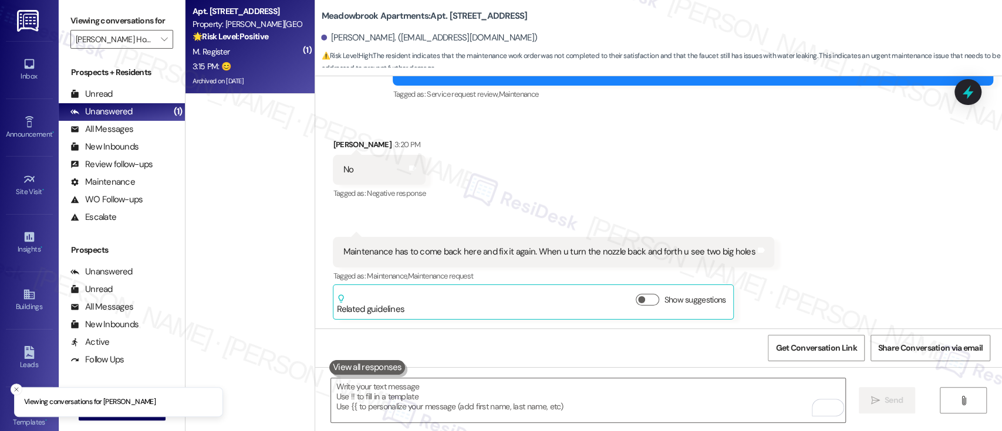
click at [246, 37] on strong "🌟 Risk Level: Positive" at bounding box center [230, 36] width 76 height 11
type textarea "Fetching suggested responses. Please feel free to read through the conversation…"
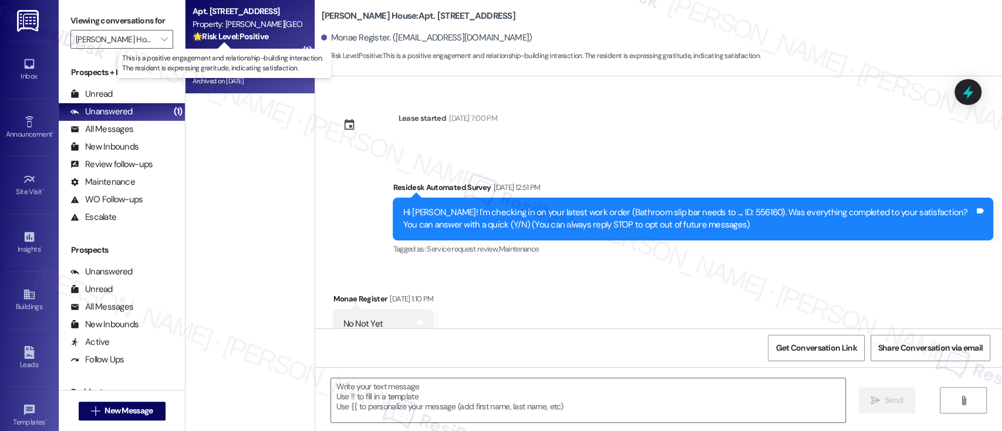
scroll to position [6670, 0]
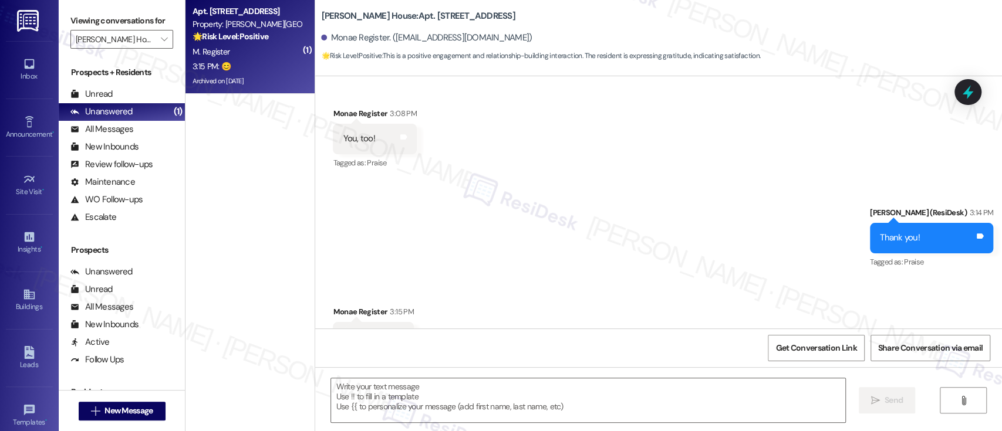
type textarea "Fetching suggested responses. Please feel free to read through the conversation…"
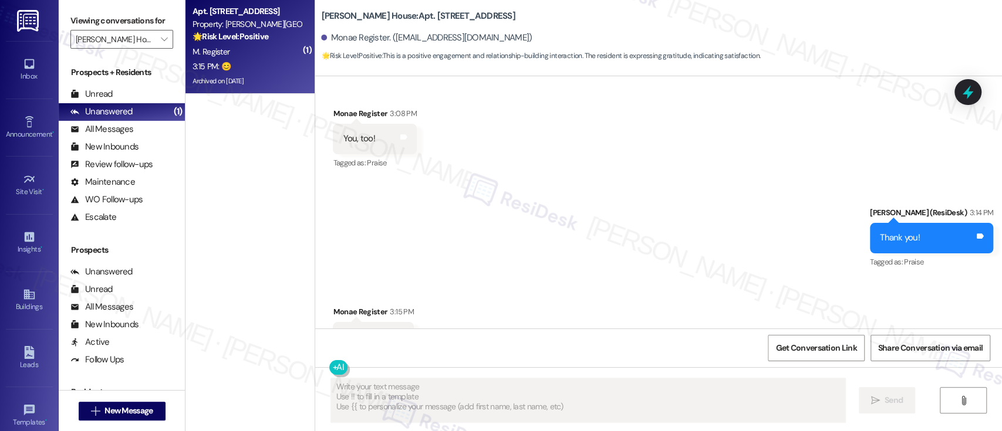
click at [821, 197] on div "Sent via SMS Emily (ResiDesk) 3:14 PM Thank you! Tags and notes Tagged as: Prai…" at bounding box center [658, 229] width 687 height 99
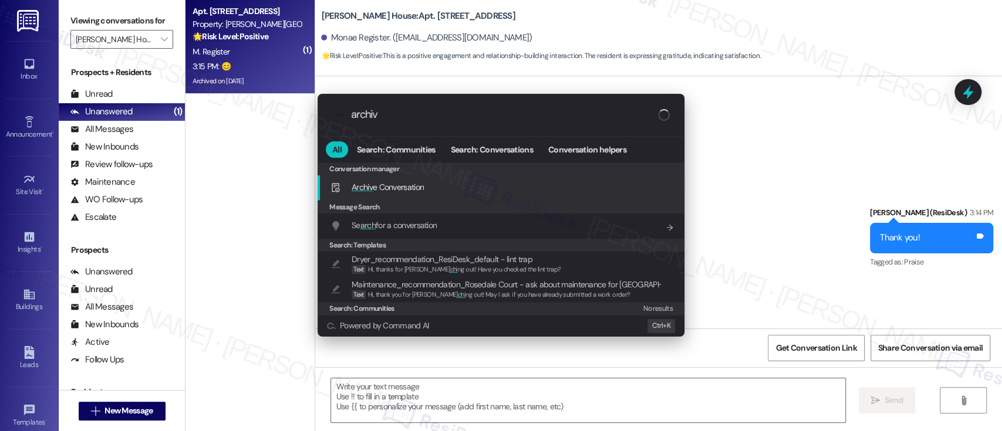
type input "archive"
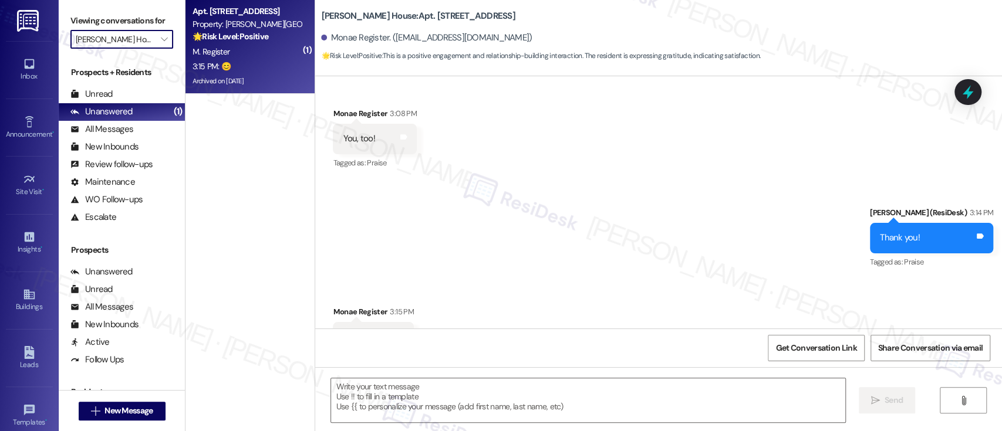
click at [139, 35] on input "Joshua House" at bounding box center [115, 39] width 79 height 19
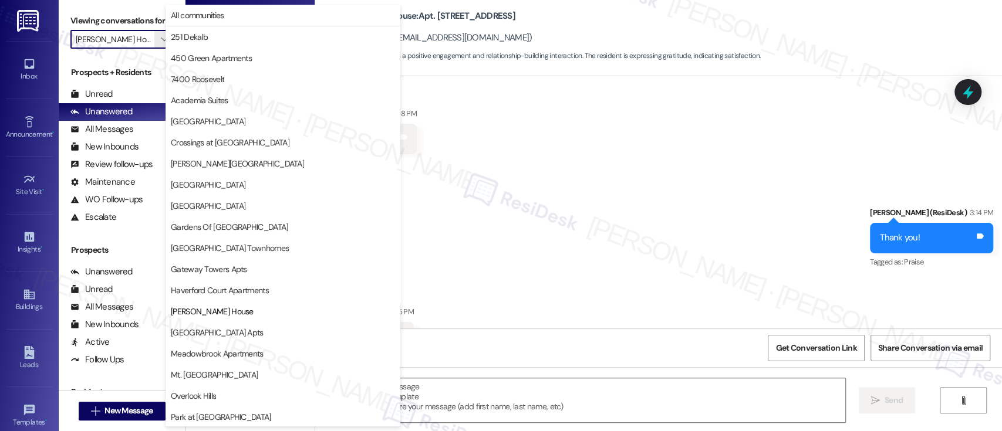
scroll to position [191, 0]
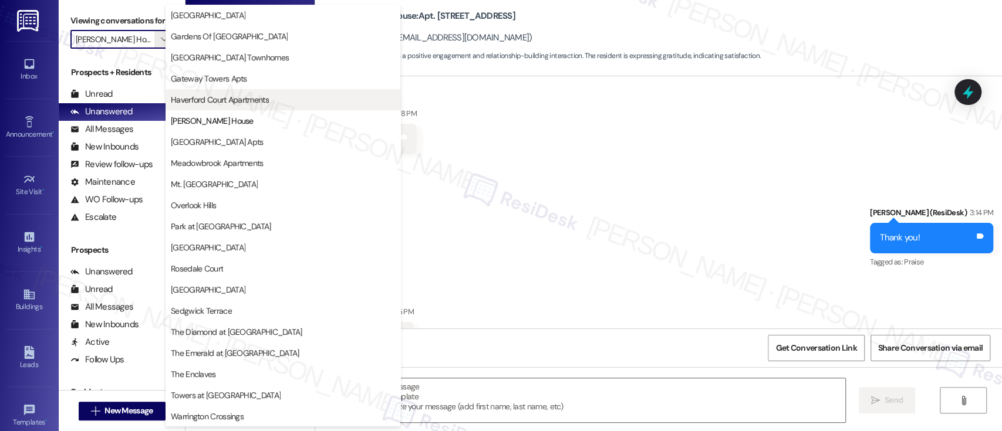
click at [212, 101] on span "Haverford Court Apartments" at bounding box center [220, 100] width 98 height 12
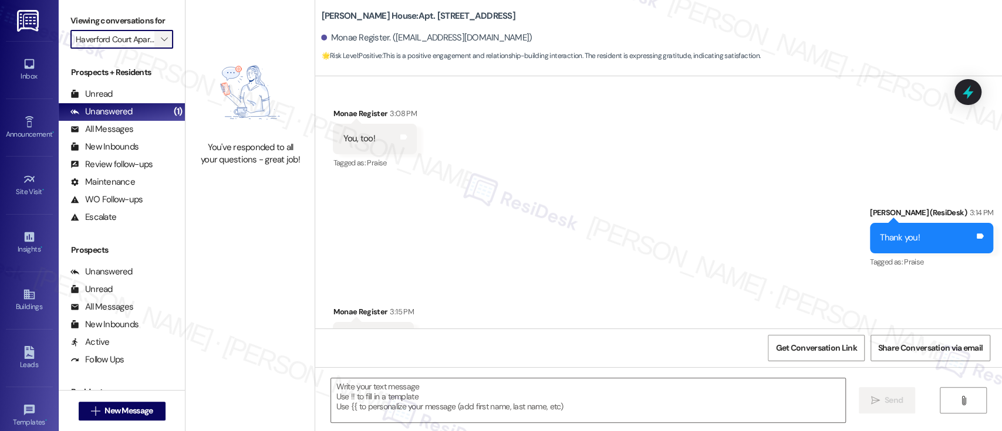
click at [164, 36] on button "" at bounding box center [163, 39] width 19 height 19
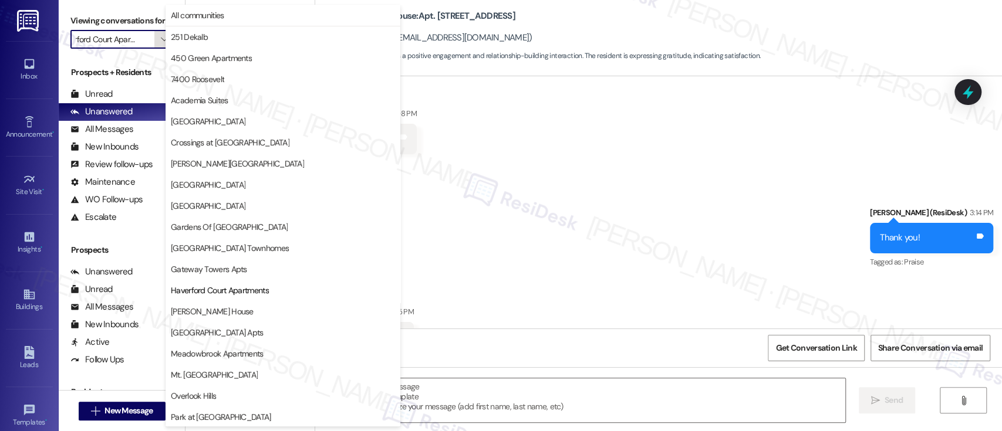
scroll to position [191, 0]
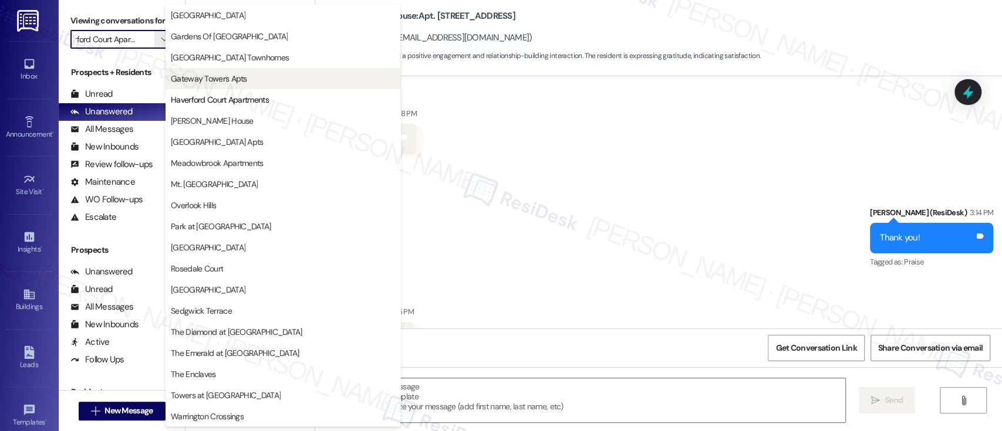
click at [202, 70] on button "Gateway Towers Apts" at bounding box center [282, 78] width 235 height 21
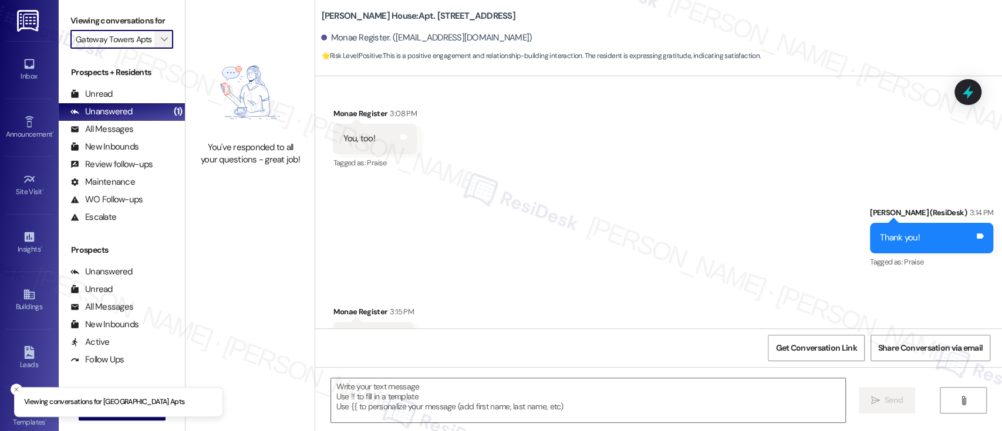
click at [161, 36] on icon "" at bounding box center [164, 39] width 6 height 9
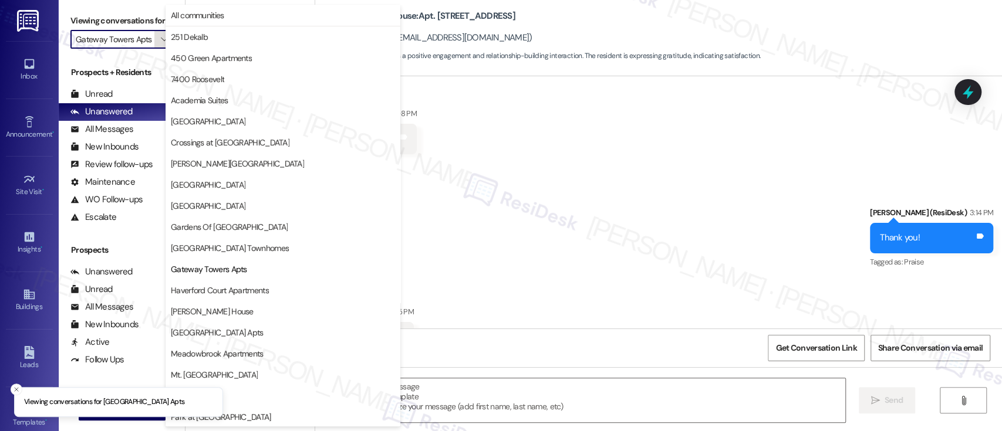
scroll to position [191, 0]
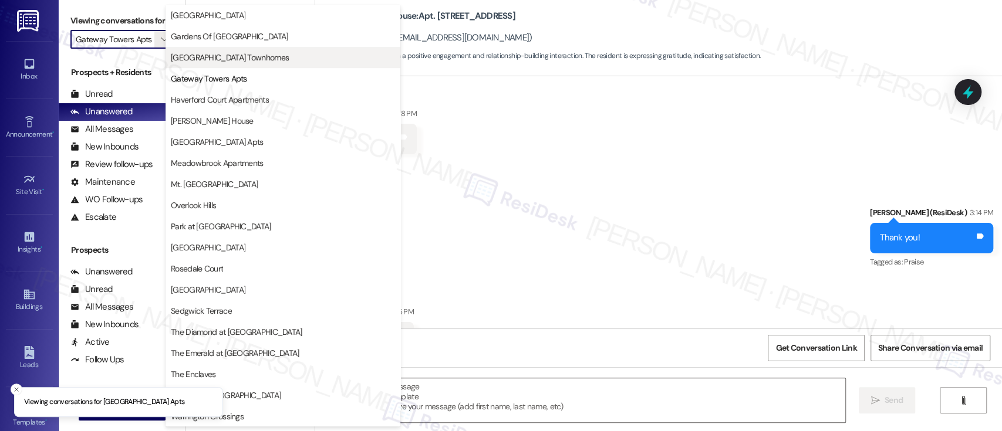
click at [200, 54] on span "Gateway Airport Townhomes" at bounding box center [230, 58] width 118 height 12
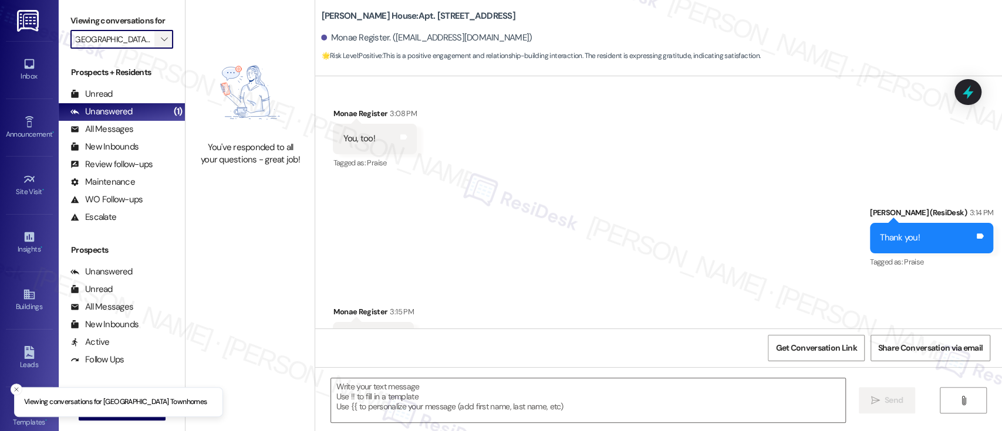
scroll to position [0, 28]
click at [161, 39] on icon "" at bounding box center [164, 39] width 6 height 9
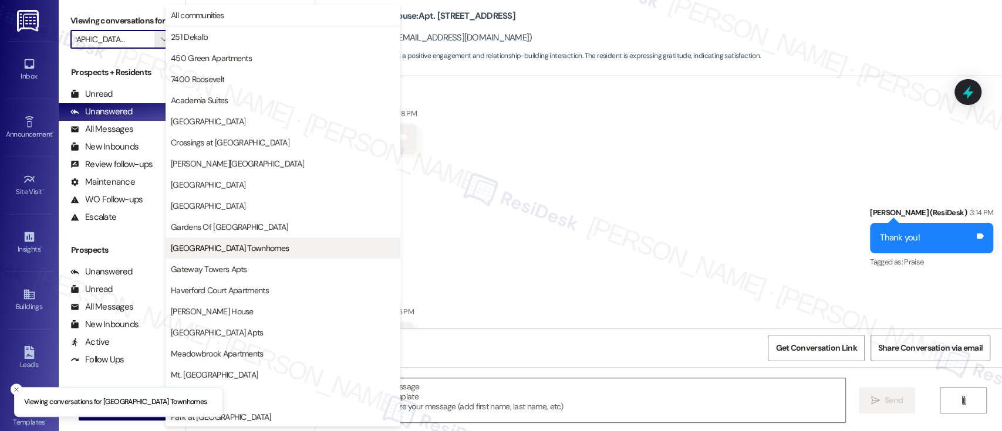
scroll to position [191, 0]
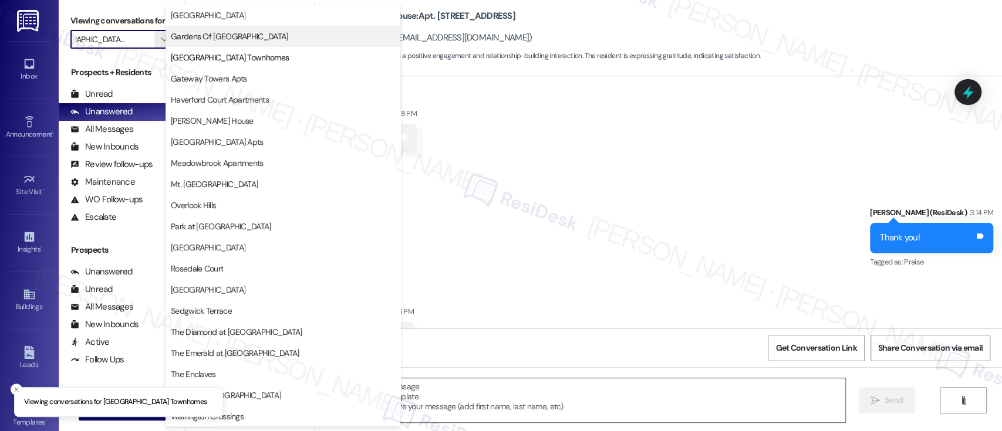
click at [208, 36] on span "Gardens Of Mt Airy" at bounding box center [229, 37] width 117 height 12
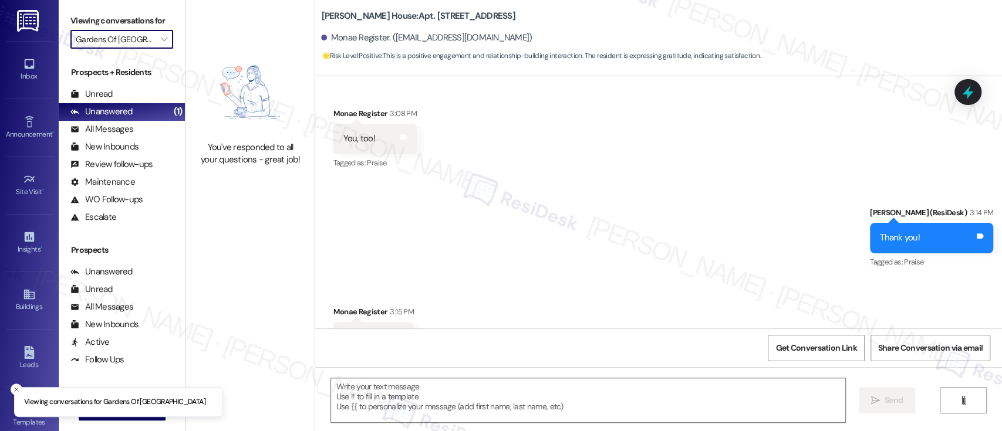
click at [146, 37] on input "Gardens Of Mt Airy" at bounding box center [115, 39] width 79 height 19
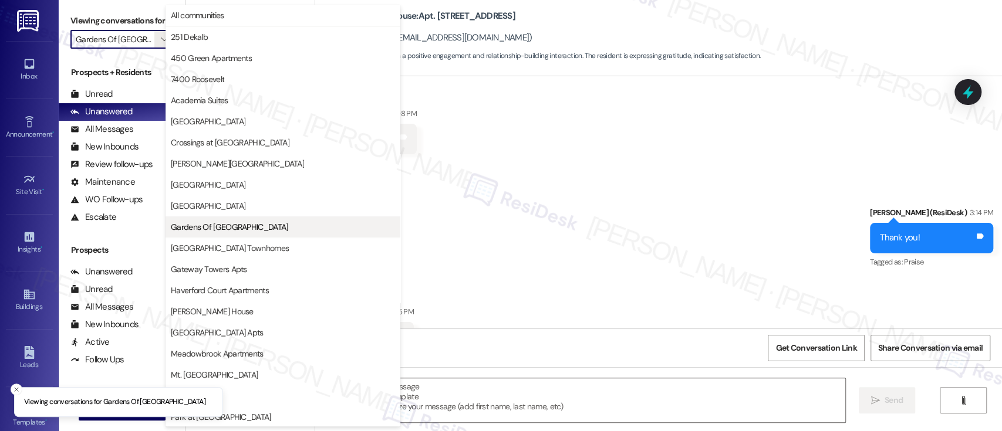
scroll to position [191, 0]
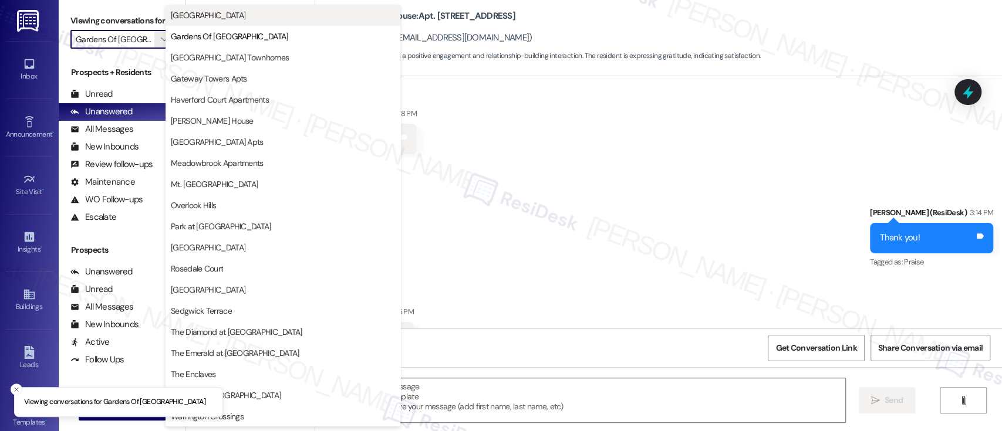
click at [209, 15] on span "Fountain Gardens" at bounding box center [208, 15] width 75 height 12
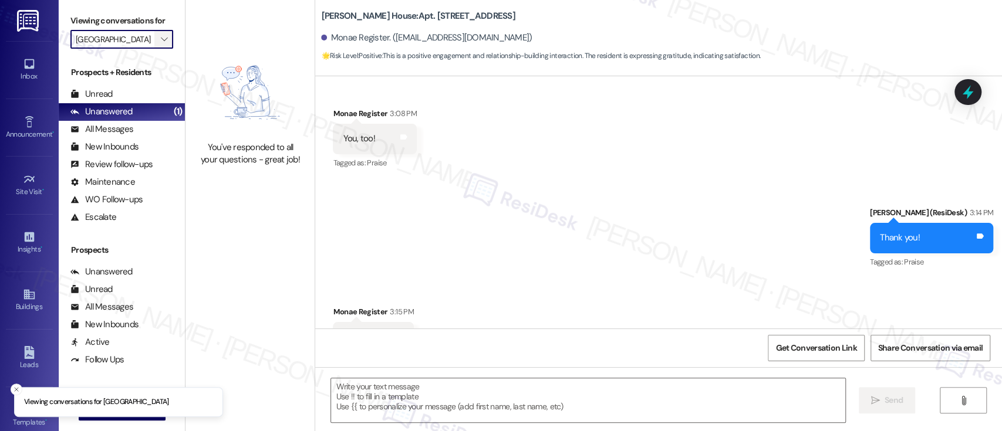
click at [161, 41] on icon "" at bounding box center [164, 39] width 6 height 9
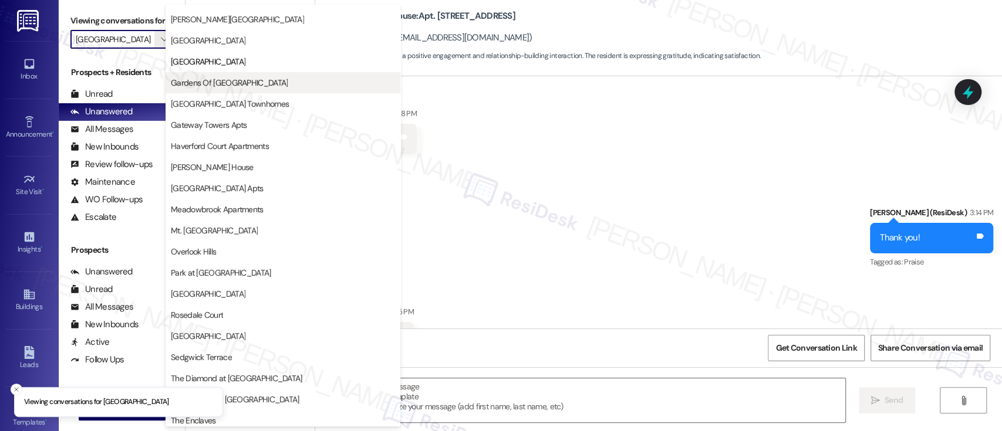
scroll to position [113, 0]
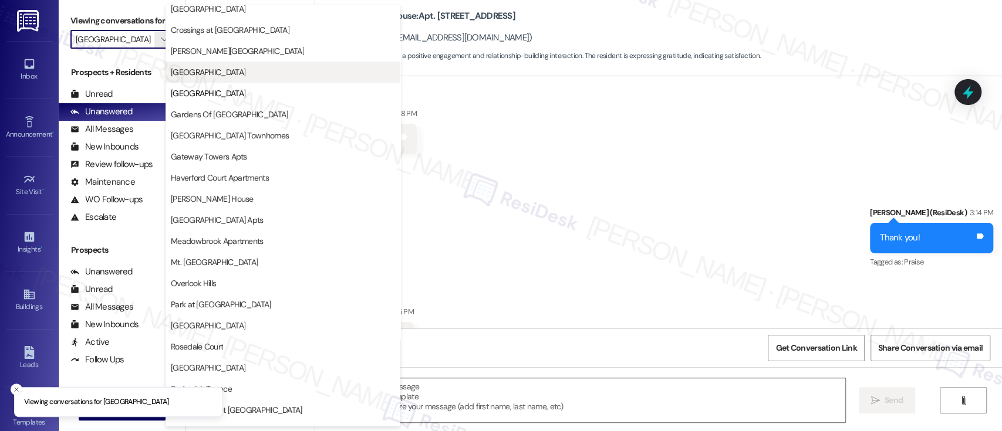
click at [220, 69] on span "Eola Park" at bounding box center [283, 72] width 224 height 12
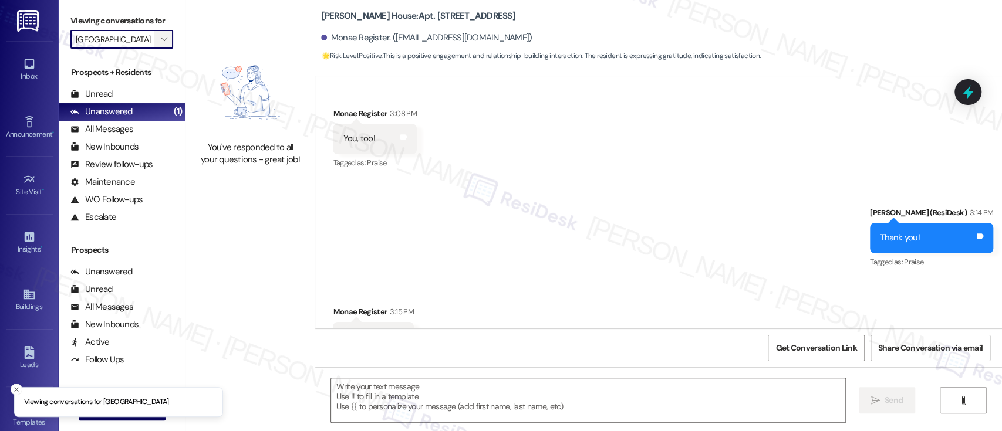
click at [160, 37] on span "" at bounding box center [163, 39] width 11 height 19
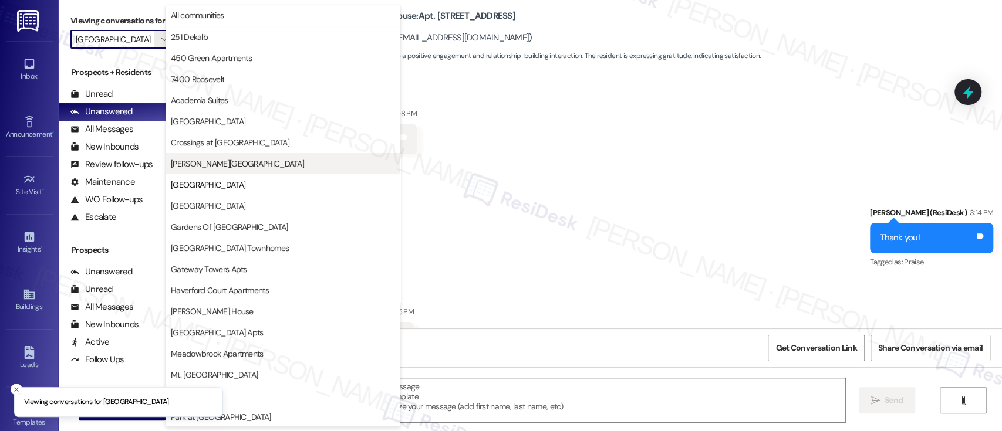
click at [197, 165] on span "Elkins Park Terrace" at bounding box center [237, 164] width 133 height 12
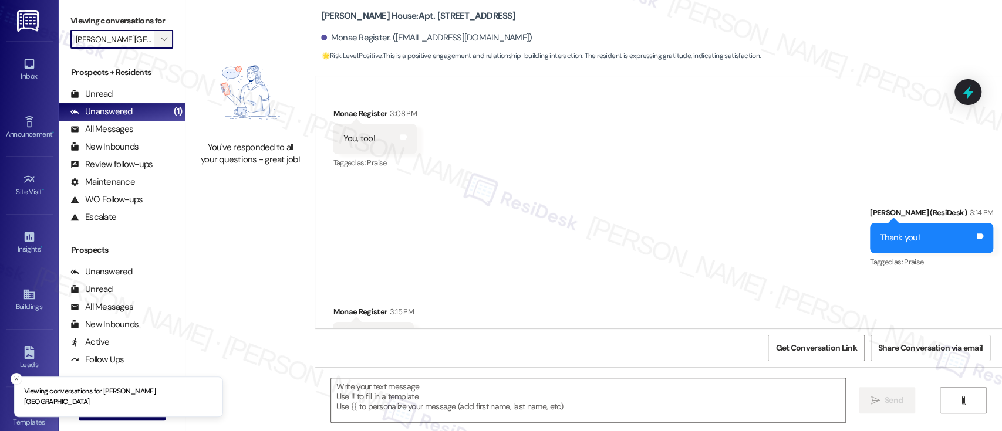
click at [158, 33] on span "" at bounding box center [163, 39] width 11 height 19
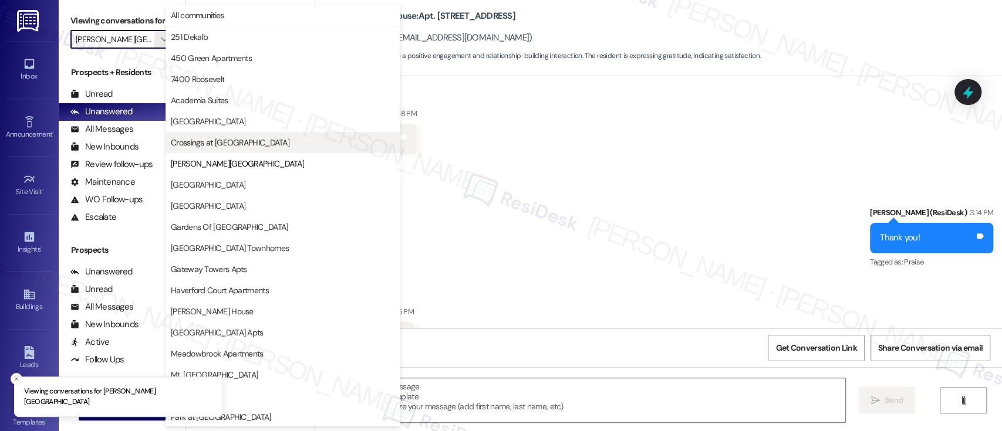
click at [211, 143] on span "Crossings at Stanbridge" at bounding box center [230, 143] width 119 height 12
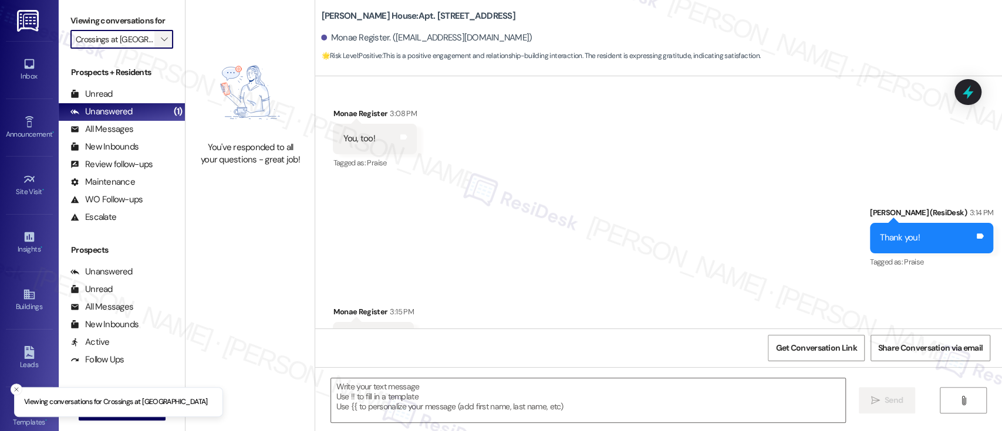
click at [161, 35] on span "" at bounding box center [163, 39] width 11 height 19
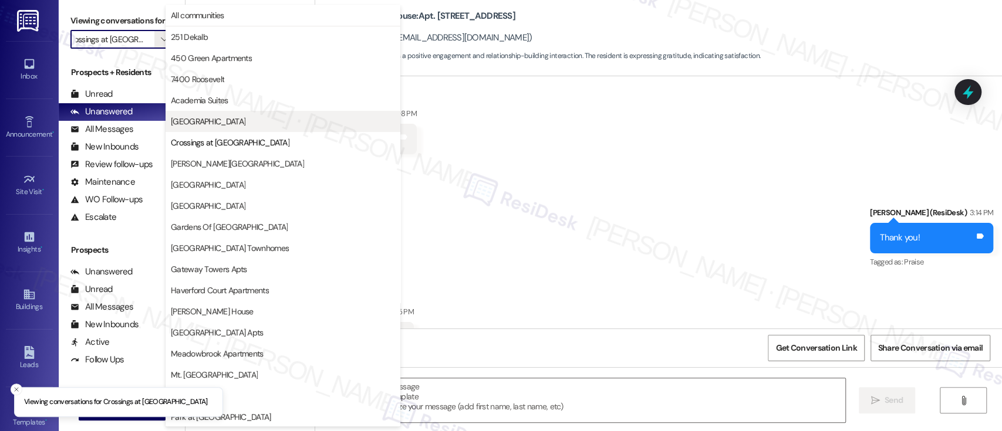
click at [208, 118] on span "Bromley House" at bounding box center [208, 122] width 75 height 12
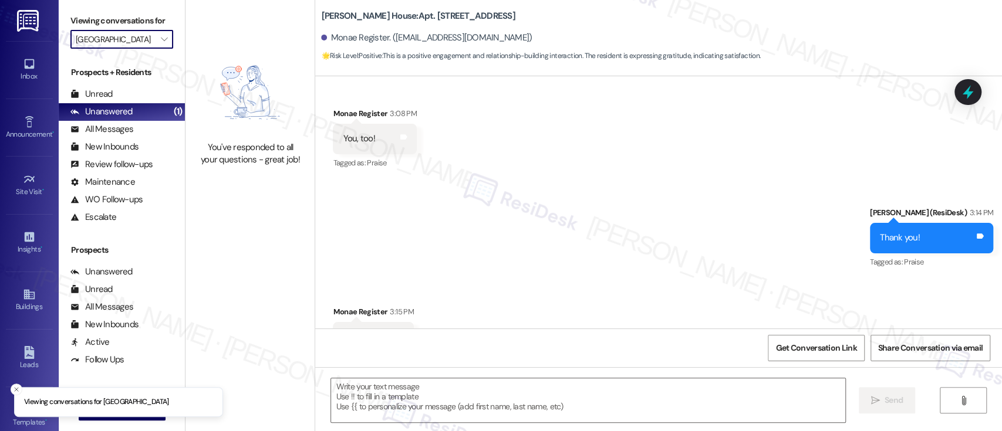
click at [165, 40] on div "Viewing conversations for Bromley House " at bounding box center [122, 30] width 126 height 60
click at [161, 37] on icon "" at bounding box center [164, 39] width 6 height 9
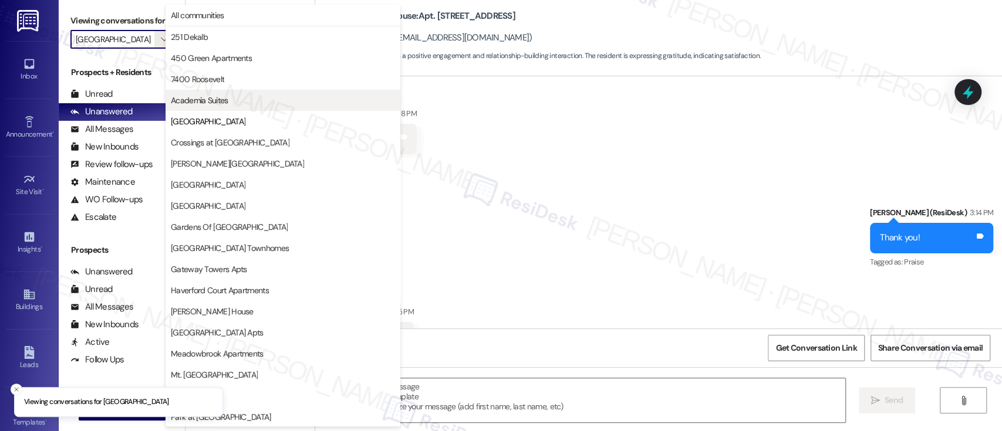
click at [187, 97] on span "Academia Suites" at bounding box center [200, 100] width 58 height 12
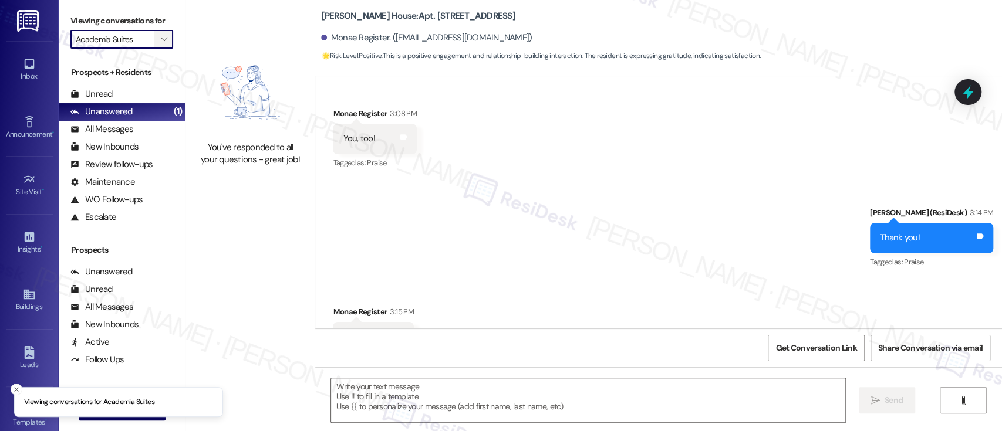
click at [159, 32] on span "" at bounding box center [163, 39] width 11 height 19
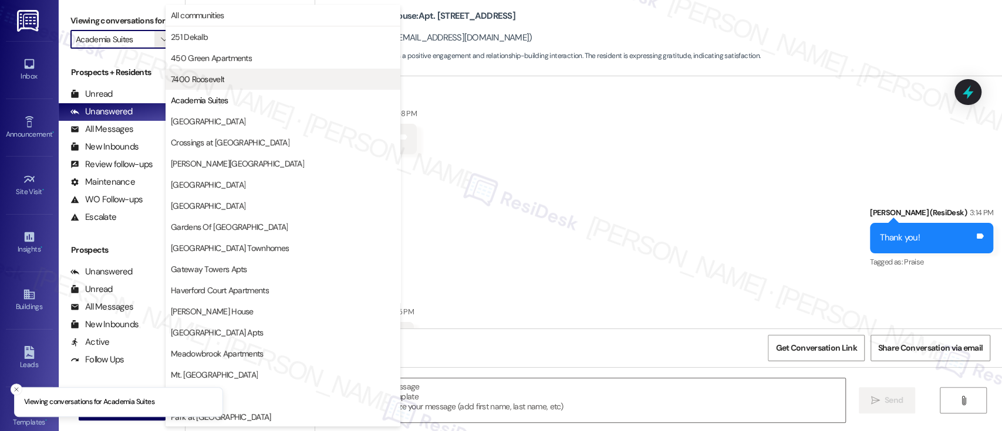
click at [199, 77] on span "7400 Roosevelt" at bounding box center [197, 79] width 53 height 12
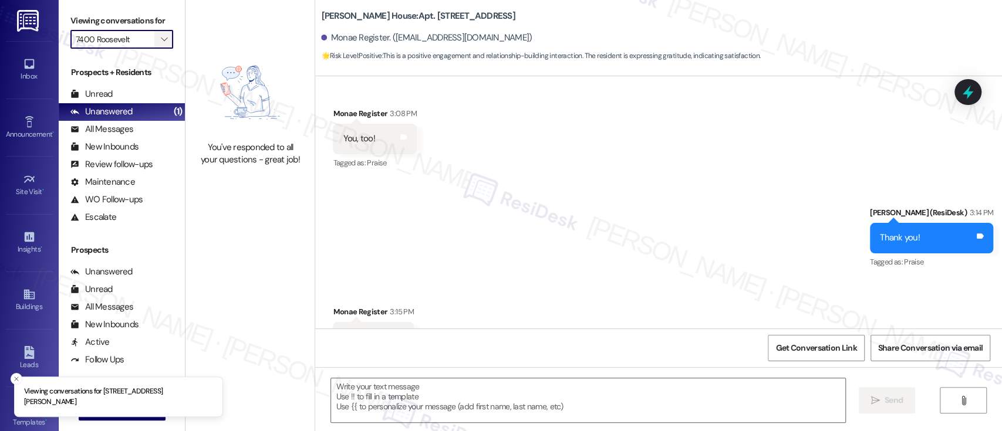
click at [161, 35] on icon "" at bounding box center [164, 39] width 6 height 9
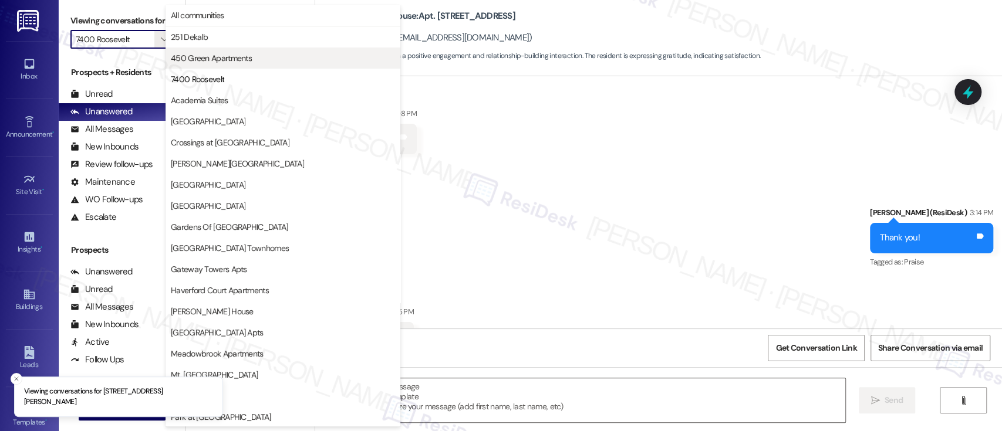
click at [188, 53] on span "450 Green Apartments" at bounding box center [211, 58] width 81 height 12
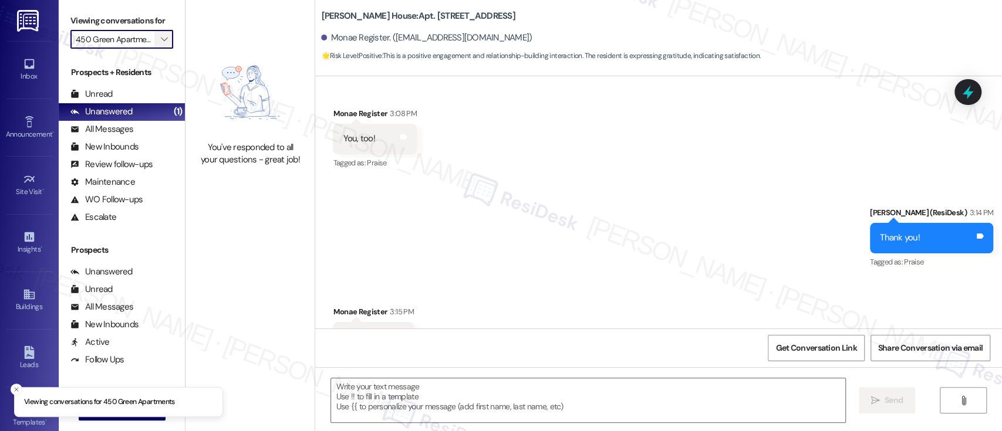
click at [161, 35] on icon "" at bounding box center [164, 39] width 6 height 9
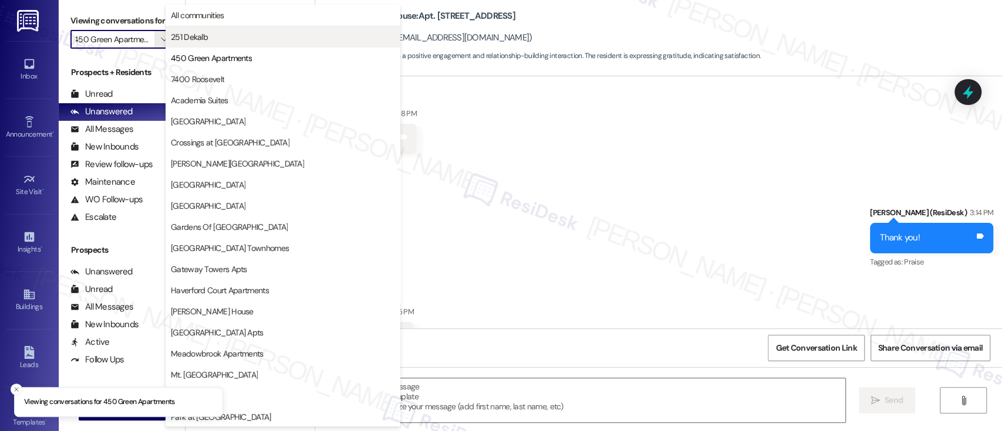
click at [190, 38] on span "251 Dekalb" at bounding box center [189, 37] width 37 height 12
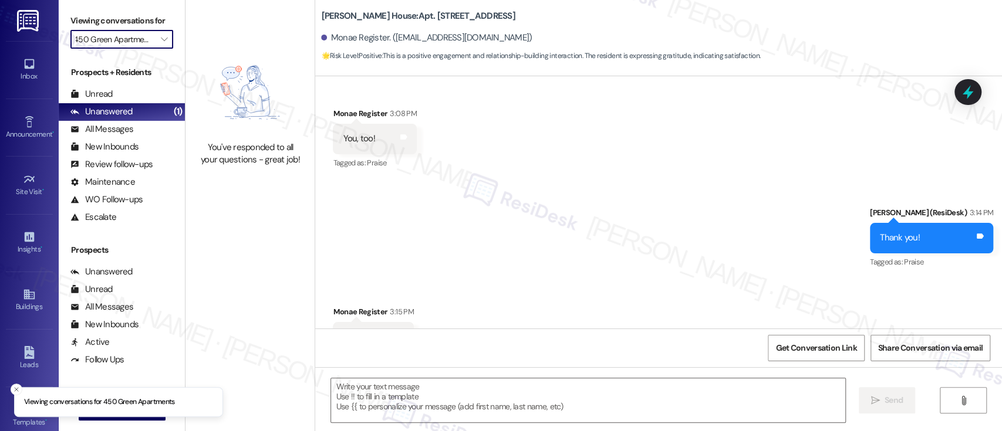
type input "251 Dekalb"
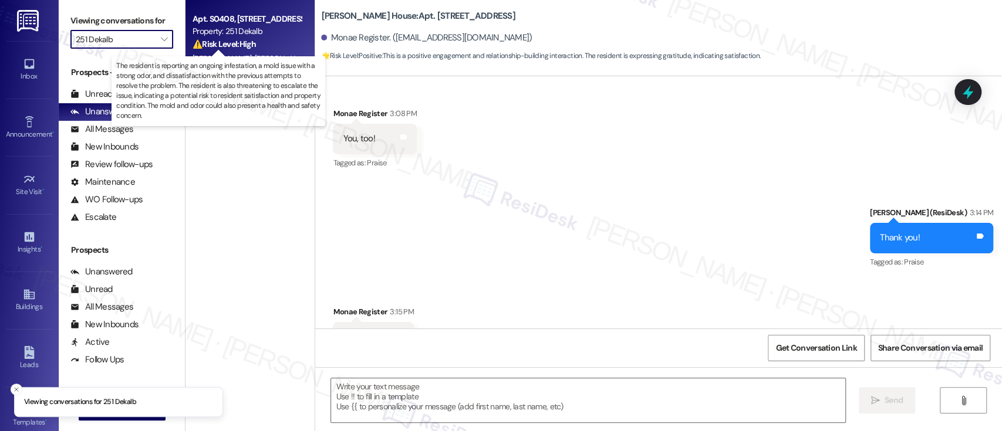
click at [209, 42] on strong "⚠️ Risk Level: High" at bounding box center [223, 44] width 63 height 11
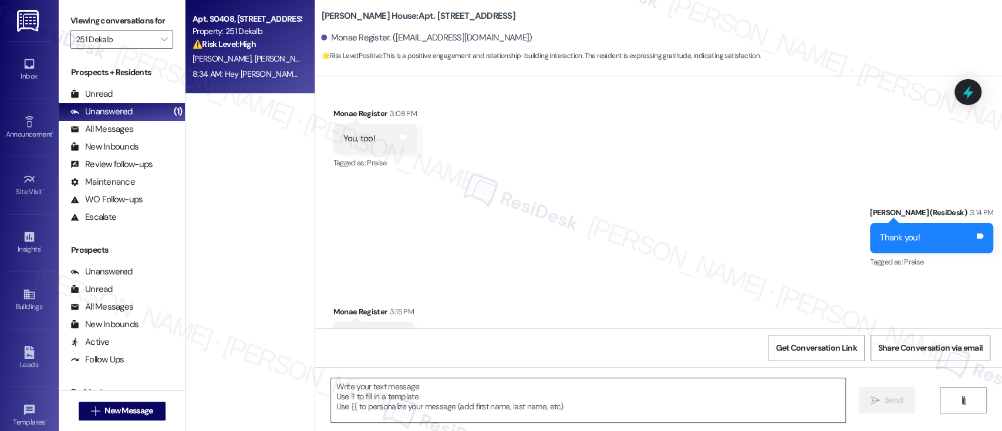
type textarea "Fetching suggested responses. Please feel free to read through the conversation…"
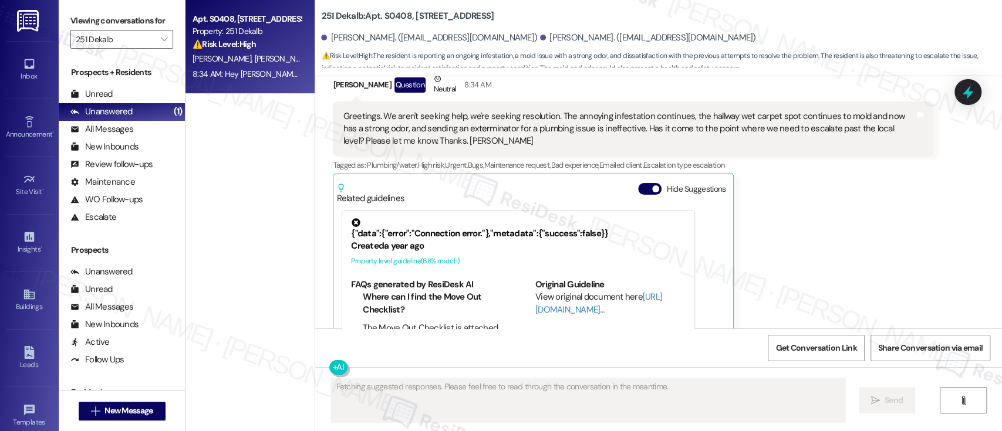
scroll to position [2610, 0]
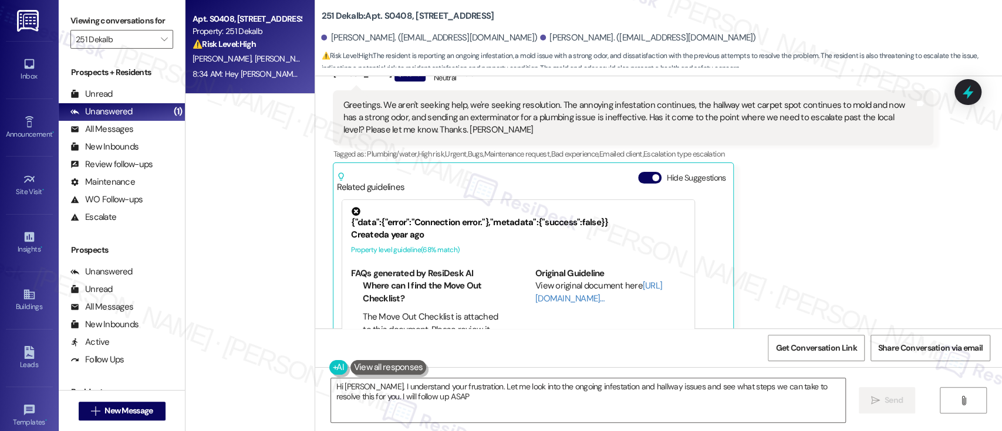
type textarea "Hi Robert, I understand your frustration. Let me look into the ongoing infestat…"
click at [638, 172] on button "Hide Suggestions" at bounding box center [649, 178] width 23 height 12
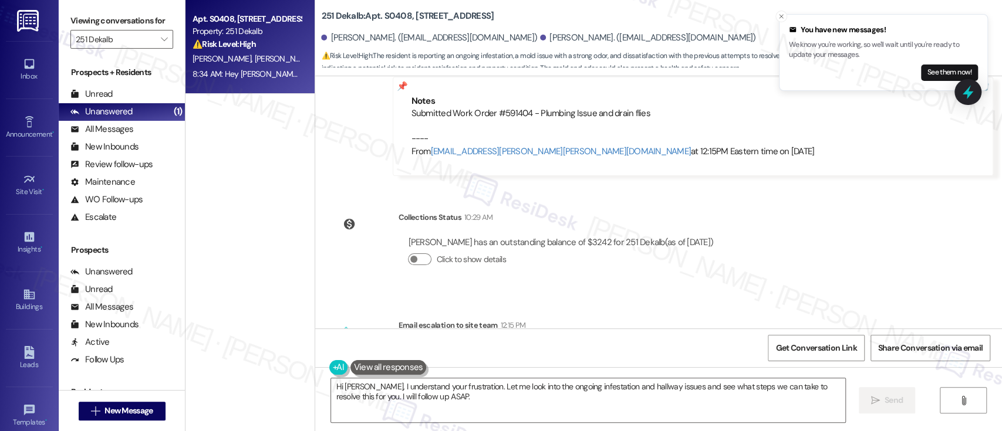
scroll to position [2810, 0]
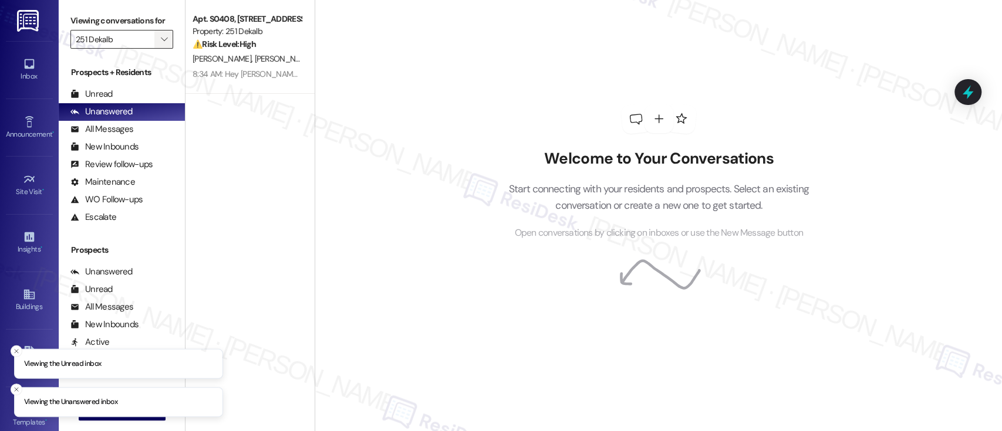
click at [158, 31] on span "" at bounding box center [163, 39] width 11 height 19
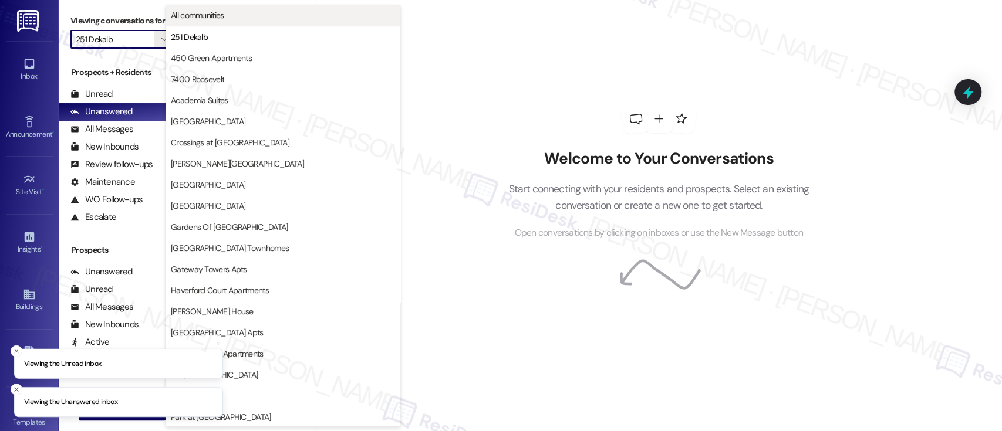
click at [241, 11] on span "All communities" at bounding box center [283, 15] width 224 height 12
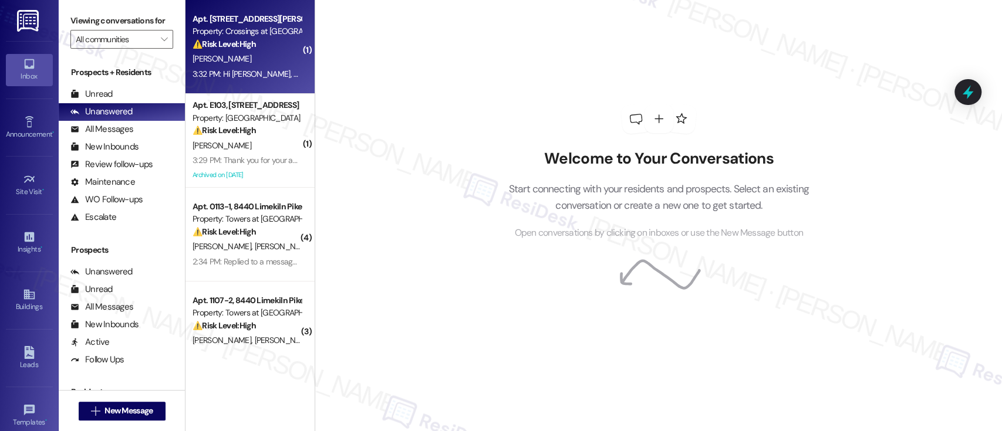
click at [258, 62] on div "[PERSON_NAME]" at bounding box center [246, 59] width 111 height 15
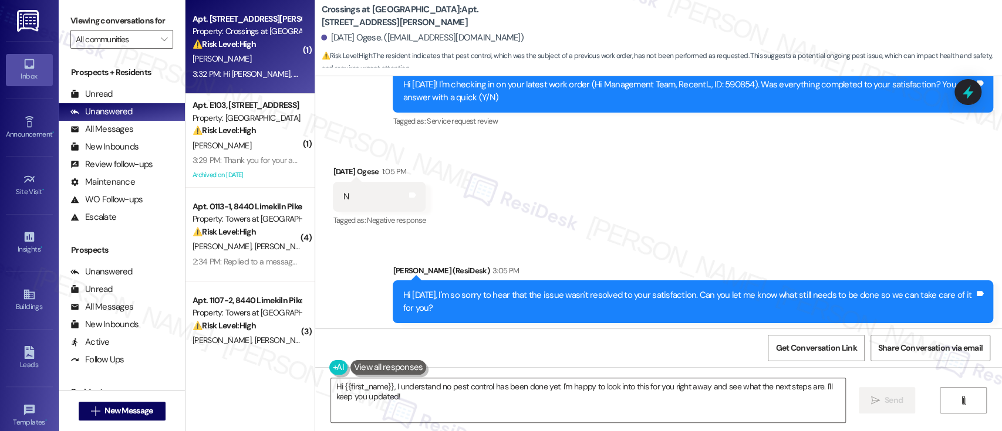
scroll to position [1284, 0]
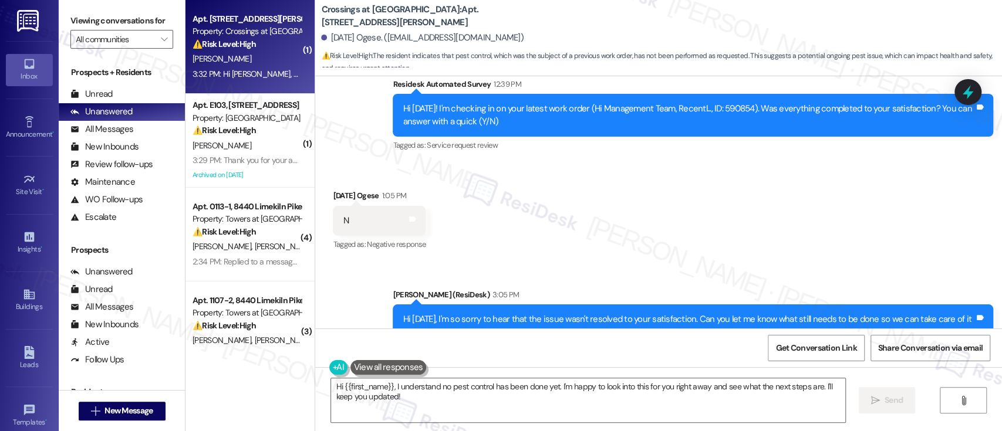
click at [723, 117] on div "Hi [DATE]! I'm checking in on your latest work order (Hi Management Team, Recen…" at bounding box center [689, 115] width 572 height 25
copy div "590854"
drag, startPoint x: 728, startPoint y: 234, endPoint x: 722, endPoint y: 228, distance: 8.3
click at [722, 228] on div "Received via SMS [DATE] Ogese 1:05 PM N Tags and notes Tagged as: Negative resp…" at bounding box center [658, 212] width 687 height 99
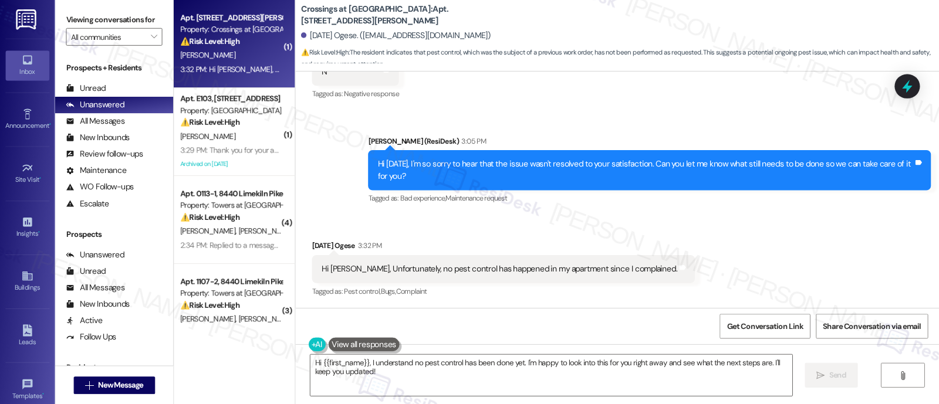
scroll to position [1441, 0]
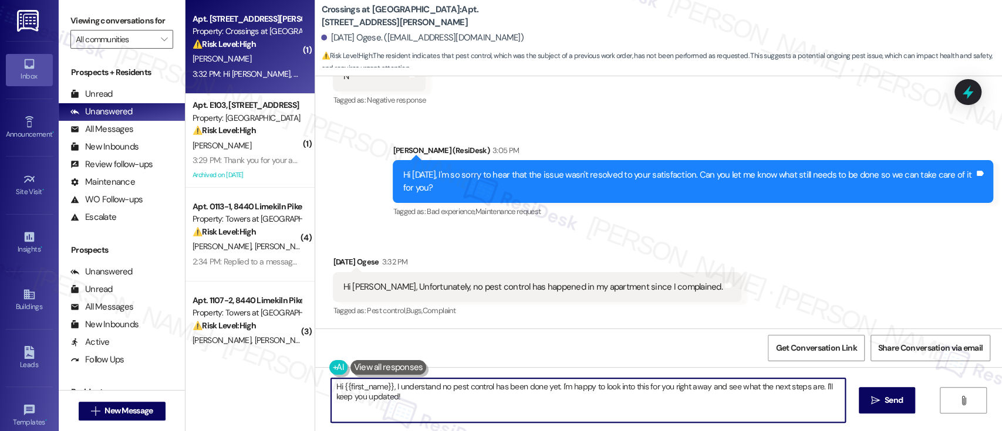
drag, startPoint x: 389, startPoint y: 384, endPoint x: 241, endPoint y: 383, distance: 148.5
click at [241, 383] on div "( 1 ) Apt. [STREET_ADDRESS][PERSON_NAME] Property: Crossings at [GEOGRAPHIC_DAT…" at bounding box center [593, 215] width 816 height 431
click at [536, 389] on textarea "I understand no pest control has been done yet. I'm happy to look into this for…" at bounding box center [587, 400] width 513 height 44
click at [752, 385] on textarea "I understand no pest control has been done yet. I'm happy to look into this for…" at bounding box center [587, 400] width 513 height 44
paste textarea "that pest control hasn’t been done yet. I’ll check with our maintenance team to…"
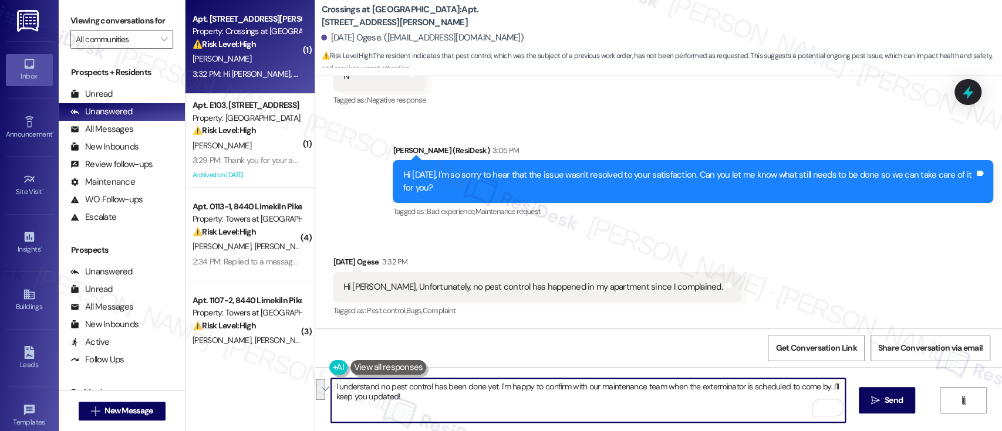
type textarea "I understand that pest control hasn’t been done yet. I’ll check with our mainte…"
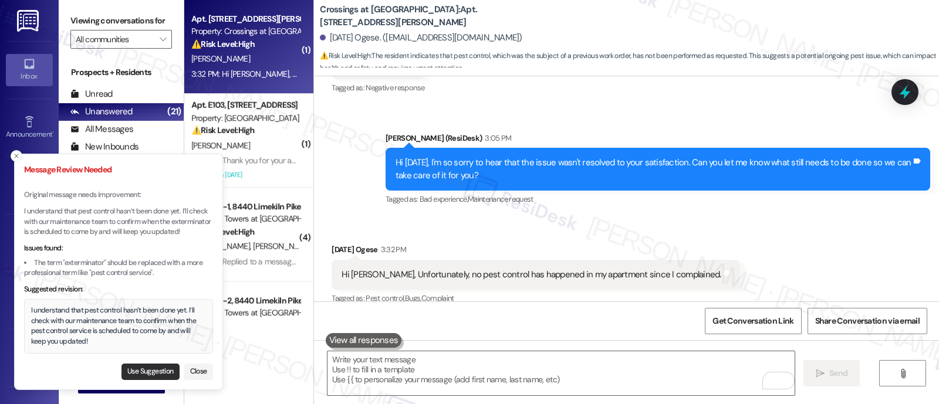
click at [135, 373] on button "Use Suggestion" at bounding box center [150, 372] width 58 height 16
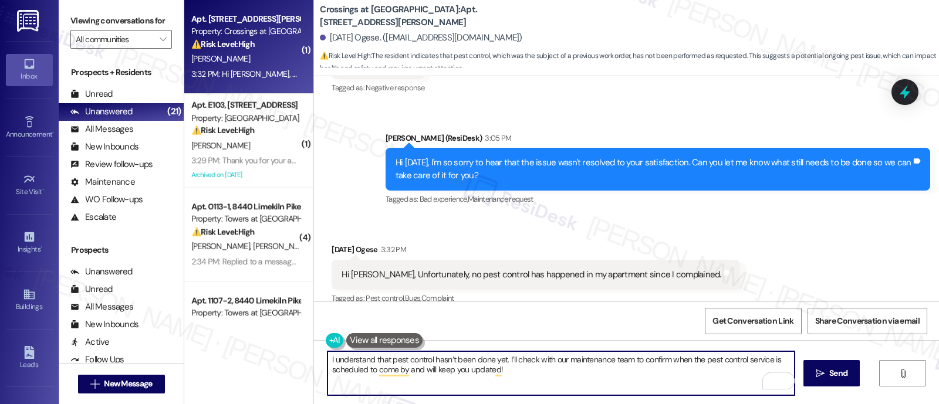
click at [522, 381] on textarea "I understand that pest control hasn’t been done yet. I’ll check with our mainte…" at bounding box center [560, 373] width 467 height 44
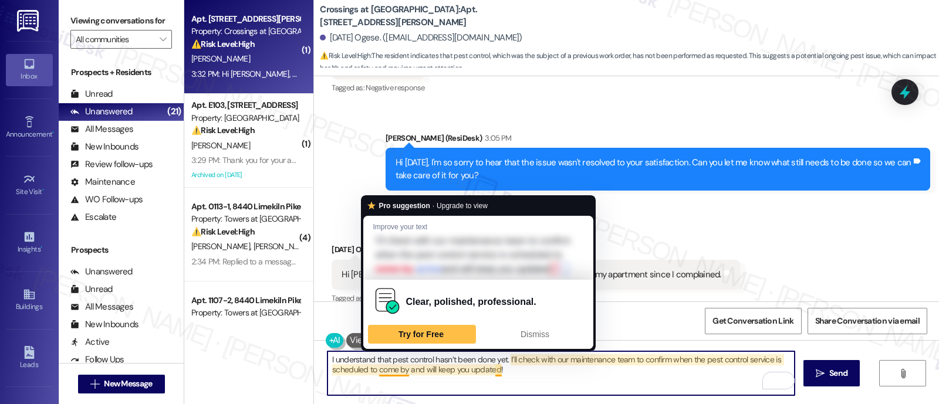
click at [378, 368] on textarea "I understand that pest control hasn’t been done yet. I’ll check with our mainte…" at bounding box center [560, 373] width 467 height 44
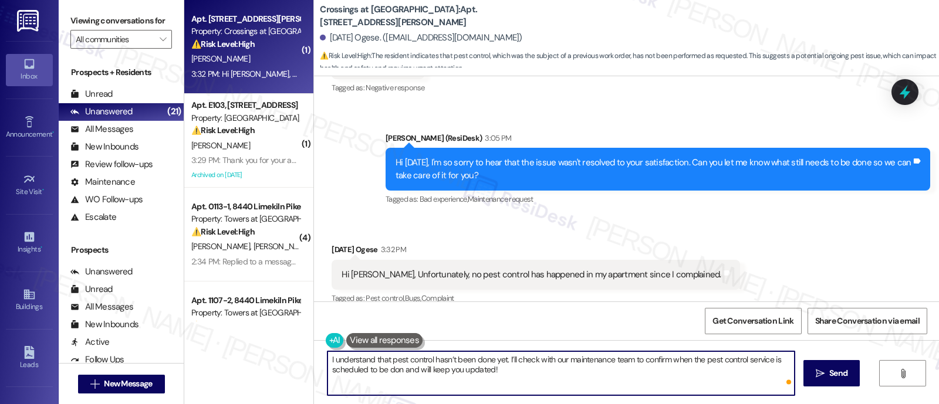
type textarea "I understand that pest control hasn’t been done yet. I’ll check with our mainte…"
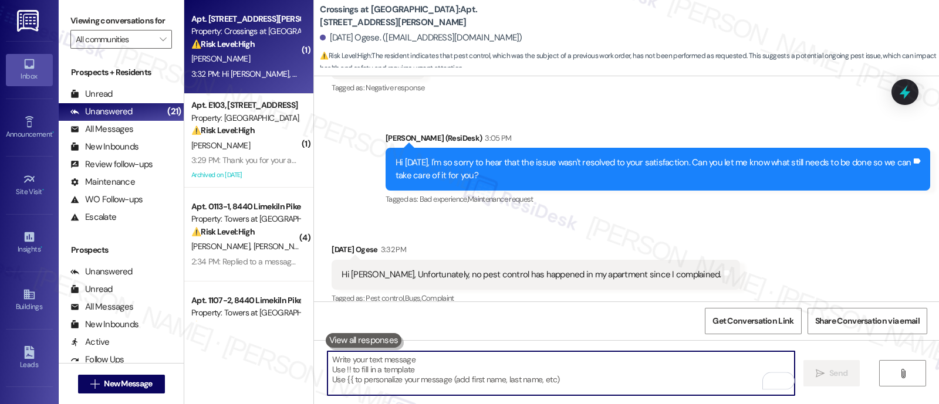
scroll to position [1468, 0]
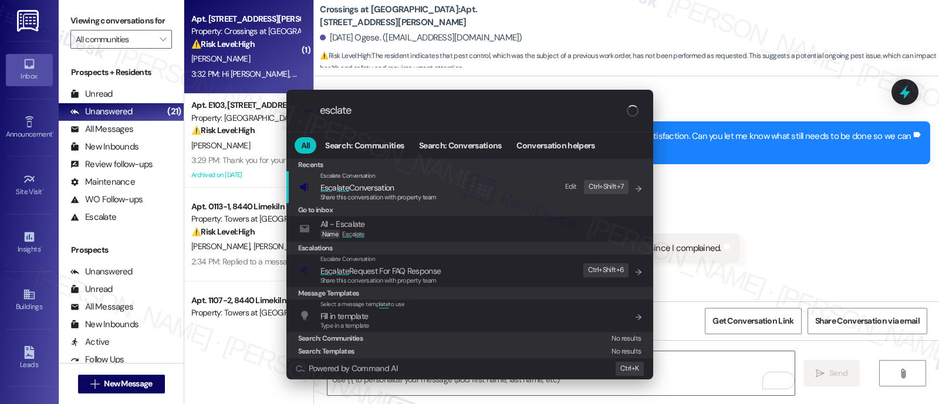
type input "esclate"
click at [387, 190] on span "Esc a late Conversation" at bounding box center [357, 187] width 74 height 11
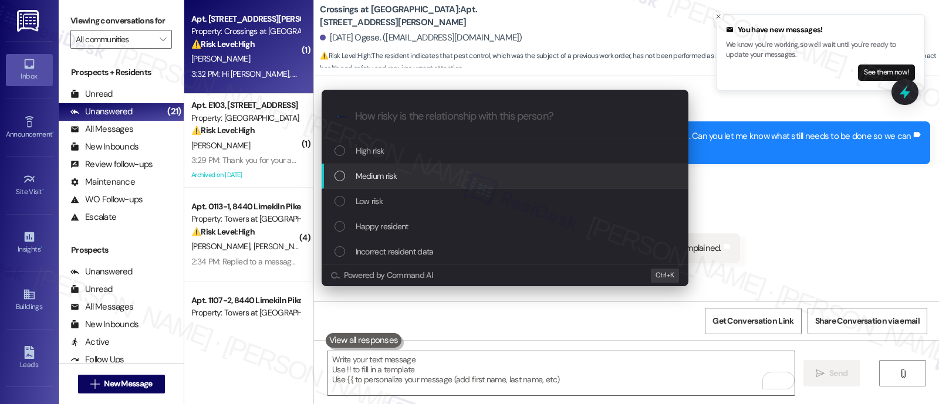
click at [374, 175] on span "Medium risk" at bounding box center [376, 176] width 41 height 13
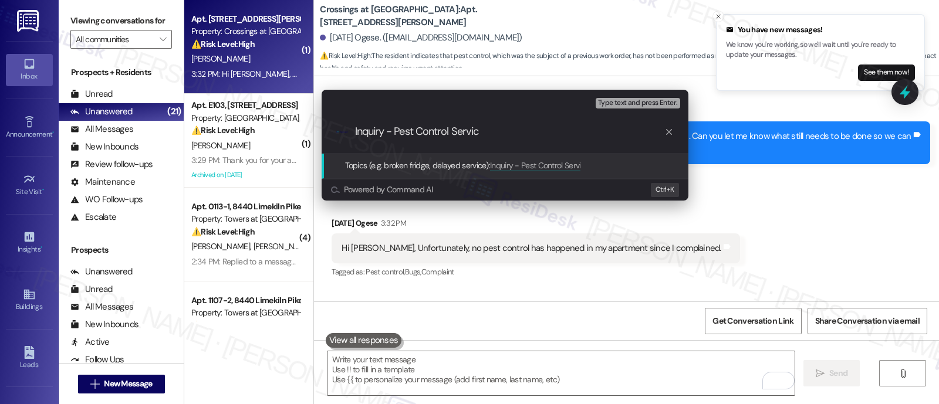
type input "Inquiry - Pest Control Service"
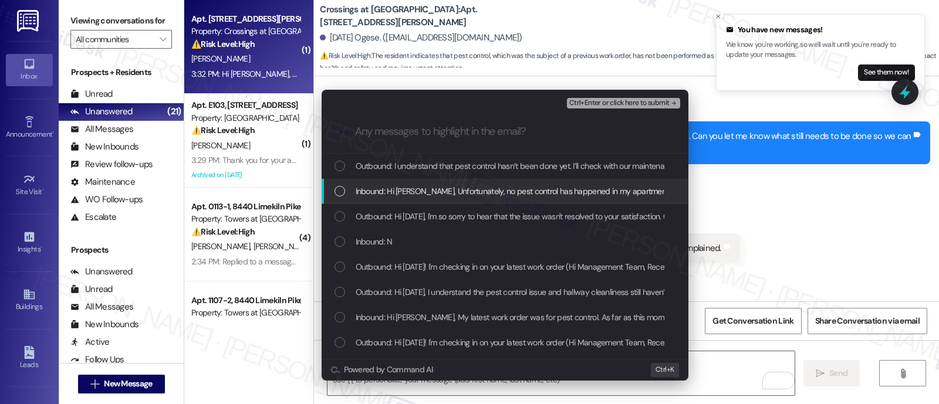
click at [378, 198] on div "Inbound: Hi [PERSON_NAME], Unfortunately, no pest control has happened in my ap…" at bounding box center [505, 191] width 367 height 25
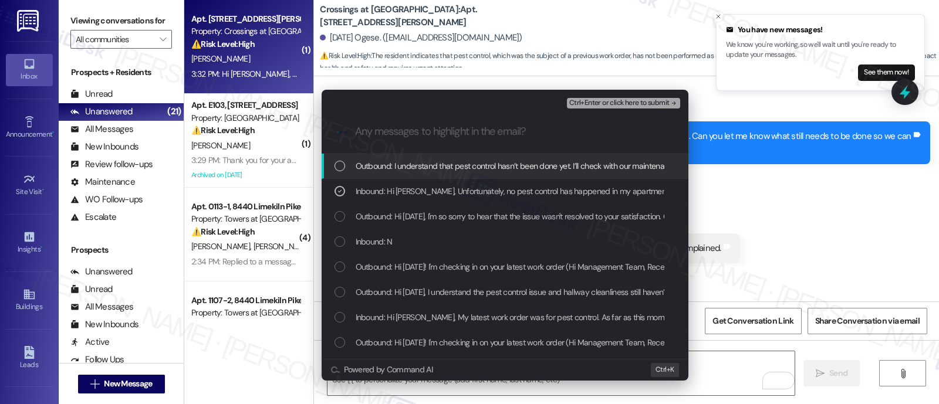
click at [617, 104] on span "Ctrl+Enter or click here to submit" at bounding box center [619, 103] width 100 height 8
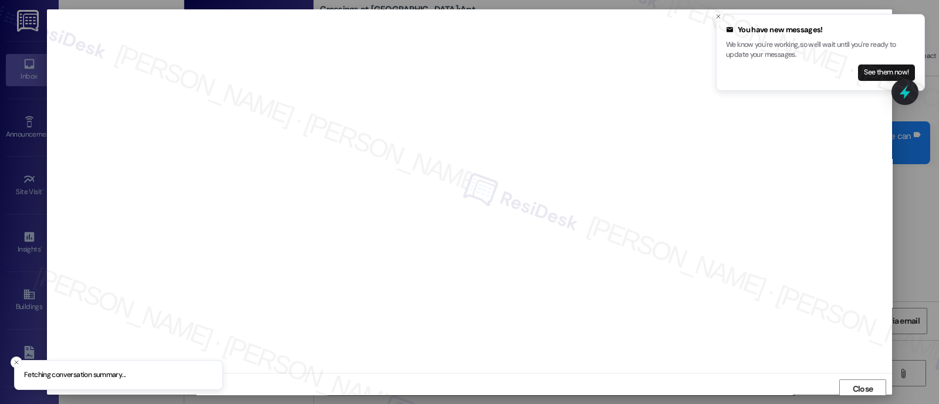
scroll to position [3, 0]
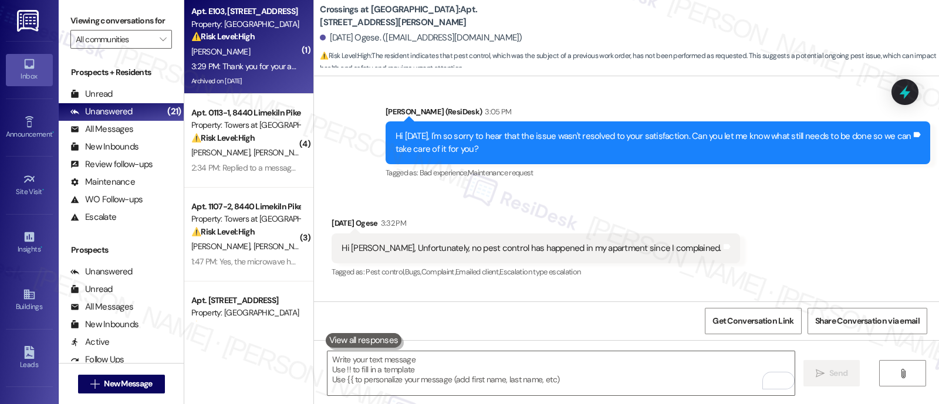
click at [253, 46] on div "[PERSON_NAME]" at bounding box center [245, 52] width 111 height 15
type textarea "Fetching suggested responses. Please feel free to read through the conversation…"
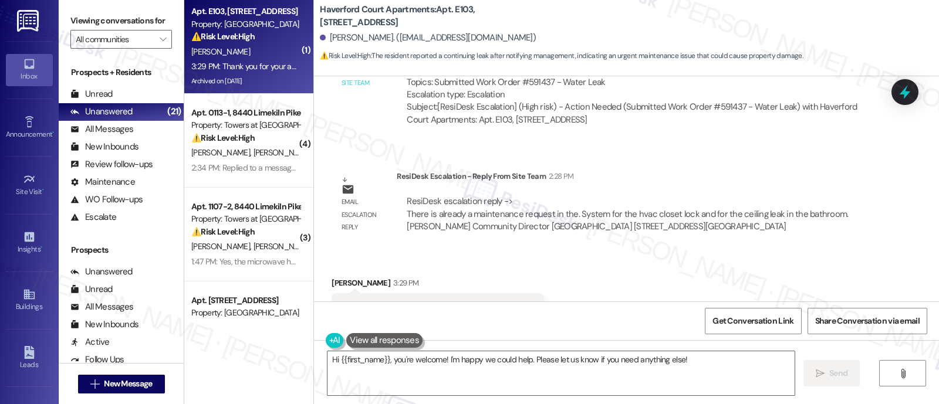
scroll to position [10240, 0]
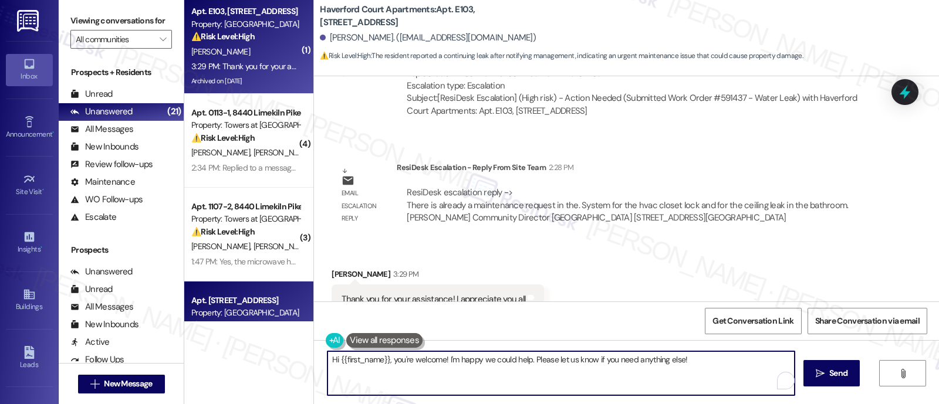
drag, startPoint x: 389, startPoint y: 359, endPoint x: 238, endPoint y: 314, distance: 158.0
click at [236, 346] on div "( 1 ) Apt. [STREET_ADDRESS] Property: [GEOGRAPHIC_DATA] Apartments ⚠️ Risk Leve…" at bounding box center [561, 202] width 755 height 404
type textarea "You're welcome! I'm happy we could help. Please let us know if you need anythin…"
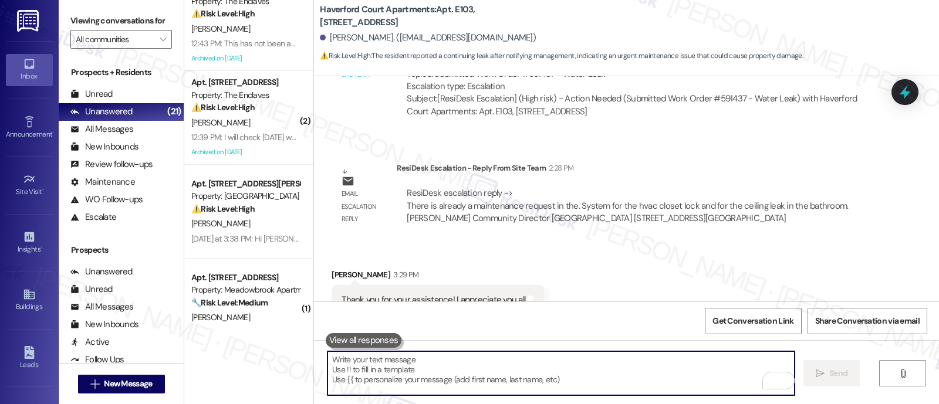
scroll to position [493, 0]
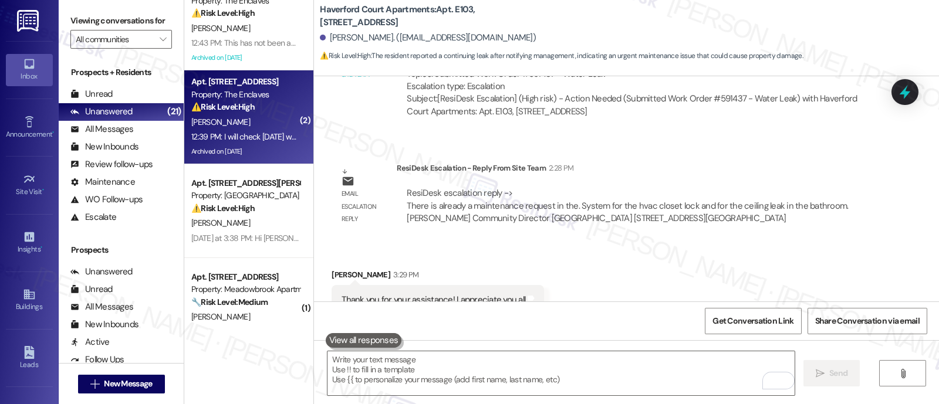
click at [249, 116] on div "[PERSON_NAME]" at bounding box center [245, 122] width 111 height 15
type textarea "Fetching suggested responses. Please feel free to read through the conversation…"
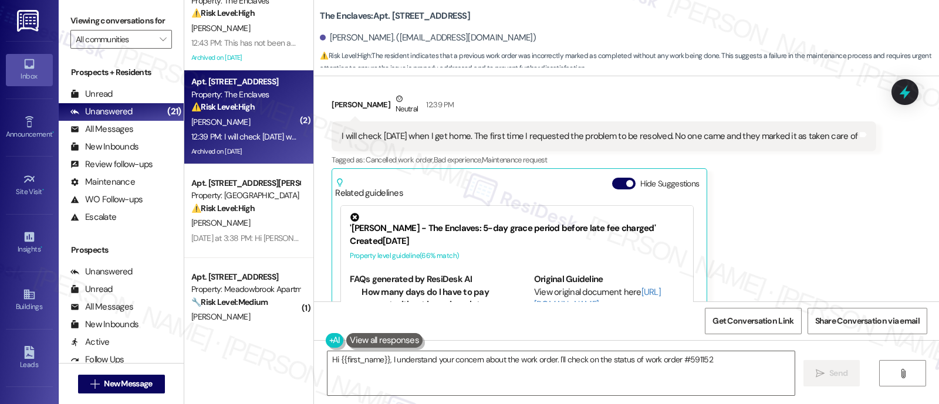
scroll to position [3315, 0]
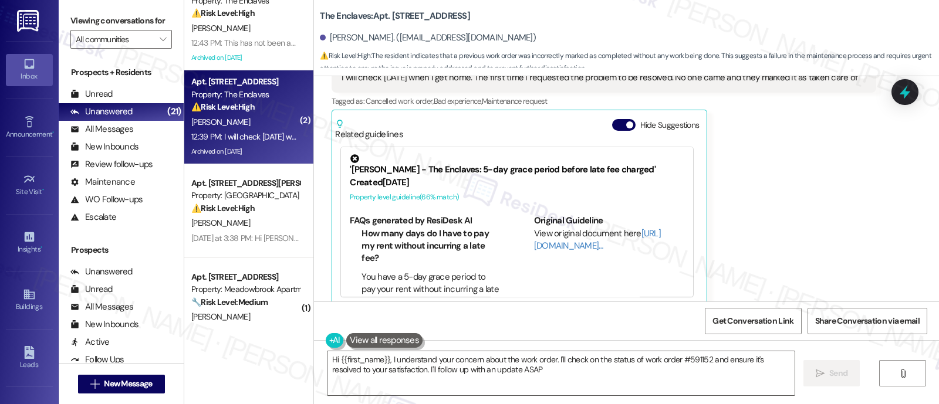
type textarea "Hi {{first_name}}, I understand your concern about the work order. I'll check o…"
click at [626, 121] on span "button" at bounding box center [629, 124] width 7 height 7
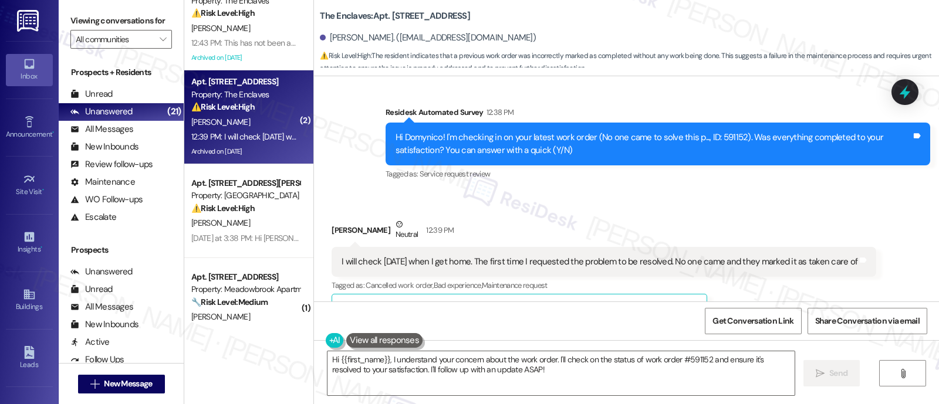
scroll to position [3154, 0]
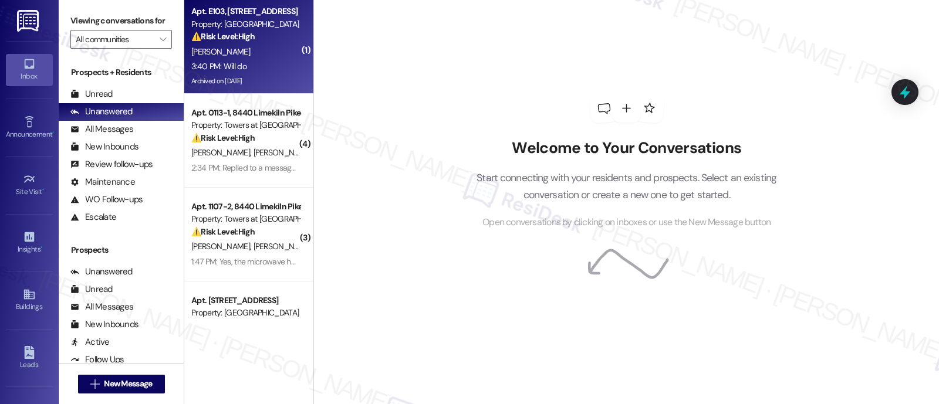
click at [246, 41] on strong "⚠️ Risk Level: High" at bounding box center [222, 36] width 63 height 11
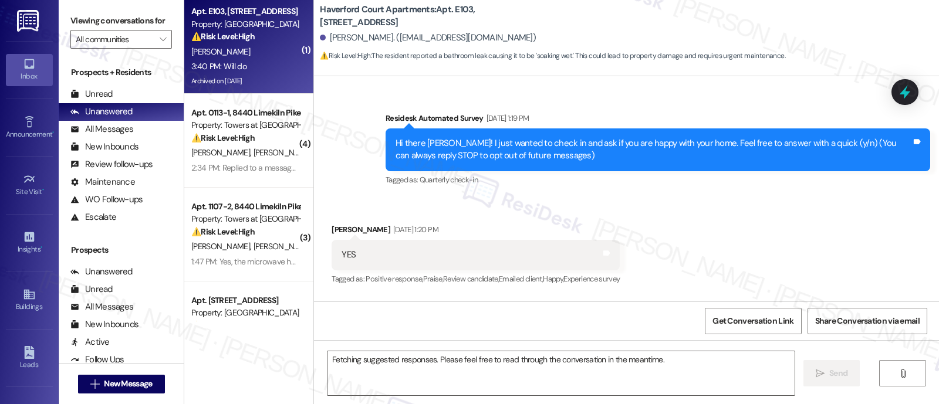
scroll to position [10440, 0]
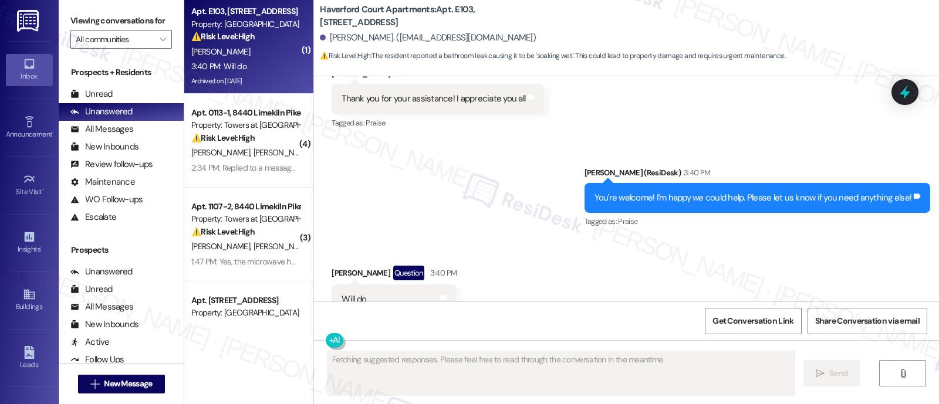
click at [693, 239] on div "Received via SMS [PERSON_NAME] Question 3:40 PM Will do Tags and notes Tagged a…" at bounding box center [626, 290] width 625 height 102
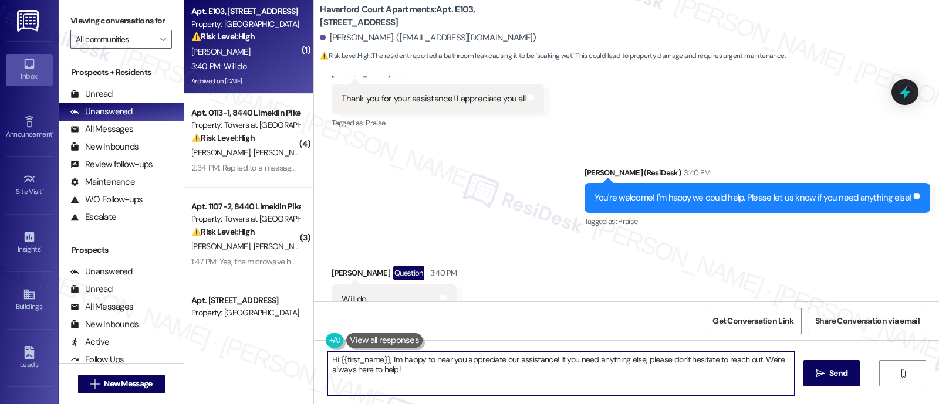
drag, startPoint x: 524, startPoint y: 388, endPoint x: 269, endPoint y: 353, distance: 257.6
click at [269, 353] on div "( 1 ) Apt. [STREET_ADDRESS] Property: [GEOGRAPHIC_DATA] Apartments ⚠️ Risk Leve…" at bounding box center [561, 202] width 755 height 404
type textarea "Thanks! Have a great day!"
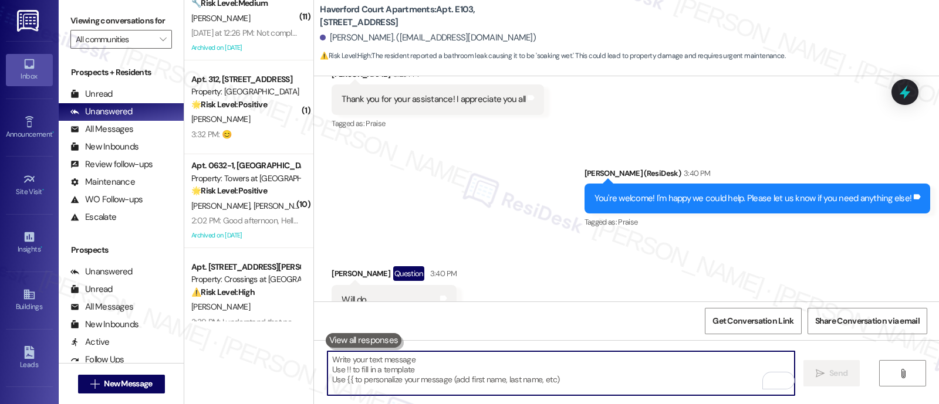
scroll to position [1161, 0]
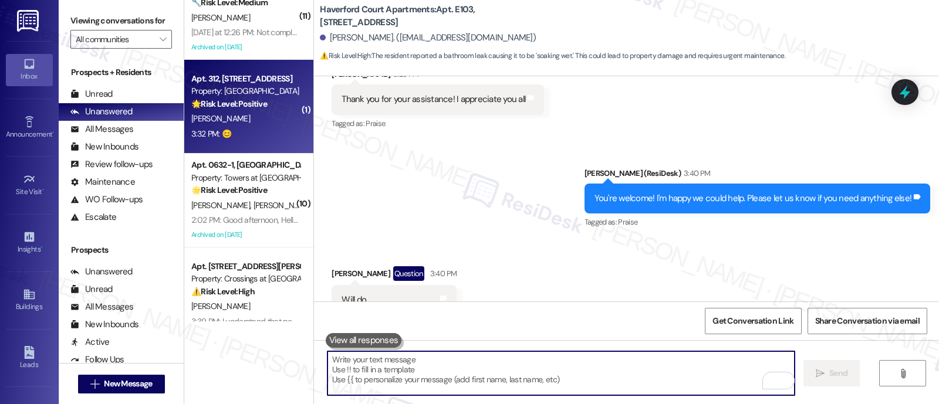
click at [247, 94] on div "Property: [GEOGRAPHIC_DATA]" at bounding box center [245, 91] width 109 height 12
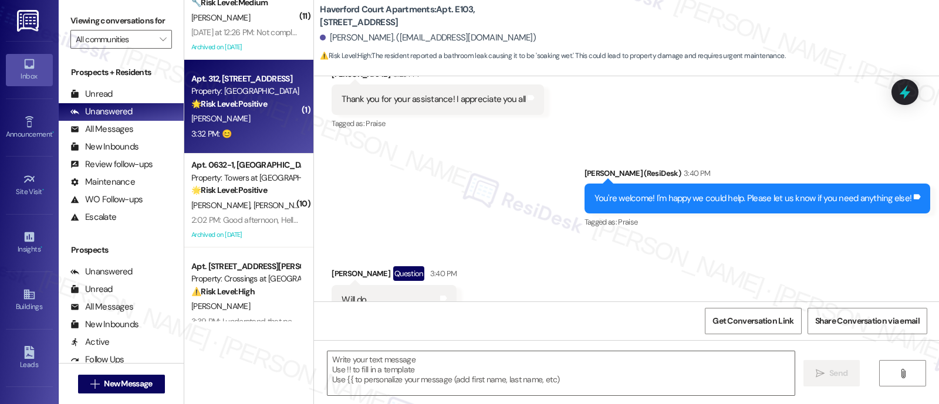
type textarea "Fetching suggested responses. Please feel free to read through the conversation…"
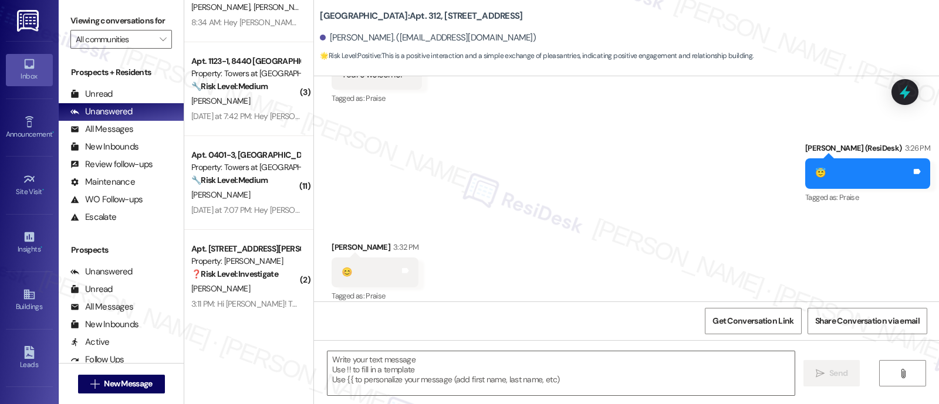
scroll to position [1651, 0]
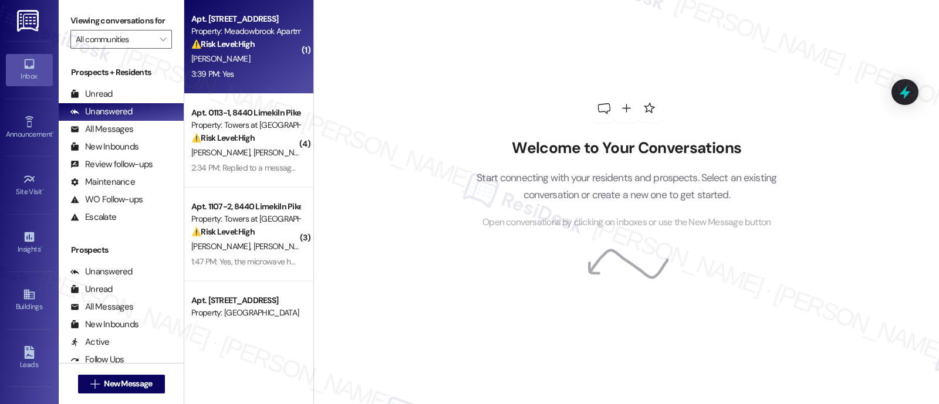
click at [232, 57] on div "[PERSON_NAME]" at bounding box center [245, 59] width 111 height 15
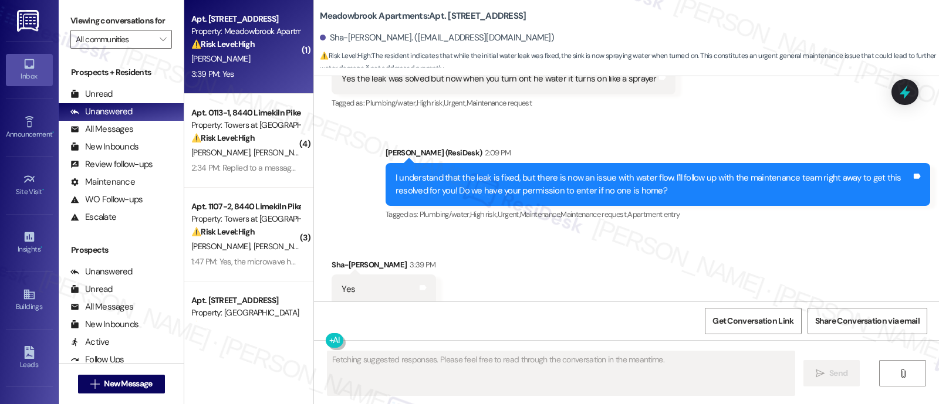
scroll to position [3105, 0]
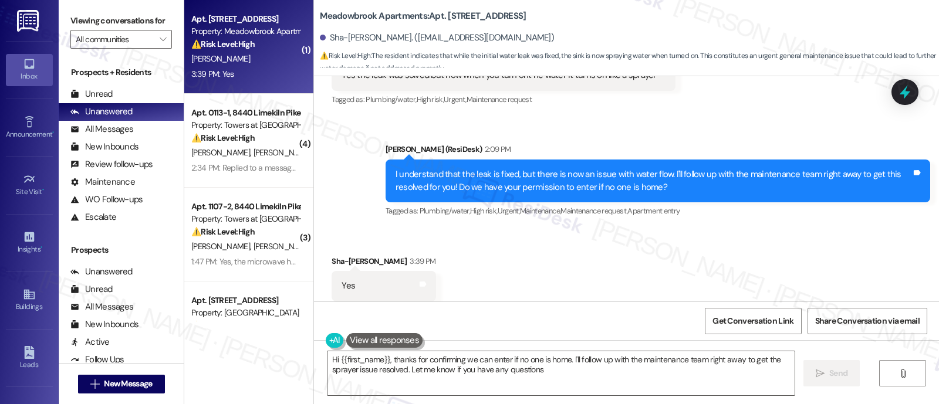
type textarea "Hi {{first_name}}, thanks for confirming we can enter if no one is home. I'll f…"
click at [722, 310] on span "Get Conversation Link" at bounding box center [753, 321] width 86 height 25
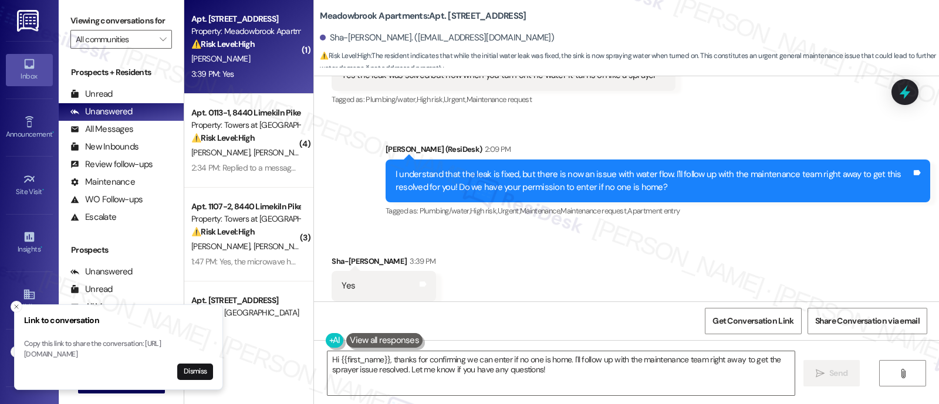
click at [692, 249] on div "Received via SMS Sha-[PERSON_NAME] 3:39 PM Yes Tags and notes Tagged as: Positi…" at bounding box center [626, 278] width 625 height 99
